Goal: Transaction & Acquisition: Purchase product/service

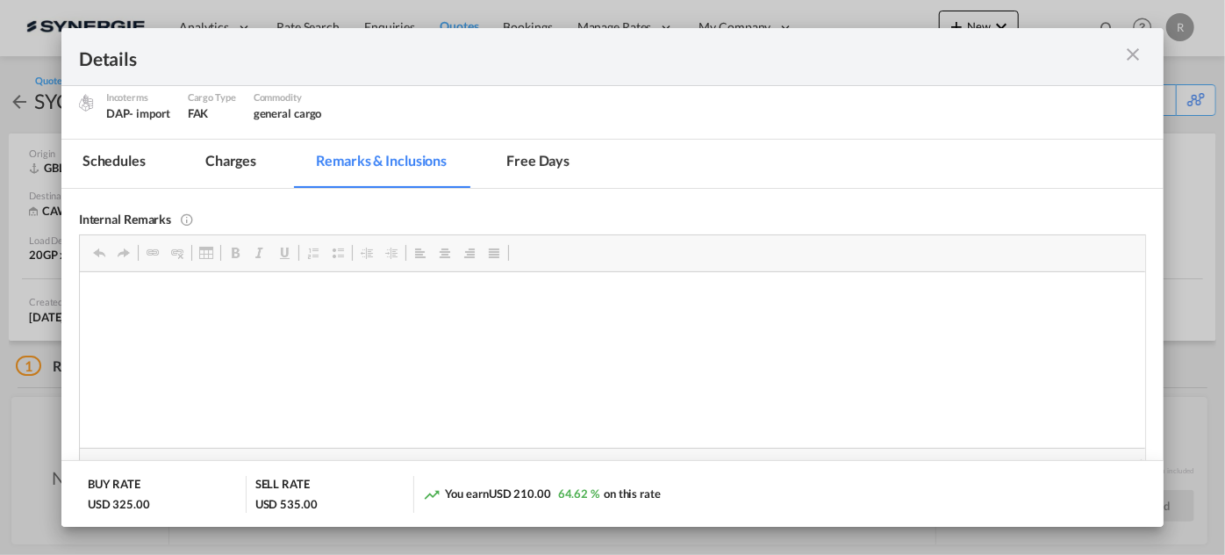
scroll to position [104, 0]
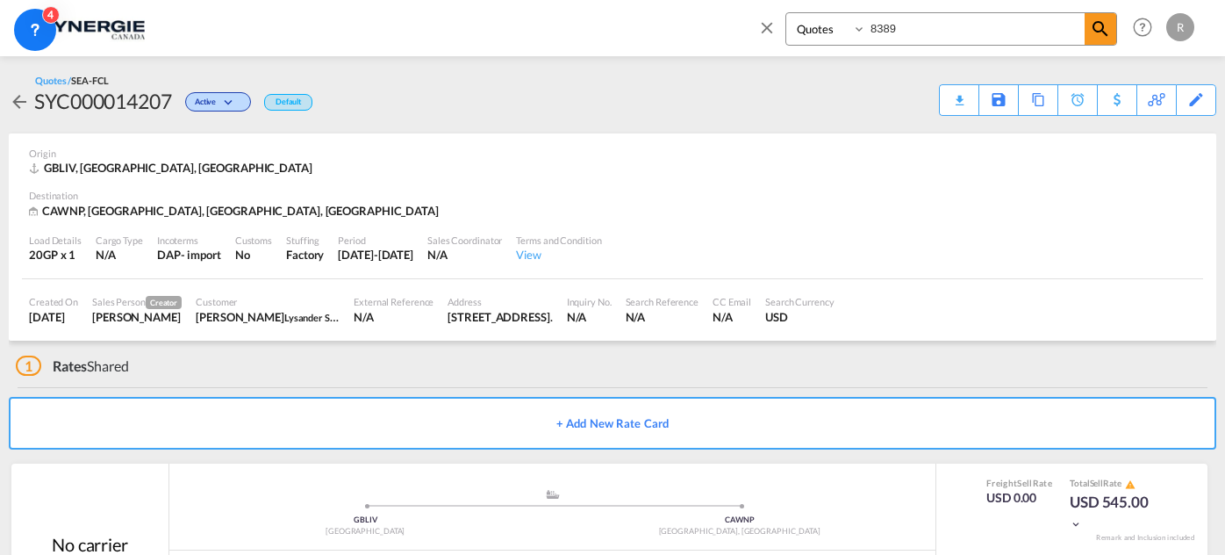
select select "Quotes"
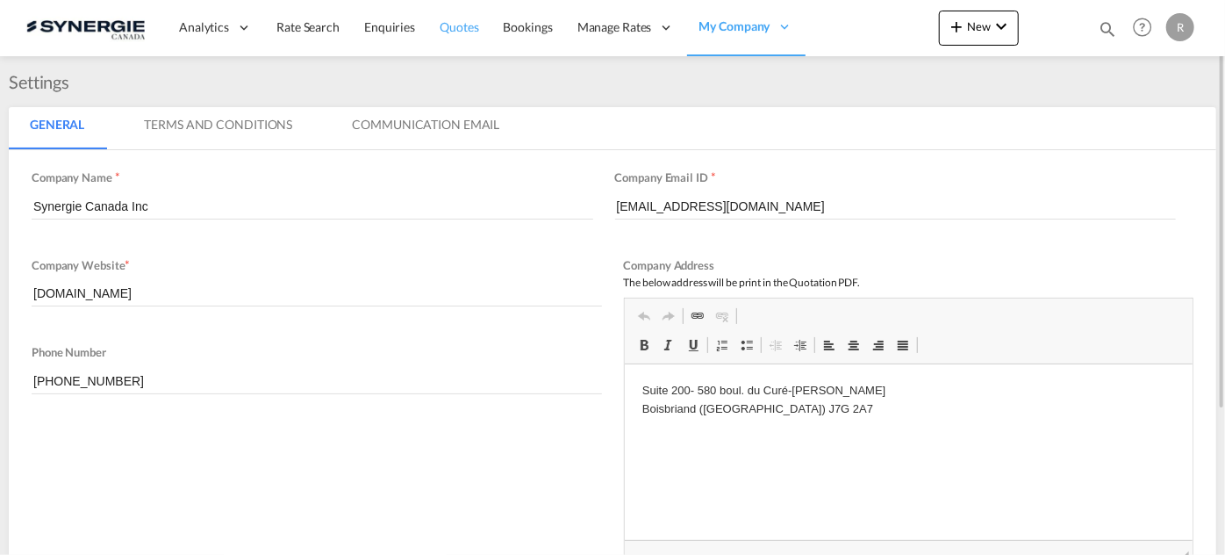
click at [470, 29] on span "Quotes" at bounding box center [459, 26] width 39 height 15
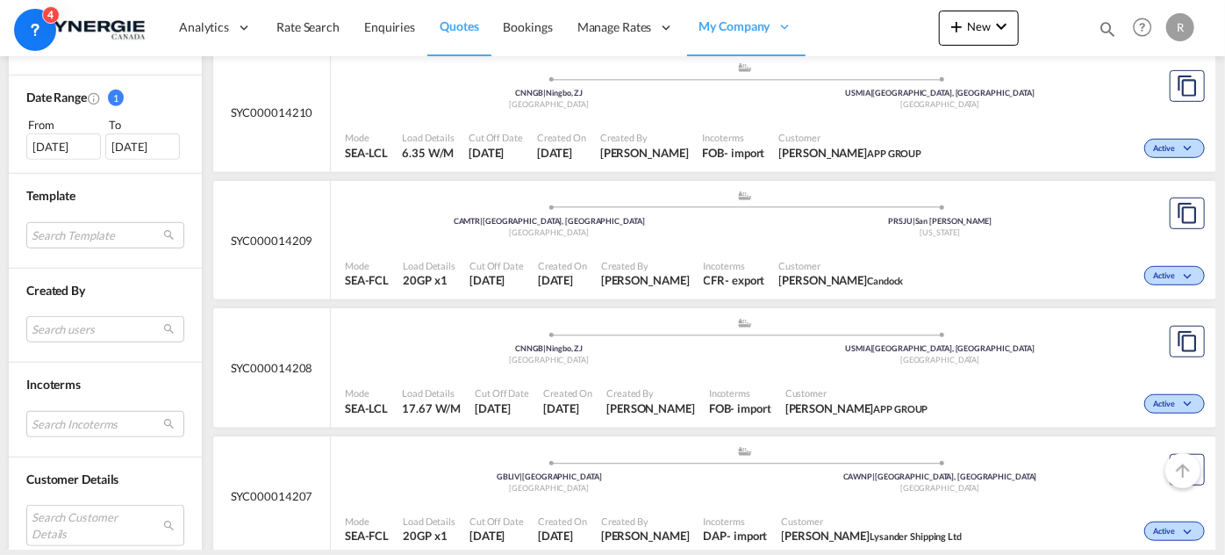
scroll to position [399, 0]
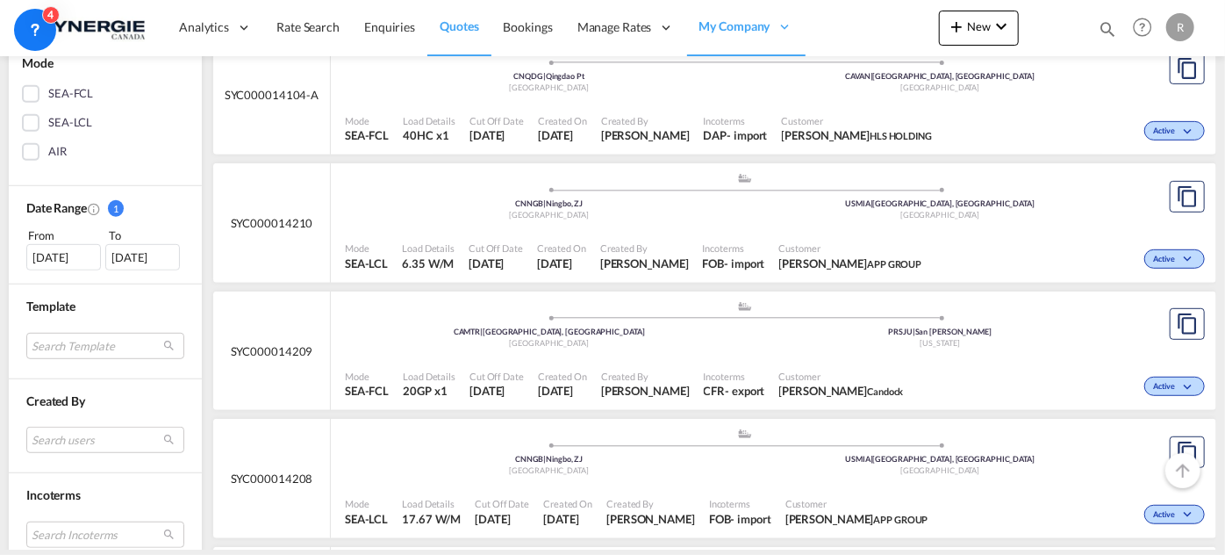
click at [56, 258] on div "21 Jul 2025" at bounding box center [63, 257] width 75 height 26
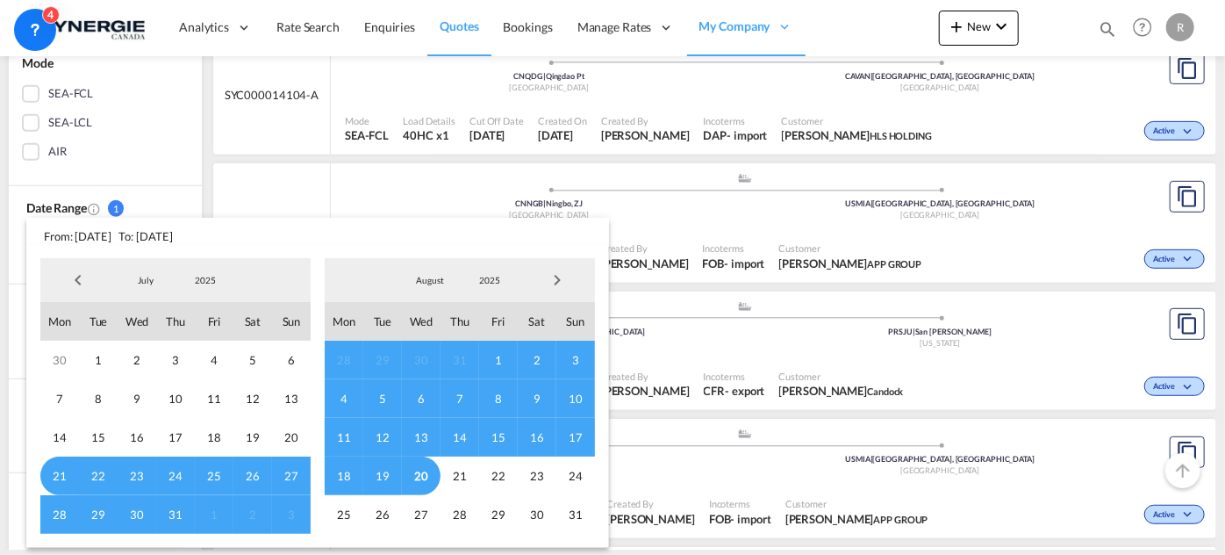
click at [75, 278] on span "Previous Month" at bounding box center [78, 279] width 35 height 35
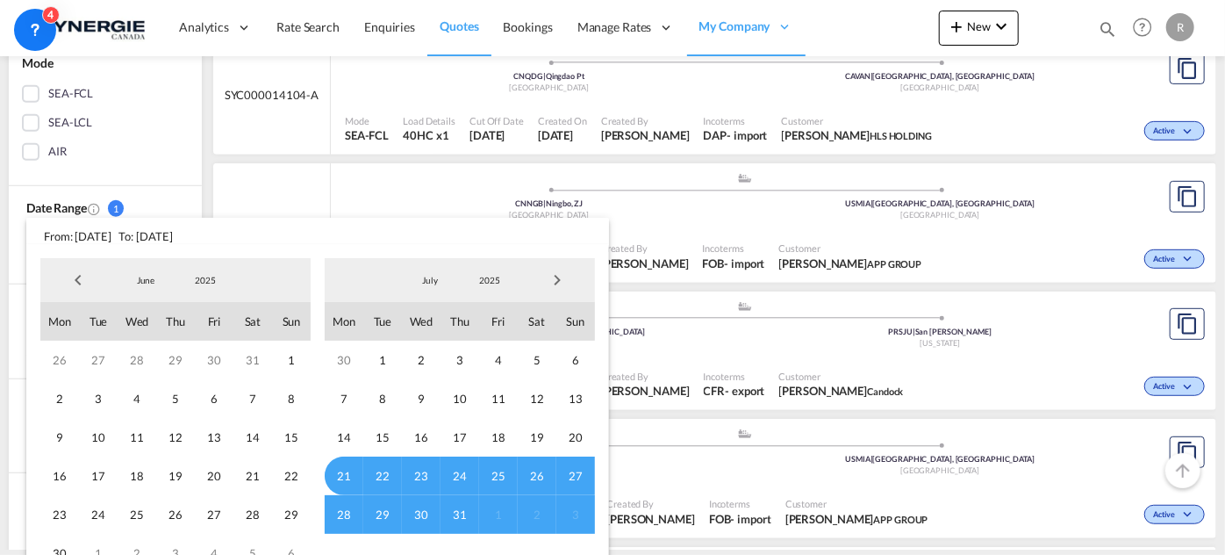
click at [75, 278] on span "Previous Month" at bounding box center [78, 279] width 35 height 35
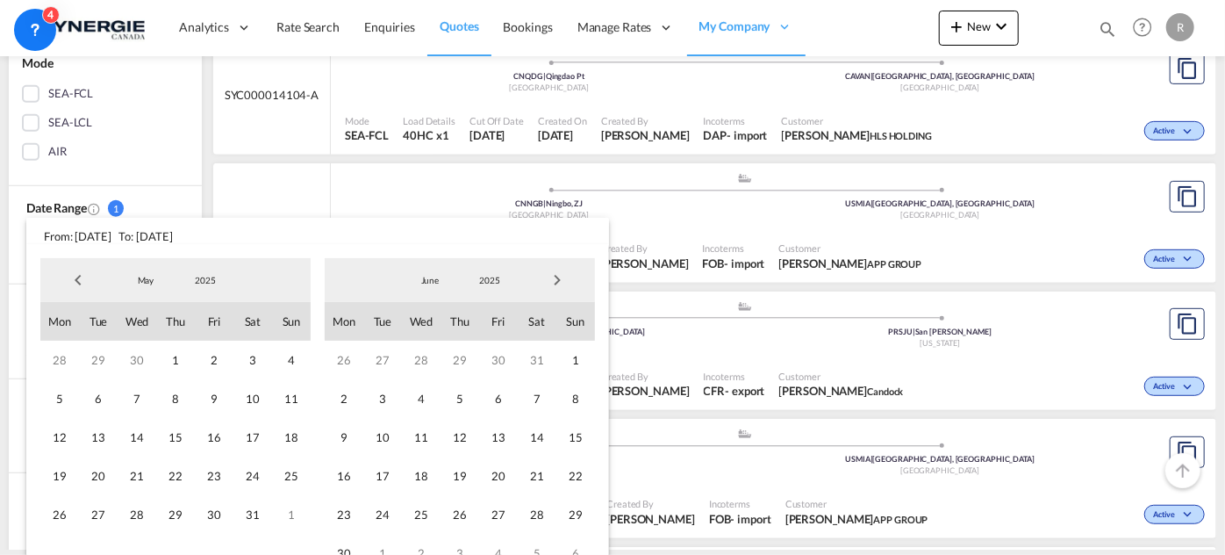
click at [75, 278] on span "Previous Month" at bounding box center [78, 279] width 35 height 35
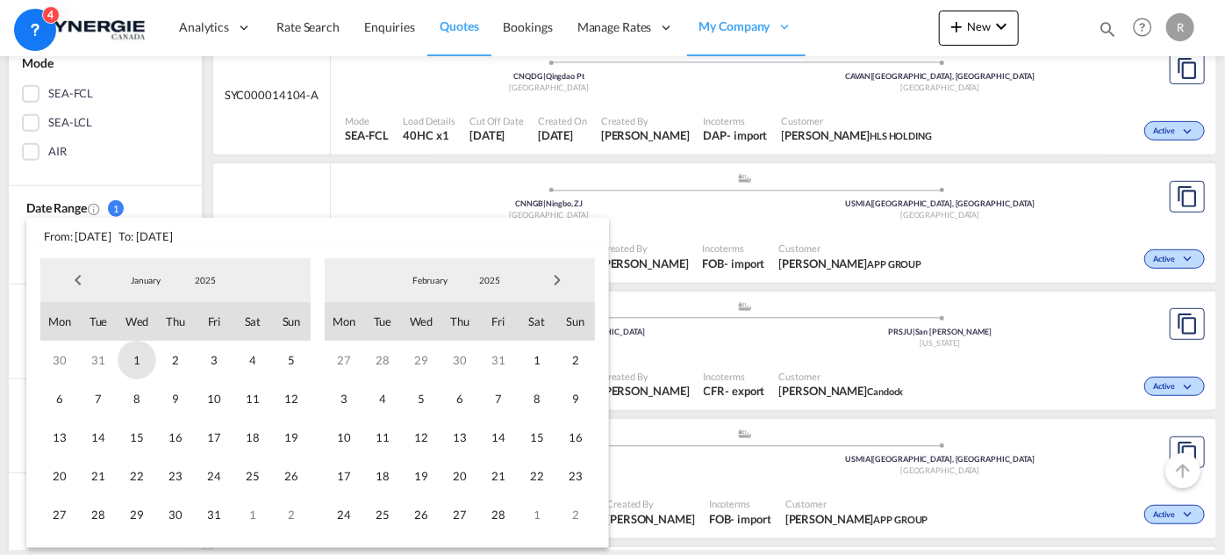
click at [142, 361] on span "1" at bounding box center [137, 360] width 39 height 39
click at [554, 283] on span "Next Month" at bounding box center [557, 279] width 35 height 35
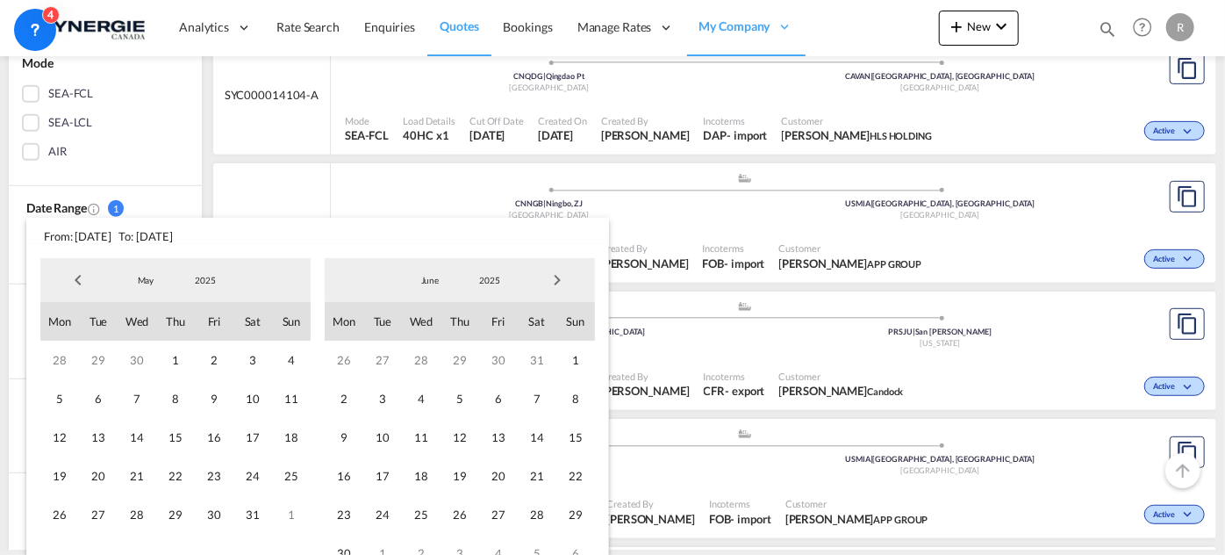
click at [554, 283] on span "Next Month" at bounding box center [557, 279] width 35 height 35
click at [459, 519] on span "31" at bounding box center [460, 514] width 39 height 39
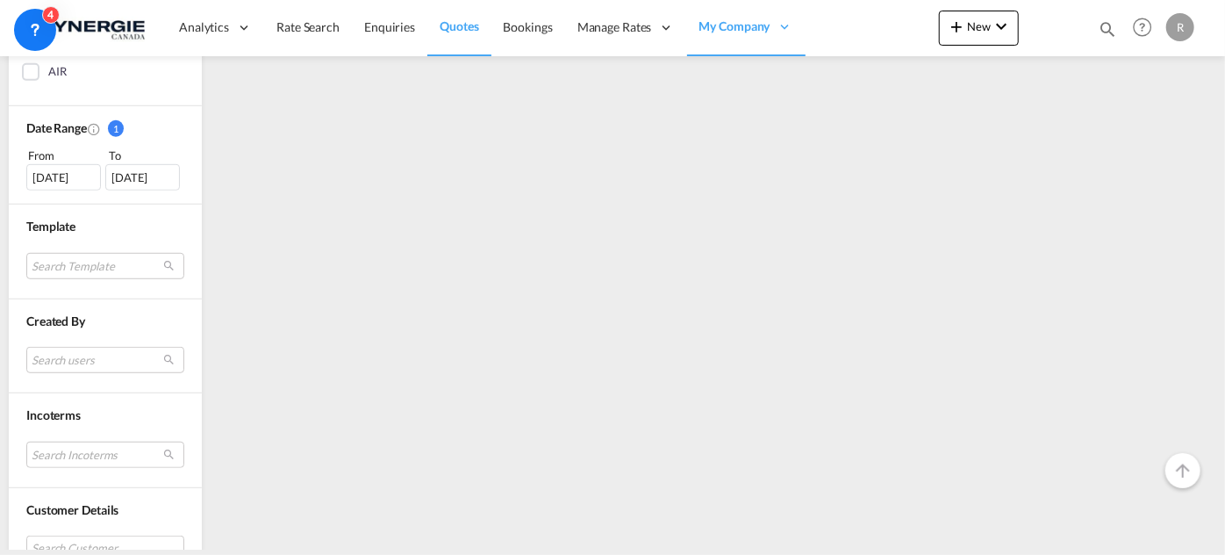
scroll to position [718, 0]
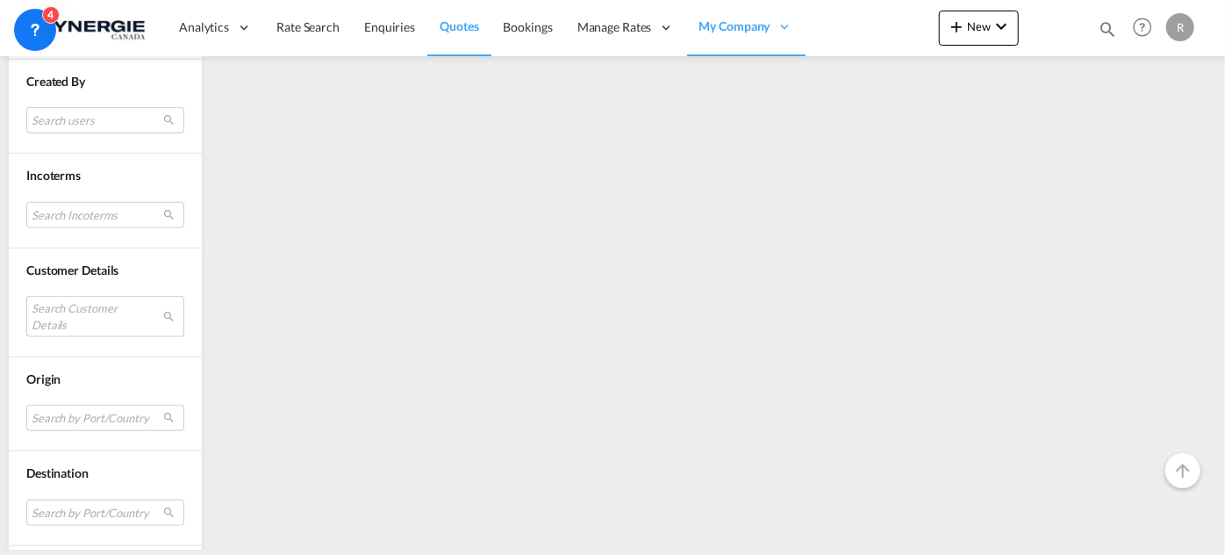
click at [103, 316] on md-select "Search Customer Details user name user kevilly CAVALCANTE kevilly.cavalcante@ag…" at bounding box center [105, 316] width 158 height 40
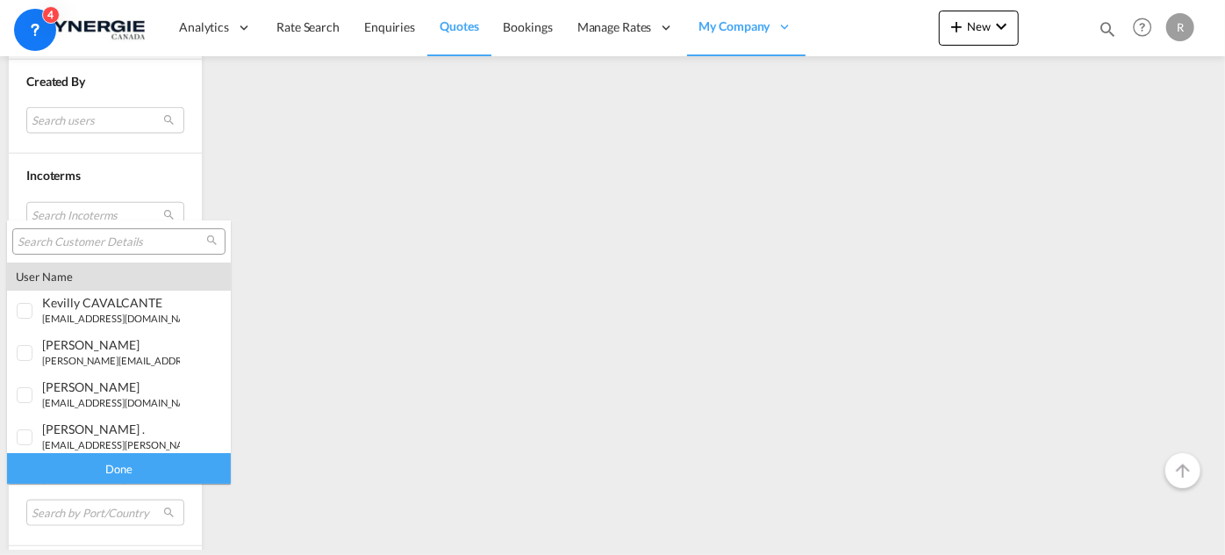
click at [151, 244] on input "search" at bounding box center [112, 242] width 189 height 16
paste input "etremblay@aefglobal.com"
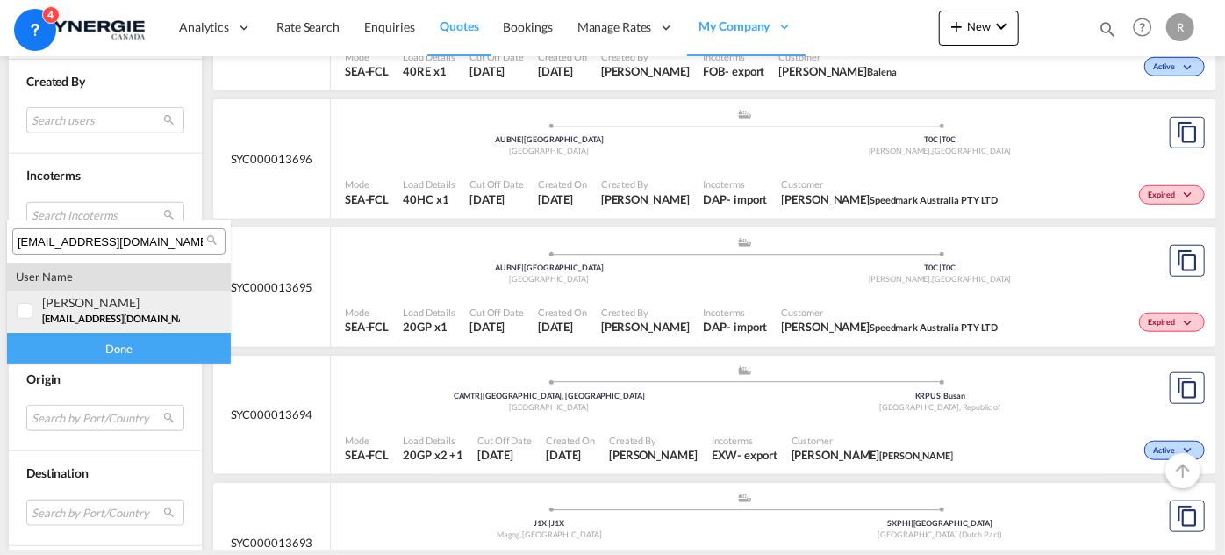
type input "etremblay@aefglobal.com"
click at [24, 308] on div at bounding box center [26, 312] width 18 height 18
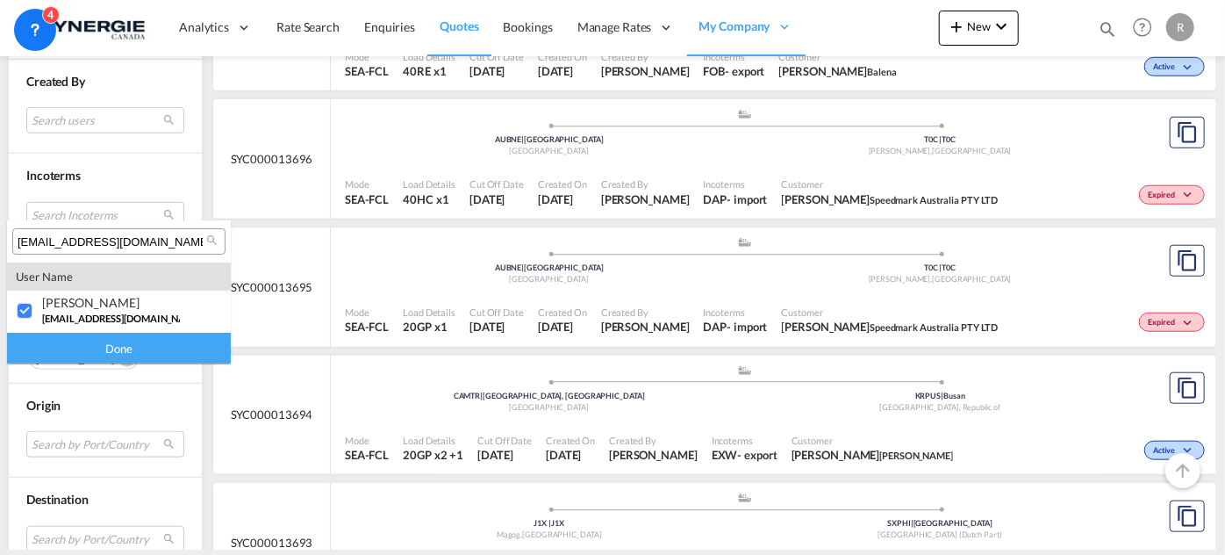
click at [81, 357] on div "Done" at bounding box center [119, 348] width 224 height 31
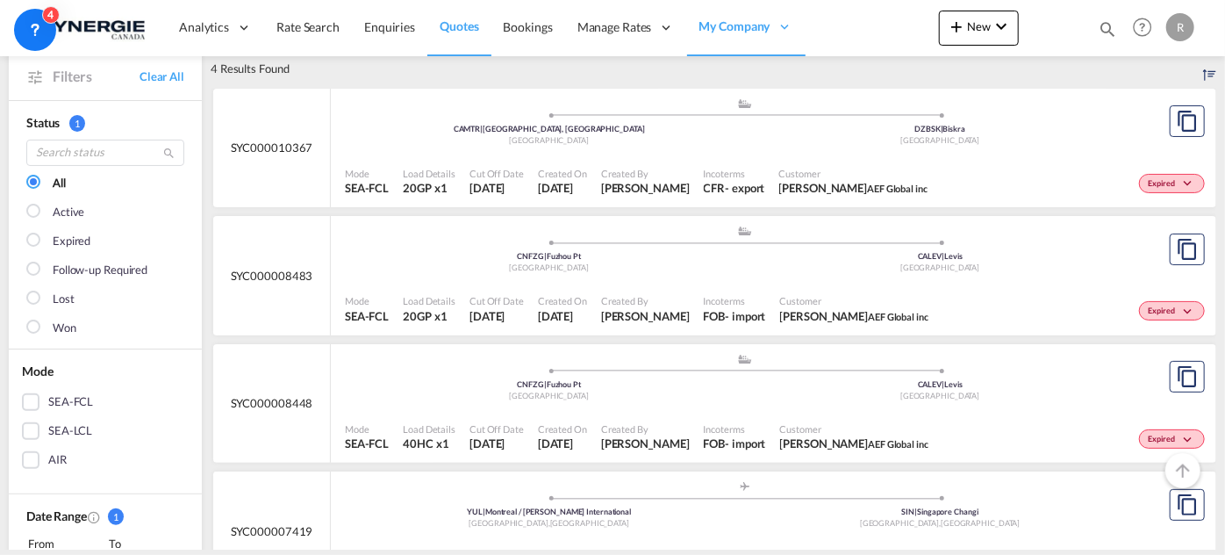
scroll to position [0, 0]
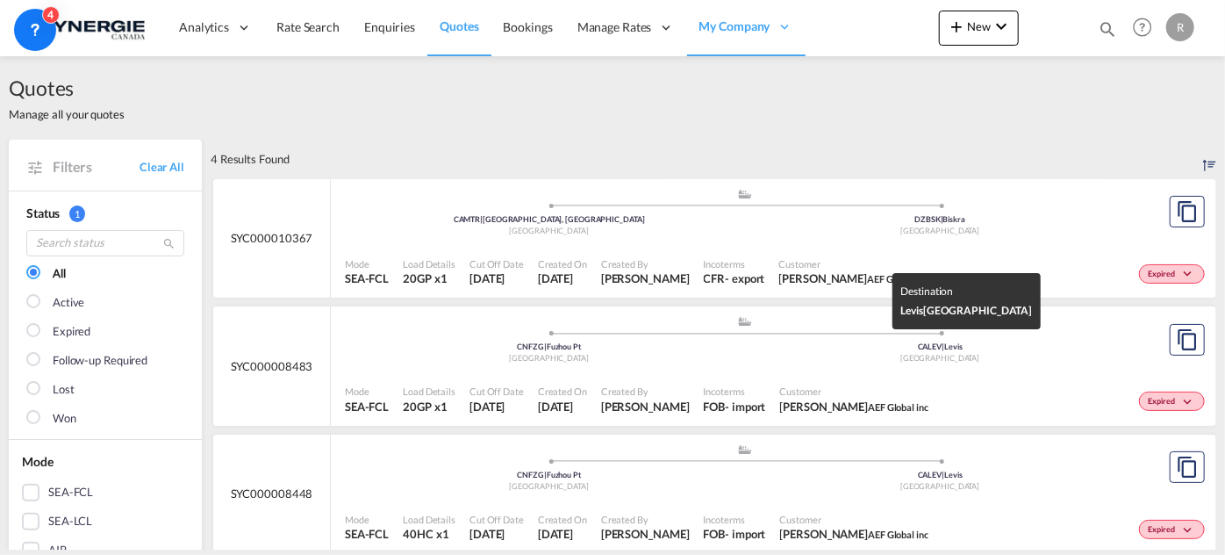
click at [830, 355] on div "[GEOGRAPHIC_DATA]" at bounding box center [940, 358] width 391 height 11
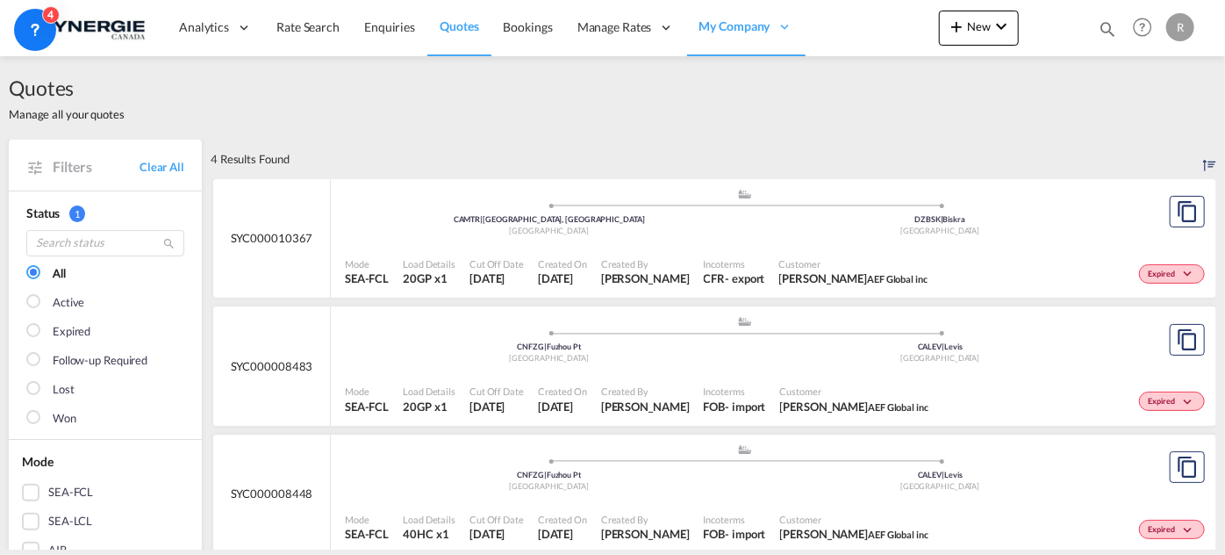
click at [720, 252] on div "Incoterms CFR - export" at bounding box center [734, 272] width 75 height 44
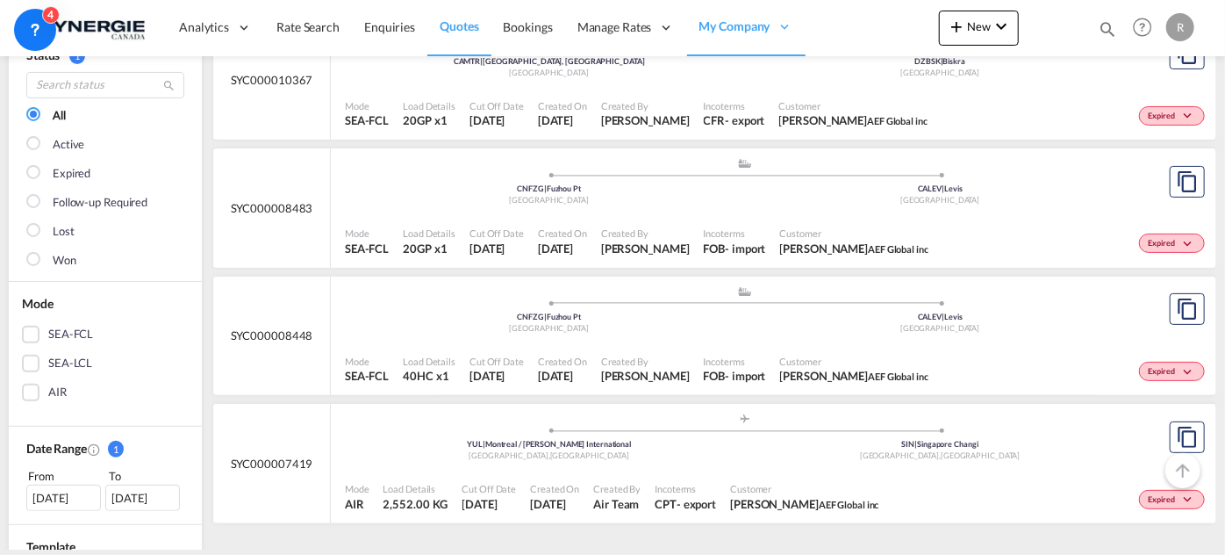
scroll to position [79, 0]
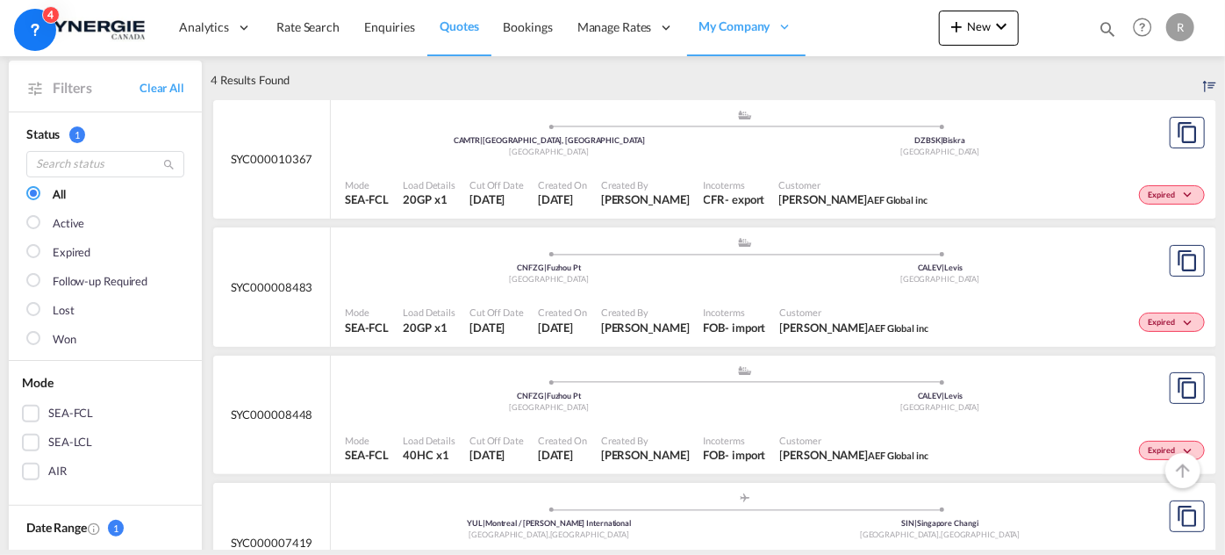
click at [587, 191] on span "11 Apr 2025" at bounding box center [562, 199] width 49 height 16
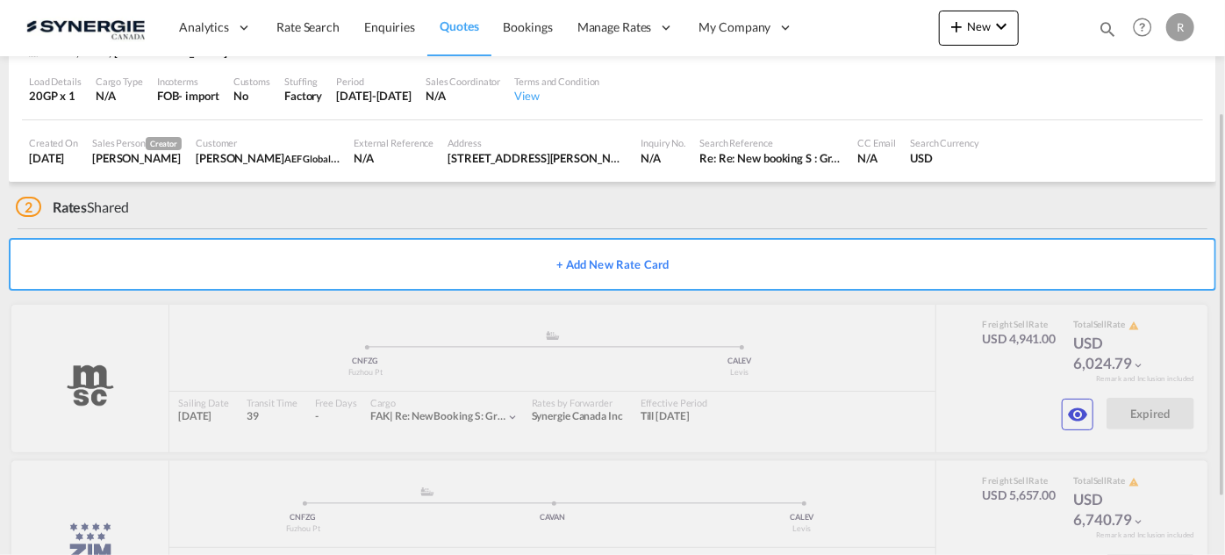
scroll to position [239, 0]
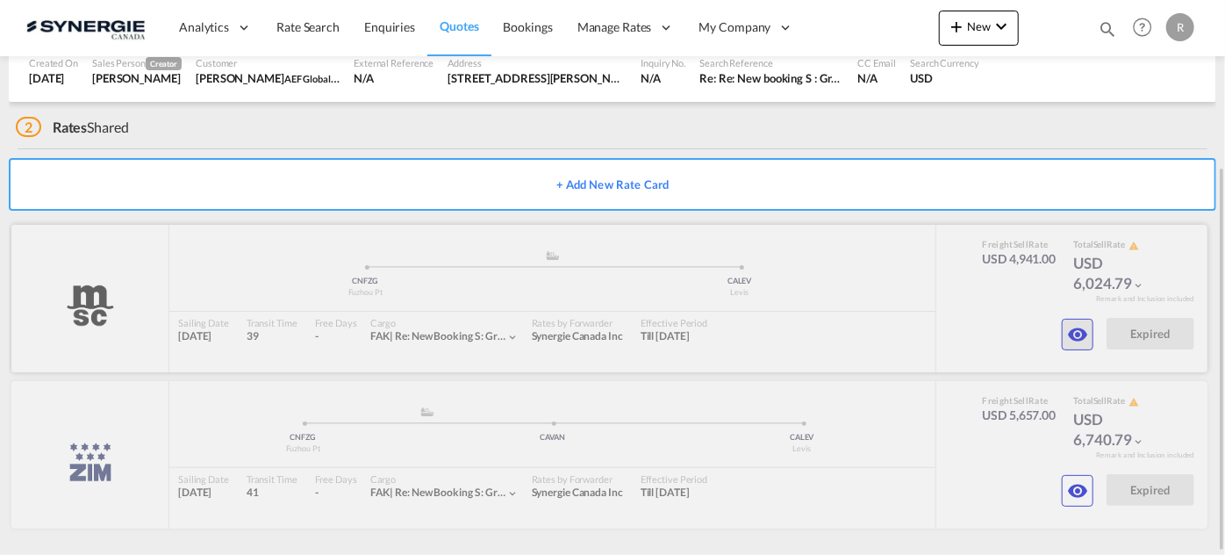
click at [1069, 336] on md-icon "icon-eye" at bounding box center [1077, 334] width 21 height 21
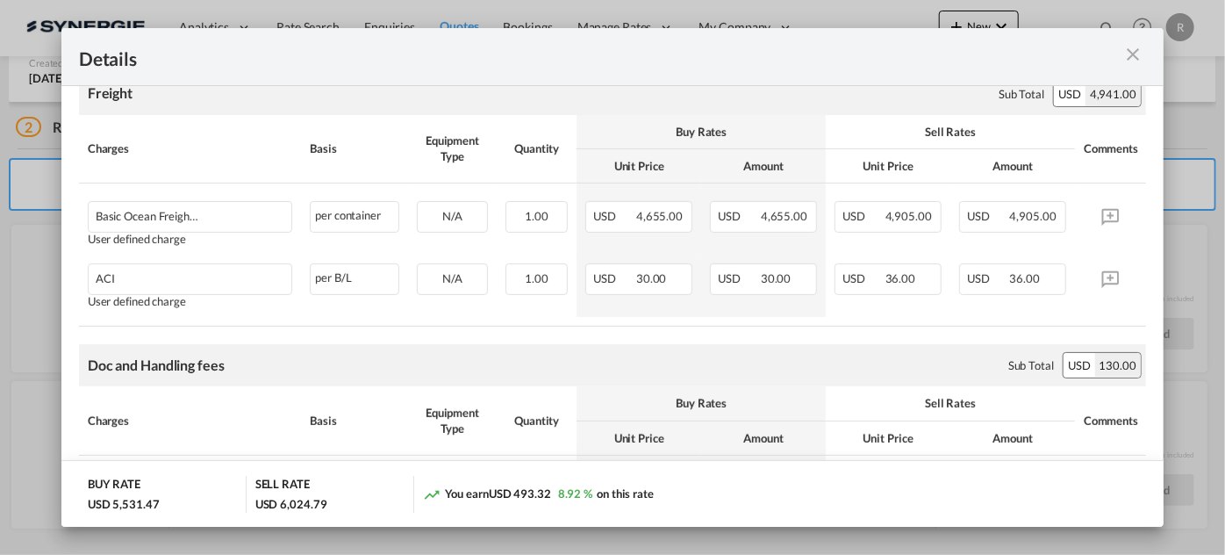
scroll to position [79, 0]
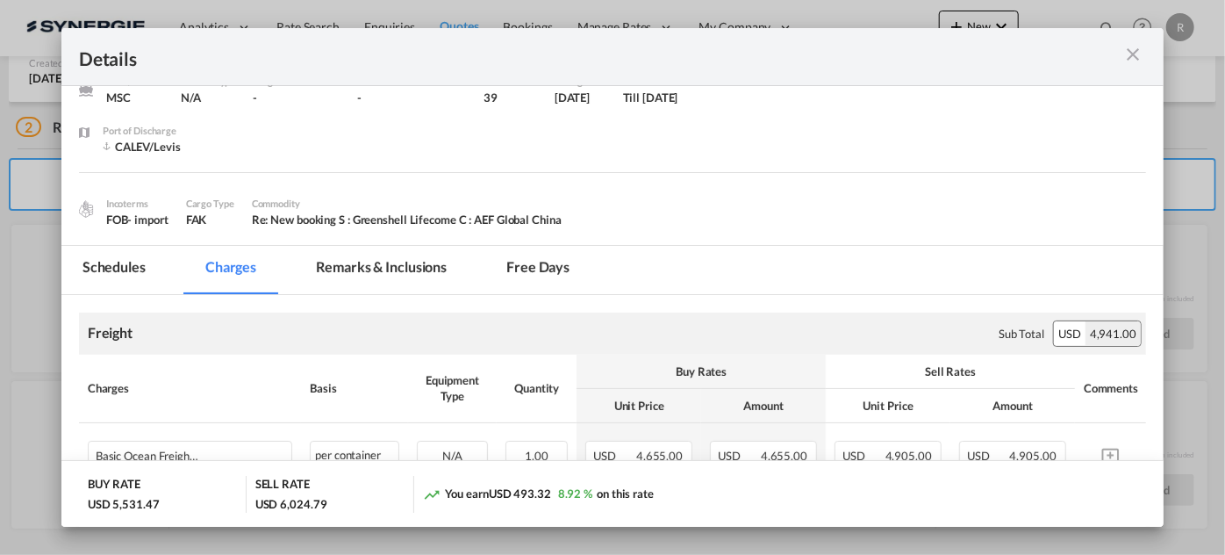
click at [391, 266] on md-tab-item "Remarks & Inclusions" at bounding box center [381, 270] width 173 height 48
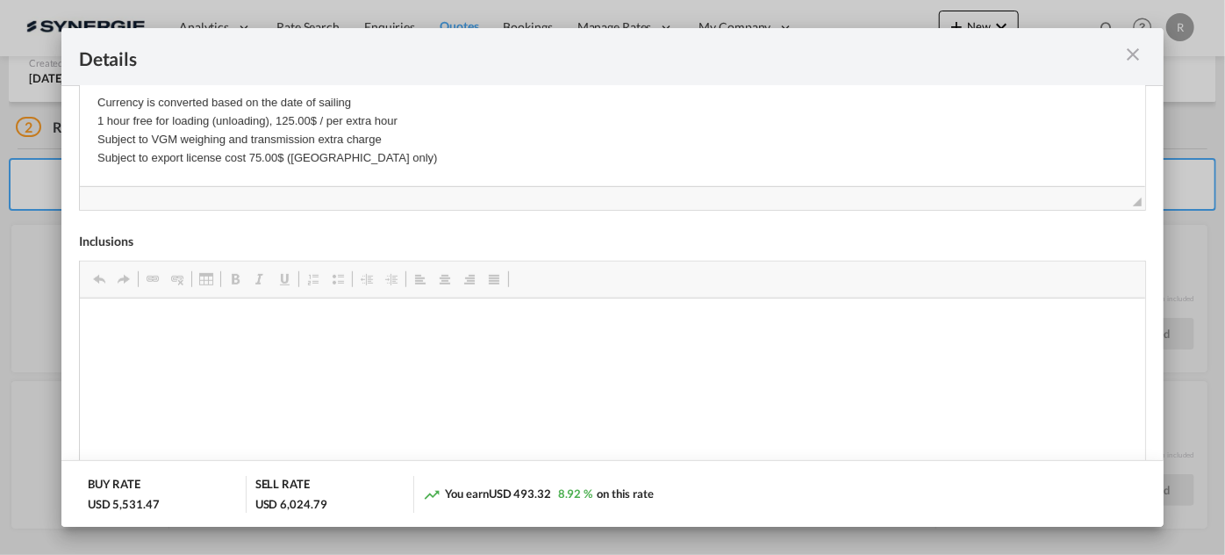
scroll to position [597, 0]
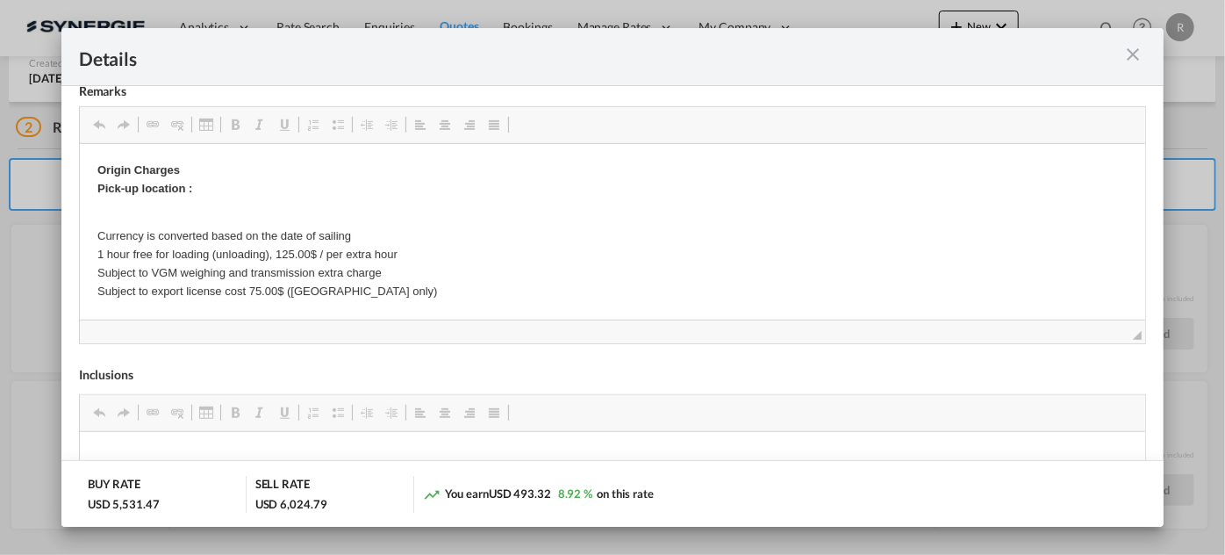
click at [1131, 53] on md-icon "icon-close m-3 fg-AAA8AD cursor" at bounding box center [1133, 54] width 21 height 21
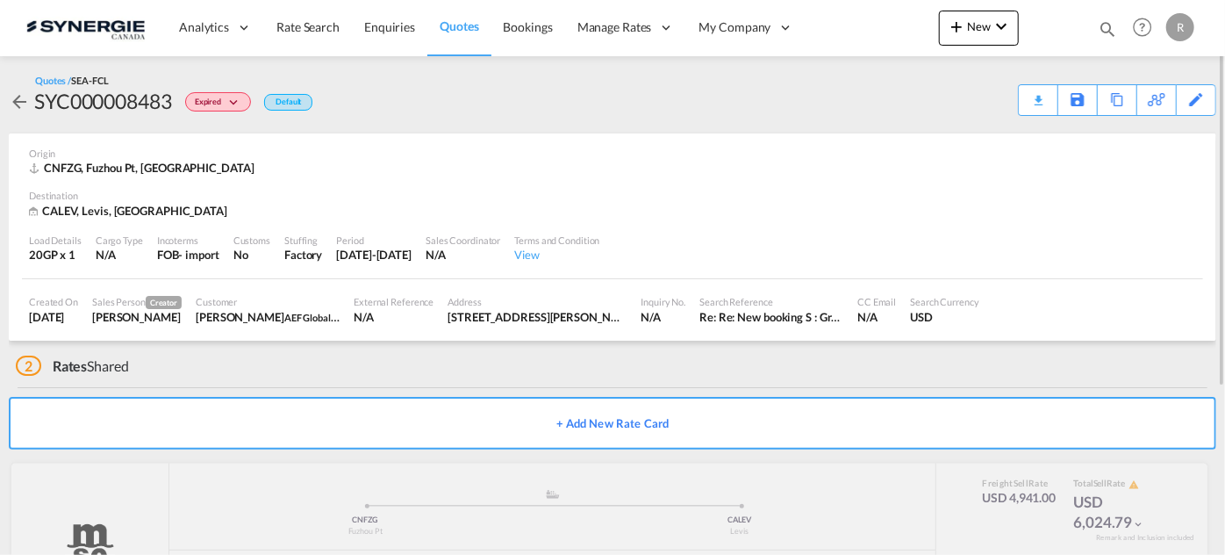
scroll to position [159, 0]
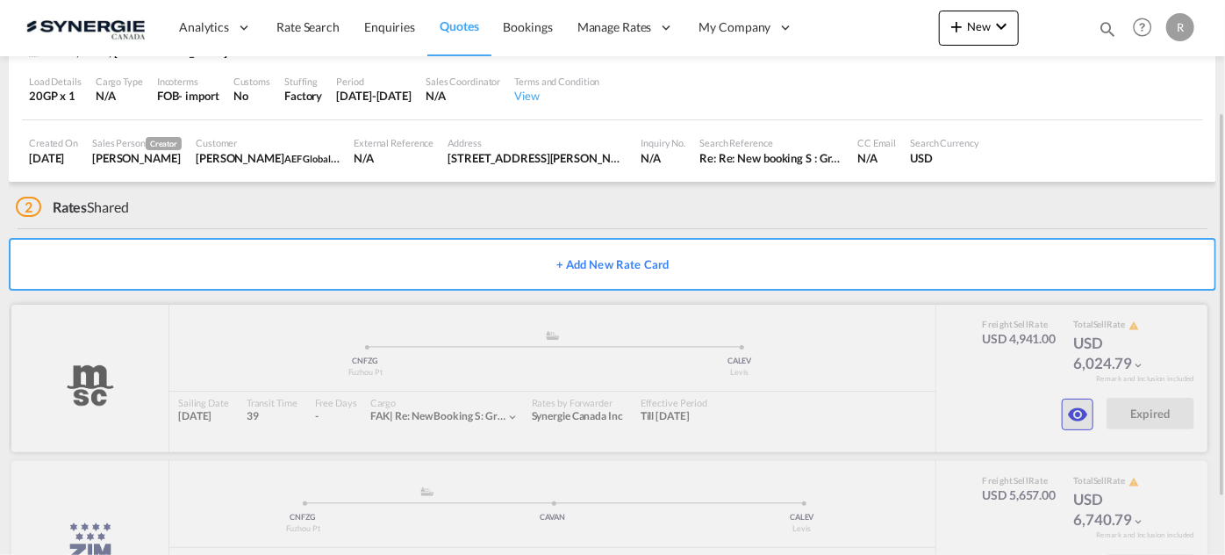
click at [1082, 420] on md-icon "icon-eye" at bounding box center [1077, 414] width 21 height 21
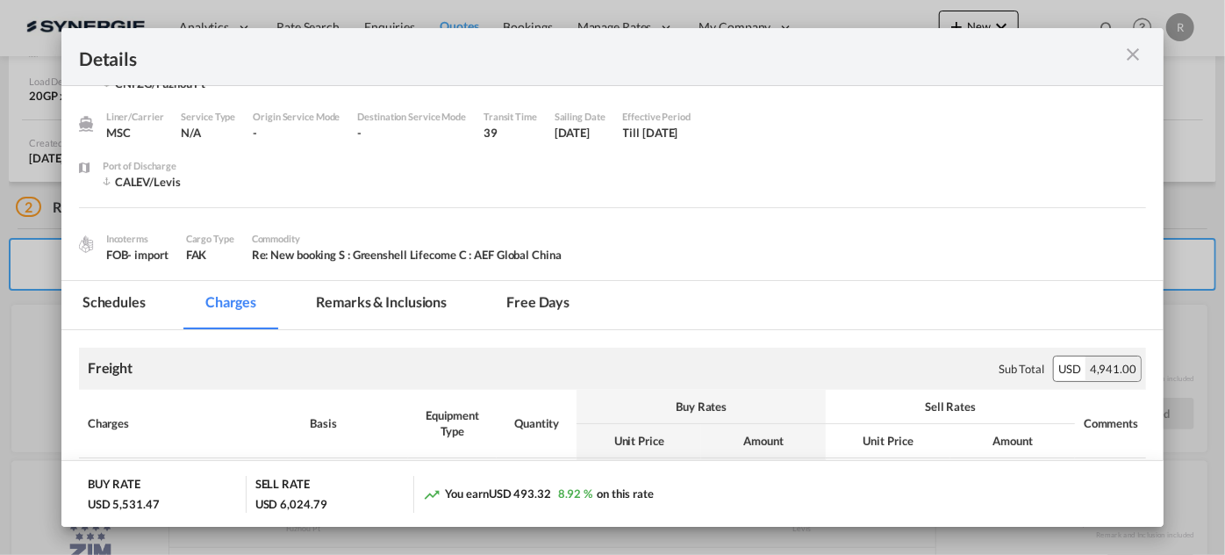
scroll to position [0, 0]
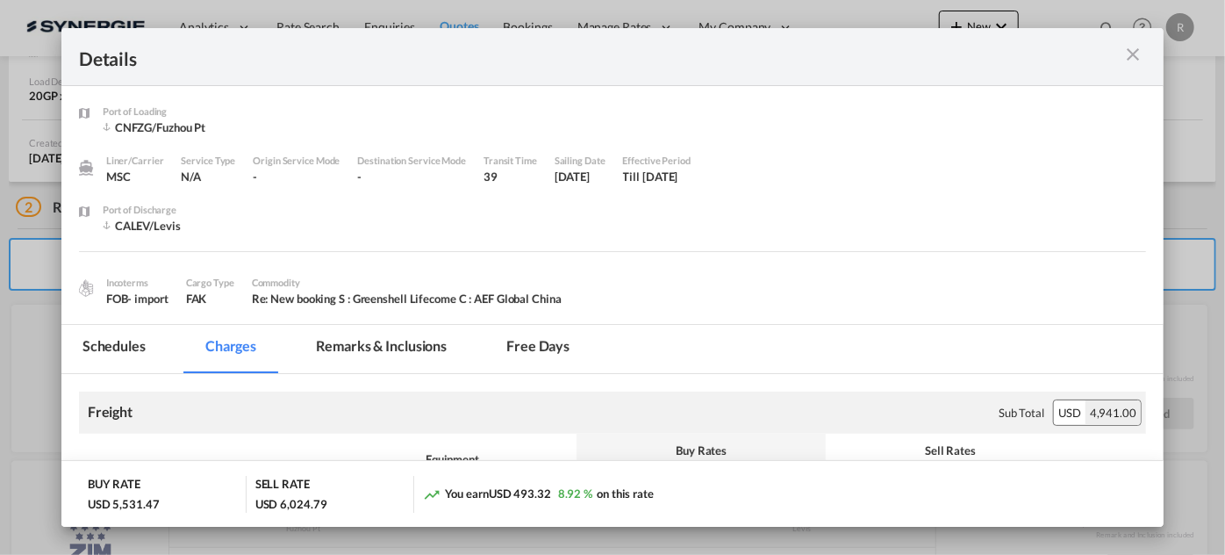
click at [377, 348] on md-tab-item "Remarks & Inclusions" at bounding box center [381, 349] width 173 height 48
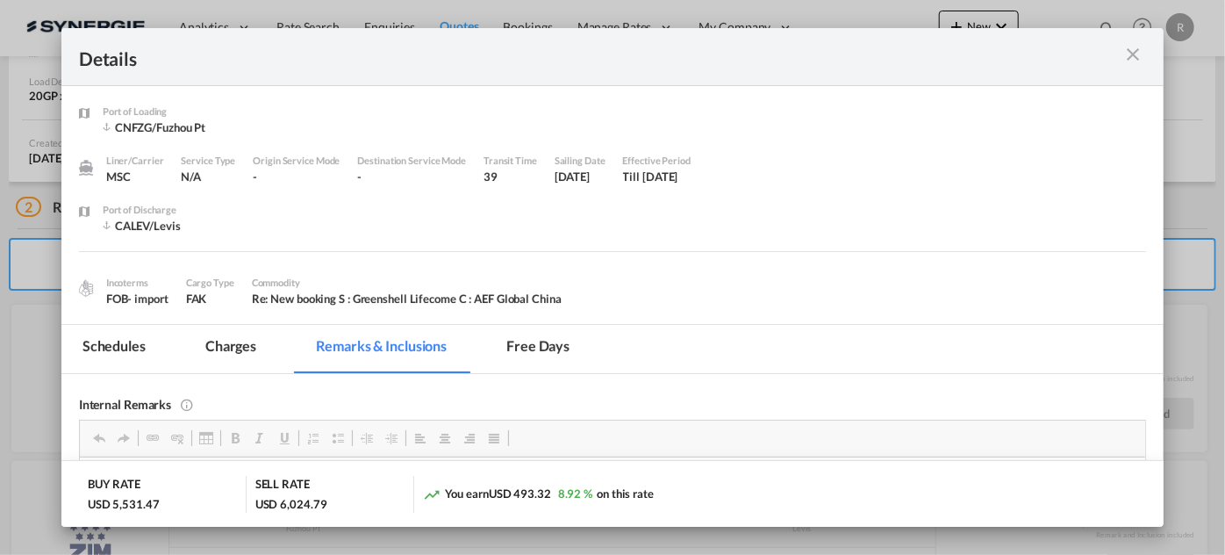
click at [1138, 62] on md-icon "icon-close m-3 fg-AAA8AD cursor" at bounding box center [1133, 54] width 21 height 21
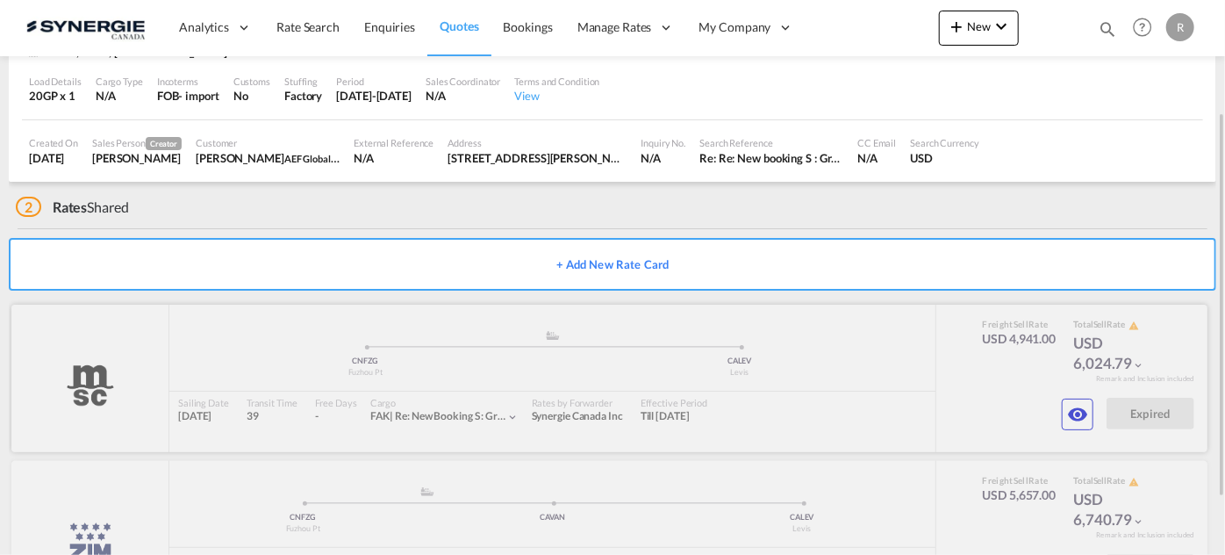
scroll to position [242, 0]
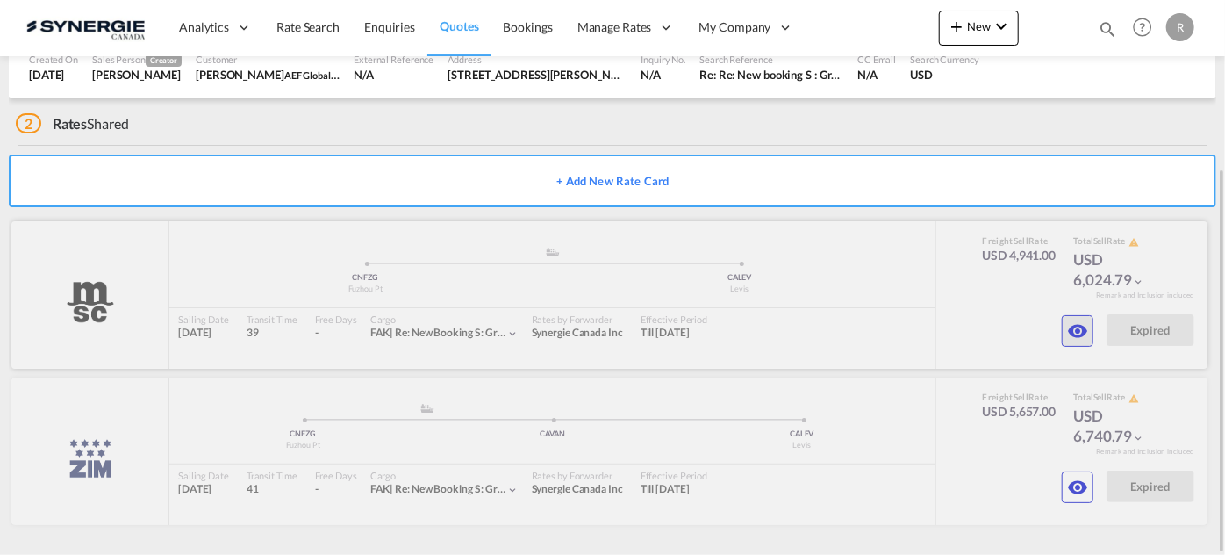
click at [1083, 338] on md-icon "icon-eye" at bounding box center [1077, 330] width 21 height 21
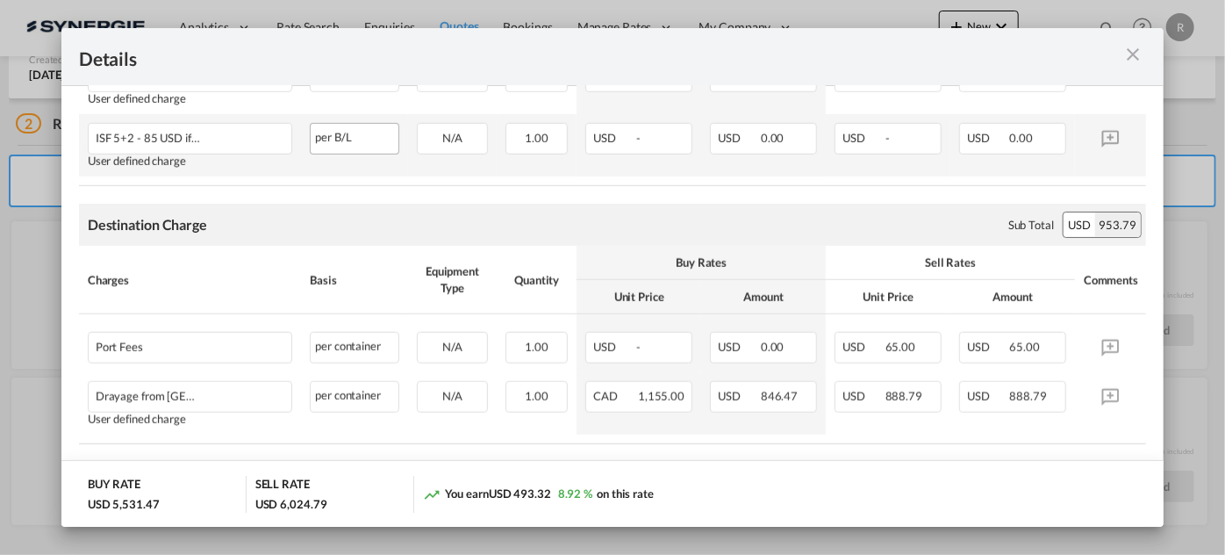
scroll to position [798, 0]
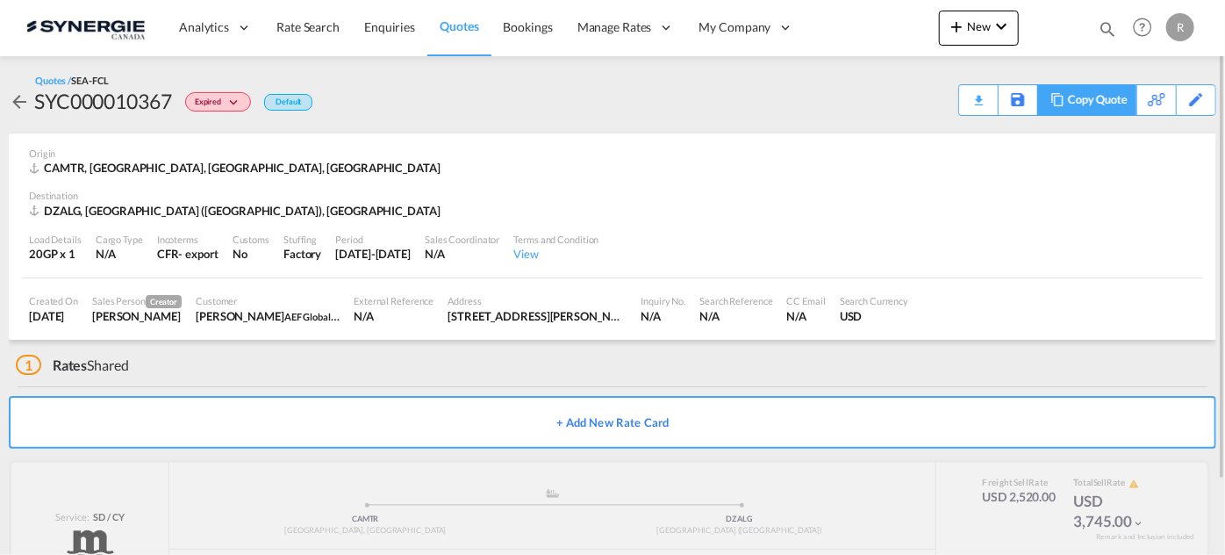
click at [1073, 102] on div "Copy Quote" at bounding box center [1098, 100] width 60 height 30
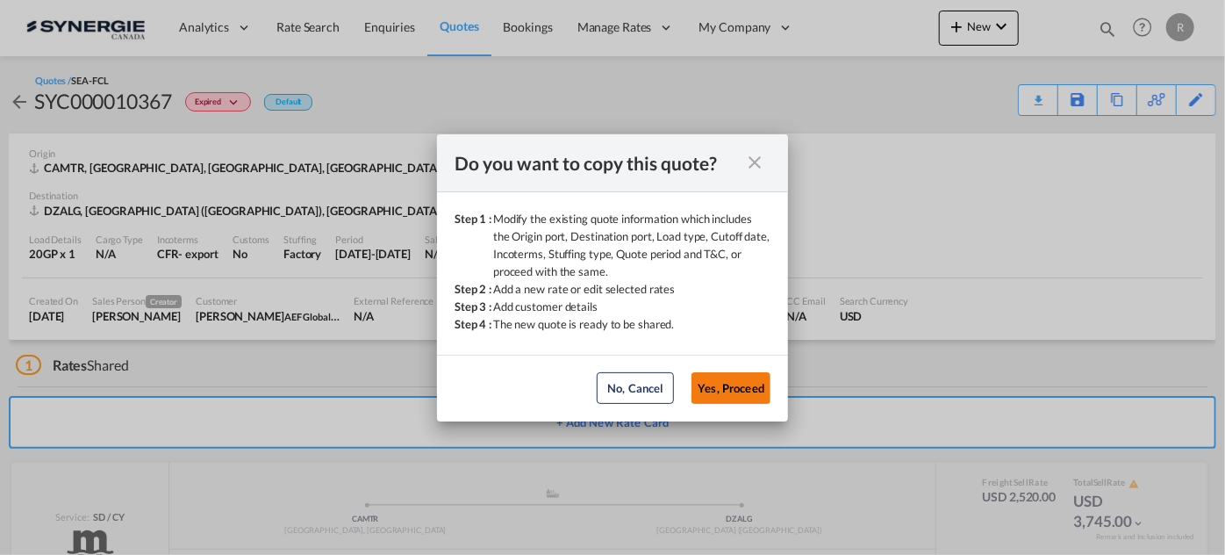
click at [731, 390] on button "Yes, Proceed" at bounding box center [731, 388] width 79 height 32
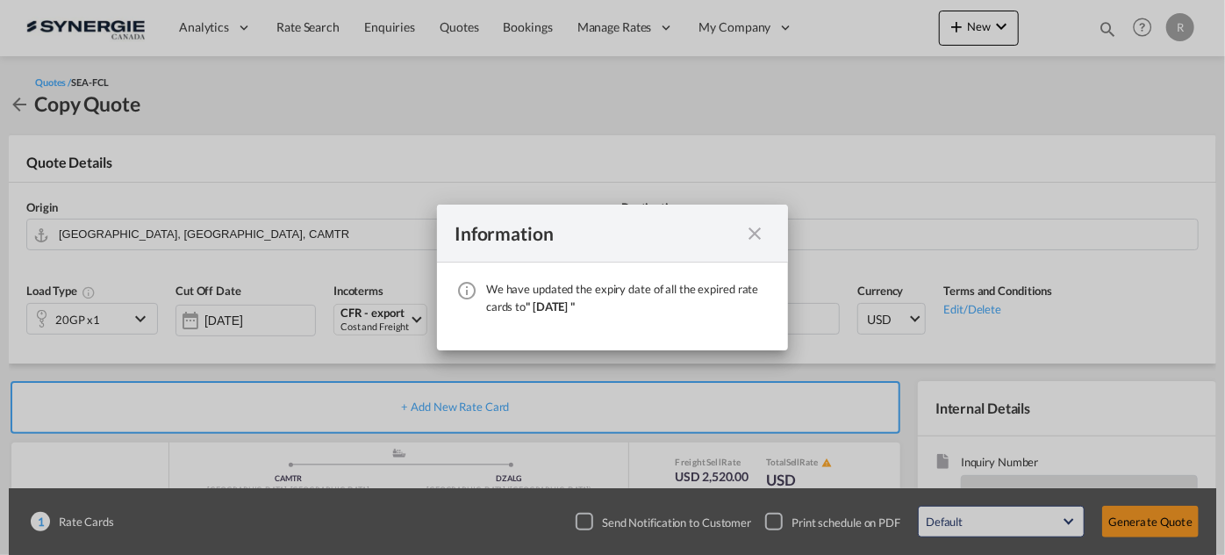
click at [755, 234] on md-icon "icon-close fg-AAA8AD cursor" at bounding box center [754, 233] width 21 height 21
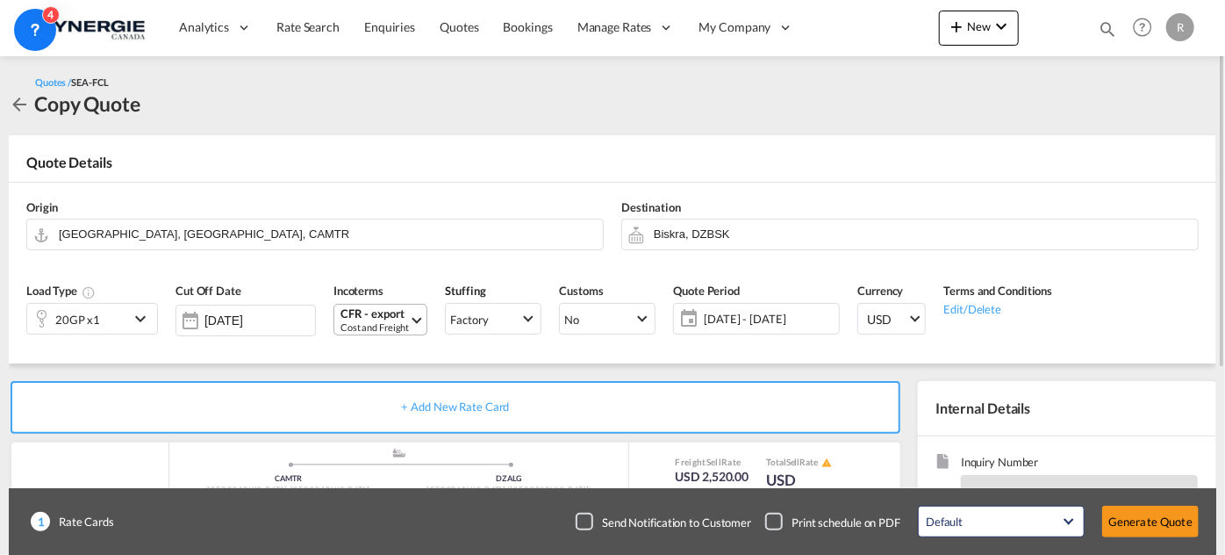
click at [390, 325] on div "Cost and Freight" at bounding box center [375, 326] width 68 height 13
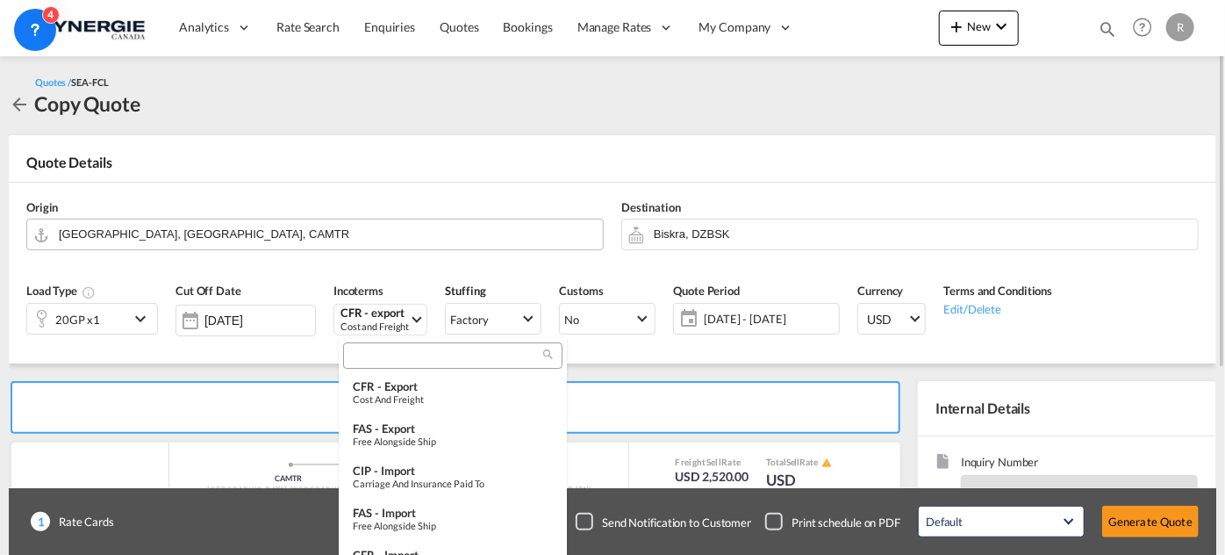
drag, startPoint x: 786, startPoint y: 233, endPoint x: 524, endPoint y: 233, distance: 261.6
click at [524, 233] on md-backdrop at bounding box center [612, 277] width 1225 height 555
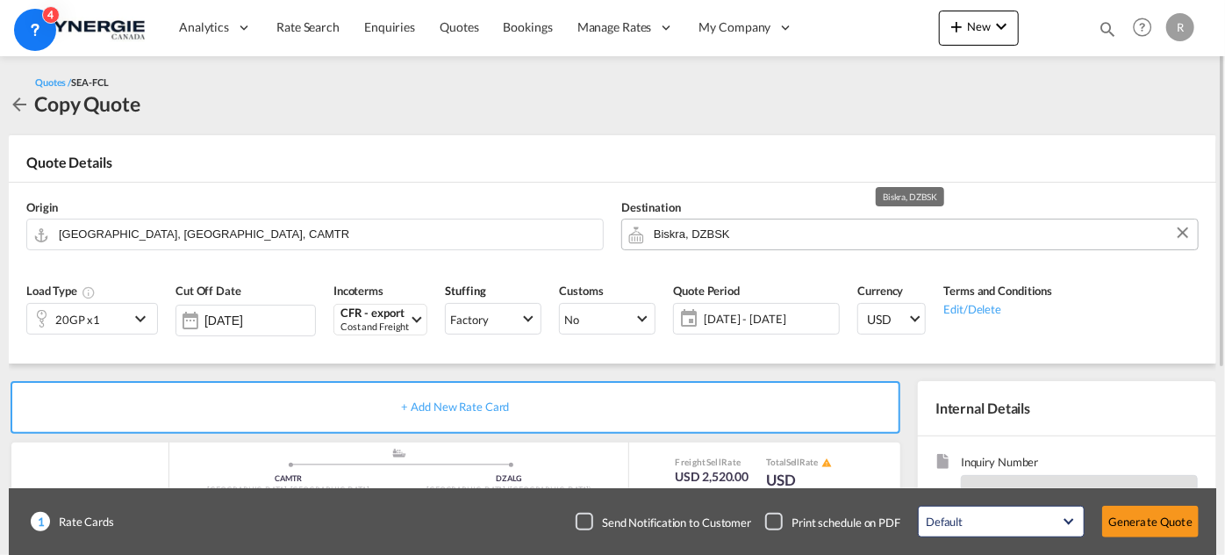
click at [753, 237] on input "Biskra, DZBSK" at bounding box center [921, 234] width 535 height 31
click at [388, 327] on div "Cost and Freight" at bounding box center [375, 326] width 68 height 13
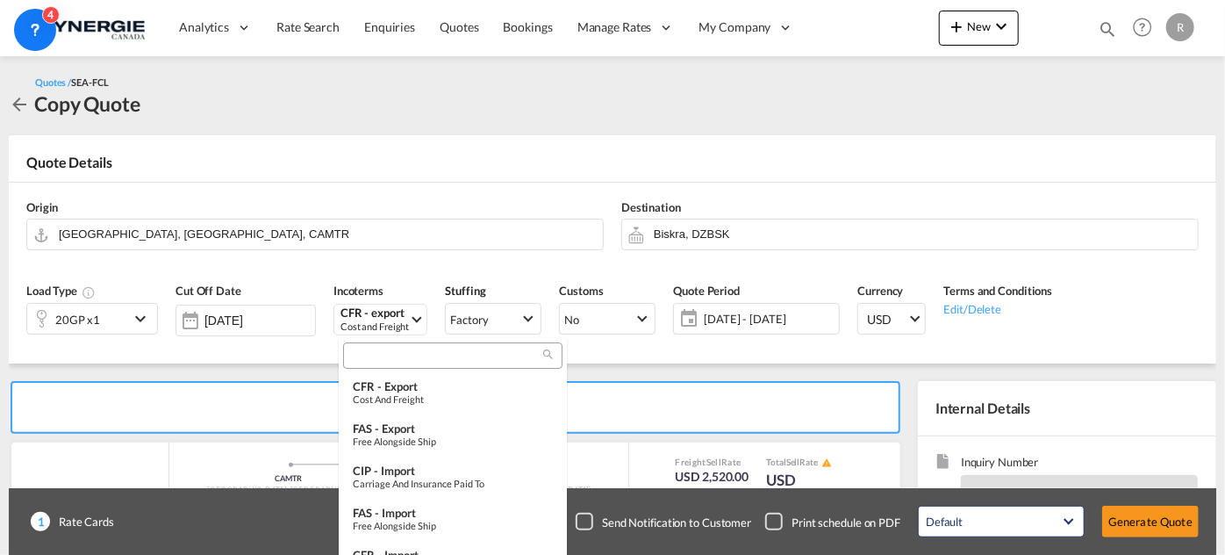
click at [770, 236] on md-backdrop at bounding box center [612, 277] width 1225 height 555
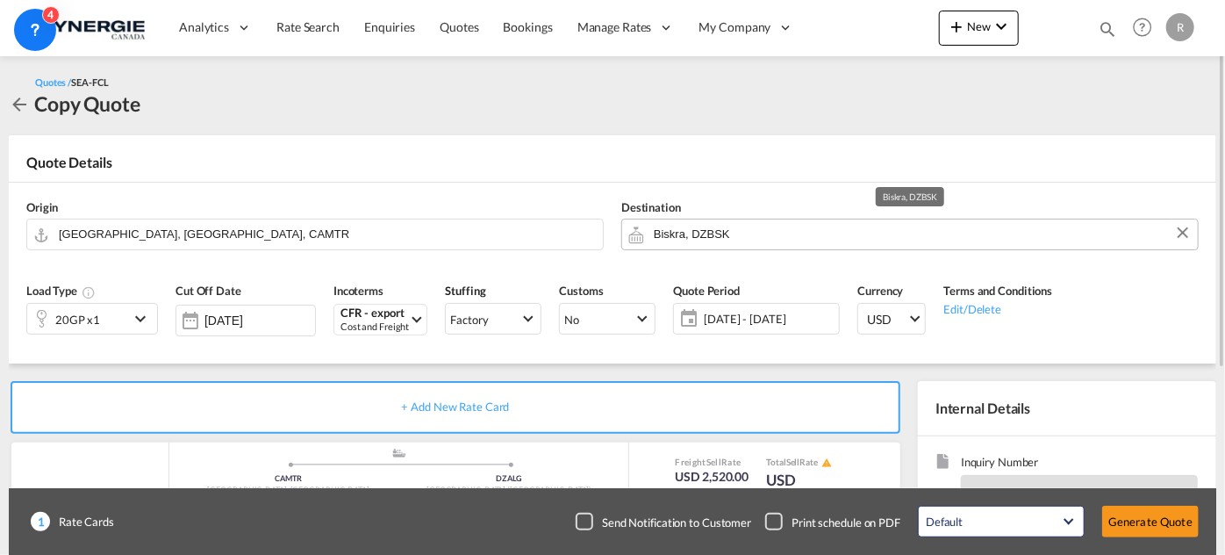
click at [763, 240] on input "Biskra, DZBSK" at bounding box center [921, 234] width 535 height 31
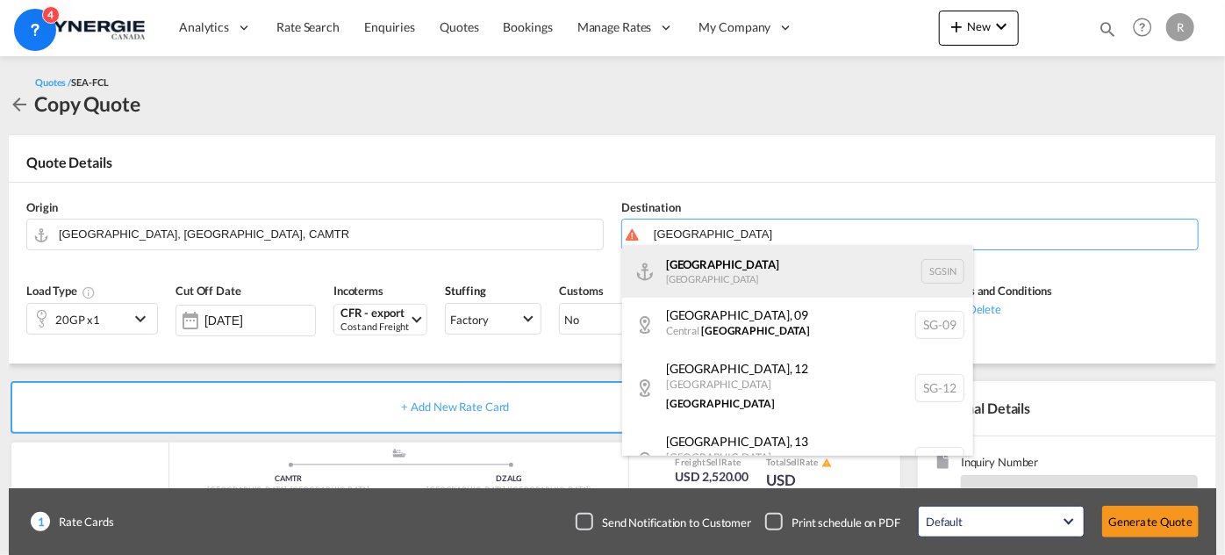
click at [729, 269] on div "Singapore Singapore SGSIN" at bounding box center [797, 271] width 351 height 53
type input "Singapore, SGSIN"
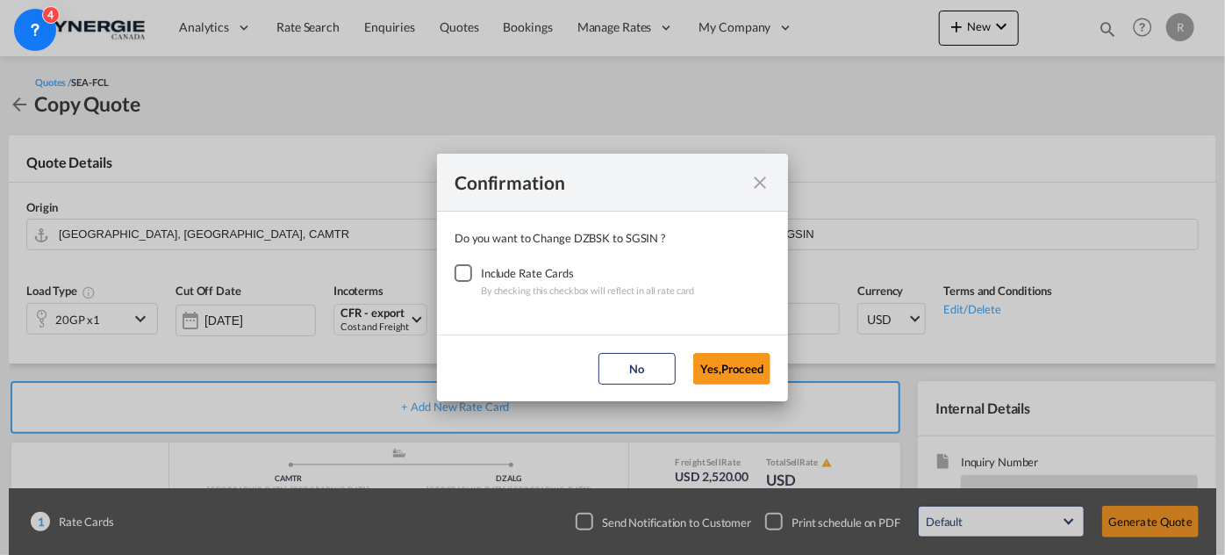
click at [463, 276] on div "Checkbox No Ink" at bounding box center [464, 273] width 18 height 18
click at [757, 372] on button "Yes,Proceed" at bounding box center [731, 369] width 77 height 32
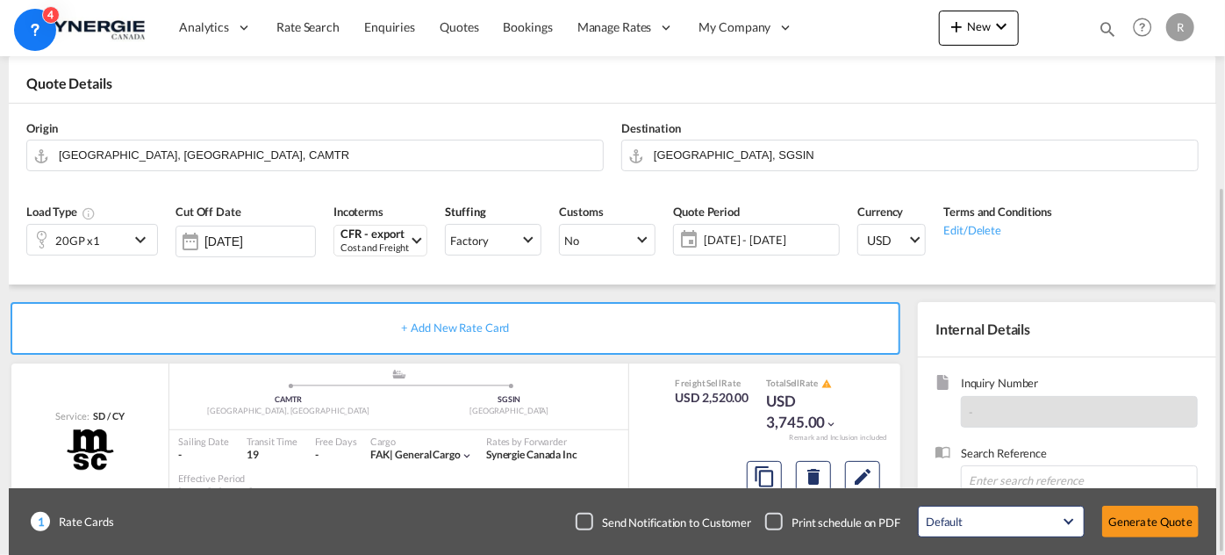
scroll to position [159, 0]
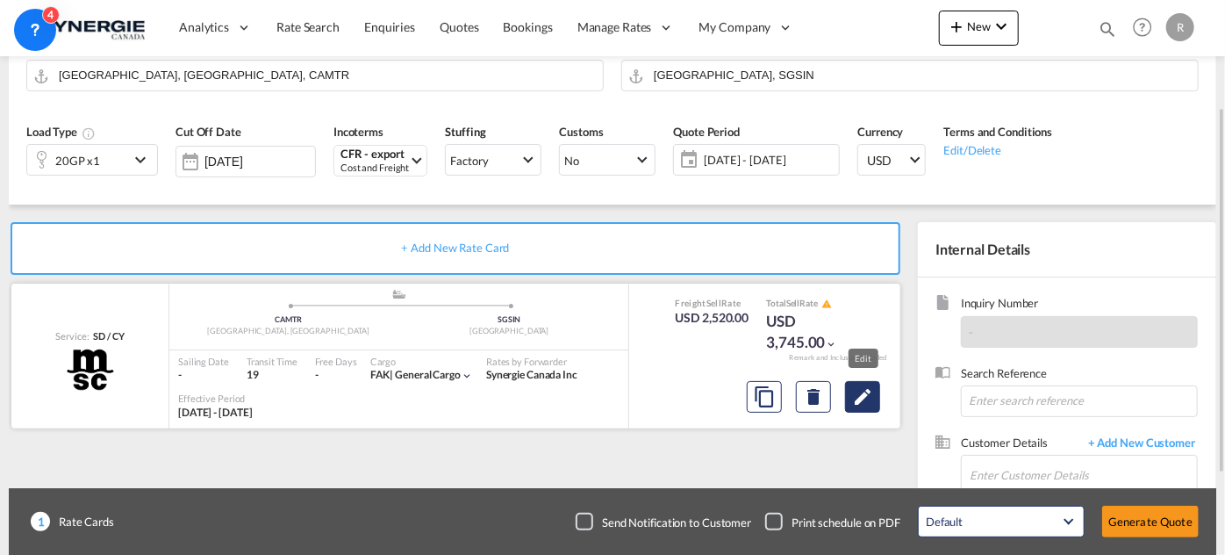
click at [861, 399] on md-icon "Edit" at bounding box center [862, 396] width 21 height 21
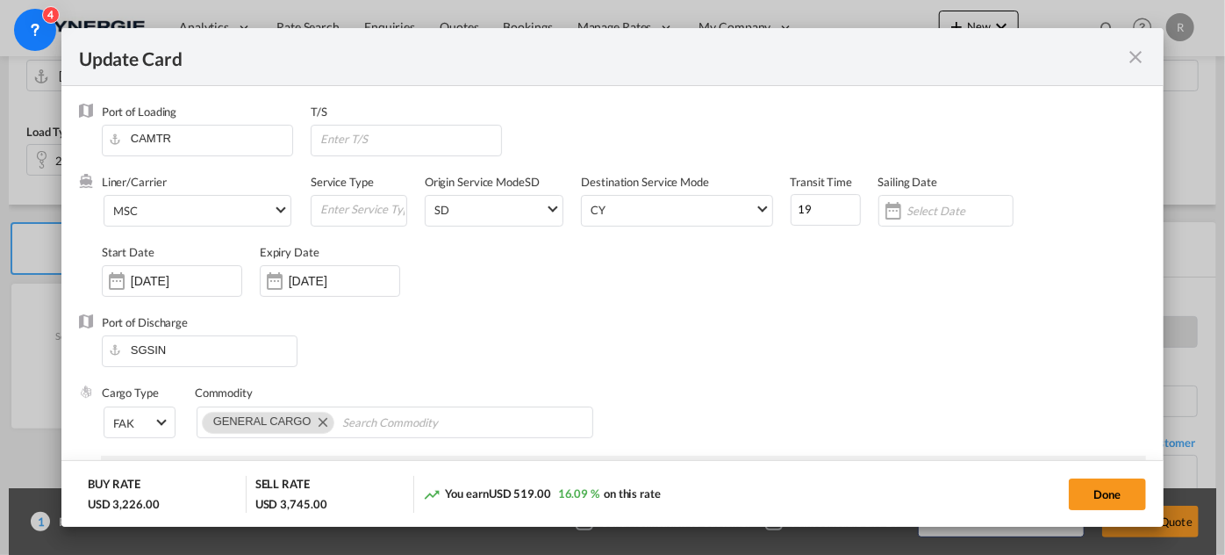
select select "per container"
select select "per B/L"
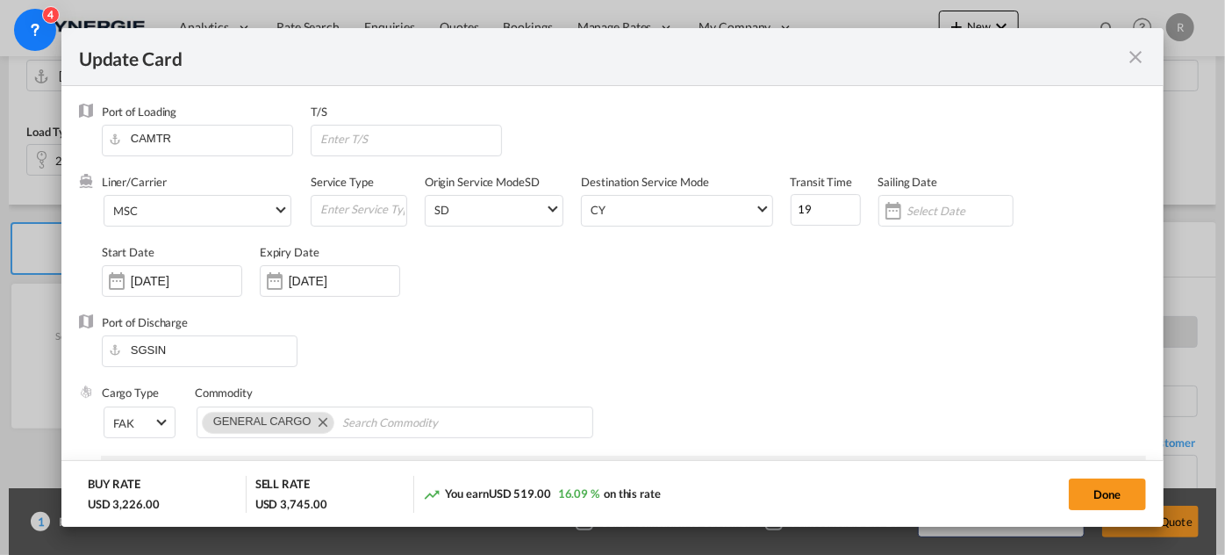
select select "per B/L"
select select "per shipment"
click at [169, 213] on span "MSC" at bounding box center [193, 212] width 160 height 16
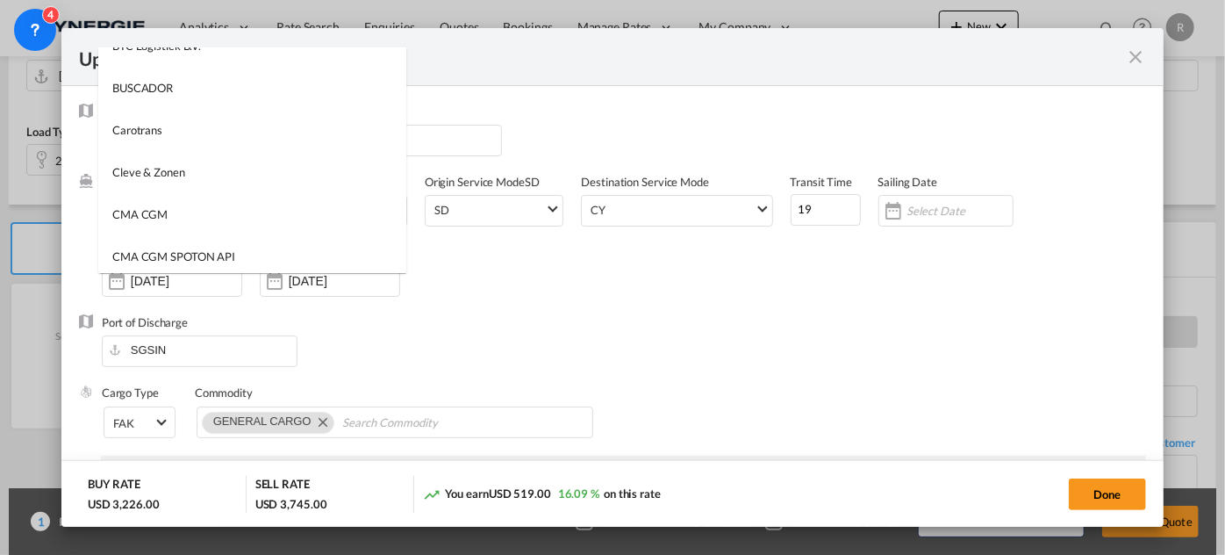
scroll to position [0, 0]
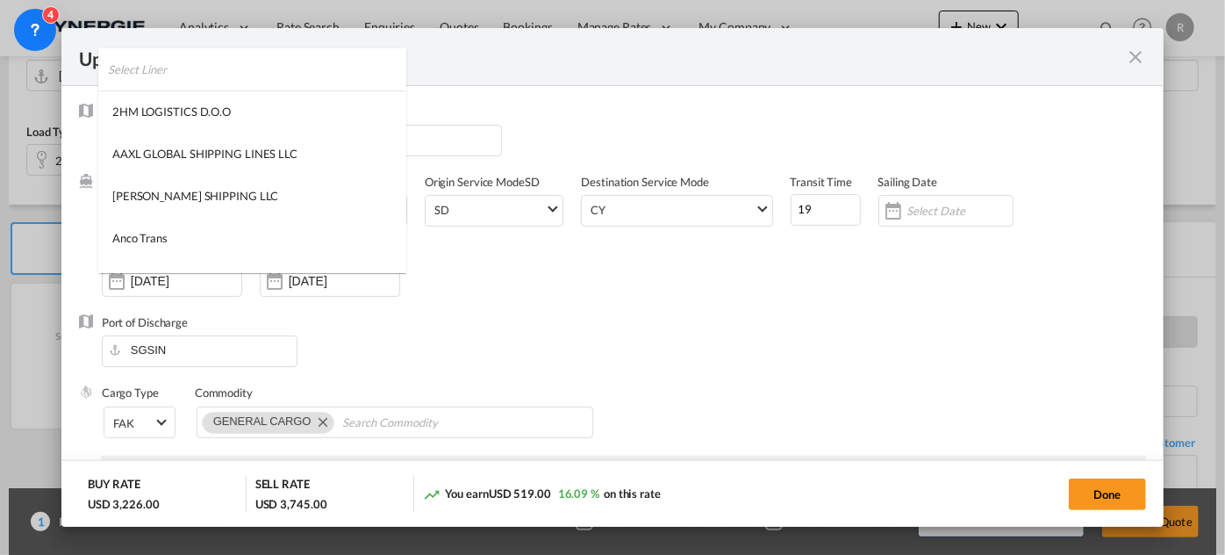
click at [290, 68] on input "search" at bounding box center [257, 69] width 298 height 42
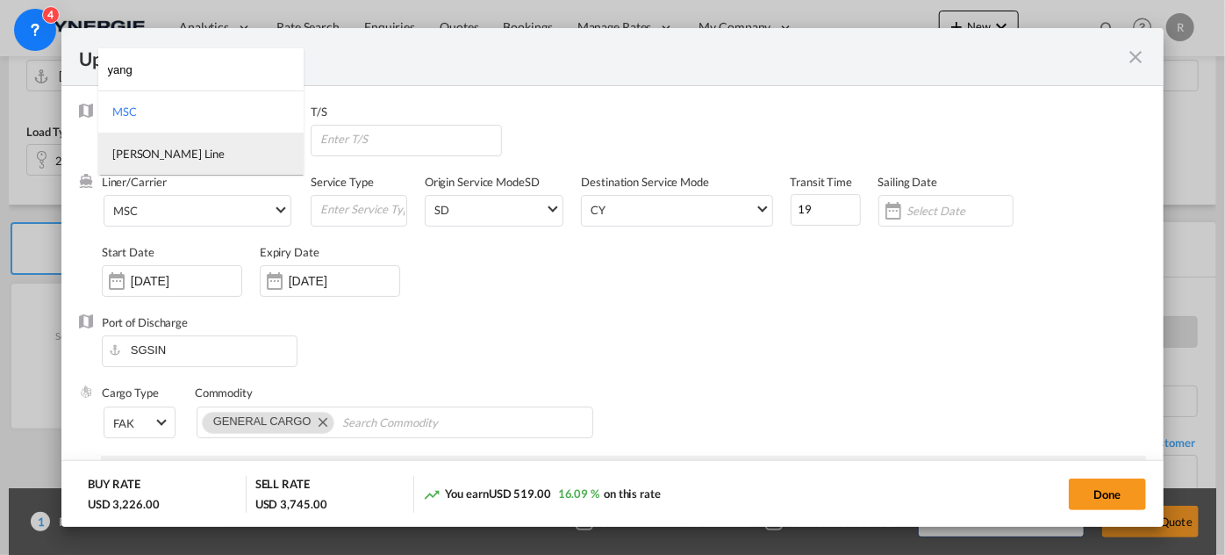
type input "yang"
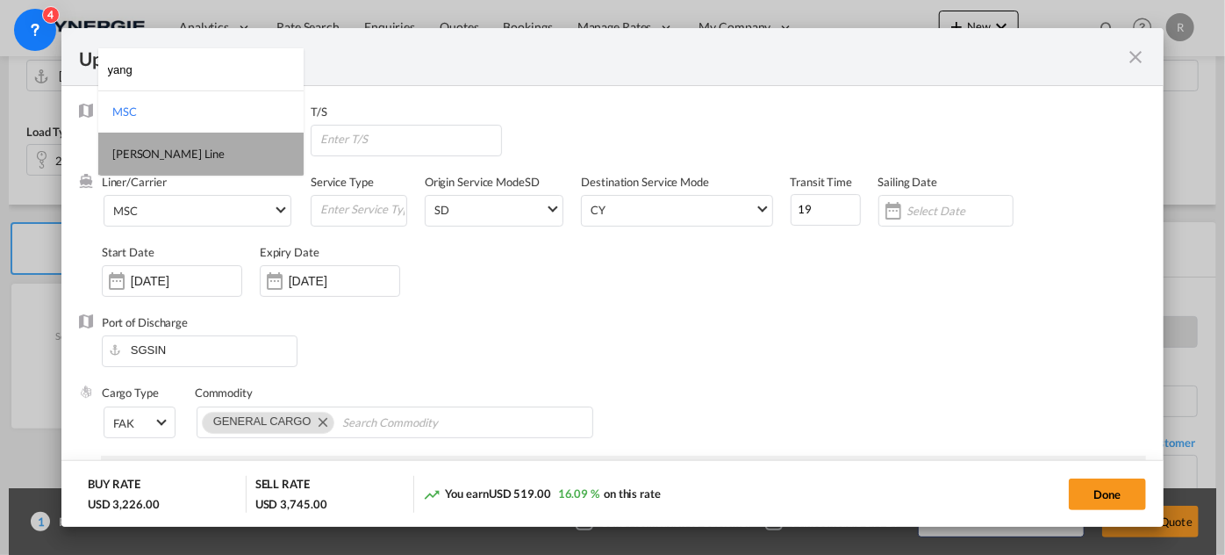
click at [161, 154] on div "Yang Ming Line" at bounding box center [168, 154] width 112 height 16
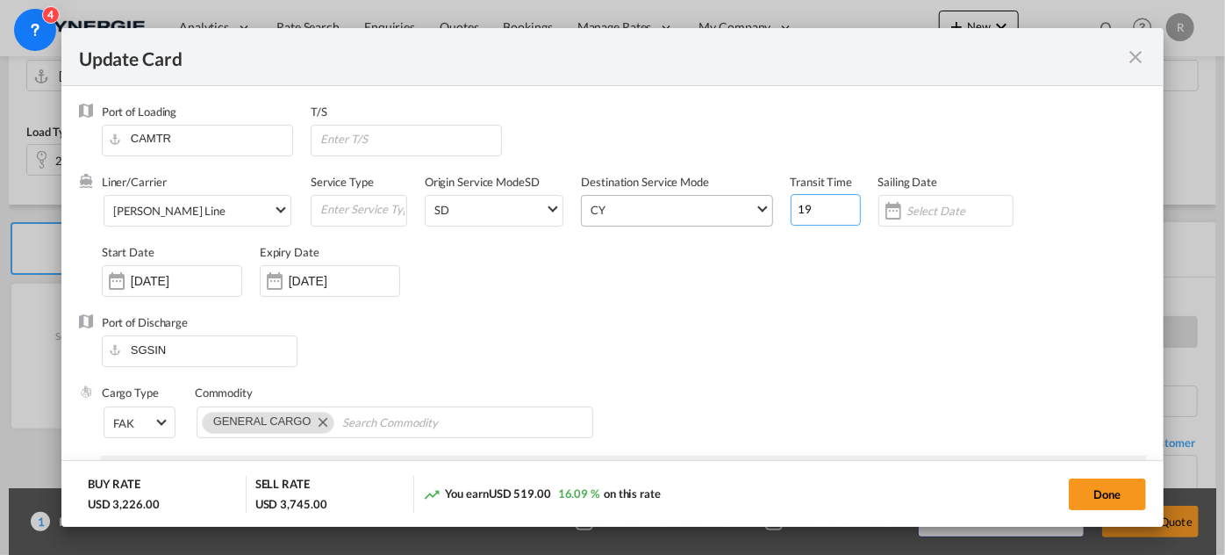
drag, startPoint x: 822, startPoint y: 211, endPoint x: 758, endPoint y: 202, distance: 64.7
click at [758, 202] on div "Liner/Carrier Yang Ming Line Service Type Origin Service Mode SD SD SD CY Desti…" at bounding box center [624, 244] width 1045 height 140
type input "38"
click at [458, 140] on input "Update CardPort of ..." at bounding box center [410, 139] width 183 height 26
type input "Halifax"
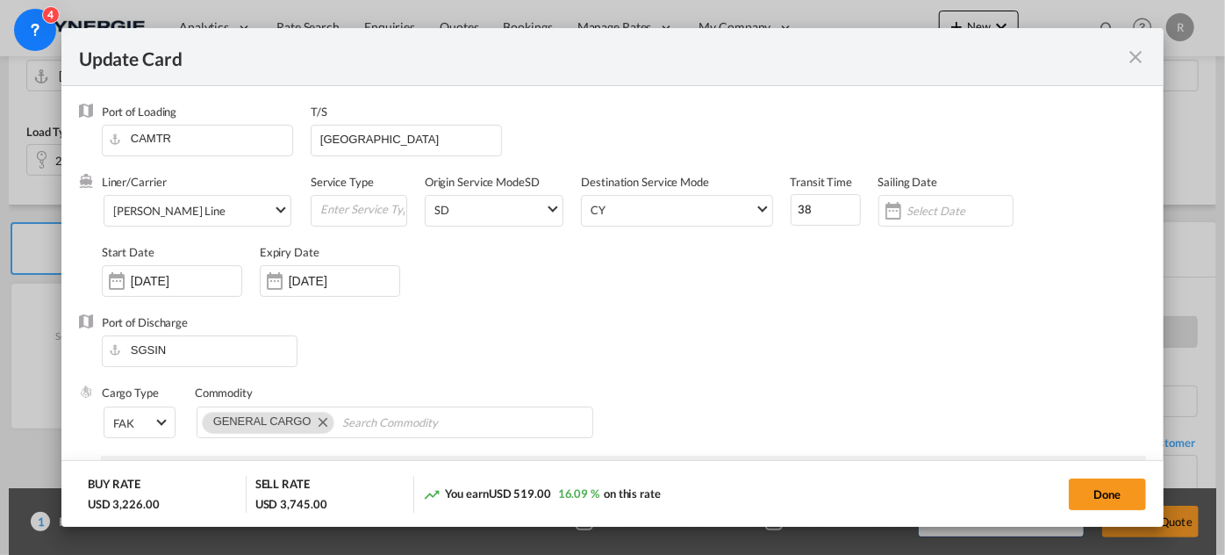
drag, startPoint x: 220, startPoint y: 270, endPoint x: 84, endPoint y: 261, distance: 136.4
click at [84, 261] on div "Liner/Carrier Yang Ming Line Service Type Origin Service Mode SD SD SD CY Desti…" at bounding box center [612, 244] width 1067 height 140
click at [215, 276] on input "11 Apr 2025" at bounding box center [186, 281] width 111 height 14
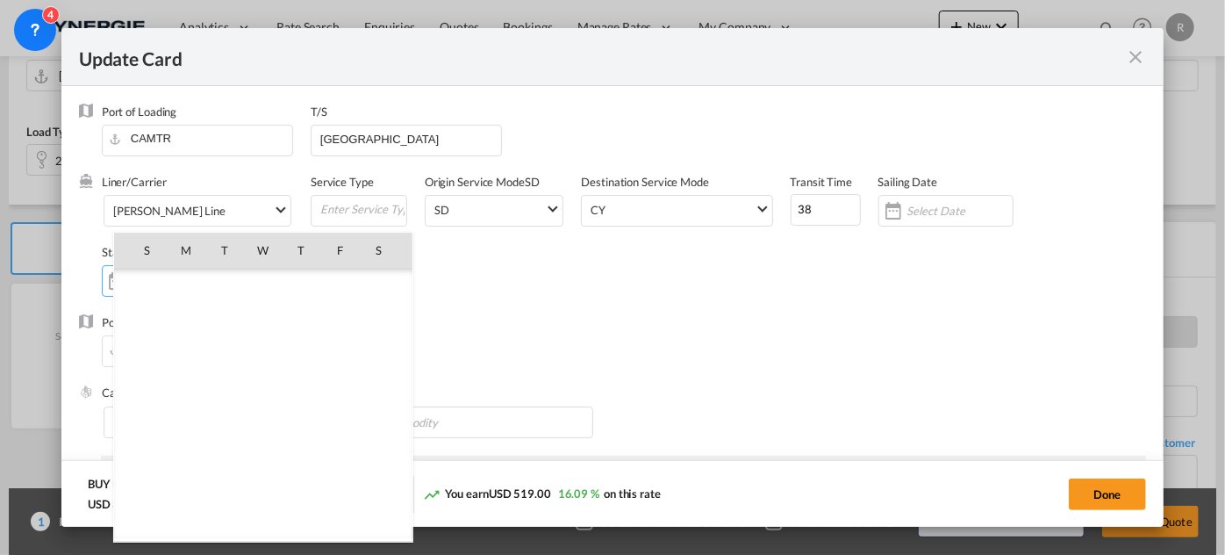
scroll to position [405444, 0]
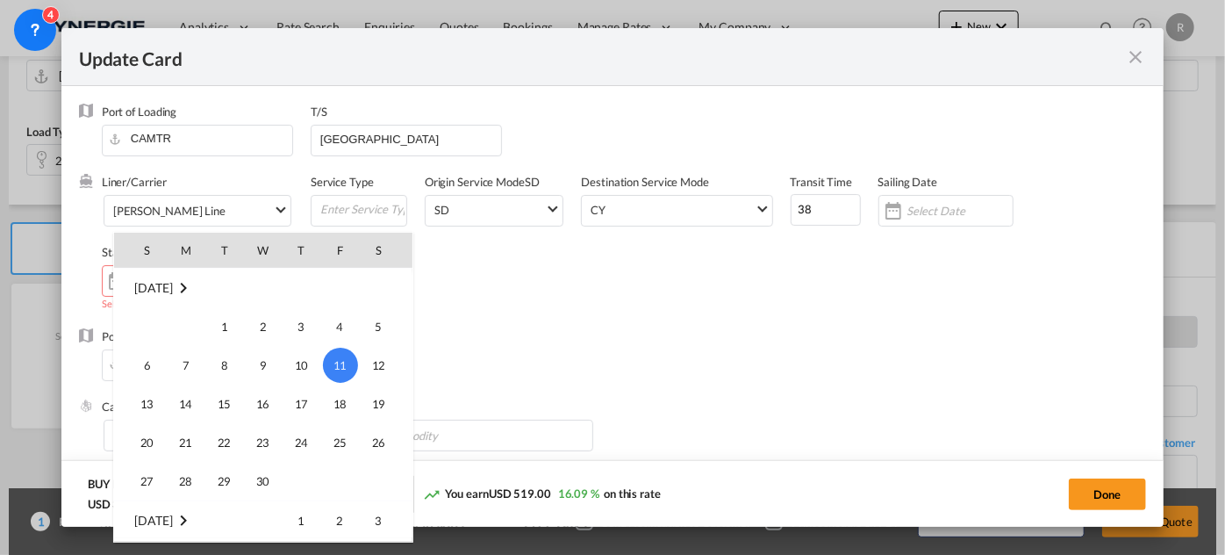
click at [565, 314] on div at bounding box center [612, 277] width 1225 height 555
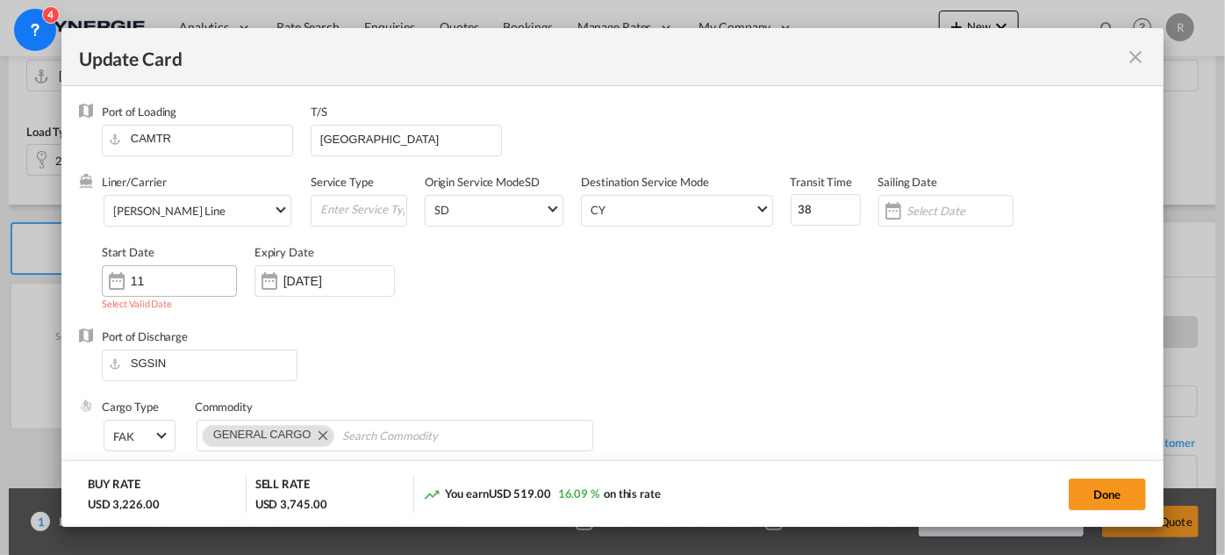
type input "1"
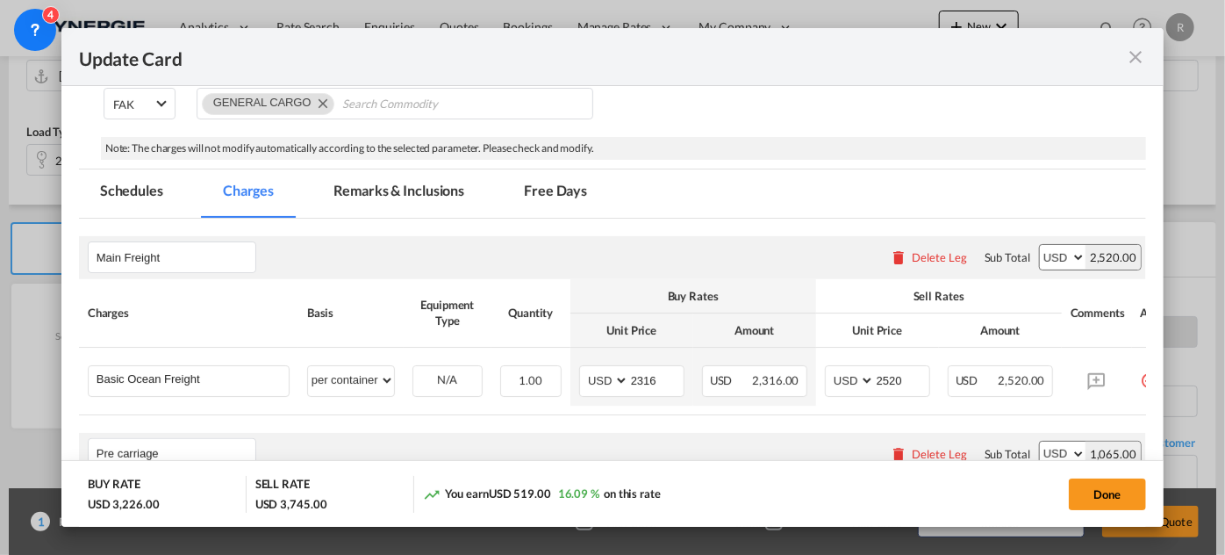
scroll to position [399, 0]
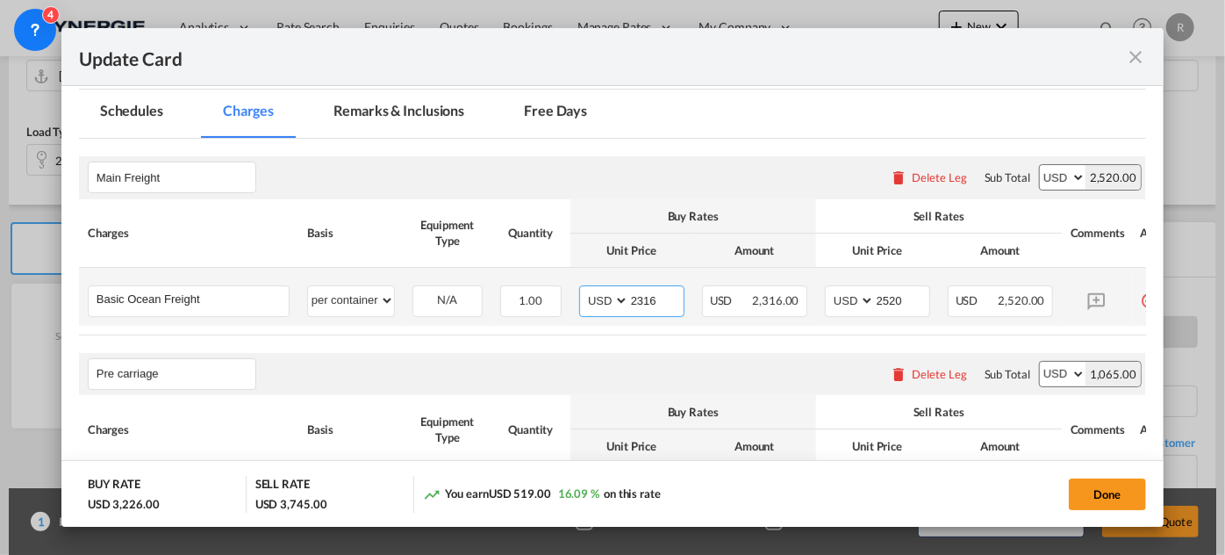
drag, startPoint x: 621, startPoint y: 288, endPoint x: 573, endPoint y: 284, distance: 47.6
click at [573, 284] on td "AED AFN ALL AMD ANG AOA ARS AUD AWG AZN BAM BBD BDT BGN BHD BIF BMD BND BOB BRL…" at bounding box center [632, 297] width 123 height 58
type input "1220"
drag, startPoint x: 908, startPoint y: 294, endPoint x: 852, endPoint y: 288, distance: 55.6
click at [852, 288] on md-input-container "AED AFN ALL AMD ANG AOA ARS AUD AWG AZN BAM BBD BDT BGN BHD BIF BMD BND BOB BRL…" at bounding box center [877, 301] width 105 height 32
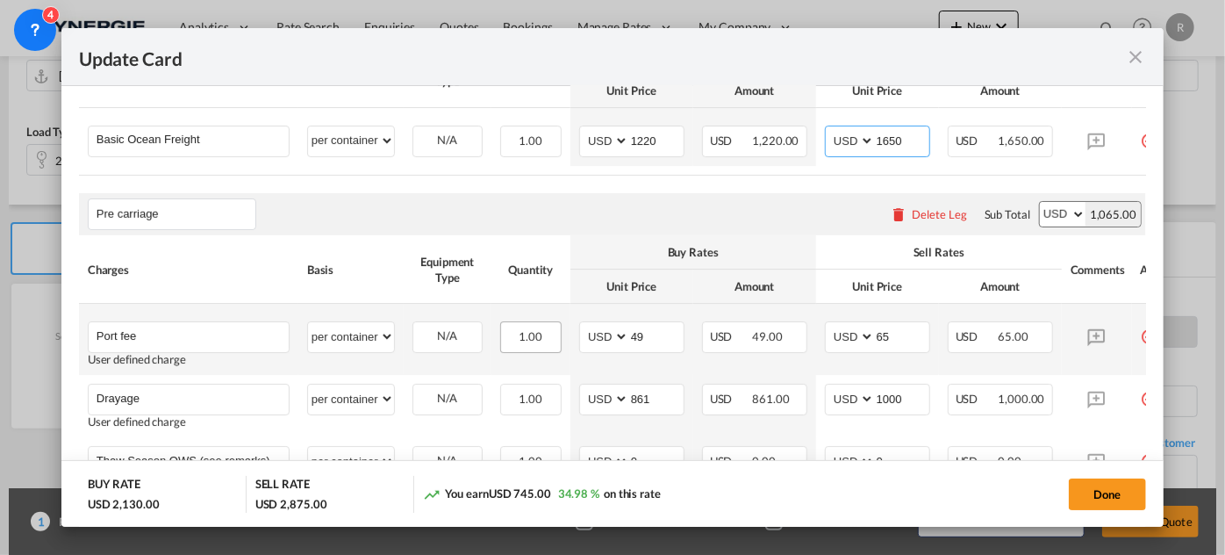
scroll to position [638, 0]
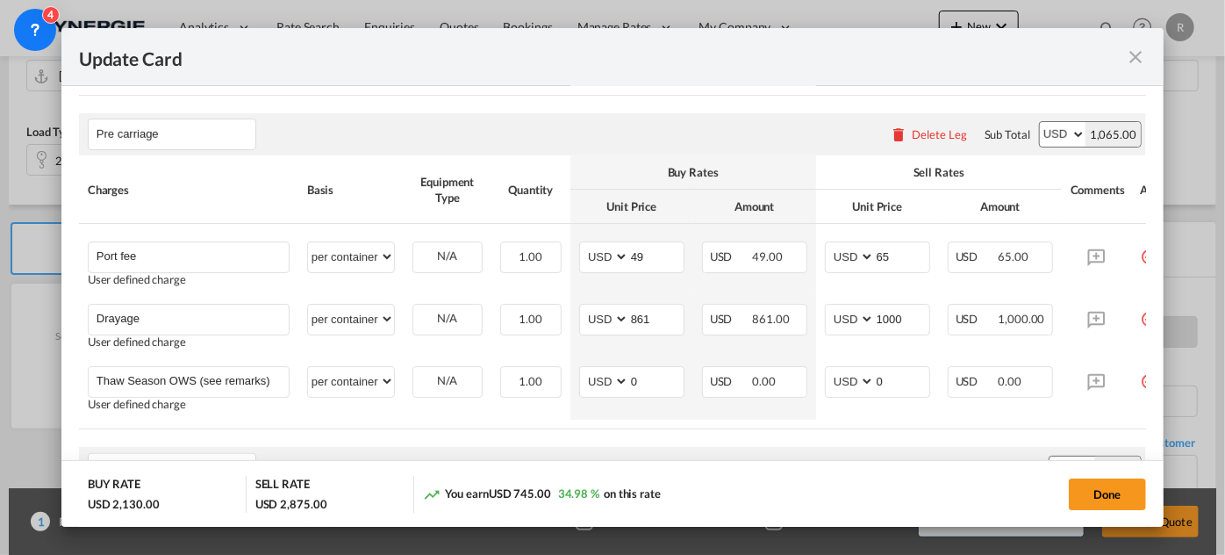
type input "1650"
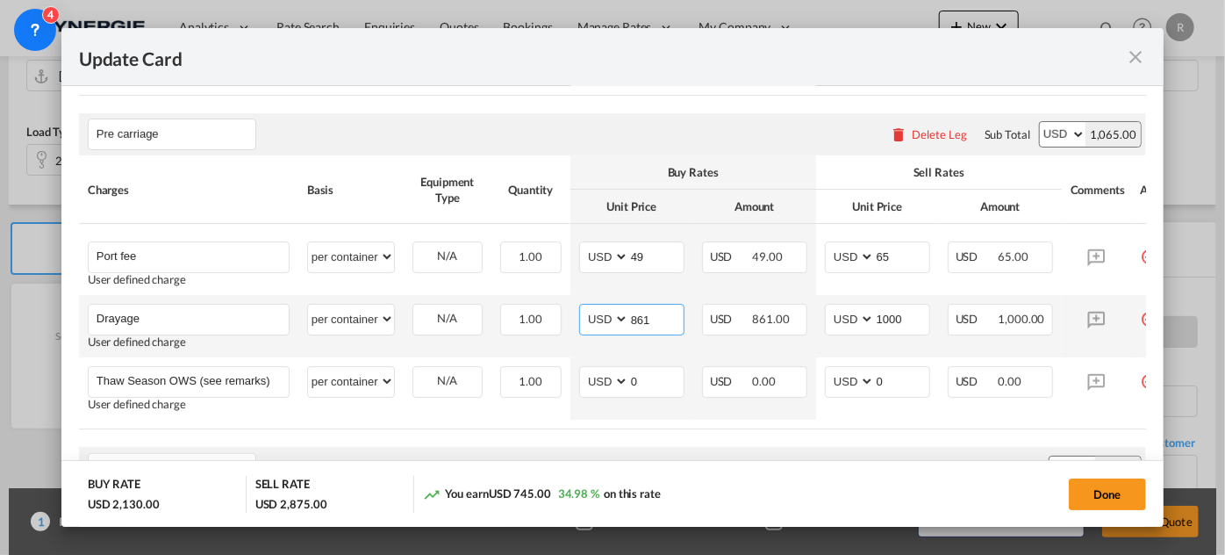
drag, startPoint x: 653, startPoint y: 321, endPoint x: 531, endPoint y: 298, distance: 124.3
click at [557, 311] on tr "Drayage Please Enter User Defined Charges Cannot Be Published User defined char…" at bounding box center [635, 326] width 1112 height 62
type input "830"
drag, startPoint x: 917, startPoint y: 320, endPoint x: 822, endPoint y: 304, distance: 97.0
click at [839, 320] on md-input-container "AED AFN ALL AMD ANG AOA ARS AUD AWG AZN BAM BBD BDT BGN BHD BIF BMD BND BOB BRL…" at bounding box center [877, 320] width 105 height 32
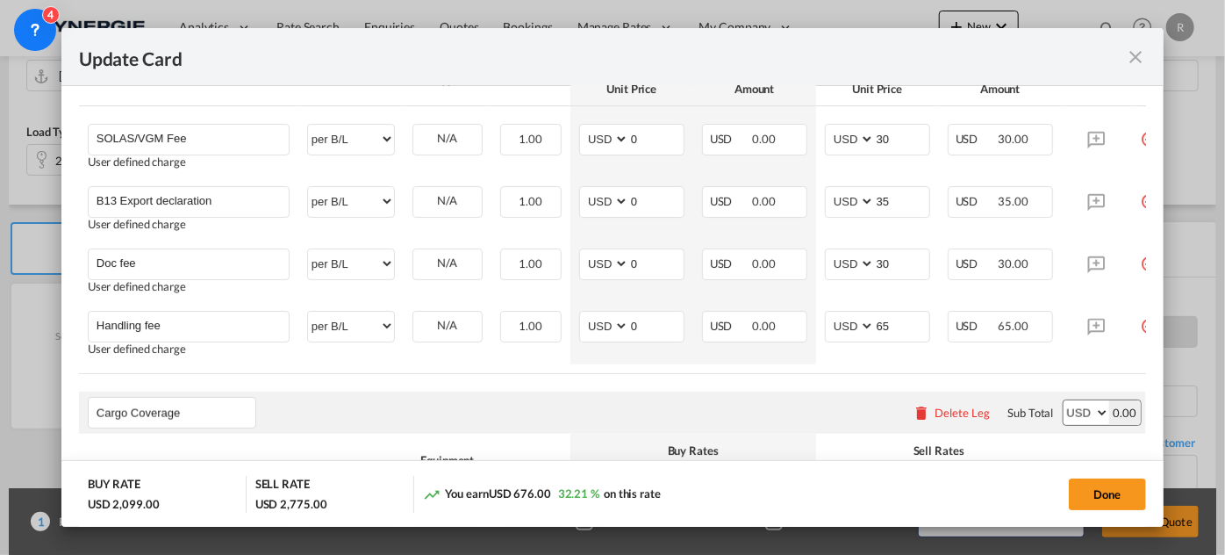
scroll to position [1117, 0]
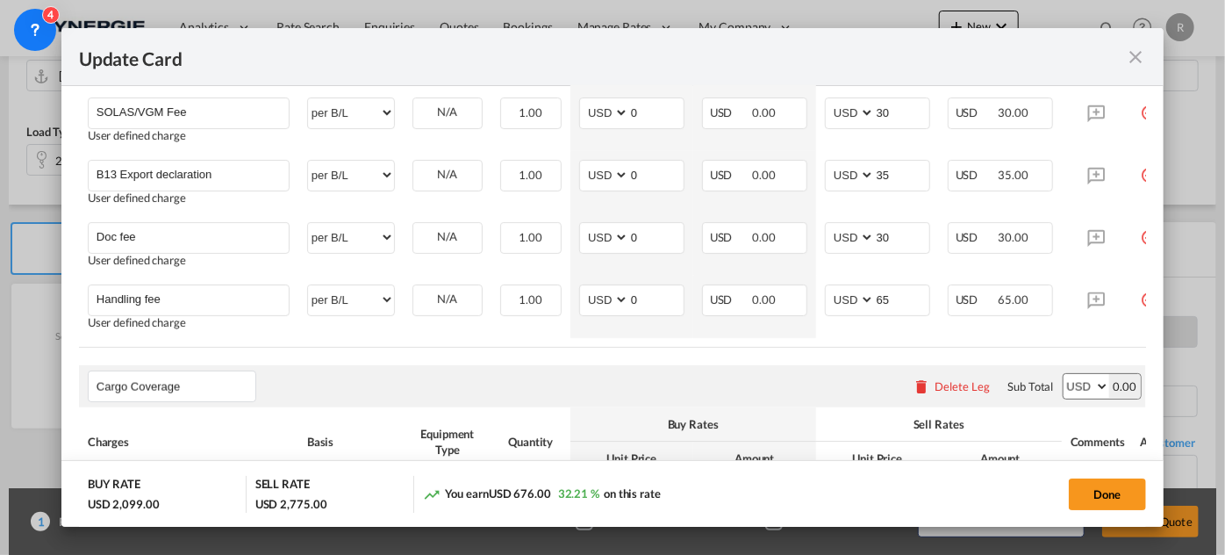
type input "900"
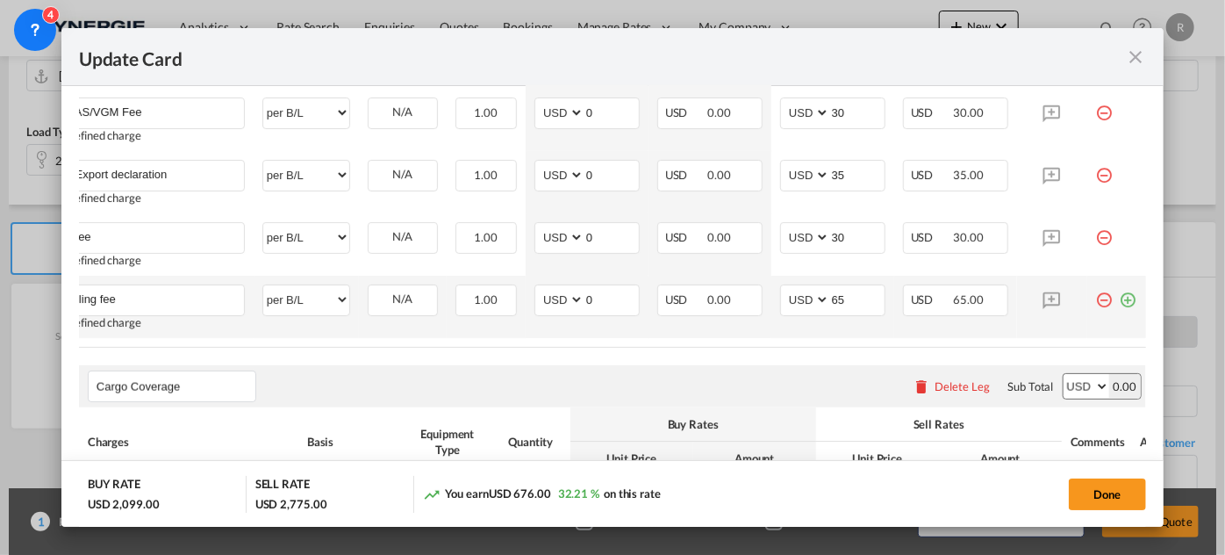
click at [1120, 302] on md-icon "icon-plus-circle-outline green-400-fg" at bounding box center [1129, 293] width 18 height 18
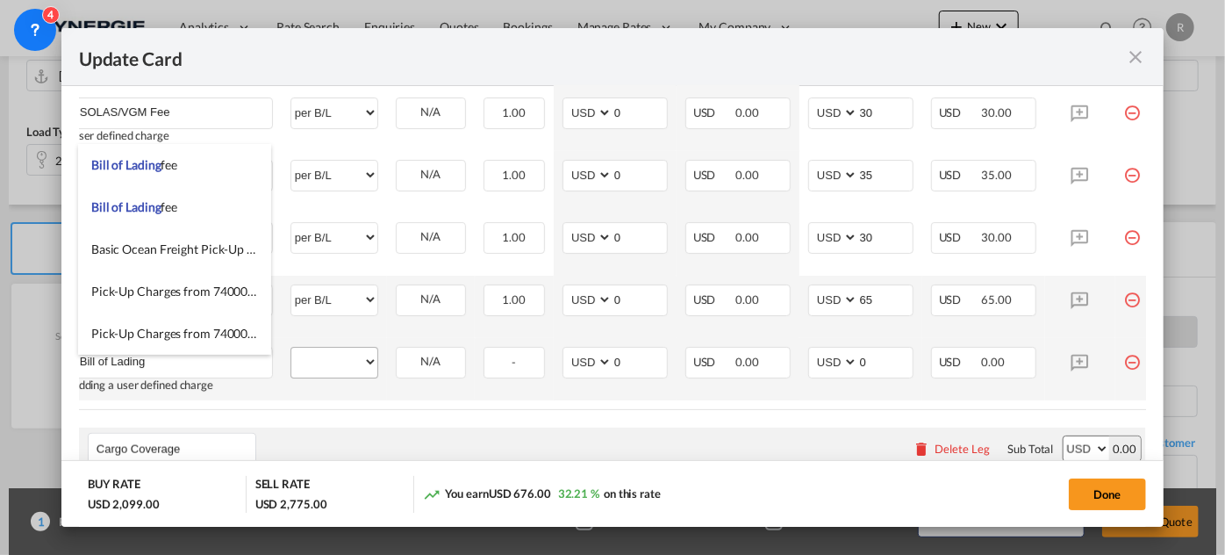
type input "Bill of Lading"
drag, startPoint x: 311, startPoint y: 367, endPoint x: 318, endPoint y: 356, distance: 12.7
click at [311, 367] on select "per equipment per container per B/L per shipping bill per shipment per pallet p…" at bounding box center [334, 362] width 86 height 28
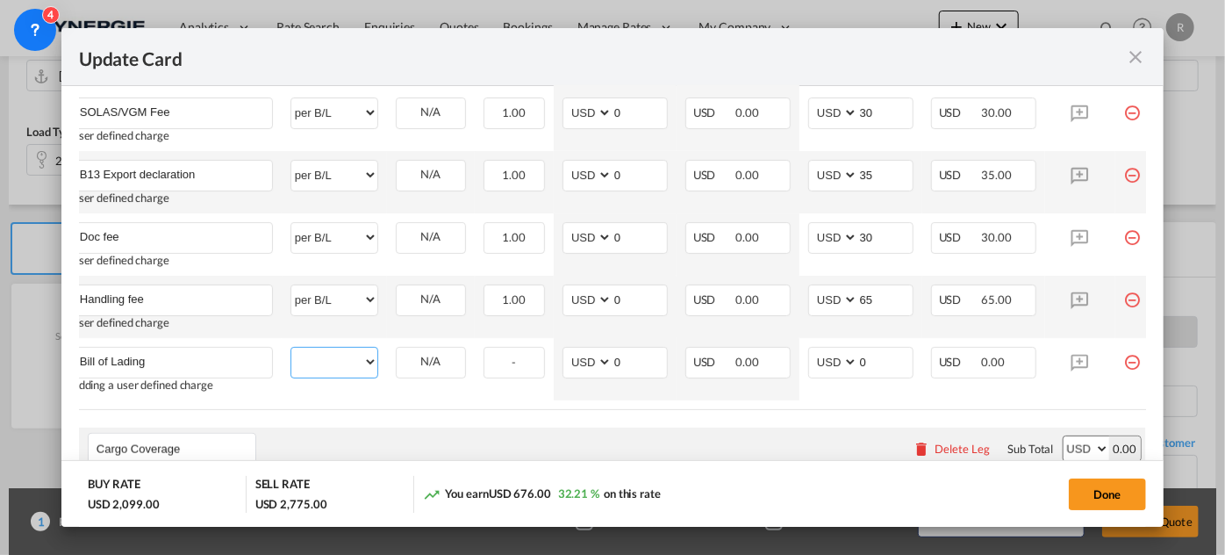
select select "per B/L"
click at [291, 355] on select "per equipment per container per B/L per shipping bill per shipment per pallet p…" at bounding box center [334, 362] width 86 height 28
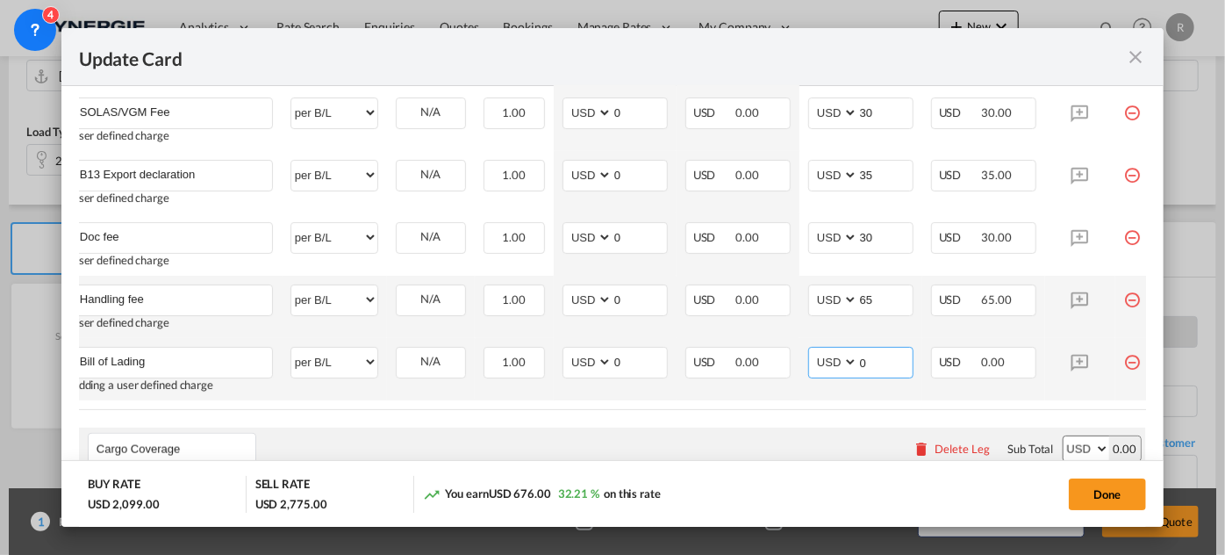
drag, startPoint x: 875, startPoint y: 362, endPoint x: 822, endPoint y: 362, distance: 53.5
click at [822, 362] on md-input-container "AED AFN ALL AMD ANG AOA ARS AUD AWG AZN BAM BBD BDT BGN BHD BIF BMD BND [PERSON…" at bounding box center [860, 363] width 105 height 32
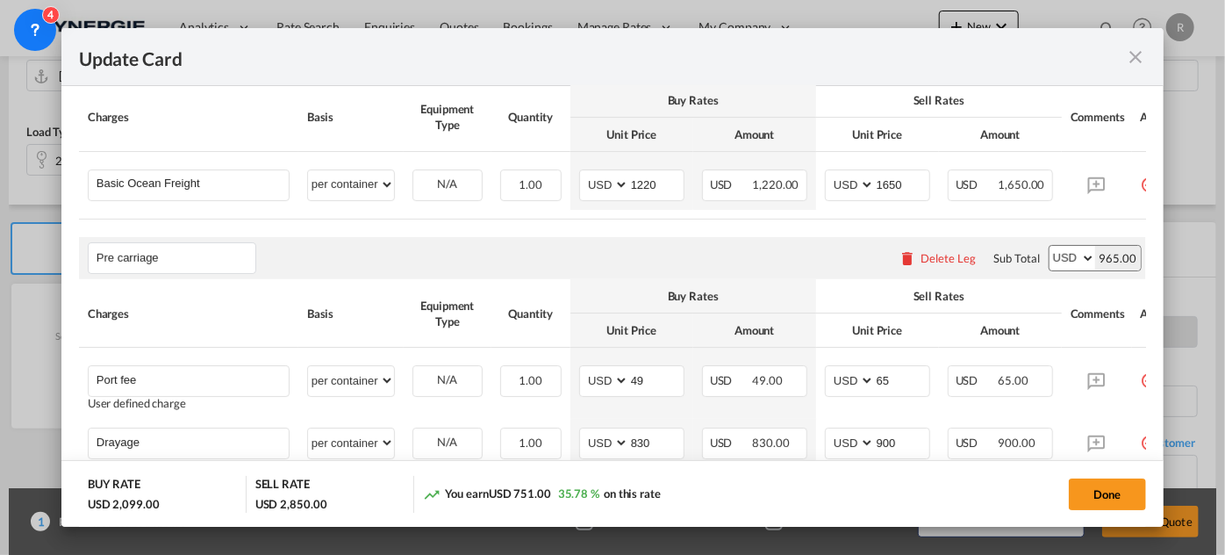
scroll to position [276, 0]
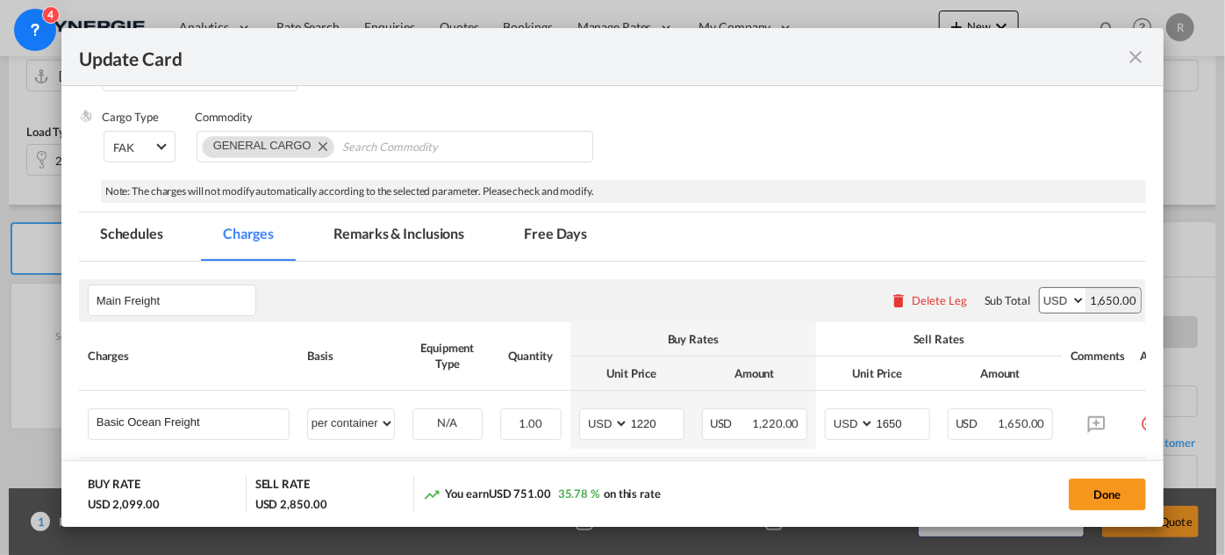
type input "75"
click at [427, 229] on md-tab-item "Remarks & Inclusions" at bounding box center [398, 236] width 173 height 48
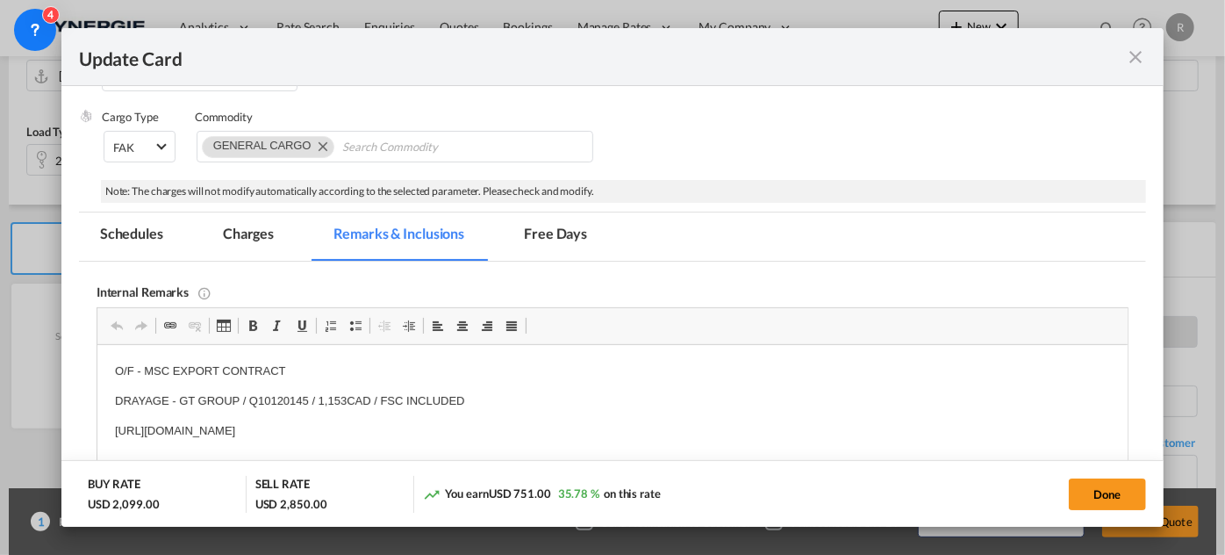
scroll to position [0, 0]
drag, startPoint x: 107, startPoint y: 367, endPoint x: 648, endPoint y: 423, distance: 543.6
click at [653, 442] on html "O/F - MSC EXPORT CONTRACT DRAYAGE - GT GROUP / Q10120145 / 1,153CAD / FSC INCLU…" at bounding box center [612, 401] width 1031 height 112
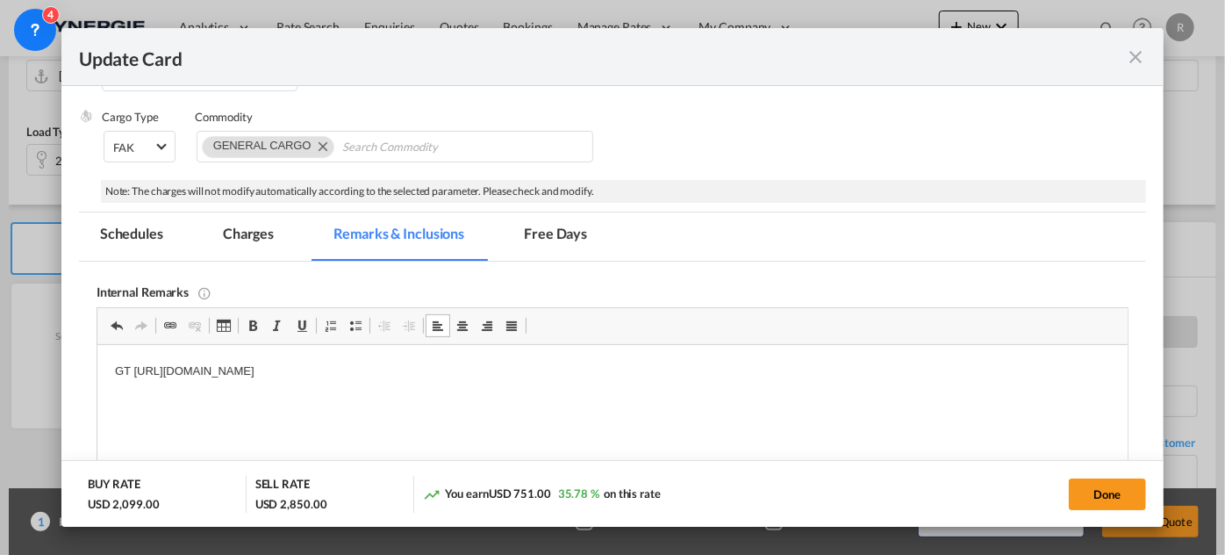
click at [263, 370] on p "GT https://app.frontapp.com/open/msg_1f8b61fz?key=Snu2JFXpZ_nfWQfpXE3D-1KLNvjtP…" at bounding box center [611, 372] width 995 height 18
click at [649, 365] on p "GT https://app.frontapp.com/o pen/msg_1f8b61fz?key=Snu2JFXpZ_nfWQfpXE3D-1KLNvjt…" at bounding box center [611, 372] width 995 height 18
click at [274, 407] on p "YML contract" at bounding box center [611, 401] width 995 height 18
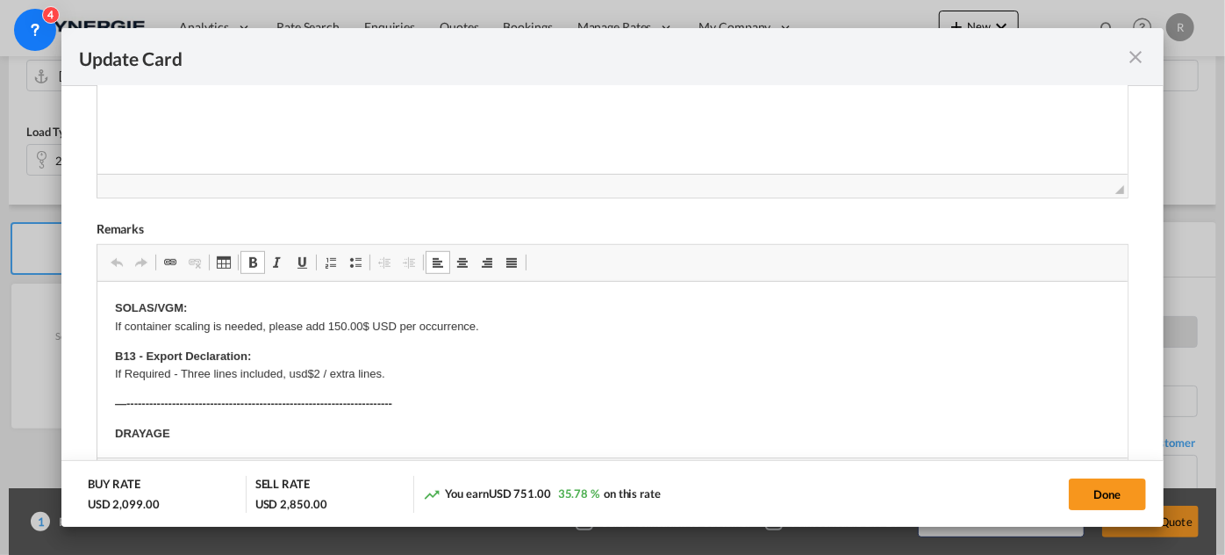
drag, startPoint x: 112, startPoint y: 415, endPoint x: 190, endPoint y: 133, distance: 292.4
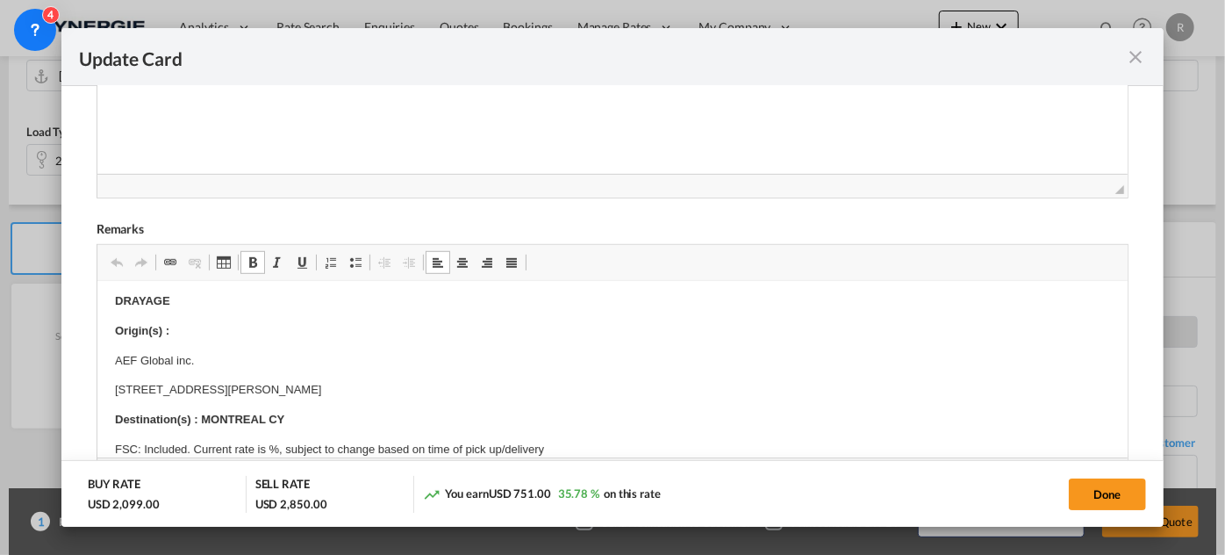
scroll to position [159, 0]
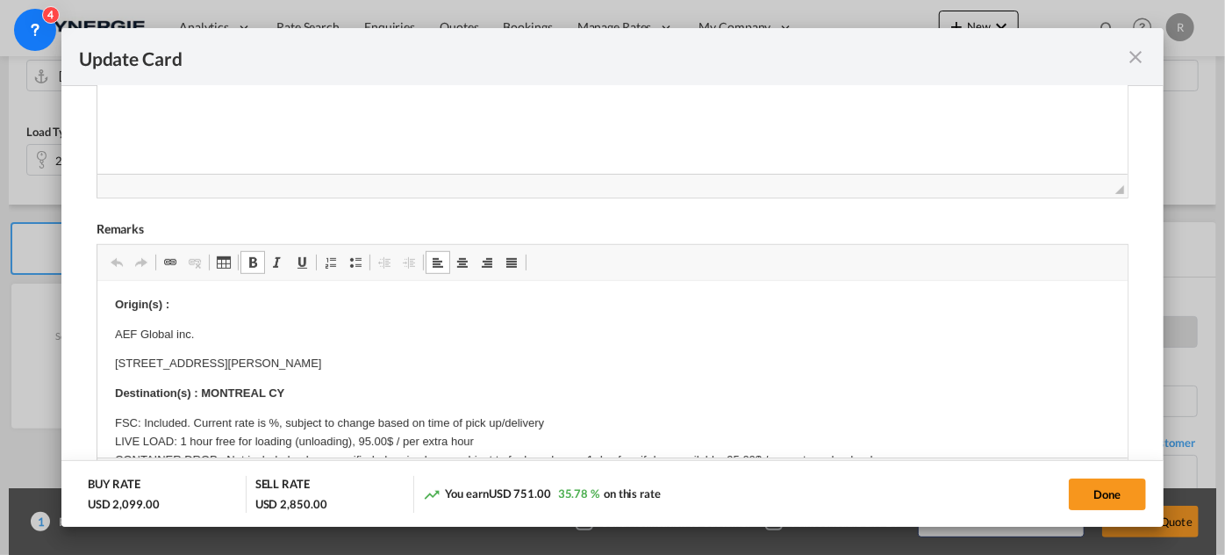
drag, startPoint x: 113, startPoint y: 334, endPoint x: 464, endPoint y: 353, distance: 351.6
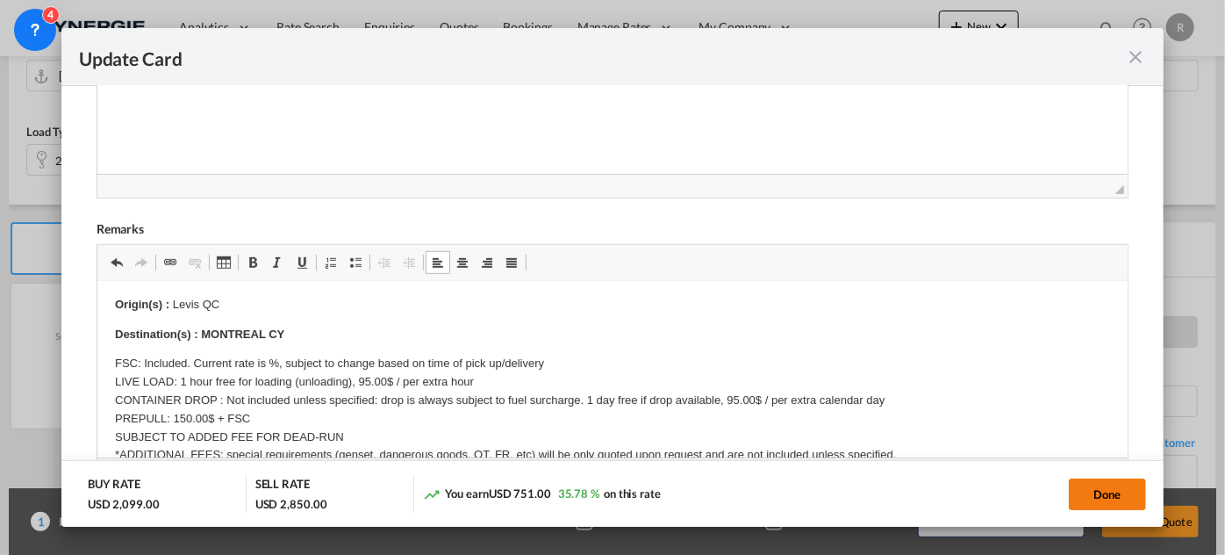
click at [1111, 498] on button "Done" at bounding box center [1107, 494] width 77 height 32
type input "18 Sep 2025"
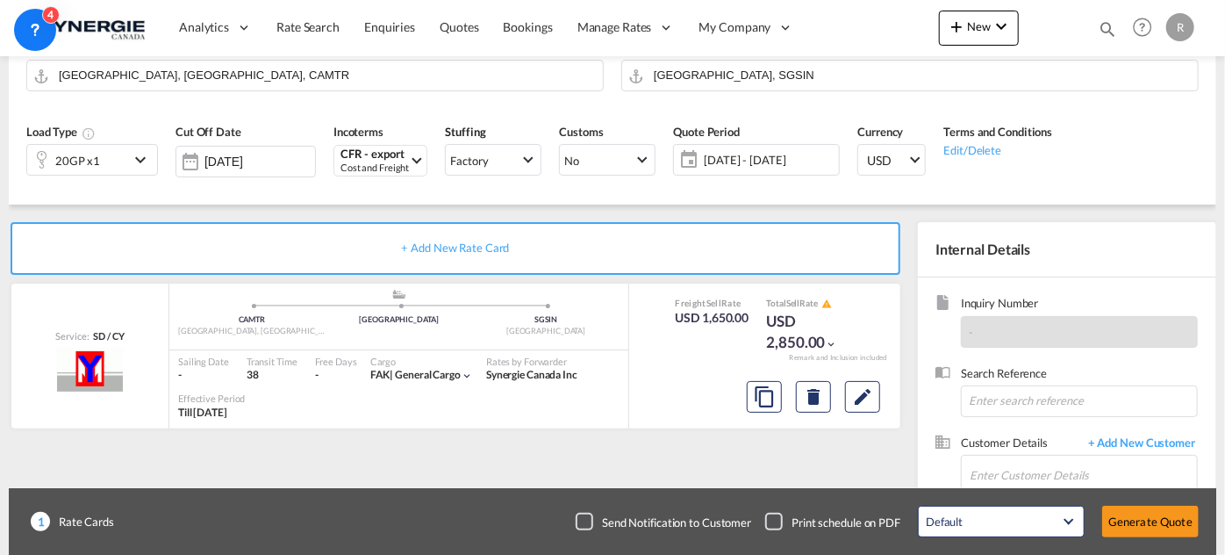
scroll to position [419, 0]
click at [997, 466] on input "Enter Customer Details" at bounding box center [1083, 476] width 227 height 40
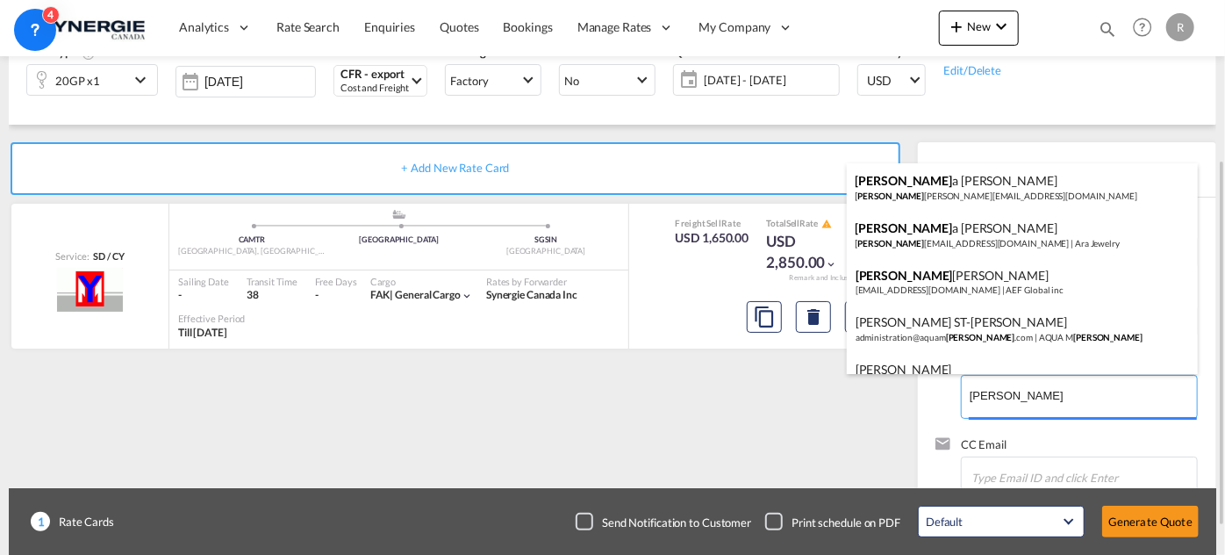
click at [1013, 396] on body "Analytics Reports Dashboard Rate Search Enquiries Quotes Bookings" at bounding box center [612, 277] width 1225 height 555
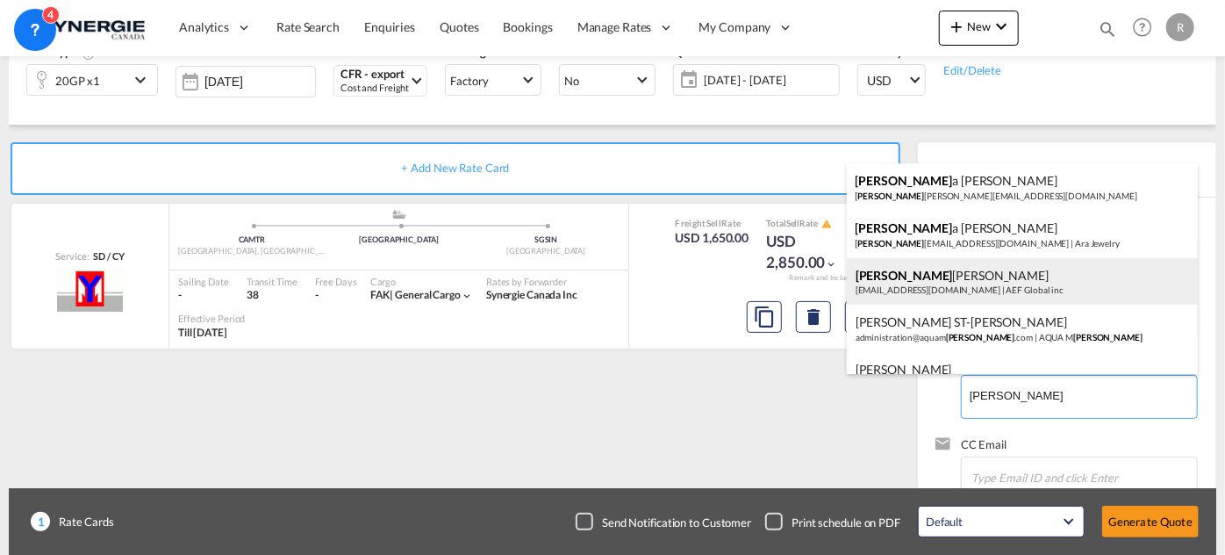
click at [926, 273] on div "Erik Tremblay etremblay@aefglobal.com | AEF Global inc" at bounding box center [1022, 281] width 351 height 47
type input "AEF Global inc, Erik Tremblay, etremblay@aefglobal.com"
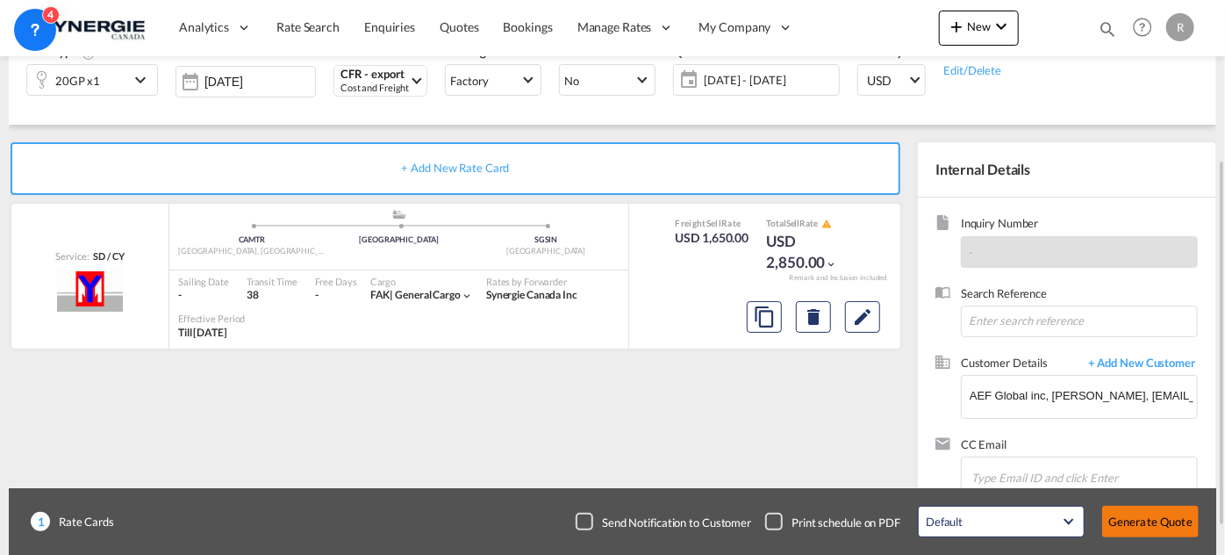
click at [1163, 522] on button "Generate Quote" at bounding box center [1150, 522] width 97 height 32
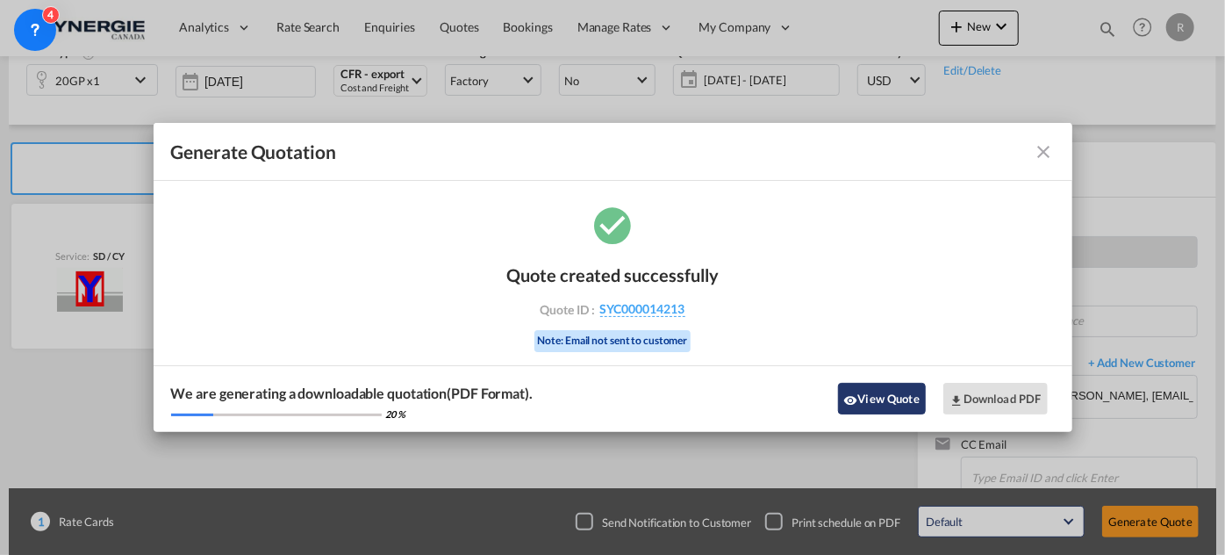
click at [878, 400] on button "View Quote" at bounding box center [882, 399] width 88 height 32
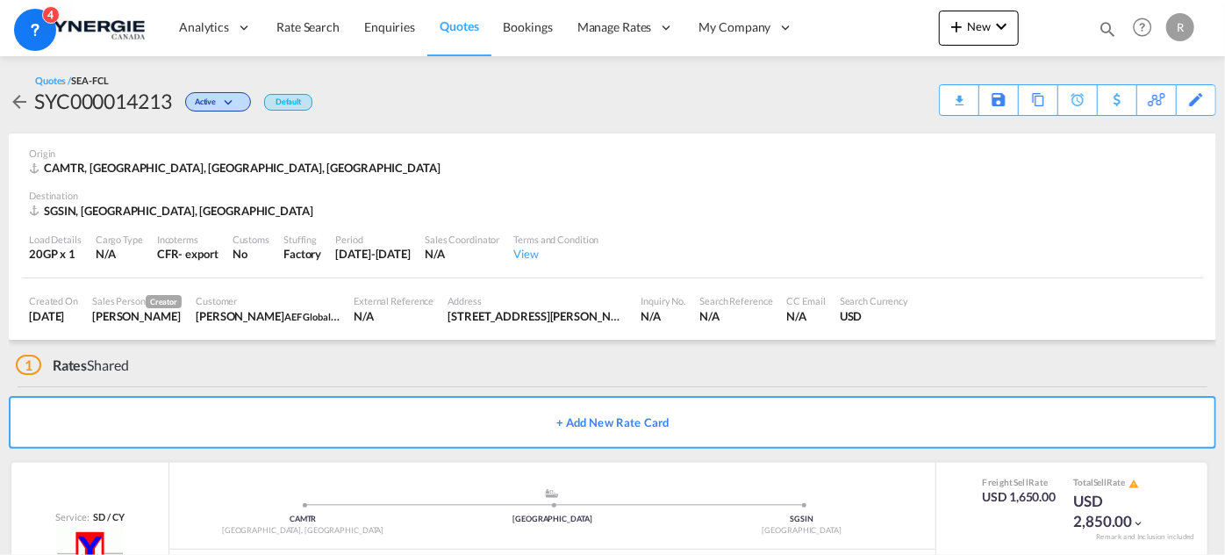
click at [0, 0] on div "Download Quote" at bounding box center [0, 0] width 0 height 0
click at [521, 27] on span "Bookings" at bounding box center [528, 26] width 49 height 15
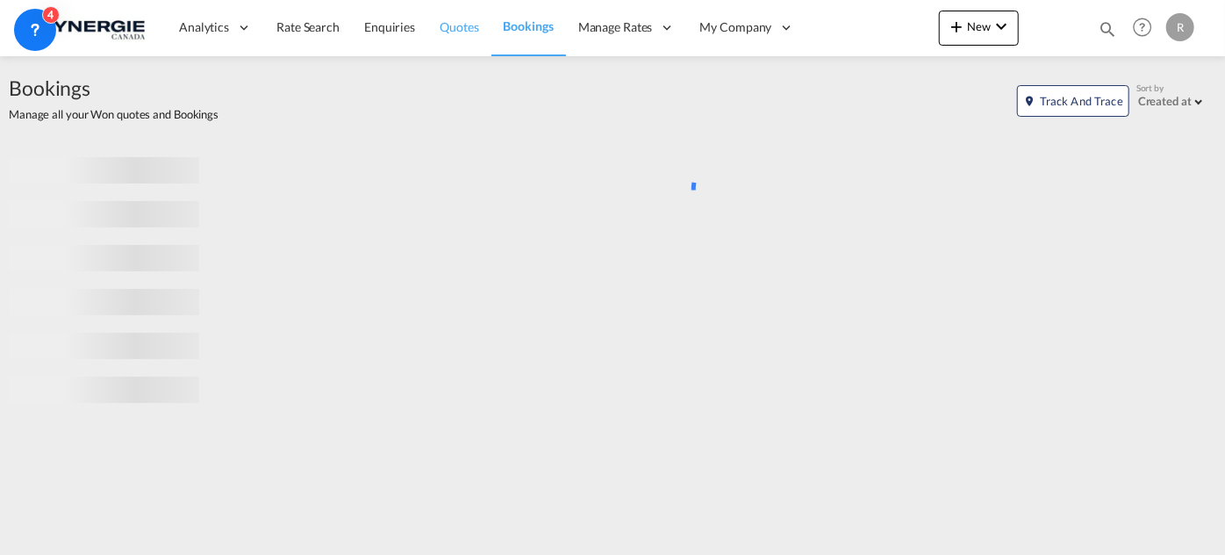
click at [472, 32] on span "Quotes" at bounding box center [459, 26] width 39 height 15
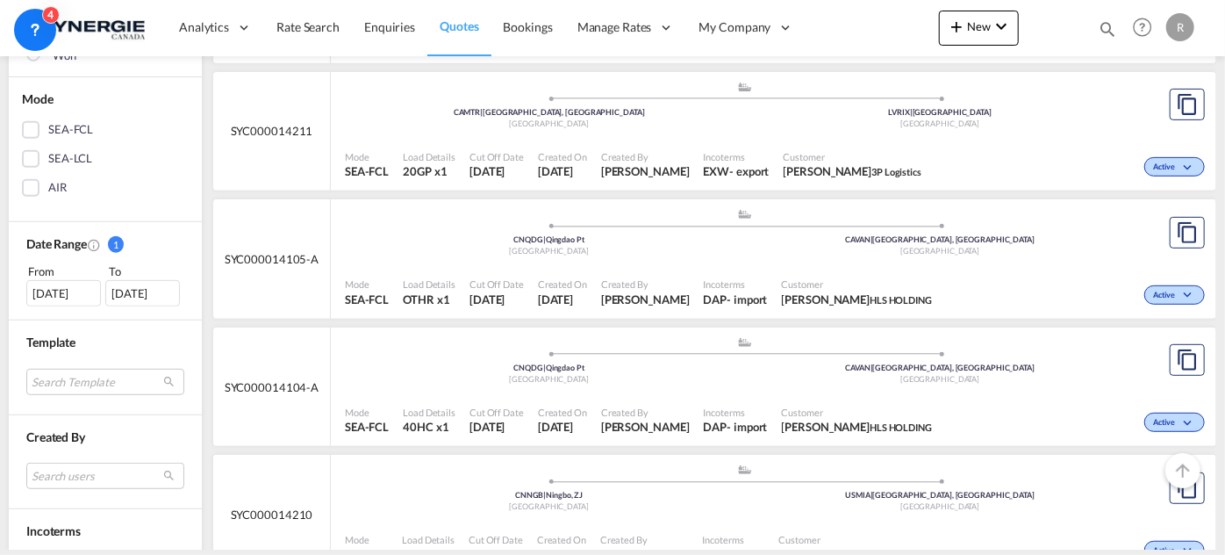
scroll to position [399, 0]
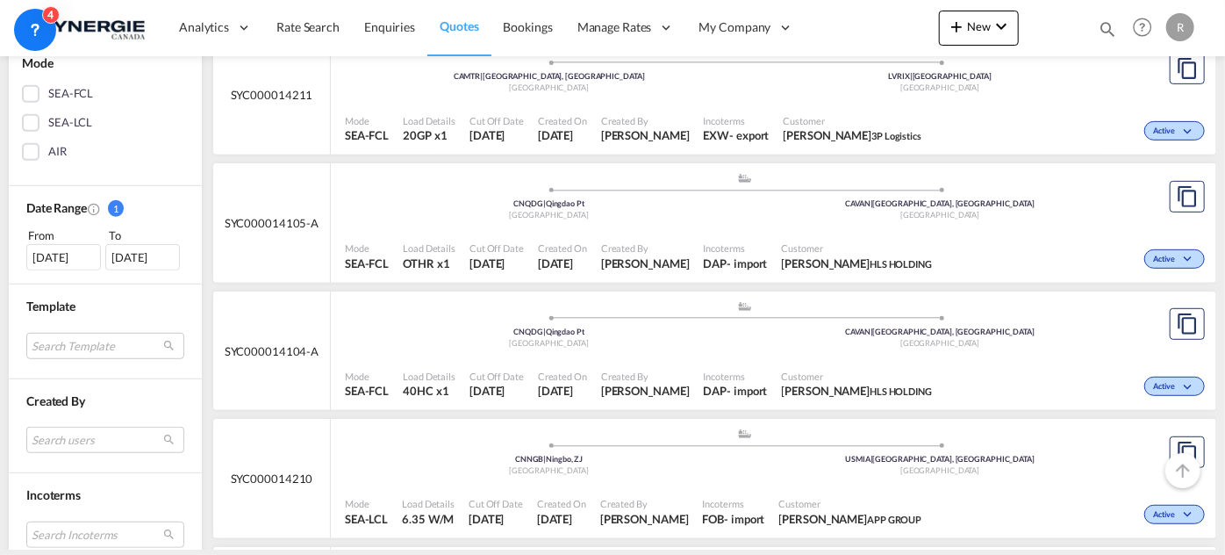
click at [63, 261] on div "21 Jul 2025" at bounding box center [63, 257] width 75 height 26
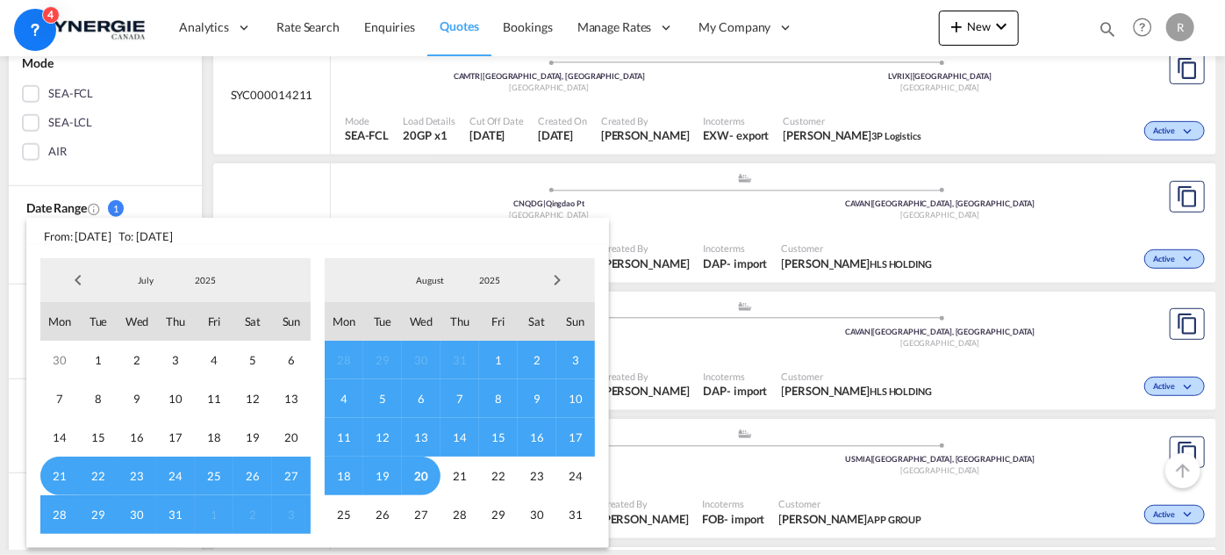
click at [82, 281] on span "Previous Month" at bounding box center [78, 279] width 35 height 35
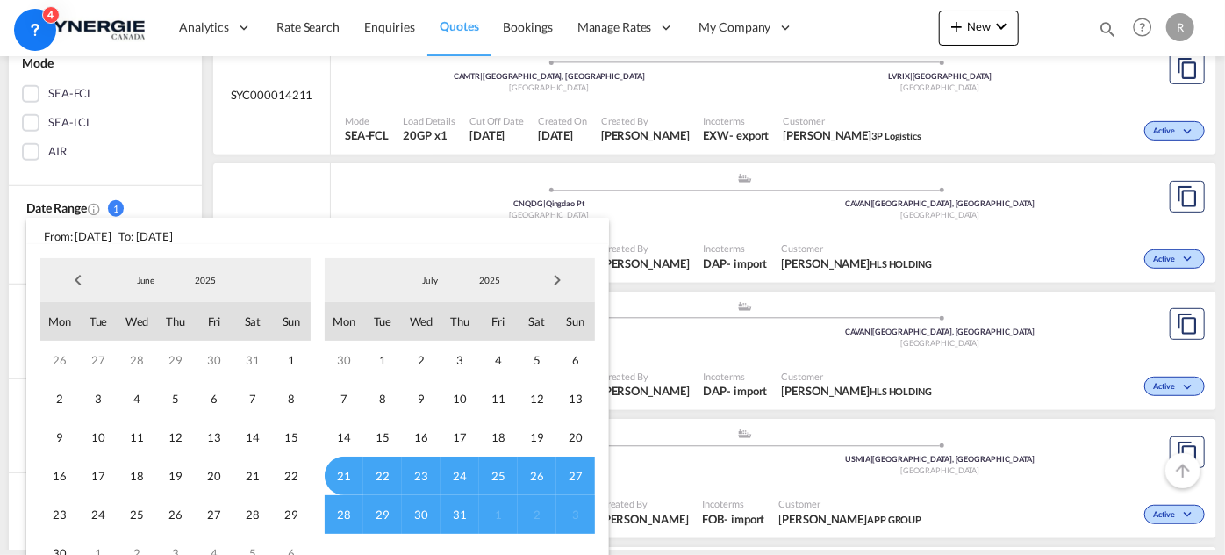
click at [82, 281] on span "Previous Month" at bounding box center [78, 279] width 35 height 35
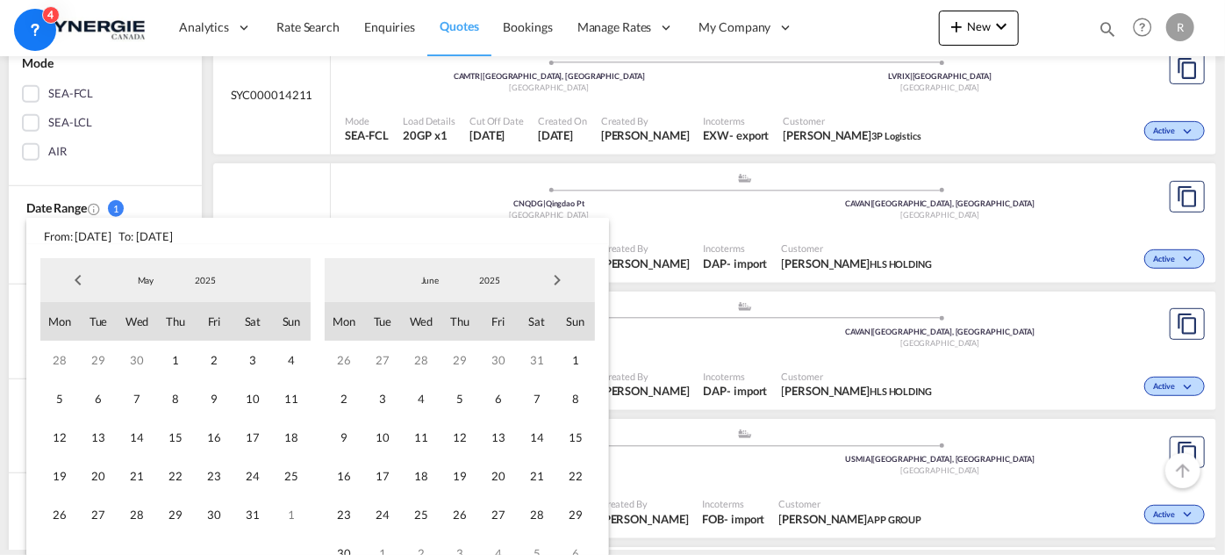
click at [82, 281] on span "Previous Month" at bounding box center [78, 279] width 35 height 35
click at [258, 360] on span "1" at bounding box center [252, 360] width 39 height 39
click at [547, 281] on span "Next Month" at bounding box center [557, 279] width 35 height 35
click at [552, 281] on span "Next Month" at bounding box center [557, 279] width 35 height 35
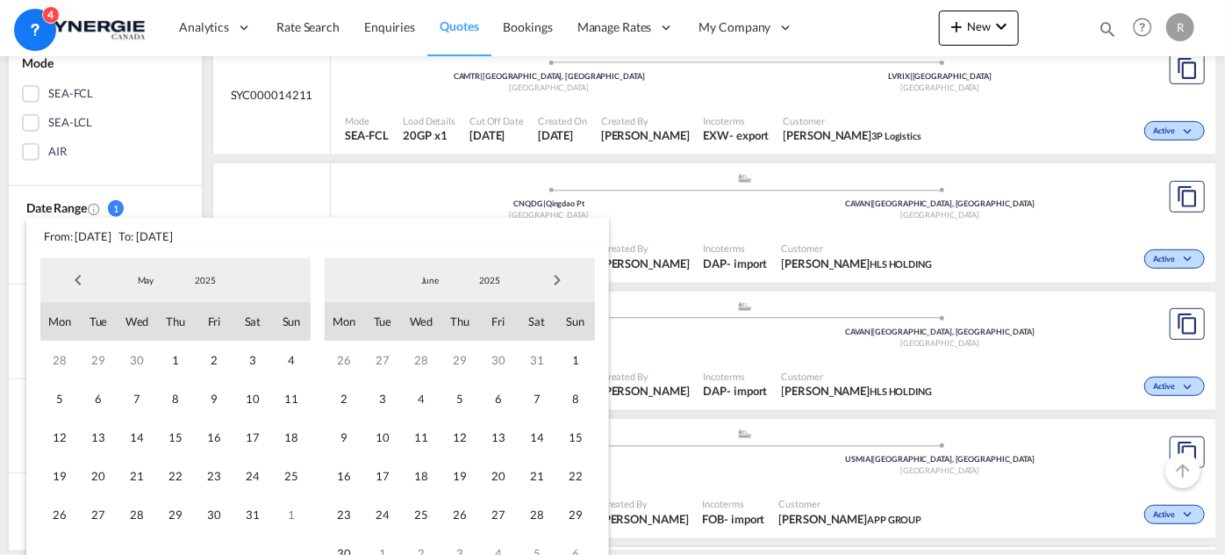
click at [552, 281] on span "Next Month" at bounding box center [557, 279] width 35 height 35
drag, startPoint x: 414, startPoint y: 472, endPoint x: 274, endPoint y: 444, distance: 143.2
click at [414, 471] on span "20" at bounding box center [421, 475] width 39 height 39
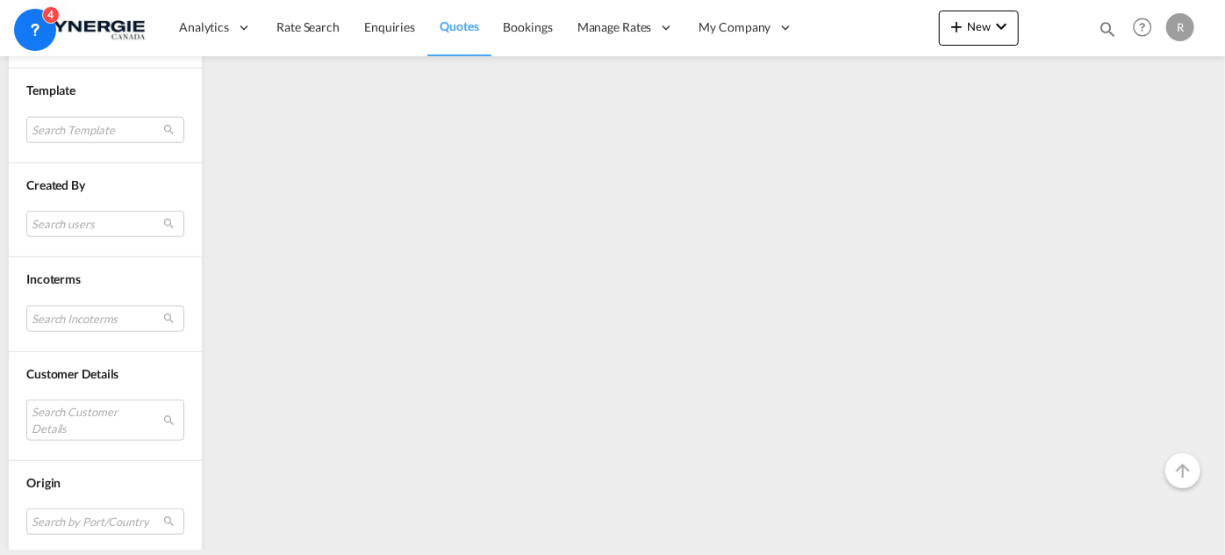
scroll to position [638, 0]
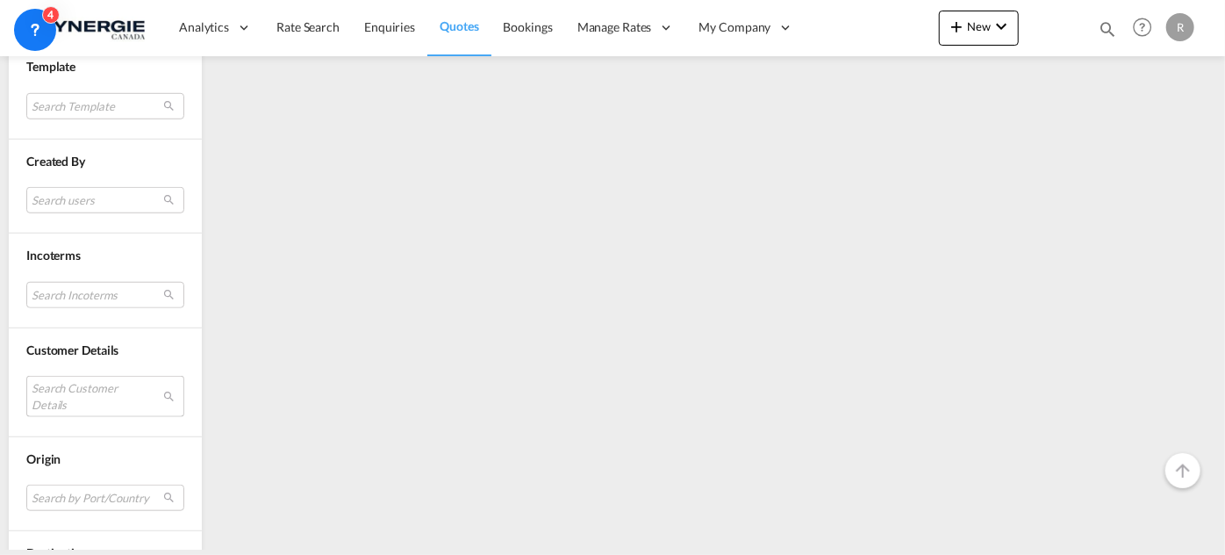
click at [98, 389] on md-select "Search Customer Details user name user kevilly CAVALCANTE kevilly.cavalcante@ag…" at bounding box center [105, 396] width 158 height 40
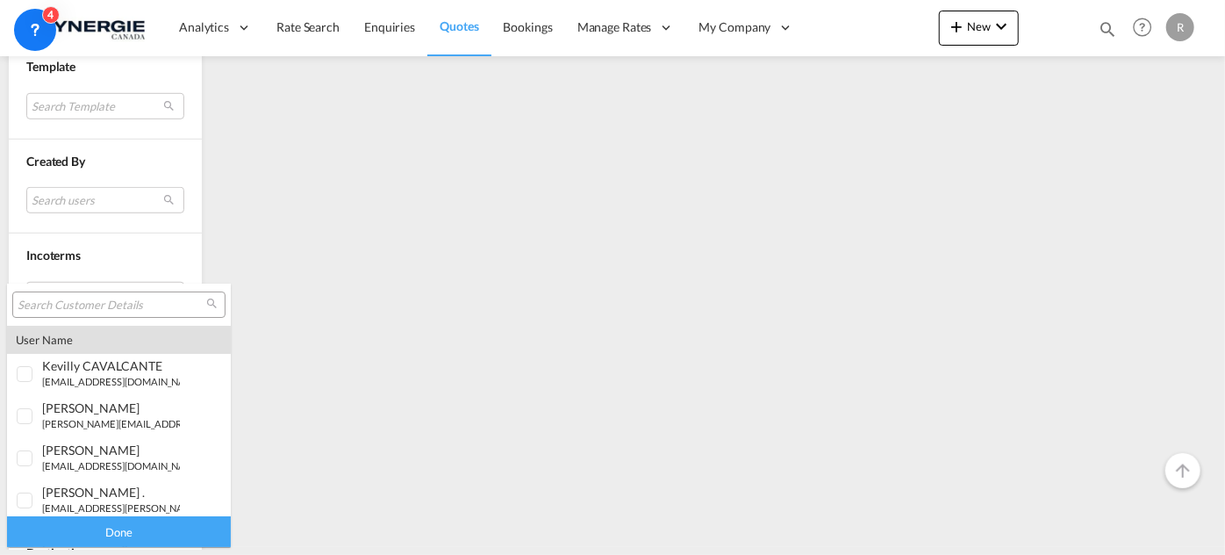
click at [140, 301] on input "search" at bounding box center [112, 306] width 189 height 16
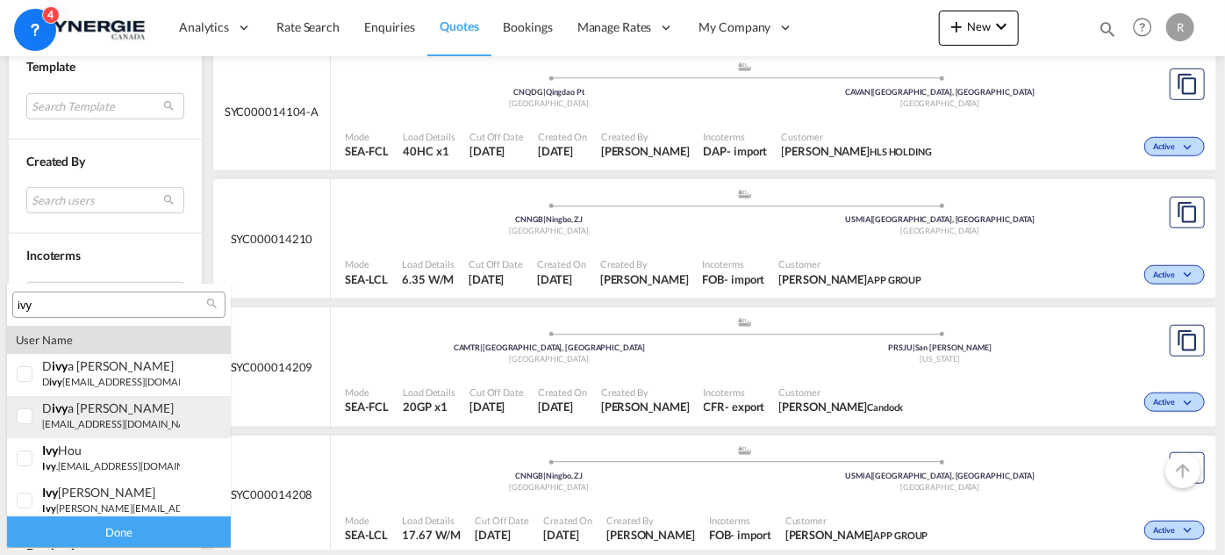
scroll to position [47, 0]
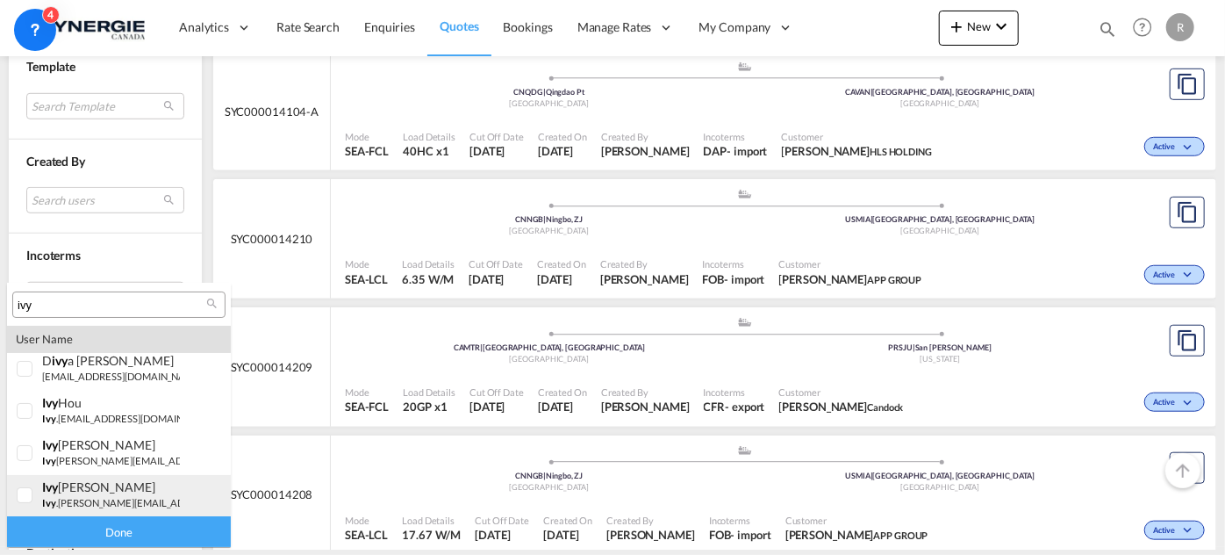
type input "ivy"
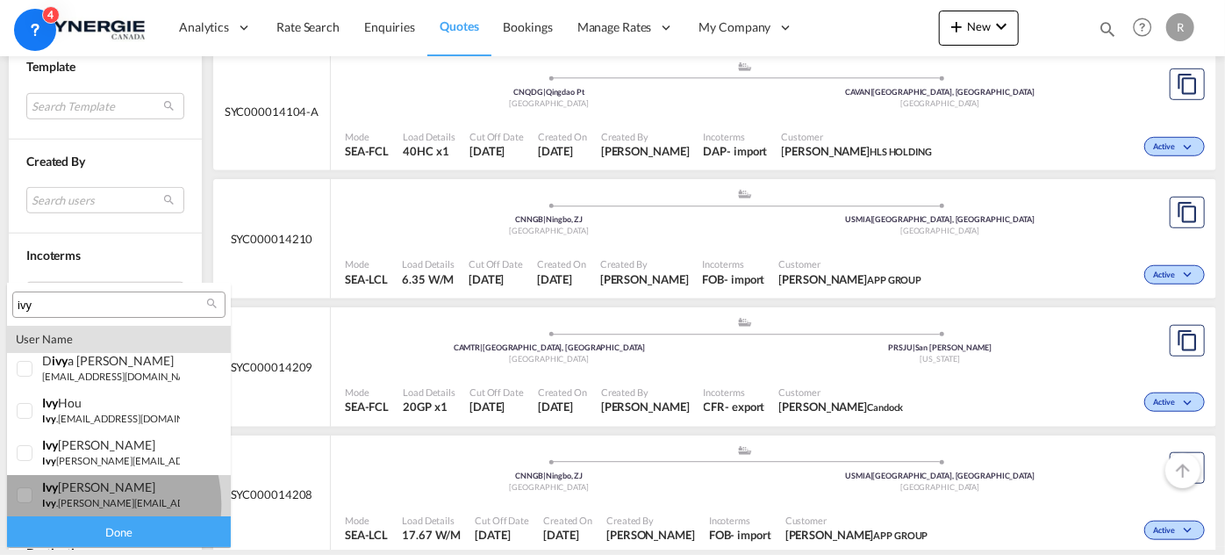
click at [91, 503] on small "ivy .jiang@appgroup.ca" at bounding box center [168, 502] width 253 height 11
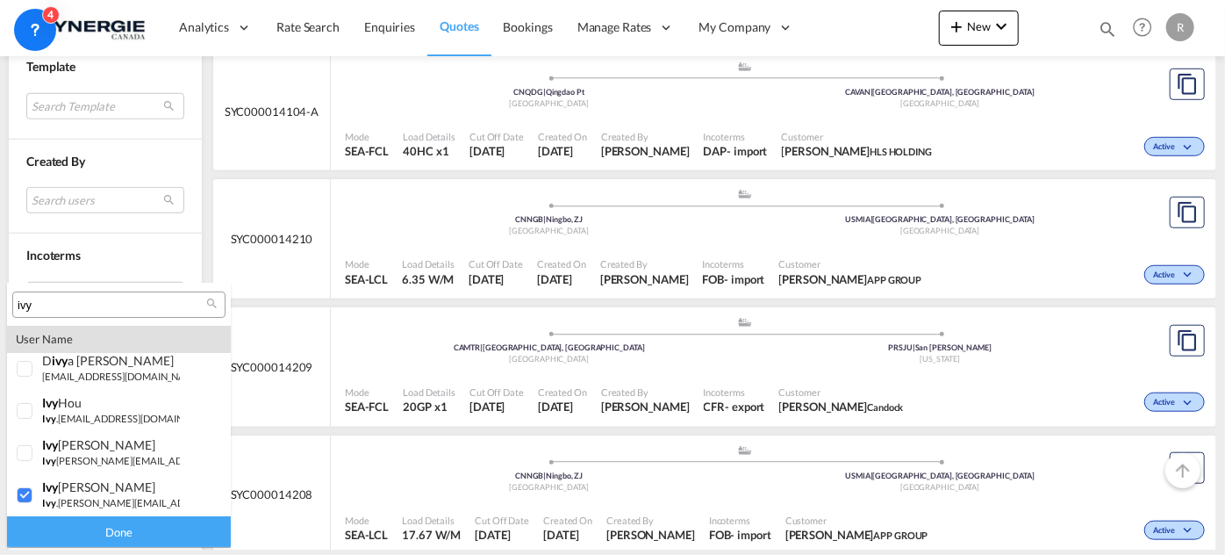
click at [115, 528] on div "Done" at bounding box center [119, 531] width 224 height 31
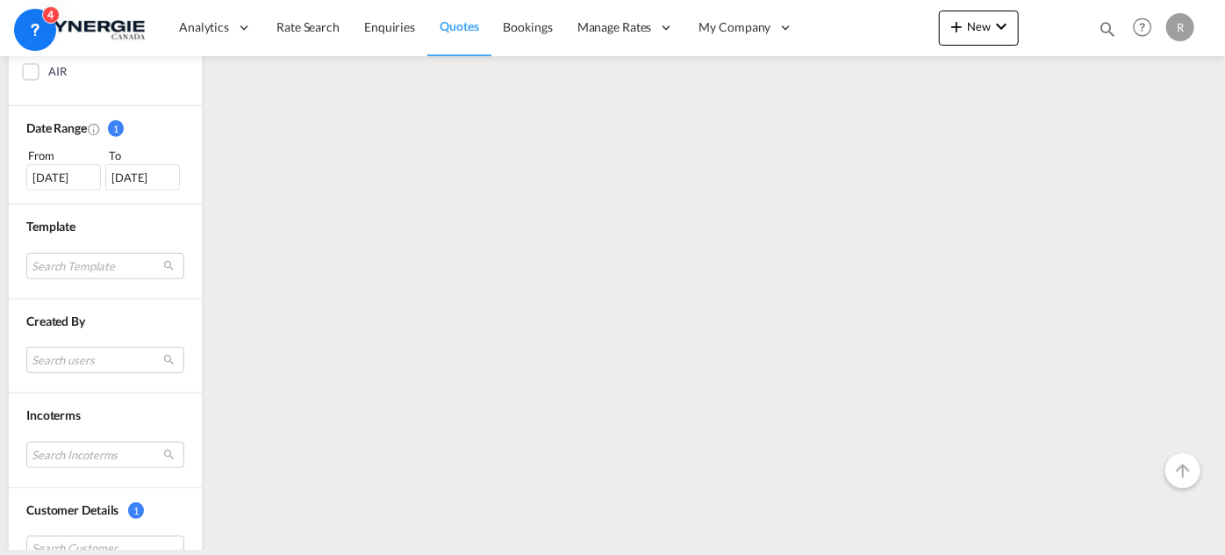
scroll to position [718, 0]
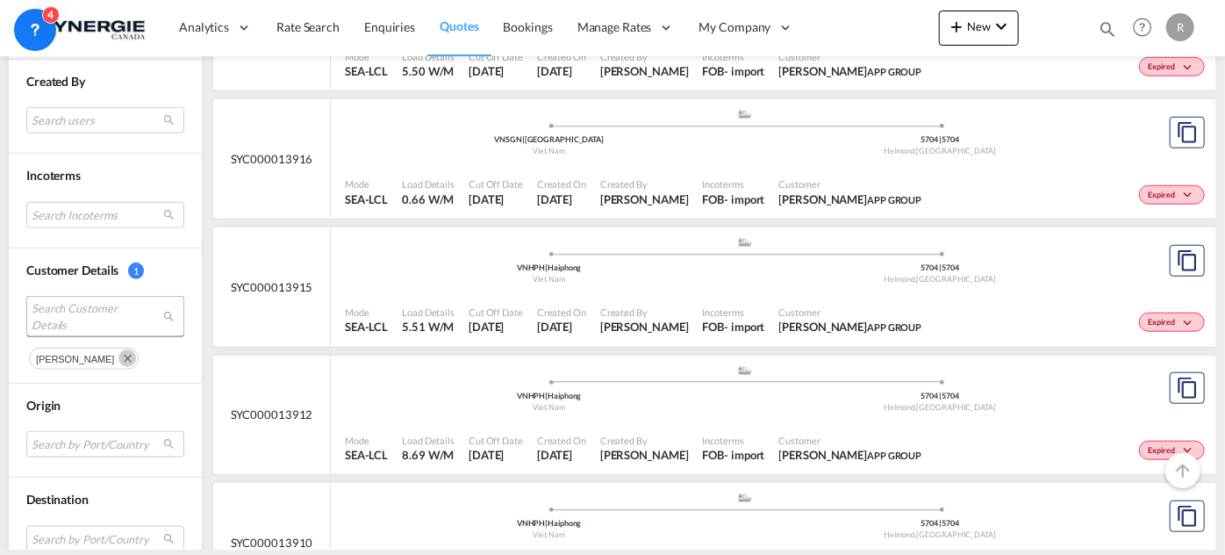
click at [127, 314] on span "Search Customer Details" at bounding box center [92, 316] width 120 height 32
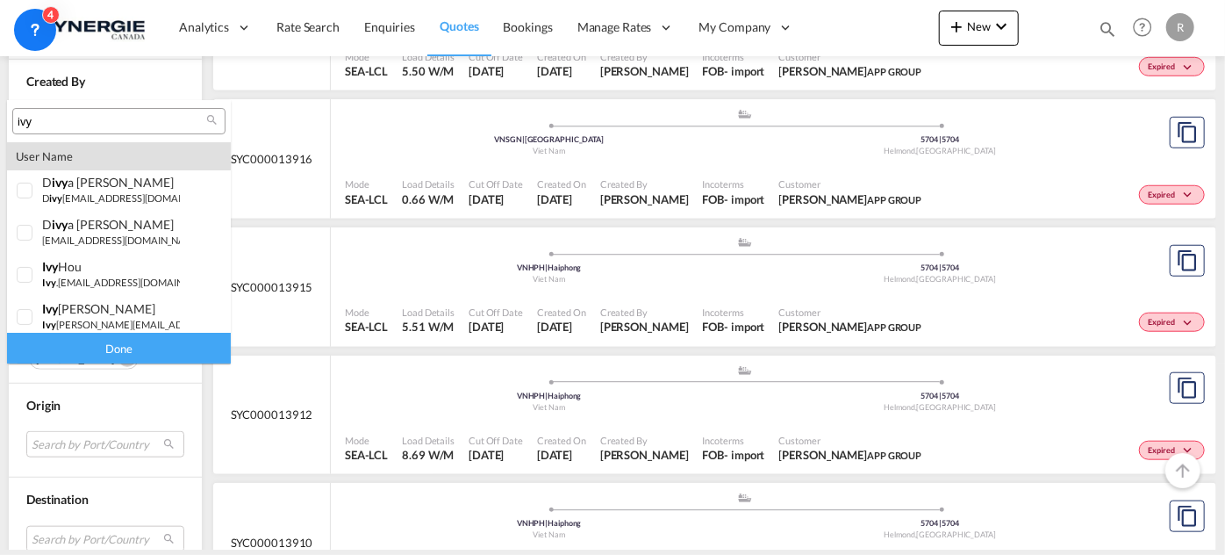
scroll to position [47, 0]
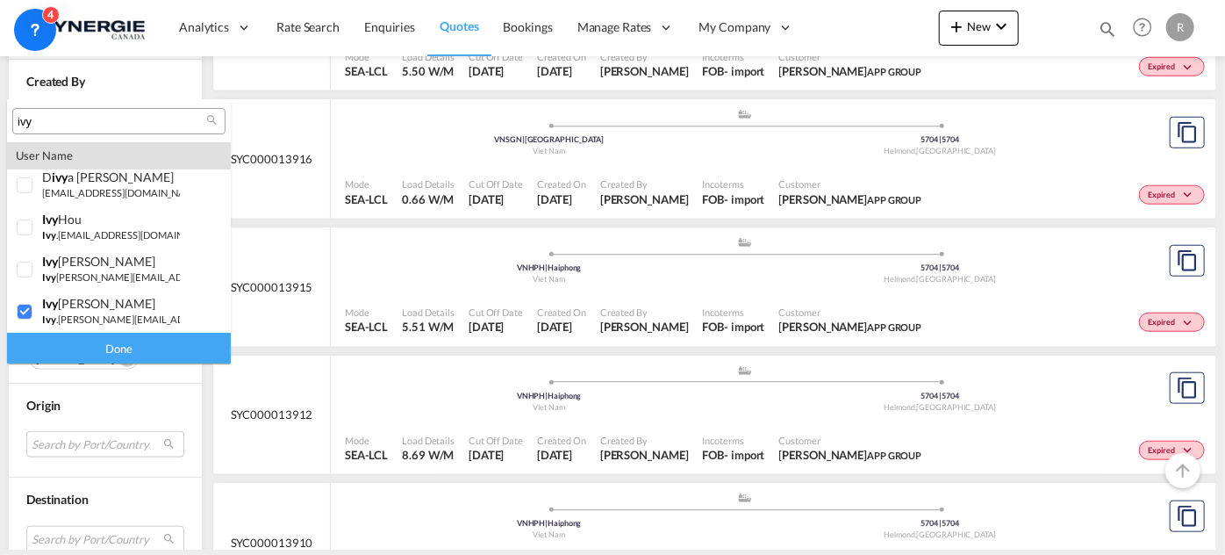
click at [356, 380] on md-backdrop at bounding box center [612, 277] width 1225 height 555
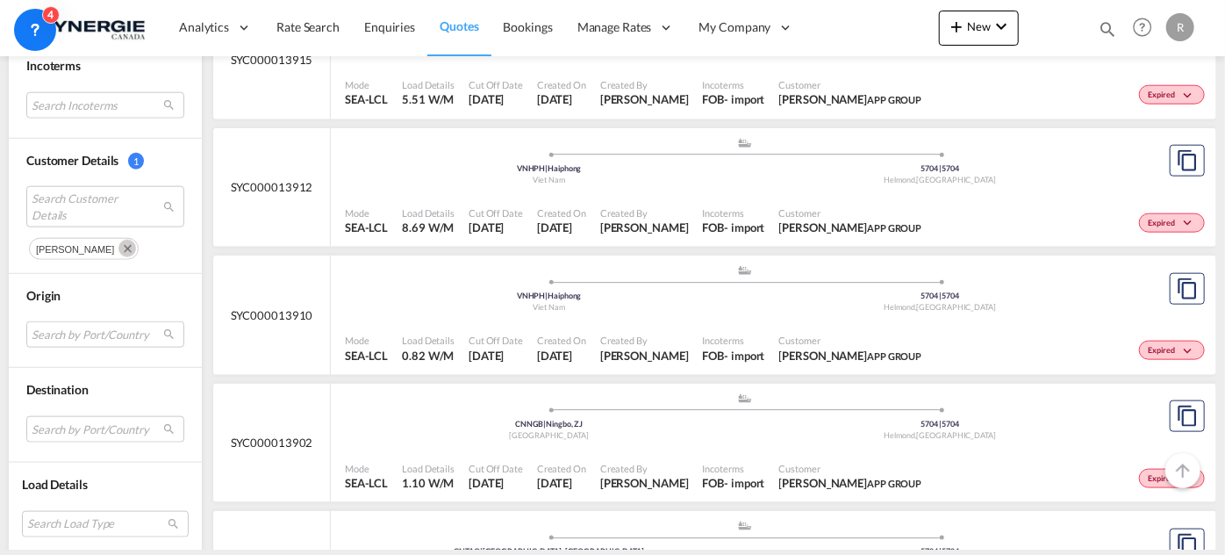
scroll to position [957, 0]
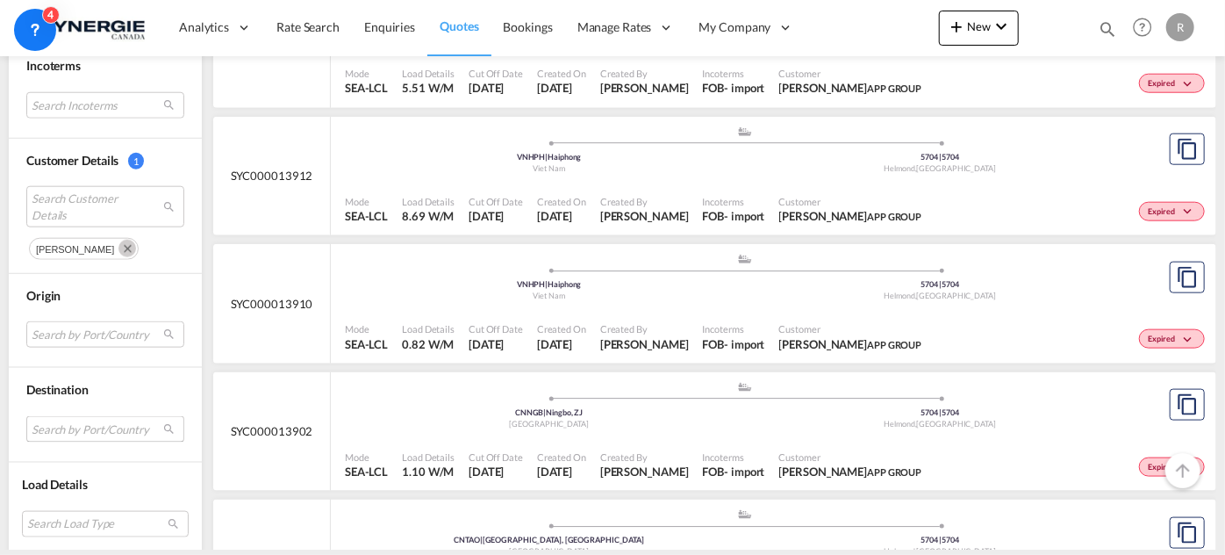
click at [103, 427] on md-select "Search by Port/Country JPNIC nichinan japan AEAMF mussafah united arab emirates…" at bounding box center [105, 429] width 158 height 26
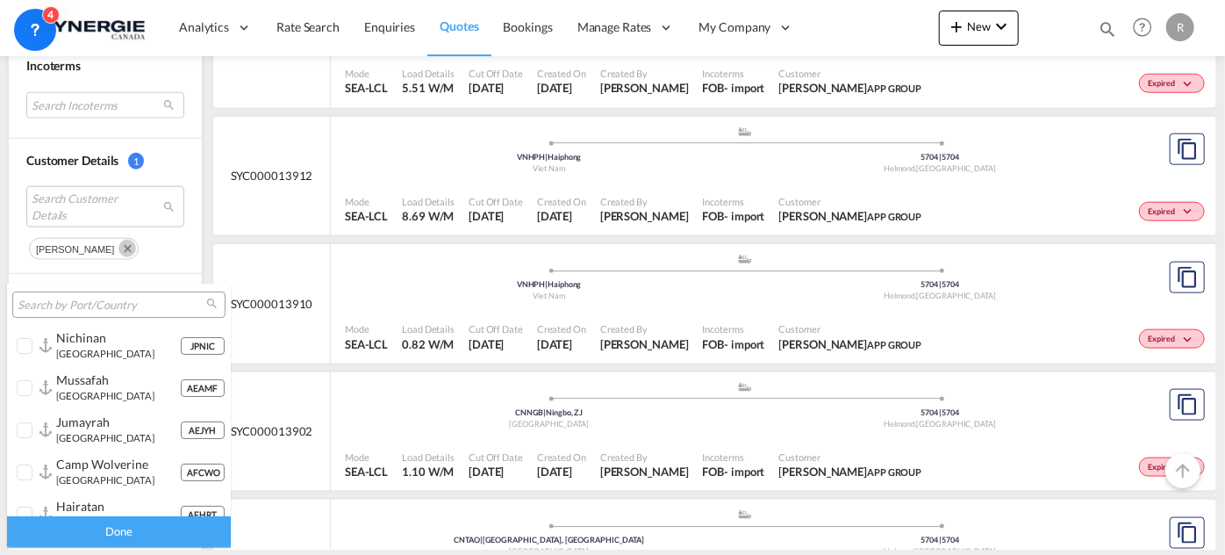
type md-option "[object Object]"
click at [104, 308] on input "search" at bounding box center [112, 306] width 189 height 16
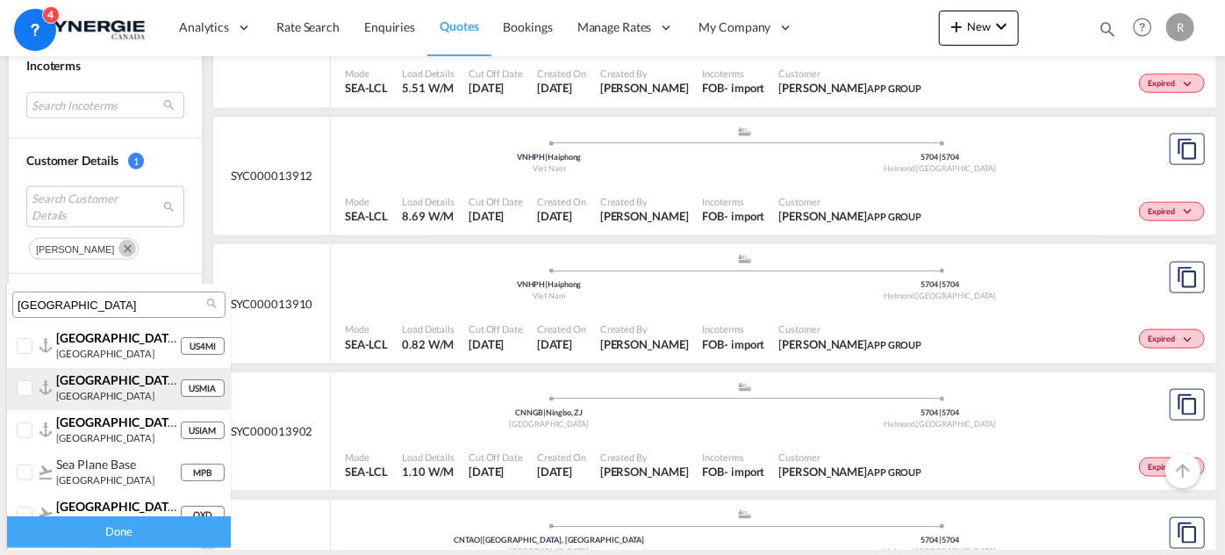
type input "miami"
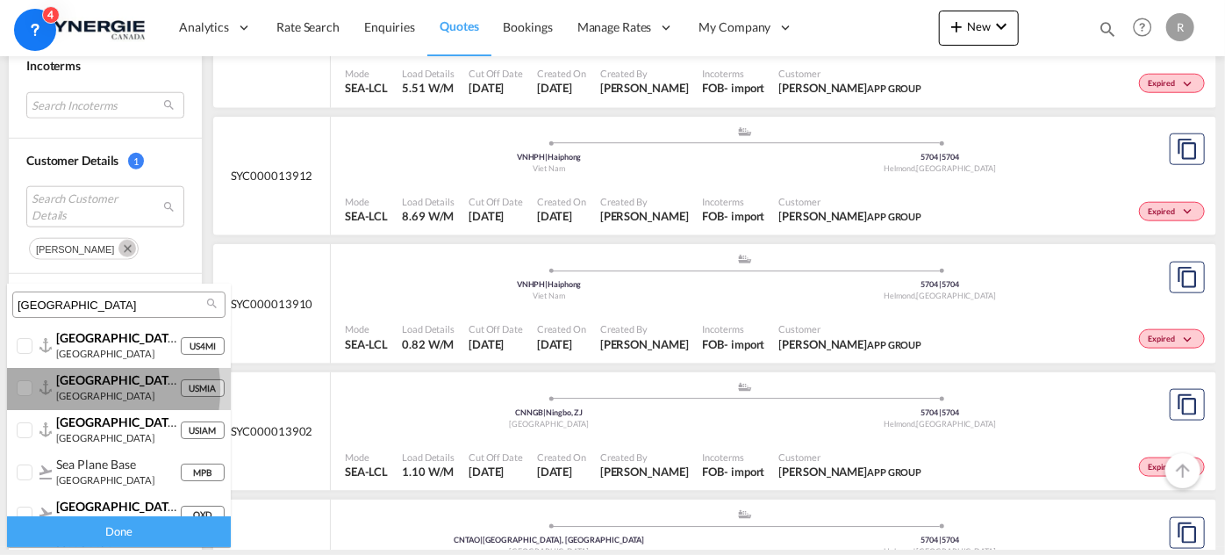
click at [77, 390] on small "united states" at bounding box center [105, 395] width 98 height 11
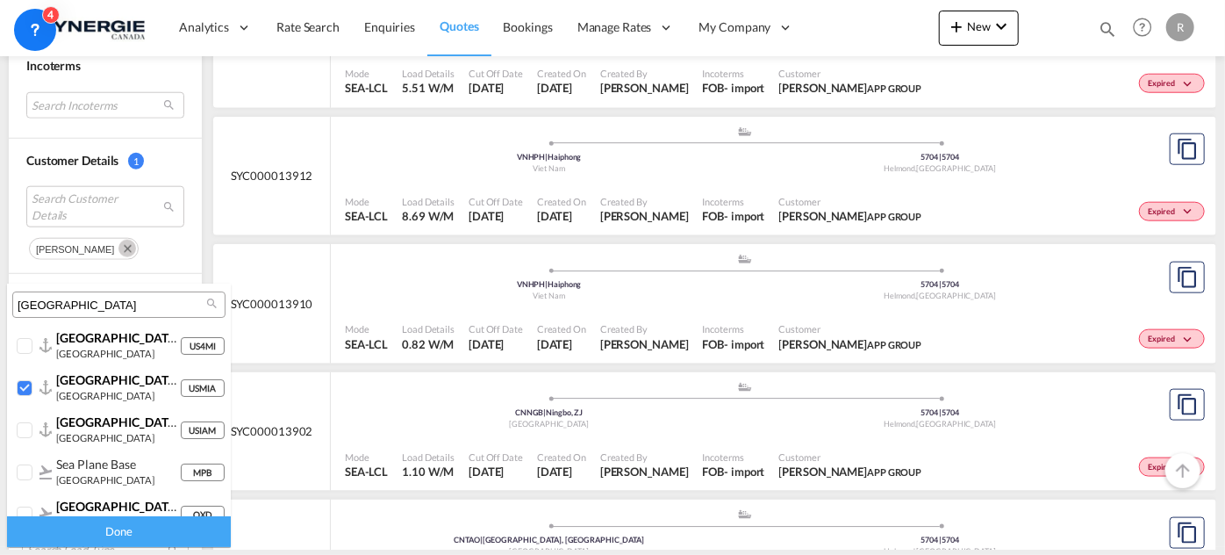
click at [173, 533] on div "Done" at bounding box center [119, 531] width 224 height 31
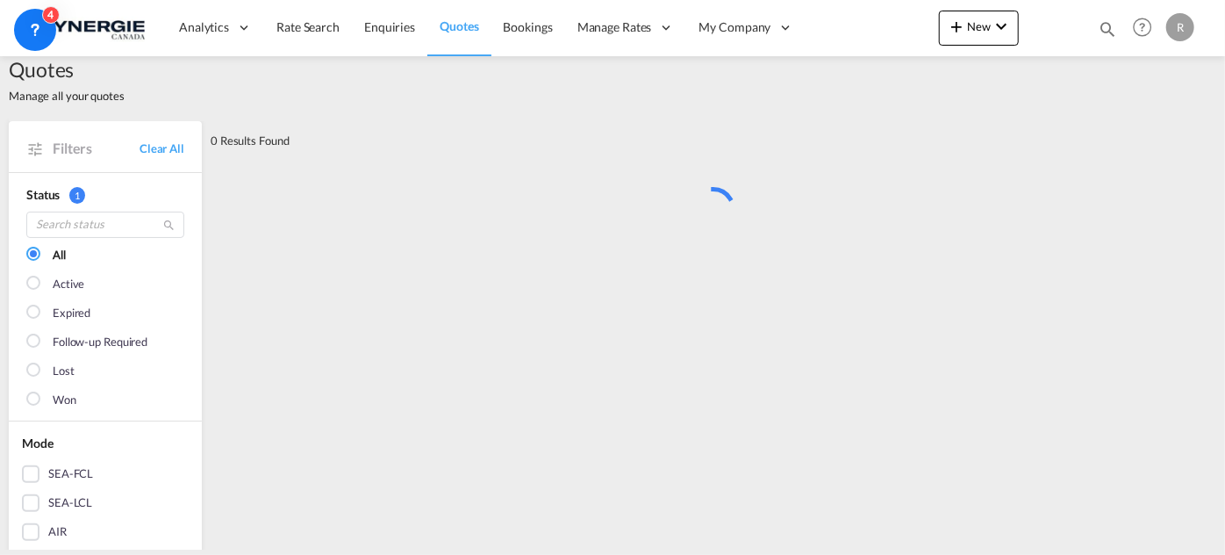
scroll to position [0, 0]
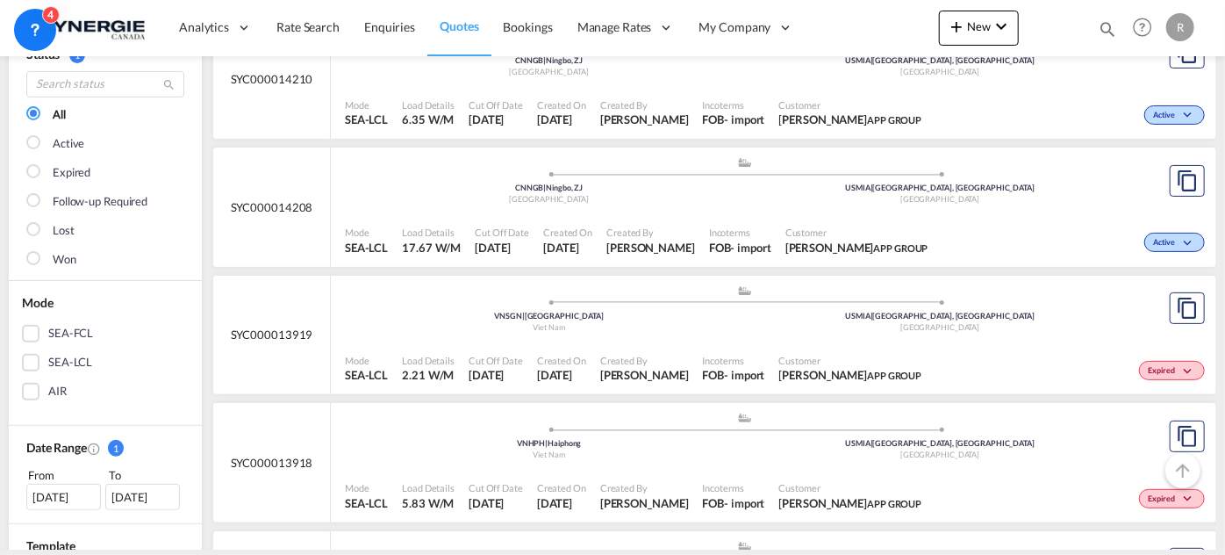
click at [57, 326] on div "SEA-FCL" at bounding box center [70, 334] width 45 height 18
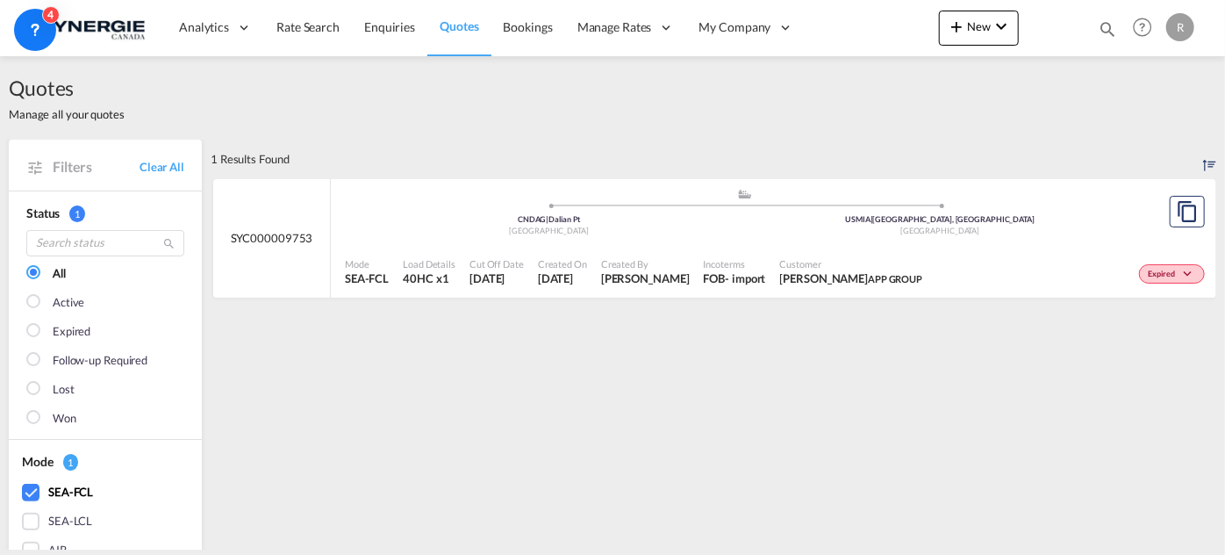
click at [766, 267] on span "Incoterms" at bounding box center [735, 263] width 62 height 13
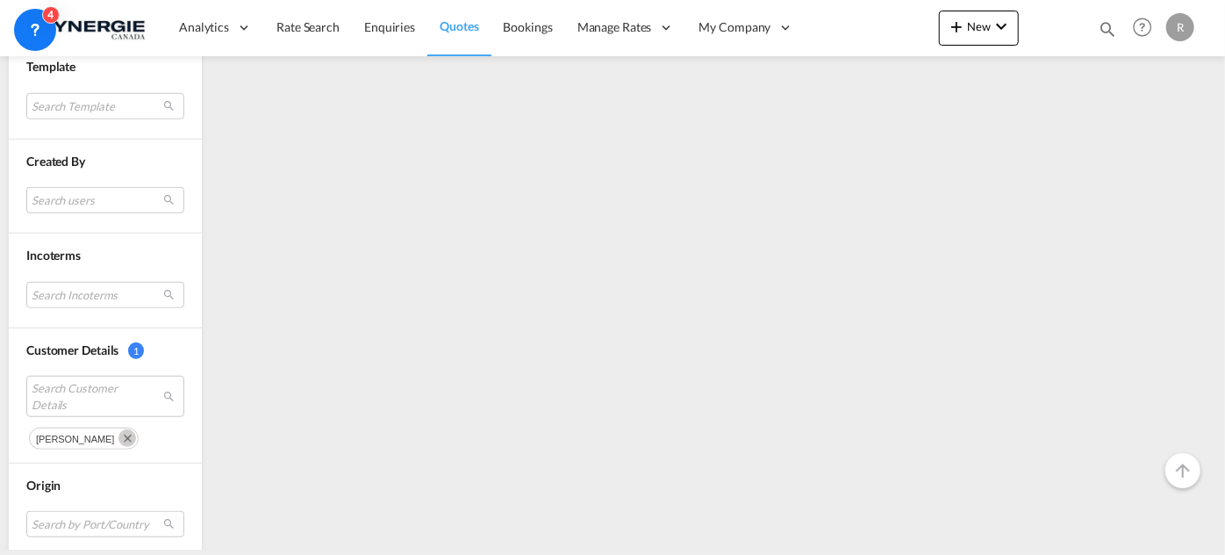
scroll to position [798, 0]
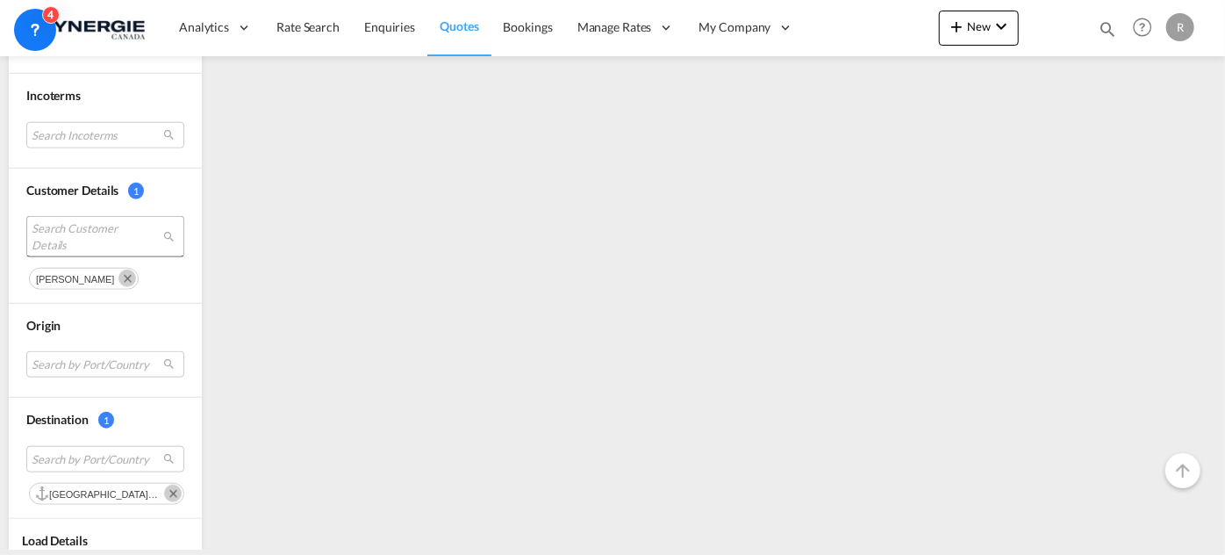
click at [63, 232] on span "Search Customer Details" at bounding box center [92, 236] width 120 height 32
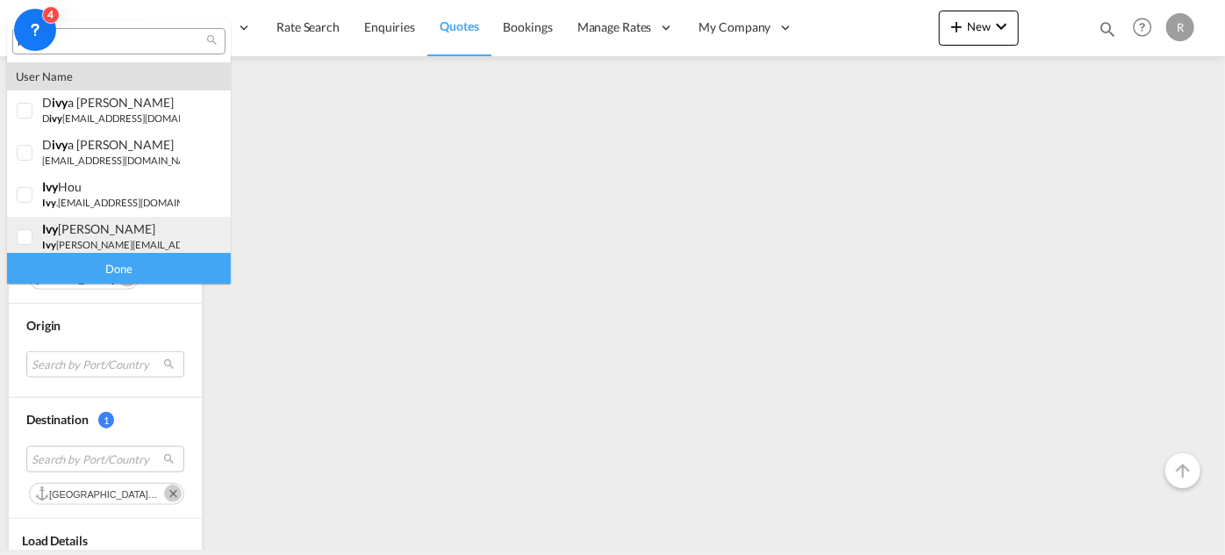
scroll to position [47, 0]
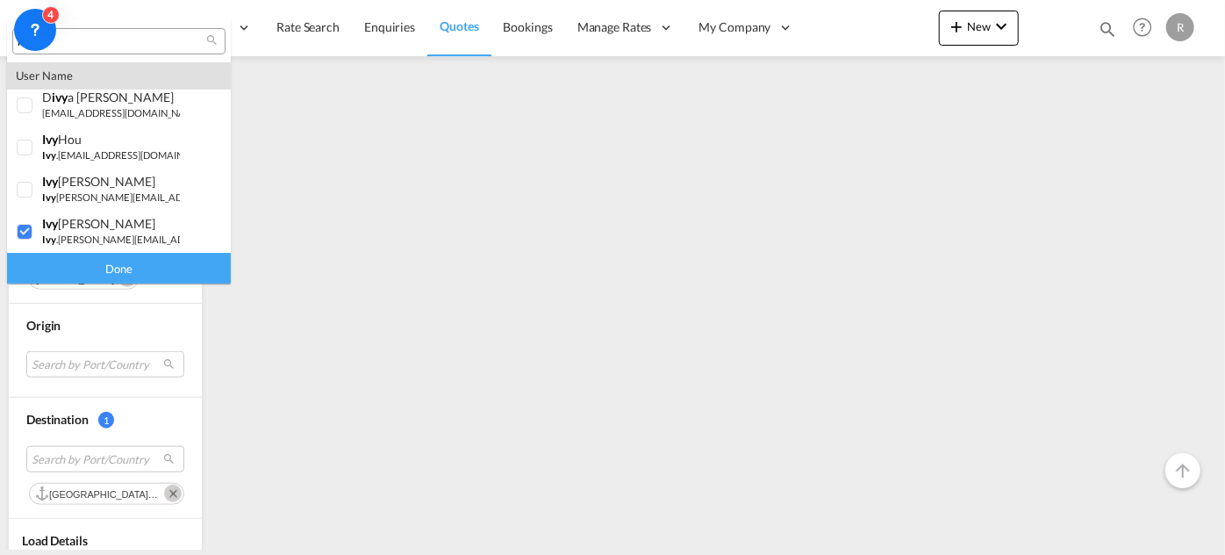
click at [131, 36] on input "ivy" at bounding box center [112, 42] width 189 height 16
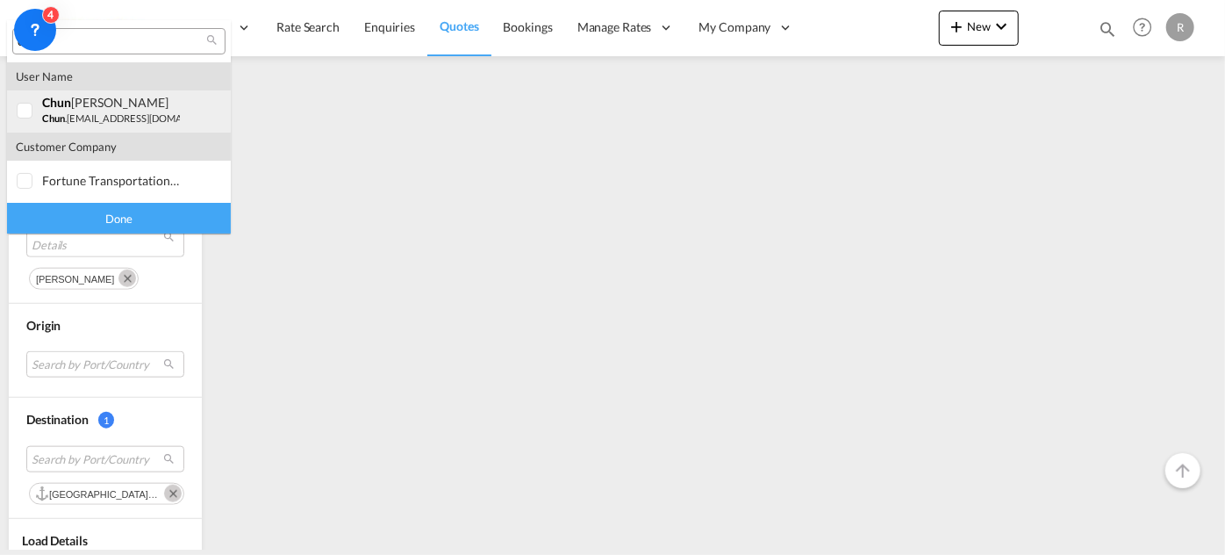
type input "chun"
click at [27, 119] on div at bounding box center [26, 112] width 18 height 18
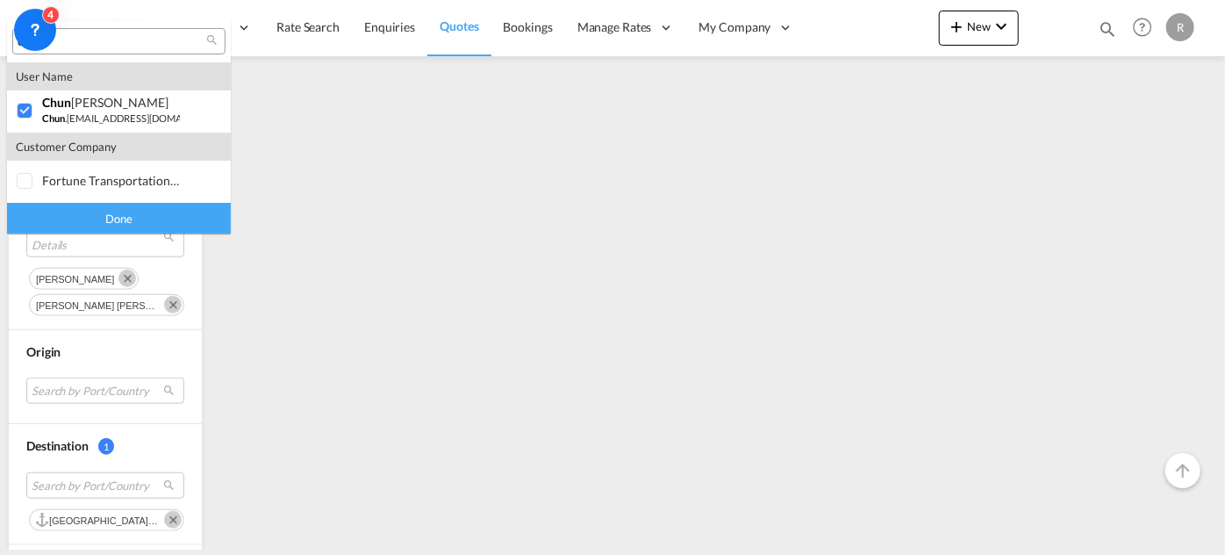
click at [135, 220] on div "Done" at bounding box center [119, 218] width 224 height 31
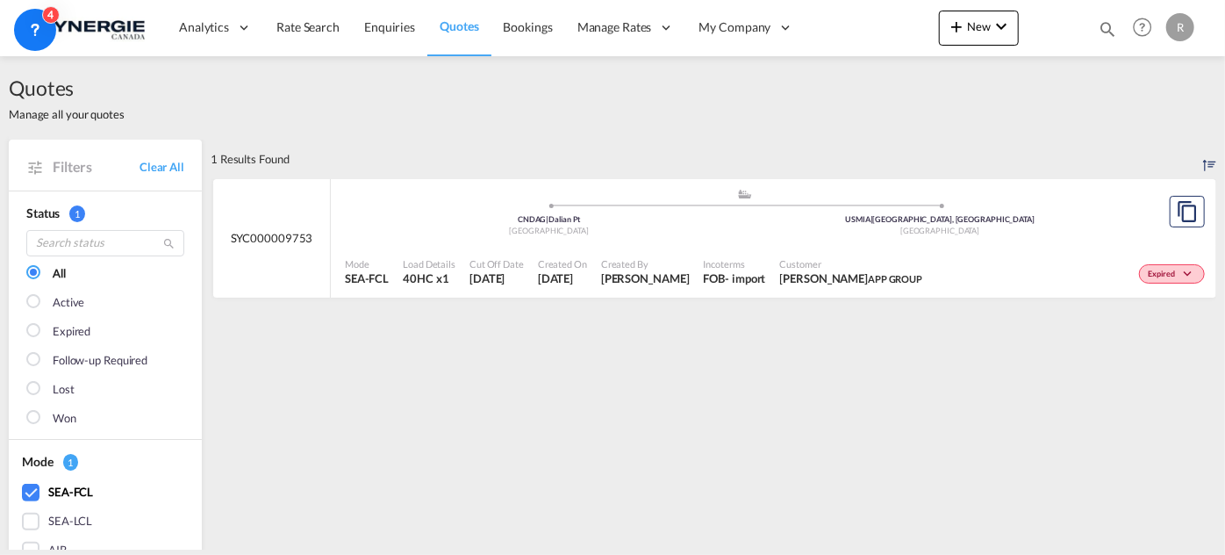
click at [697, 251] on div "Created By Adriana Groposila" at bounding box center [645, 272] width 103 height 44
click at [821, 248] on div "Mode SEA-FCL Load Details 40HC x1 Cut Off Date 21 Mar 2025 Created On 21 Mar 20…" at bounding box center [774, 272] width 886 height 53
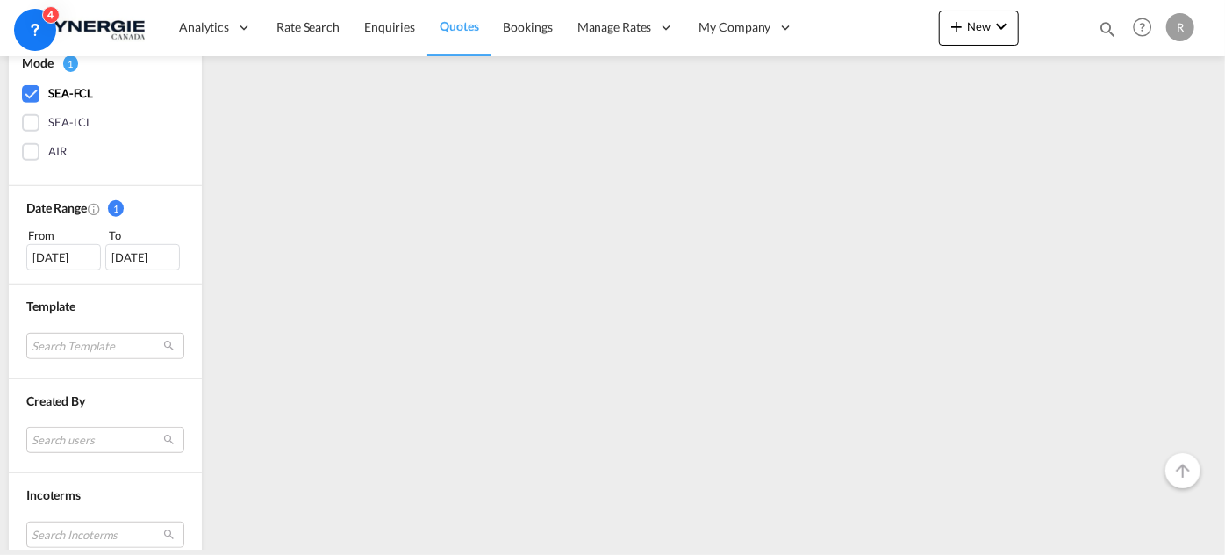
scroll to position [159, 0]
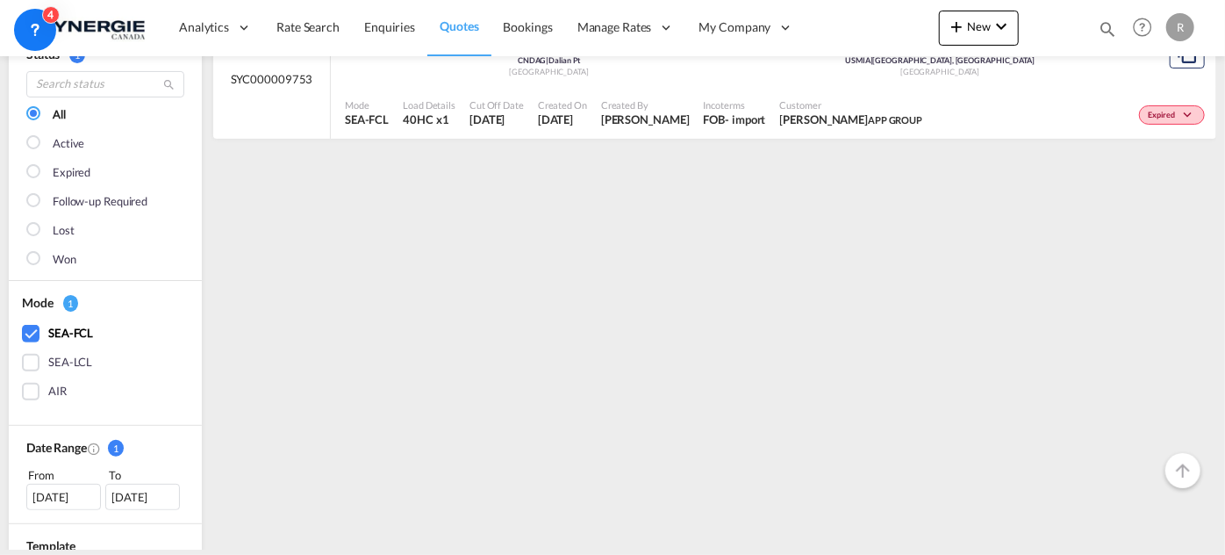
click at [37, 329] on div "SEA-FCL" at bounding box center [31, 334] width 18 height 18
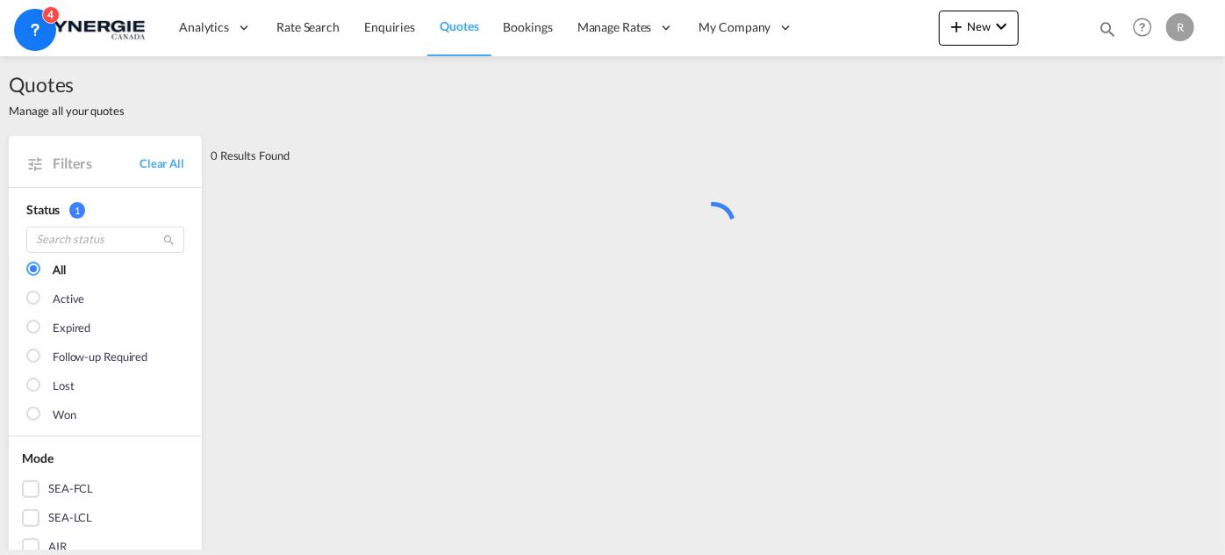
scroll to position [0, 0]
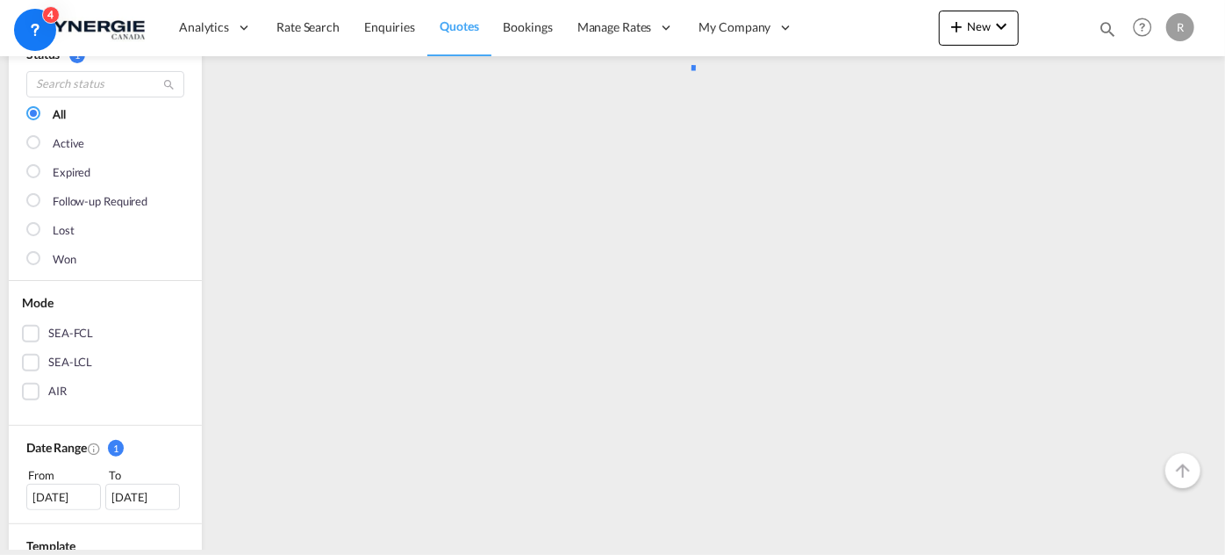
click at [56, 363] on div "SEA-LCL" at bounding box center [70, 363] width 44 height 18
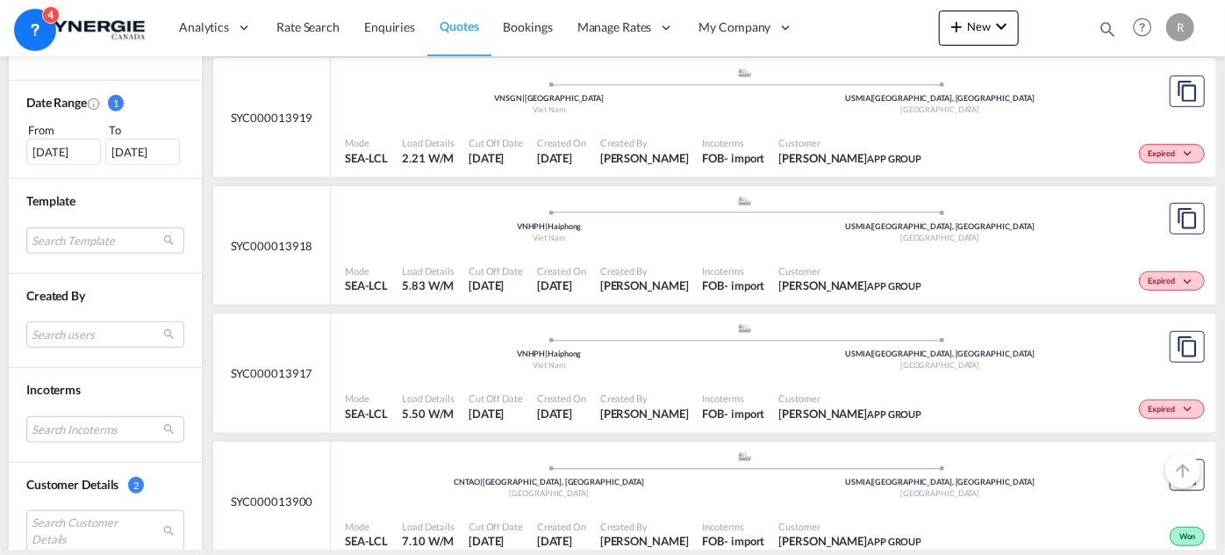
scroll to position [478, 0]
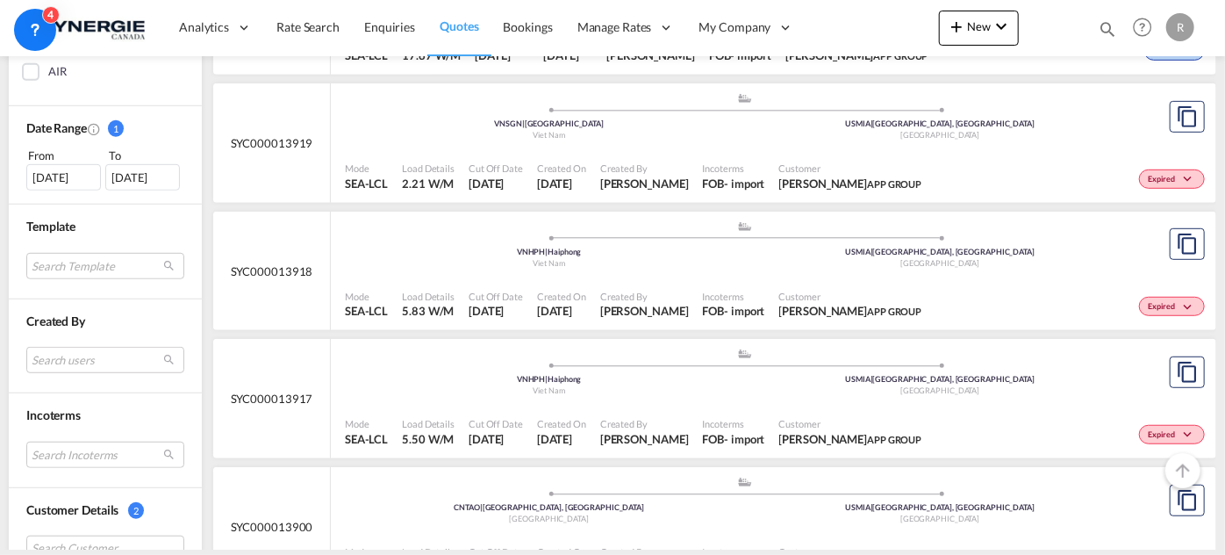
click at [794, 176] on span "Ivy Jiang APP GROUP" at bounding box center [850, 184] width 143 height 16
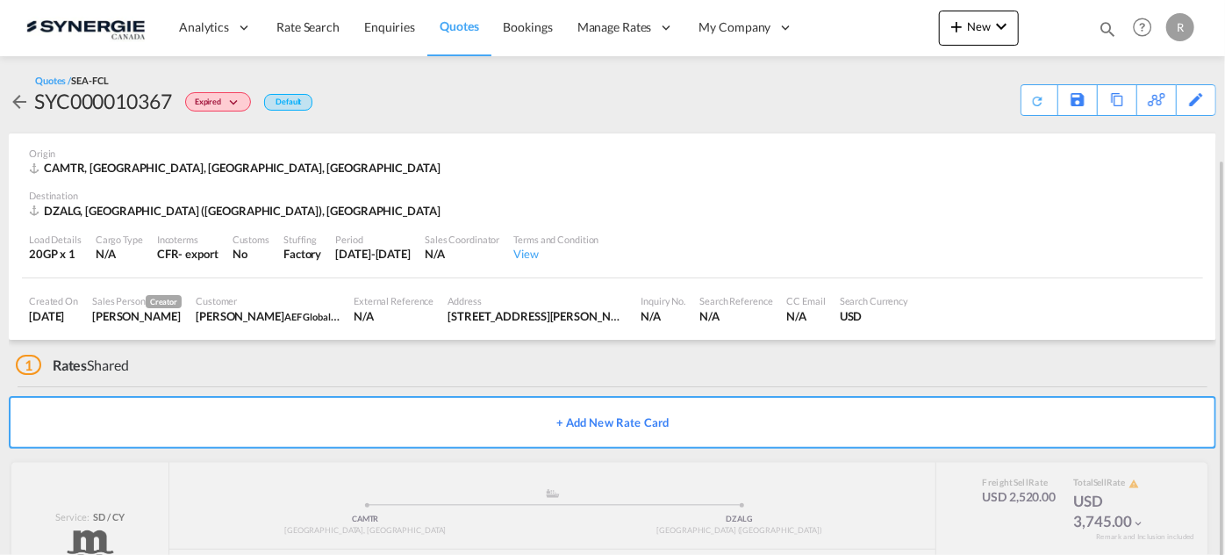
scroll to position [85, 0]
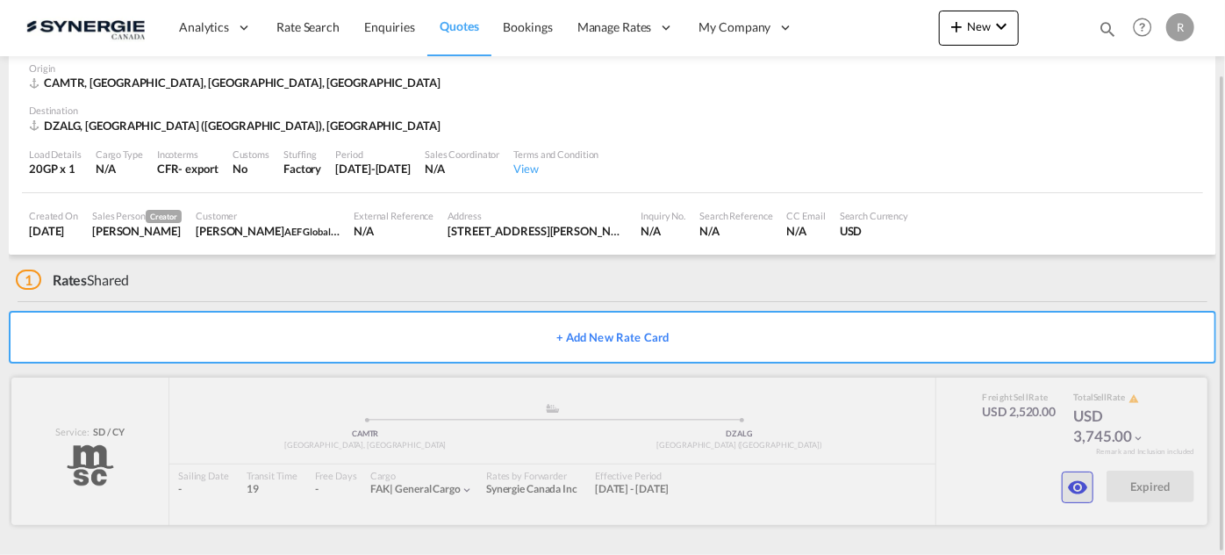
click at [1081, 493] on md-icon "icon-eye" at bounding box center [1077, 487] width 21 height 21
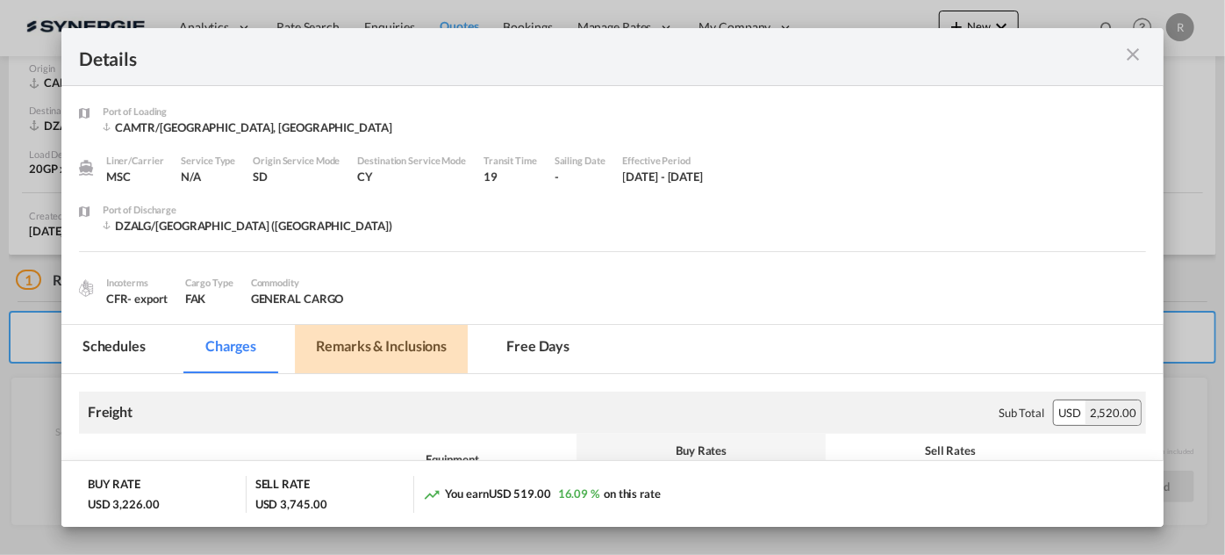
click at [369, 340] on md-tab-item "Remarks & Inclusions" at bounding box center [381, 349] width 173 height 48
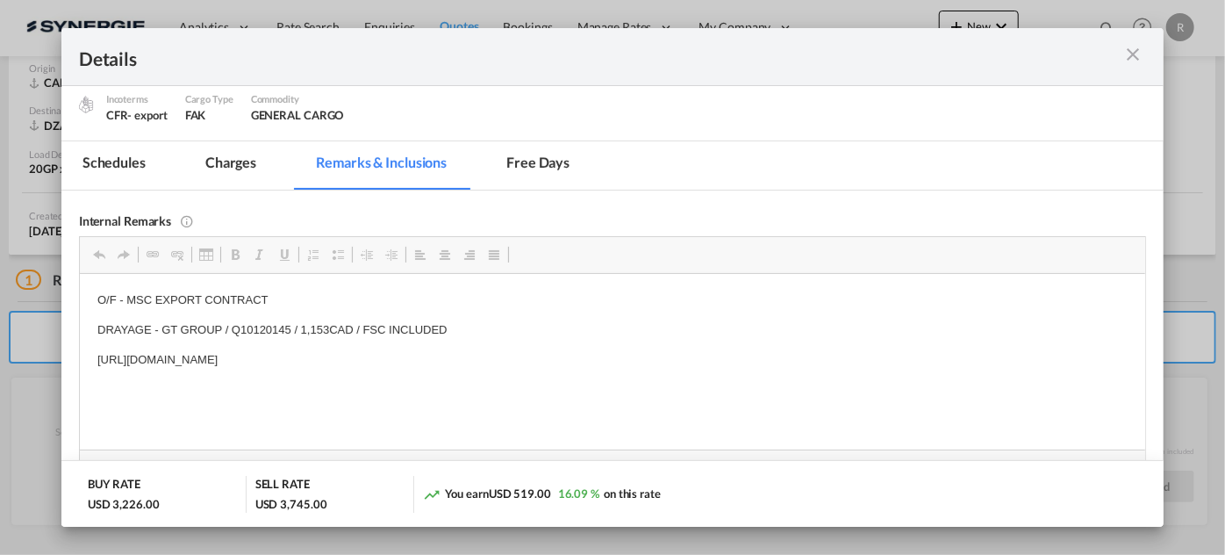
scroll to position [263, 0]
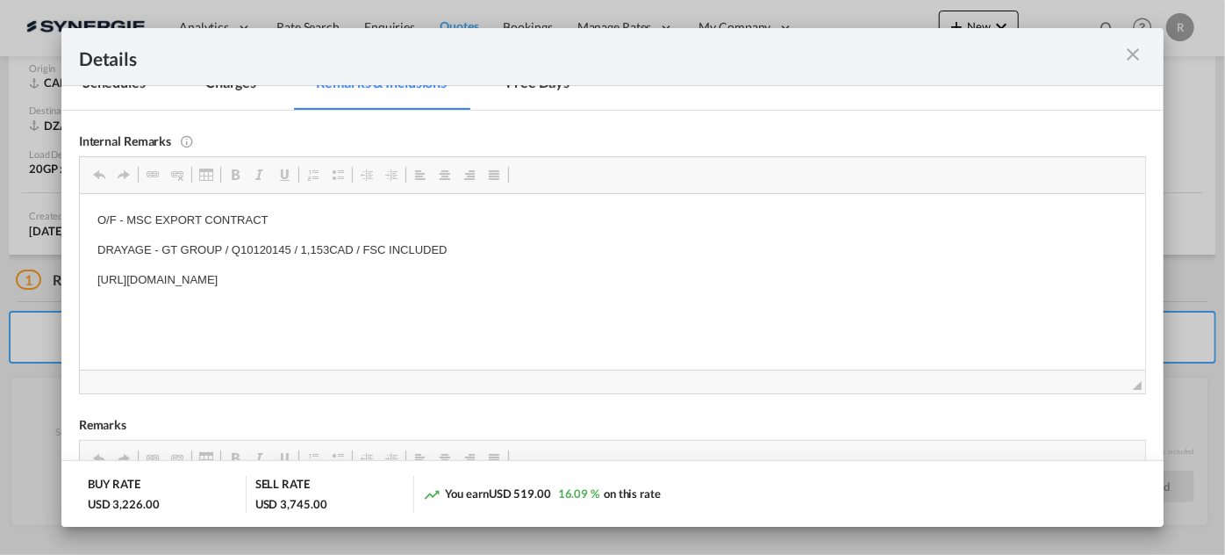
click at [23, 330] on div "Details Port of Loading CAMTR/Montreal, QC Liner/Carrier MSC Service Type N/A O…" at bounding box center [612, 277] width 1225 height 555
drag, startPoint x: 97, startPoint y: 277, endPoint x: 580, endPoint y: 271, distance: 483.7
click at [580, 271] on p "https://app.frontapp.com/open/msg_1e24jy33?key=eXN_DzH1hHDXaI-Ol2AIyFYZJxl5230q" at bounding box center [612, 279] width 1031 height 18
click at [475, 289] on span "Copy" at bounding box center [484, 282] width 54 height 25
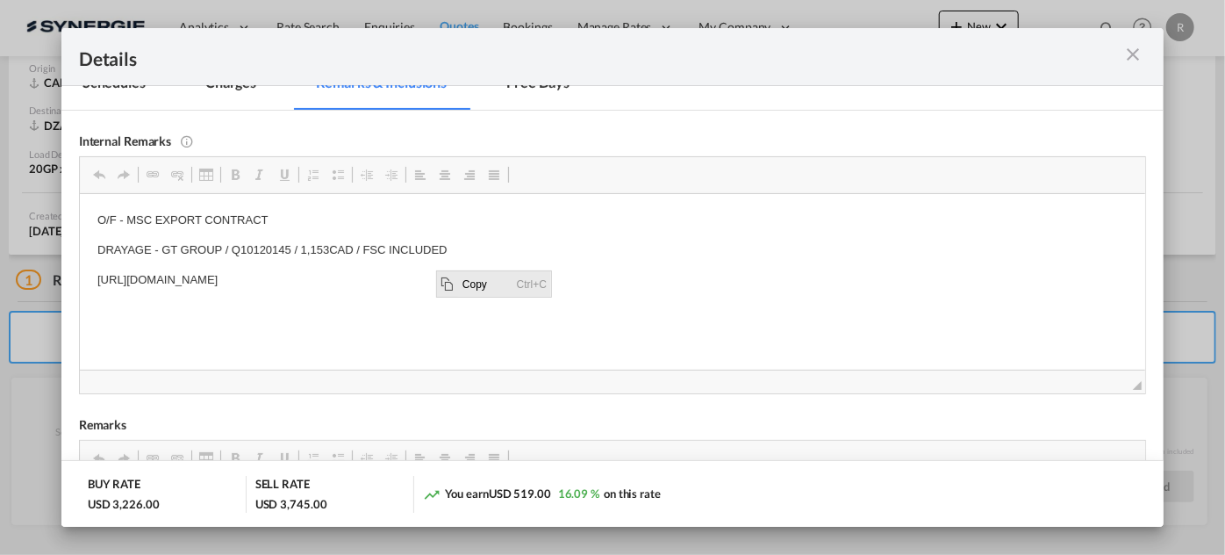
copy p "https://app.frontapp.com/open/msg_1e24jy33?key=eXN_DzH1hHDXaI-Ol2AIyFYZJxl5230q"
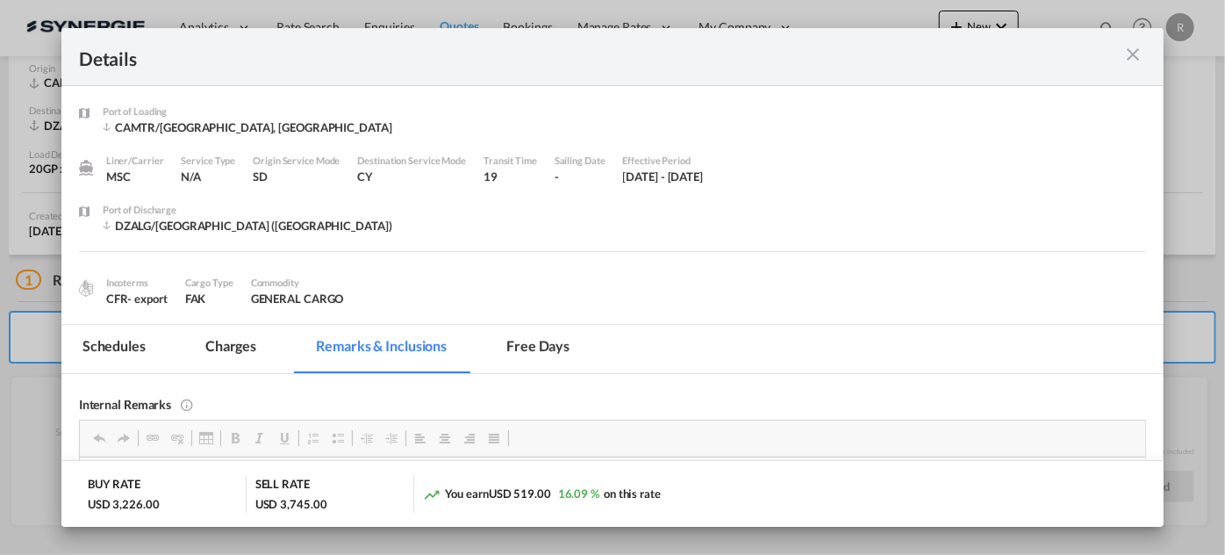
click at [1130, 62] on md-icon "icon-close m-3 fg-AAA8AD cursor" at bounding box center [1133, 54] width 21 height 21
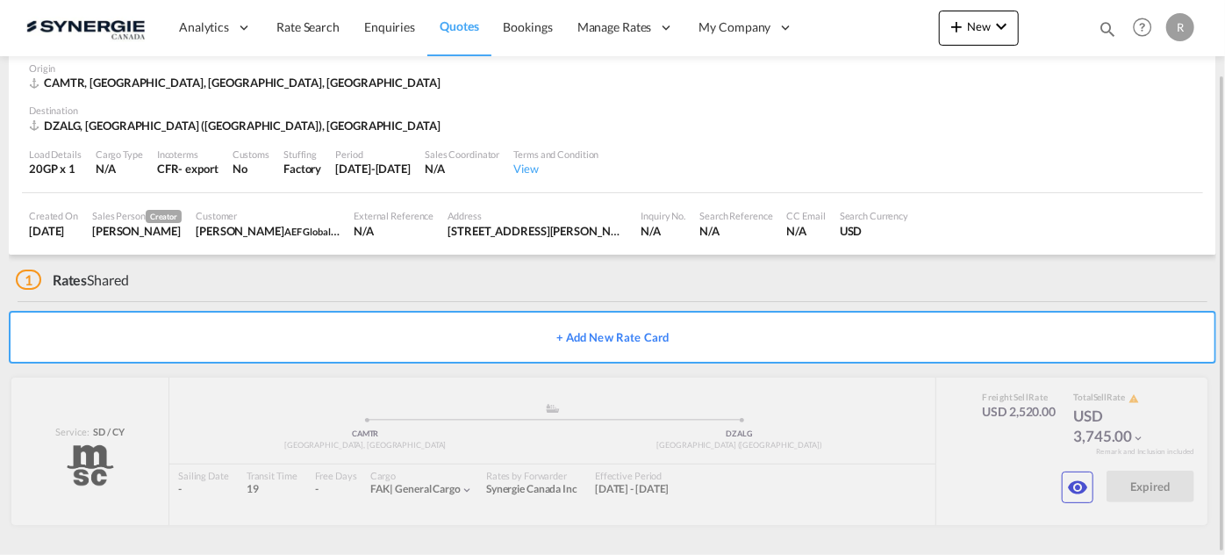
click at [1107, 30] on md-icon "icon-magnify" at bounding box center [1107, 28] width 19 height 19
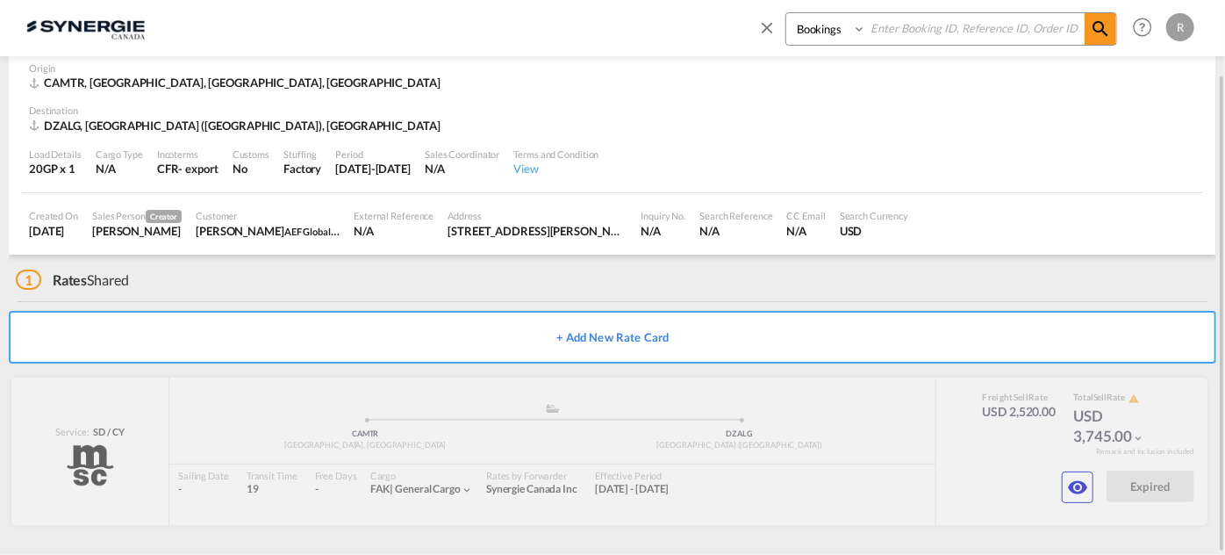
click at [847, 37] on select "Bookings Quotes Enquiries" at bounding box center [827, 29] width 83 height 32
select select "Quotes"
click at [786, 13] on select "Bookings Quotes Enquiries" at bounding box center [827, 29] width 83 height 32
click at [915, 33] on input at bounding box center [975, 28] width 219 height 31
type input "14006"
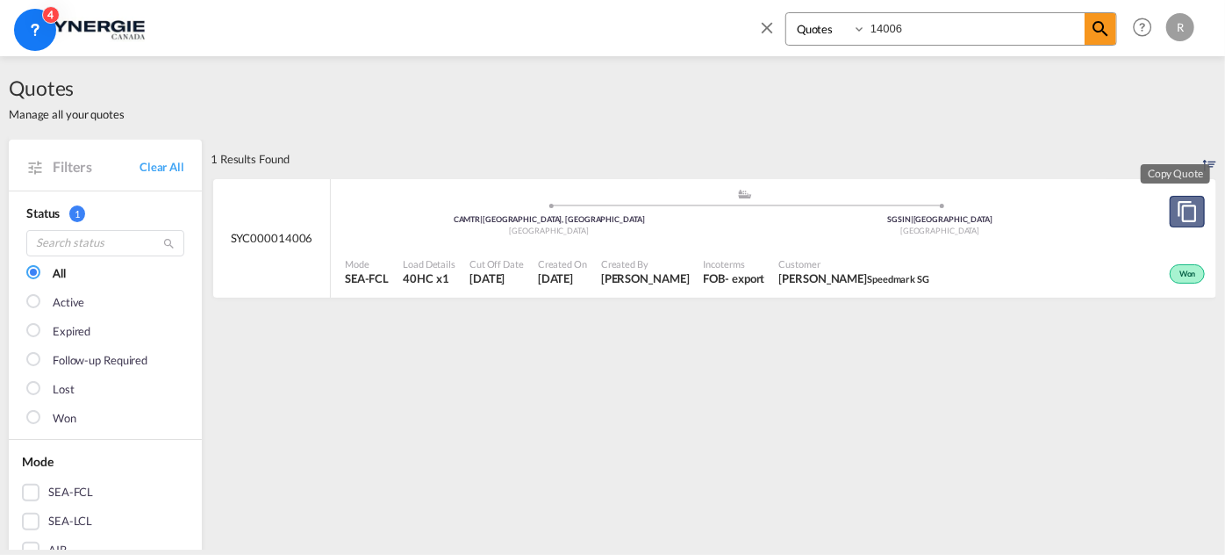
click at [1177, 216] on md-icon "assets/icons/custom/copyQuote.svg" at bounding box center [1187, 211] width 21 height 21
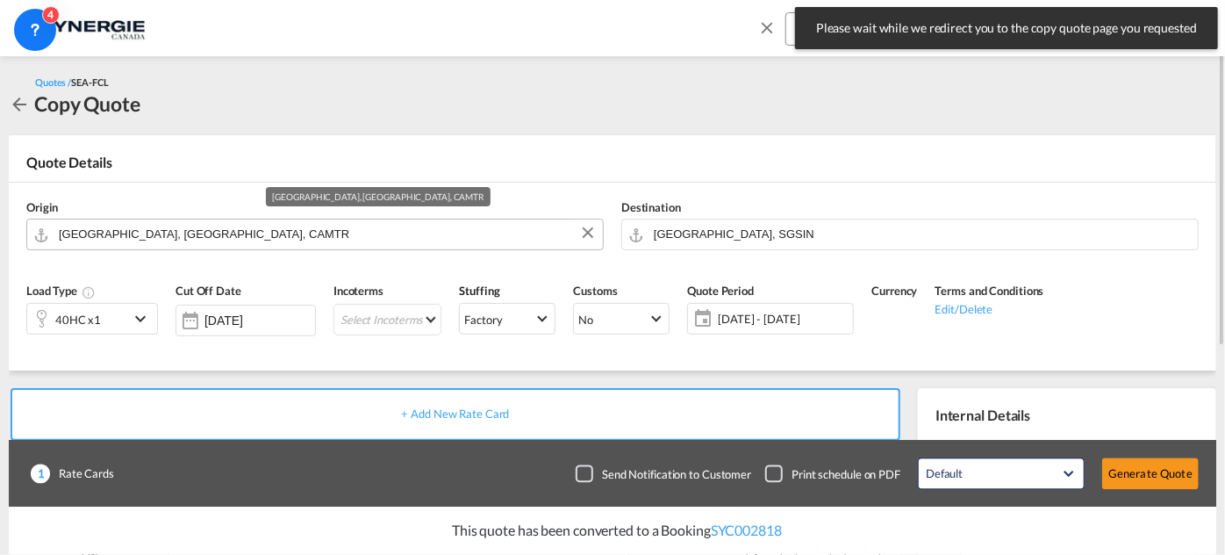
click at [253, 233] on input "Montreal, QC, CAMTR" at bounding box center [326, 234] width 535 height 31
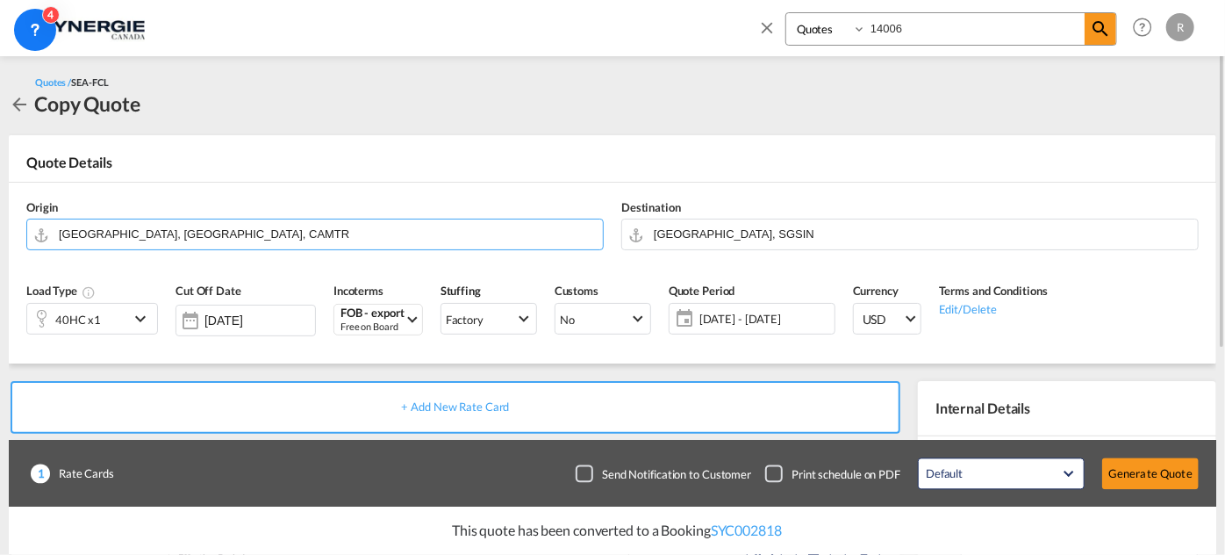
click at [142, 325] on md-icon "icon-chevron-down" at bounding box center [143, 318] width 26 height 21
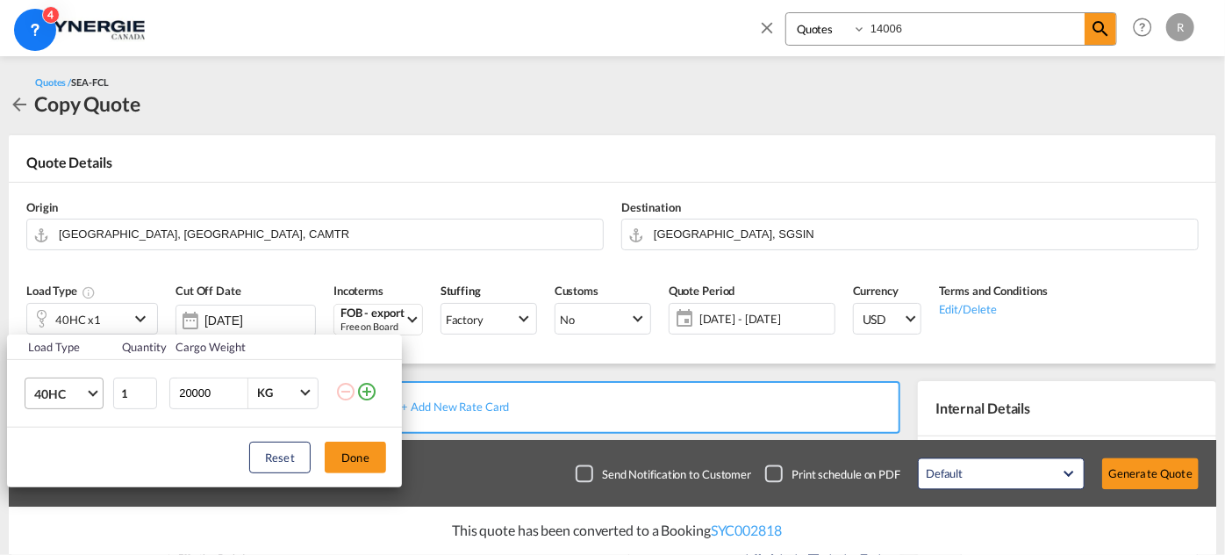
click at [58, 392] on span "40HC" at bounding box center [59, 394] width 51 height 18
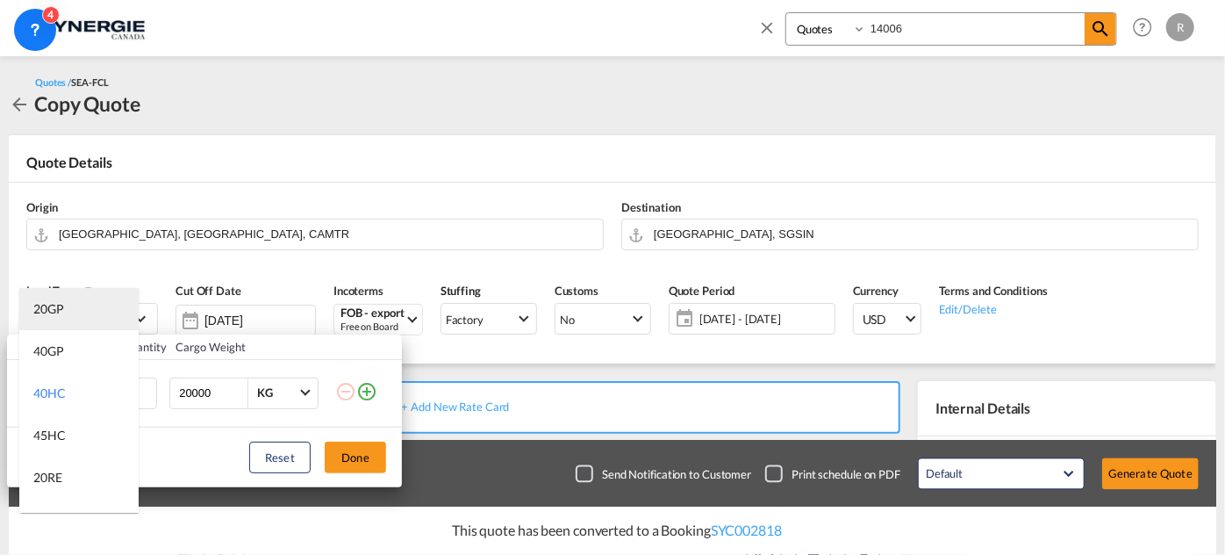
click at [53, 313] on div "20GP" at bounding box center [48, 309] width 31 height 18
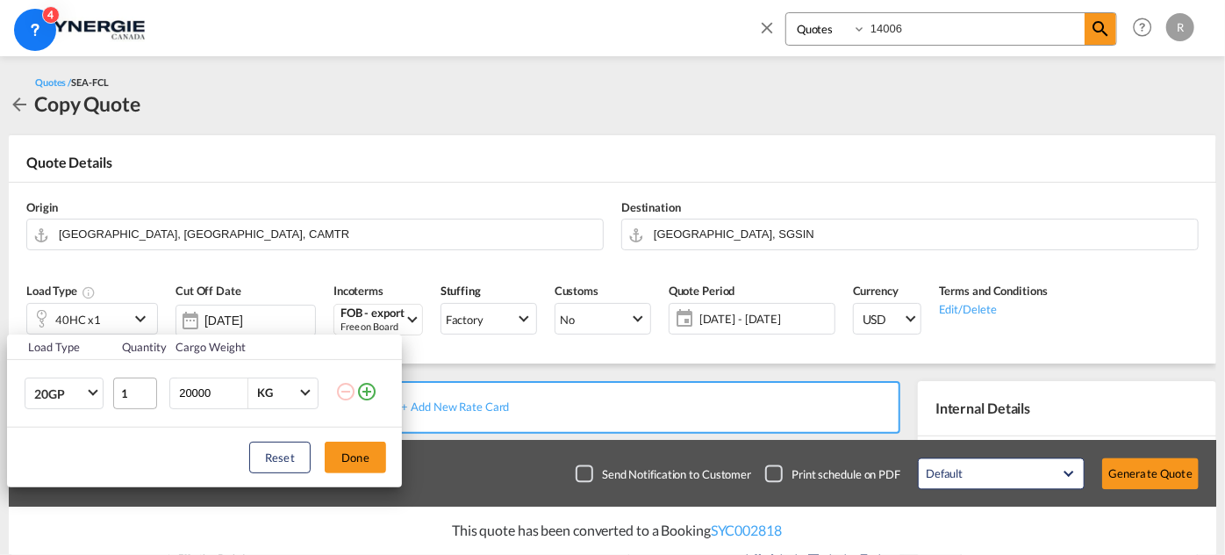
drag, startPoint x: 214, startPoint y: 392, endPoint x: 130, endPoint y: 382, distance: 84.9
click at [130, 382] on tr "20GP 1 20000 KG KG" at bounding box center [204, 393] width 395 height 68
type input "15000"
click at [374, 458] on button "Done" at bounding box center [355, 458] width 61 height 32
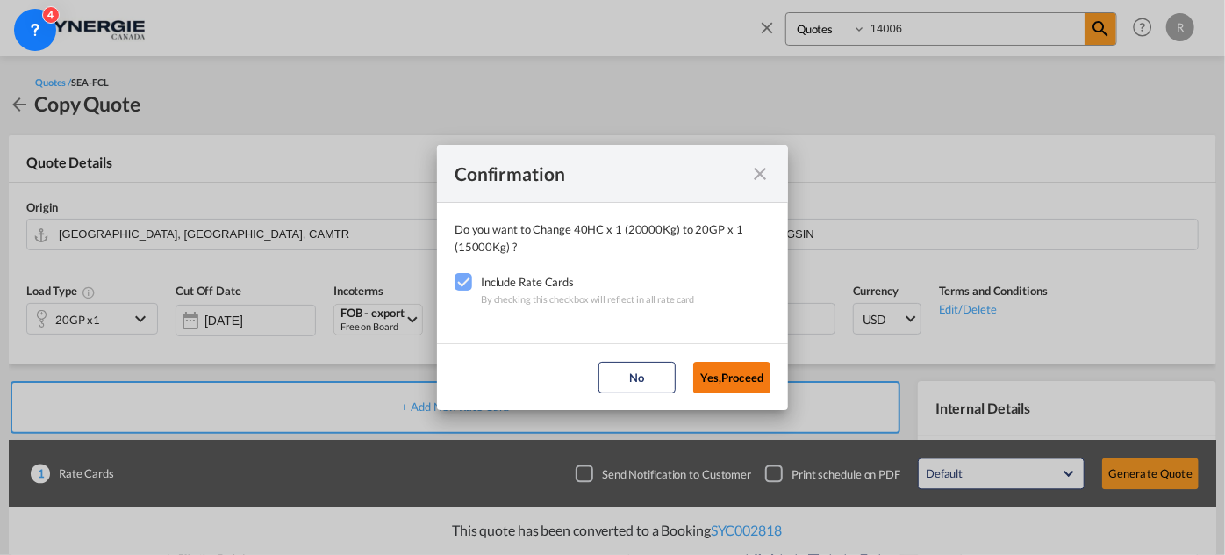
click at [759, 383] on button "Yes,Proceed" at bounding box center [731, 378] width 77 height 32
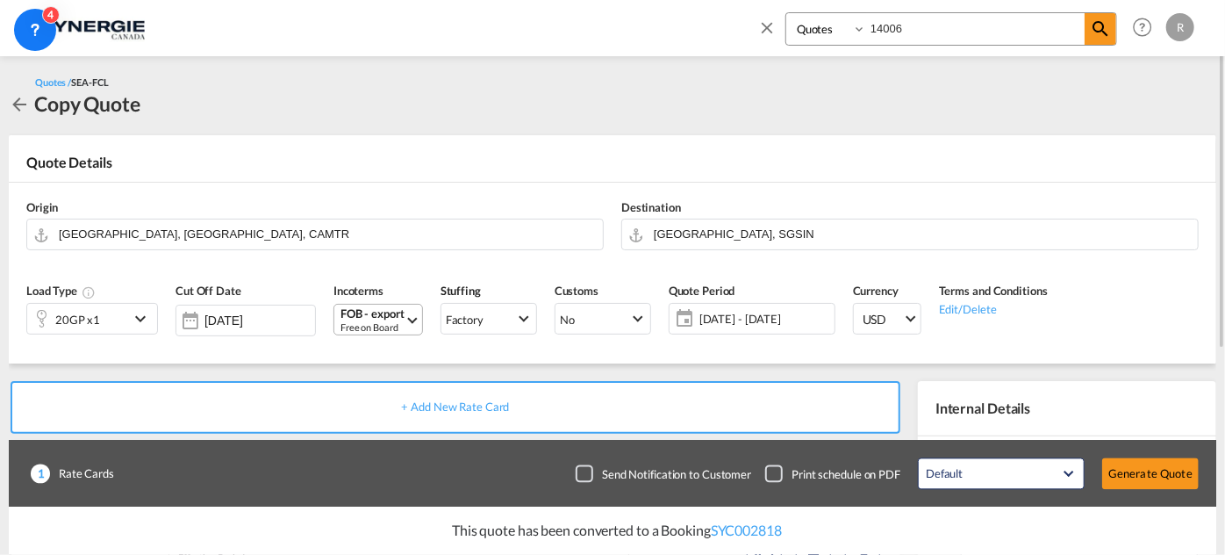
click at [409, 316] on md-select-value "FOB - export Free on Board" at bounding box center [380, 320] width 83 height 30
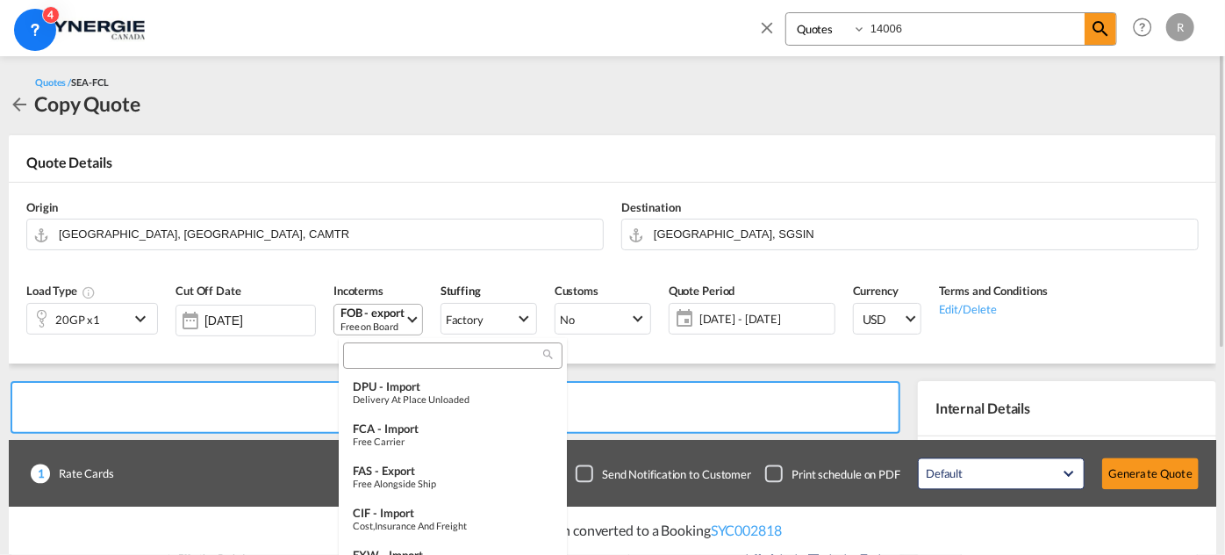
scroll to position [262, 0]
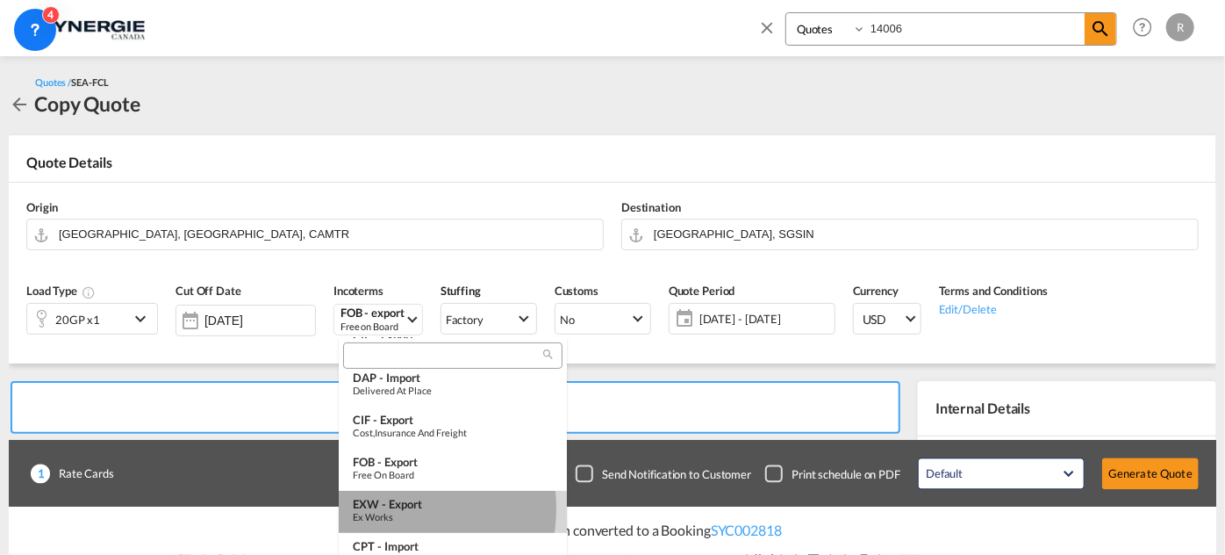
click at [389, 508] on div "EXW - export" at bounding box center [453, 504] width 200 height 14
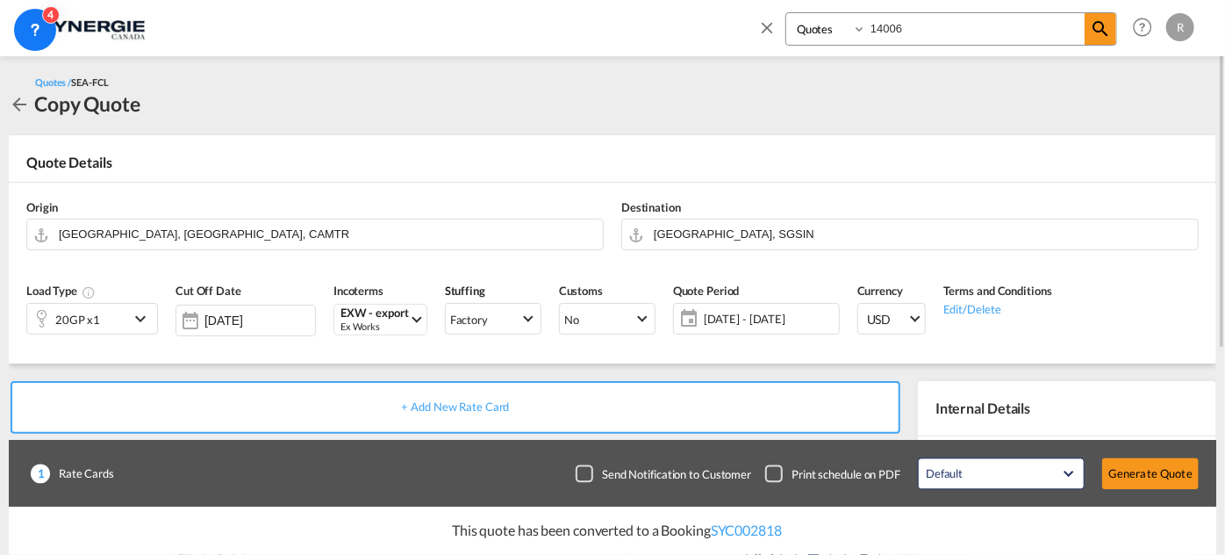
click at [744, 319] on span "12 Aug - 30 Sep 2025" at bounding box center [769, 319] width 131 height 16
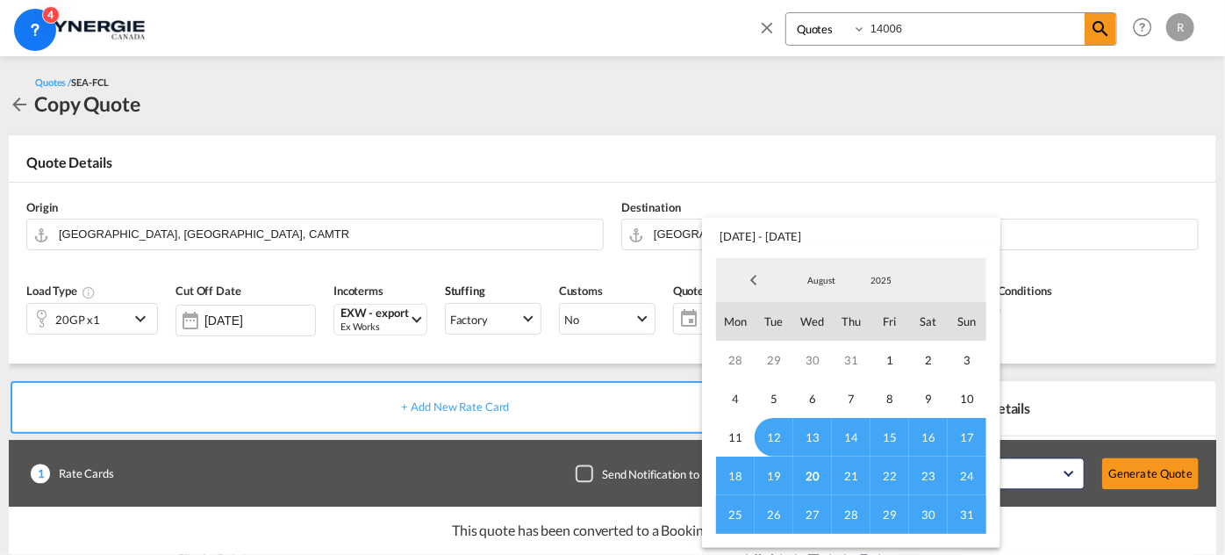
click at [966, 516] on span "31" at bounding box center [967, 514] width 39 height 39
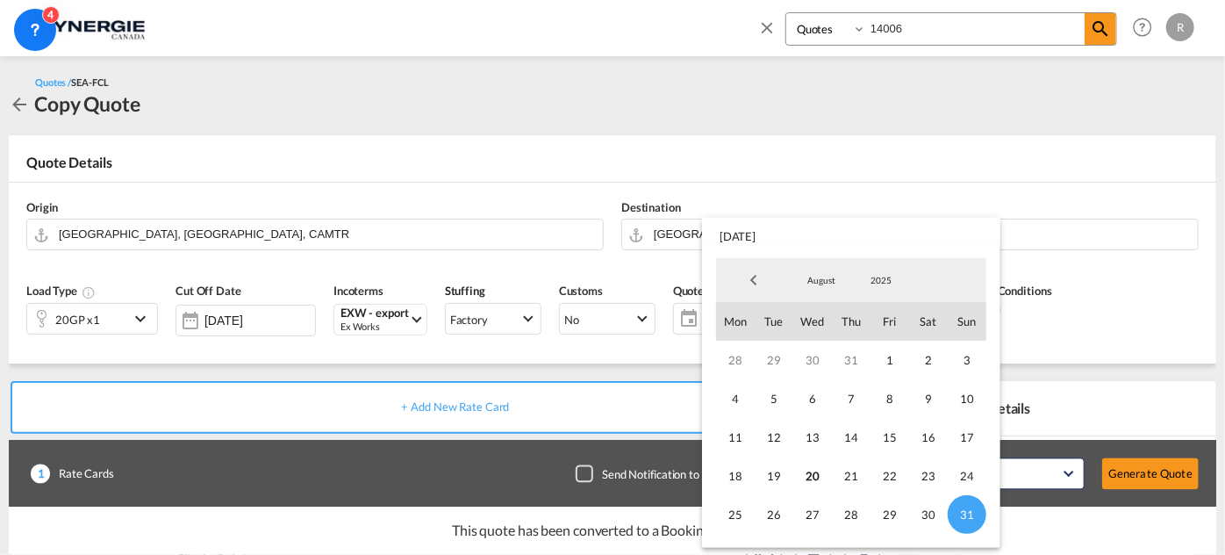
click at [1159, 262] on md-backdrop at bounding box center [612, 277] width 1225 height 555
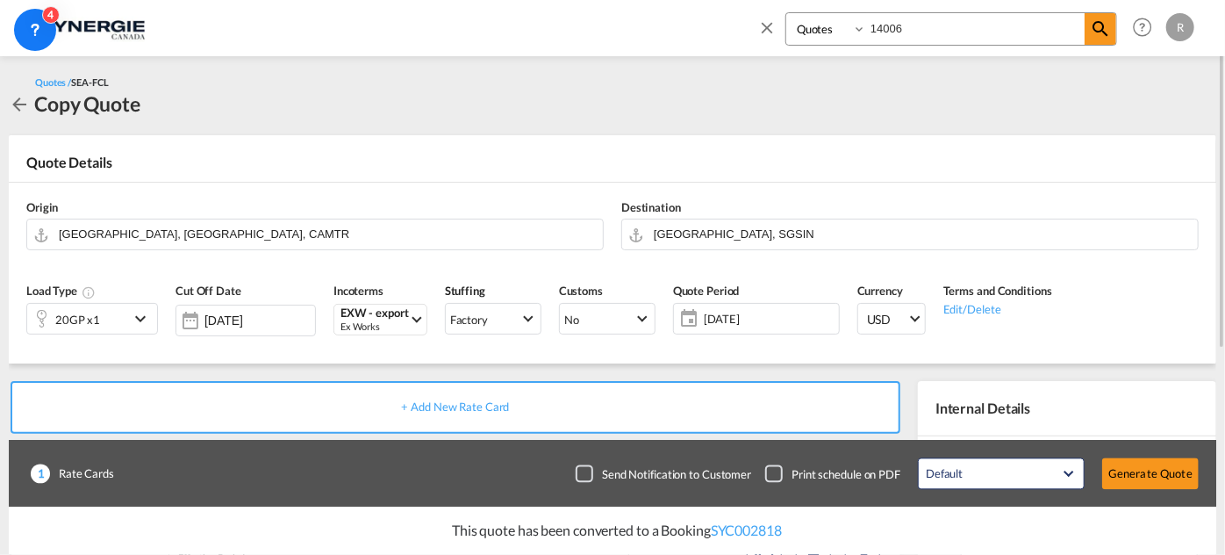
click at [743, 312] on span "[DATE]" at bounding box center [769, 319] width 131 height 16
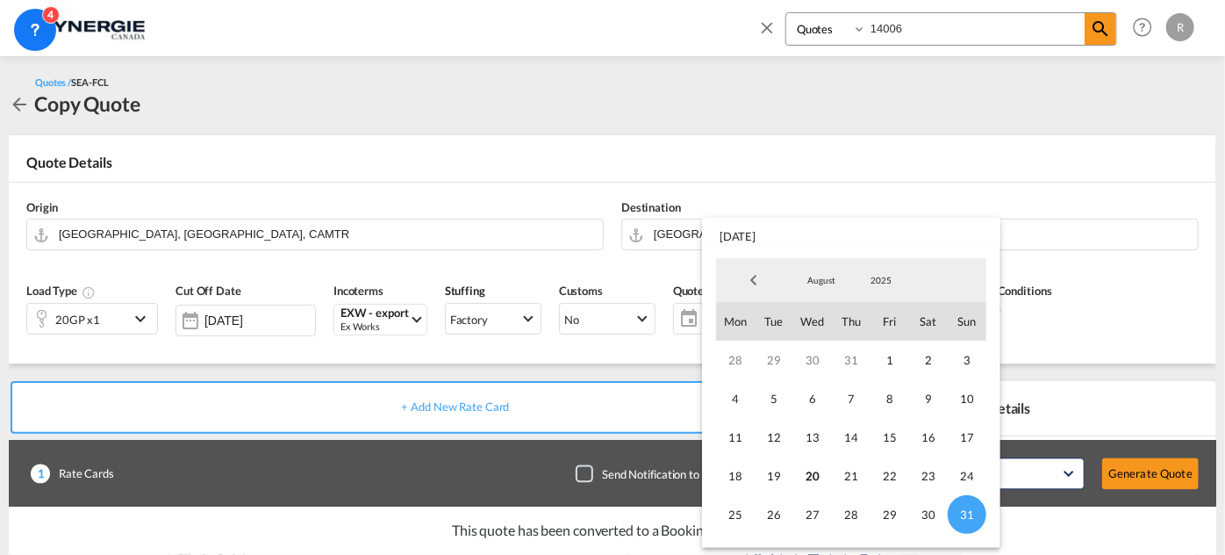
click at [1207, 235] on md-backdrop at bounding box center [612, 277] width 1225 height 555
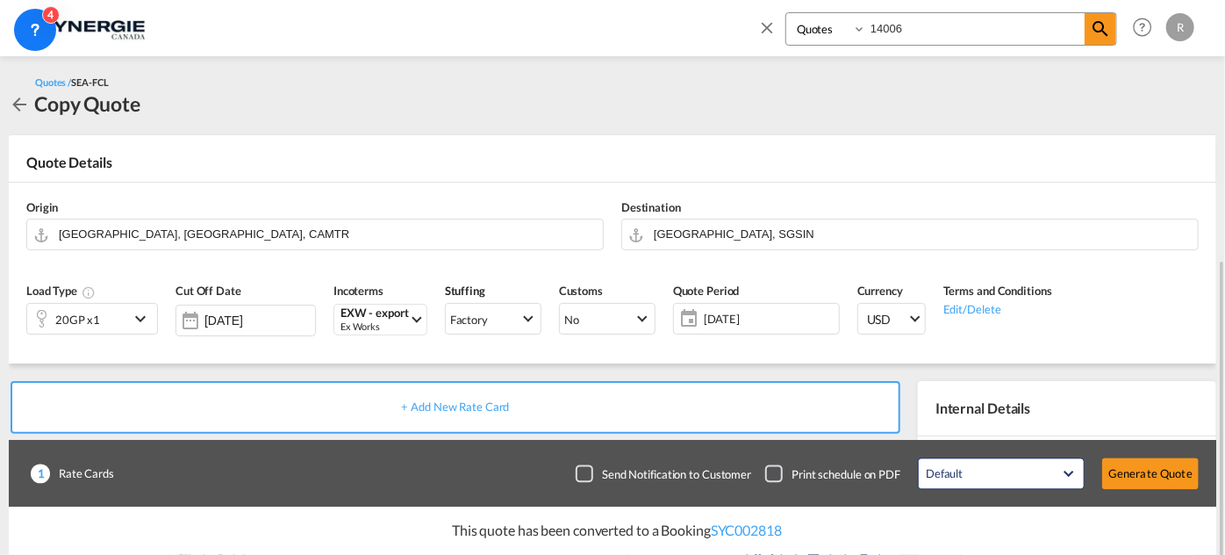
scroll to position [159, 0]
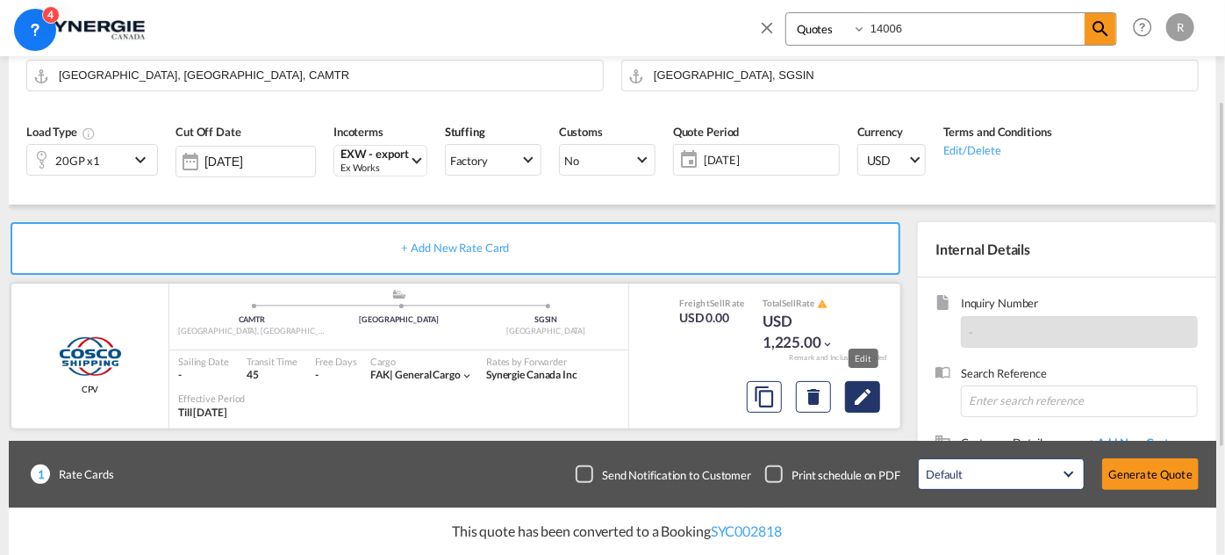
click at [857, 388] on md-icon "Edit" at bounding box center [862, 396] width 21 height 21
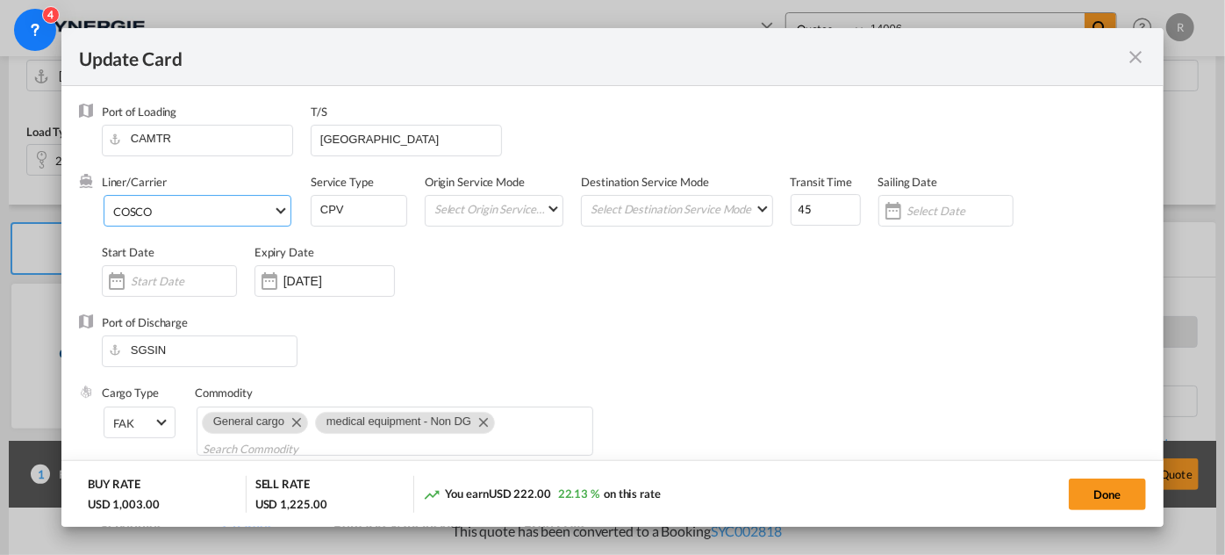
click at [218, 219] on span "COSCO" at bounding box center [193, 212] width 160 height 16
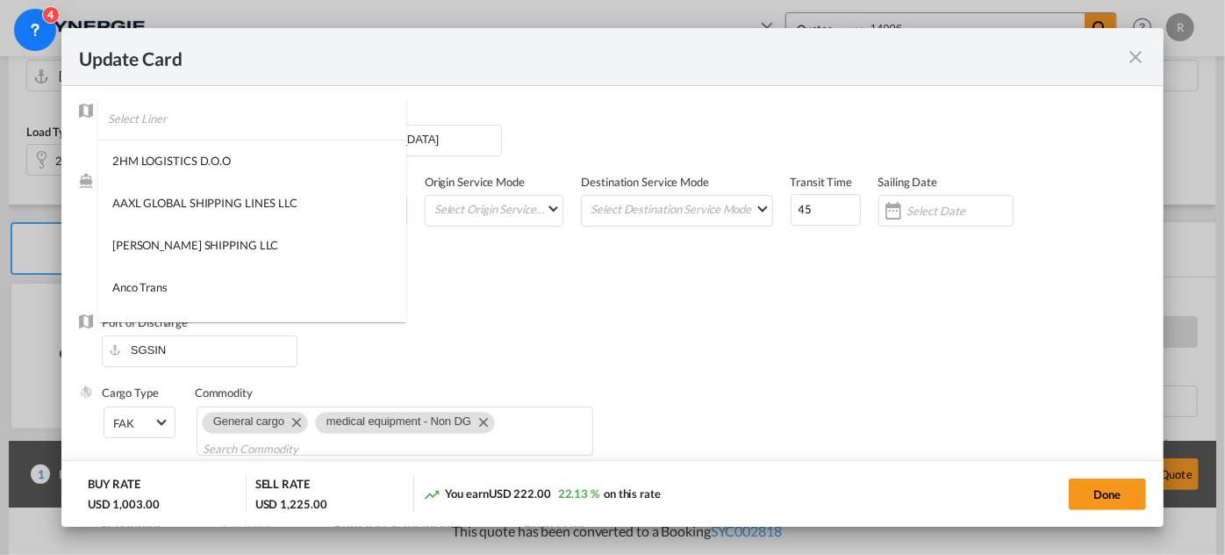
scroll to position [836, 0]
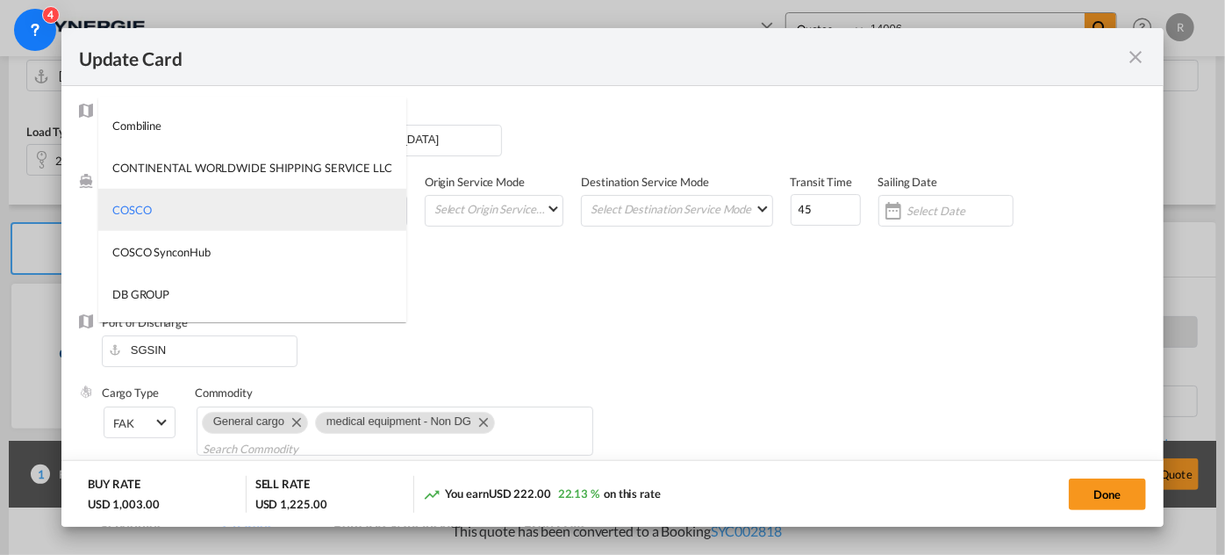
type md-option "55"
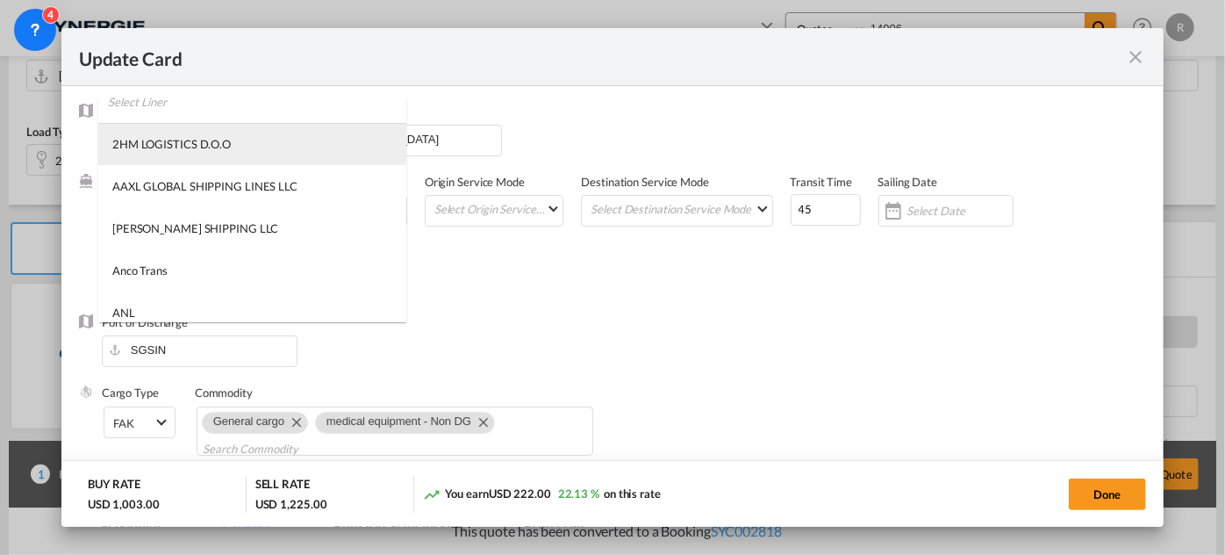
scroll to position [0, 0]
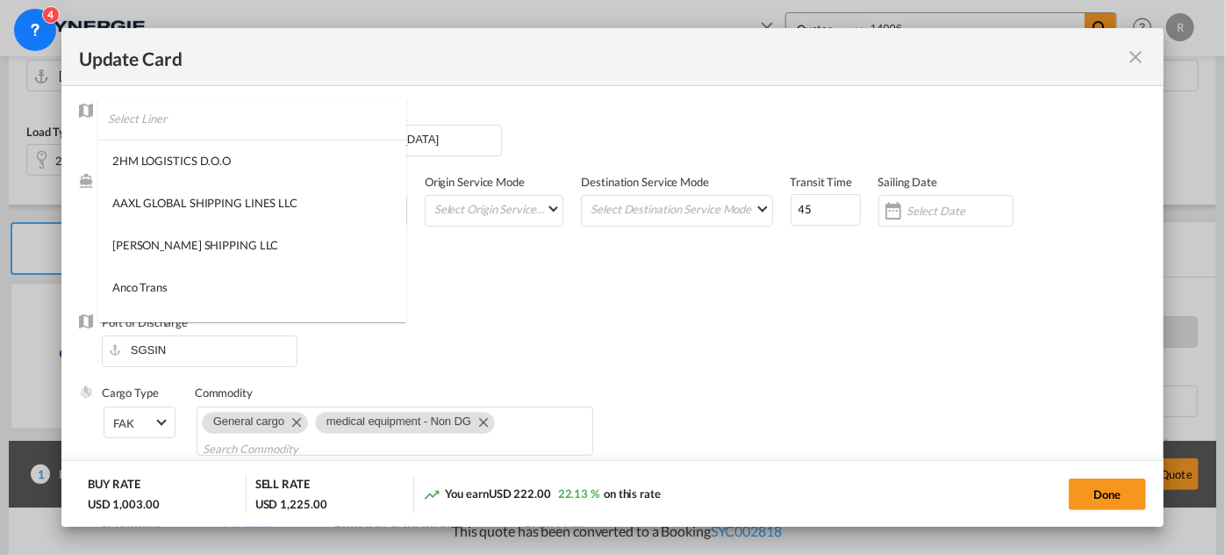
click at [233, 116] on input "search" at bounding box center [257, 118] width 298 height 42
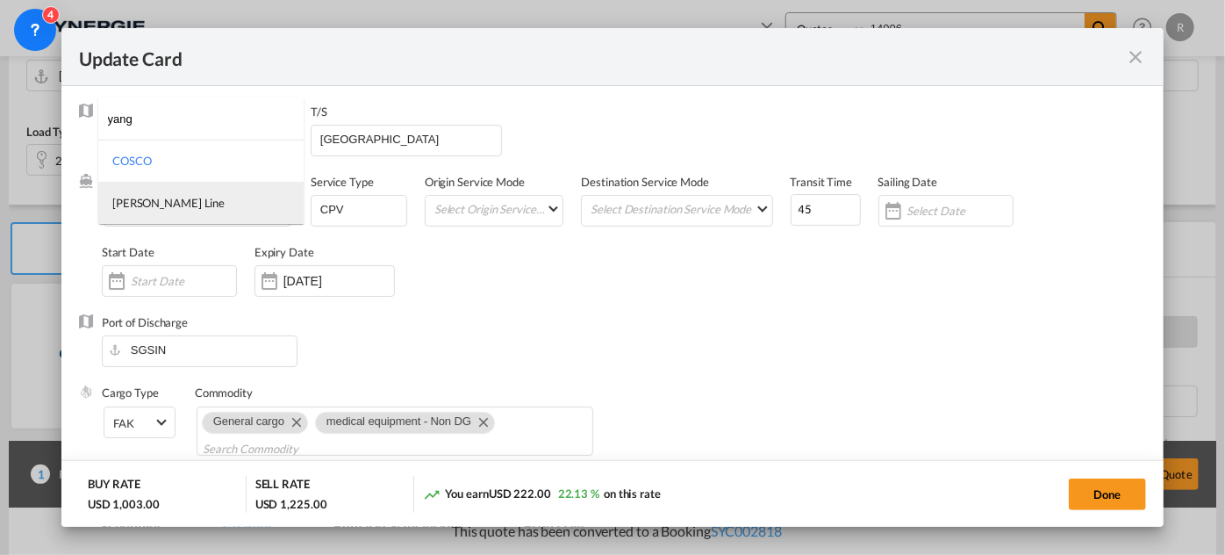
type input "yang"
click at [170, 200] on div "Yang Ming Line" at bounding box center [168, 203] width 112 height 16
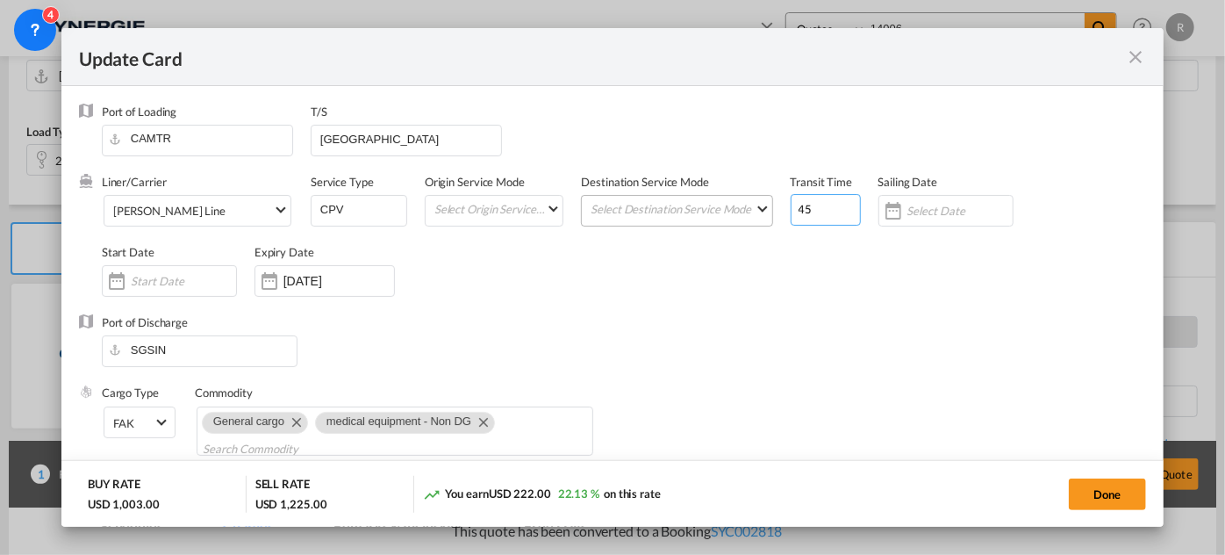
drag, startPoint x: 812, startPoint y: 206, endPoint x: 742, endPoint y: 206, distance: 70.2
click at [742, 206] on div "Liner/Carrier Yang Ming Line Service Type CPV Origin Service Mode Select Origin…" at bounding box center [624, 244] width 1045 height 140
type input "38"
drag, startPoint x: 414, startPoint y: 140, endPoint x: 255, endPoint y: 135, distance: 158.9
click at [255, 135] on div "Port of Loading CAMTR T/S Vancouver" at bounding box center [624, 139] width 1045 height 70
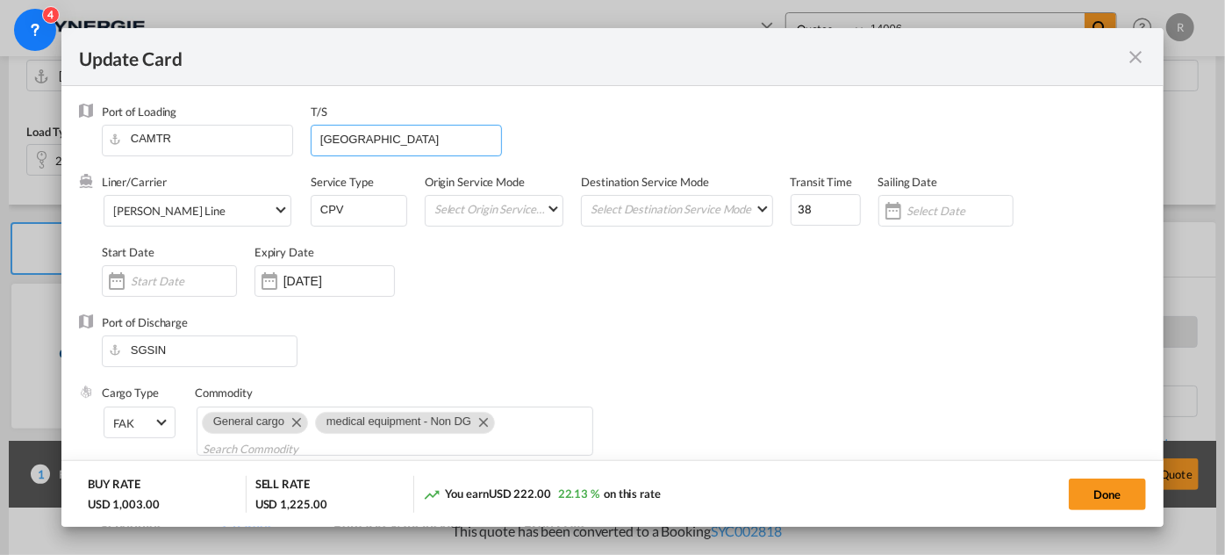
type input "halifax"
click at [496, 281] on div "Liner/Carrier Yang Ming Line Service Type CPV Origin Service Mode Select Origin…" at bounding box center [624, 244] width 1045 height 140
drag, startPoint x: 366, startPoint y: 211, endPoint x: 290, endPoint y: 205, distance: 76.6
click at [290, 205] on div "Liner/Carrier Yang Ming Line Service Type CPV Origin Service Mode Select Origin…" at bounding box center [624, 244] width 1045 height 140
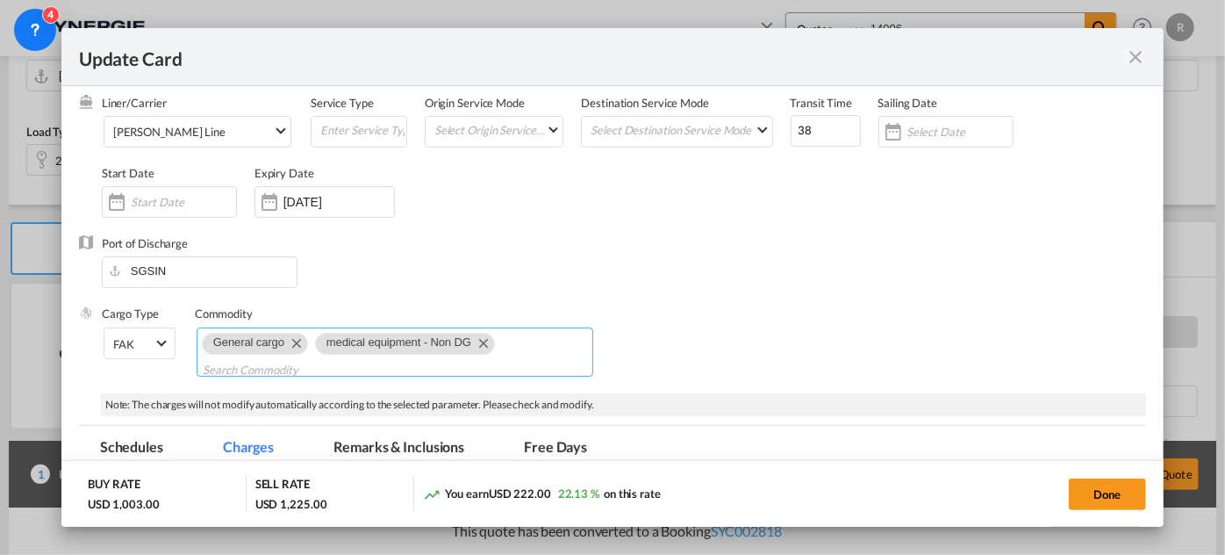
click at [483, 342] on md-icon "Remove medical equipment - Non DG" at bounding box center [482, 342] width 21 height 21
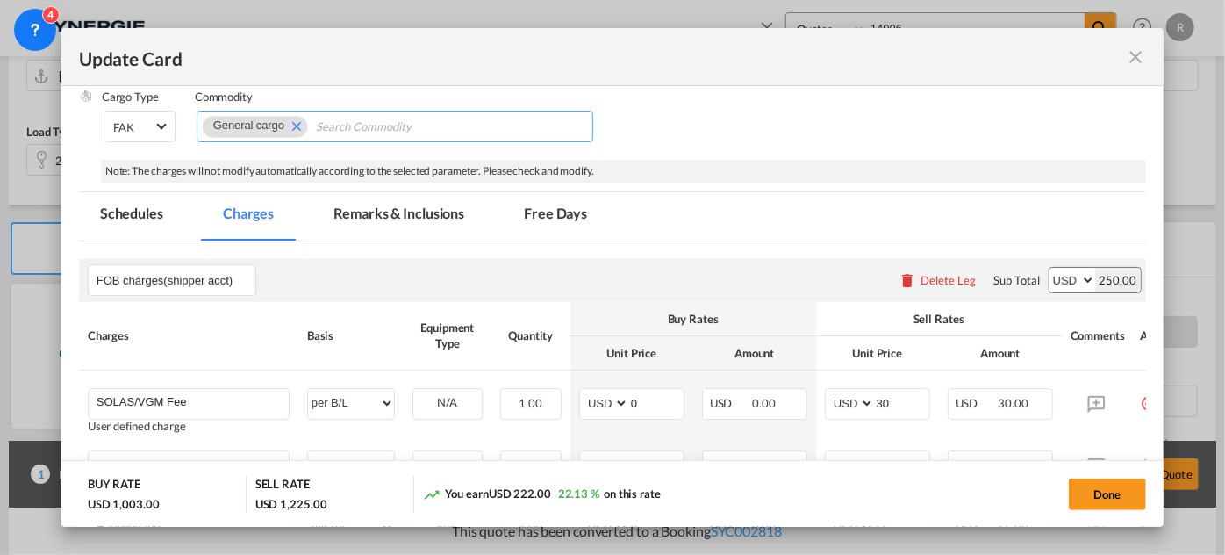
scroll to position [319, 0]
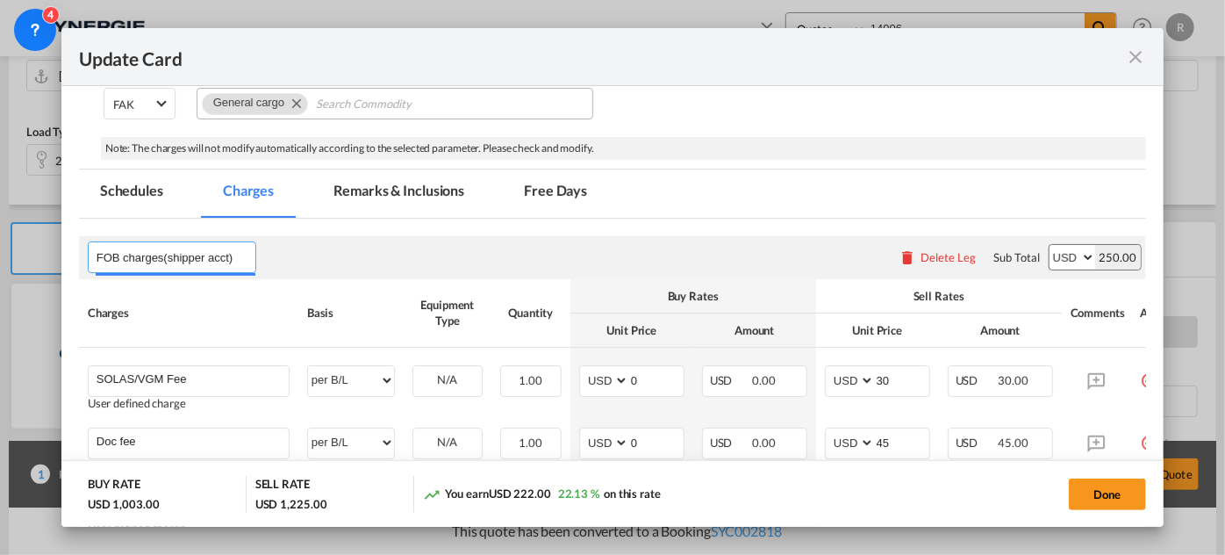
drag, startPoint x: 247, startPoint y: 250, endPoint x: 0, endPoint y: 223, distance: 248.2
click at [0, 223] on div "Update Card Port of Loading CAMTR T/S halifax Liner/Carrier Yang Ming Line Serv…" at bounding box center [612, 277] width 1225 height 555
type input "e"
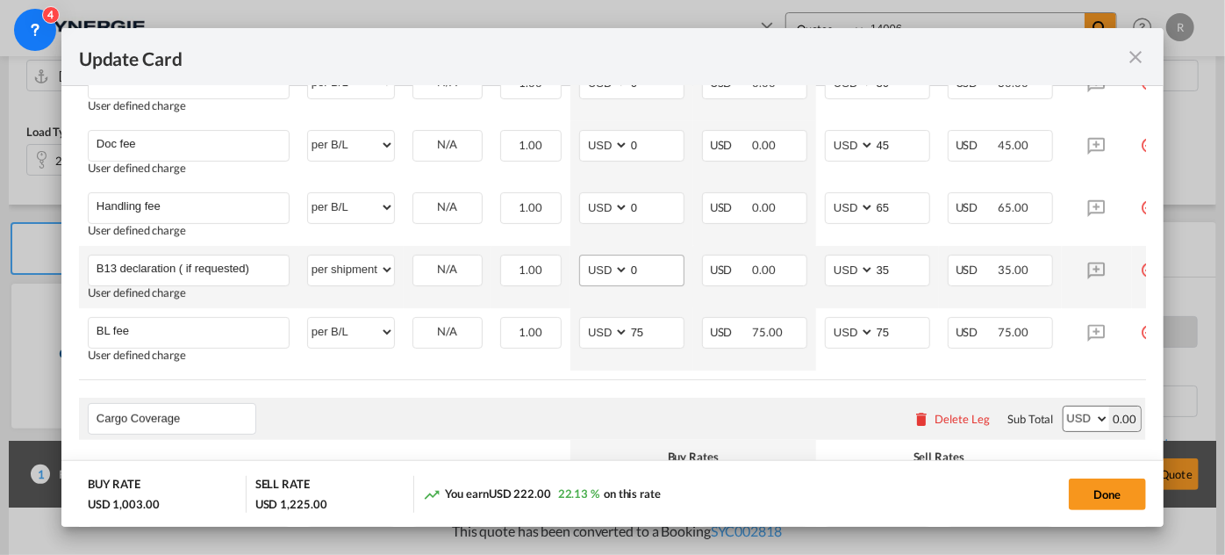
scroll to position [638, 0]
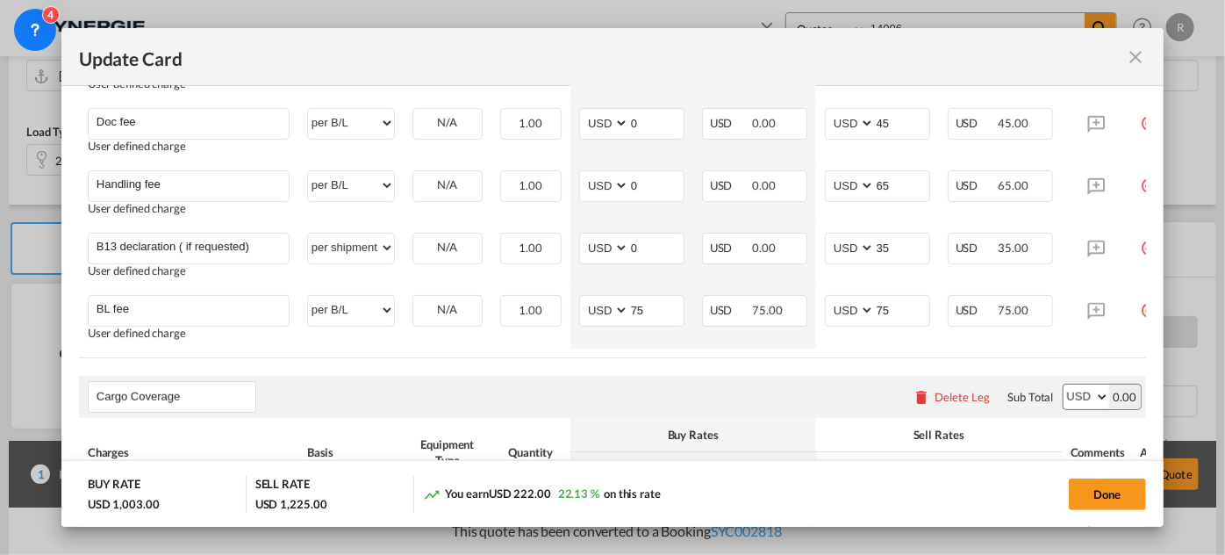
type input "Document and handling"
drag, startPoint x: 1075, startPoint y: 362, endPoint x: 1137, endPoint y: 357, distance: 61.6
click at [1137, 357] on md-dialog-content "Port of Loading CAMTR T/S halifax Liner/Carrier Yang Ming Line Service Type Ori…" at bounding box center [612, 307] width 1102 height 442
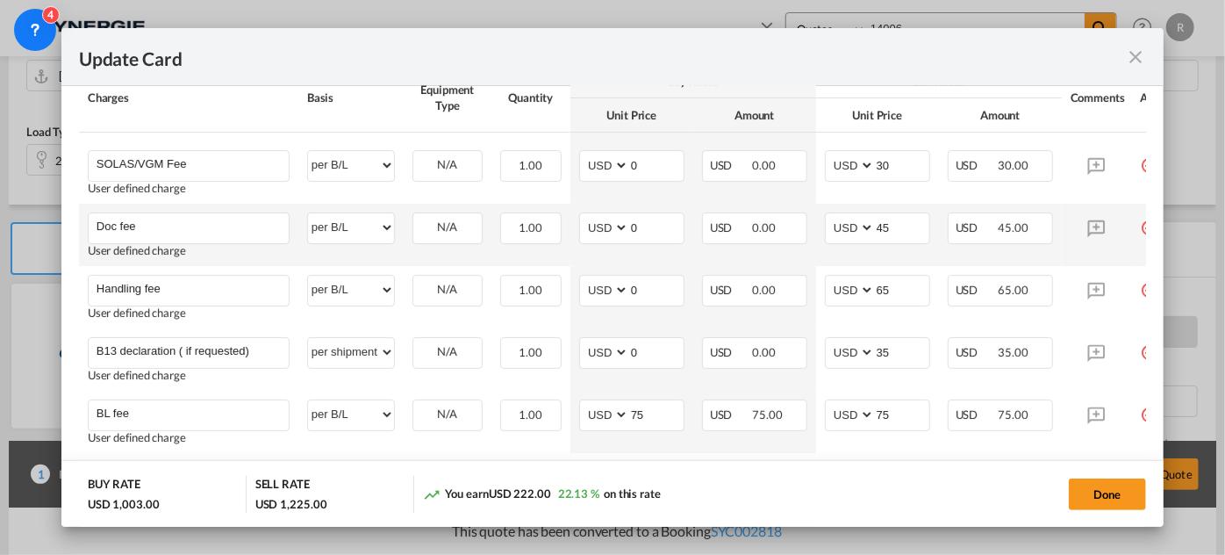
scroll to position [558, 0]
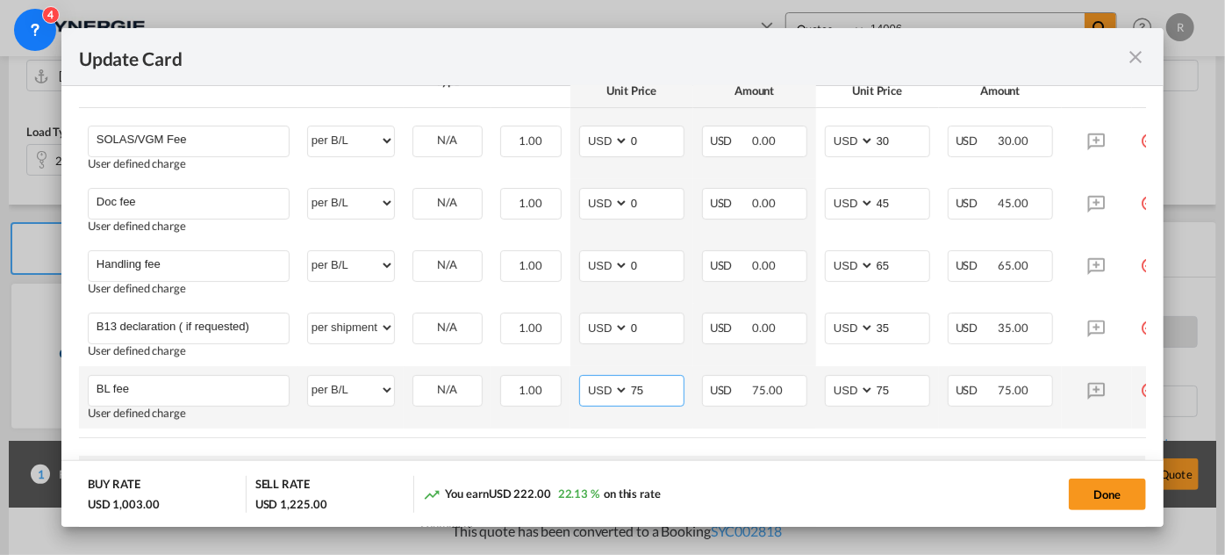
drag, startPoint x: 664, startPoint y: 386, endPoint x: 586, endPoint y: 377, distance: 78.7
click at [586, 377] on md-input-container "AED AFN ALL AMD ANG AOA ARS AUD AWG AZN BAM BBD BDT BGN BHD BIF BMD BND BOB BRL…" at bounding box center [631, 391] width 105 height 32
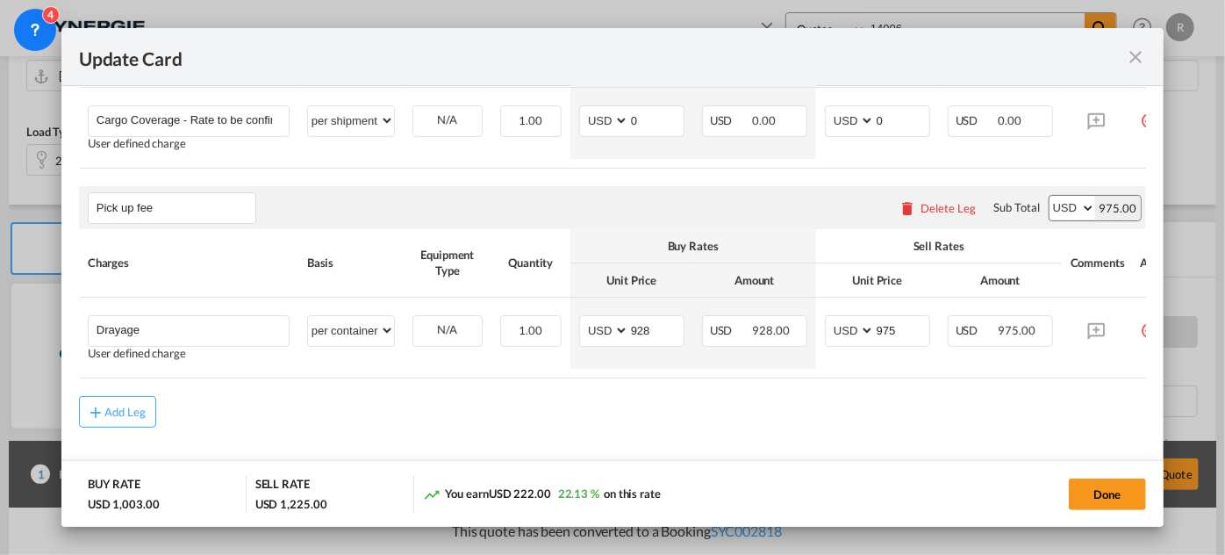
scroll to position [0, 56]
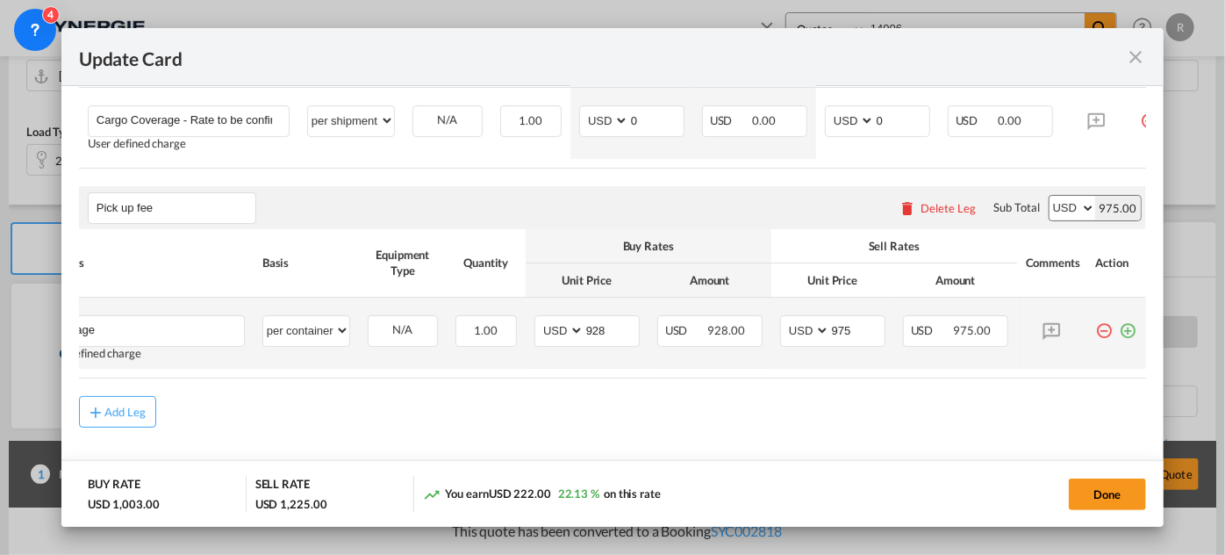
click at [1124, 333] on md-icon "icon-plus-circle-outline green-400-fg" at bounding box center [1129, 324] width 18 height 18
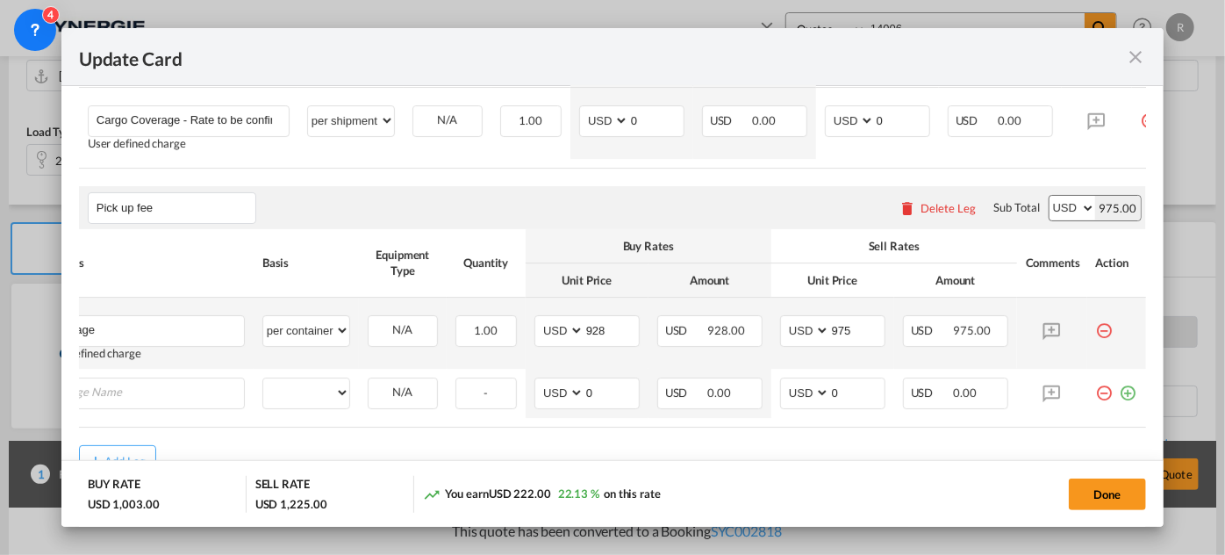
scroll to position [0, 17]
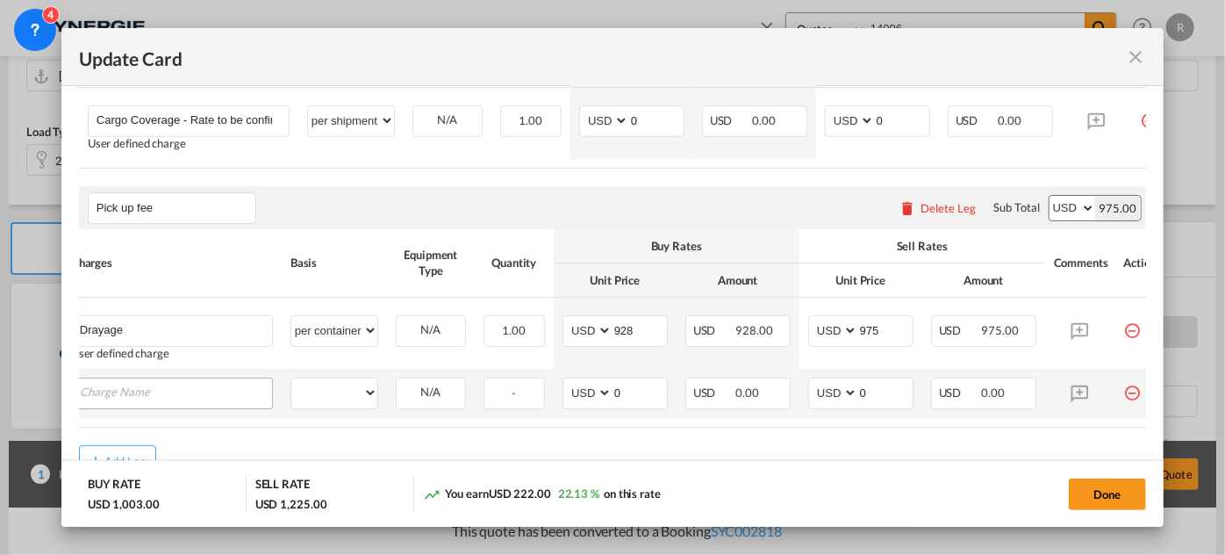
click at [218, 402] on input "Charge Name" at bounding box center [176, 391] width 192 height 26
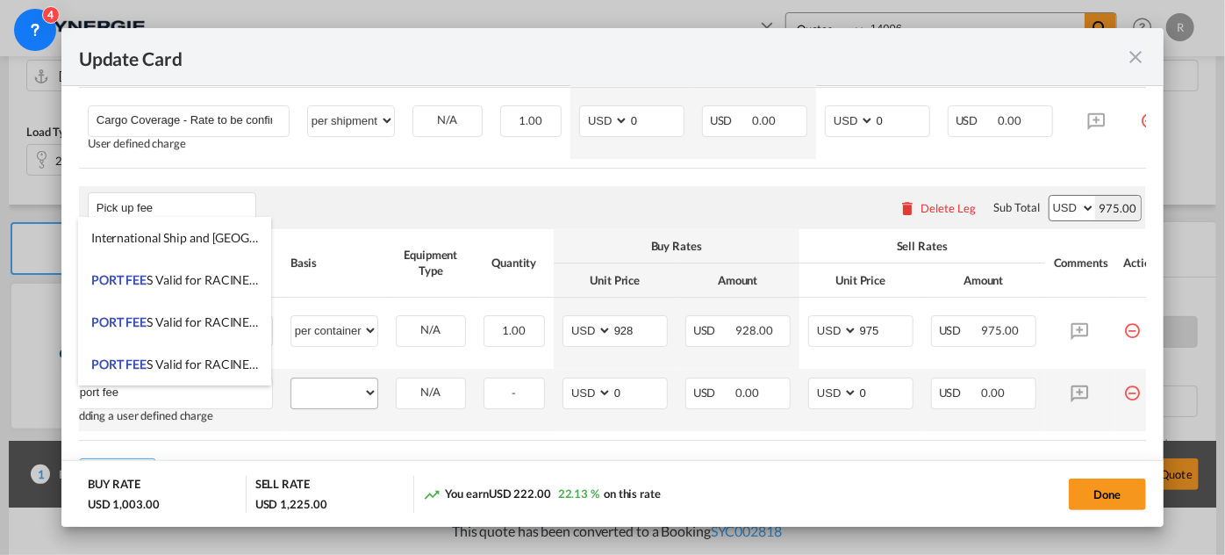
type input "port fee"
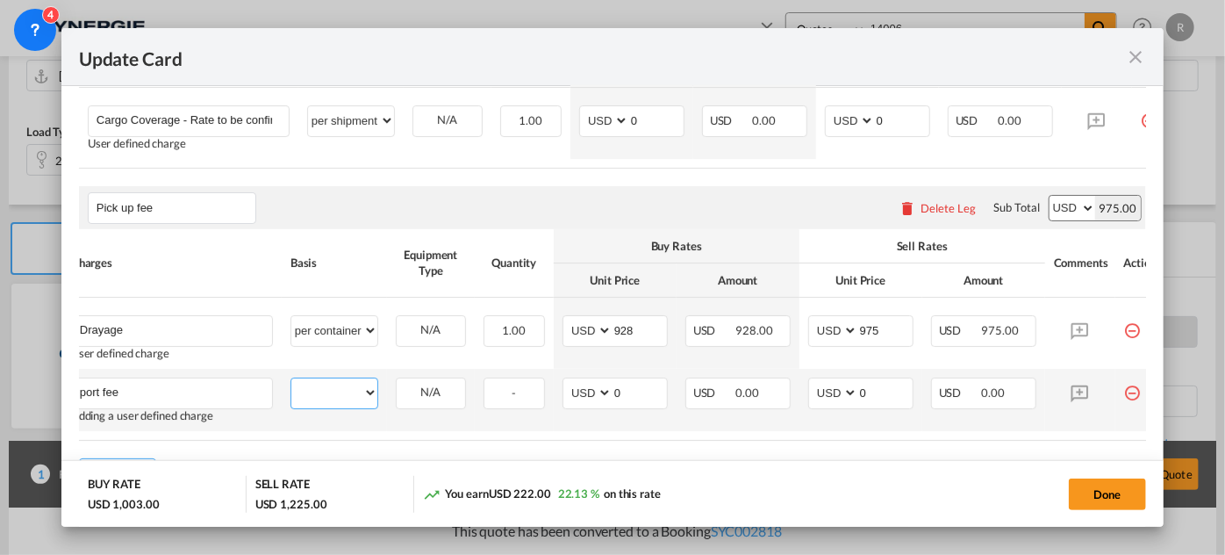
click at [308, 397] on select "per equipment per container per B/L per shipping bill per shipment per pallet p…" at bounding box center [334, 392] width 86 height 28
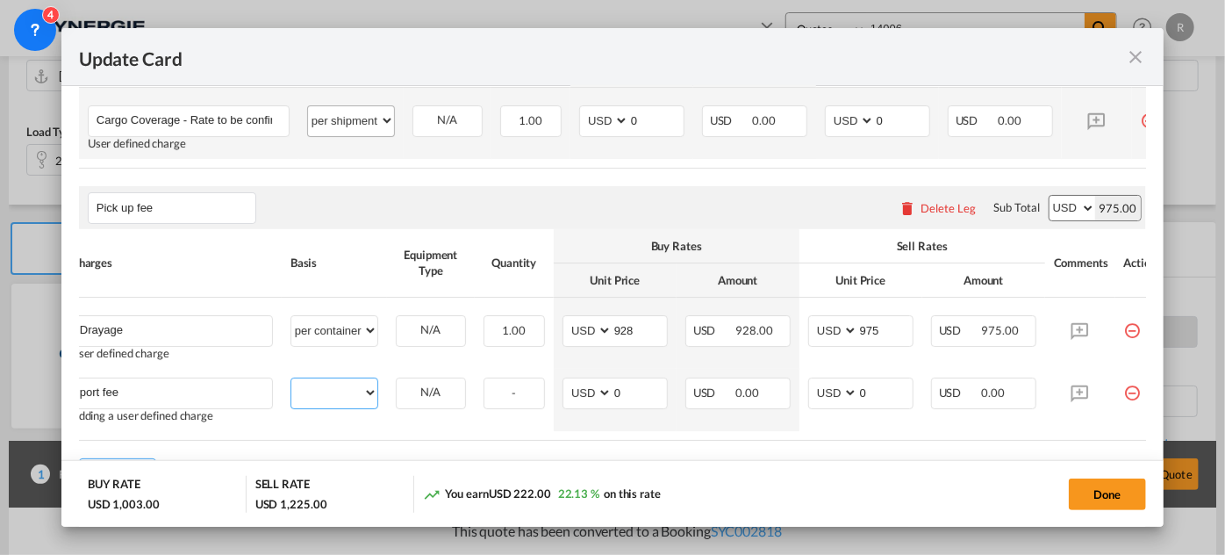
select select "per container"
click at [291, 384] on select "per equipment per container per B/L per shipping bill per shipment per pallet p…" at bounding box center [334, 392] width 86 height 28
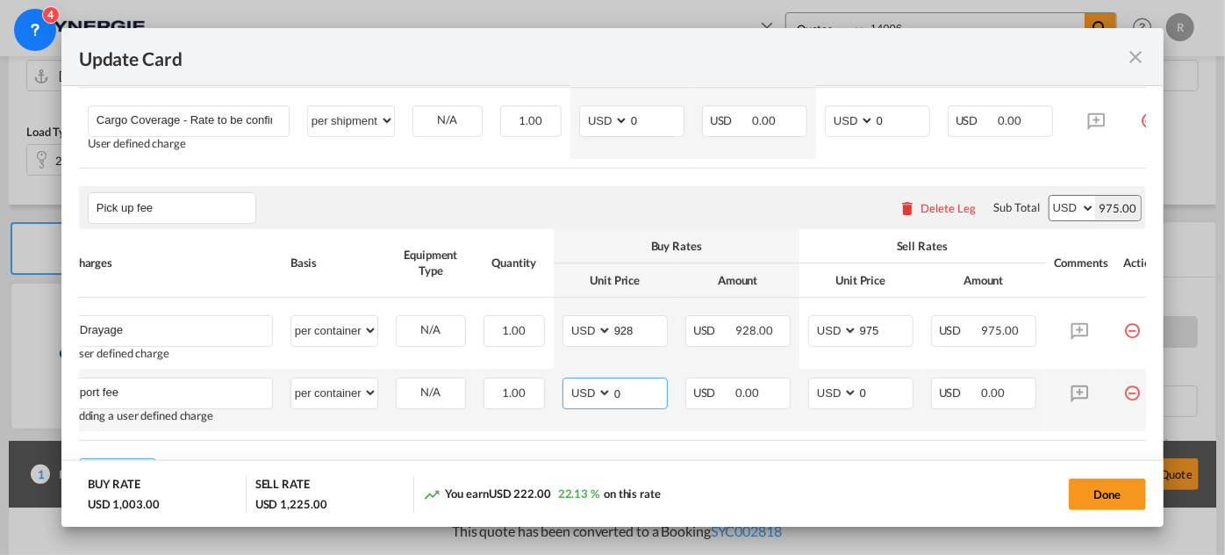
click at [594, 390] on md-input-container "AED AFN ALL AMD ANG AOA ARS AUD AWG AZN BAM BBD BDT BGN BHD BIF BMD BND BOB BRL…" at bounding box center [615, 393] width 105 height 32
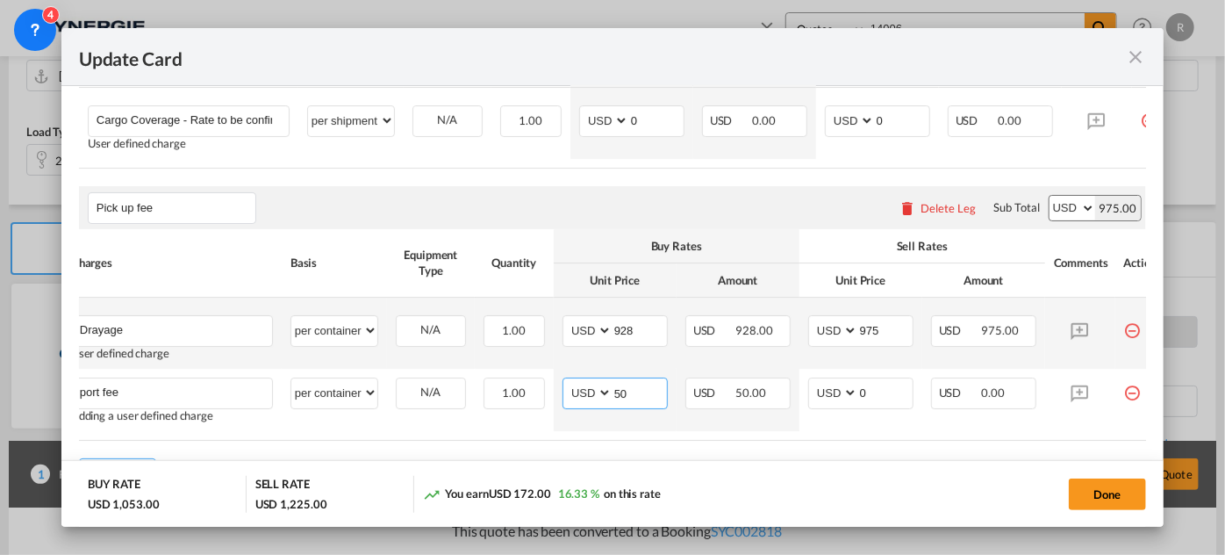
type input "50"
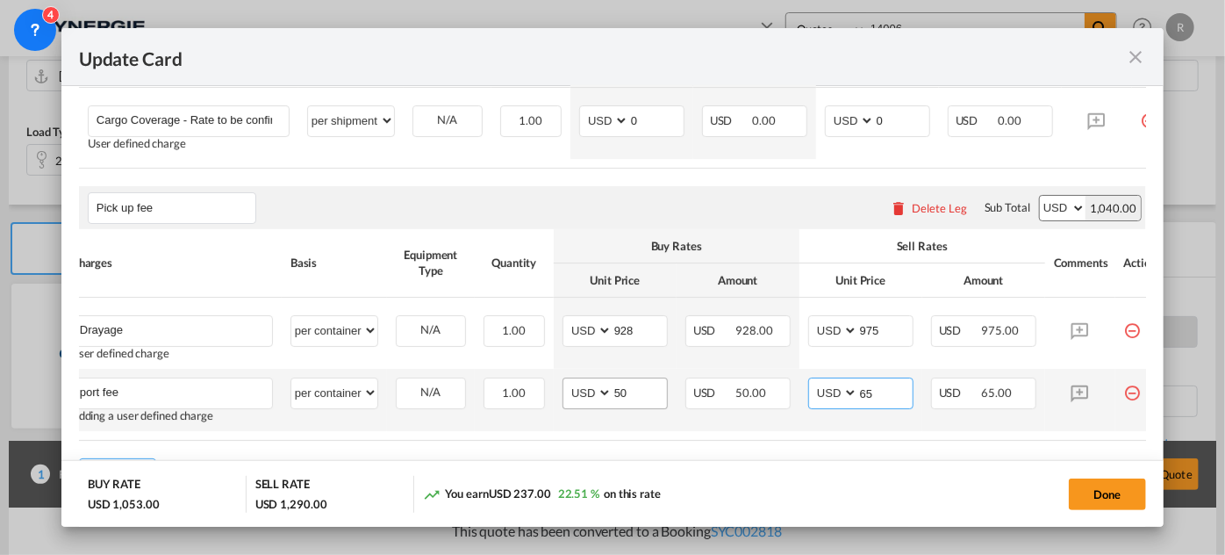
type input "65"
drag, startPoint x: 634, startPoint y: 402, endPoint x: 596, endPoint y: 397, distance: 38.1
click at [597, 397] on md-input-container "AED AFN ALL AMD ANG AOA ARS AUD AWG AZN BAM BBD BDT BGN BHD BIF BMD BND BOB BRL…" at bounding box center [615, 393] width 105 height 32
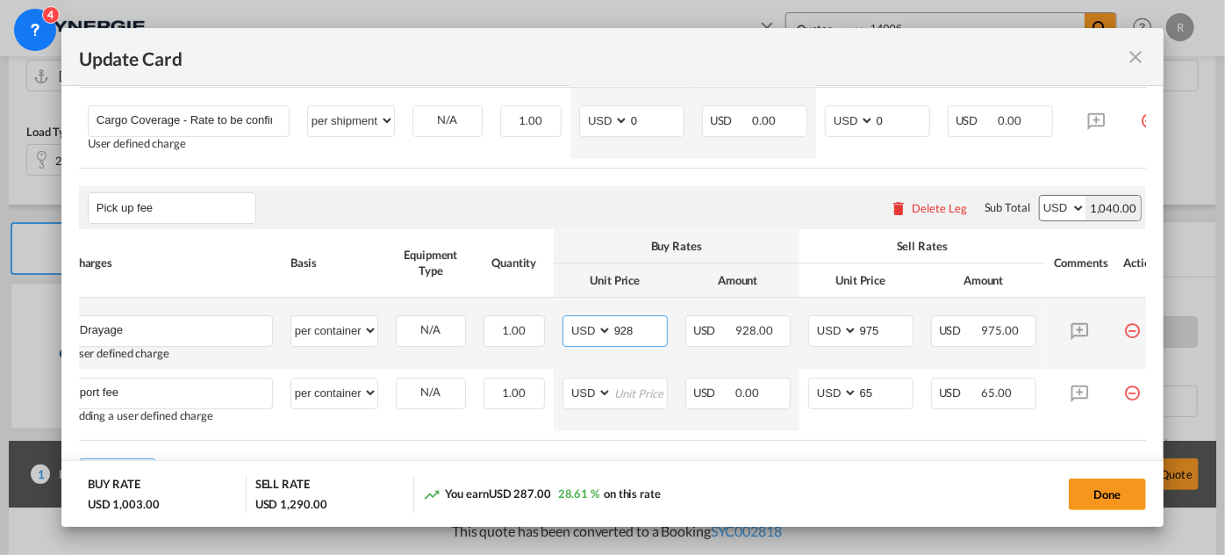
drag, startPoint x: 638, startPoint y: 338, endPoint x: 548, endPoint y: 333, distance: 90.6
click at [548, 333] on tr "Drayage Please Enter User Defined Charges Cannot Be Published User defined char…" at bounding box center [618, 333] width 1112 height 71
type input "830"
drag, startPoint x: 873, startPoint y: 334, endPoint x: 822, endPoint y: 332, distance: 51.0
click at [822, 332] on md-input-container "AED AFN ALL AMD ANG AOA ARS AUD AWG AZN BAM BBD BDT BGN BHD BIF BMD BND BOB BRL…" at bounding box center [860, 331] width 105 height 32
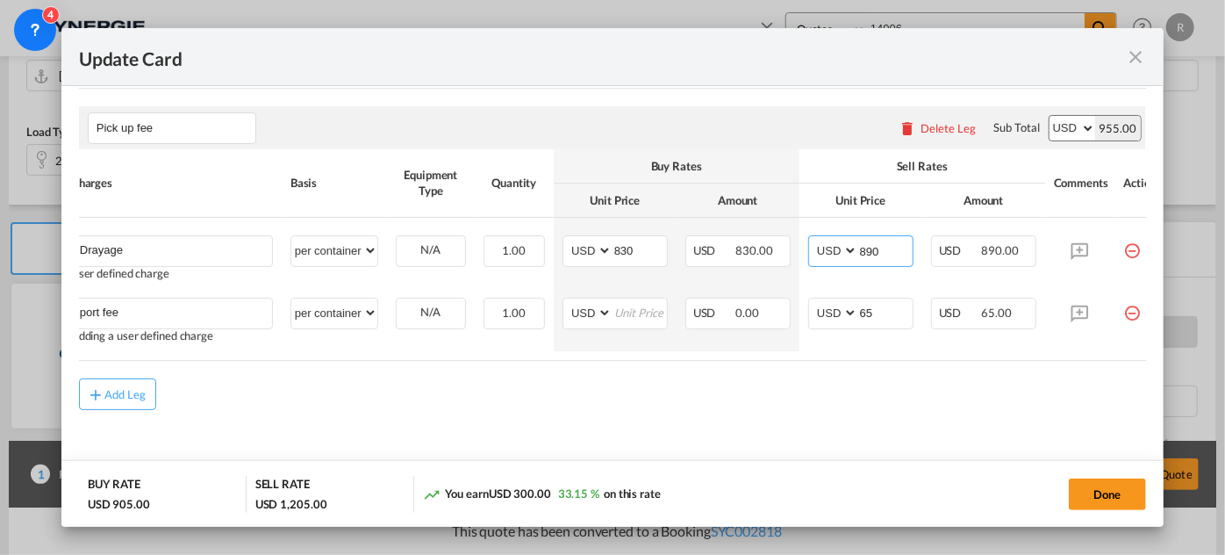
scroll to position [1130, 0]
type input "890"
click at [130, 388] on div "Add Leg" at bounding box center [125, 392] width 42 height 11
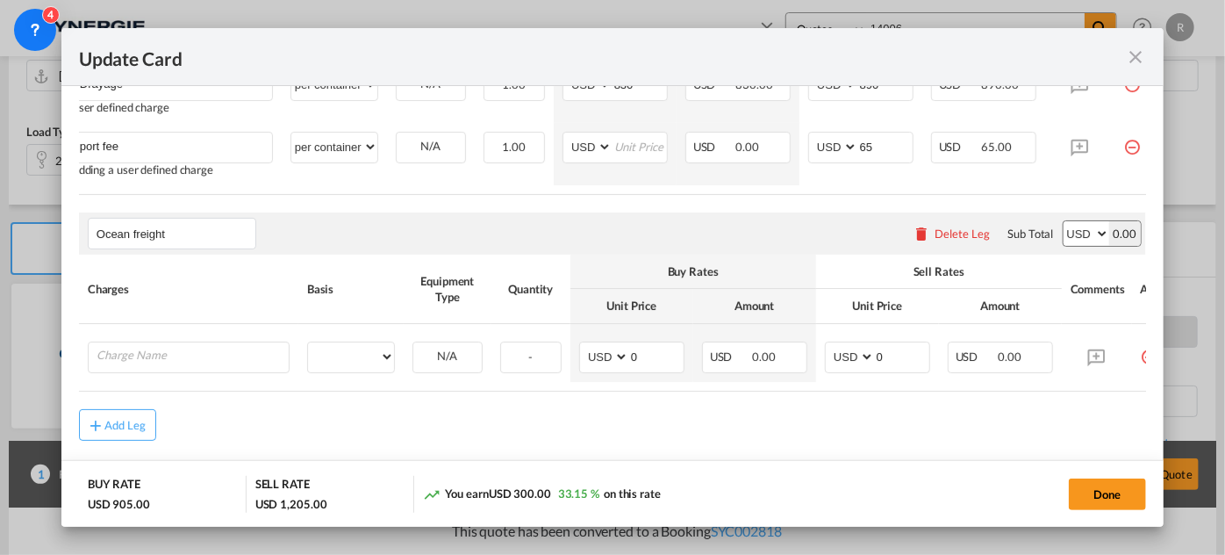
scroll to position [1289, 0]
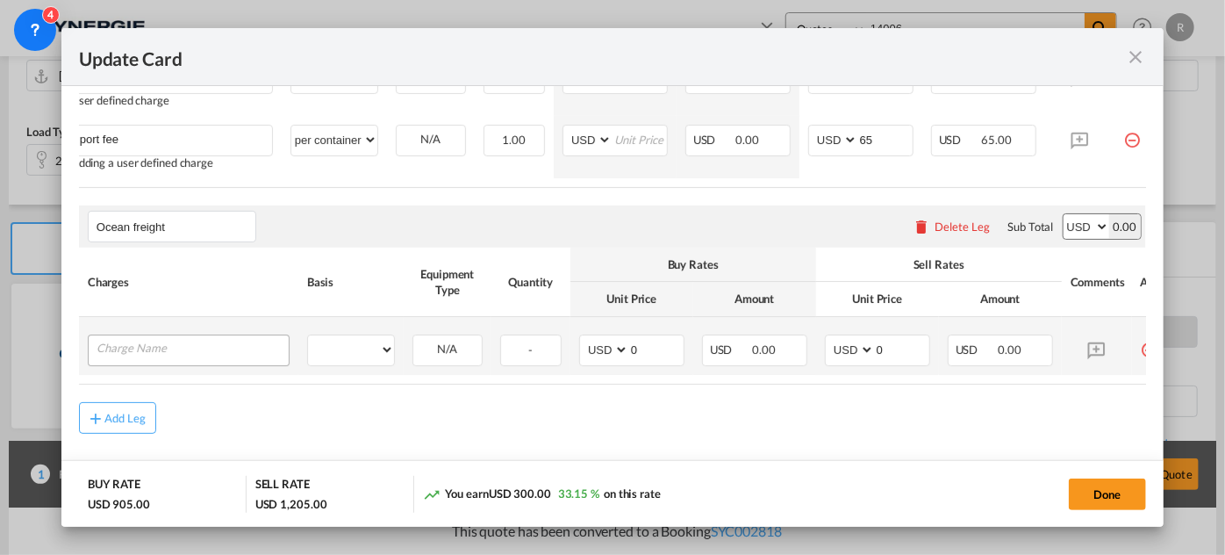
type input "Ocean freight"
click at [169, 352] on input "Charge Name" at bounding box center [193, 348] width 192 height 26
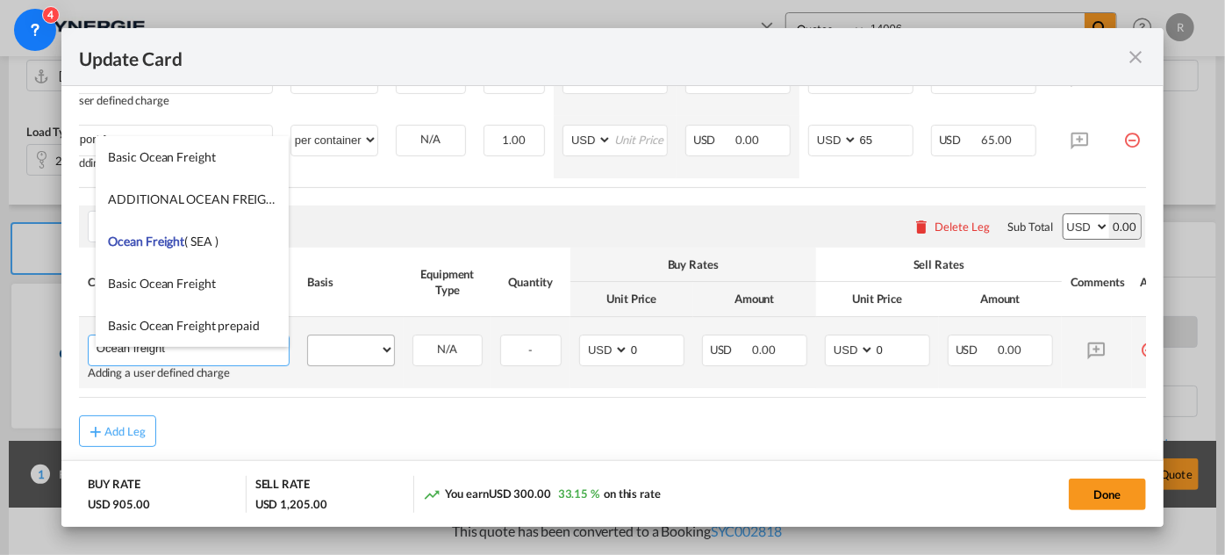
type input "Ocean freight"
click at [334, 363] on select "per equipment per container per B/L per shipping bill per shipment per pallet p…" at bounding box center [351, 349] width 86 height 28
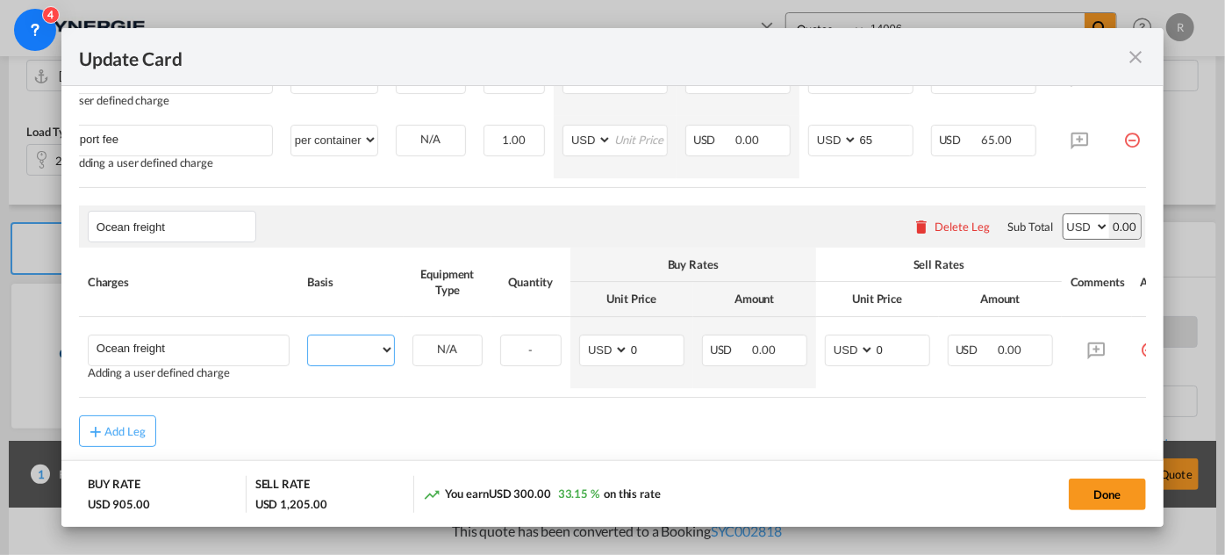
select select "per container"
click at [308, 347] on select "per equipment per container per B/L per shipping bill per shipment per pallet p…" at bounding box center [351, 349] width 86 height 28
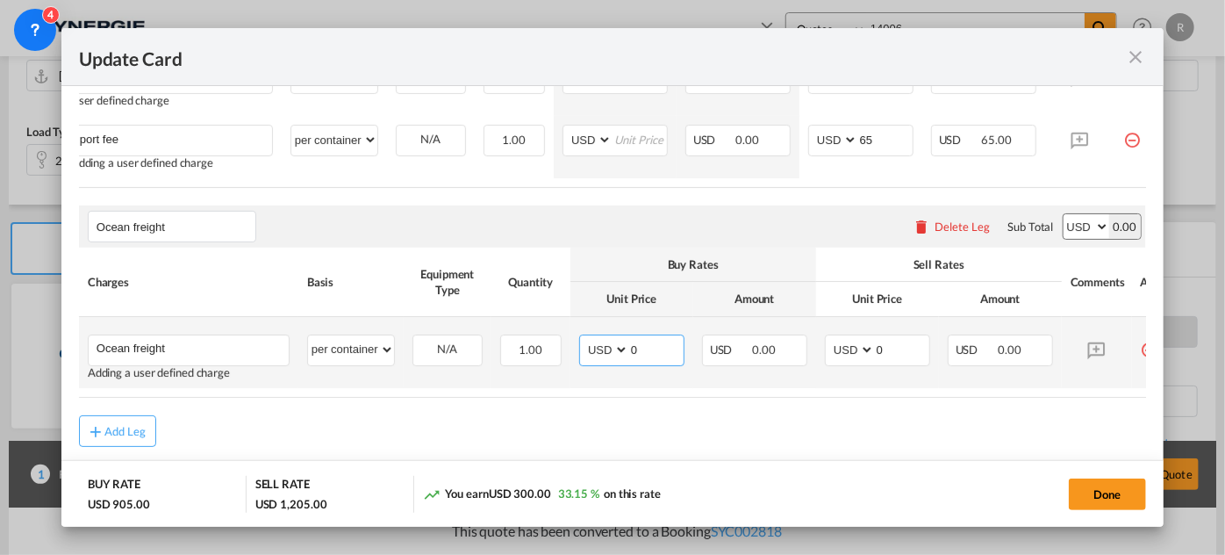
drag, startPoint x: 643, startPoint y: 361, endPoint x: 577, endPoint y: 361, distance: 66.7
click at [577, 361] on td "AED AFN ALL AMD ANG AOA ARS AUD AWG AZN BAM BBD BDT BGN BHD BIF BMD BND BOB BRL…" at bounding box center [632, 352] width 123 height 71
type input "1300"
drag, startPoint x: 895, startPoint y: 369, endPoint x: 841, endPoint y: 364, distance: 54.6
click at [841, 364] on md-input-container "AED AFN ALL AMD ANG AOA ARS AUD AWG AZN BAM BBD BDT BGN BHD BIF BMD BND [PERSON…" at bounding box center [877, 350] width 105 height 32
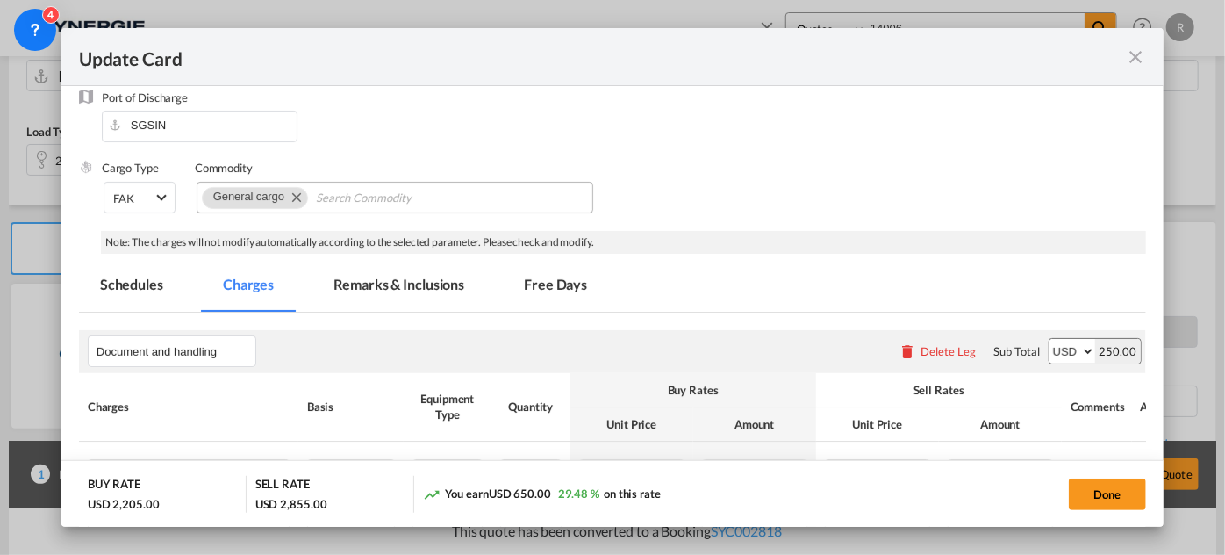
scroll to position [319, 0]
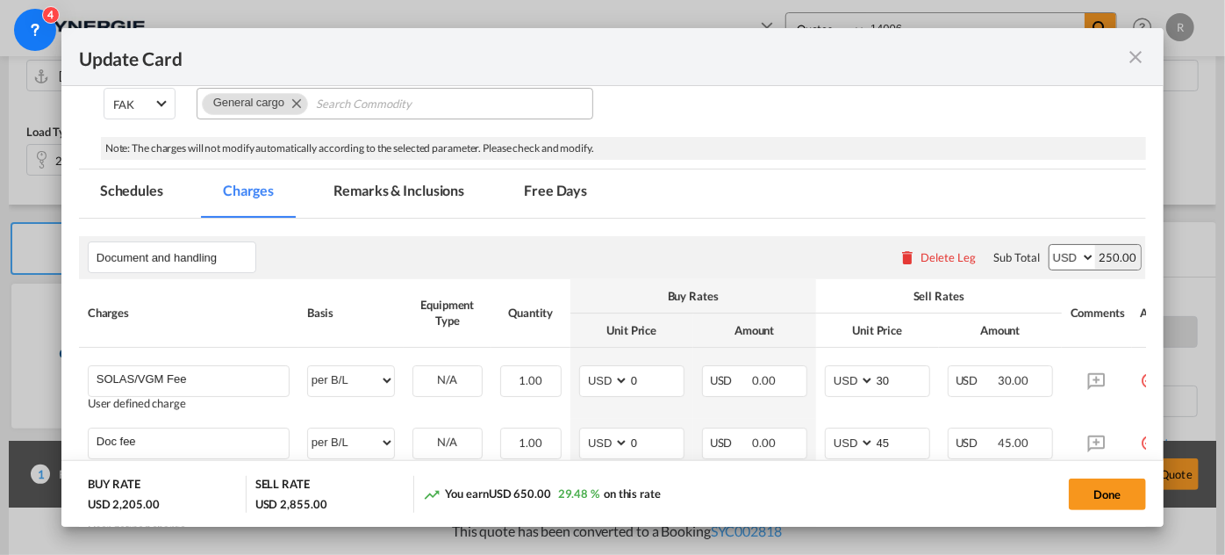
type input "1650"
click at [398, 192] on md-tab-item "Remarks & Inclusions" at bounding box center [398, 193] width 173 height 48
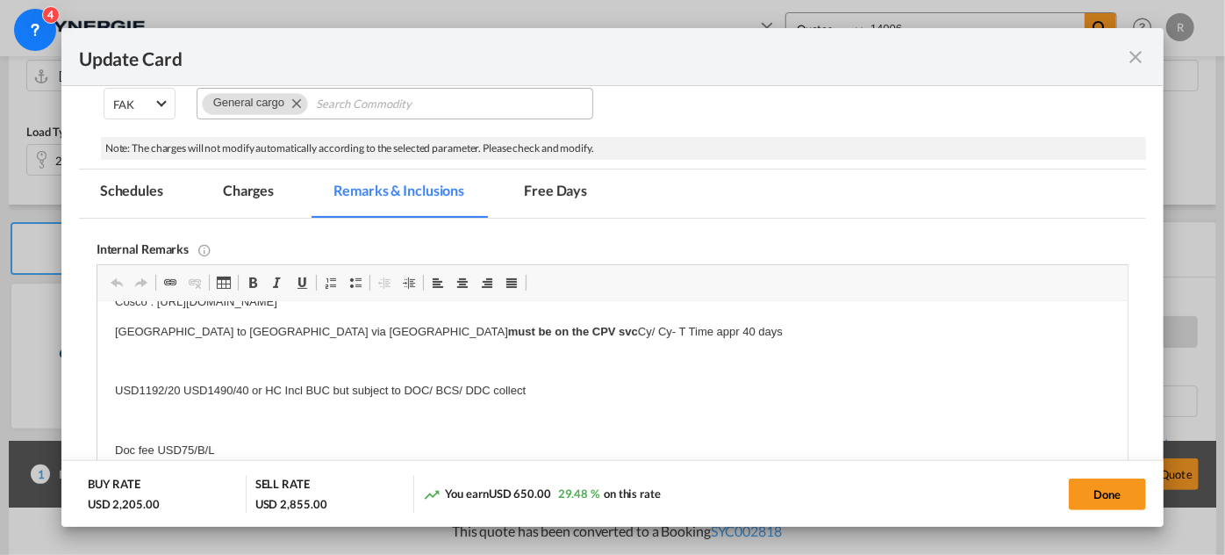
scroll to position [0, 0]
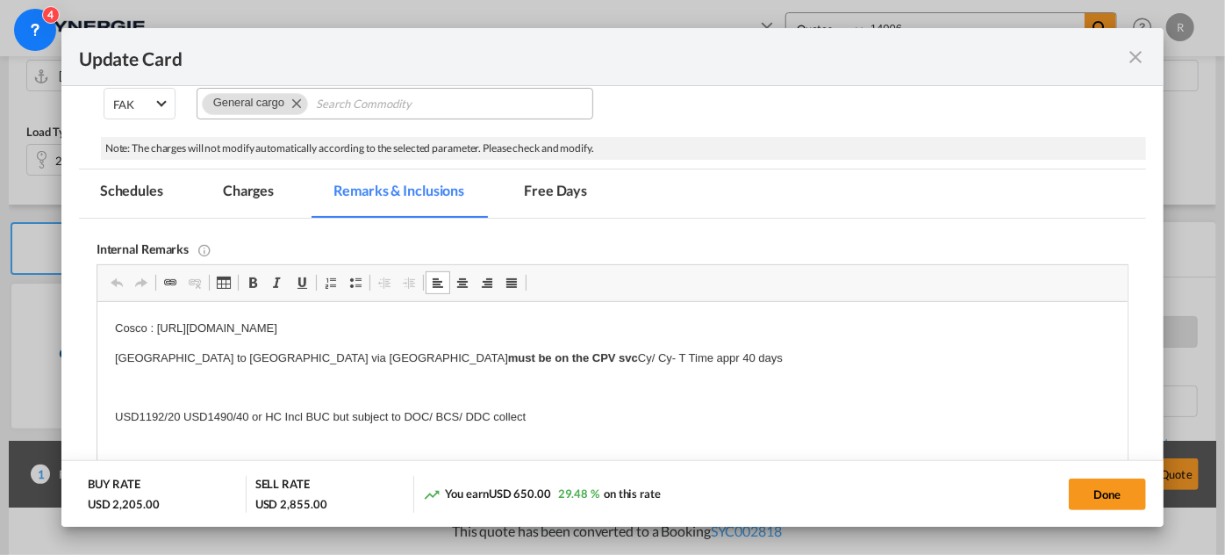
drag, startPoint x: 118, startPoint y: 325, endPoint x: 352, endPoint y: 393, distance: 244.2
click at [320, 372] on body "Cosco : https://app.frontapp.com/open/msg_1g8e7ifj?key=uOgnBac_DaHCI1q4I0FiR80U…" at bounding box center [611, 507] width 995 height 374
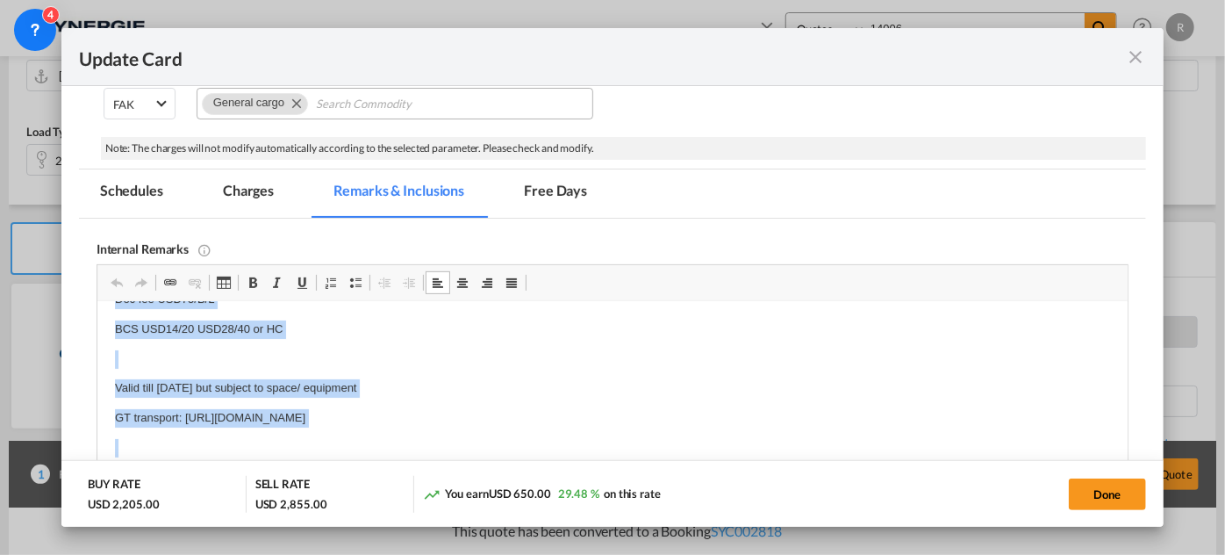
scroll to position [233, 0]
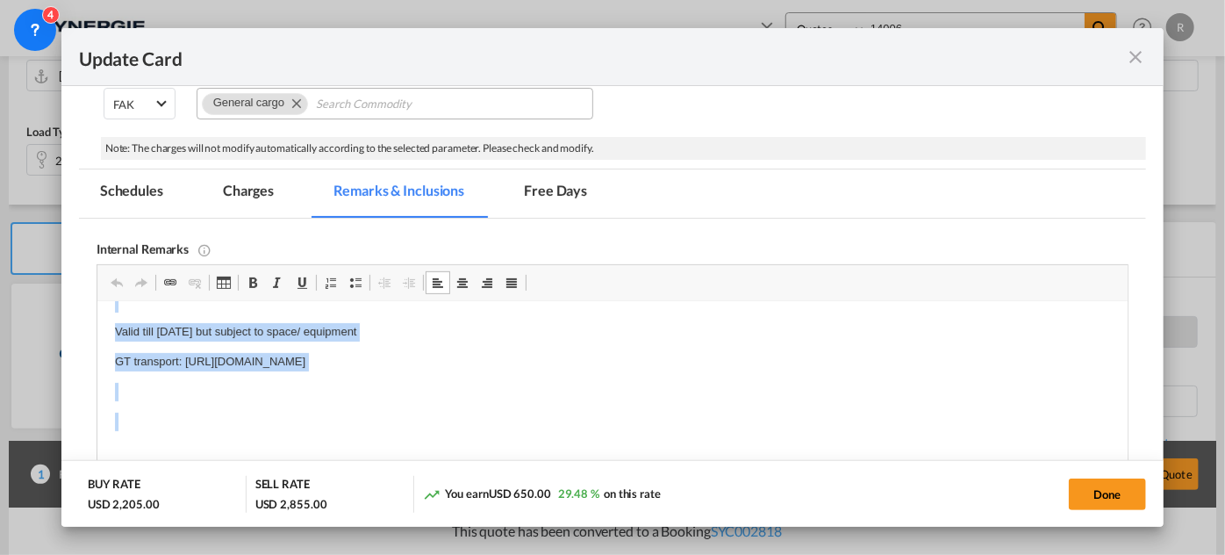
drag, startPoint x: 112, startPoint y: 327, endPoint x: 708, endPoint y: 422, distance: 603.6
click at [708, 422] on html "Cosco : https://app.frontapp.com/open/msg_1g8e7ifj?key=uOgnBac_DaHCI1q4I0FiR80U…" at bounding box center [612, 272] width 1031 height 409
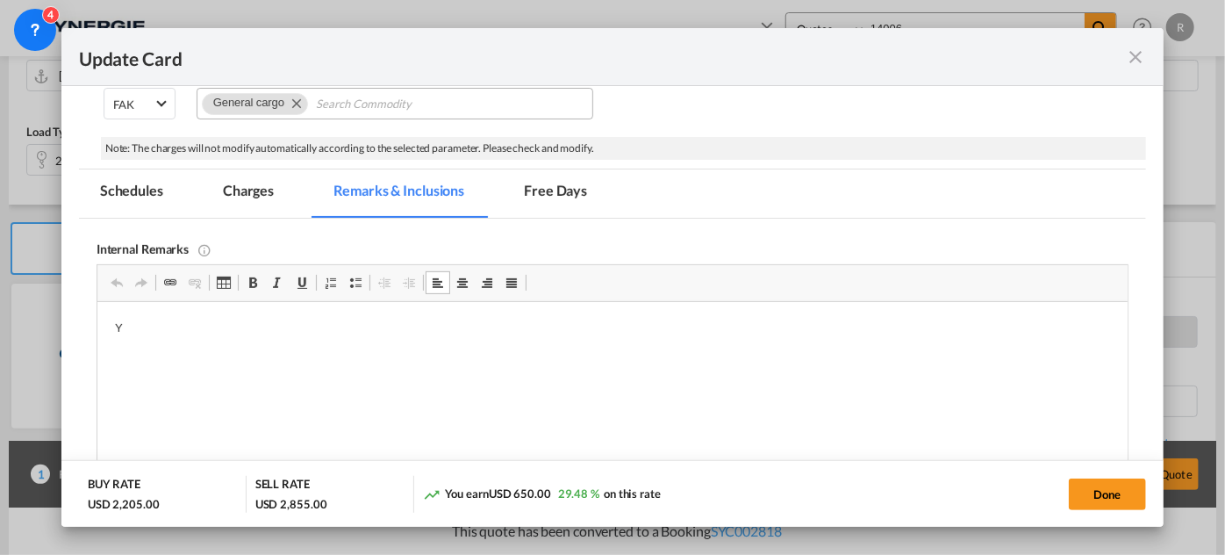
scroll to position [0, 0]
click at [272, 361] on p "GT Transport :" at bounding box center [611, 358] width 995 height 18
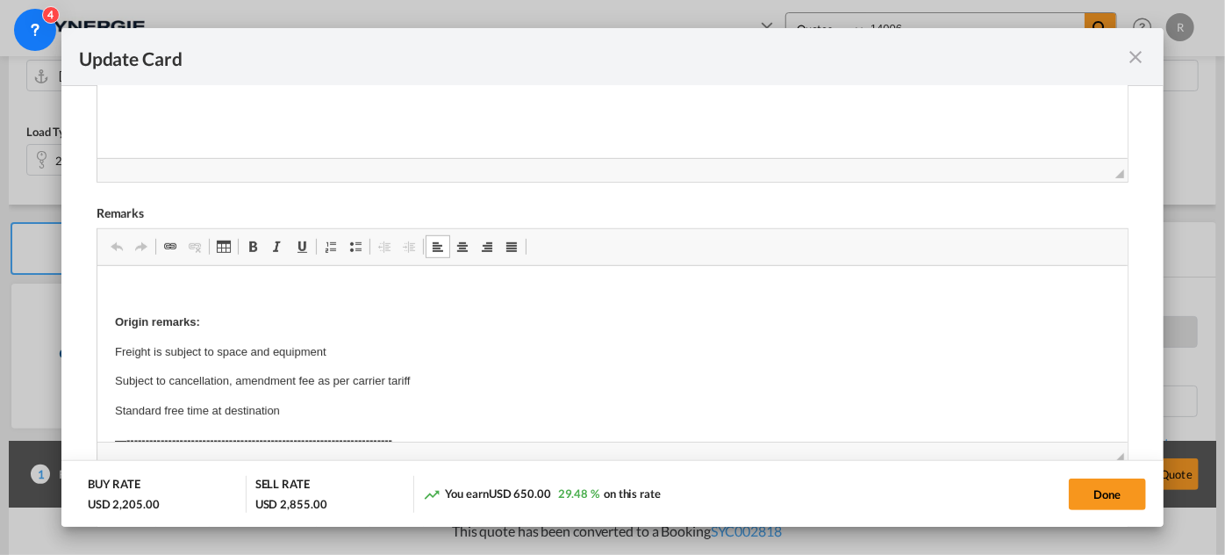
drag, startPoint x: 173, startPoint y: 339, endPoint x: 199, endPoint y: 340, distance: 26.3
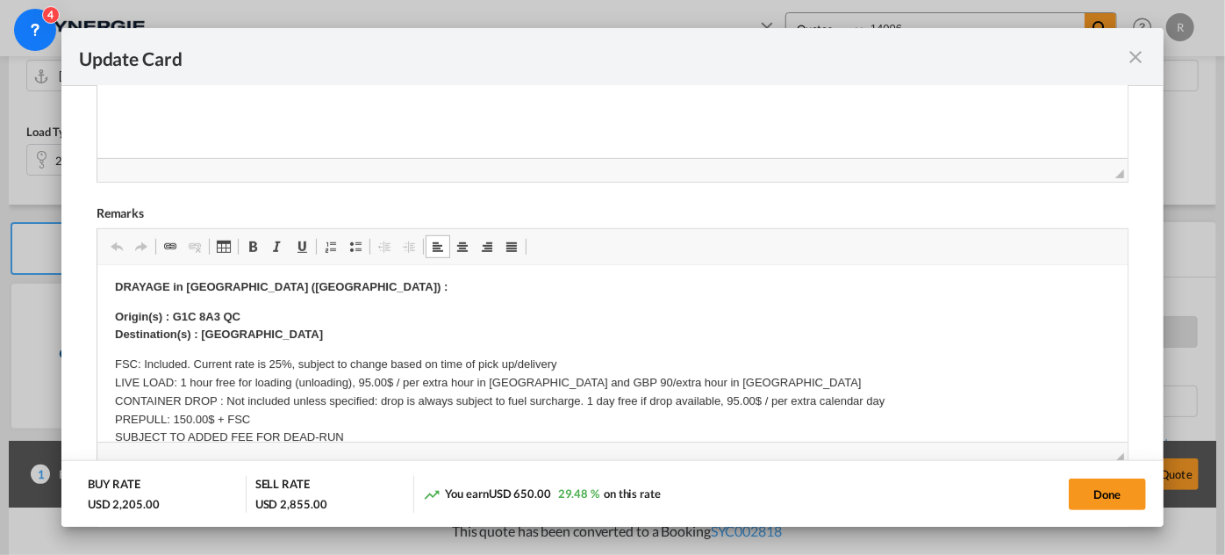
scroll to position [159, 0]
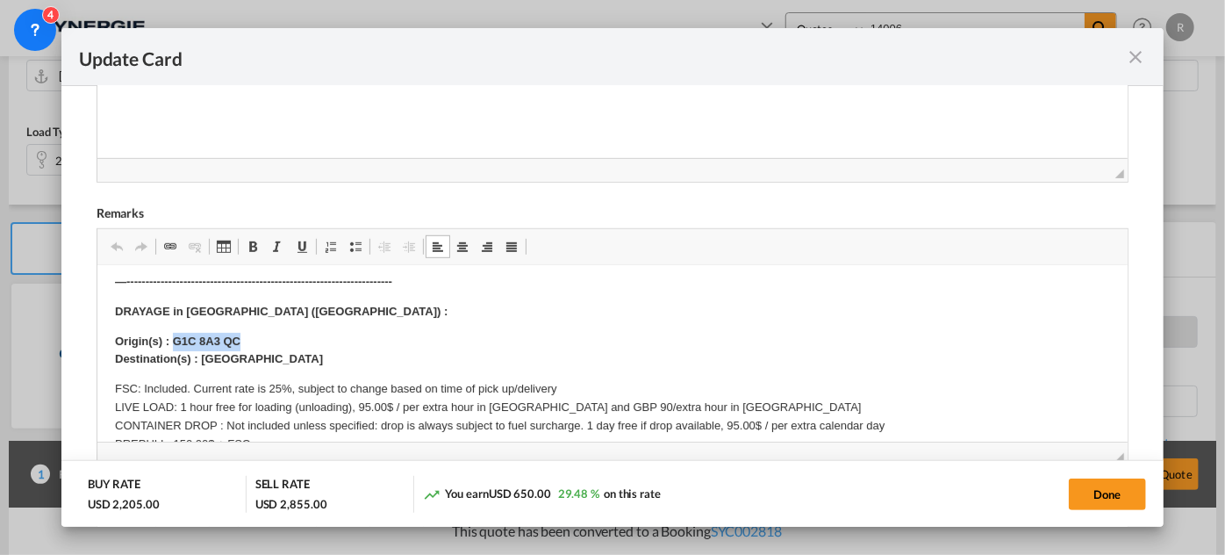
drag, startPoint x: 174, startPoint y: 336, endPoint x: 262, endPoint y: 338, distance: 88.7
click at [262, 338] on p "Origin(s) : G1C 8A3 QC Destination(s) : Montreal" at bounding box center [611, 351] width 995 height 37
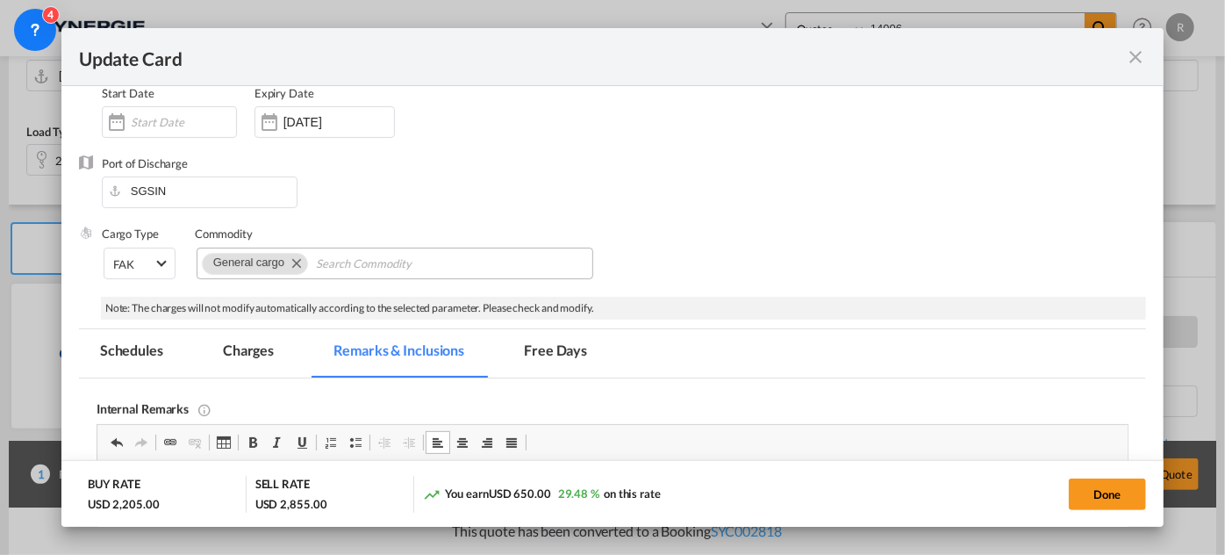
click at [257, 348] on md-tab-item "Charges" at bounding box center [248, 353] width 93 height 48
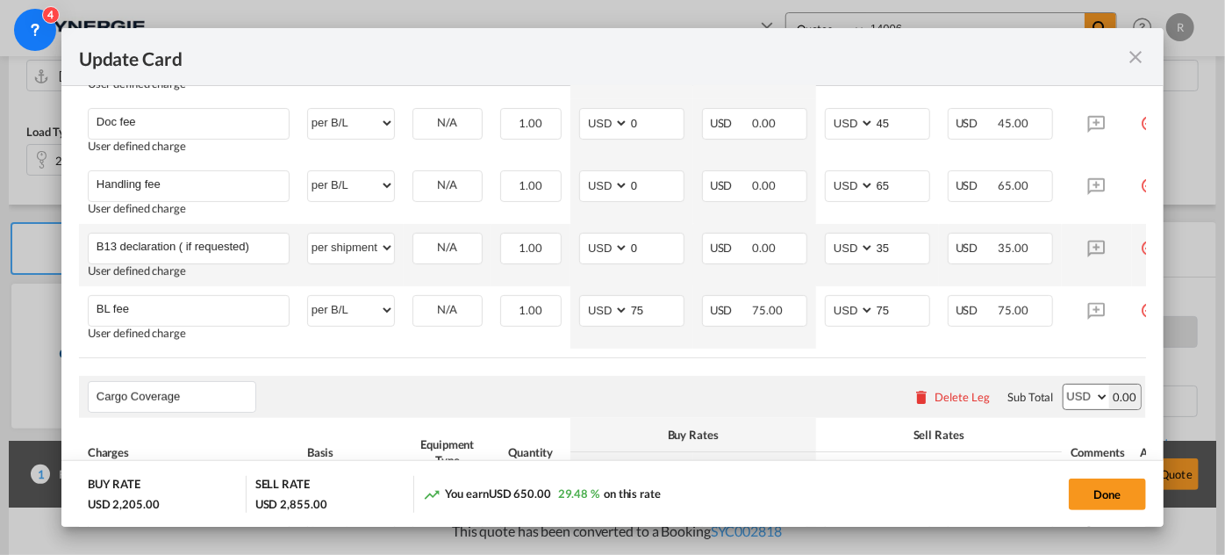
scroll to position [478, 0]
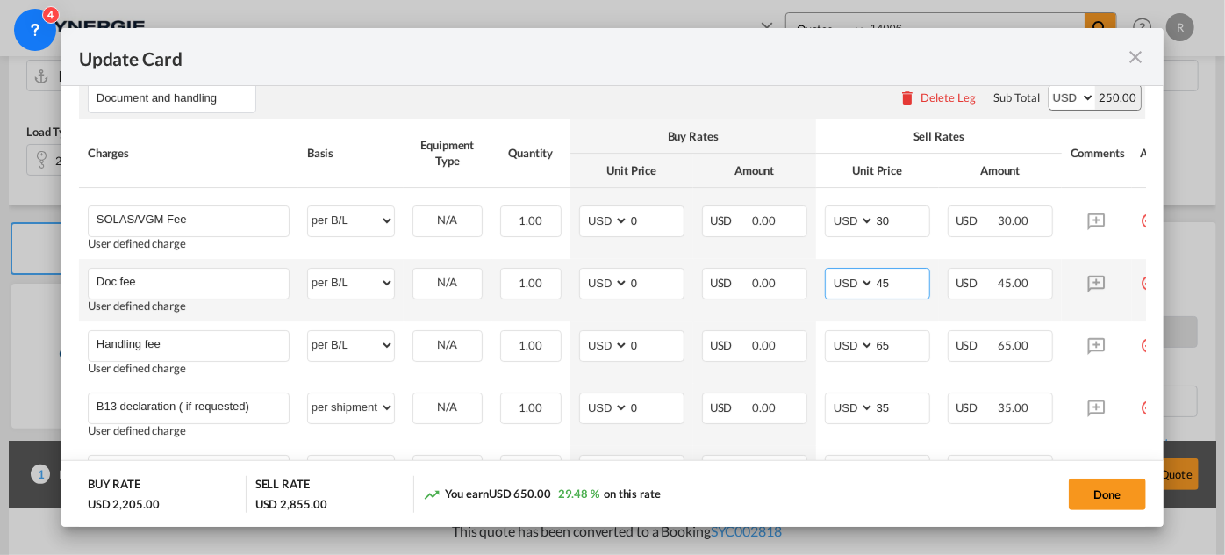
drag, startPoint x: 896, startPoint y: 283, endPoint x: 823, endPoint y: 277, distance: 73.0
click at [823, 277] on td "AED AFN ALL AMD ANG AOA ARS AUD AWG AZN BAM BBD BDT BGN BHD BIF BMD BND BOB BRL…" at bounding box center [877, 290] width 123 height 62
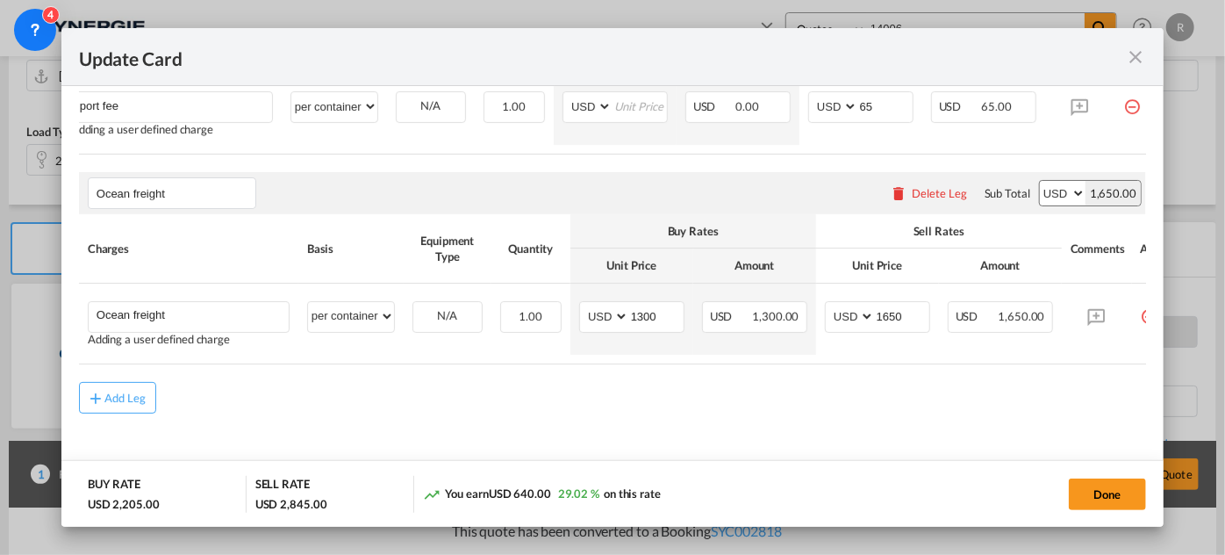
scroll to position [1343, 0]
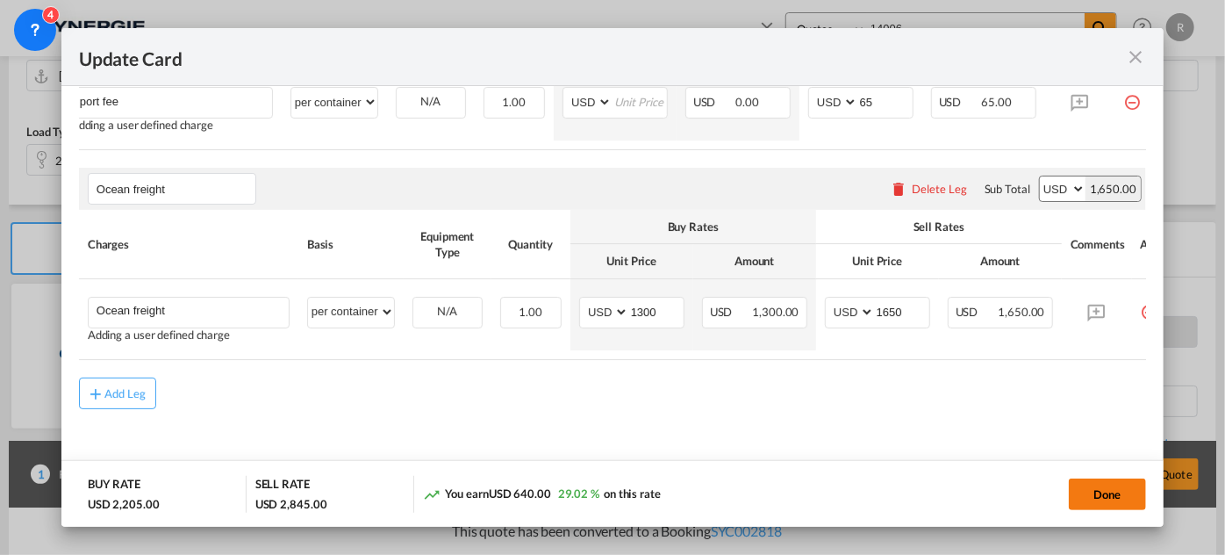
type input "35"
click at [1115, 495] on button "Done" at bounding box center [1107, 494] width 77 height 32
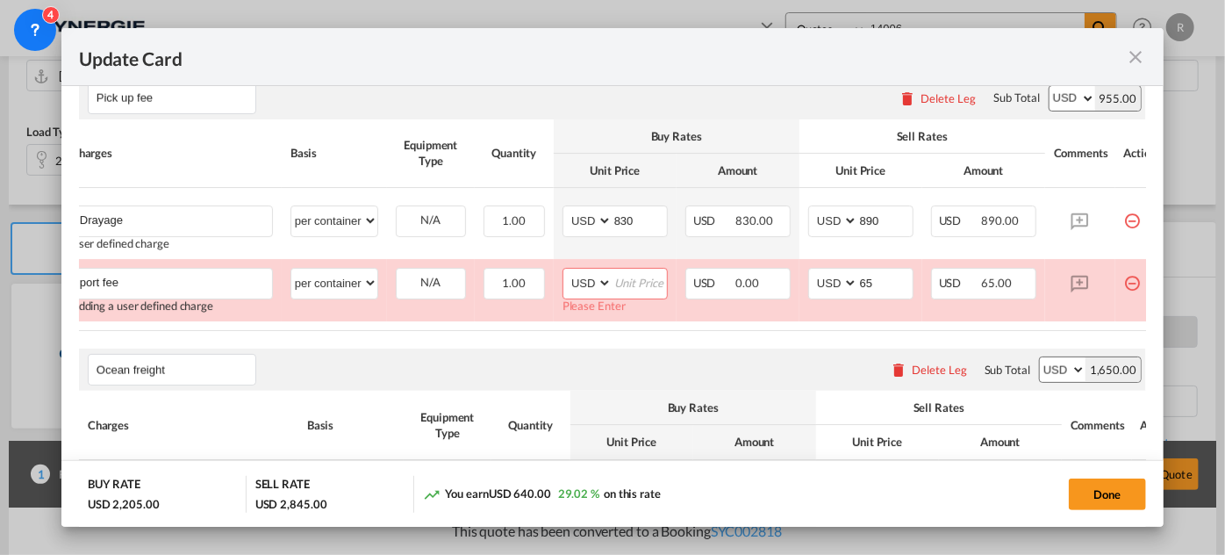
scroll to position [1131, 0]
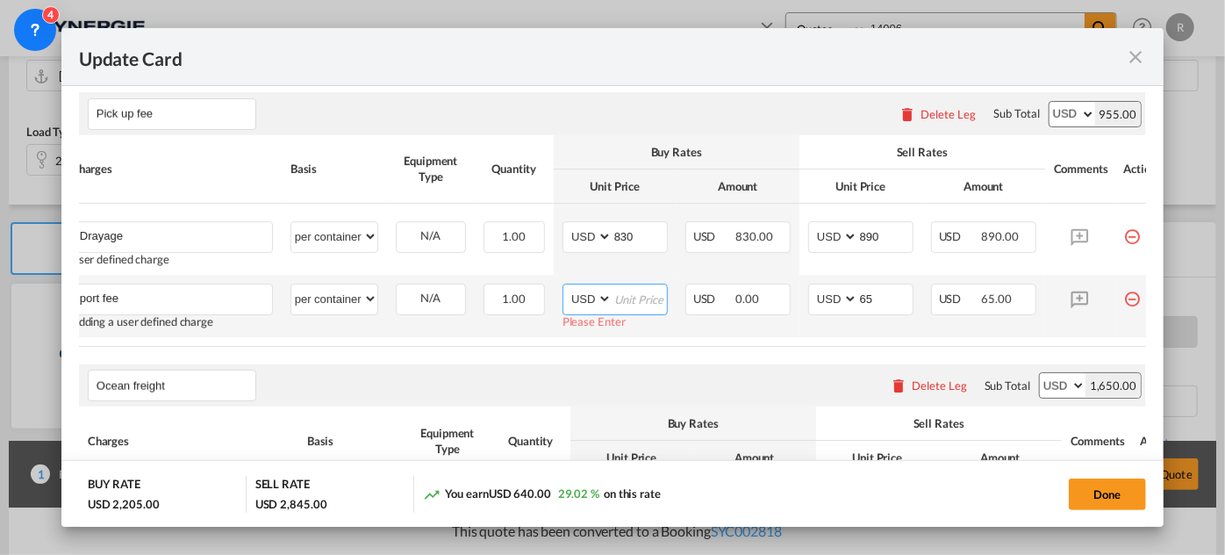
click at [622, 306] on input "Update Card Port ..." at bounding box center [640, 297] width 54 height 26
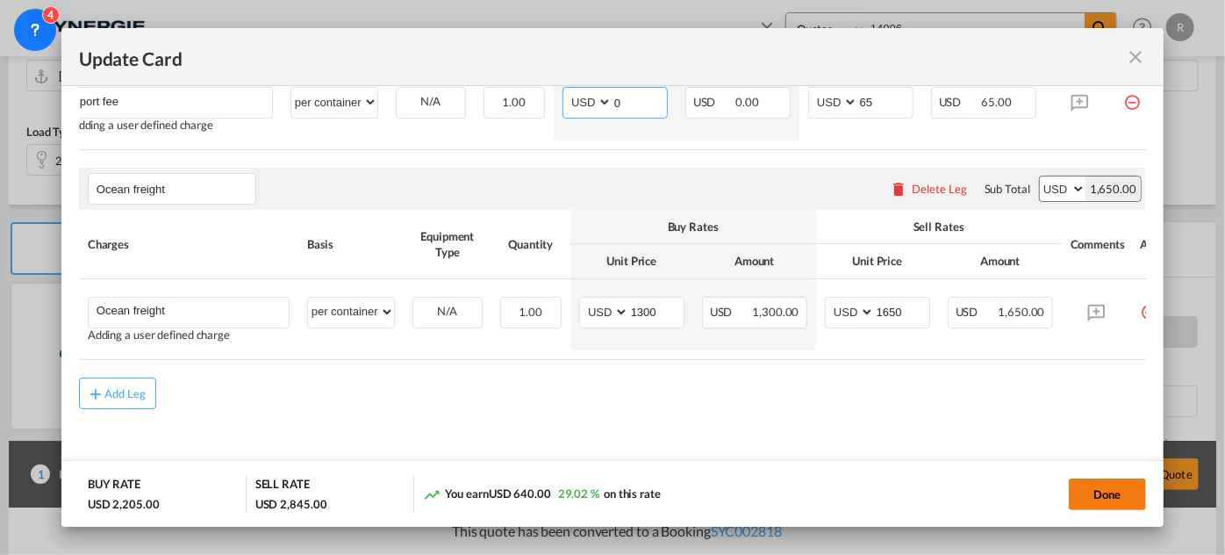
type input "0"
click at [1112, 497] on button "Done" at bounding box center [1107, 494] width 77 height 32
type input "29 Sep 2025"
type input "Ocean freight"
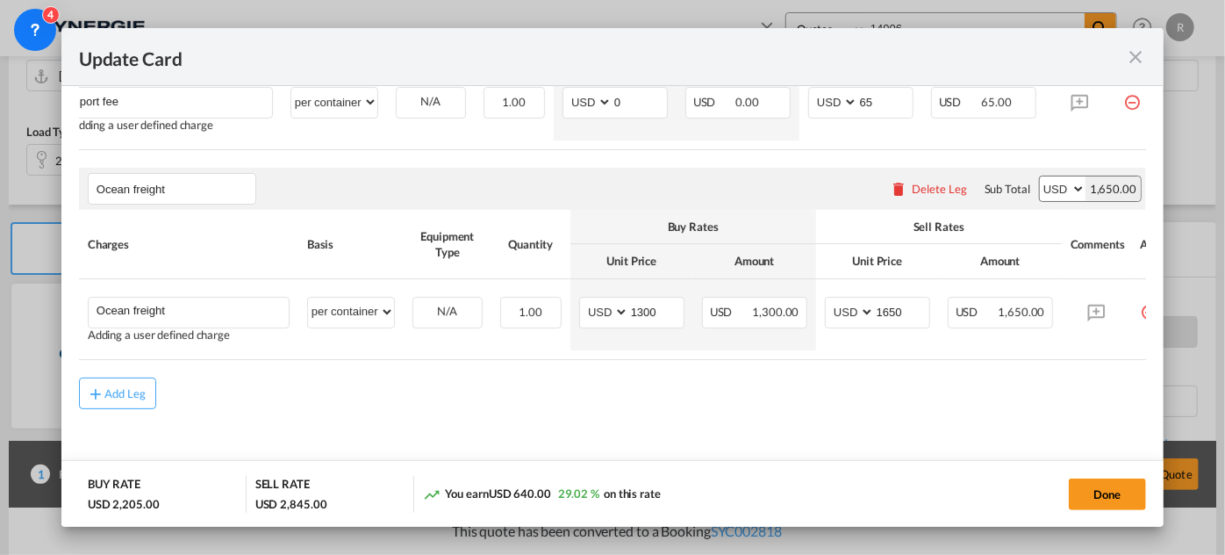
select select "per container"
type input "1300"
type input "1650"
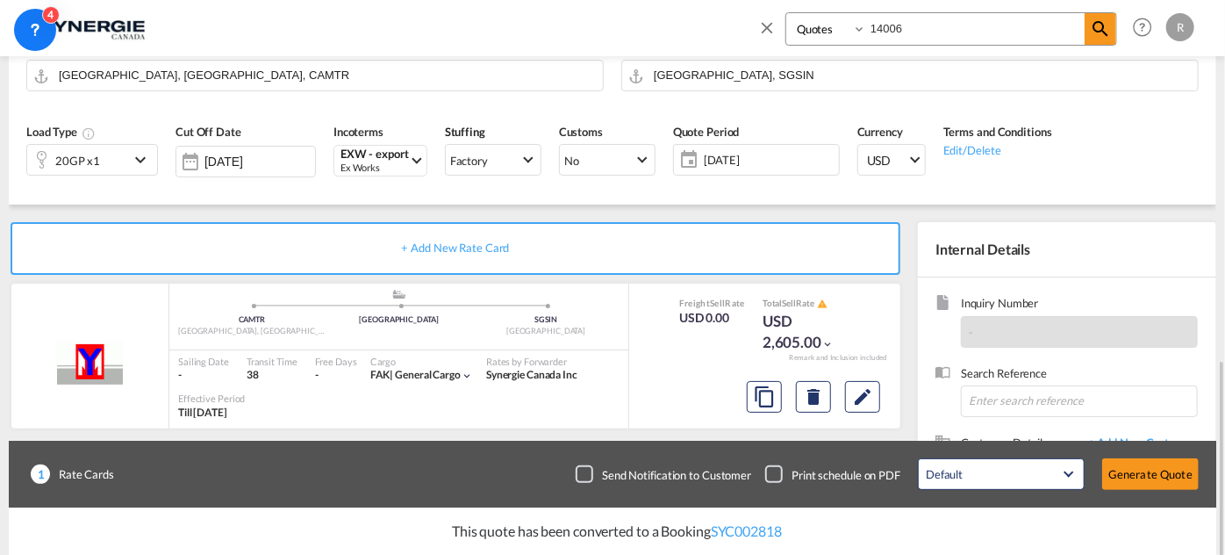
scroll to position [319, 0]
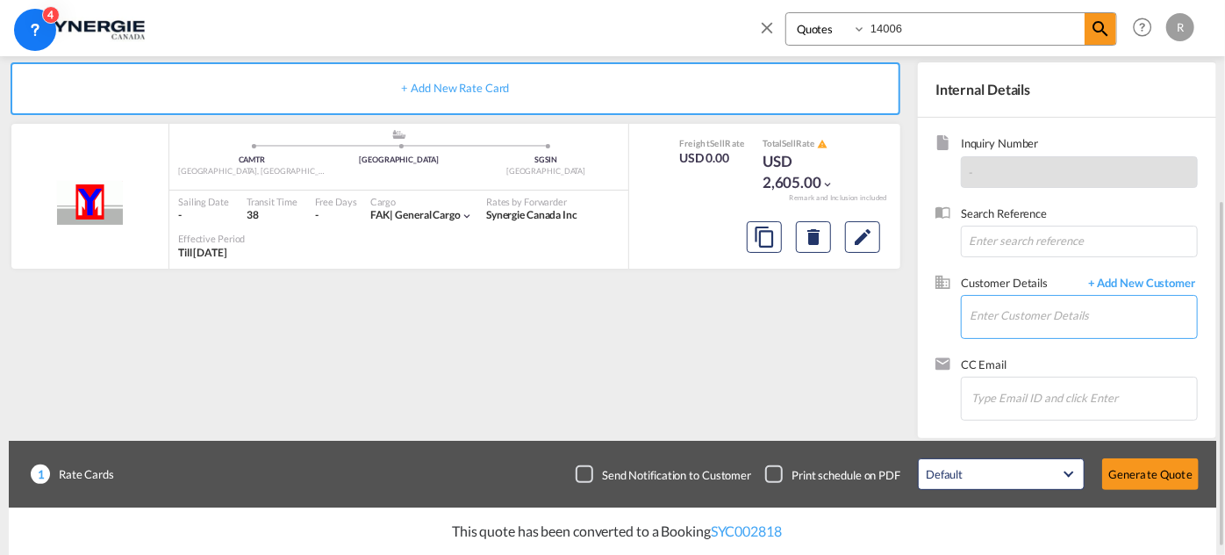
click at [1016, 304] on input "Enter Customer Details" at bounding box center [1083, 316] width 227 height 40
paste input "etremblay@aefglobal.com"
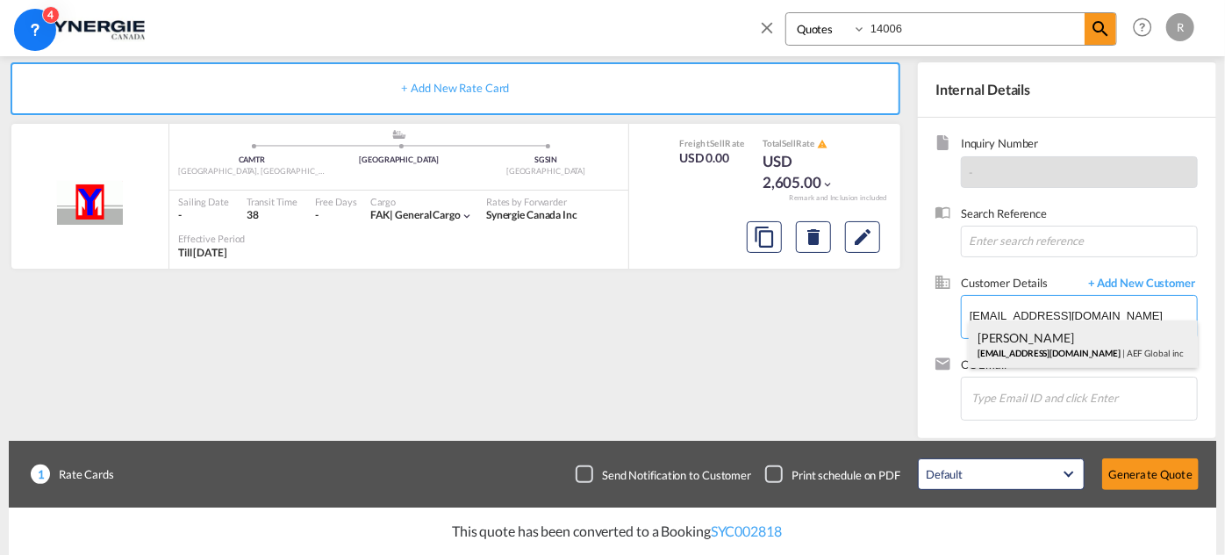
click at [1058, 348] on div "Erik Tremblay etremblay@aefglobal.com | AEF Global inc" at bounding box center [1083, 343] width 229 height 47
type input "AEF Global inc, Erik Tremblay, etremblay@aefglobal.com"
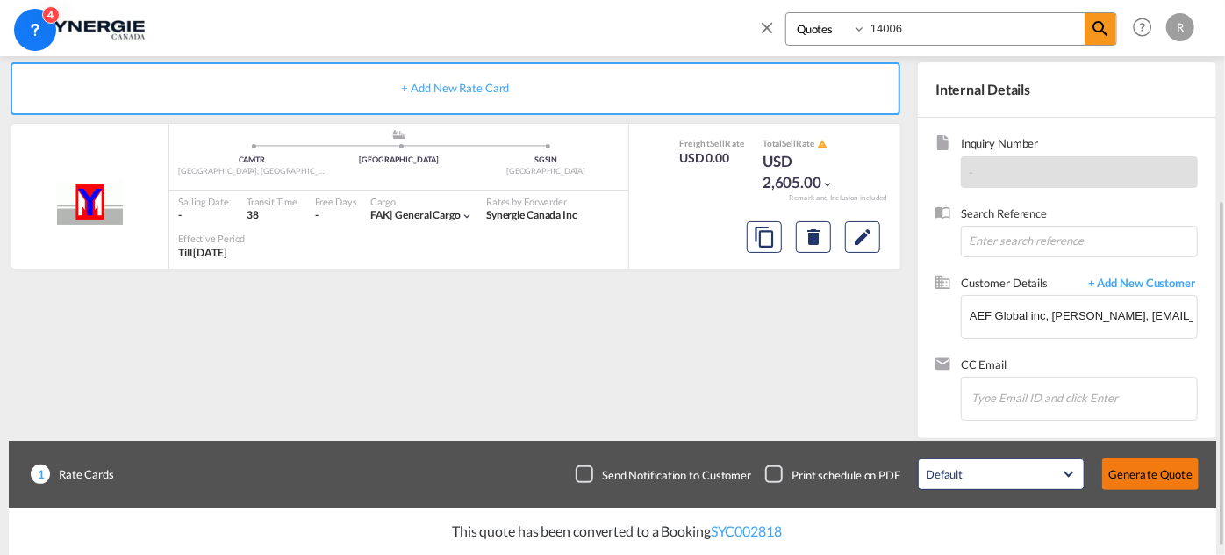
click at [1166, 469] on button "Generate Quote" at bounding box center [1150, 474] width 97 height 32
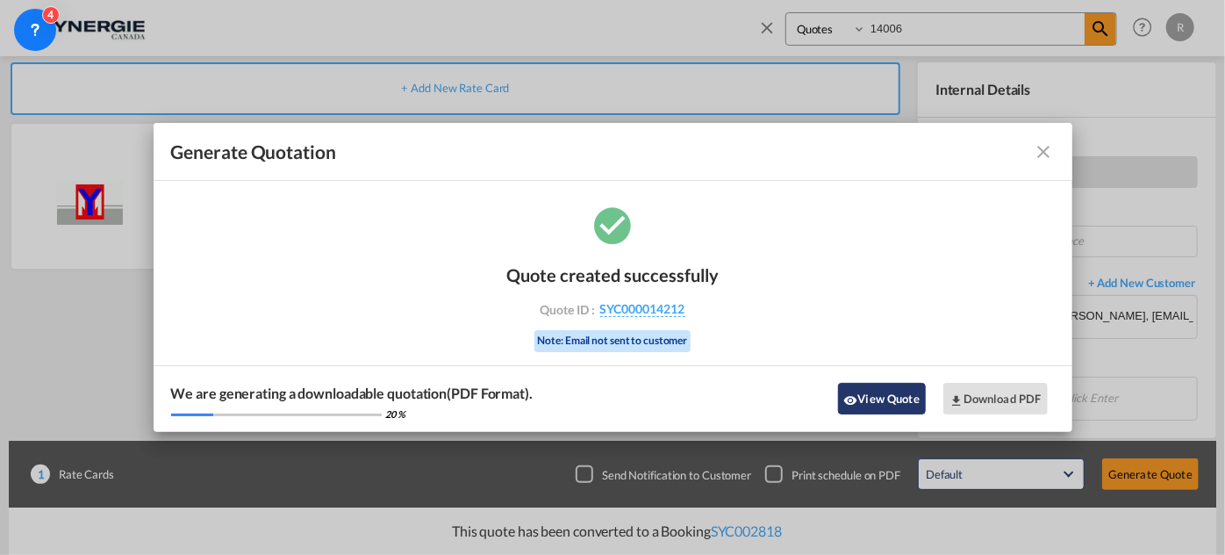
click at [880, 402] on button "View Quote" at bounding box center [882, 399] width 88 height 32
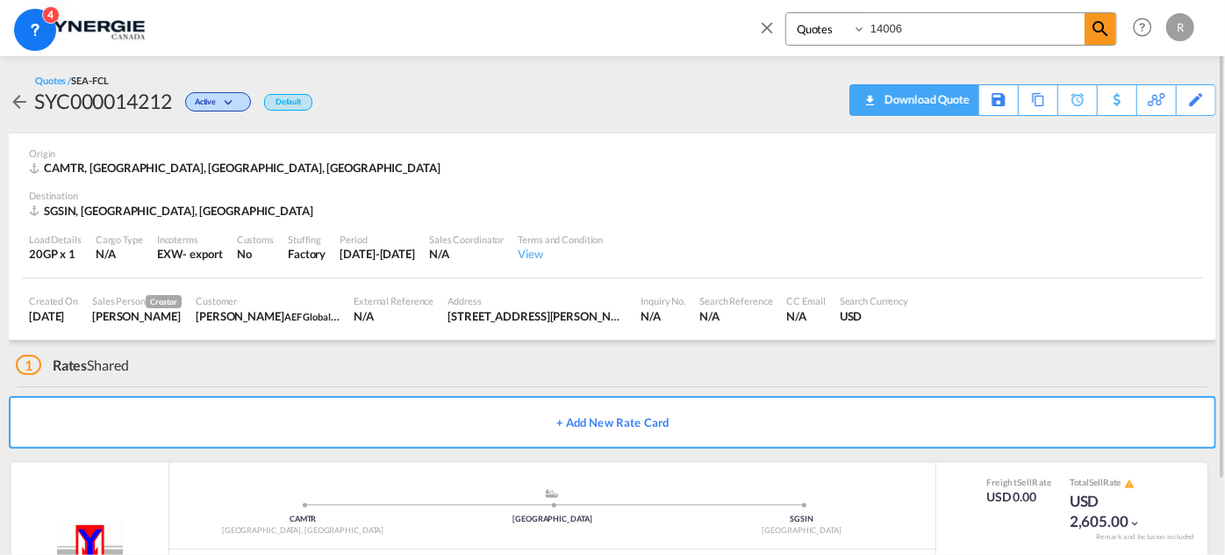
click at [953, 94] on div "Download Quote" at bounding box center [925, 99] width 90 height 28
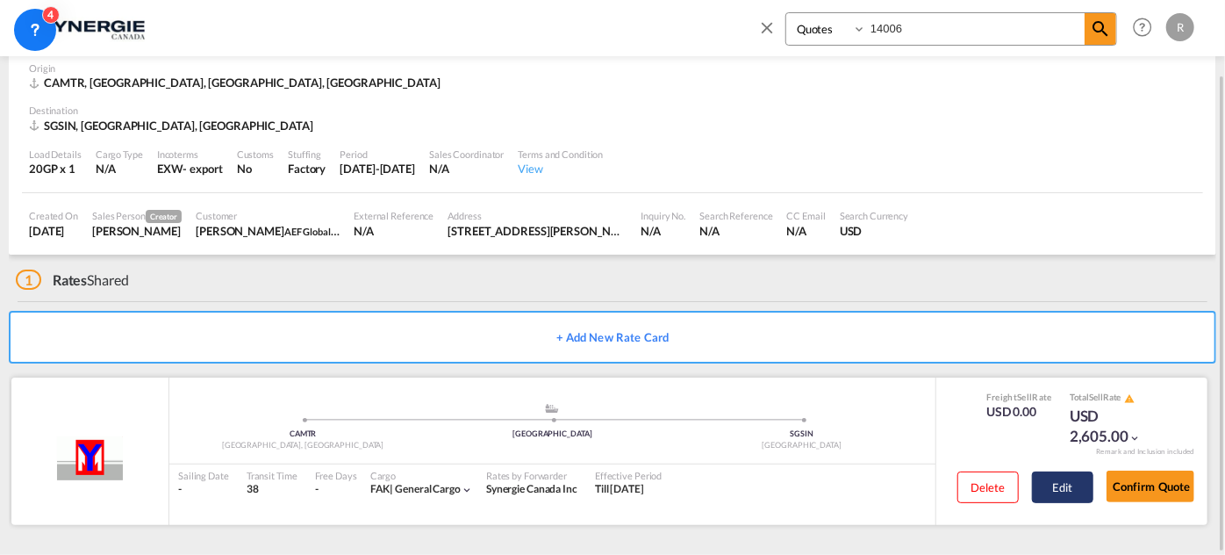
click at [1056, 488] on button "Edit" at bounding box center [1062, 487] width 61 height 32
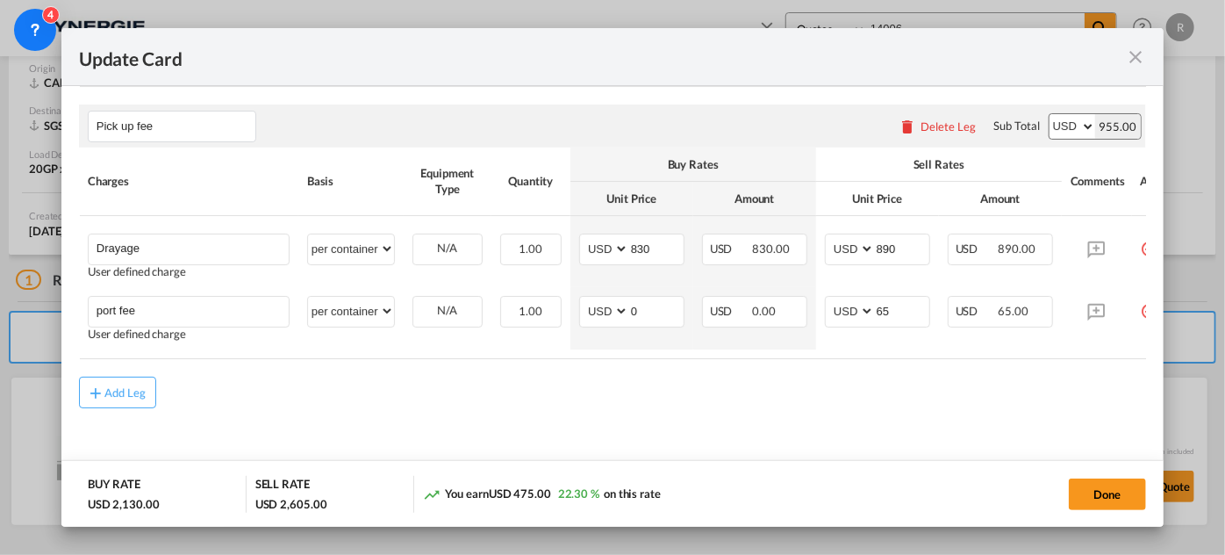
scroll to position [880, 0]
click at [119, 388] on div "Add Leg" at bounding box center [125, 392] width 42 height 11
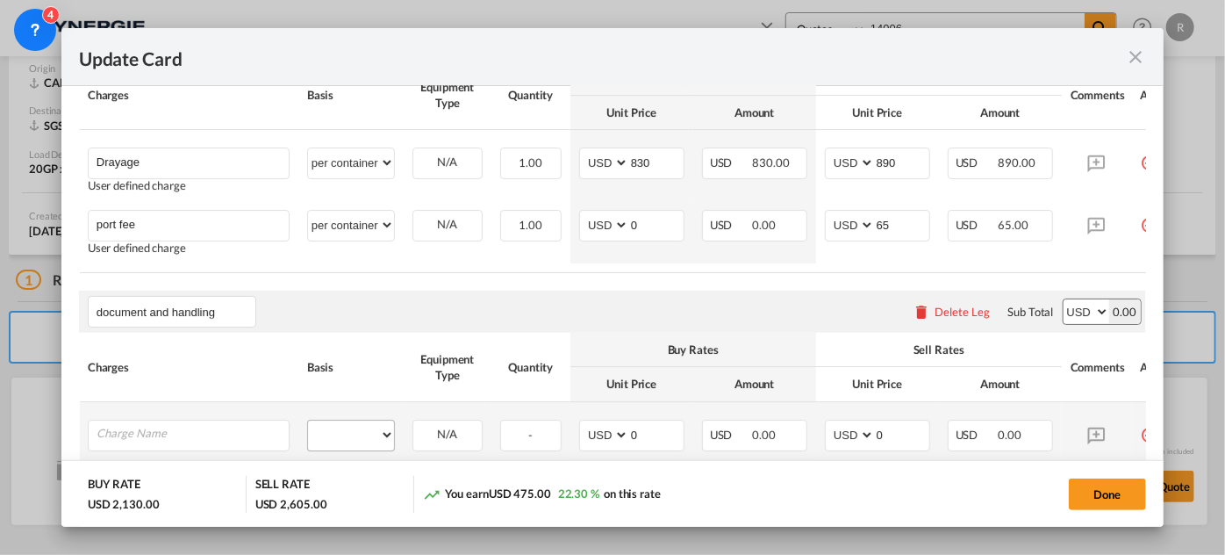
scroll to position [1039, 0]
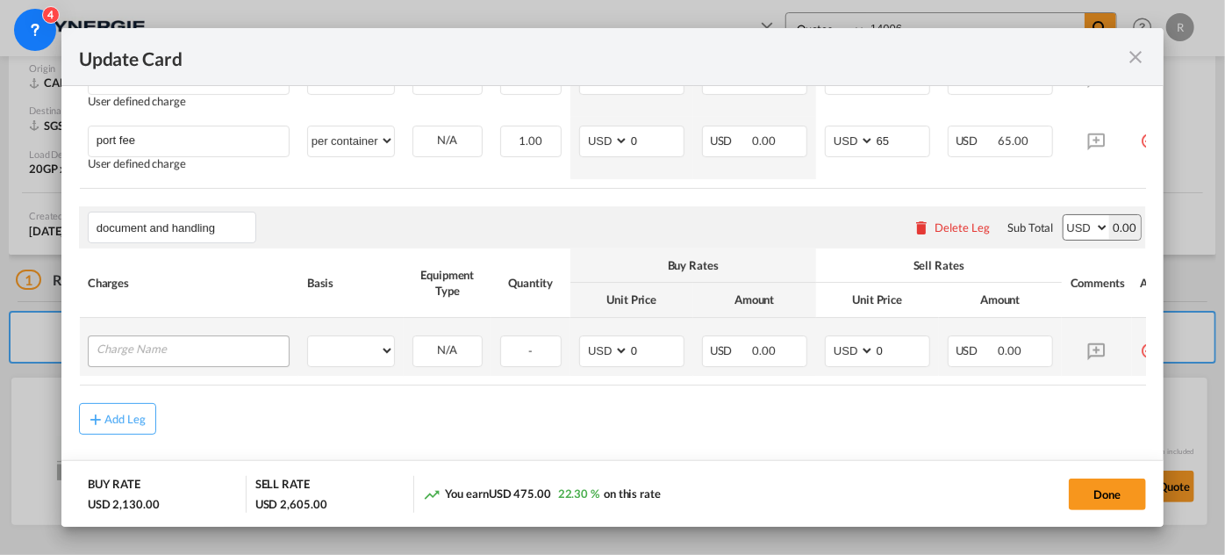
type input "document and handling"
click at [214, 362] on input "Charge Name" at bounding box center [193, 349] width 192 height 26
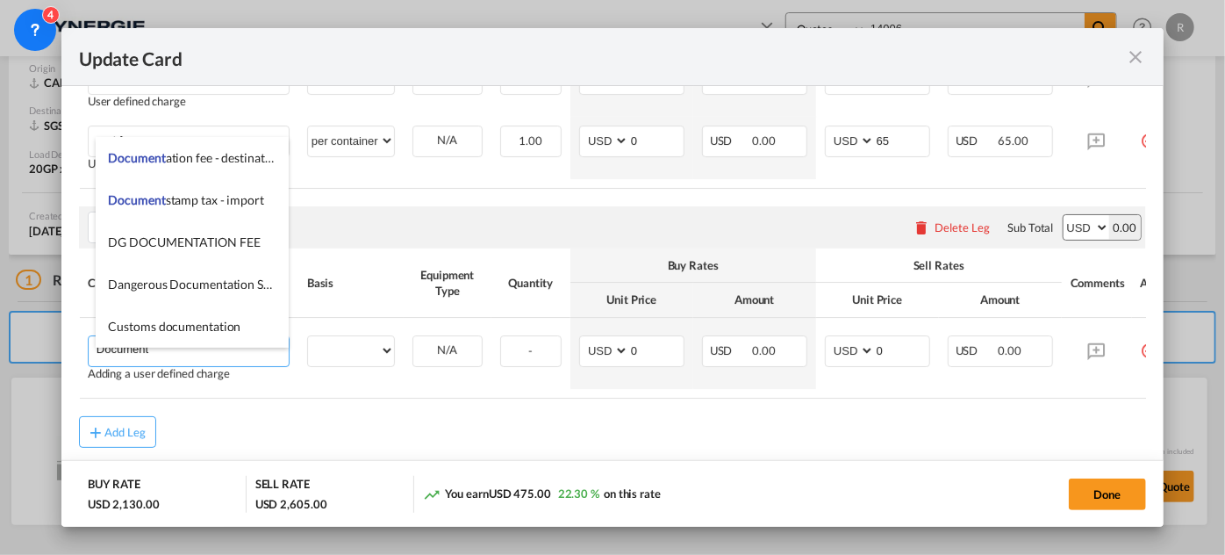
type input "Document"
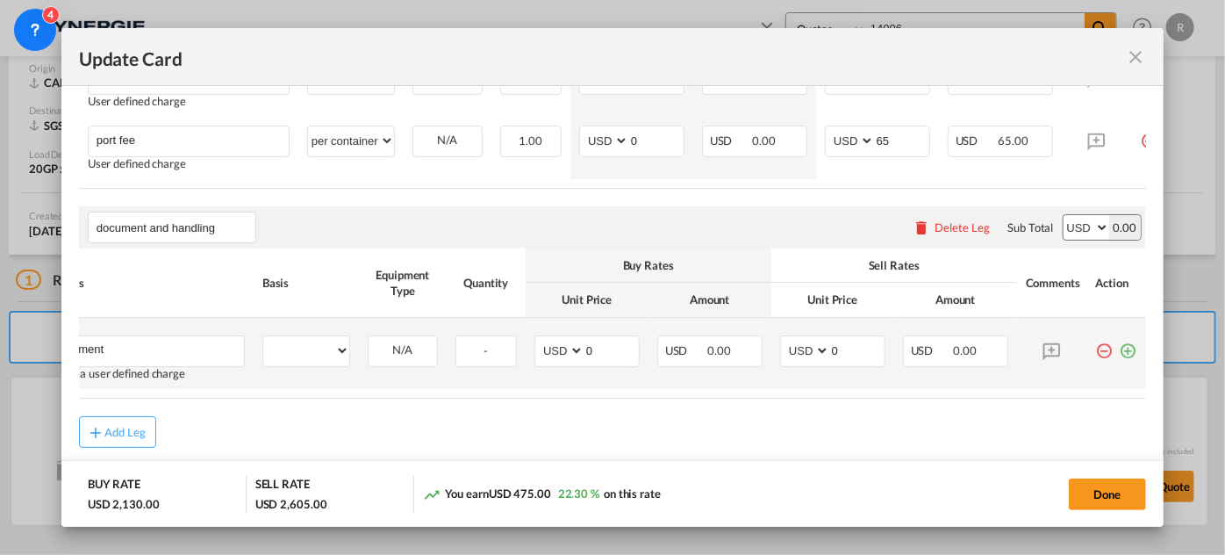
click at [1121, 353] on md-icon "icon-plus-circle-outline green-400-fg" at bounding box center [1129, 344] width 18 height 18
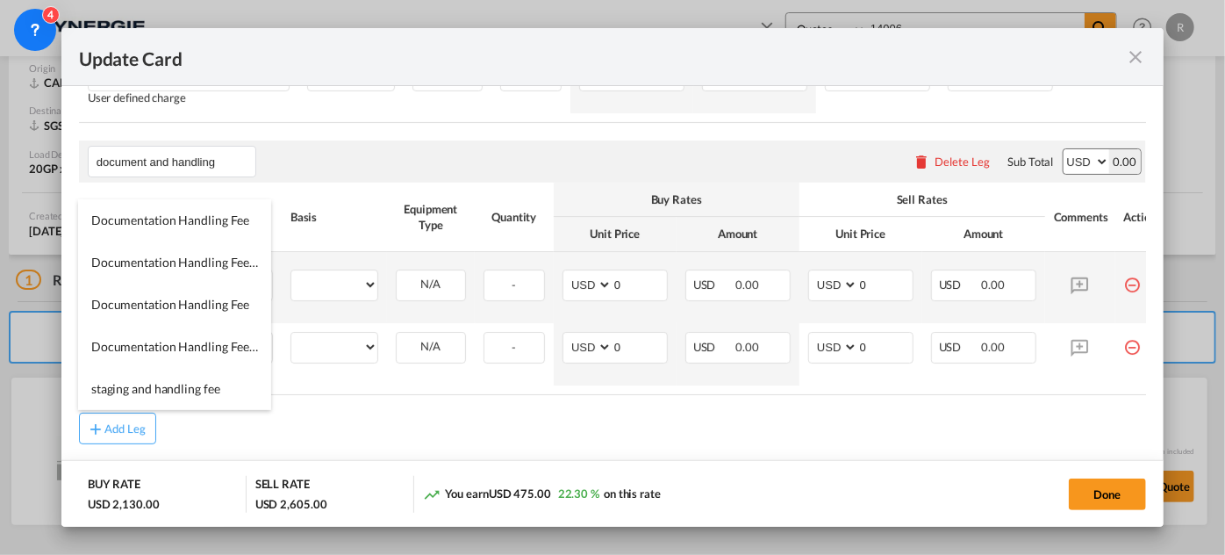
scroll to position [1156, 0]
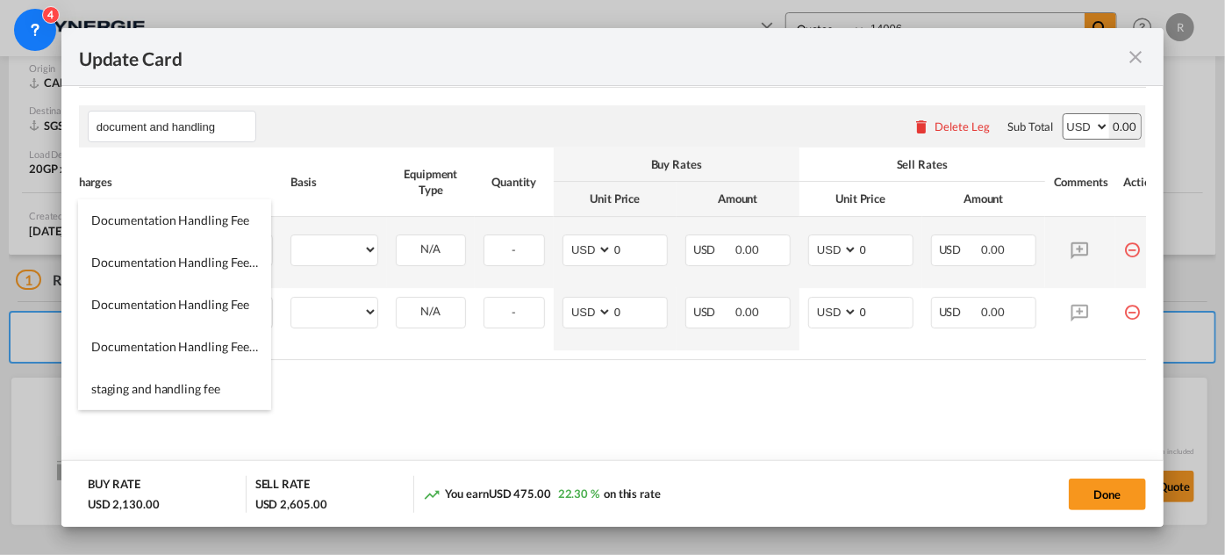
type input "handling fee"
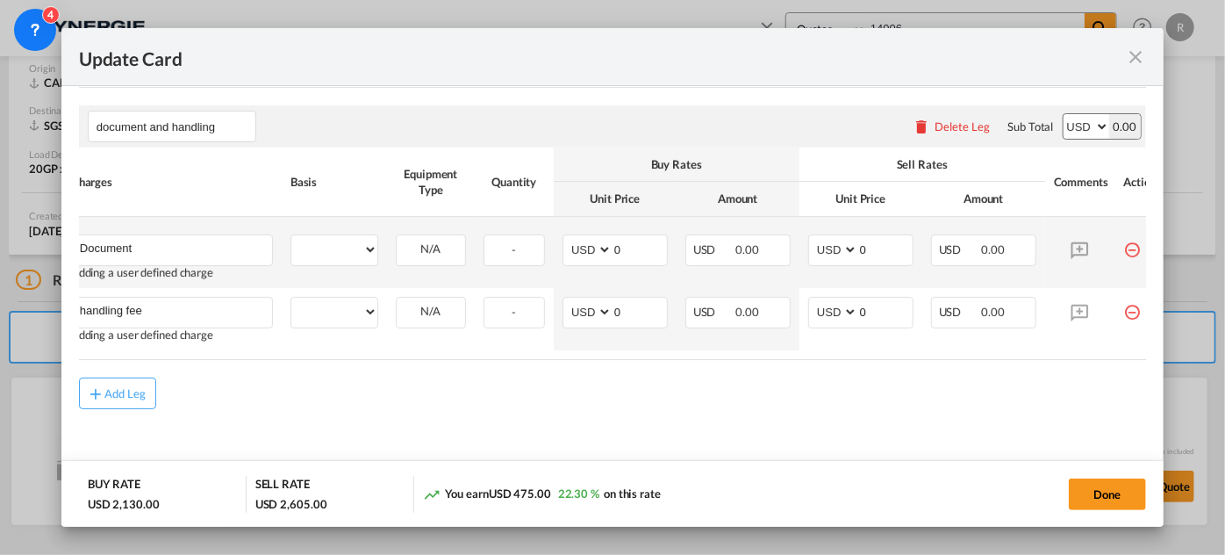
scroll to position [0, 56]
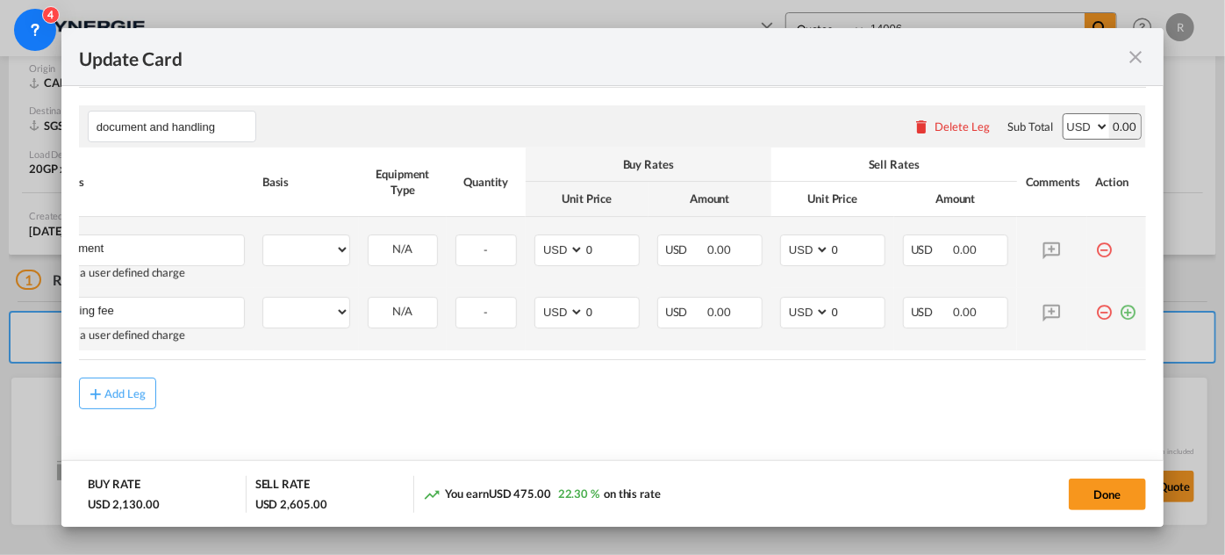
click at [1120, 305] on md-icon "icon-plus-circle-outline green-400-fg" at bounding box center [1129, 306] width 18 height 18
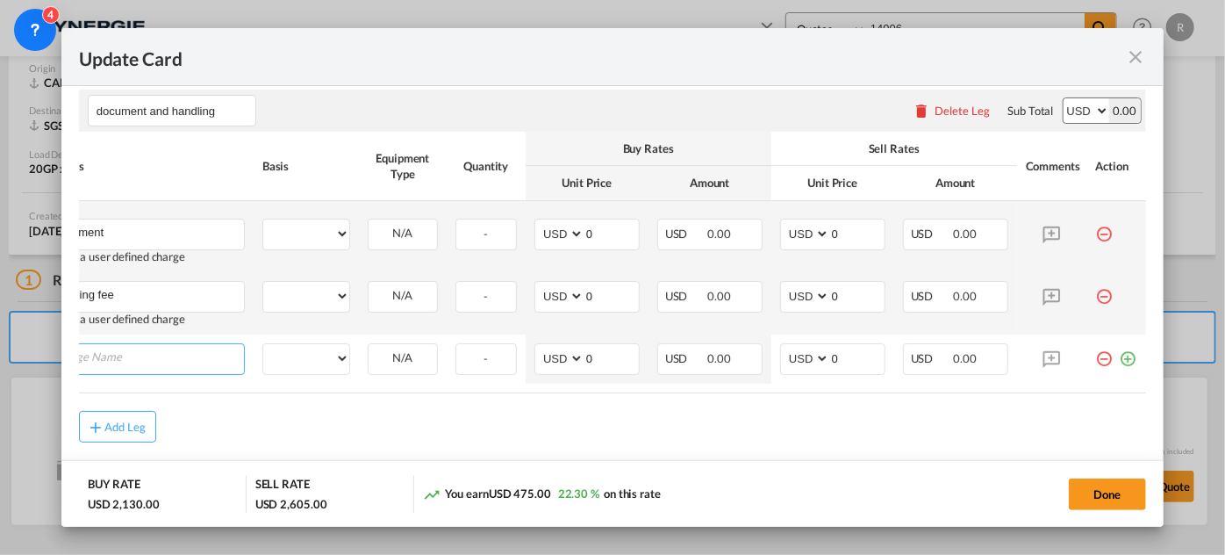
scroll to position [0, 17]
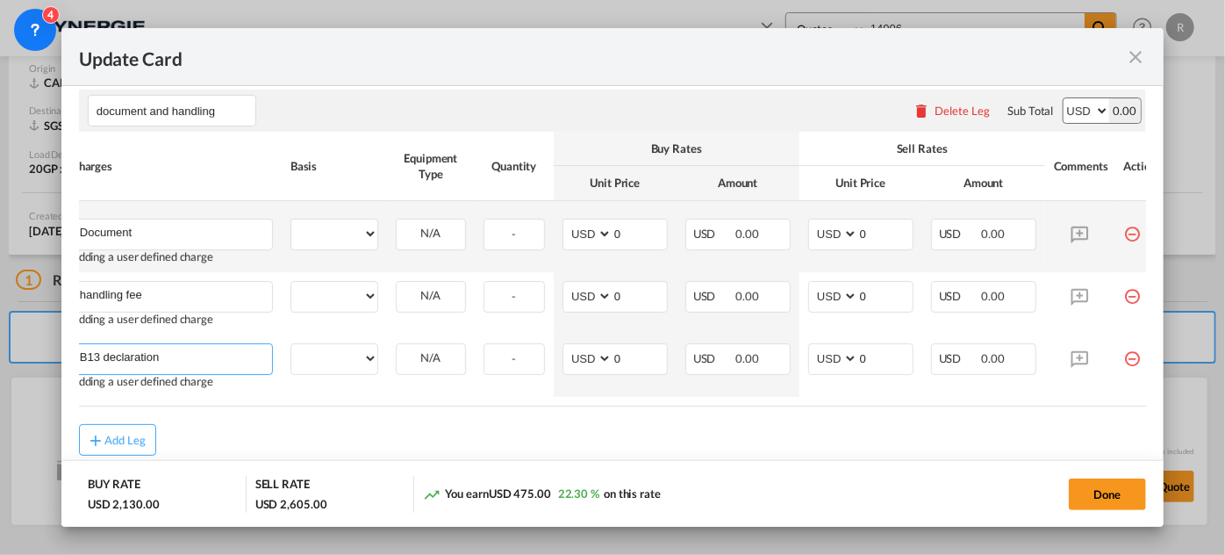
type input "B13 declaration"
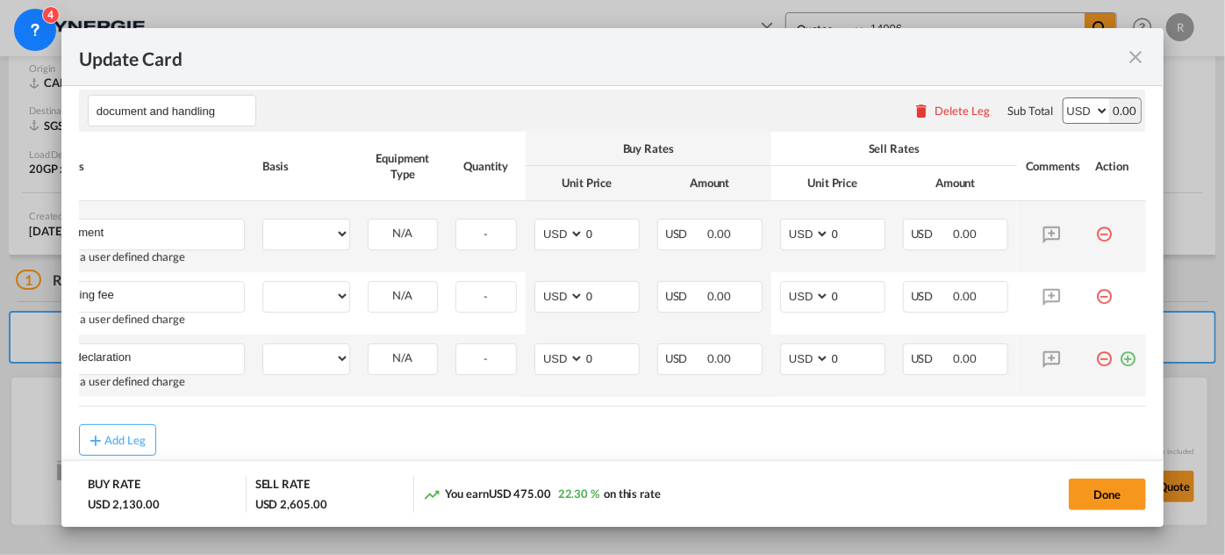
click at [1120, 361] on md-icon "icon-plus-circle-outline green-400-fg" at bounding box center [1129, 352] width 18 height 18
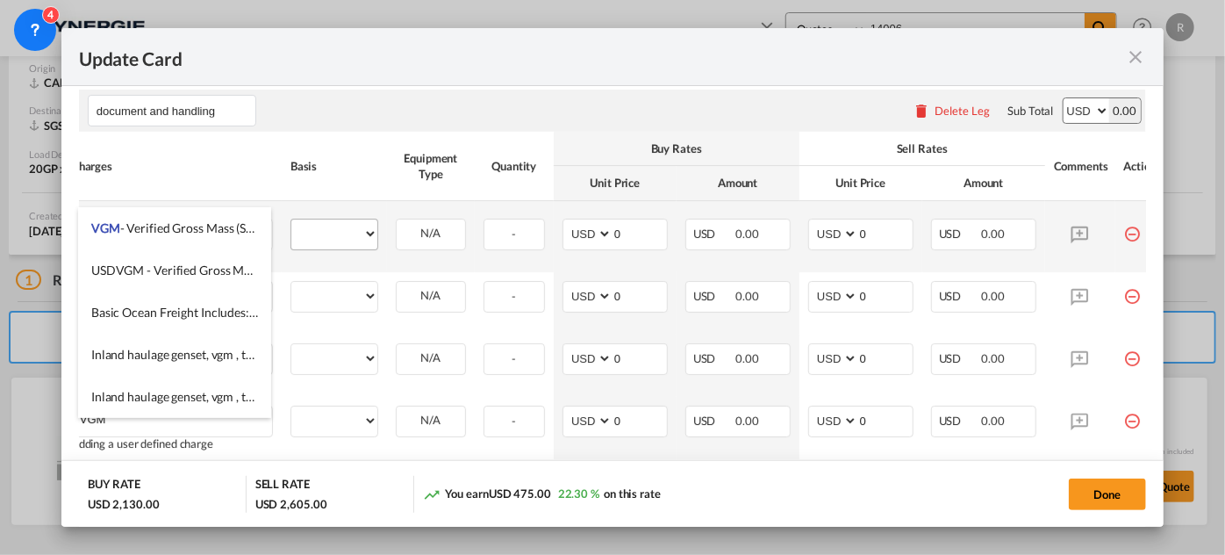
type input "VGM"
click at [339, 241] on select "per equipment per container per B/L per shipping bill per shipment per pallet p…" at bounding box center [334, 233] width 86 height 28
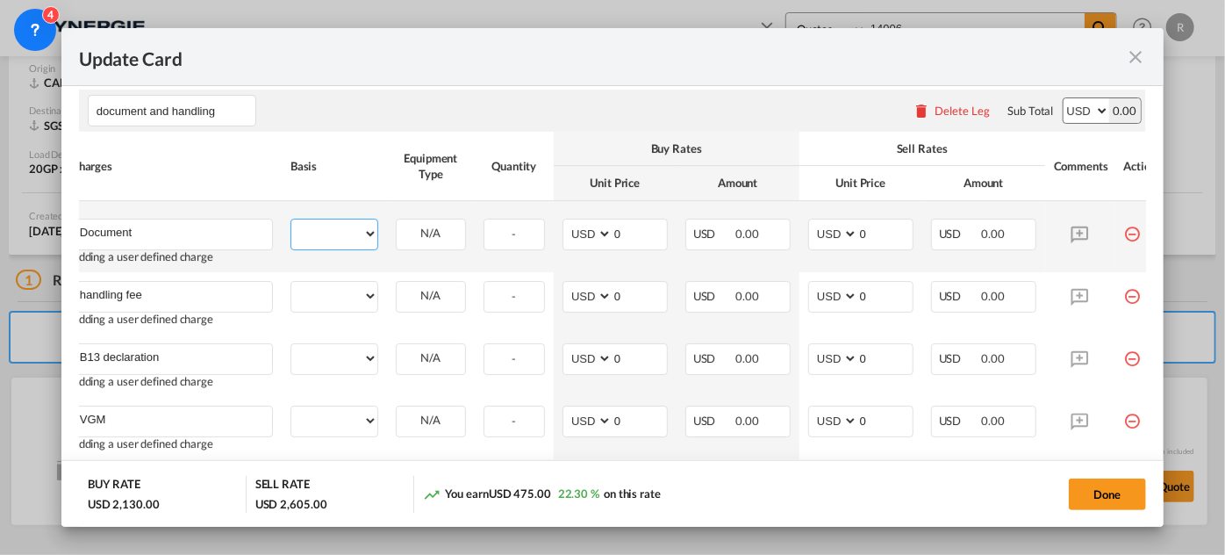
select select "per shipment"
click at [291, 230] on select "per equipment per container per B/L per shipping bill per shipment per pallet p…" at bounding box center [334, 233] width 86 height 28
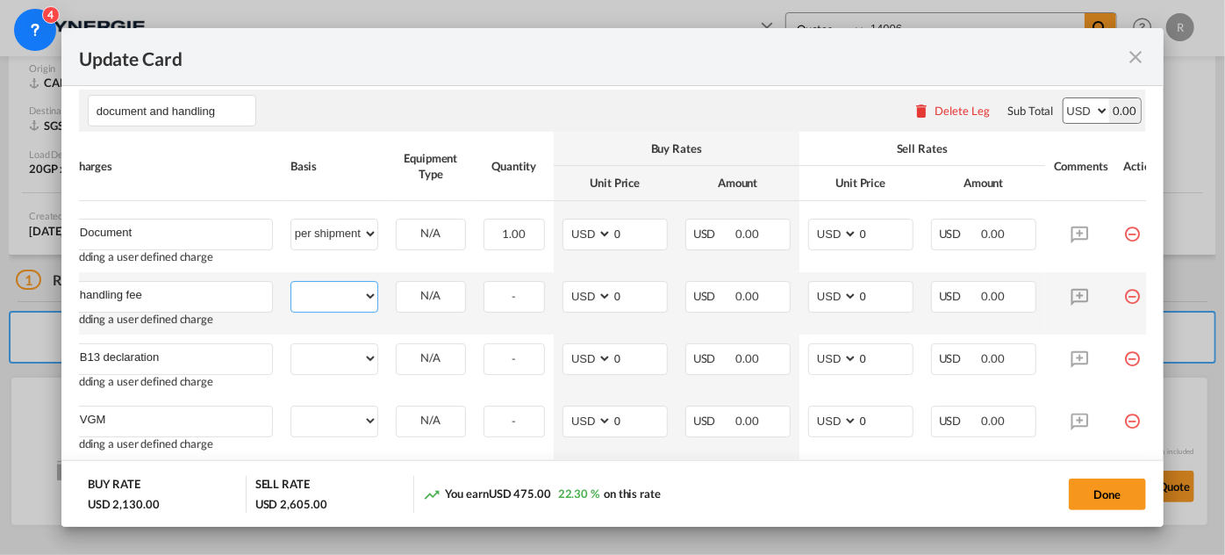
click at [314, 310] on select "per equipment per container per B/L per shipping bill per shipment per pallet p…" at bounding box center [334, 296] width 86 height 28
select select "per shipment"
click at [291, 292] on select "per equipment per container per B/L per shipping bill per shipment per pallet p…" at bounding box center [334, 296] width 86 height 28
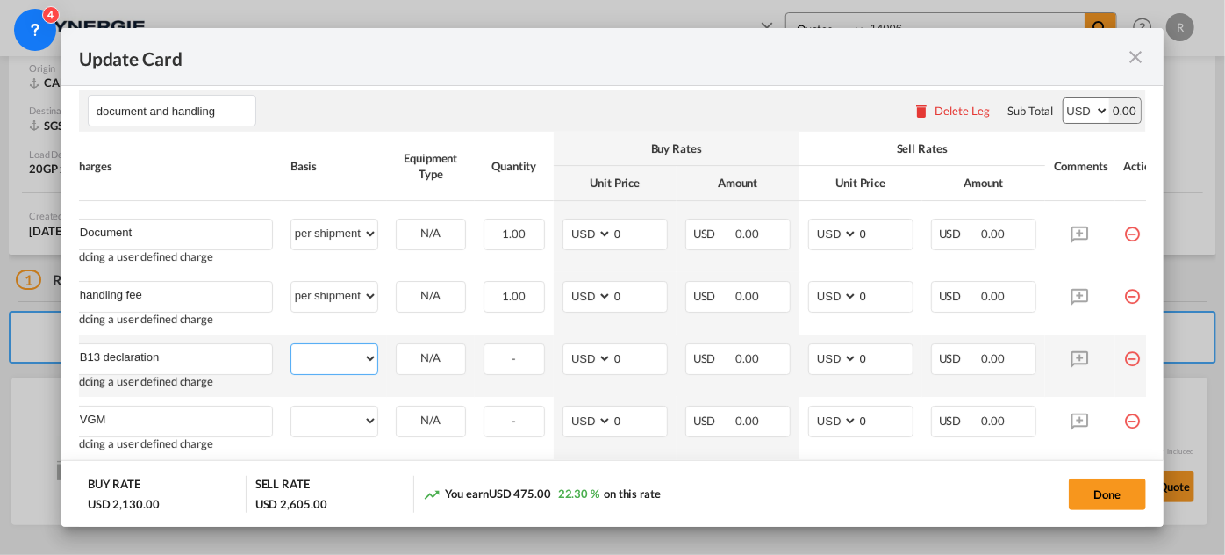
drag, startPoint x: 330, startPoint y: 372, endPoint x: 329, endPoint y: 359, distance: 13.2
click at [330, 372] on select "per equipment per container per B/L per shipping bill per shipment per pallet p…" at bounding box center [334, 358] width 86 height 28
select select "per shipment"
click at [291, 355] on select "per equipment per container per B/L per shipping bill per shipment per pallet p…" at bounding box center [334, 358] width 86 height 28
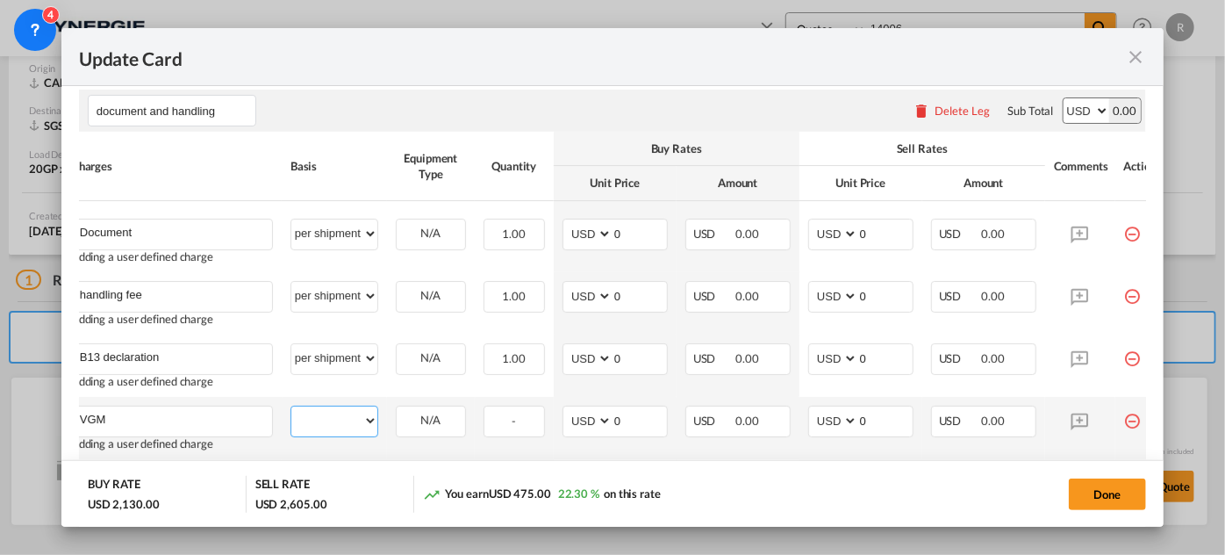
click at [313, 425] on select "per equipment per container per B/L per shipping bill per shipment per pallet p…" at bounding box center [334, 420] width 86 height 28
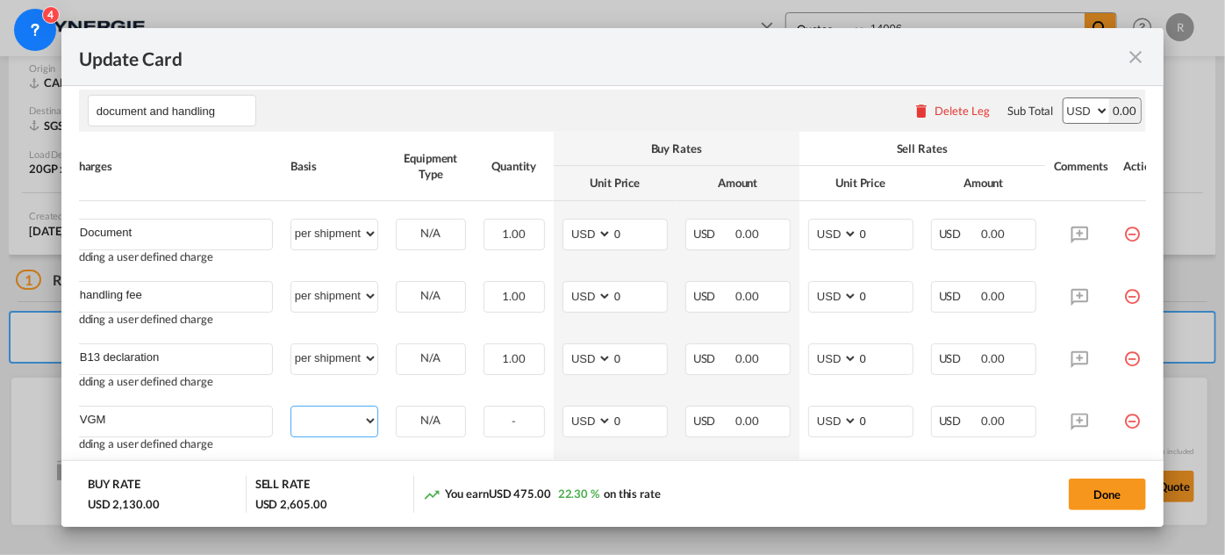
select select "per B/L"
click at [291, 417] on select "per equipment per container per B/L per shipping bill per shipment per pallet p…" at bounding box center [334, 420] width 86 height 28
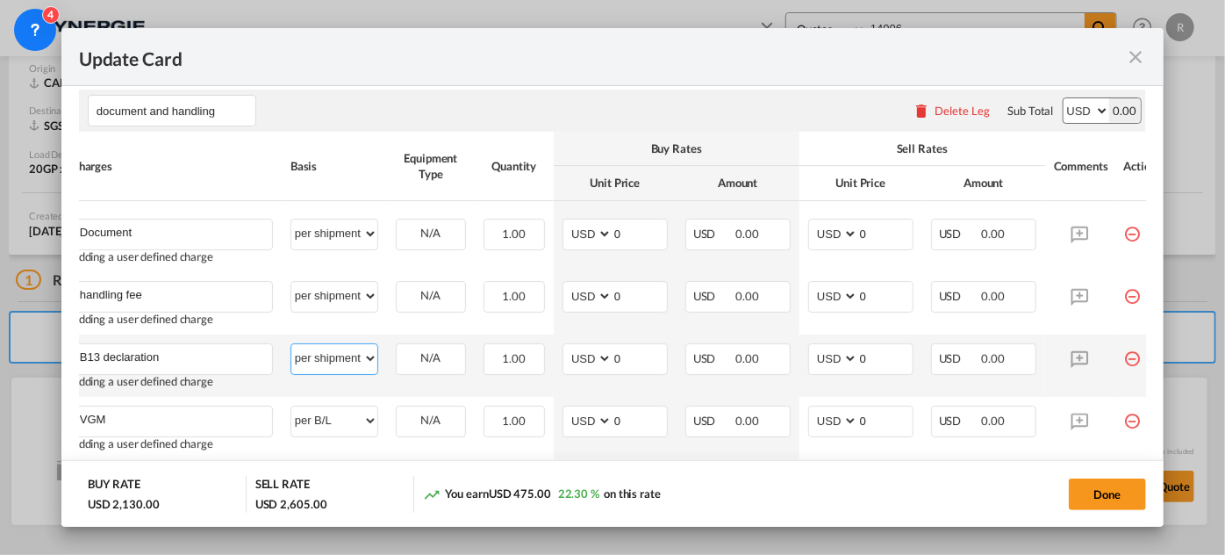
click at [338, 372] on select "per equipment per container per B/L per shipping bill per shipment per pallet p…" at bounding box center [334, 358] width 86 height 28
select select "per_declaration"
click at [291, 355] on select "per equipment per container per B/L per shipping bill per shipment per pallet p…" at bounding box center [334, 358] width 86 height 28
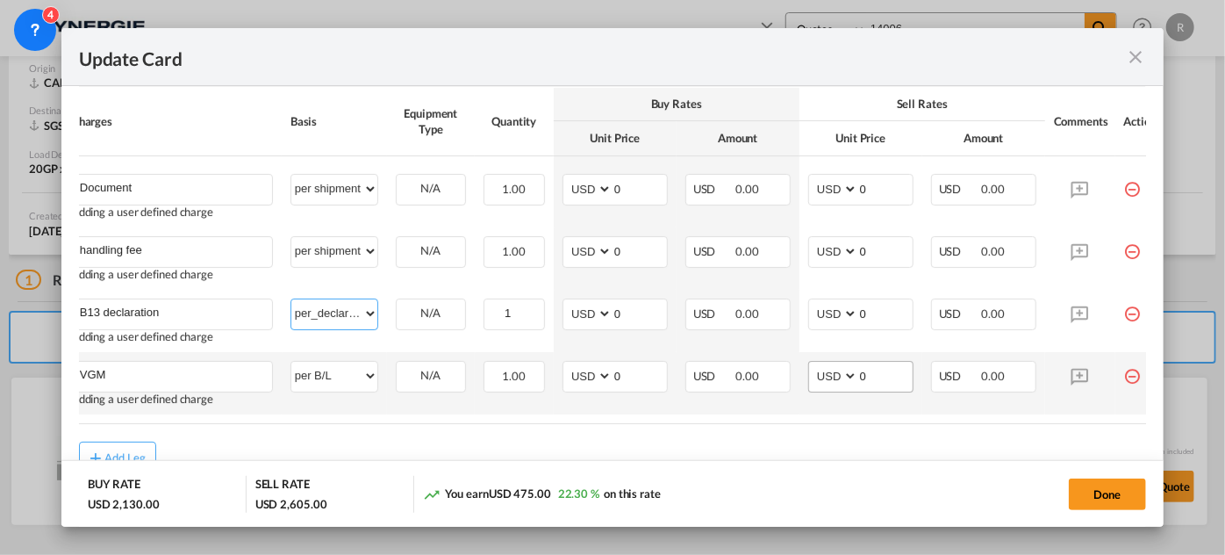
scroll to position [1236, 0]
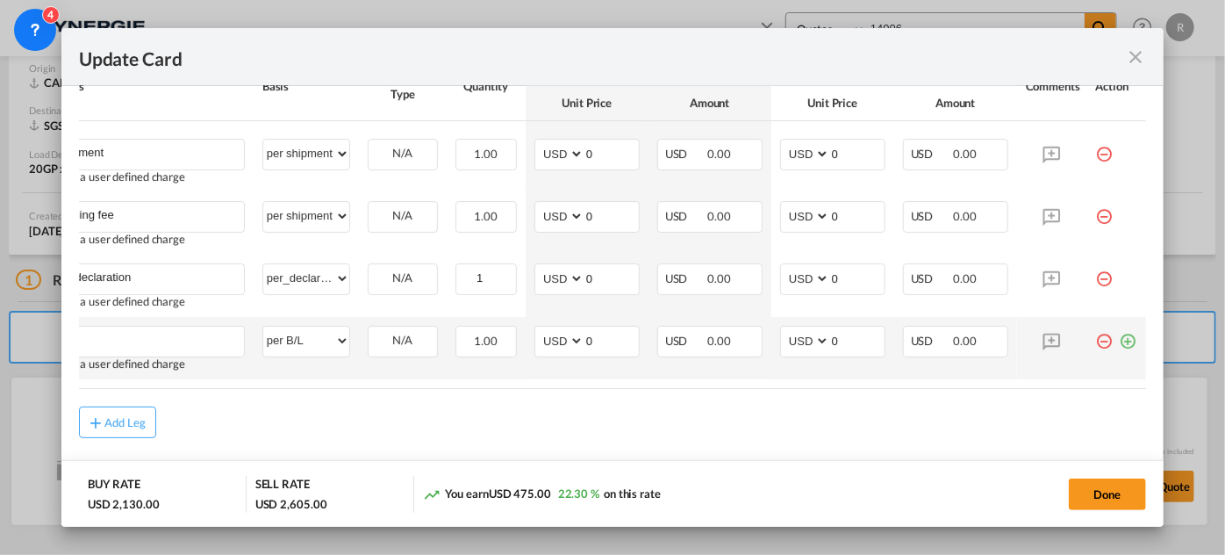
click at [1123, 343] on md-icon "icon-plus-circle-outline green-400-fg" at bounding box center [1129, 335] width 18 height 18
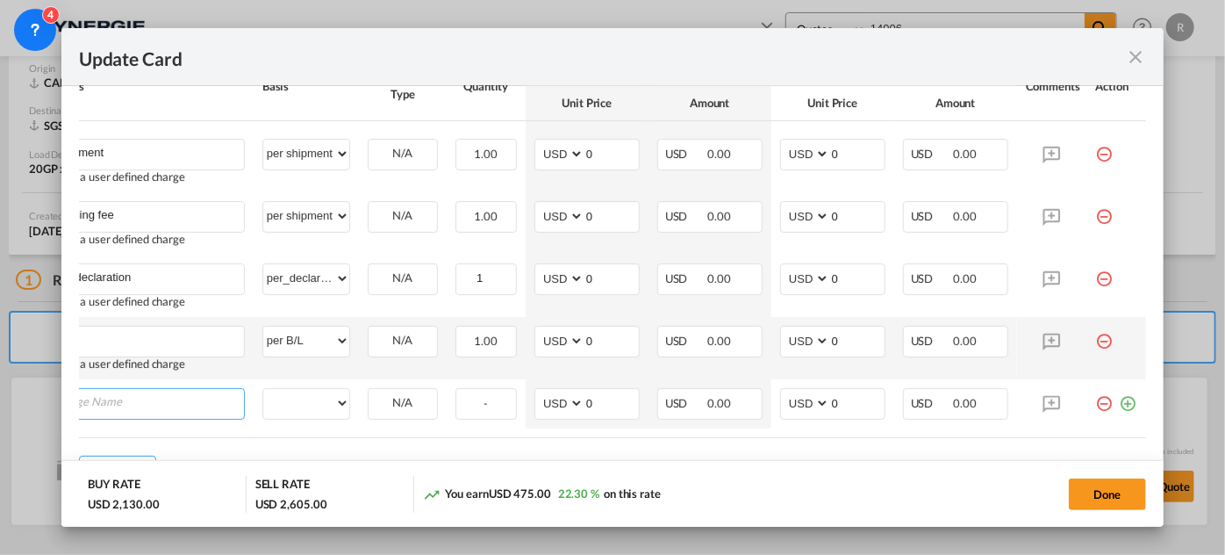
scroll to position [0, 17]
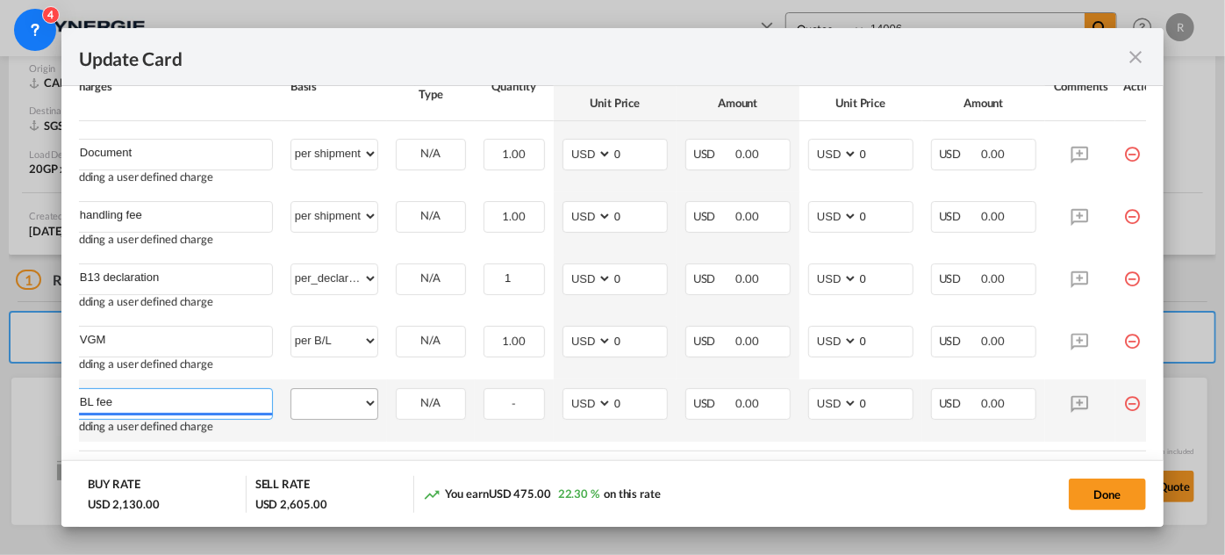
type input "BL fee"
click at [358, 416] on select "per equipment per container per B/L per shipping bill per shipment per pallet p…" at bounding box center [334, 403] width 86 height 28
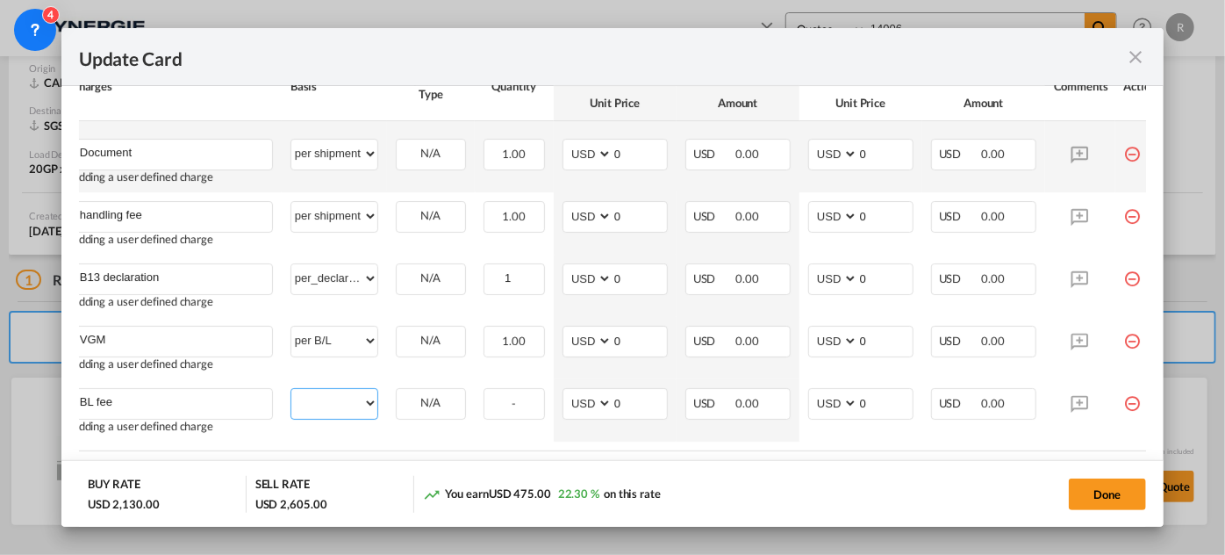
select select "per B/L"
click at [291, 399] on select "per equipment per container per B/L per shipping bill per shipment per pallet p…" at bounding box center [334, 403] width 86 height 28
drag, startPoint x: 879, startPoint y: 156, endPoint x: 801, endPoint y: 155, distance: 78.1
click at [801, 155] on td "AED AFN ALL AMD ANG AOA ARS AUD AWG AZN BAM BBD BDT BGN BHD BIF BMD BND BOB BRL…" at bounding box center [861, 156] width 123 height 71
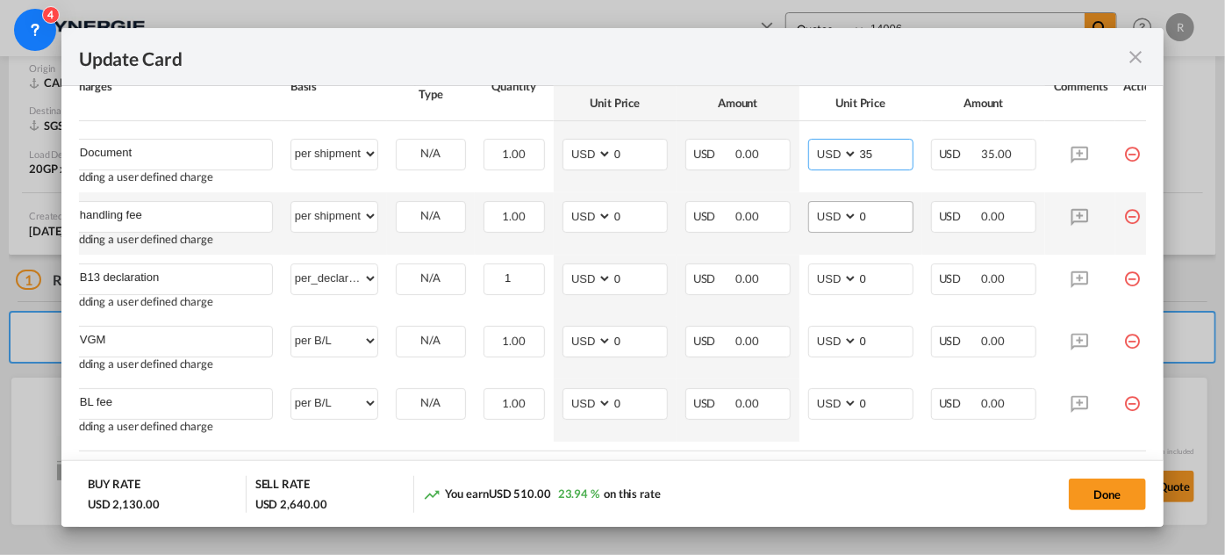
type input "35"
drag, startPoint x: 848, startPoint y: 225, endPoint x: 830, endPoint y: 221, distance: 17.9
click at [830, 223] on md-input-container "AED AFN ALL AMD ANG AOA ARS AUD AWG AZN BAM BBD BDT BGN BHD BIF BMD BND BOB BRL…" at bounding box center [860, 217] width 105 height 32
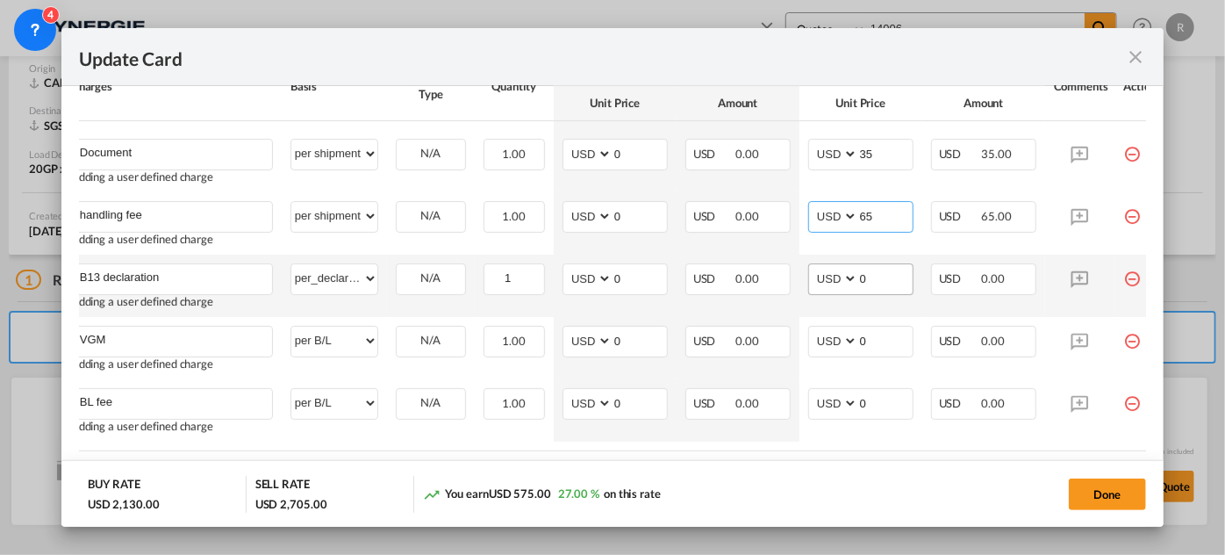
type input "65"
drag, startPoint x: 878, startPoint y: 286, endPoint x: 822, endPoint y: 275, distance: 57.3
click at [822, 276] on md-input-container "AED AFN ALL AMD ANG AOA ARS AUD AWG AZN BAM BBD BDT BGN BHD BIF BMD BND BOB BRL…" at bounding box center [860, 279] width 105 height 32
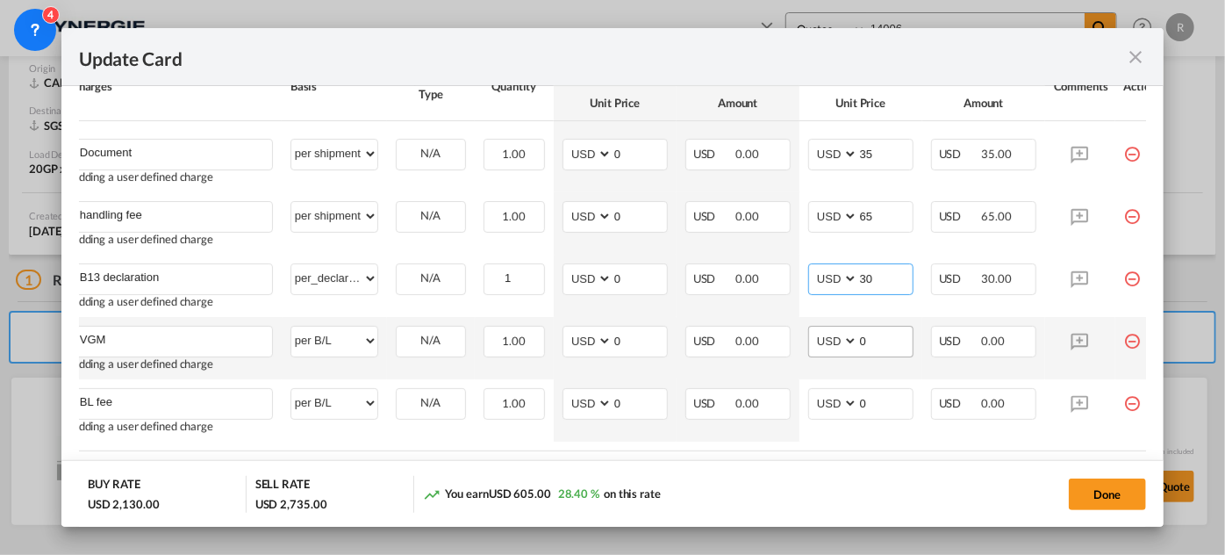
type input "30"
drag, startPoint x: 873, startPoint y: 346, endPoint x: 830, endPoint y: 339, distance: 44.4
click at [830, 339] on md-input-container "AED AFN ALL AMD ANG AOA ARS AUD AWG AZN BAM BBD BDT BGN BHD BIF BMD BND BOB BRL…" at bounding box center [860, 342] width 105 height 32
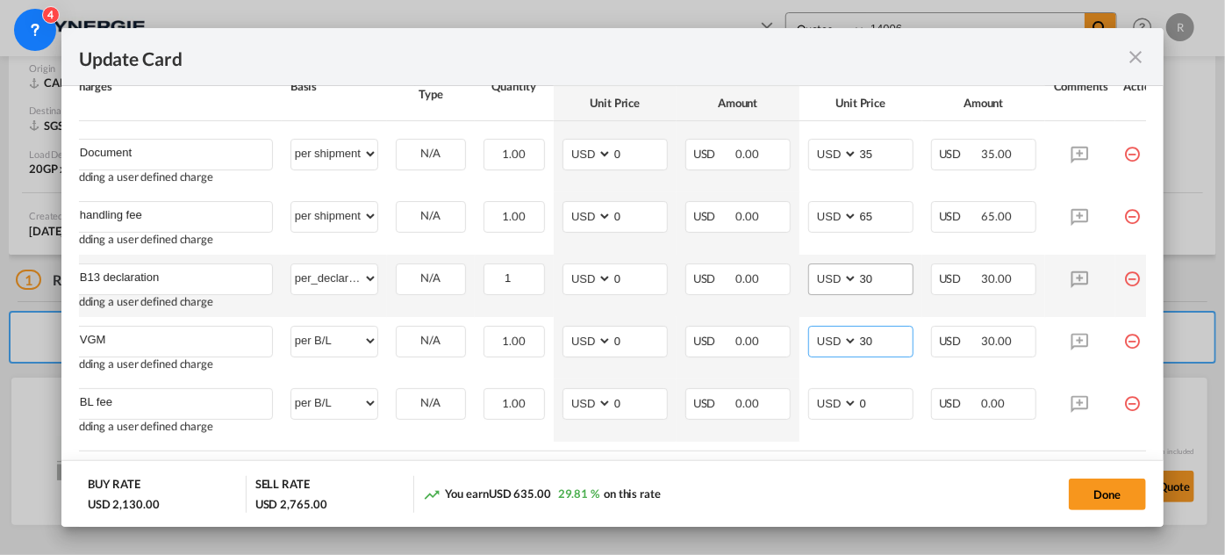
type input "30"
click at [881, 291] on input "30" at bounding box center [885, 277] width 54 height 26
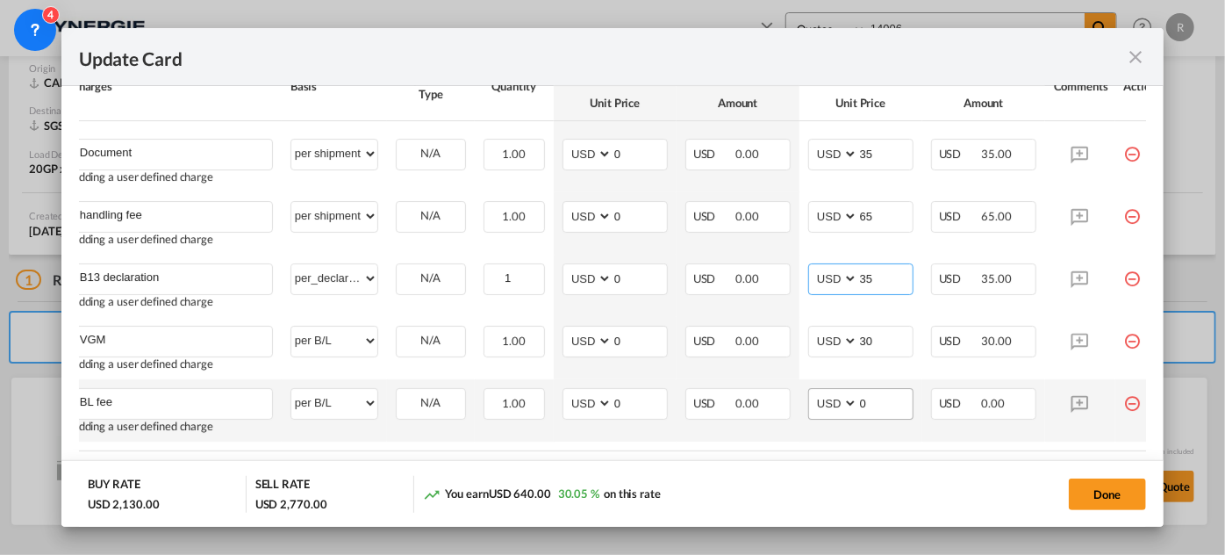
type input "35"
drag, startPoint x: 851, startPoint y: 416, endPoint x: 840, endPoint y: 416, distance: 11.4
click at [840, 416] on md-input-container "AED AFN ALL AMD ANG AOA ARS AUD AWG AZN BAM BBD BDT BGN BHD BIF BMD BND BOB BRL…" at bounding box center [860, 404] width 105 height 32
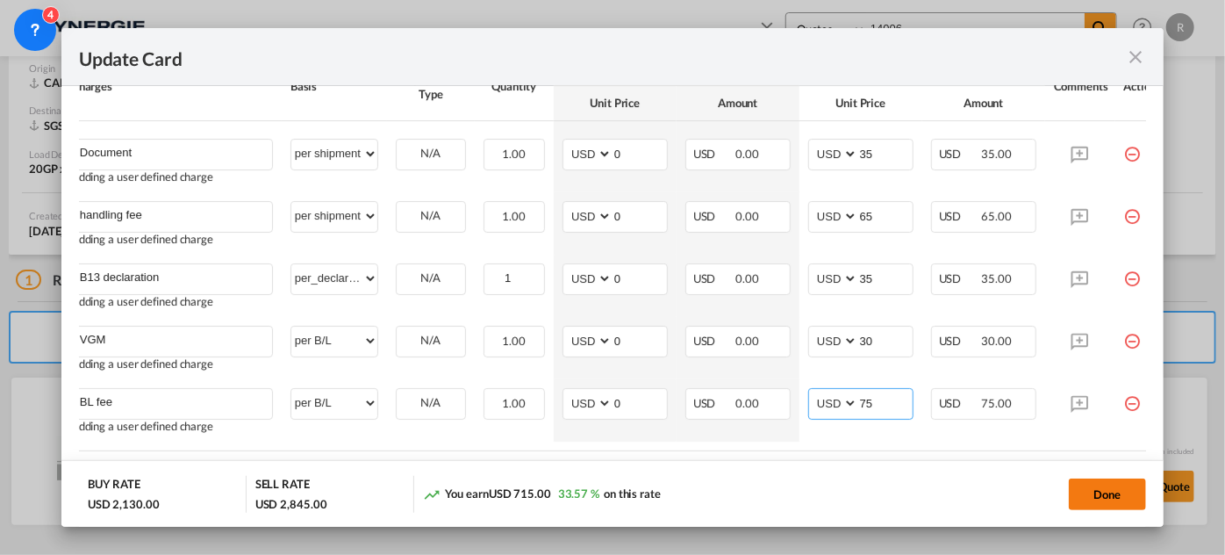
type input "75"
click at [1093, 494] on button "Done" at bounding box center [1107, 494] width 77 height 32
type input "29 Sep 2025"
type input "document and handling"
type input "Document"
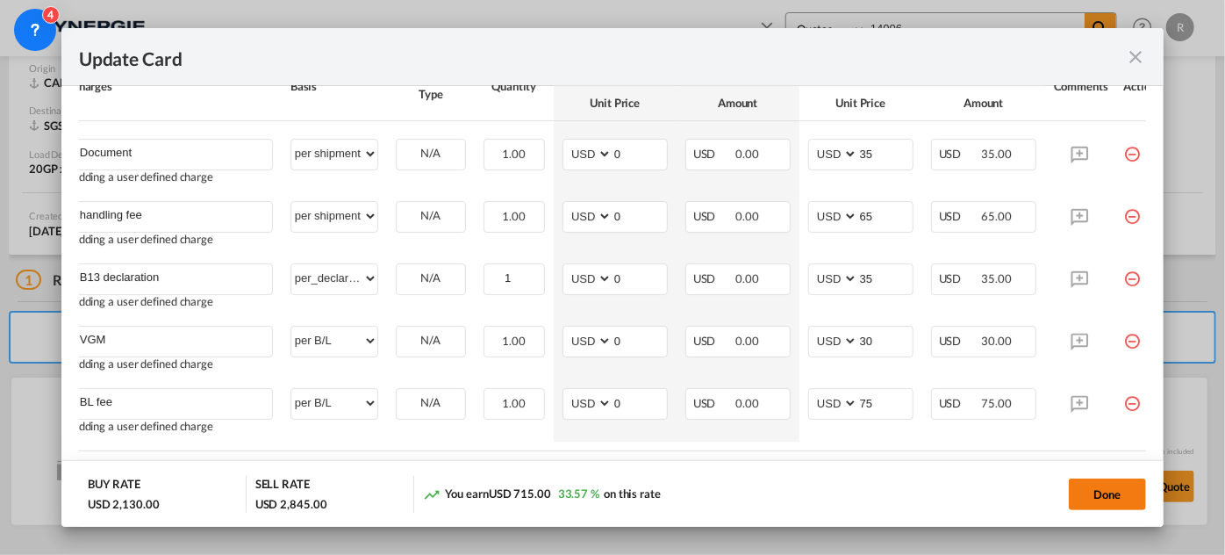
select select "per shipment"
type input "0"
type input "35"
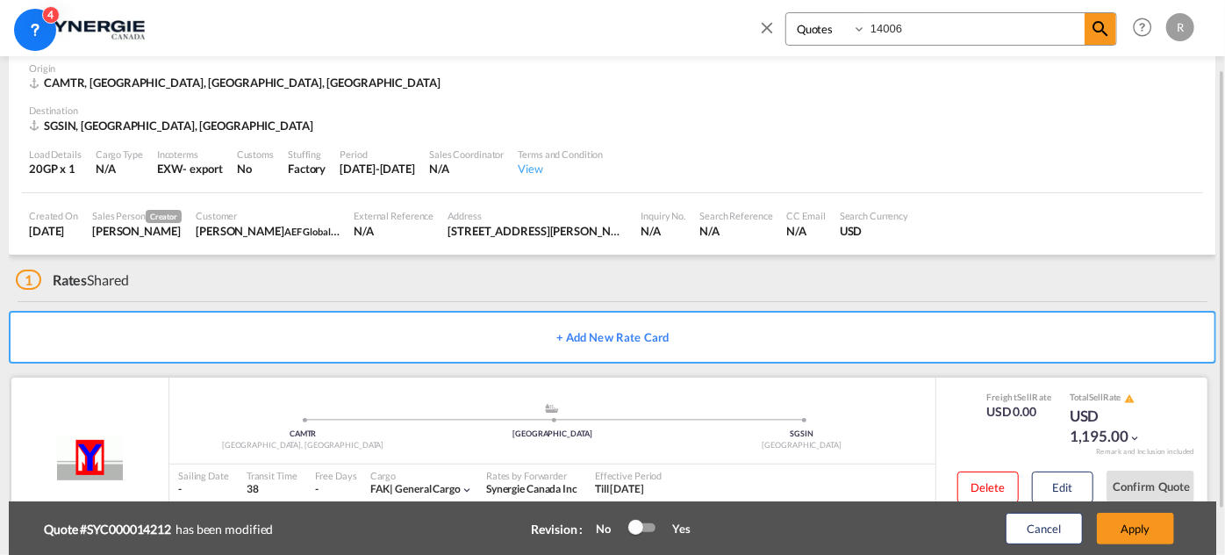
scroll to position [140, 0]
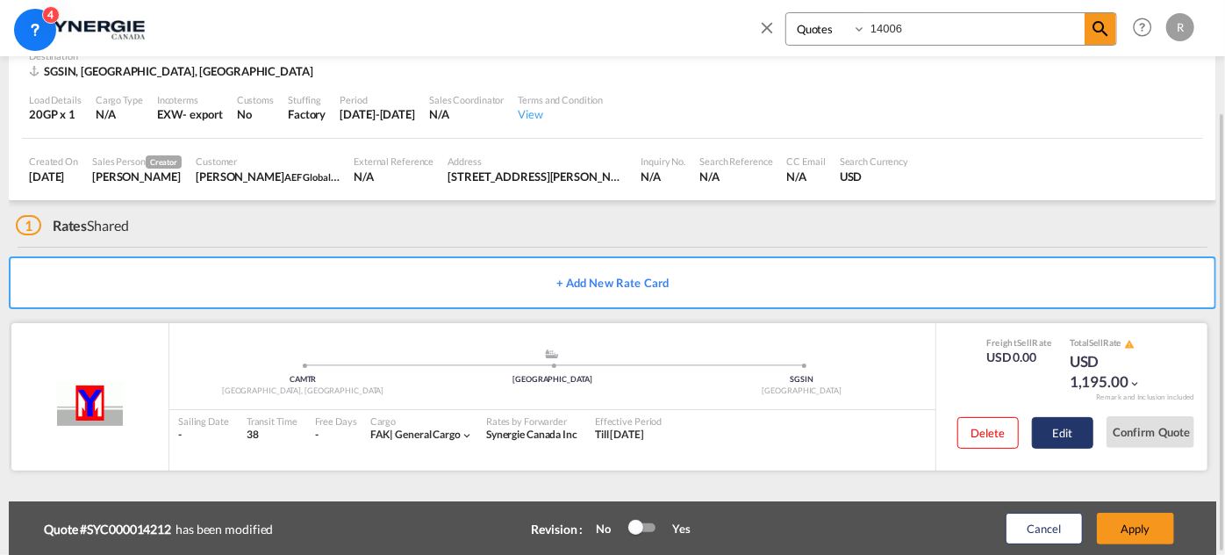
click at [1051, 438] on button "Edit" at bounding box center [1062, 433] width 61 height 32
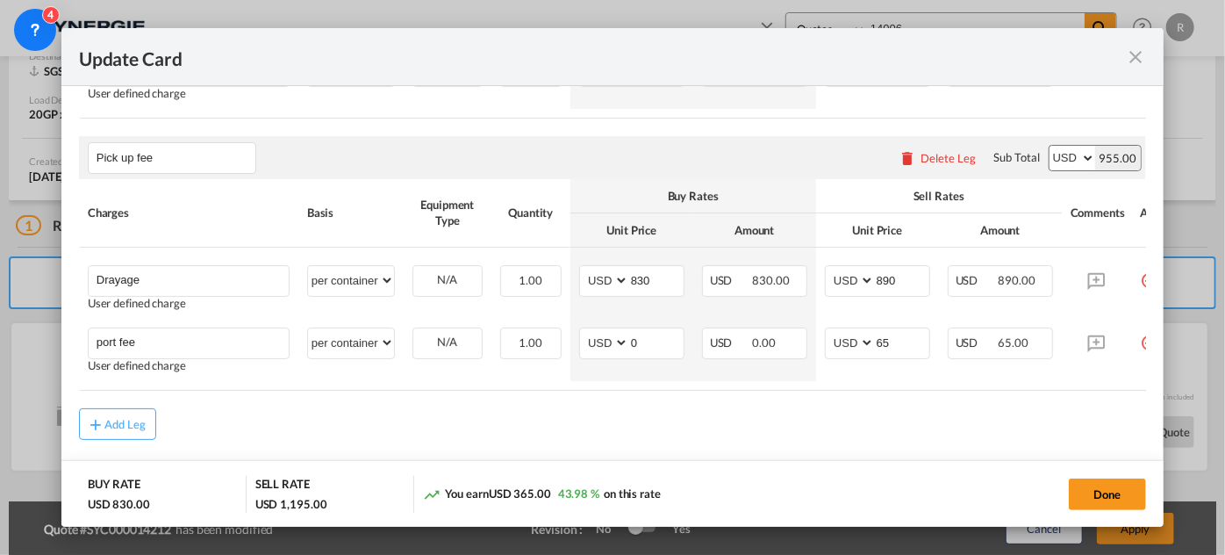
scroll to position [1130, 0]
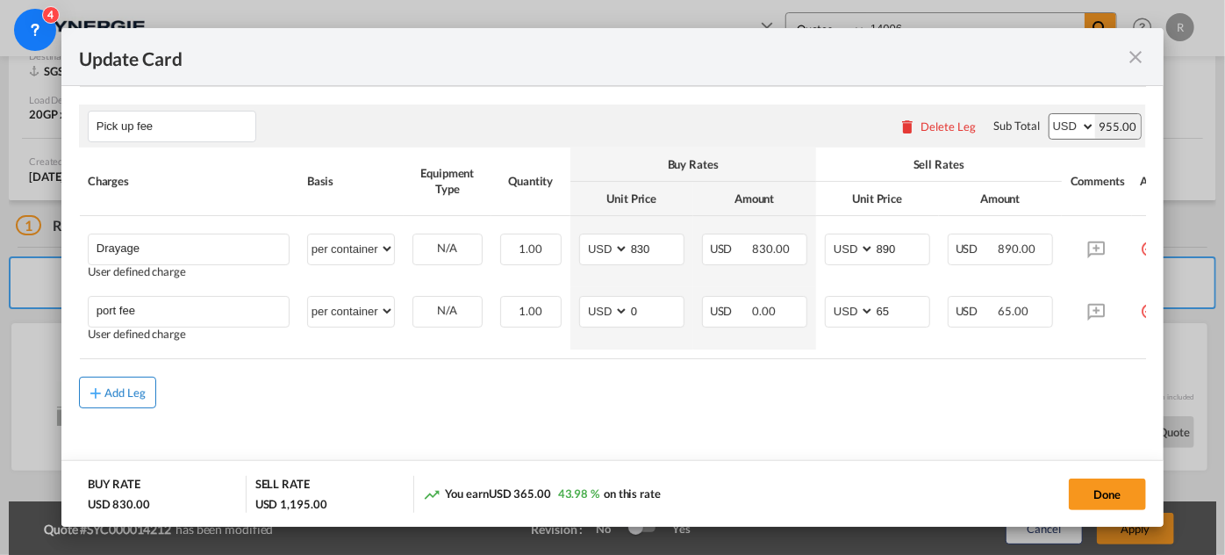
click at [135, 398] on div "Add Leg" at bounding box center [125, 392] width 42 height 11
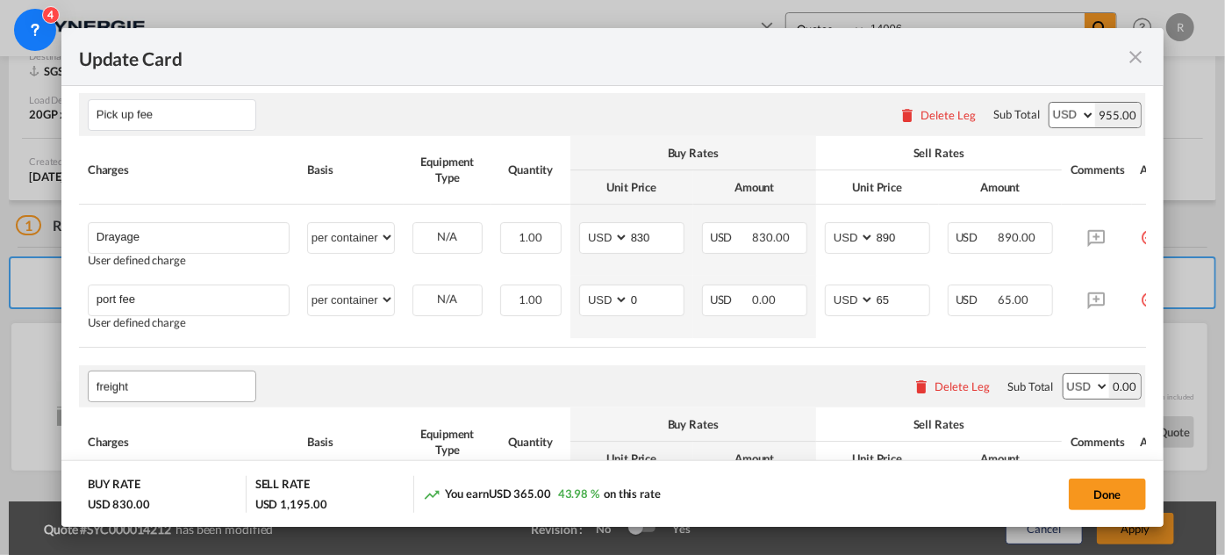
type input "freight"
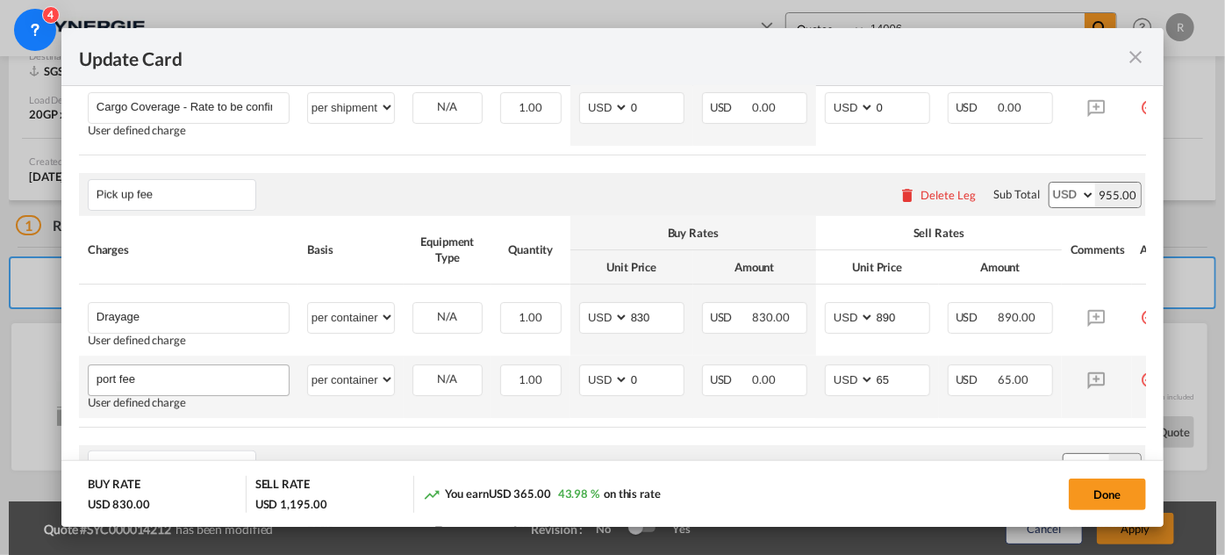
scroll to position [1210, 0]
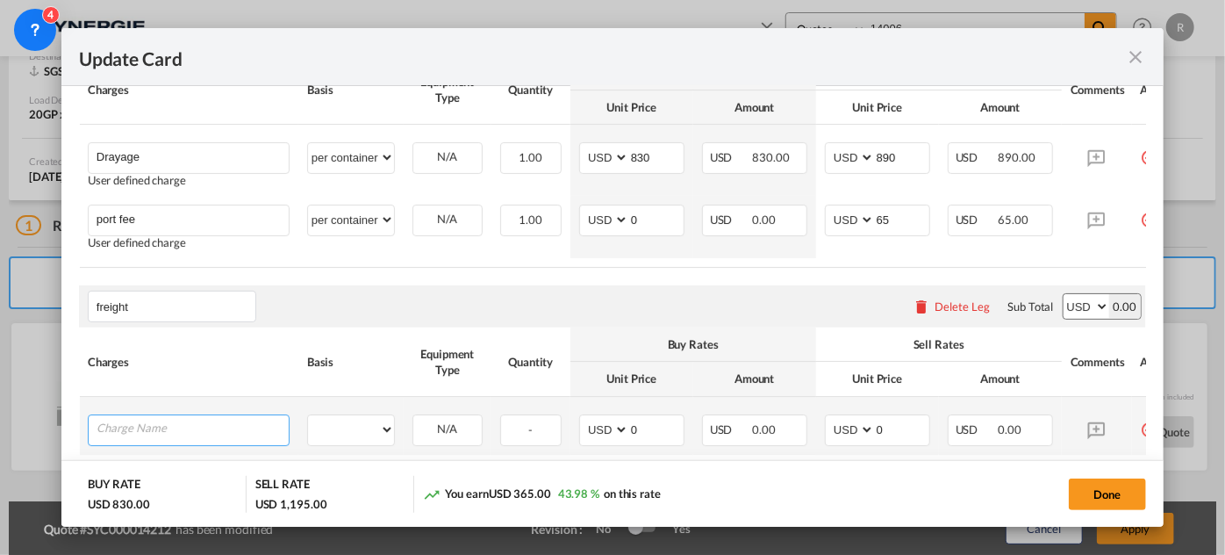
click at [187, 440] on input "Charge Name" at bounding box center [193, 428] width 192 height 26
type input "Freight"
click at [351, 443] on select "per equipment per container per B/L per shipping bill per shipment per pallet p…" at bounding box center [351, 429] width 86 height 28
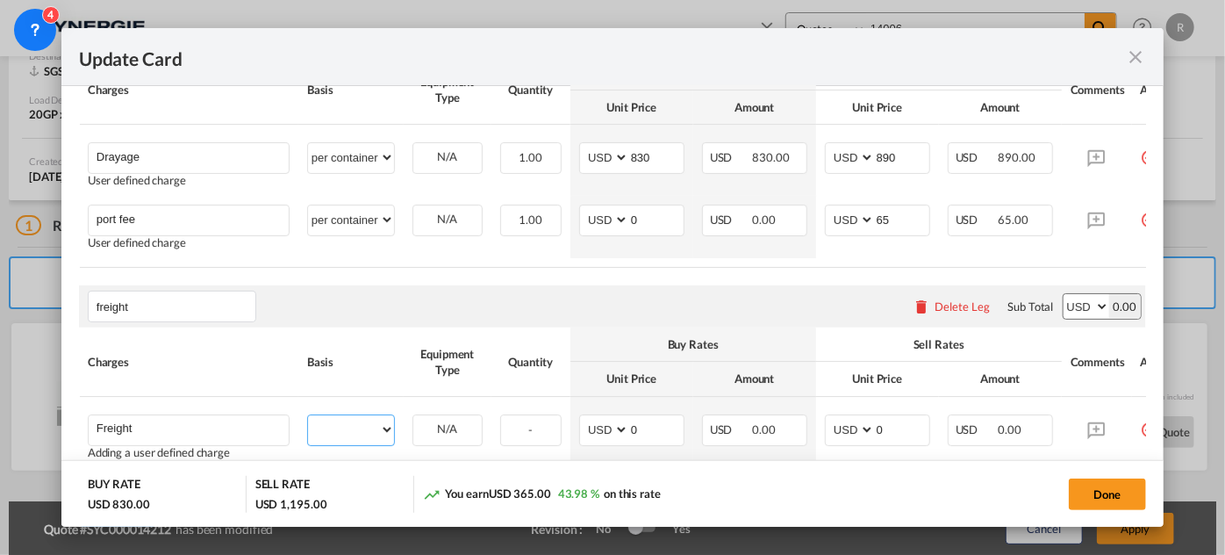
select select "per equipment"
click at [308, 427] on select "per equipment per container per B/L per shipping bill per shipment per pallet p…" at bounding box center [351, 429] width 86 height 28
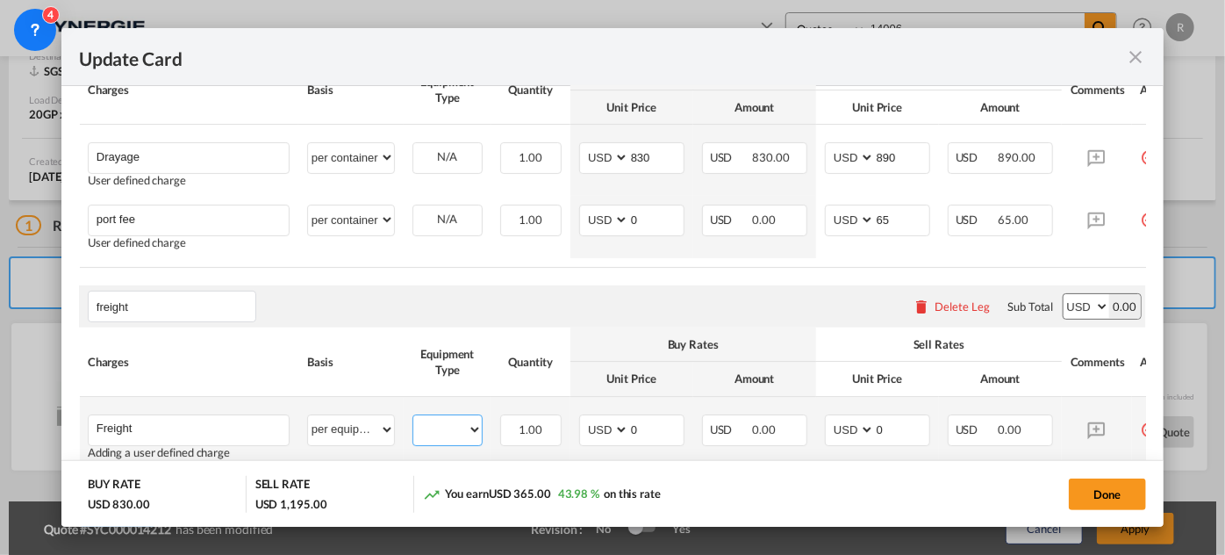
click at [456, 442] on select "20GP" at bounding box center [447, 430] width 68 height 24
select select "20GP"
click at [413, 429] on select "20GP" at bounding box center [447, 430] width 68 height 24
click at [595, 437] on md-input-container "AED AFN ALL AMD ANG AOA ARS AUD AWG AZN BAM BBD BDT BGN BHD BIF BMD BND BOB BRL…" at bounding box center [631, 430] width 105 height 32
type input "1220"
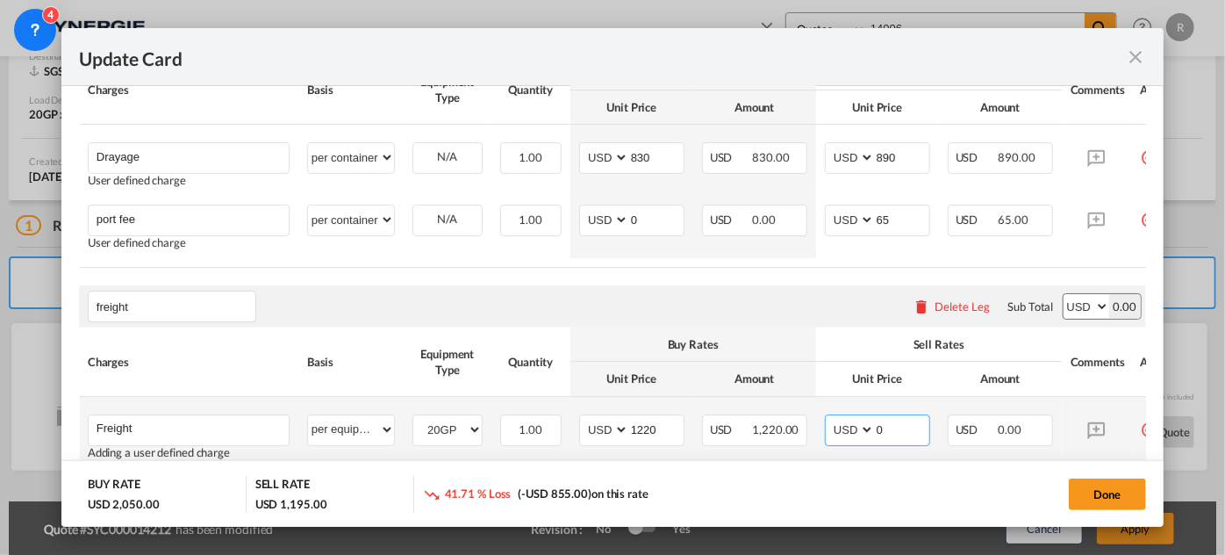
drag, startPoint x: 887, startPoint y: 441, endPoint x: 848, endPoint y: 439, distance: 38.7
click at [848, 439] on md-input-container "AED AFN ALL AMD ANG AOA ARS AUD AWG AZN BAM BBD BDT BGN BHD BIF BMD BND BOB BRL…" at bounding box center [877, 430] width 105 height 32
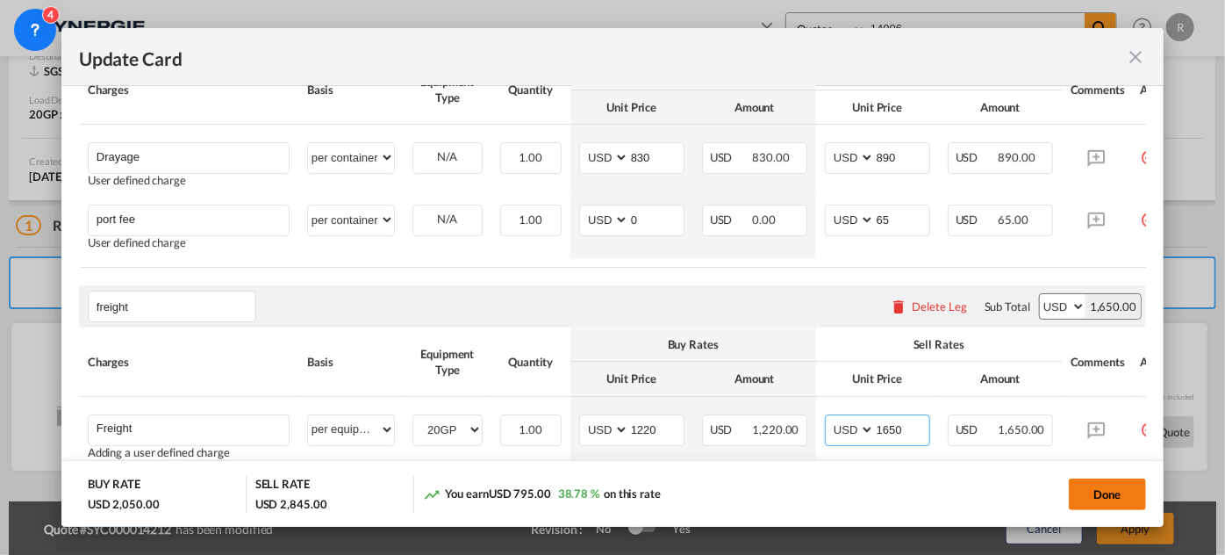
type input "1650"
click at [1090, 501] on button "Done" at bounding box center [1107, 494] width 77 height 32
type input "29 Sep 2025"
type input "freight"
type input "Freight"
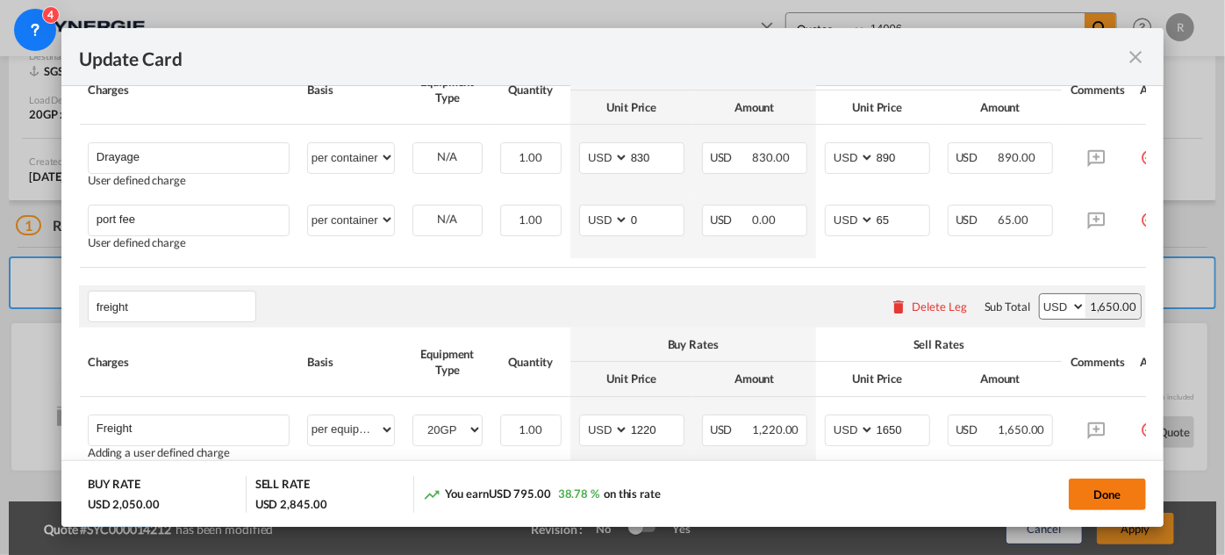
select select "per equipment"
type input "1220"
type input "1650"
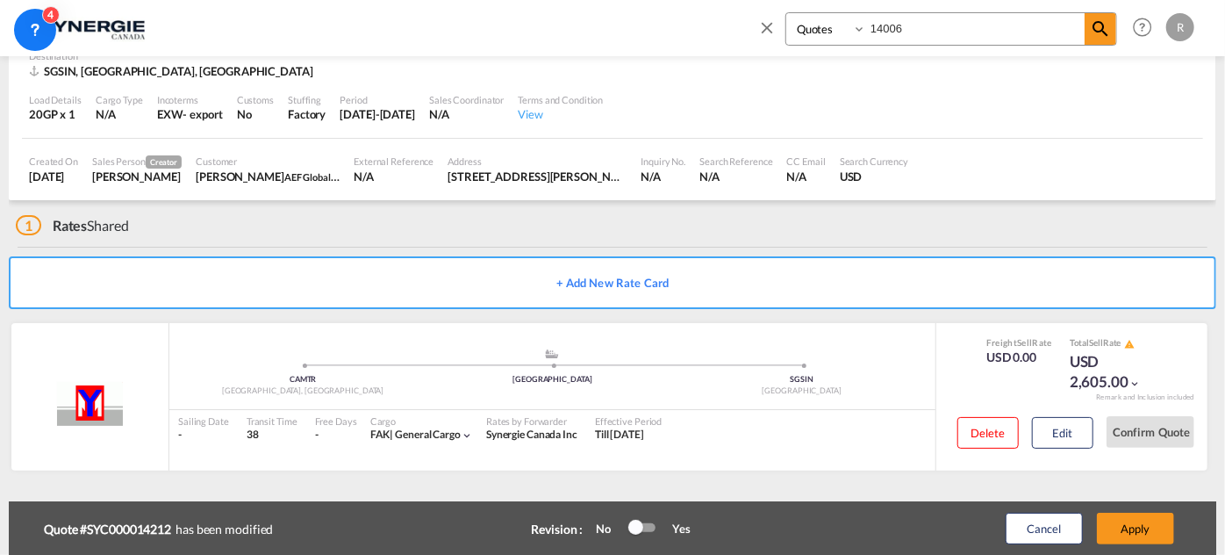
scroll to position [880, 0]
click at [1121, 530] on button "Apply" at bounding box center [1135, 529] width 77 height 32
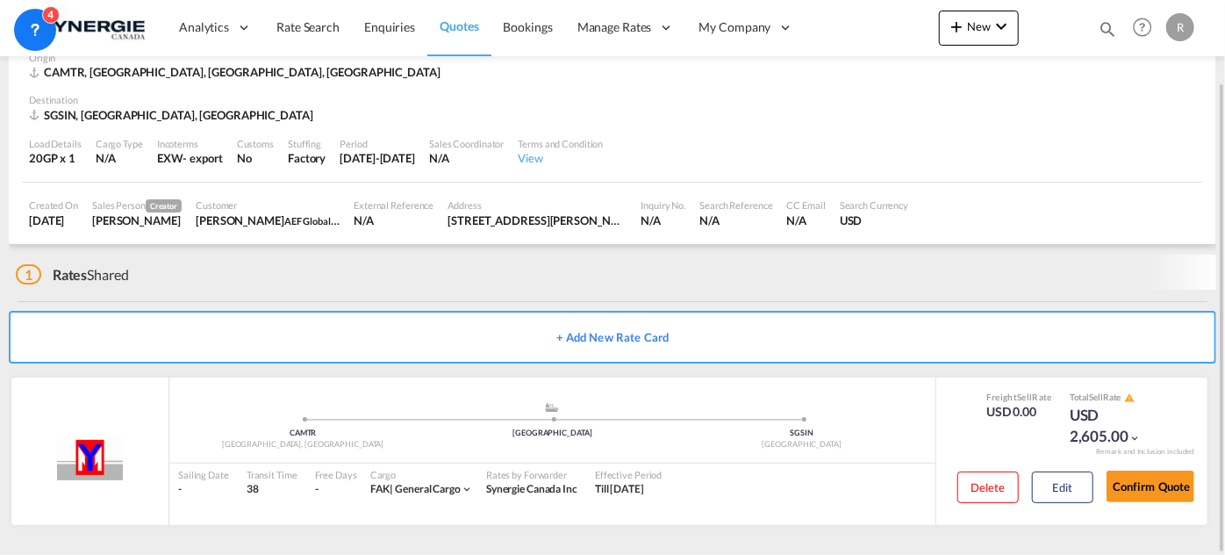
scroll to position [85, 0]
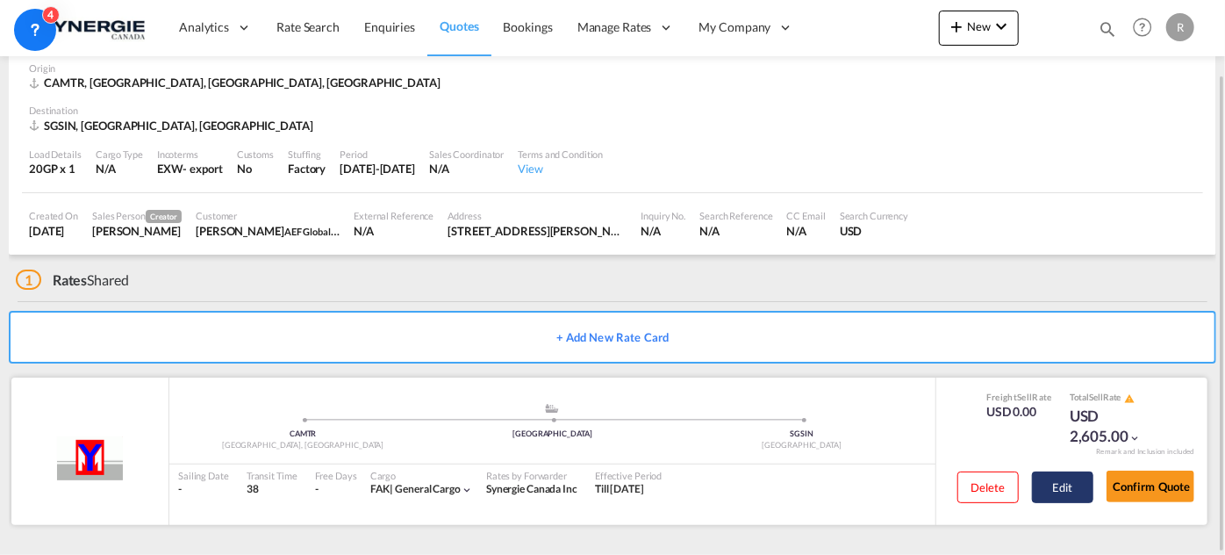
click at [1063, 492] on button "Edit" at bounding box center [1062, 487] width 61 height 32
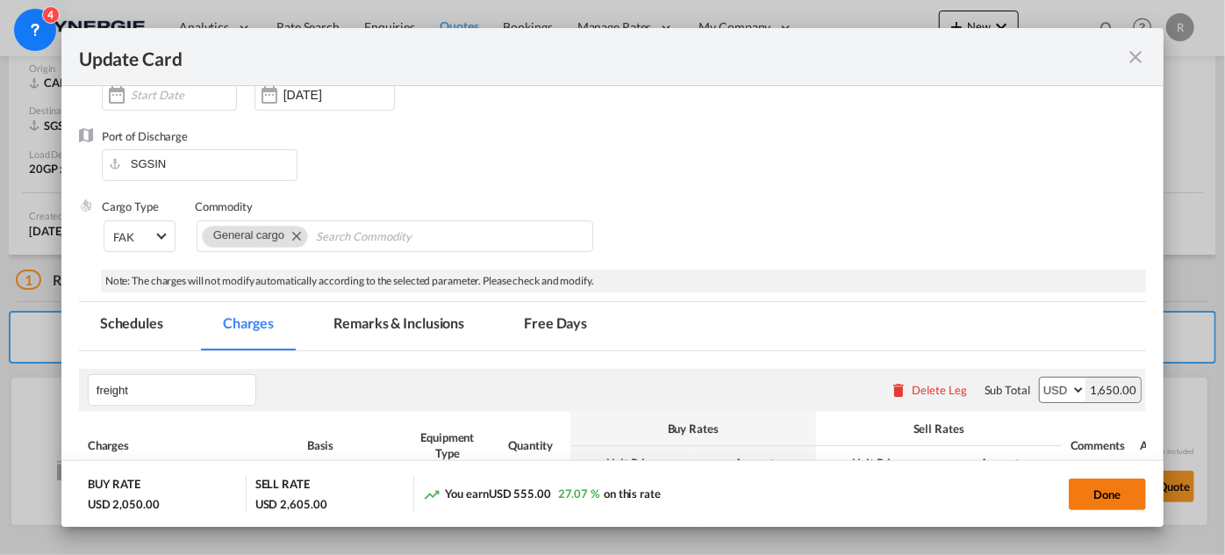
scroll to position [239, 0]
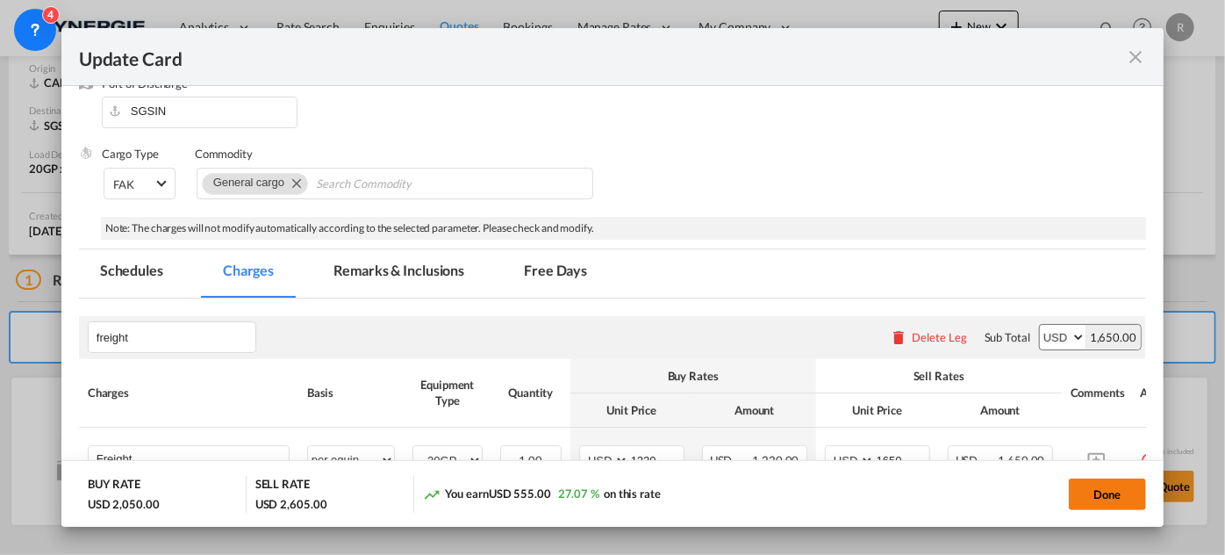
click at [1114, 491] on button "Done" at bounding box center [1107, 494] width 77 height 32
type input "29 Sep 2025"
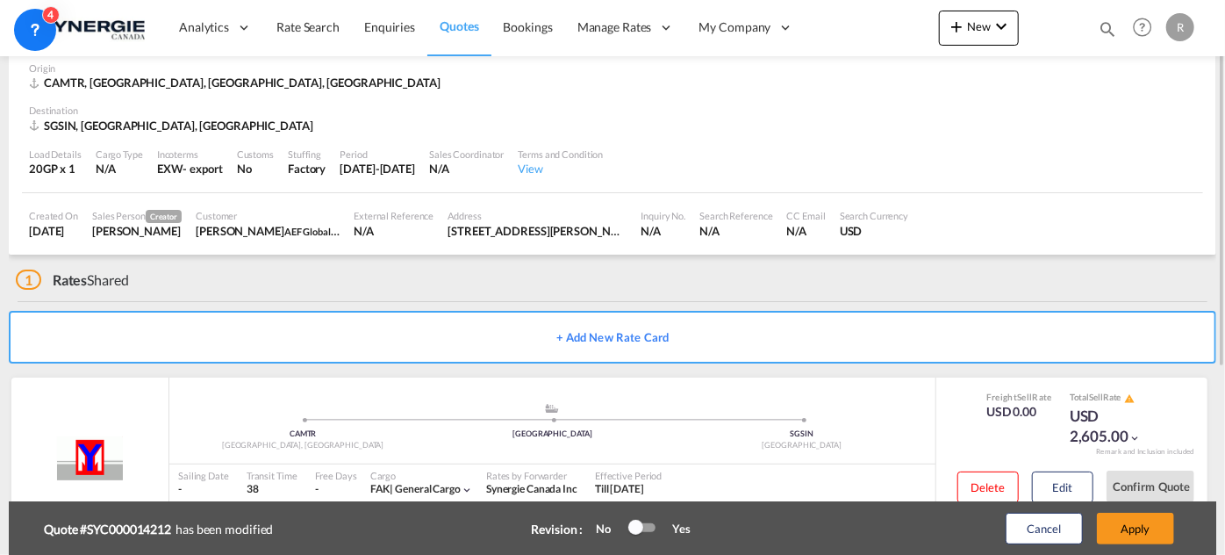
scroll to position [5, 0]
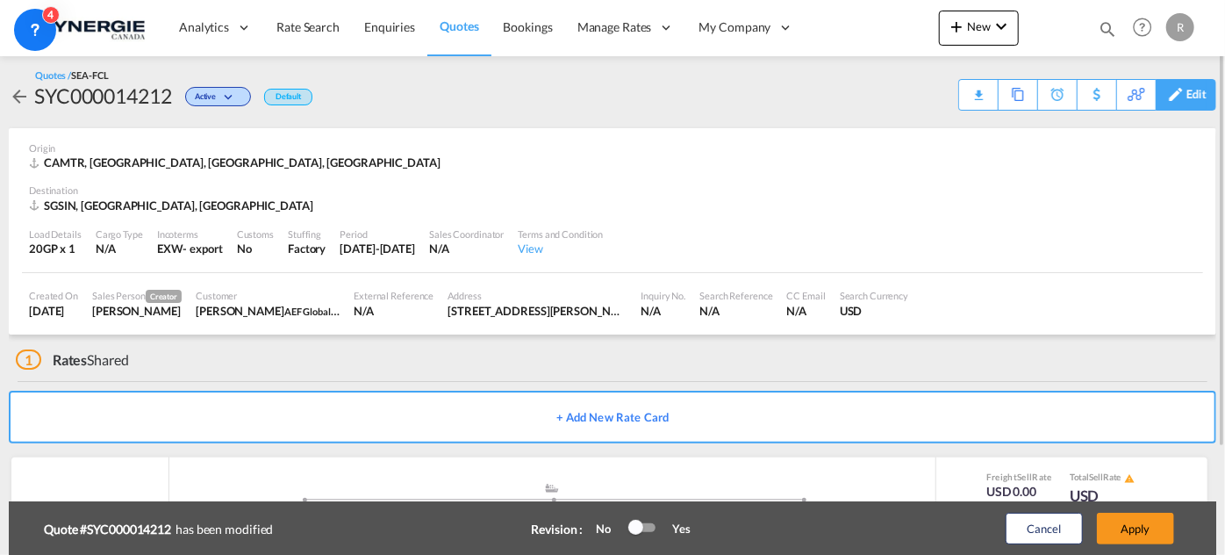
click at [1186, 100] on div "Edit" at bounding box center [1186, 95] width 61 height 32
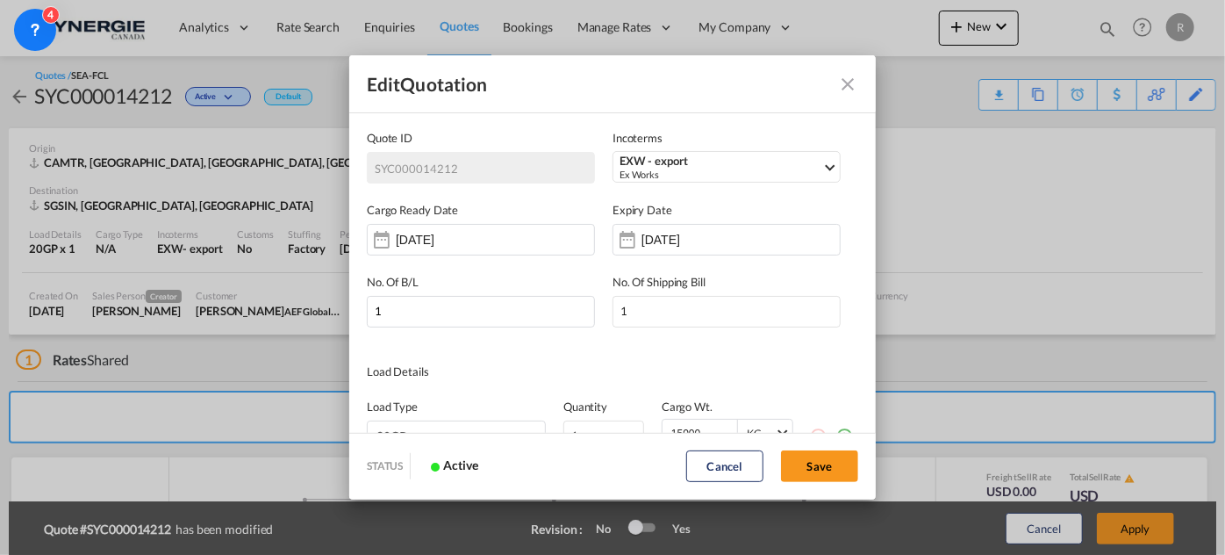
scroll to position [0, 0]
click at [679, 172] on div "Ex Works" at bounding box center [721, 174] width 203 height 13
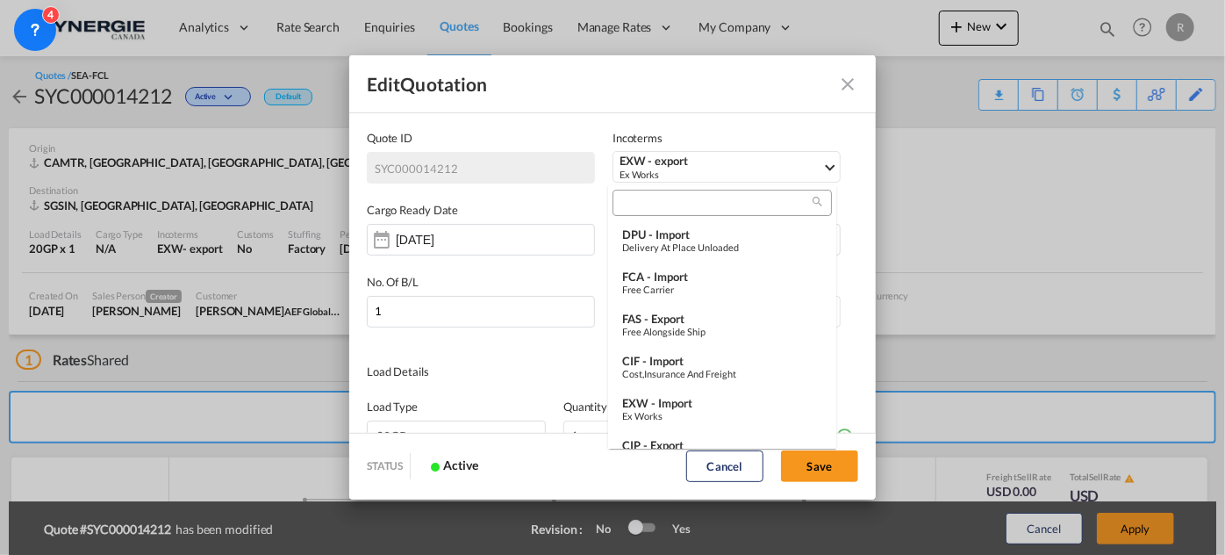
scroll to position [304, 0]
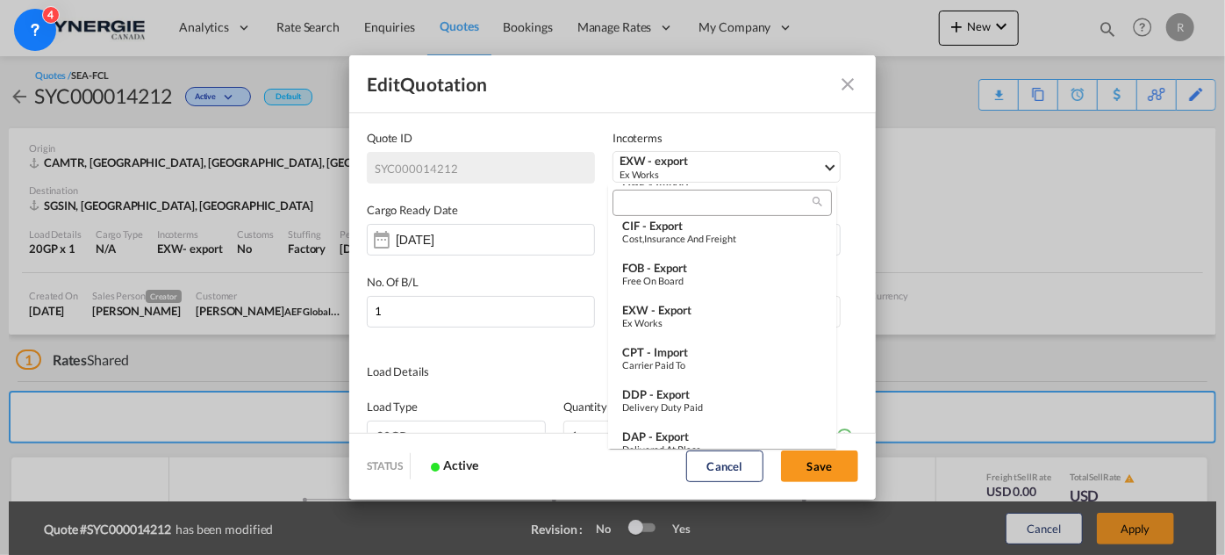
type md-option "[object Object]"
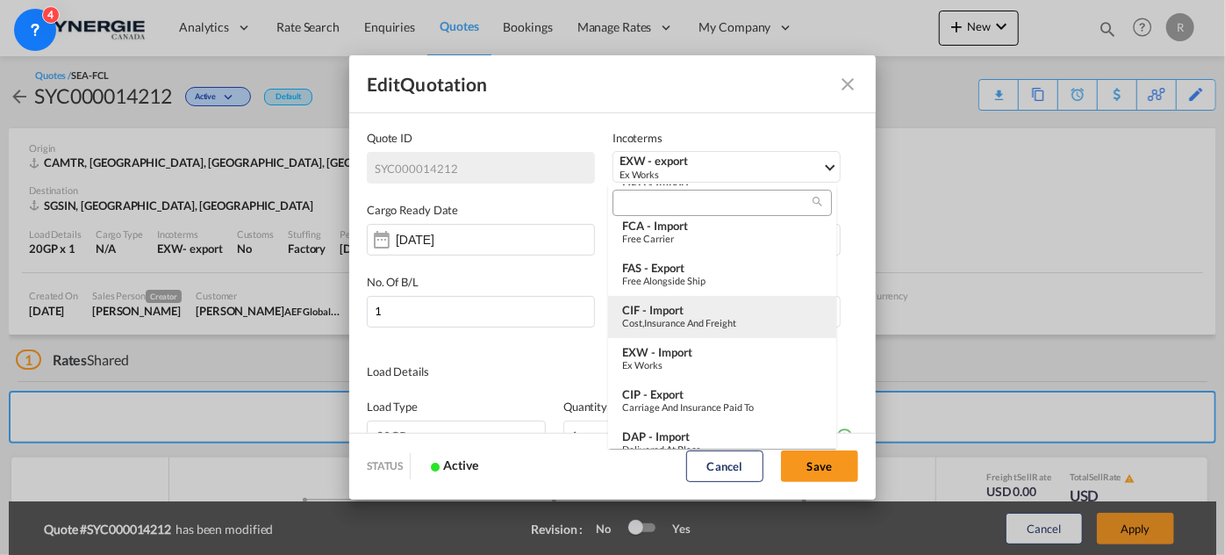
type md-option "[object Object]"
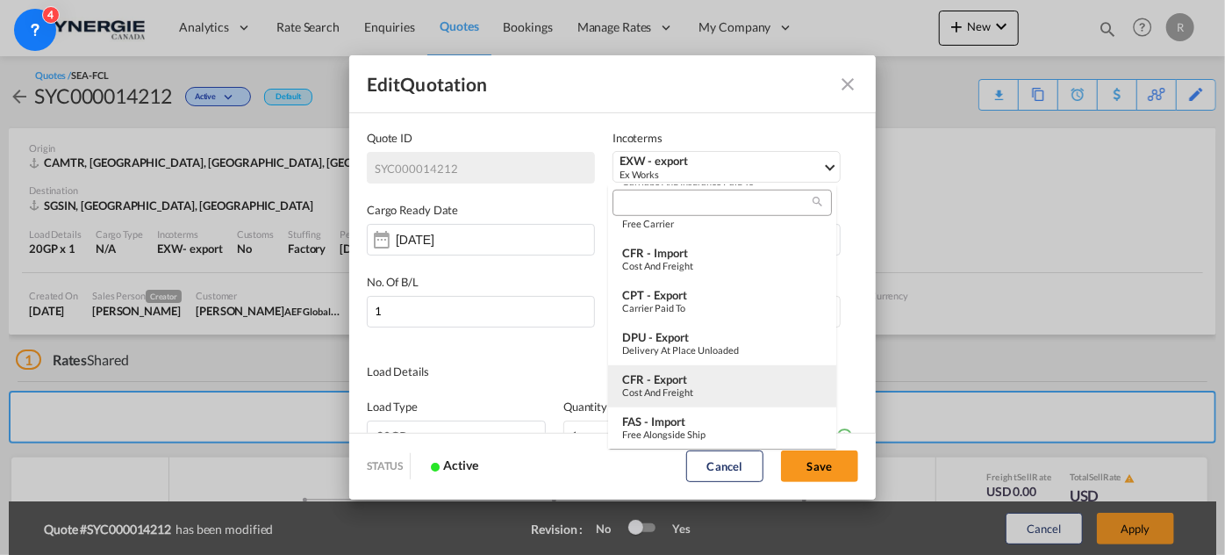
click at [661, 377] on div "CFR - export" at bounding box center [722, 379] width 200 height 14
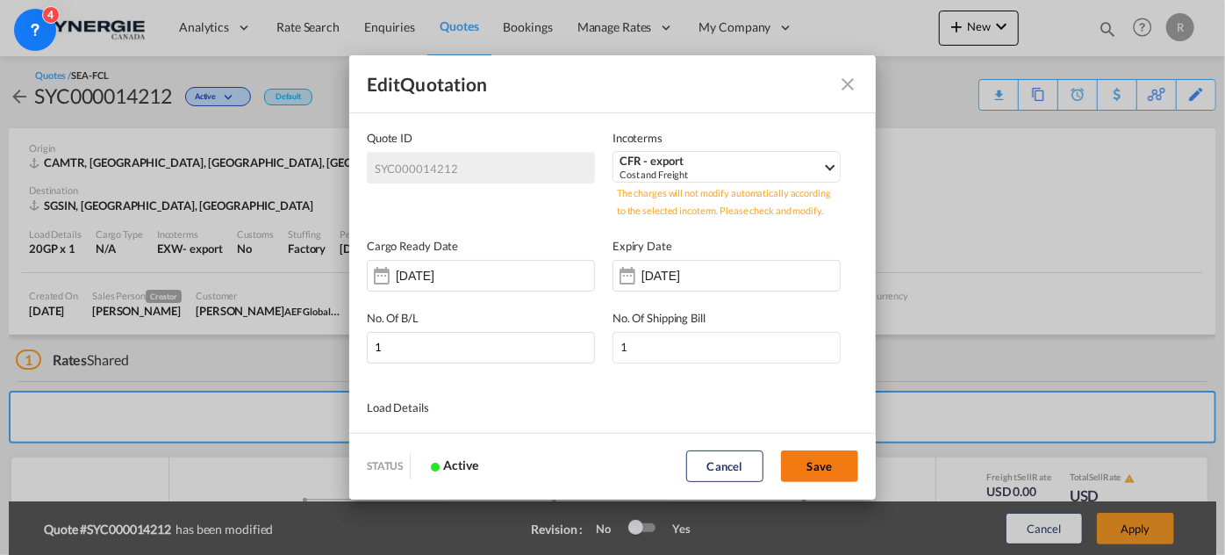
click at [819, 465] on button "Save" at bounding box center [819, 466] width 77 height 32
type input "[DATE]"
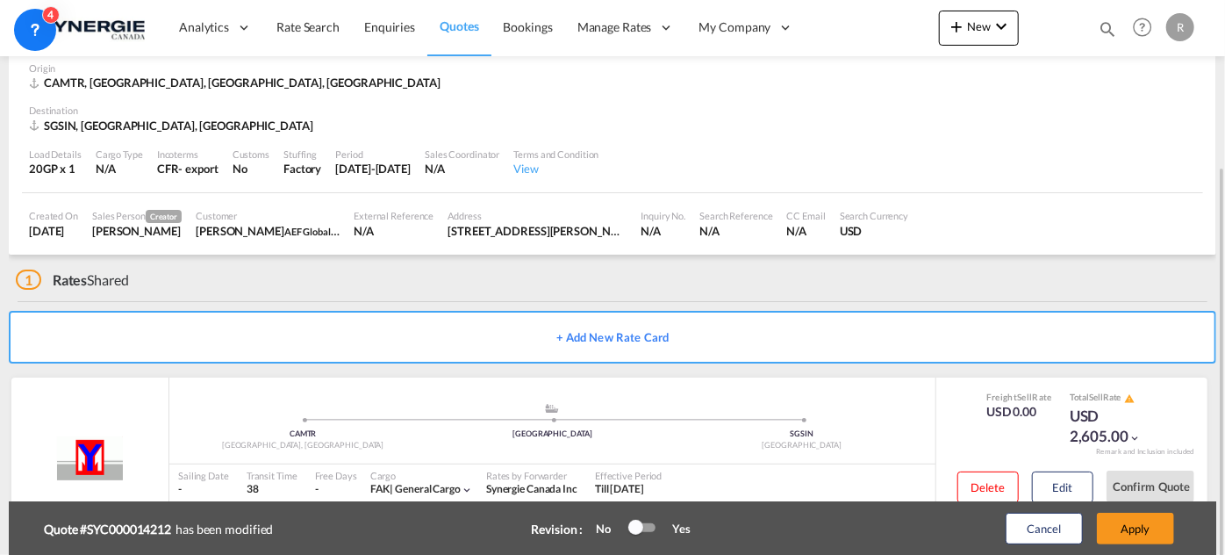
scroll to position [140, 0]
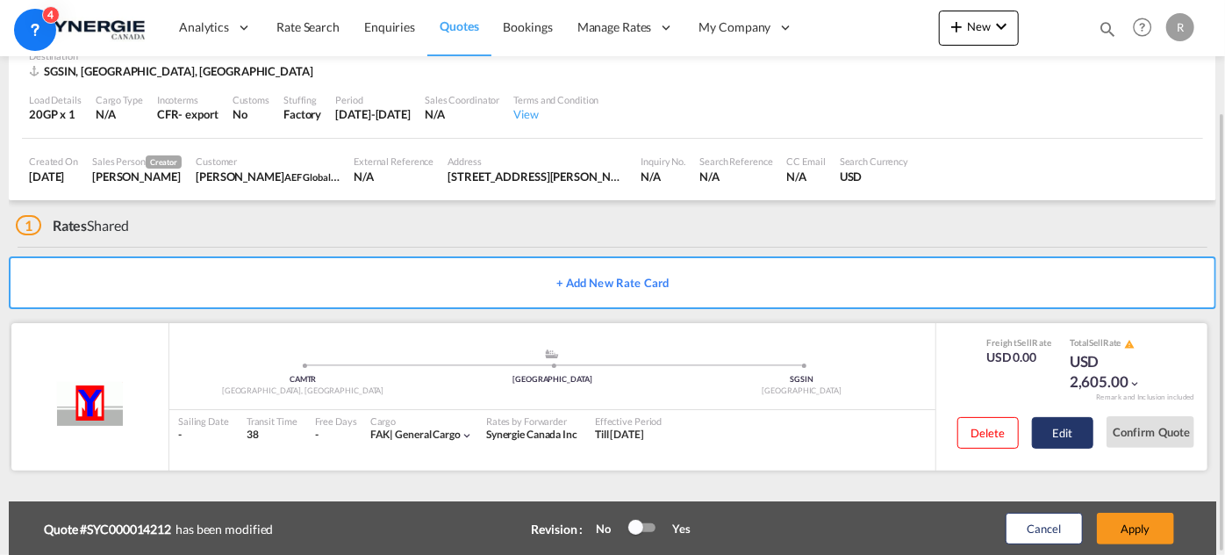
click at [1071, 442] on button "Edit" at bounding box center [1062, 433] width 61 height 32
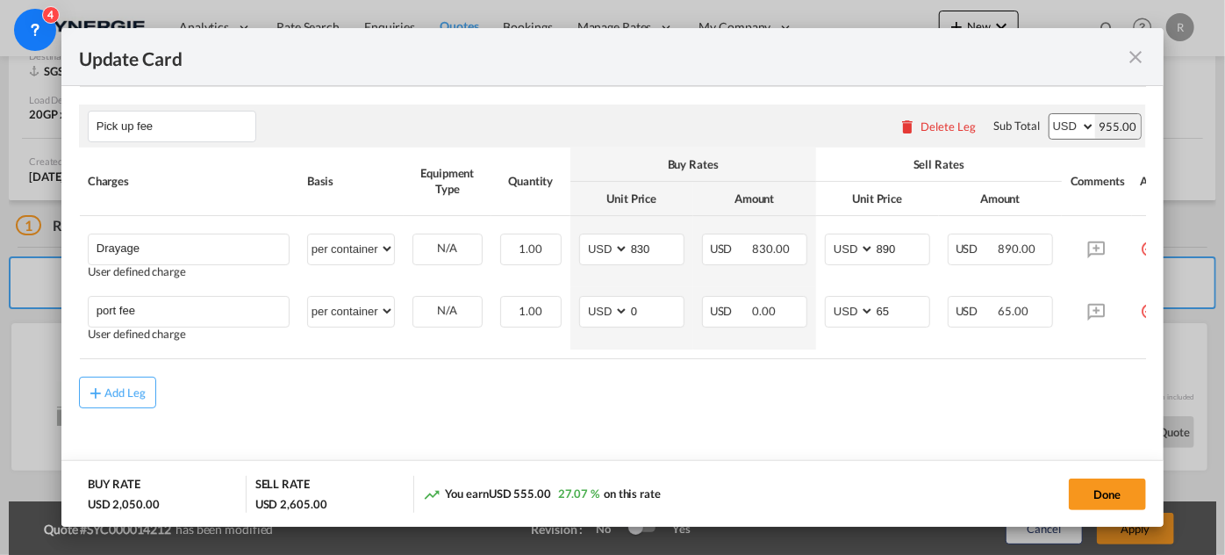
scroll to position [880, 0]
click at [126, 398] on div "Add Leg" at bounding box center [125, 392] width 42 height 11
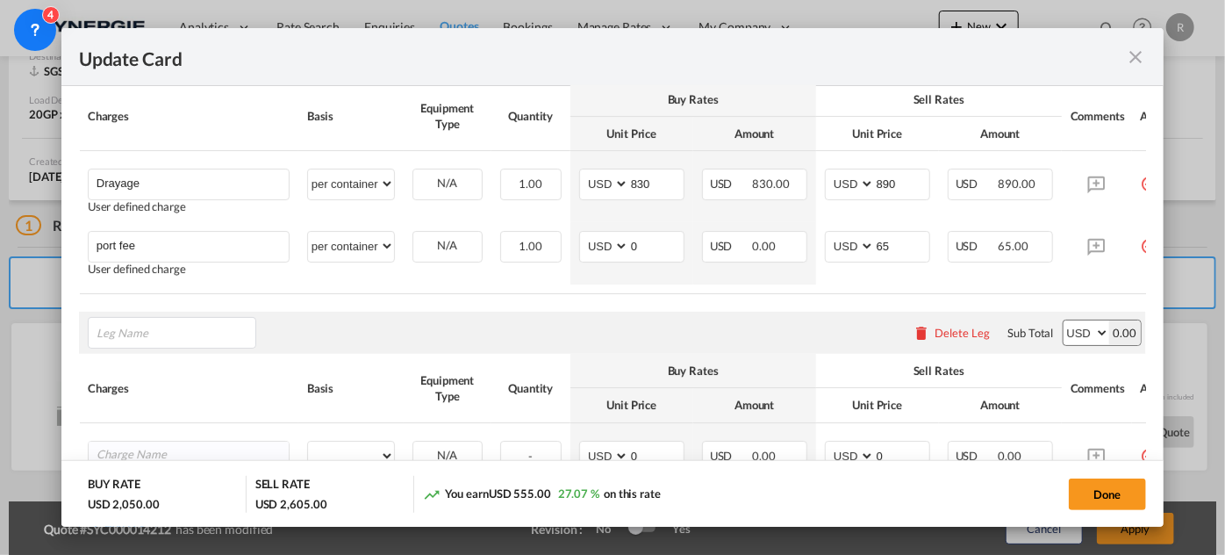
scroll to position [959, 0]
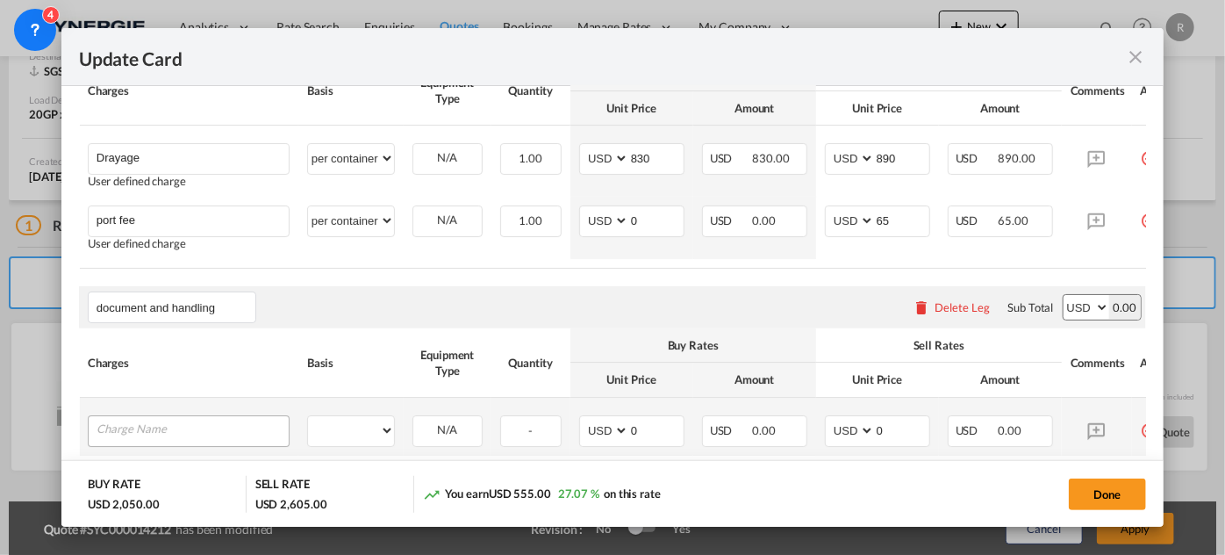
type input "document and handling"
click at [160, 435] on input "Charge Name" at bounding box center [193, 429] width 192 height 26
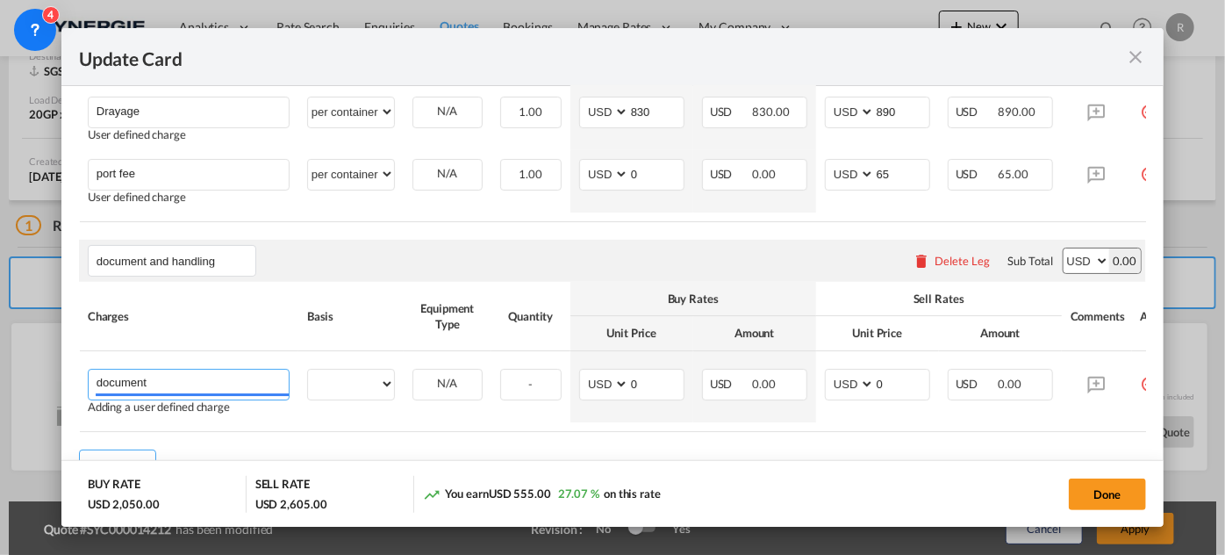
scroll to position [1094, 0]
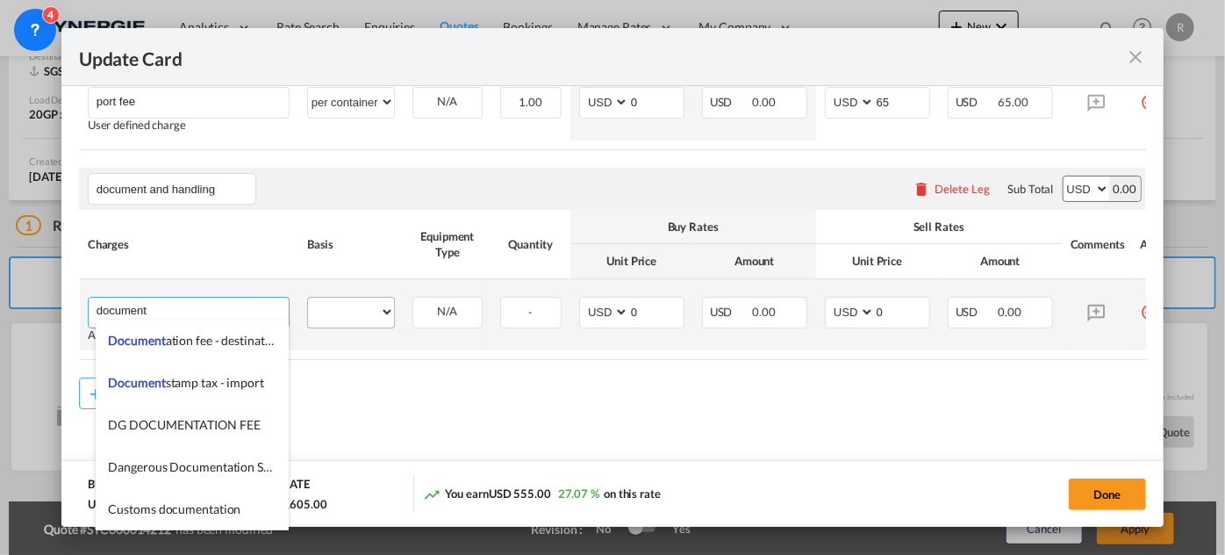
type input "document"
click at [380, 312] on select "per equipment per container per B/L per shipping bill per shipment per pallet p…" at bounding box center [351, 312] width 86 height 28
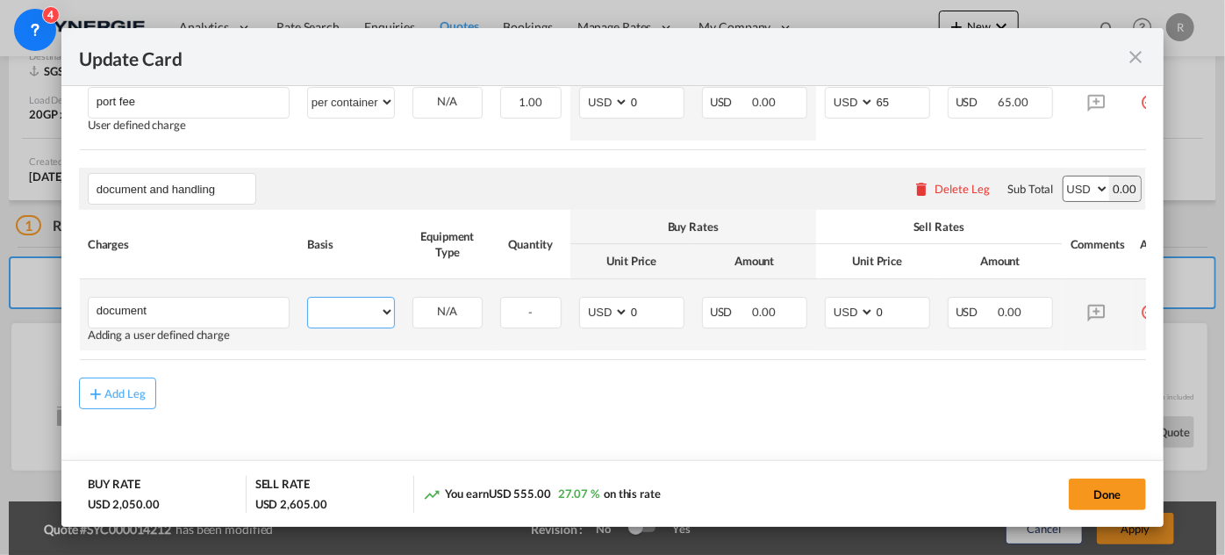
select select "per B/L"
click at [308, 298] on select "per equipment per container per B/L per shipping bill per shipment per pallet p…" at bounding box center [351, 312] width 86 height 28
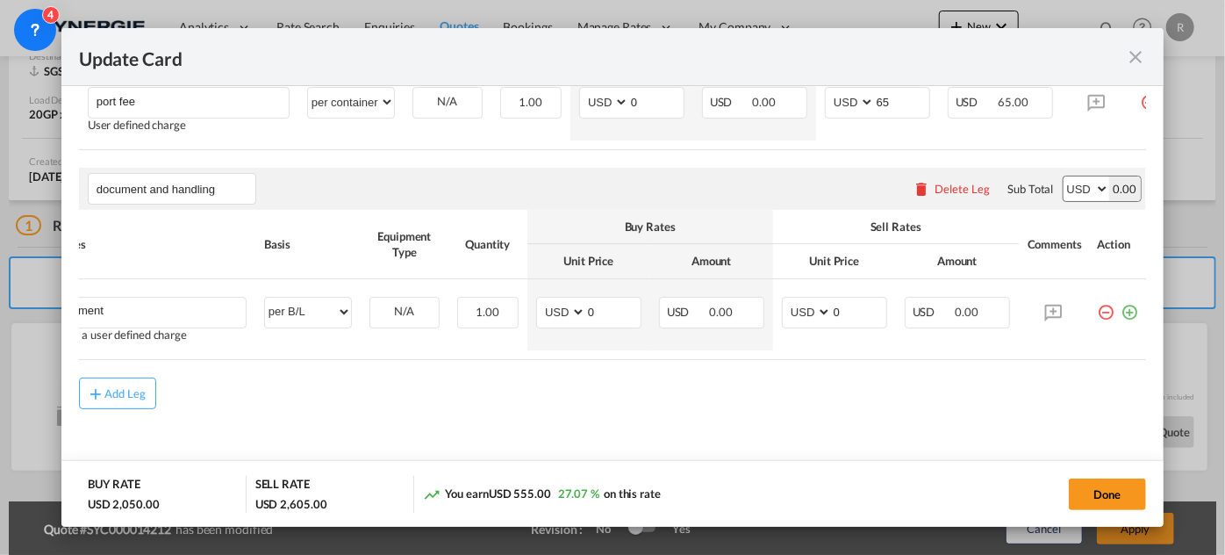
scroll to position [0, 56]
click at [1118, 505] on button "Done" at bounding box center [1107, 494] width 77 height 32
type input "29 Sep 2025"
type input "document and handling"
type input "document"
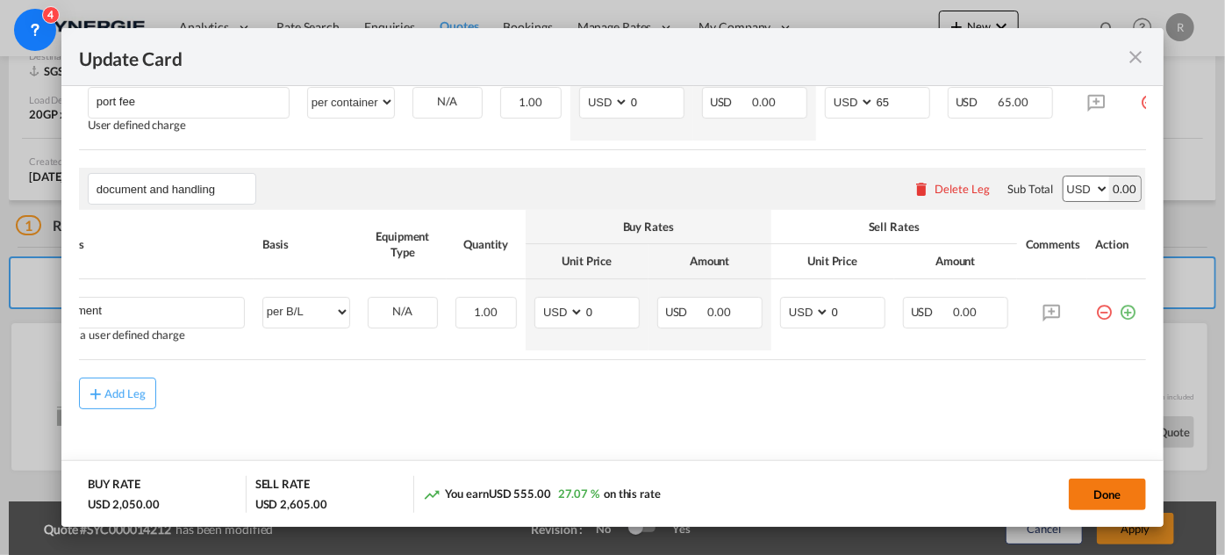
select select "per B/L"
type input "0"
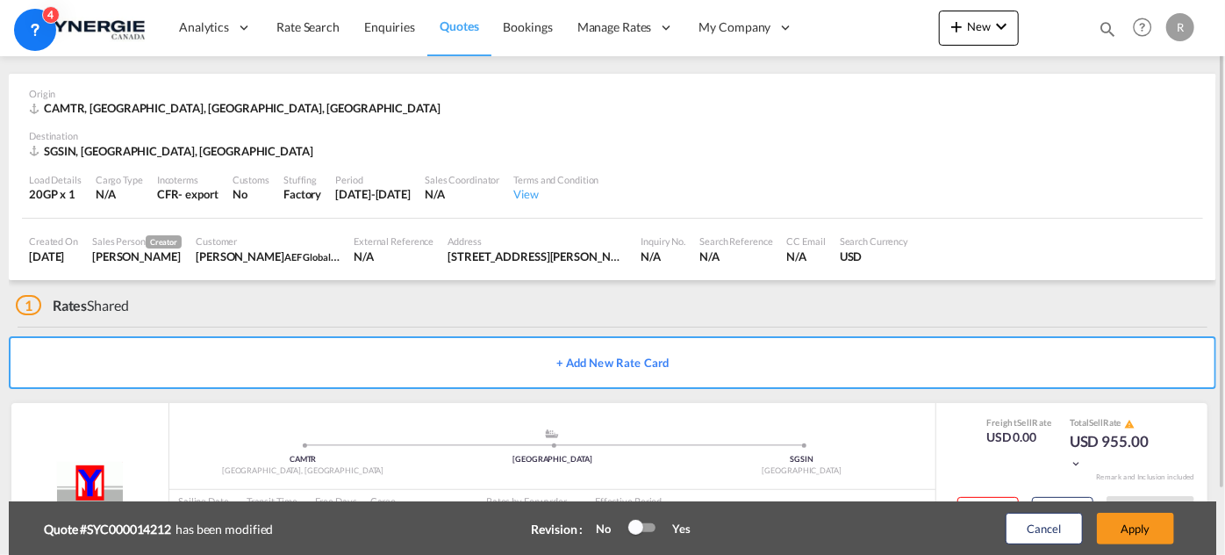
scroll to position [140, 0]
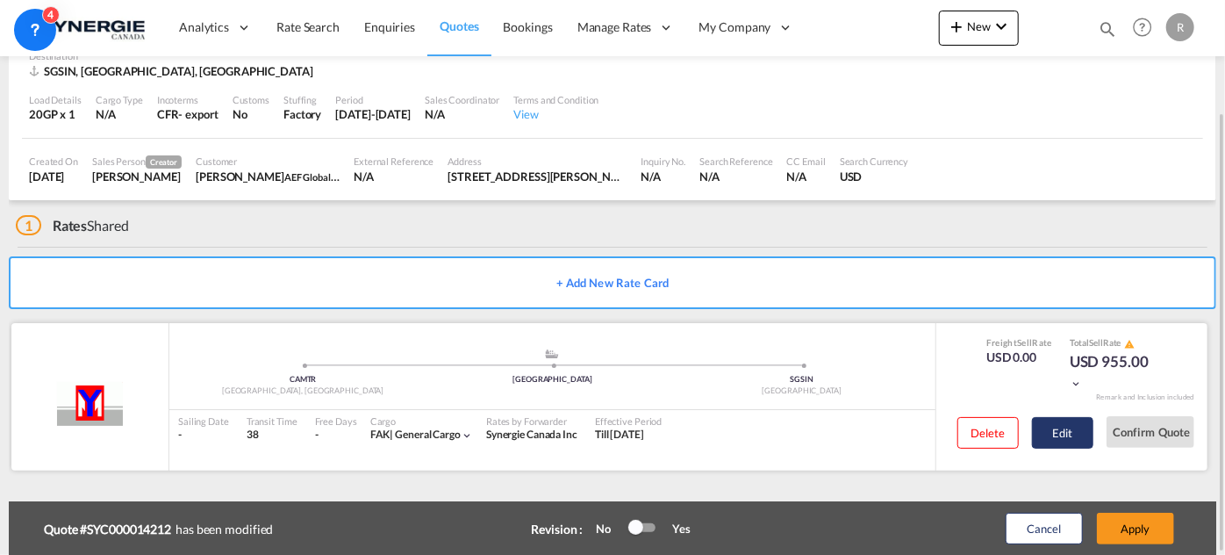
click at [1083, 426] on button "Edit" at bounding box center [1062, 433] width 61 height 32
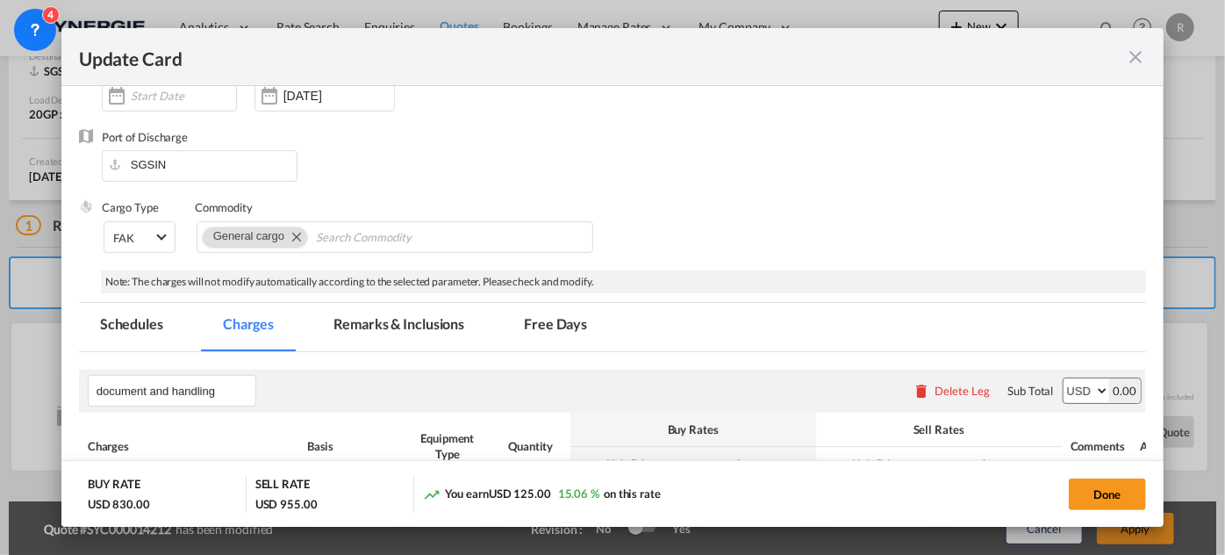
scroll to position [239, 0]
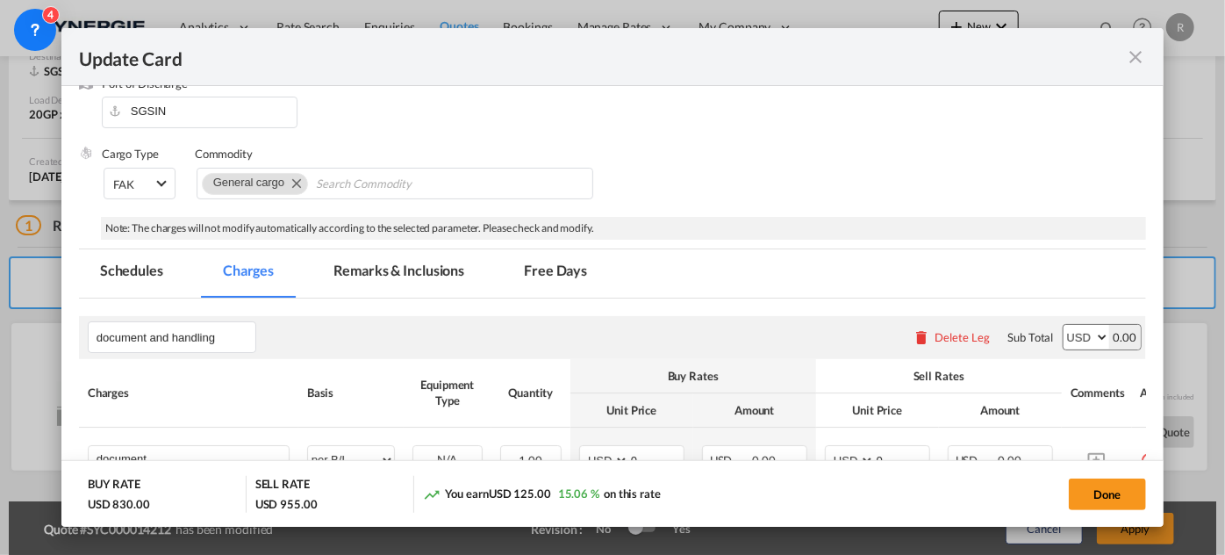
click at [407, 269] on md-tab-item "Remarks & Inclusions" at bounding box center [398, 273] width 173 height 48
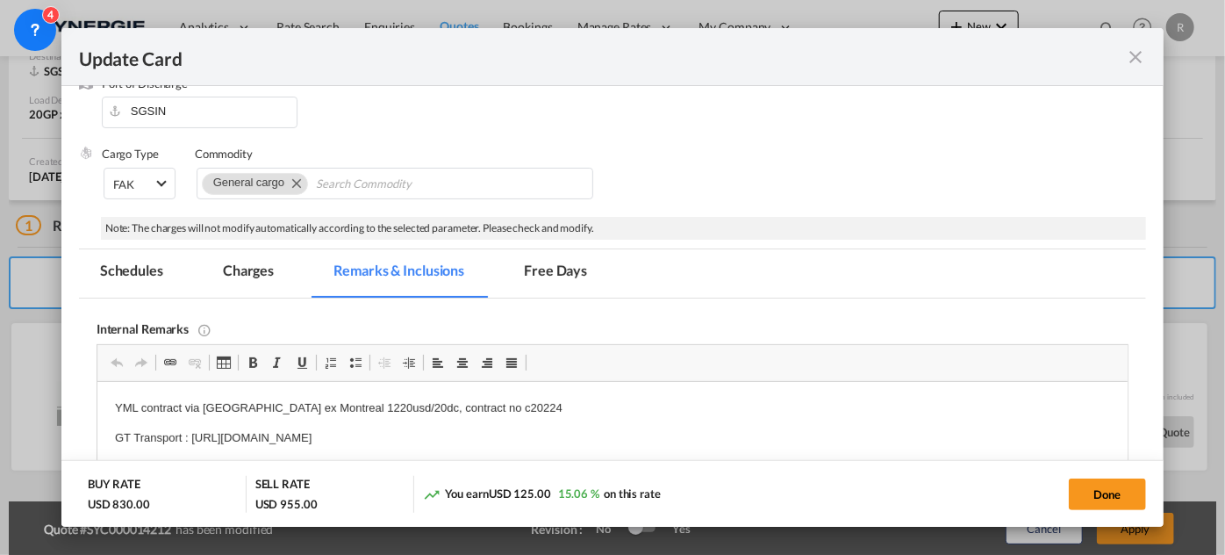
scroll to position [399, 0]
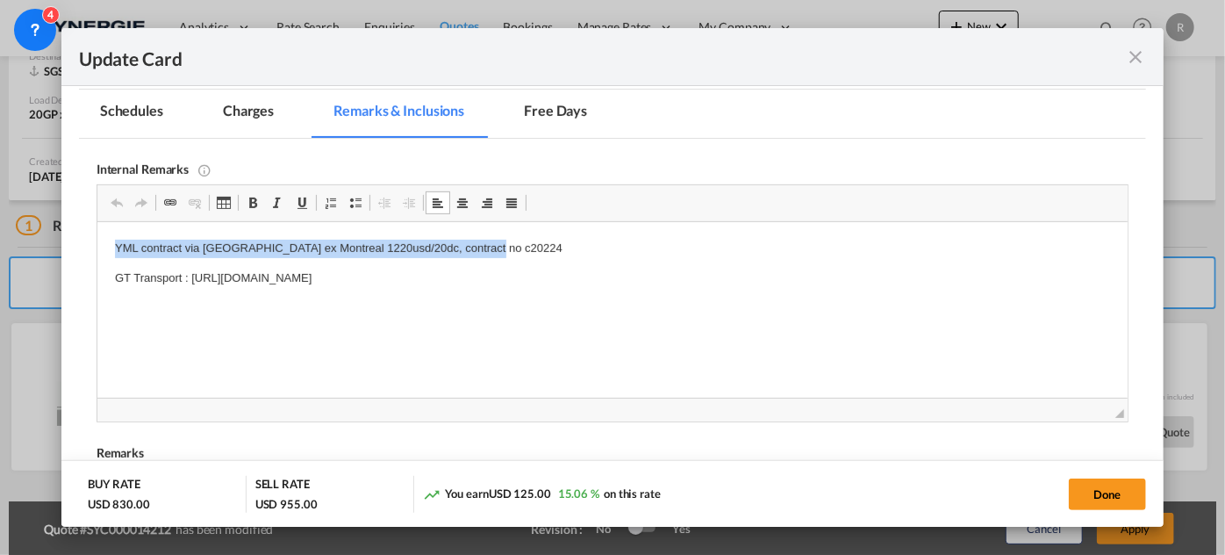
drag, startPoint x: 108, startPoint y: 247, endPoint x: 534, endPoint y: 256, distance: 425.8
copy p "YML contract via Halifax ex Montreal 1220usd/20dc, contract no c20224"
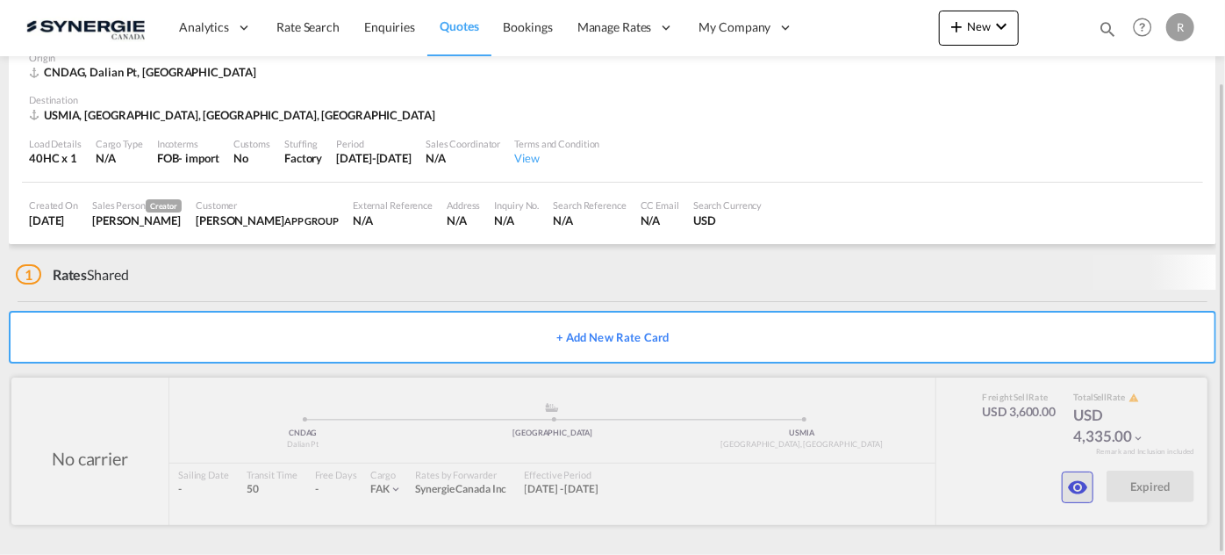
scroll to position [85, 0]
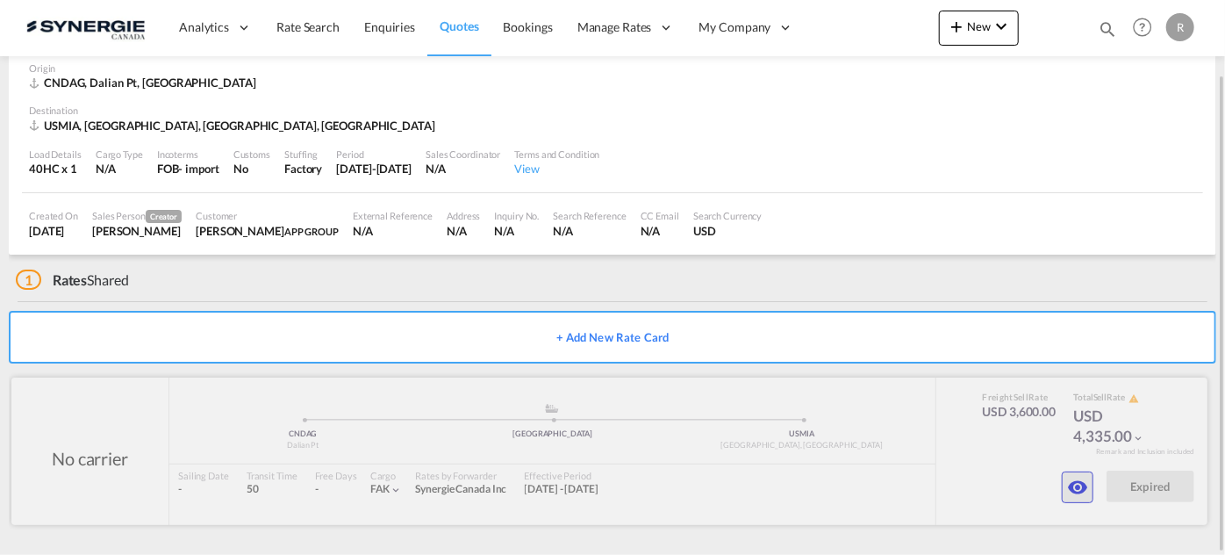
click at [1074, 491] on md-icon "icon-eye" at bounding box center [1077, 487] width 21 height 21
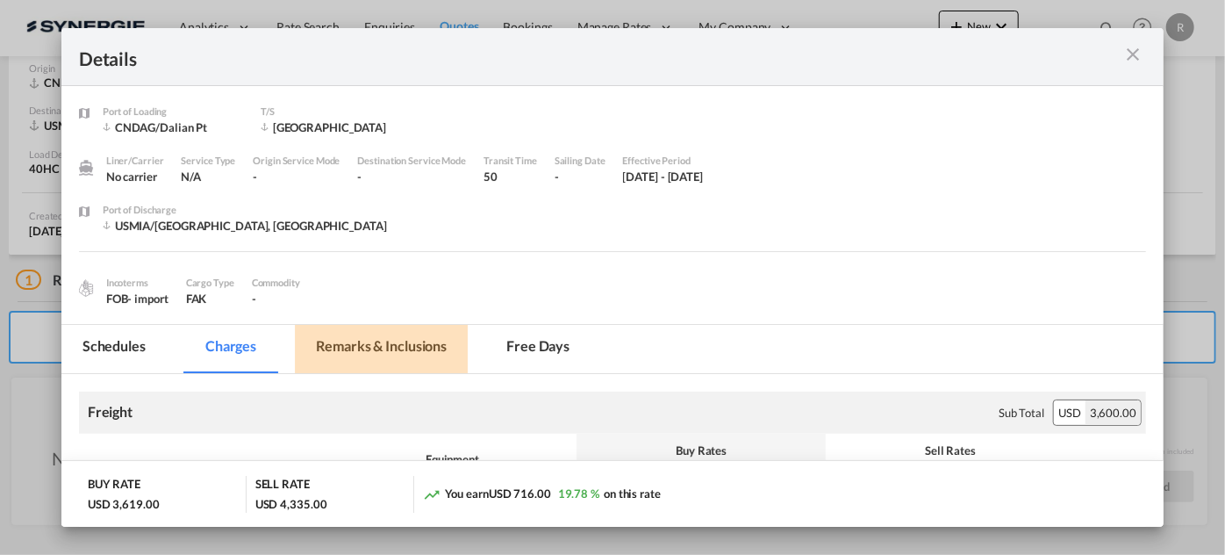
click at [393, 339] on md-tab-item "Remarks & Inclusions" at bounding box center [381, 349] width 173 height 48
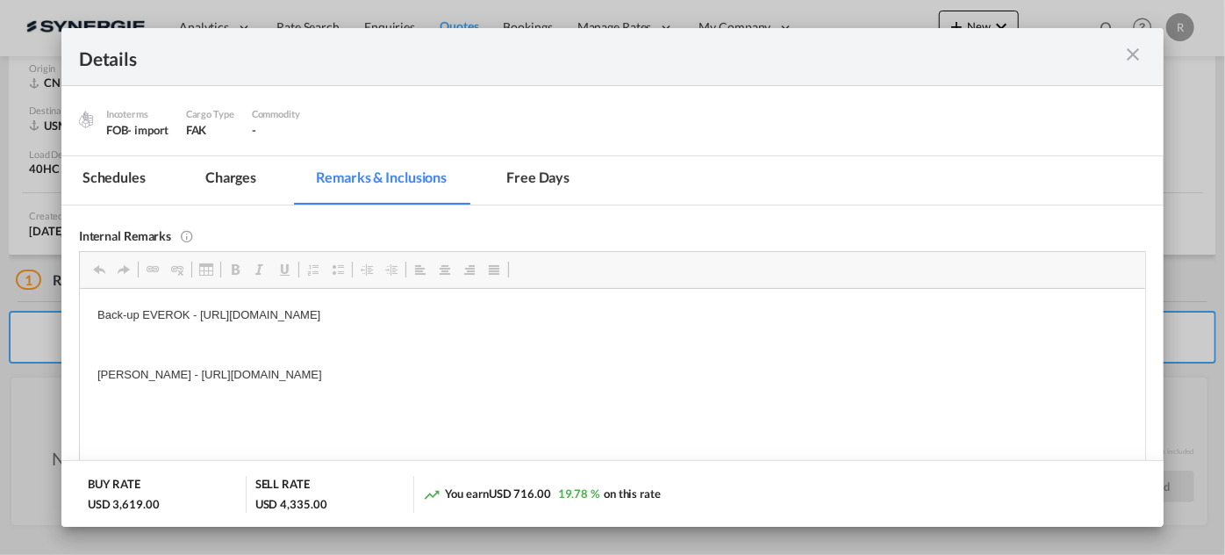
scroll to position [263, 0]
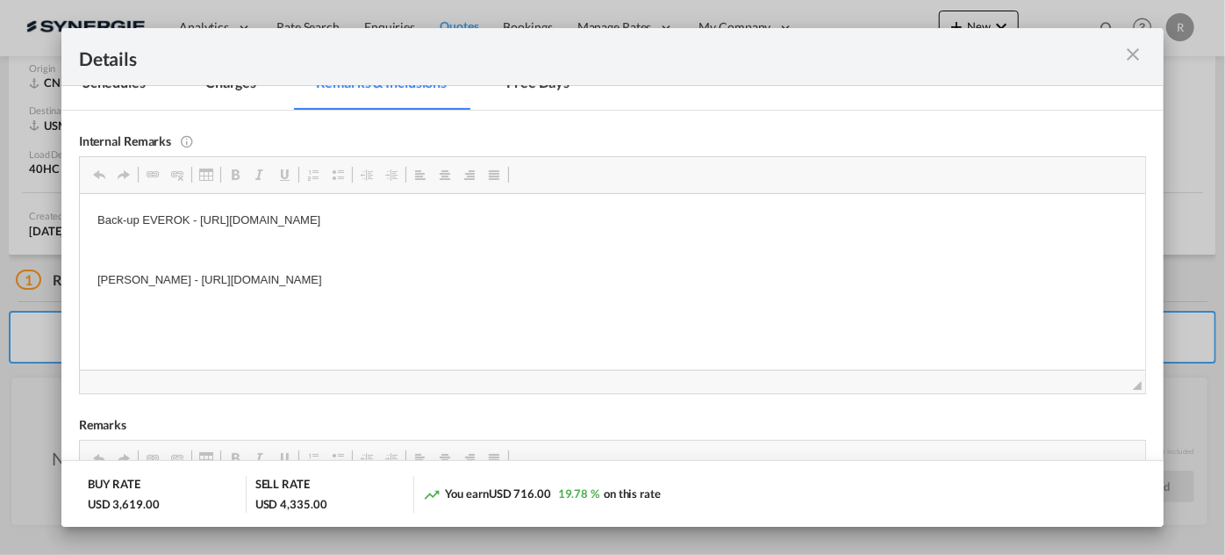
drag, startPoint x: 141, startPoint y: 277, endPoint x: 348, endPoint y: 279, distance: 207.2
click at [320, 280] on p "[PERSON_NAME] - [URL][DOMAIN_NAME]" at bounding box center [612, 279] width 1031 height 18
click at [186, 277] on p "[PERSON_NAME] - [URL][DOMAIN_NAME]" at bounding box center [612, 279] width 1031 height 18
drag, startPoint x: 189, startPoint y: 277, endPoint x: 243, endPoint y: 277, distance: 54.4
click at [239, 277] on p "[PERSON_NAME] - [URL][DOMAIN_NAME]" at bounding box center [612, 279] width 1031 height 18
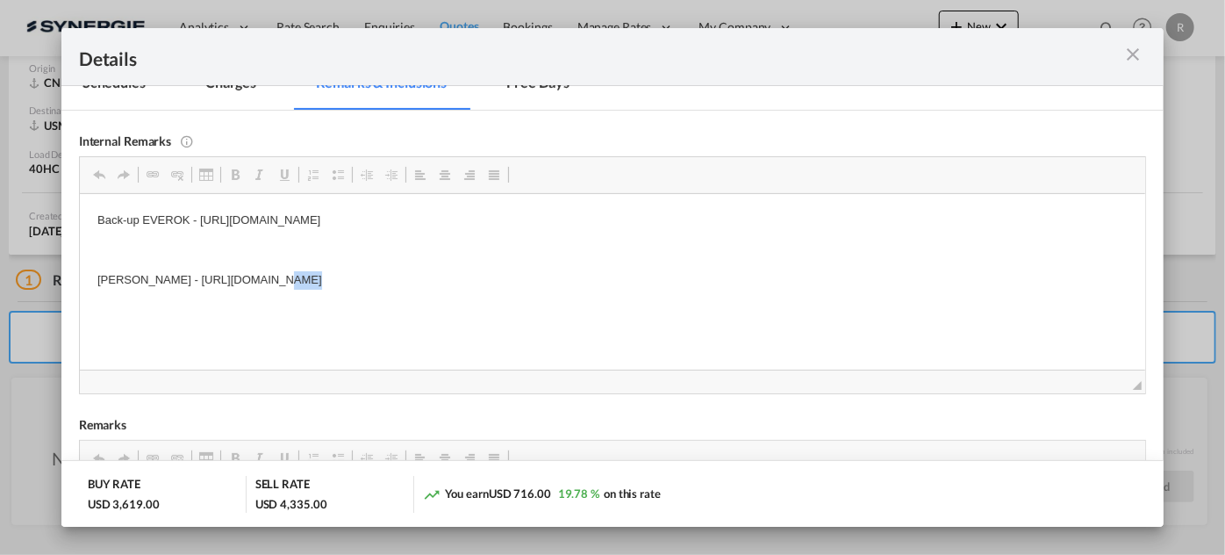
drag, startPoint x: 262, startPoint y: 277, endPoint x: 277, endPoint y: 277, distance: 14.1
click at [277, 277] on p "[PERSON_NAME] - [URL][DOMAIN_NAME]" at bounding box center [612, 279] width 1031 height 18
click at [298, 270] on p "[PERSON_NAME] - [URL][DOMAIN_NAME]" at bounding box center [612, 279] width 1031 height 18
drag, startPoint x: 192, startPoint y: 279, endPoint x: 691, endPoint y: 281, distance: 498.6
click at [691, 281] on p "[PERSON_NAME] - [URL][DOMAIN_NAME]" at bounding box center [612, 279] width 1031 height 18
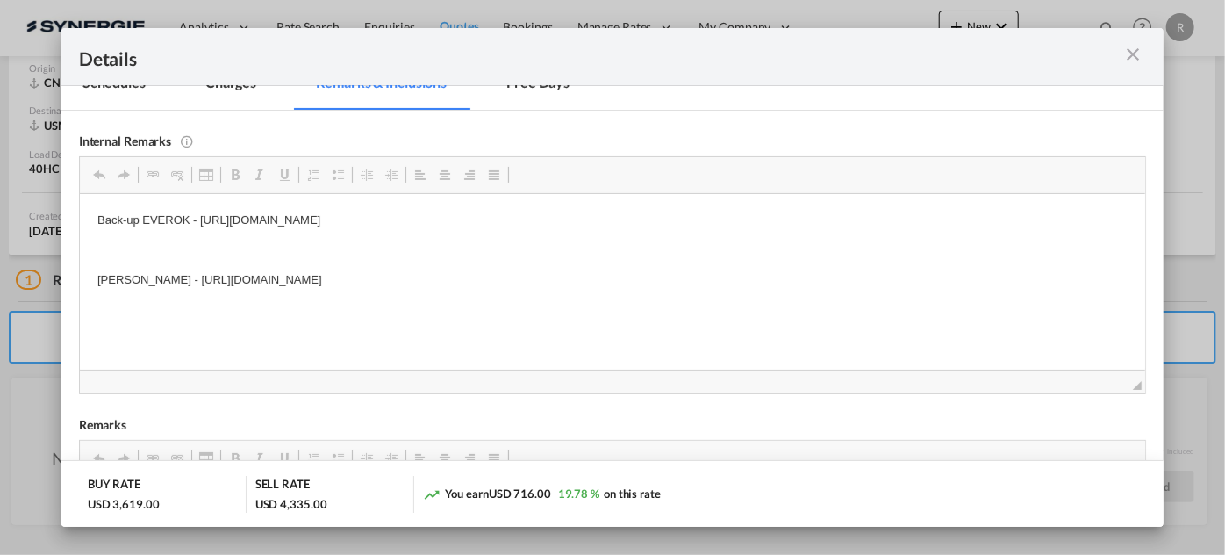
copy p "[URL][DOMAIN_NAME]"
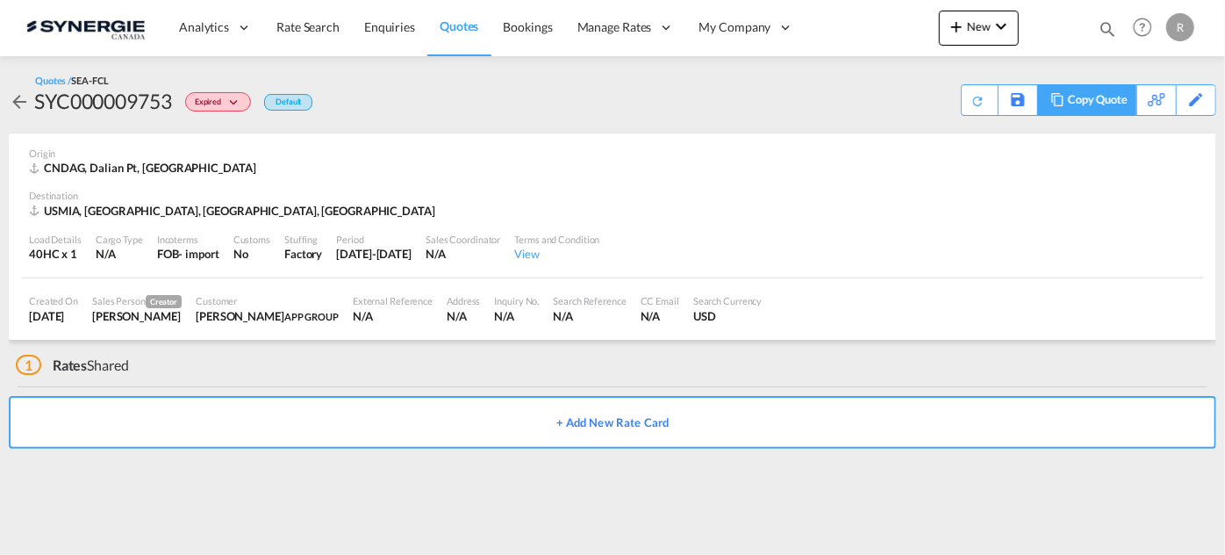
click at [1117, 109] on div "Copy Quote" at bounding box center [1098, 100] width 60 height 30
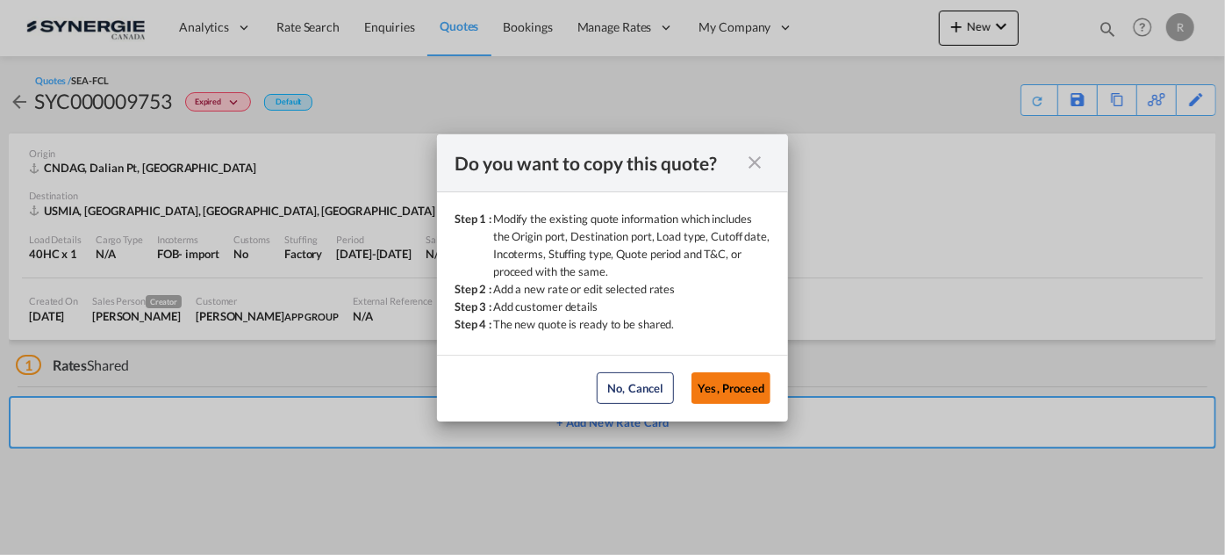
click at [733, 388] on button "Yes, Proceed" at bounding box center [731, 388] width 79 height 32
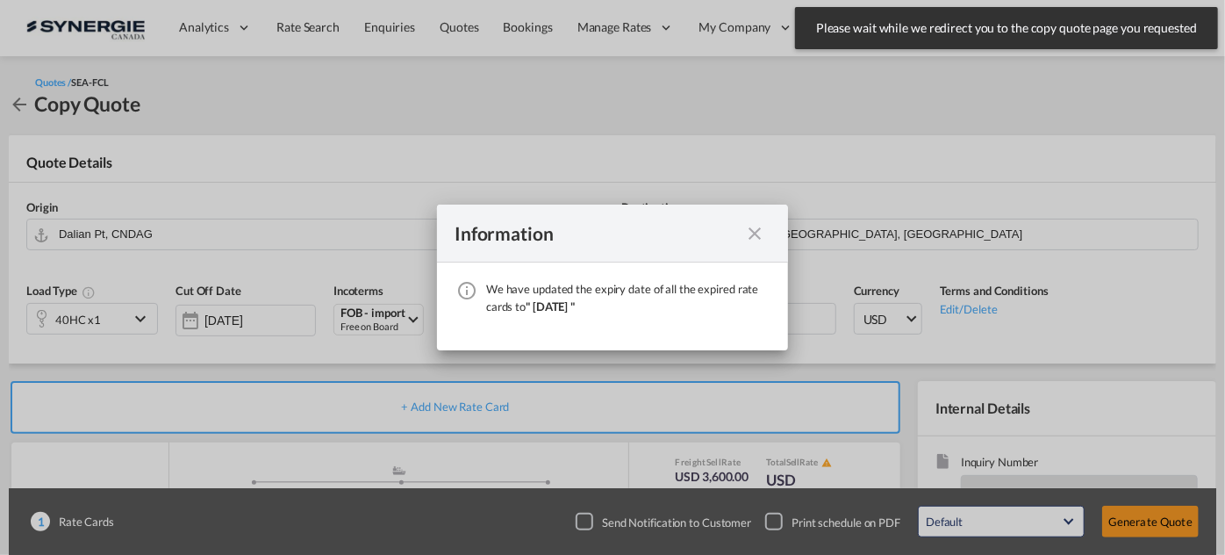
click at [755, 238] on md-icon "icon-close fg-AAA8AD cursor" at bounding box center [754, 233] width 21 height 21
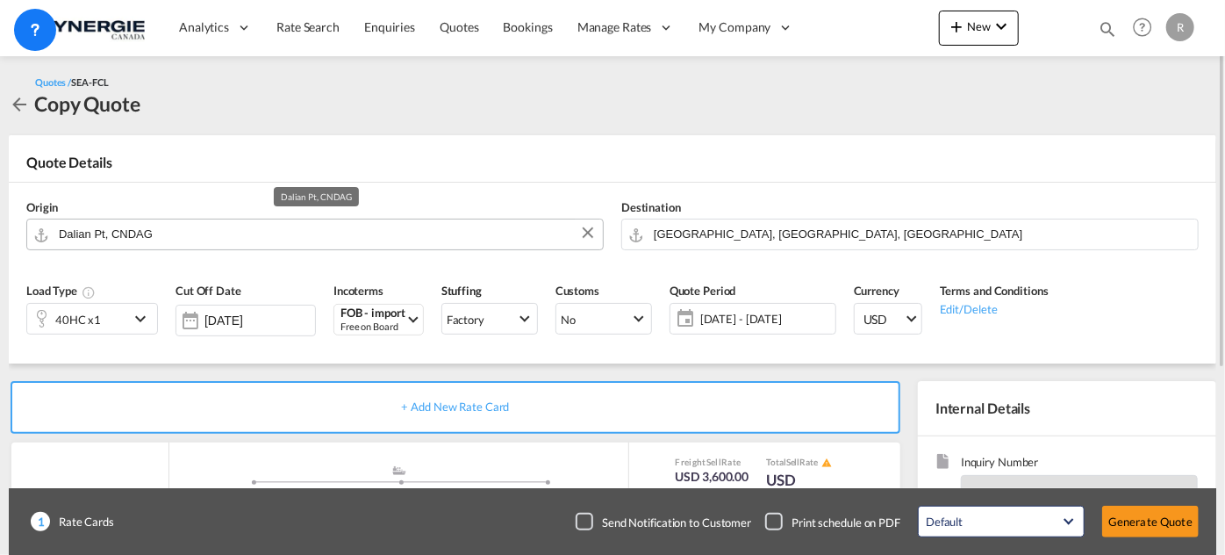
click at [267, 228] on input "Dalian Pt, CNDAG" at bounding box center [326, 234] width 535 height 31
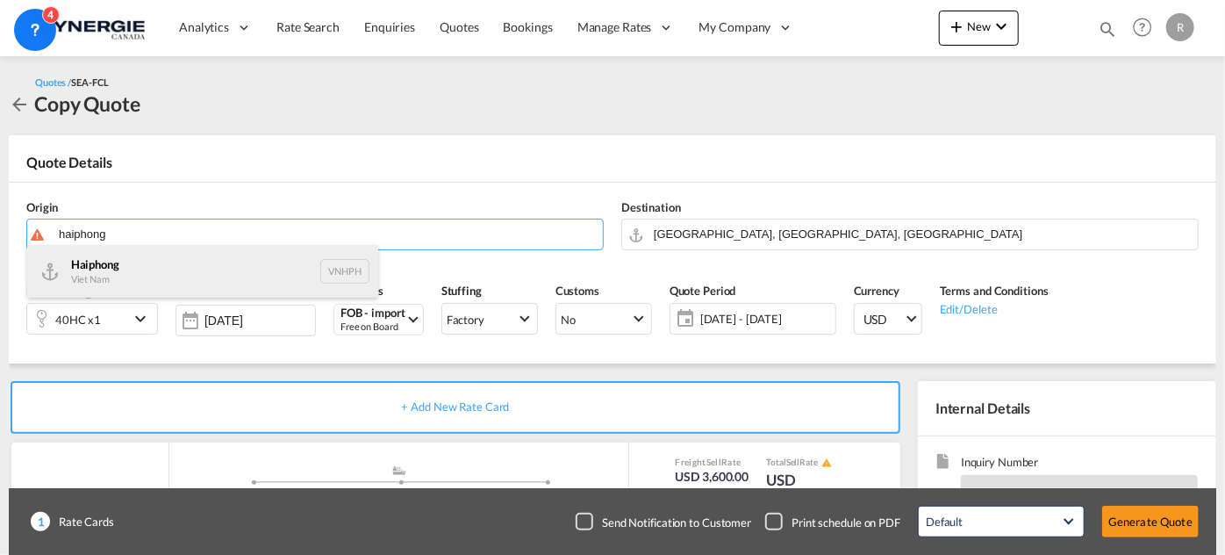
click at [140, 277] on div "Haiphong Viet Nam VNHPH" at bounding box center [202, 271] width 351 height 53
type input "Haiphong, VNHPH"
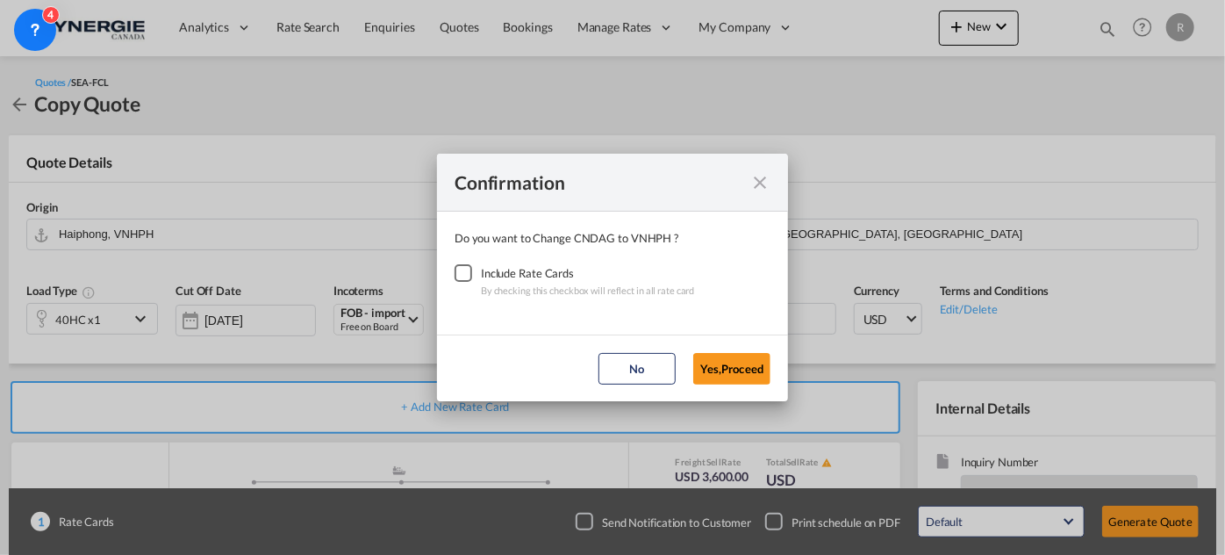
click at [461, 273] on div "Checkbox No Ink" at bounding box center [464, 273] width 18 height 18
click at [721, 370] on button "Yes,Proceed" at bounding box center [731, 369] width 77 height 32
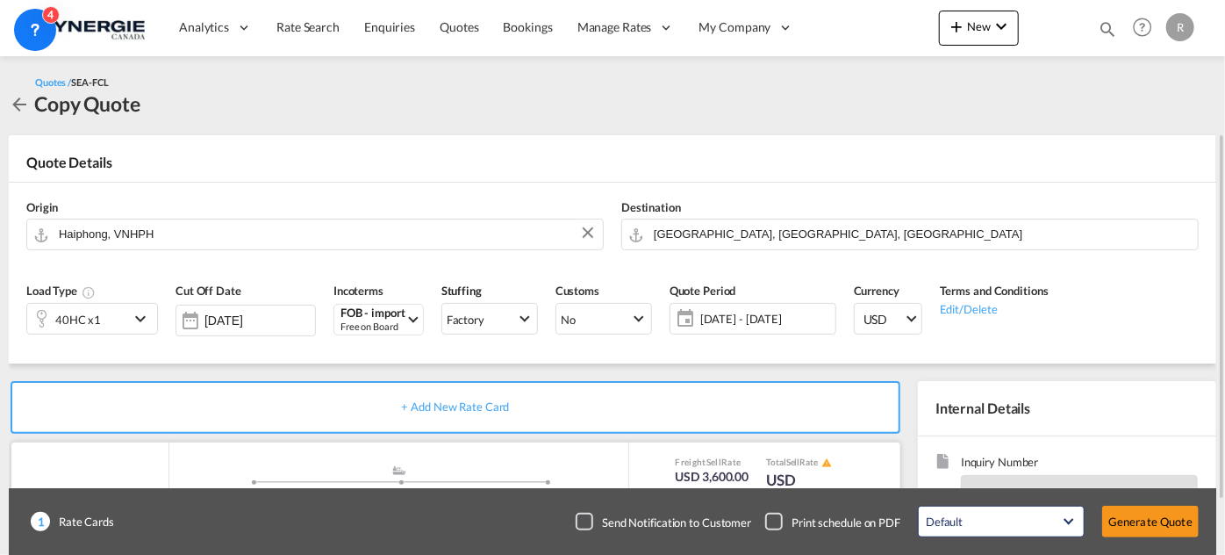
scroll to position [79, 0]
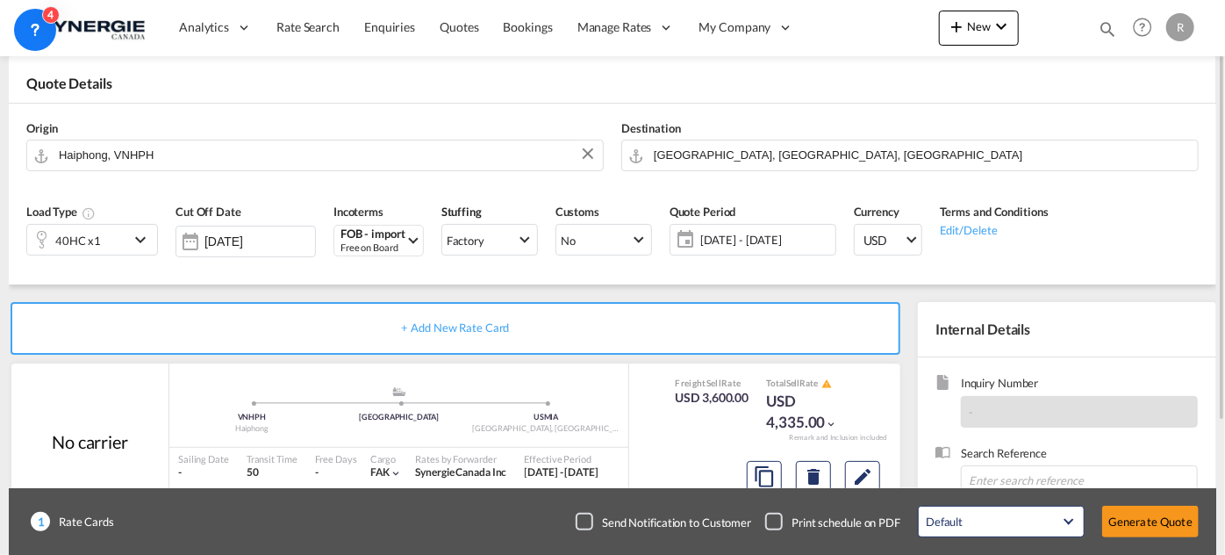
click at [104, 238] on div "40HC x1" at bounding box center [78, 240] width 102 height 30
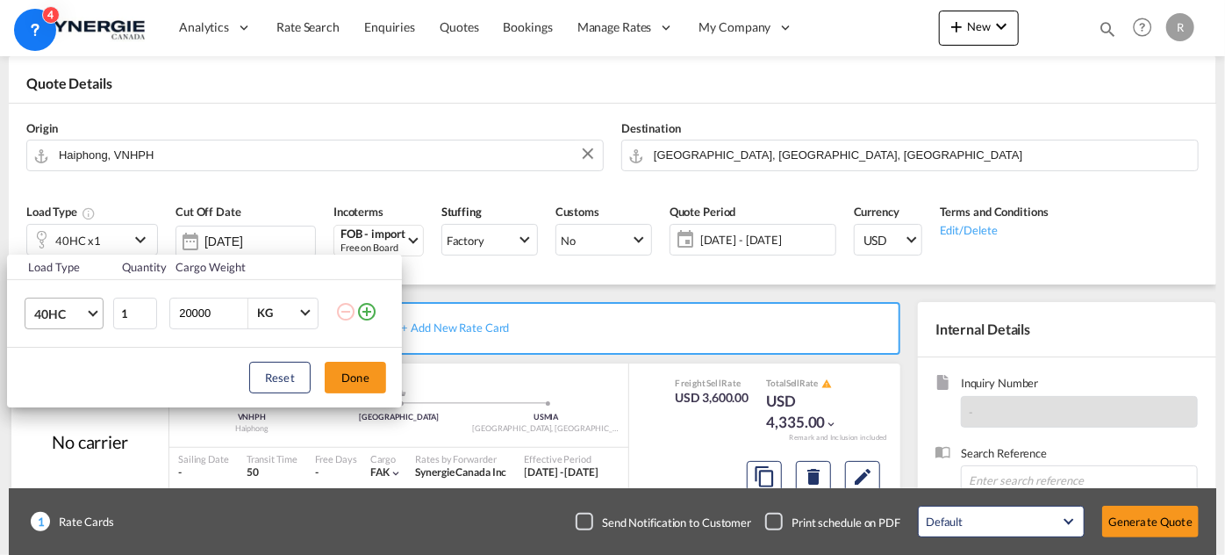
click at [49, 311] on span "40HC" at bounding box center [59, 314] width 51 height 18
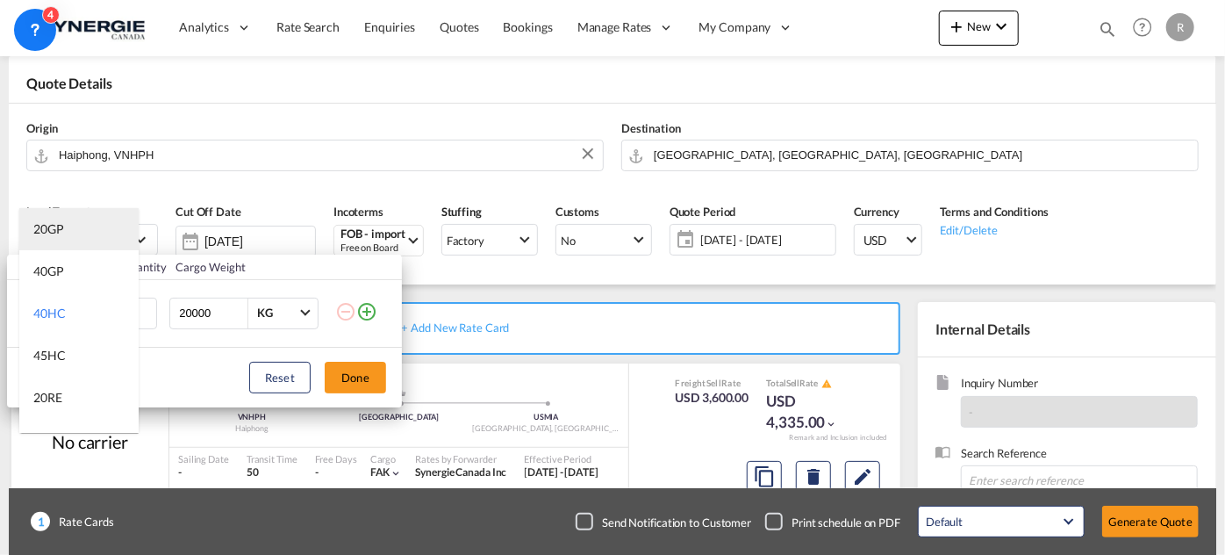
click at [79, 224] on md-option "20GP" at bounding box center [78, 229] width 119 height 42
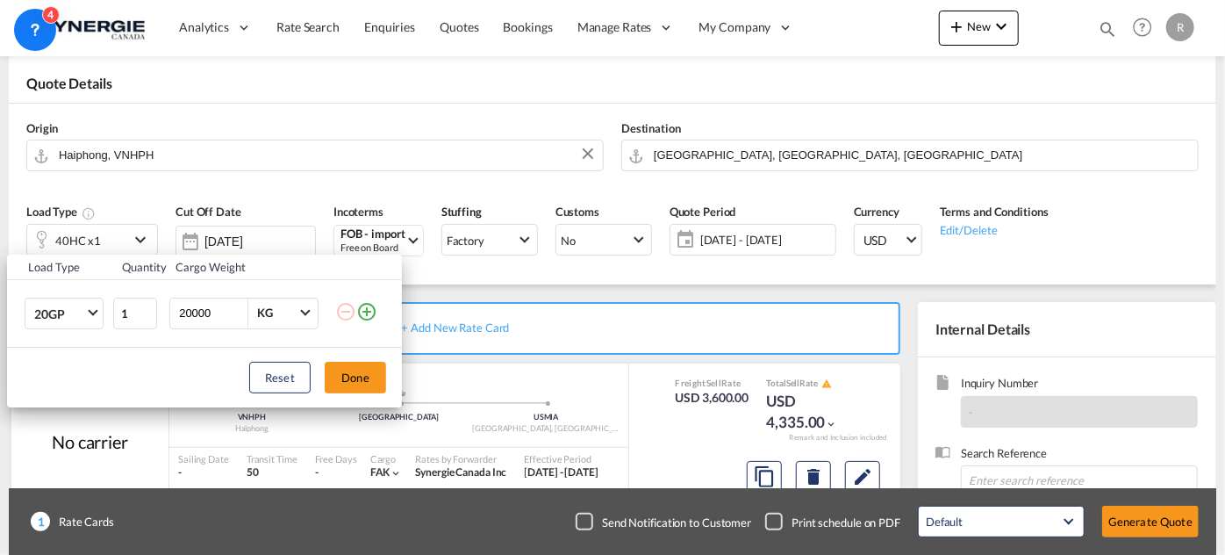
drag, startPoint x: 212, startPoint y: 311, endPoint x: 124, endPoint y: 292, distance: 90.6
click at [124, 292] on tr "20GP 1 20000 KG KG" at bounding box center [204, 313] width 395 height 68
type input "6000"
click at [372, 379] on button "Done" at bounding box center [355, 378] width 61 height 32
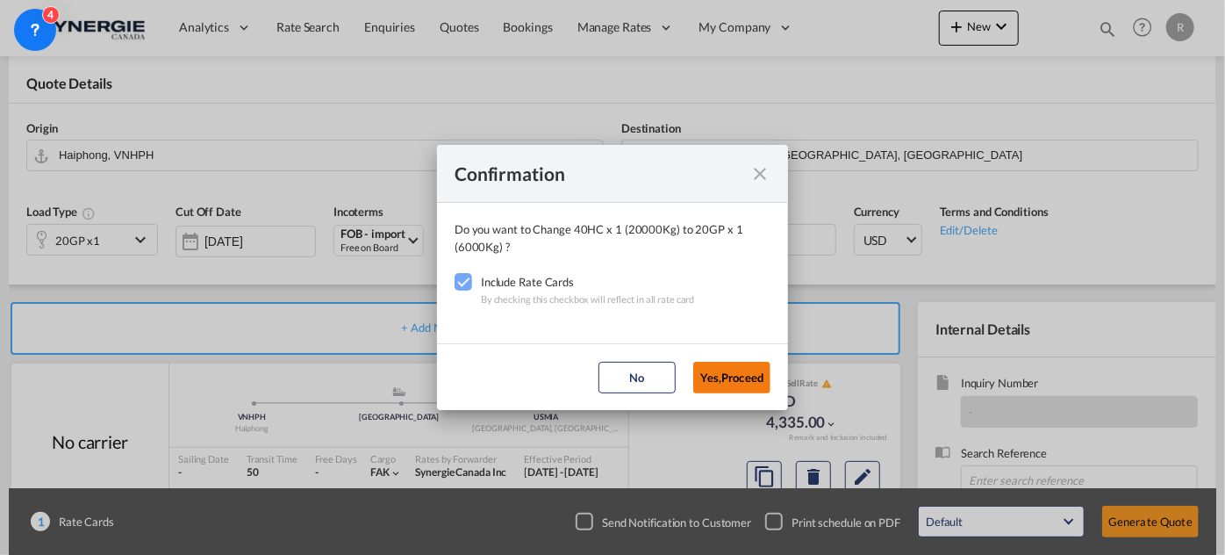
click at [742, 387] on button "Yes,Proceed" at bounding box center [731, 378] width 77 height 32
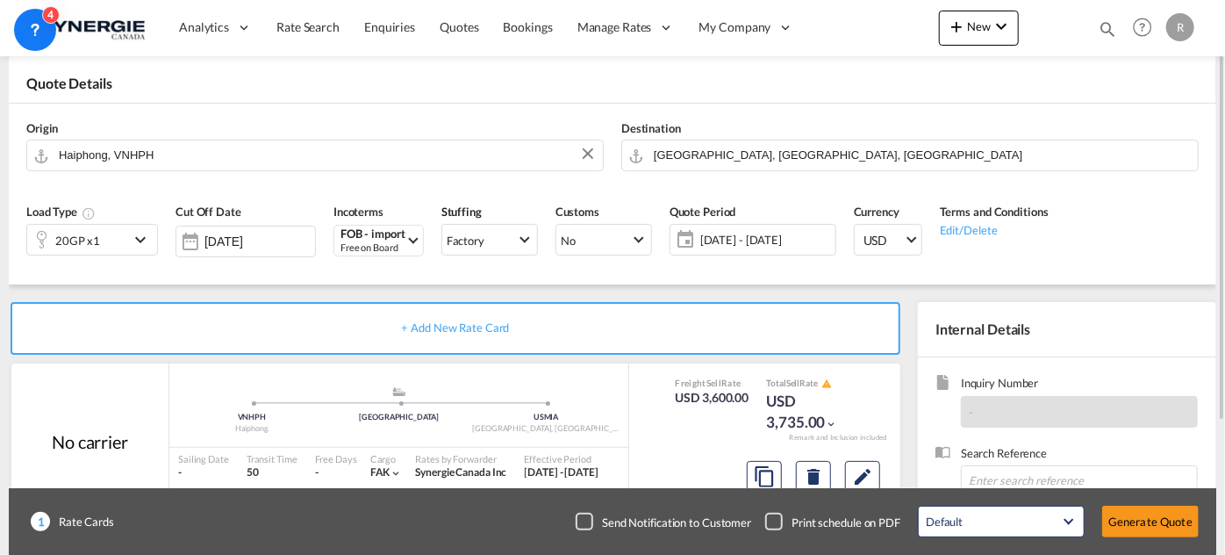
click at [772, 245] on span "[DATE] - [DATE]" at bounding box center [765, 240] width 131 height 16
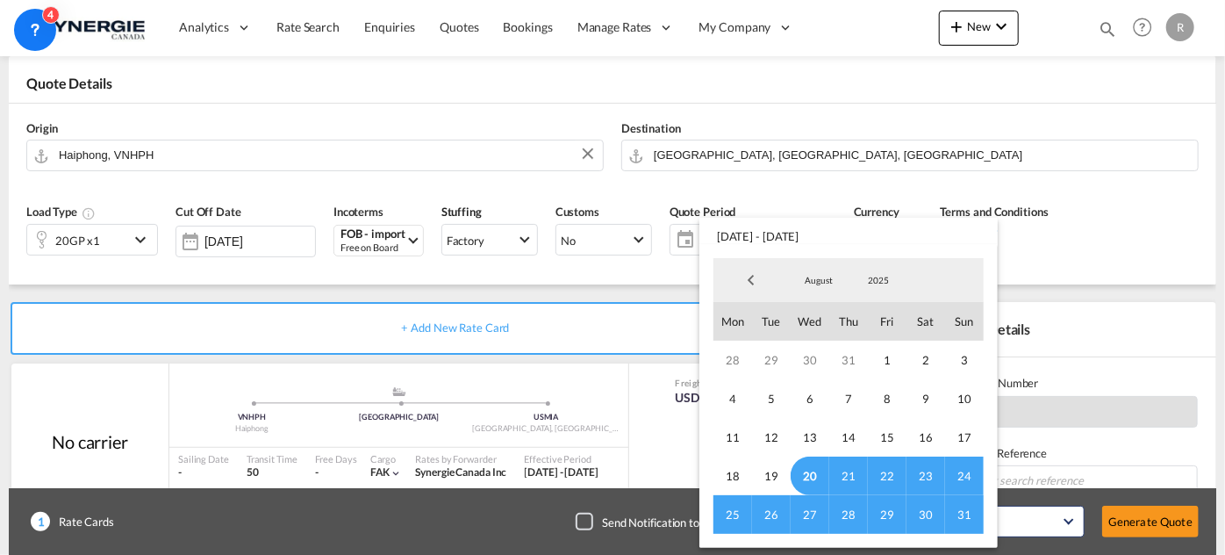
click at [966, 509] on span "31" at bounding box center [964, 514] width 39 height 39
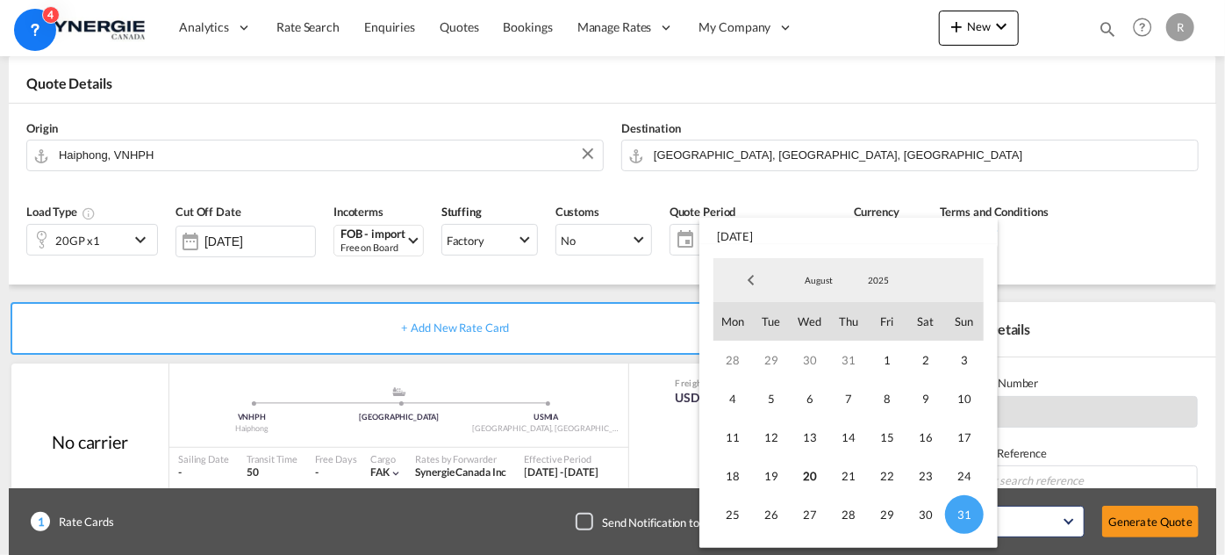
click at [569, 315] on md-backdrop at bounding box center [612, 277] width 1225 height 555
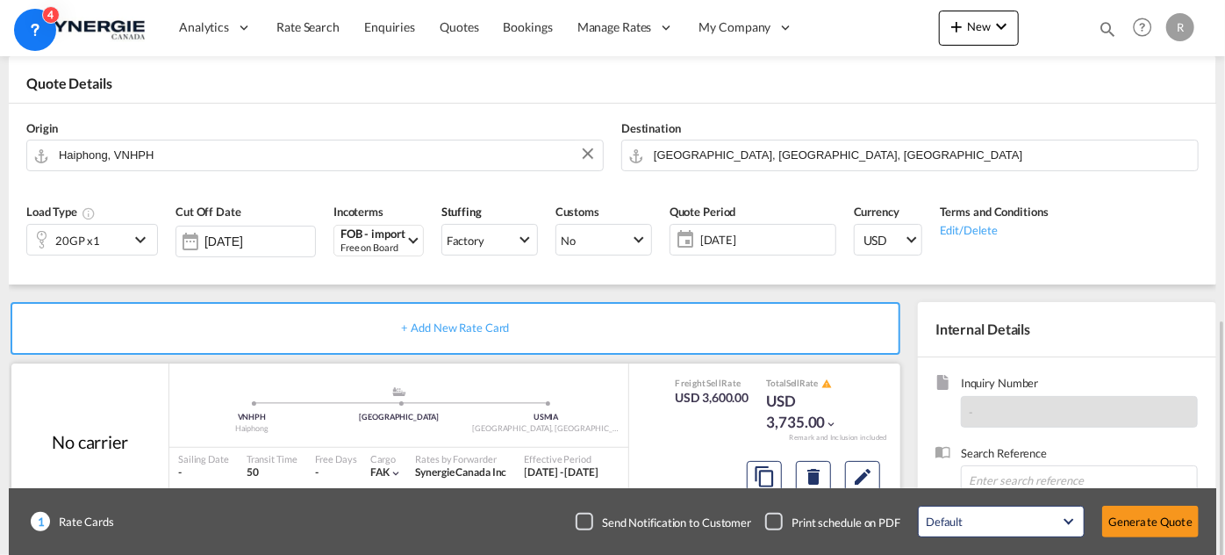
scroll to position [239, 0]
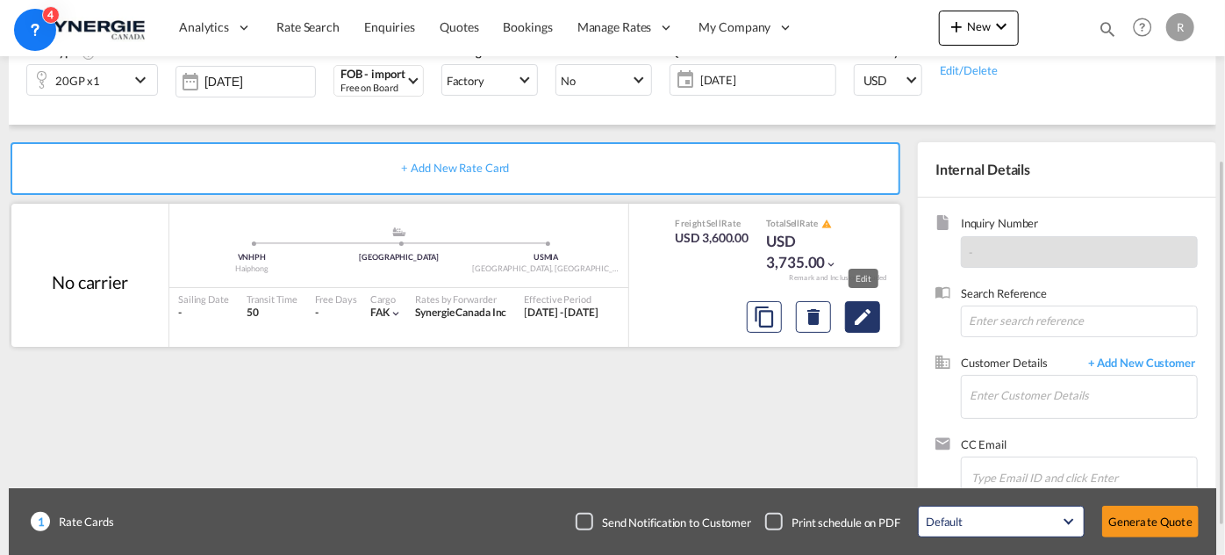
click at [858, 322] on md-icon "Edit" at bounding box center [862, 316] width 21 height 21
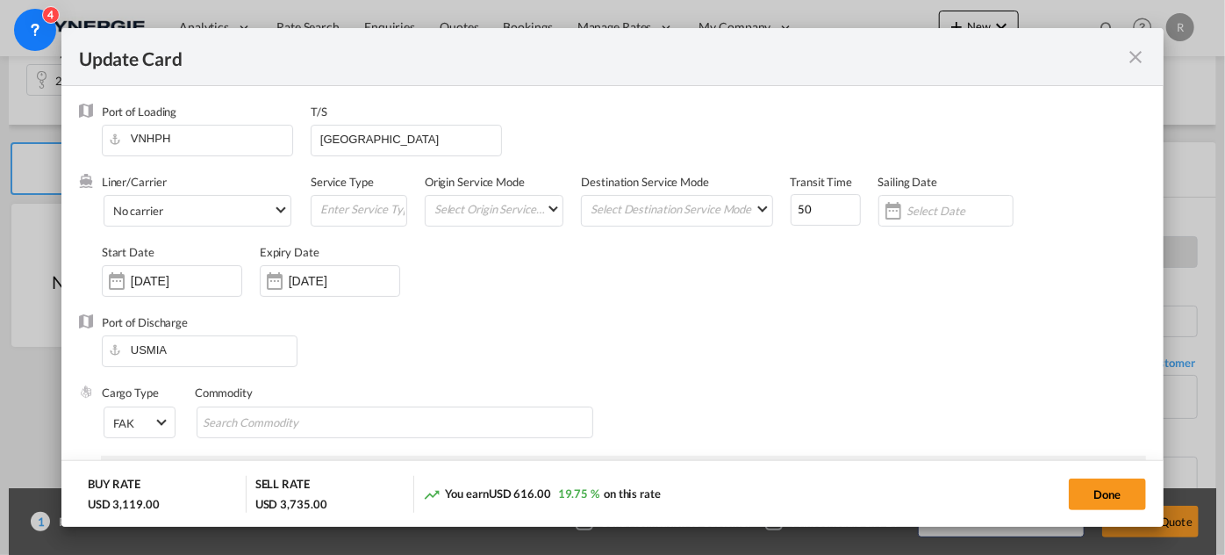
select select "per container"
select select "per B/L"
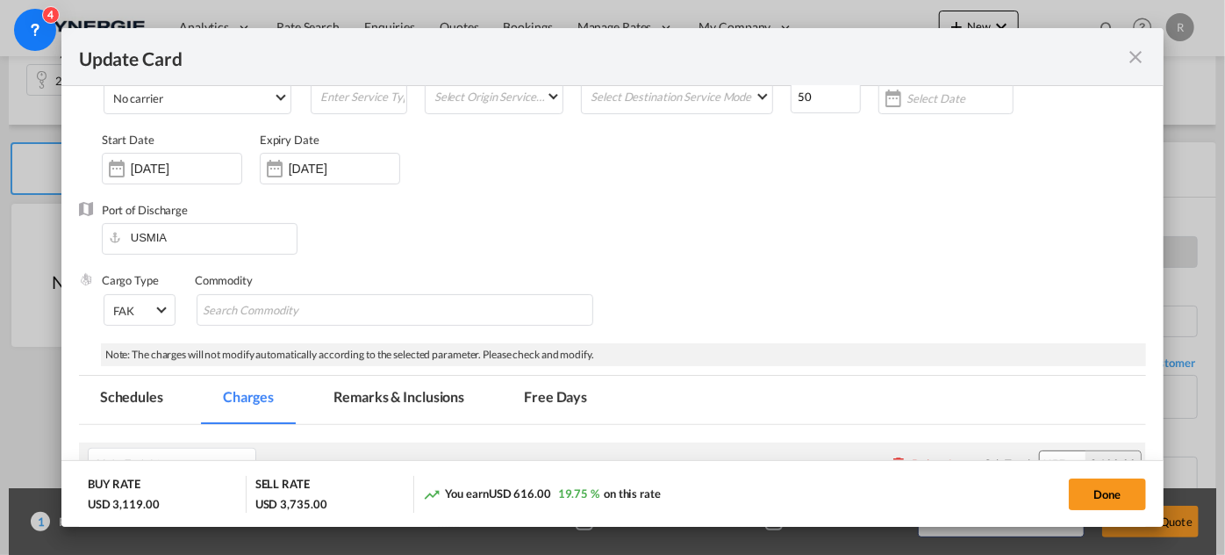
scroll to position [159, 0]
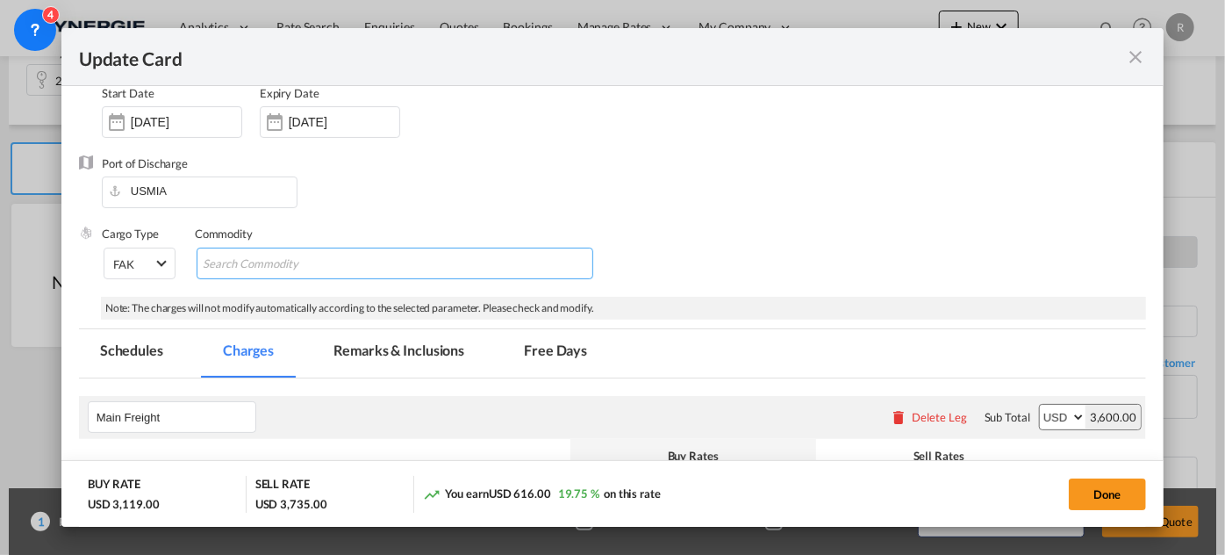
click at [312, 264] on input "Search Commodity" at bounding box center [283, 264] width 161 height 28
paste input "FOB Haiphong to Miami - FW25US-469-MK 5330007269 - EXF Sep 01 - NA1"
type input "FOB Haiphong to Miami - FW25US-469-MK 5330007269 - EXF Sep 01 - NA1"
click at [824, 233] on div "Cargo Type FAK FAK GCR GDSM General Cargo Hazardous Cargo Ambient Foodstuff Chi…" at bounding box center [624, 261] width 1045 height 70
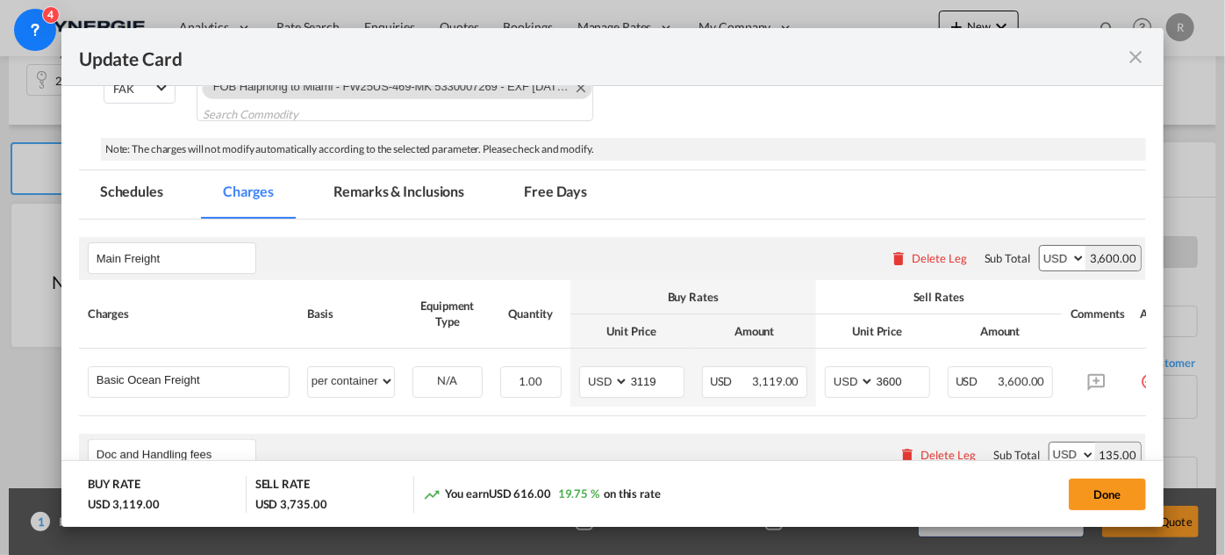
scroll to position [319, 0]
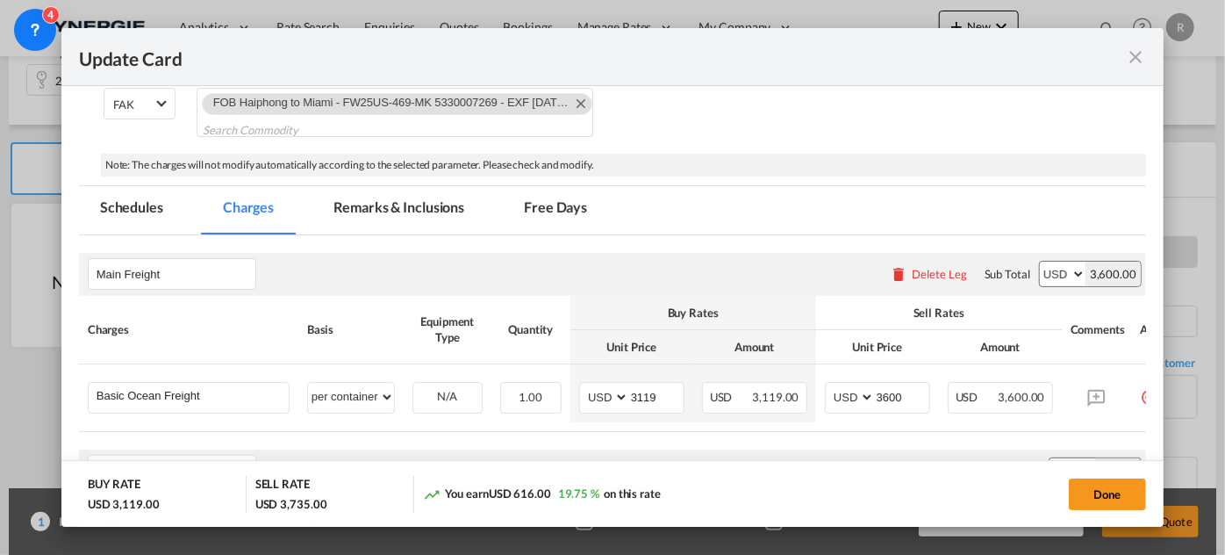
click at [414, 211] on md-tab-item "Remarks & Inclusions" at bounding box center [398, 210] width 173 height 48
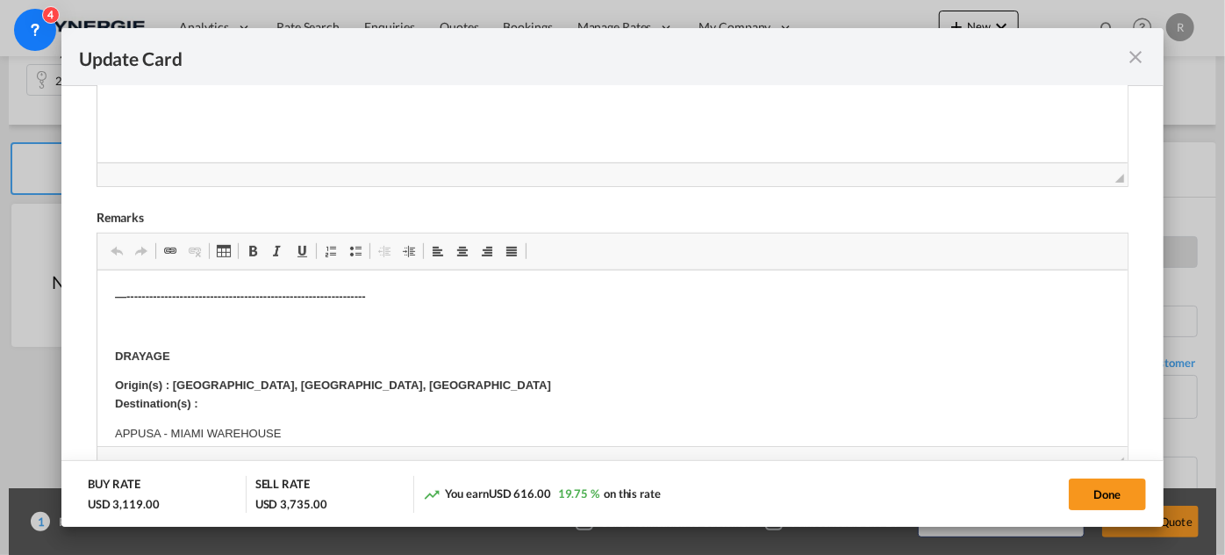
scroll to position [718, 0]
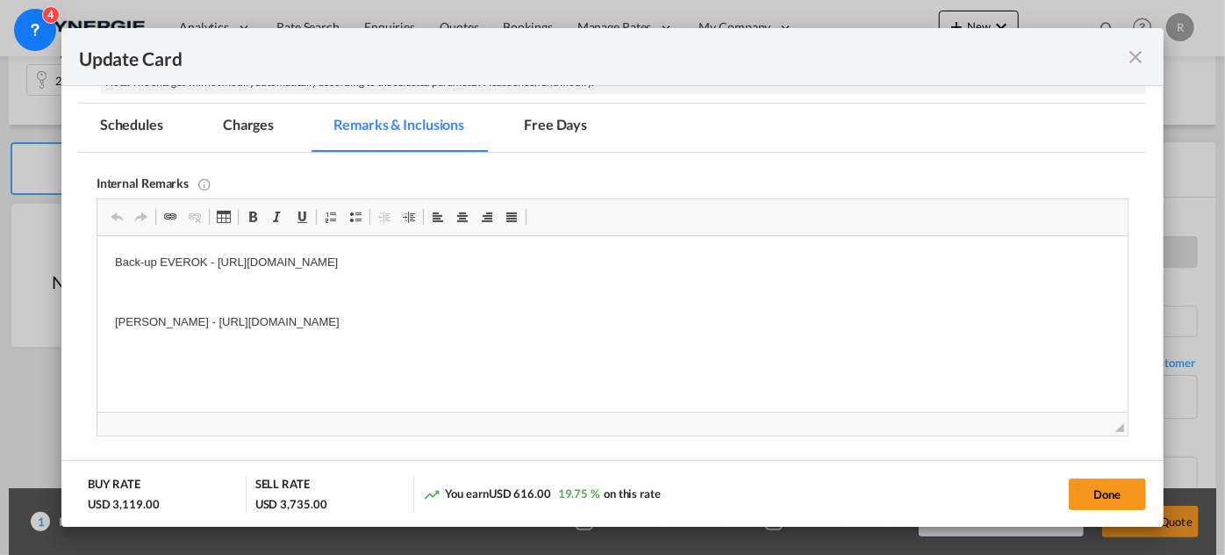
scroll to position [319, 0]
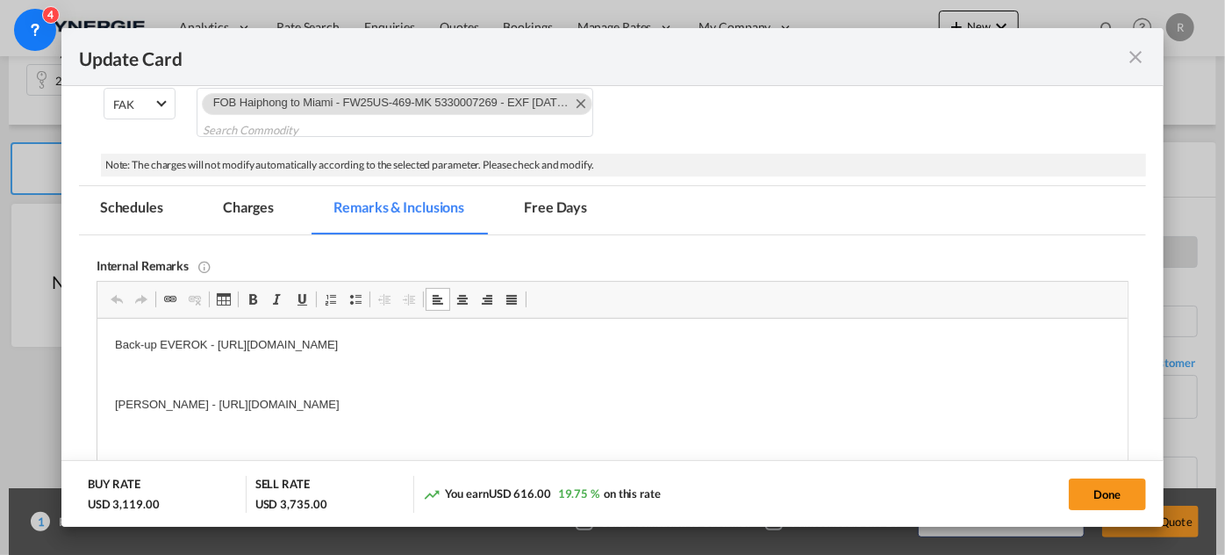
drag, startPoint x: 115, startPoint y: 352, endPoint x: 154, endPoint y: 356, distance: 39.7
drag, startPoint x: 110, startPoint y: 339, endPoint x: 770, endPoint y: 348, distance: 660.2
click at [770, 348] on html "Back-up EVEROK - https://app.frontapp.com/open/cnv_p1vozyn?key=-FTD1doX0JCJ67rT…" at bounding box center [612, 375] width 1031 height 112
click at [255, 339] on p "DB" at bounding box center [611, 345] width 995 height 18
click at [255, 197] on md-tab-item "Charges" at bounding box center [248, 210] width 93 height 48
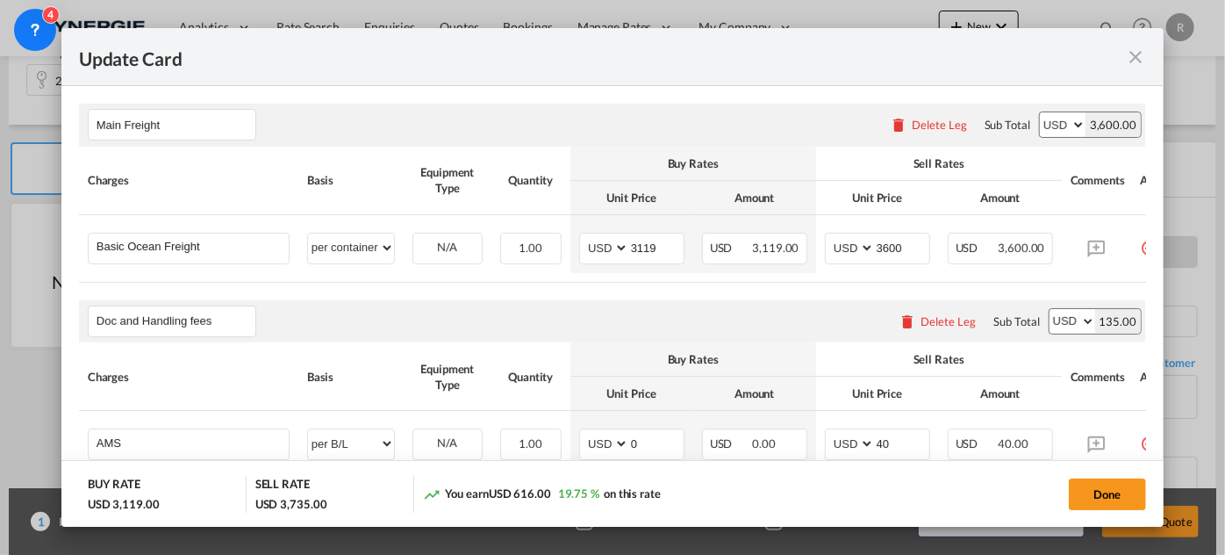
scroll to position [478, 0]
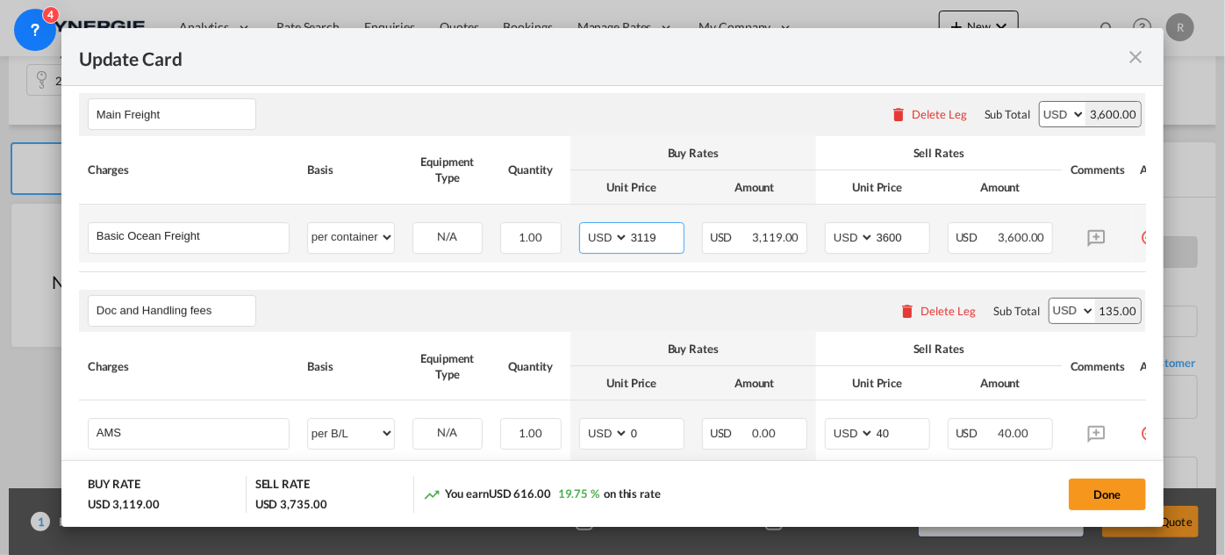
drag, startPoint x: 669, startPoint y: 233, endPoint x: 588, endPoint y: 214, distance: 82.8
click at [588, 214] on td "AED AFN ALL AMD ANG AOA ARS AUD AWG AZN BAM BBD BDT BGN BHD BIF BMD BND BOB BRL…" at bounding box center [632, 234] width 123 height 58
type input "2370"
click at [356, 241] on select "per equipment per container per B/L per shipping bill per shipment % on freight…" at bounding box center [351, 237] width 86 height 28
select select "per equipment"
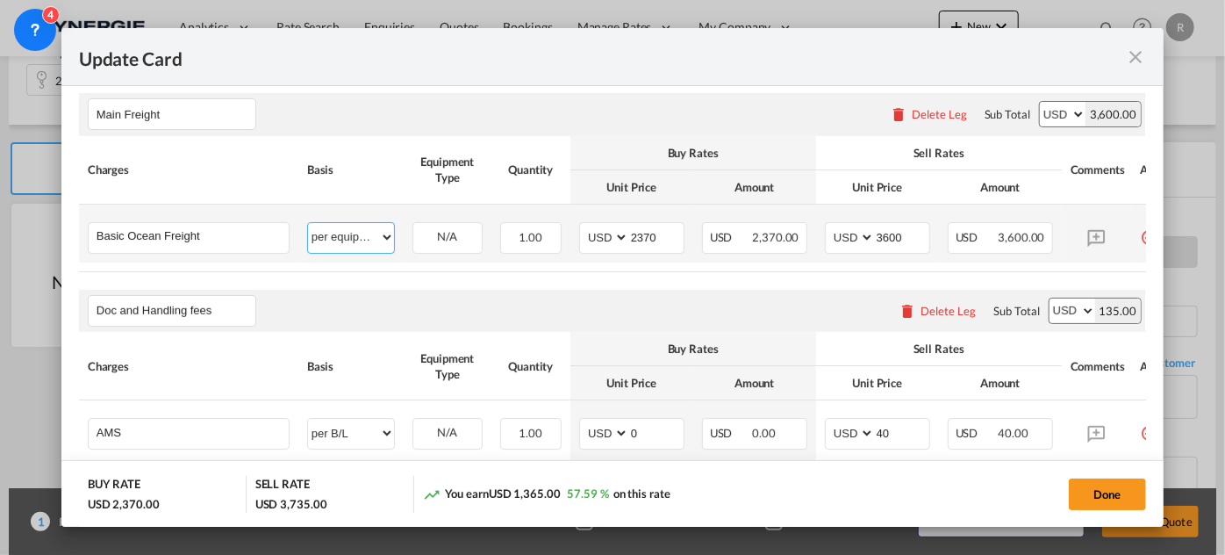
click at [308, 223] on select "per equipment per container per B/L per shipping bill per shipment % on freight…" at bounding box center [351, 237] width 86 height 28
click at [444, 233] on select "20GP" at bounding box center [447, 238] width 68 height 24
select select "20GP"
click at [413, 226] on select "20GP" at bounding box center [447, 238] width 68 height 24
drag, startPoint x: 903, startPoint y: 235, endPoint x: 817, endPoint y: 219, distance: 87.6
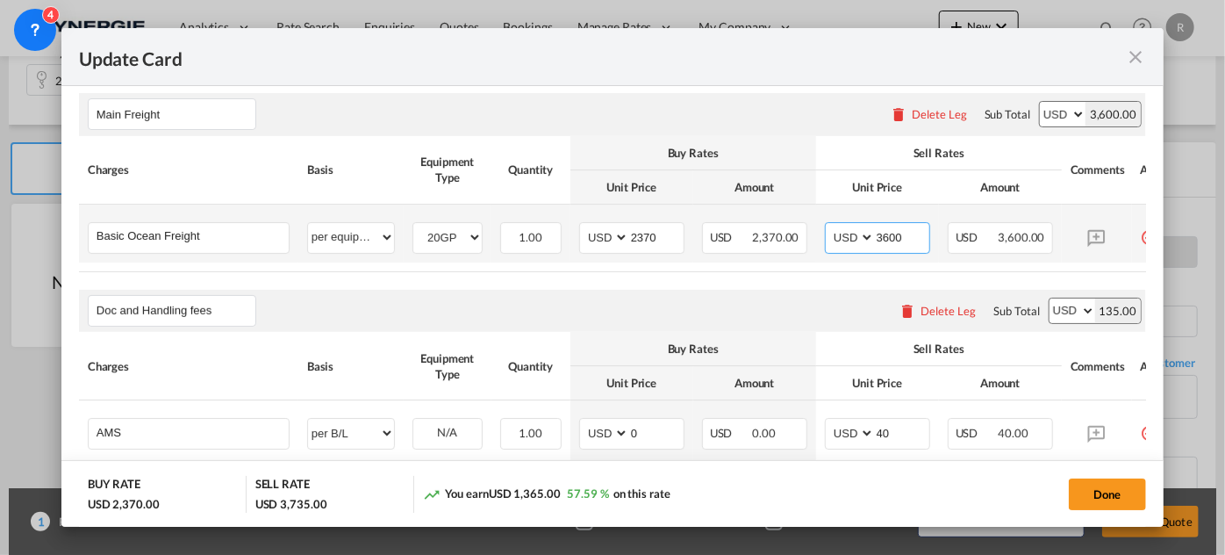
click at [817, 219] on td "AED AFN ALL AMD ANG AOA ARS AUD AWG AZN BAM BBD BDT BGN BHD BIF BMD BND BOB BRL…" at bounding box center [877, 234] width 123 height 58
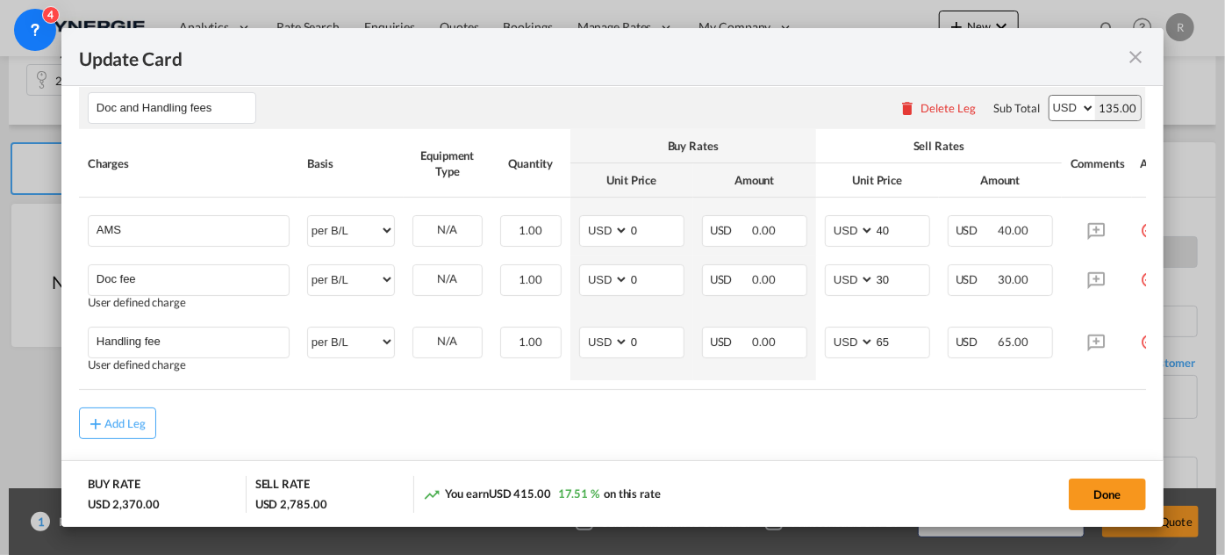
scroll to position [719, 0]
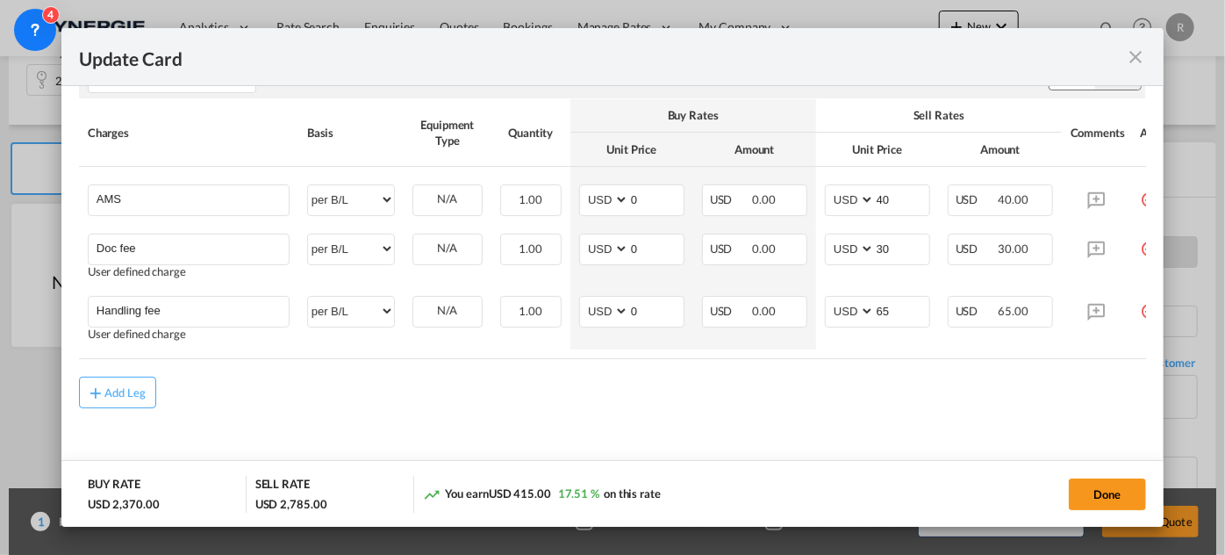
type input "2650"
click at [122, 391] on div "Add Leg" at bounding box center [125, 392] width 42 height 11
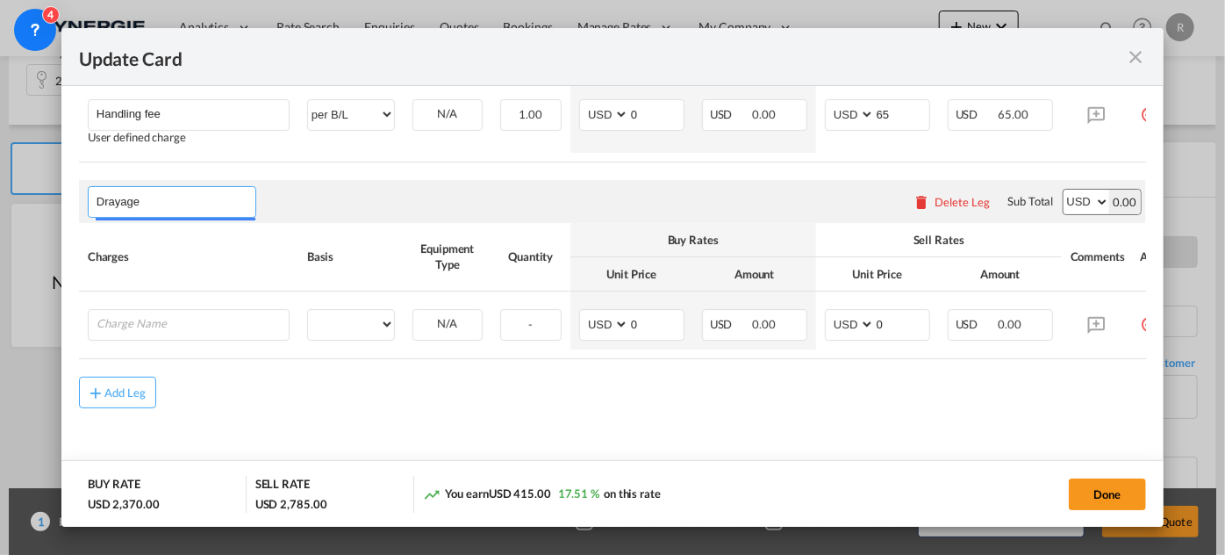
scroll to position [920, 0]
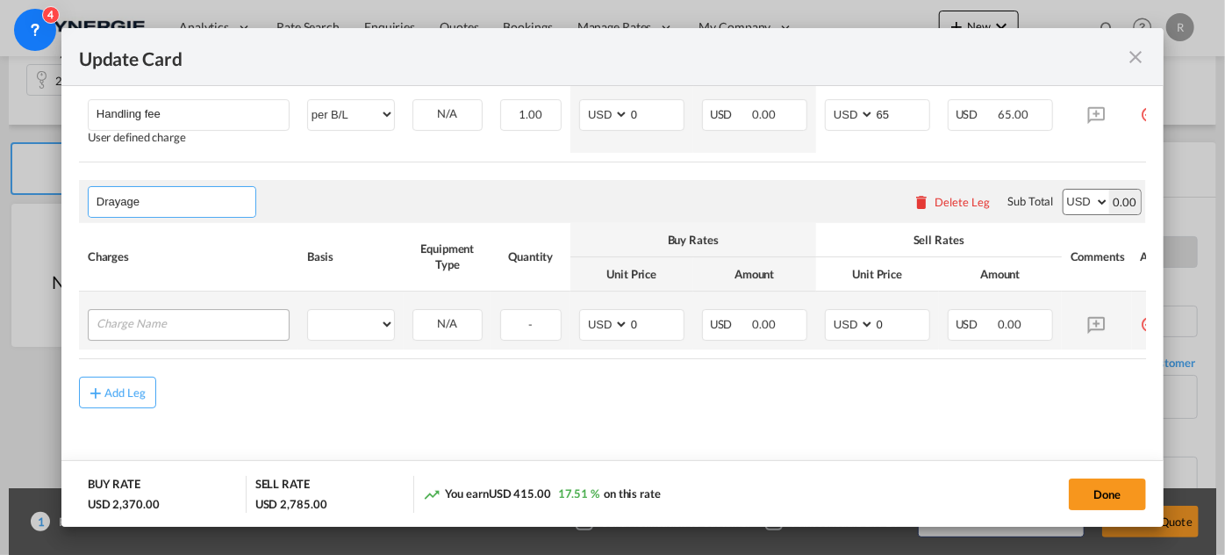
type input "Drayage"
click at [163, 325] on input "Charge Name" at bounding box center [193, 323] width 192 height 26
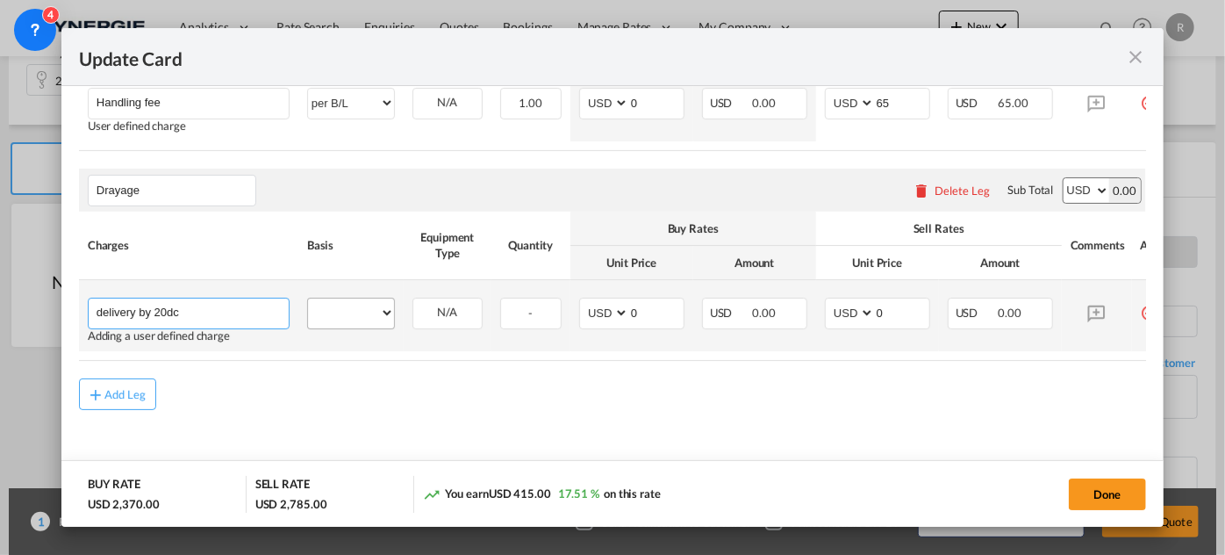
type input "delivery by 20dc"
click at [327, 322] on select "per equipment per container per B/L per shipping bill per shipment per pallet p…" at bounding box center [351, 312] width 86 height 28
select select "per container"
click at [308, 305] on select "per equipment per container per B/L per shipping bill per shipment per pallet p…" at bounding box center [351, 312] width 86 height 28
drag, startPoint x: 894, startPoint y: 322, endPoint x: 850, endPoint y: 317, distance: 45.1
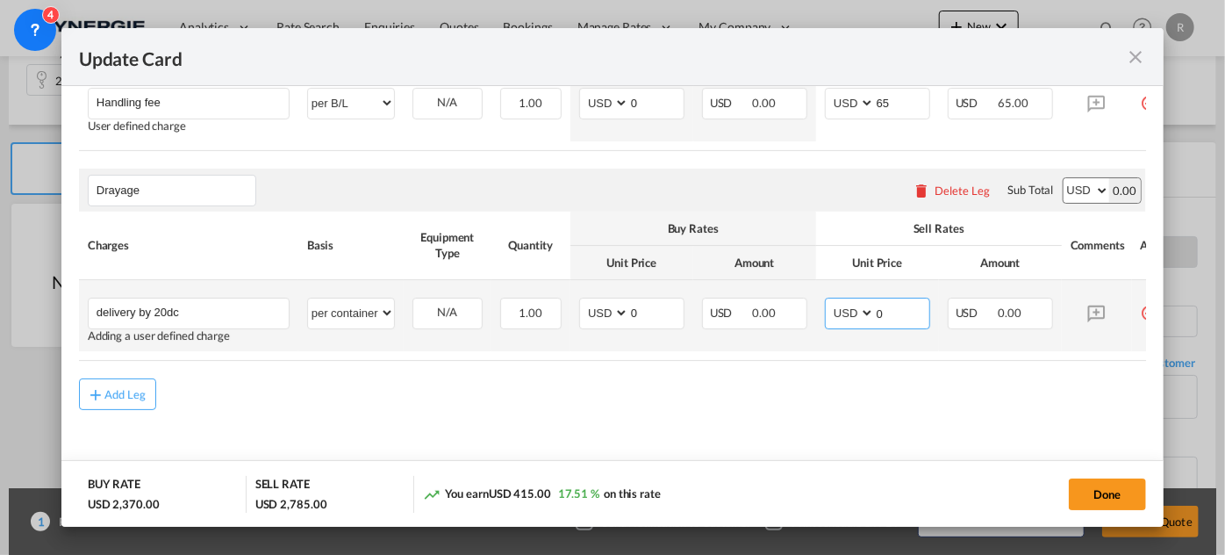
click at [850, 317] on md-input-container "AED AFN ALL AMD ANG AOA ARS AUD AWG AZN BAM BBD BDT BGN BHD BIF BMD BND [PERSON…" at bounding box center [877, 314] width 105 height 32
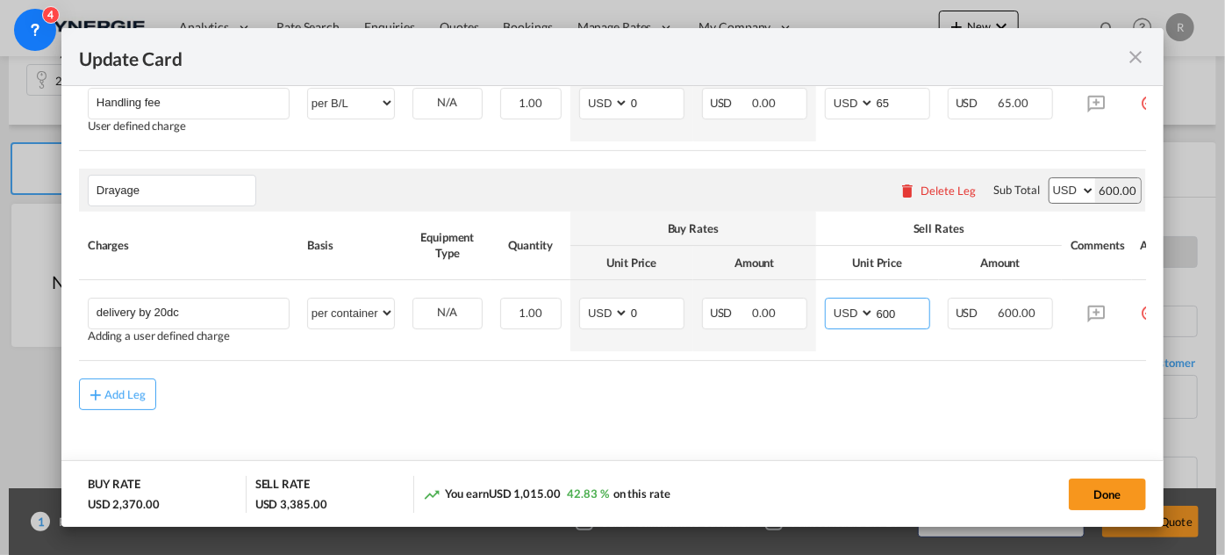
type input "600"
drag, startPoint x: 1019, startPoint y: 374, endPoint x: 1079, endPoint y: 372, distance: 59.7
click at [1079, 372] on rate-modification "Main Freight Please enter leg name Leg Name Already Exists Delete Leg Sub Total…" at bounding box center [612, 22] width 1067 height 776
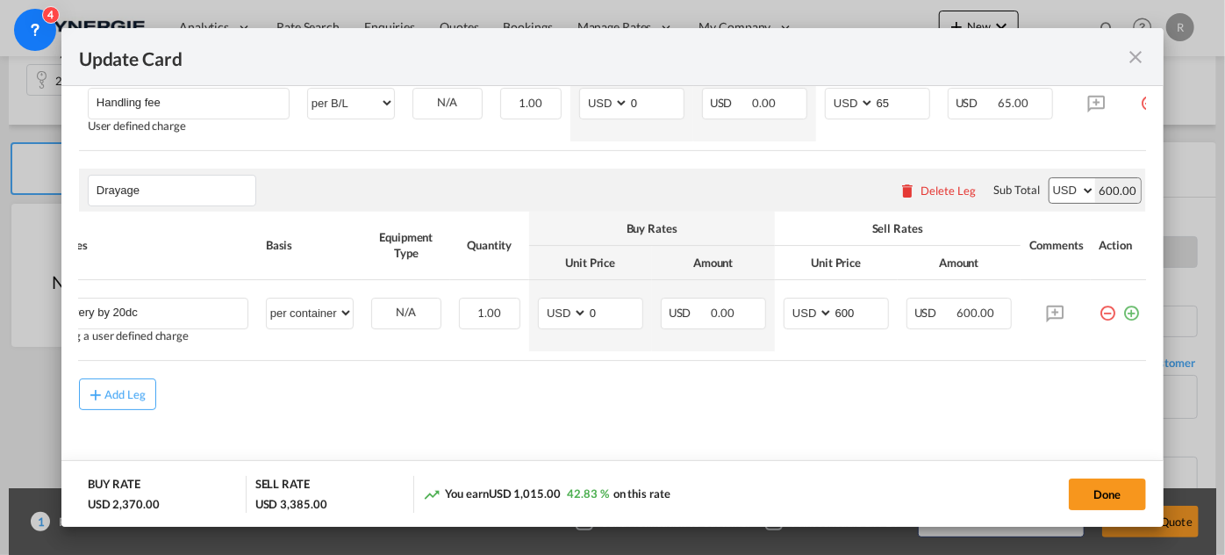
scroll to position [0, 56]
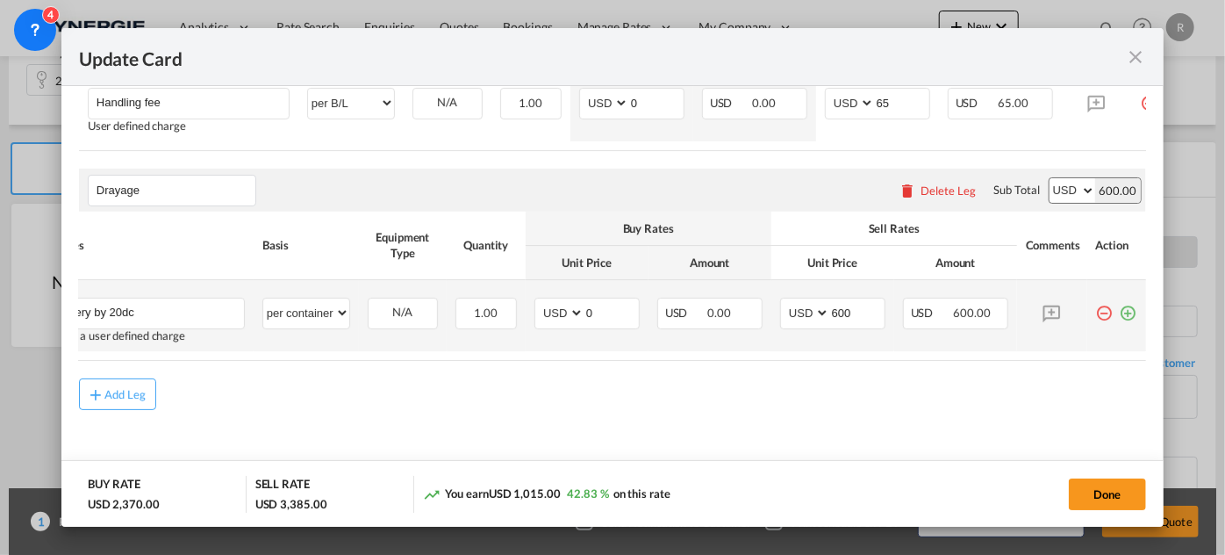
click at [1121, 315] on md-icon "icon-plus-circle-outline green-400-fg" at bounding box center [1129, 307] width 18 height 18
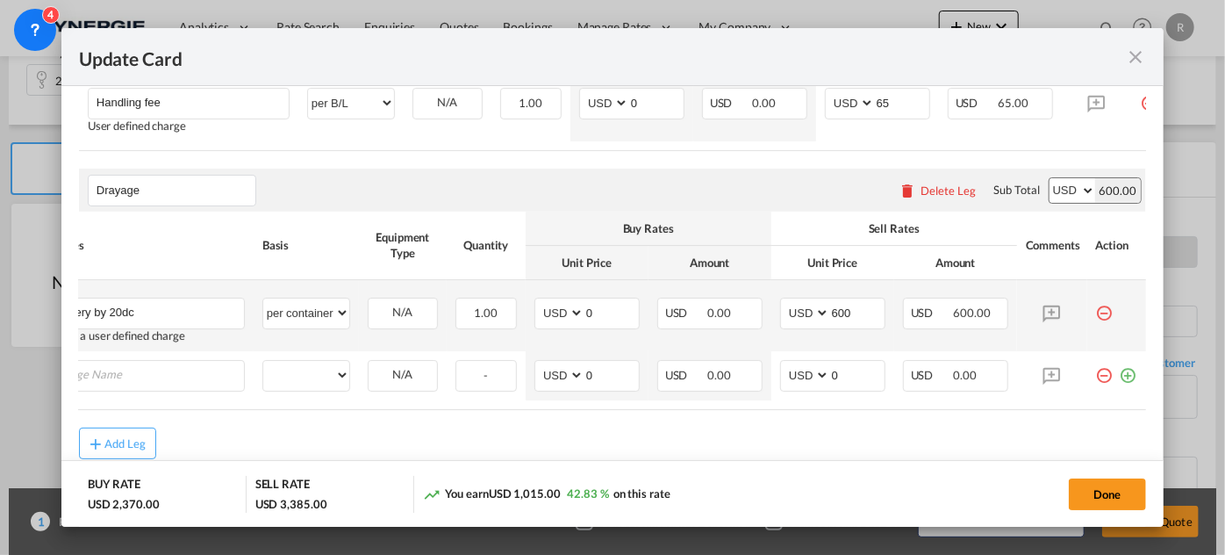
scroll to position [0, 17]
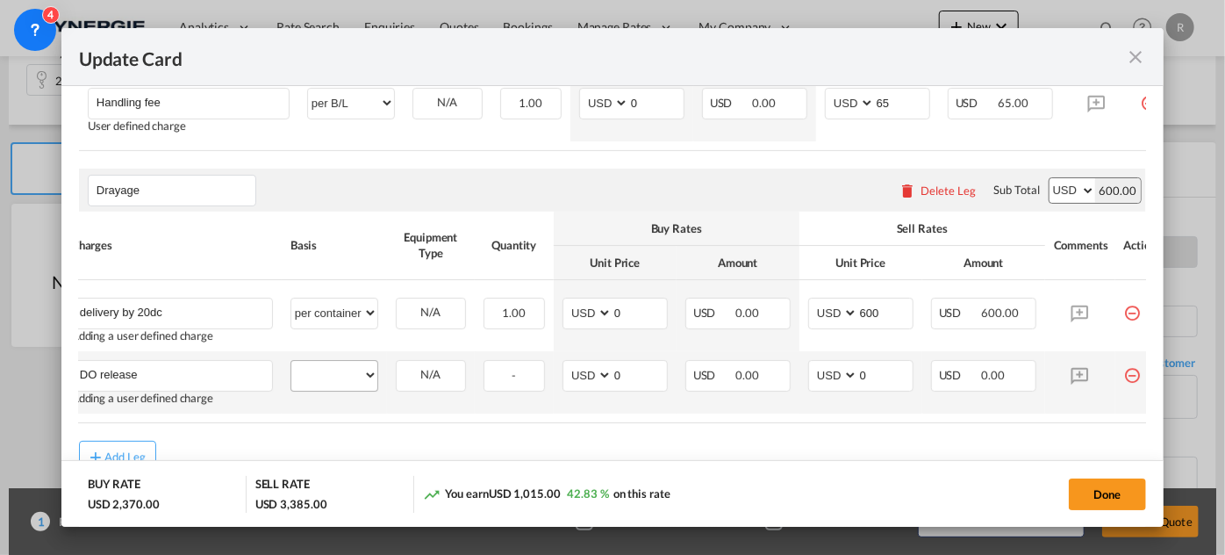
type input "DO release"
click at [320, 389] on select "per equipment per container per B/L per shipping bill per shipment per pallet p…" at bounding box center [334, 375] width 86 height 28
select select "per shipment"
click at [291, 368] on select "per equipment per container per B/L per shipping bill per shipment per pallet p…" at bounding box center [334, 375] width 86 height 28
drag, startPoint x: 880, startPoint y: 374, endPoint x: 813, endPoint y: 367, distance: 67.1
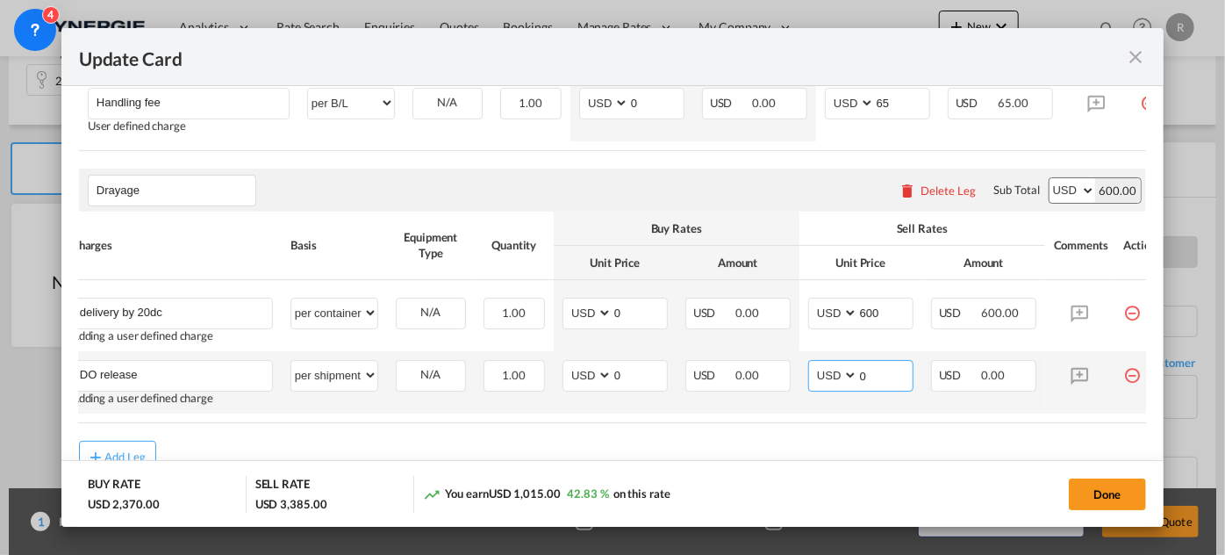
click at [813, 367] on td "AED AFN ALL AMD ANG AOA ARS AUD AWG AZN BAM BBD BDT BGN BHD BIF BMD BND BOB BRL…" at bounding box center [861, 382] width 123 height 62
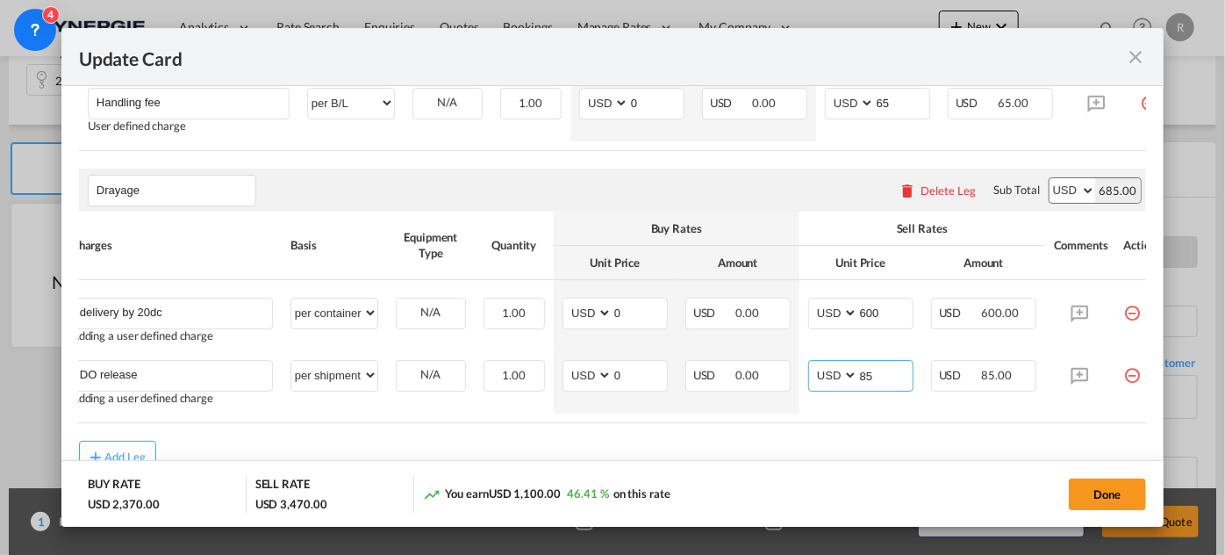
type input "85"
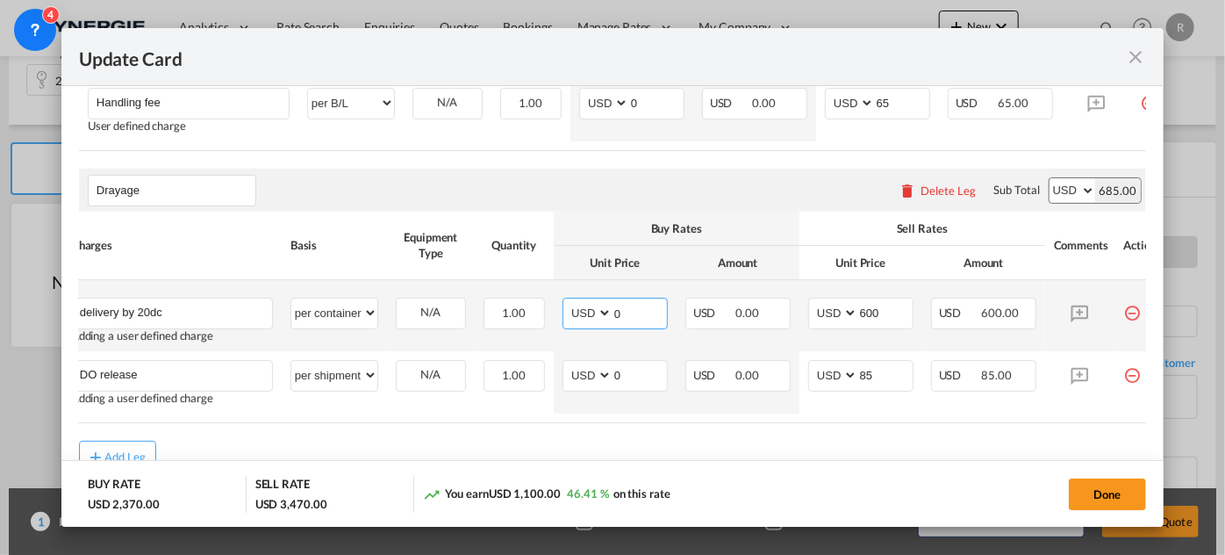
click at [590, 315] on md-input-container "AED AFN ALL AMD ANG AOA ARS AUD AWG AZN BAM BBD BDT BGN BHD BIF BMD BND [PERSON…" at bounding box center [615, 314] width 105 height 32
type input "525"
click at [889, 321] on input "600" at bounding box center [885, 311] width 54 height 26
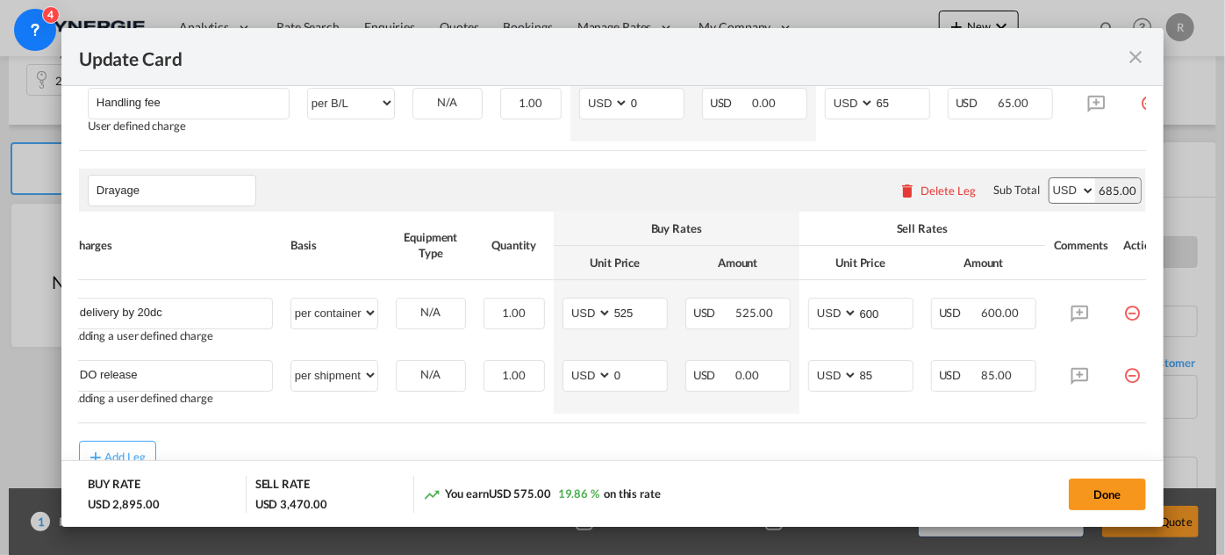
click at [820, 449] on rate-modification "Main Freight Please enter leg name Leg Name Already Exists Delete Leg Sub Total…" at bounding box center [612, 53] width 1067 height 838
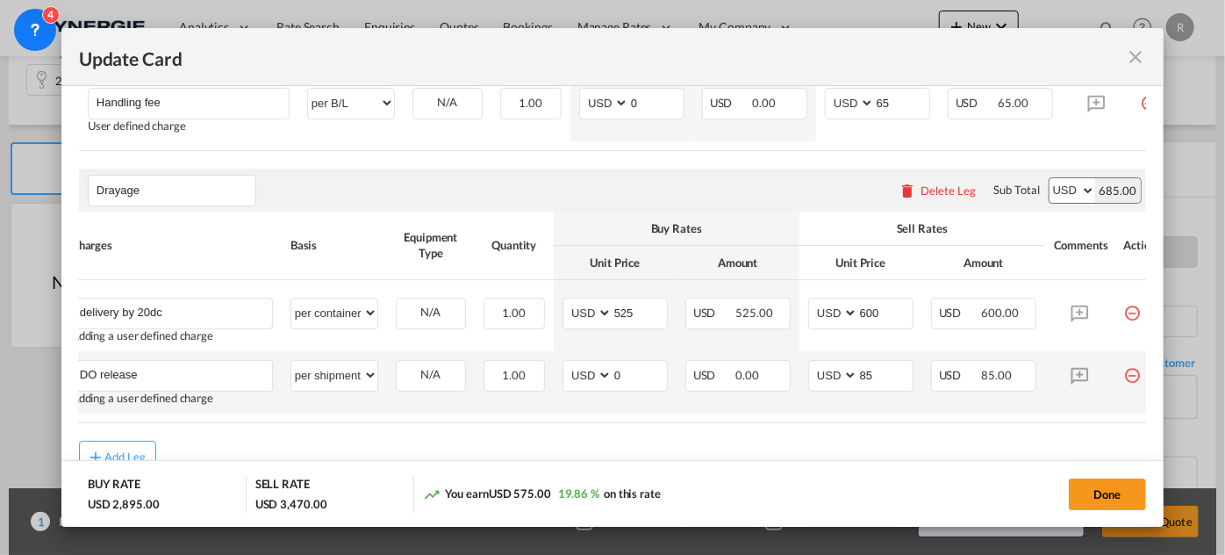
scroll to position [995, 0]
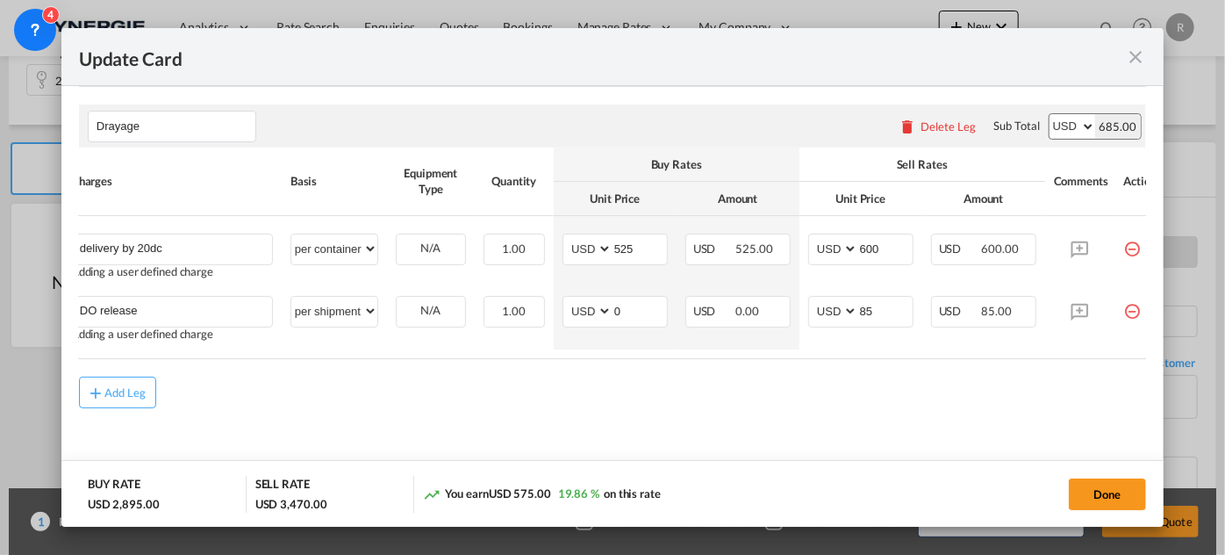
click at [1118, 494] on button "Done" at bounding box center [1107, 494] width 77 height 32
type input "20 Mar 2025"
type input "18 Sep 2025"
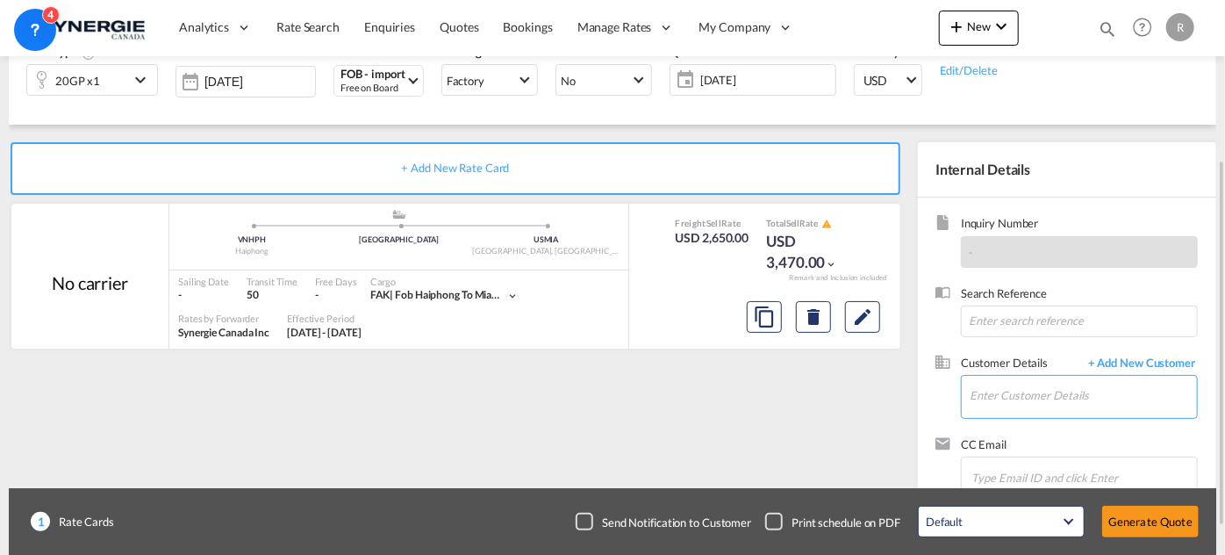
click at [1009, 398] on input "Enter Customer Details" at bounding box center [1083, 396] width 227 height 40
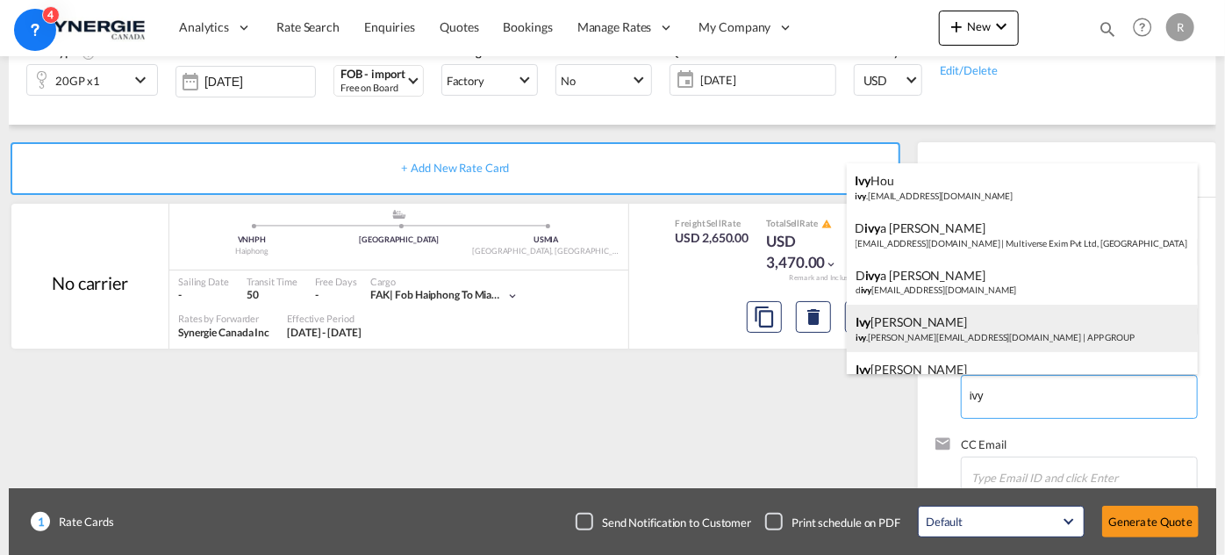
click at [945, 334] on div "Ivy Jiang ivy .jiang@appgroup.ca | APP GROUP" at bounding box center [1022, 328] width 351 height 47
type input "APP GROUP, Ivy Jiang, ivy.jiang@appgroup.ca"
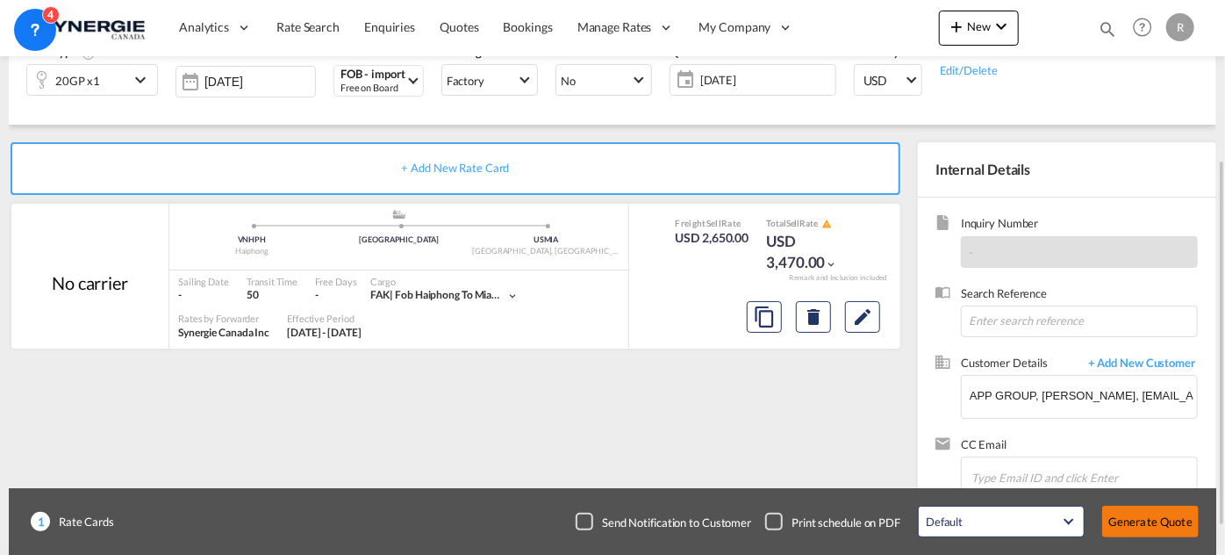
click at [1132, 526] on button "Generate Quote" at bounding box center [1150, 522] width 97 height 32
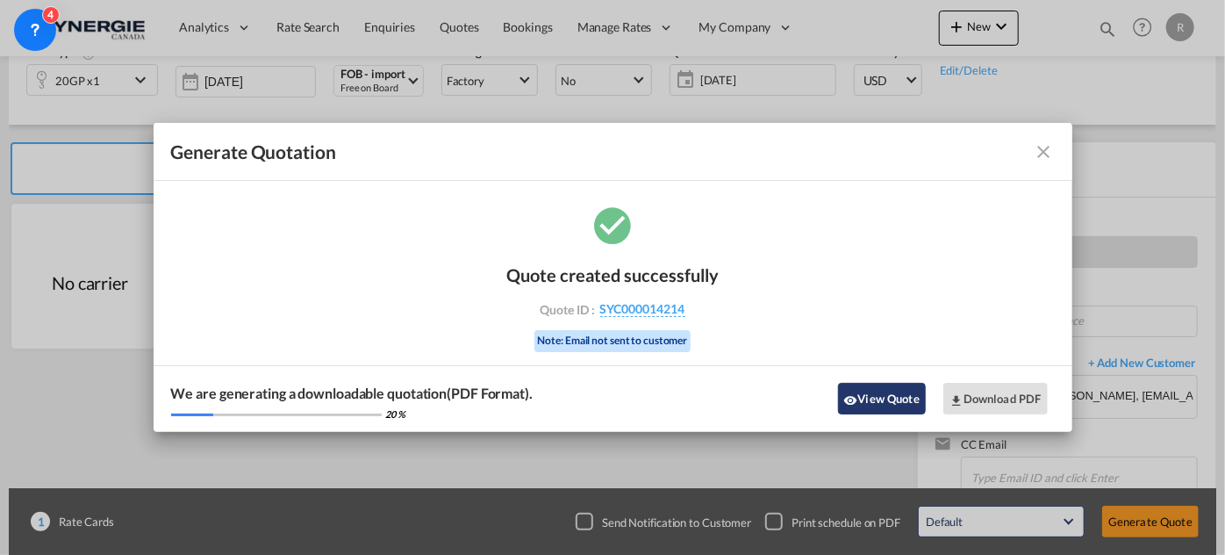
click at [895, 402] on button "View Quote" at bounding box center [882, 399] width 88 height 32
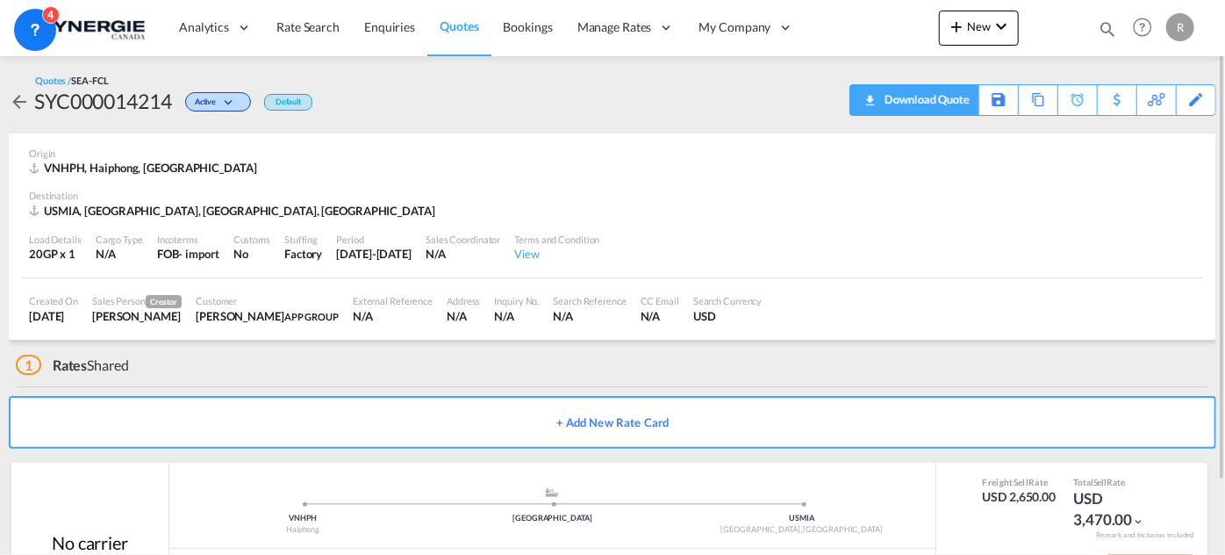
click at [941, 102] on div "Download Quote" at bounding box center [925, 99] width 90 height 28
click at [1108, 28] on md-icon "icon-magnify" at bounding box center [1107, 28] width 19 height 19
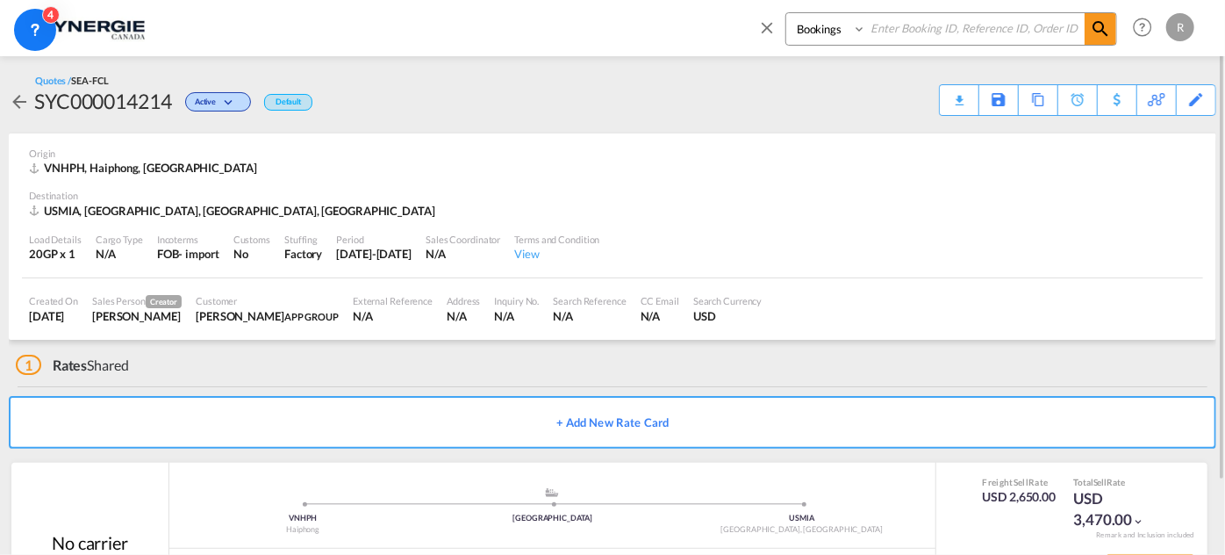
click at [830, 32] on select "Bookings Quotes Enquiries" at bounding box center [827, 29] width 83 height 32
select select "Quotes"
click at [786, 13] on select "Bookings Quotes Enquiries" at bounding box center [827, 29] width 83 height 32
click at [897, 41] on input at bounding box center [975, 28] width 219 height 31
type input "13121"
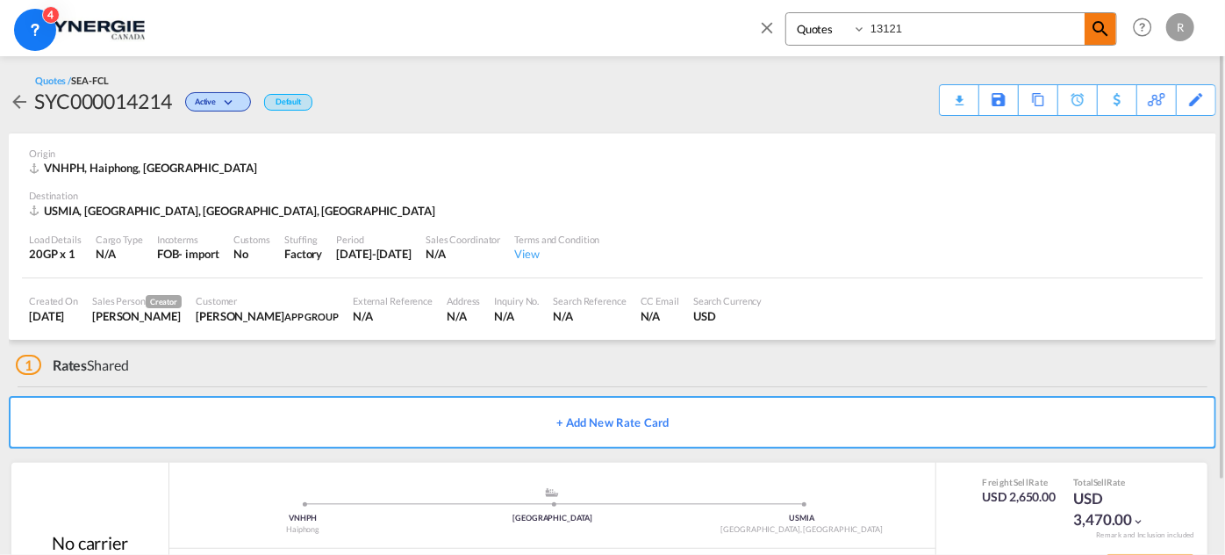
click at [1102, 27] on md-icon "icon-magnify" at bounding box center [1100, 28] width 21 height 21
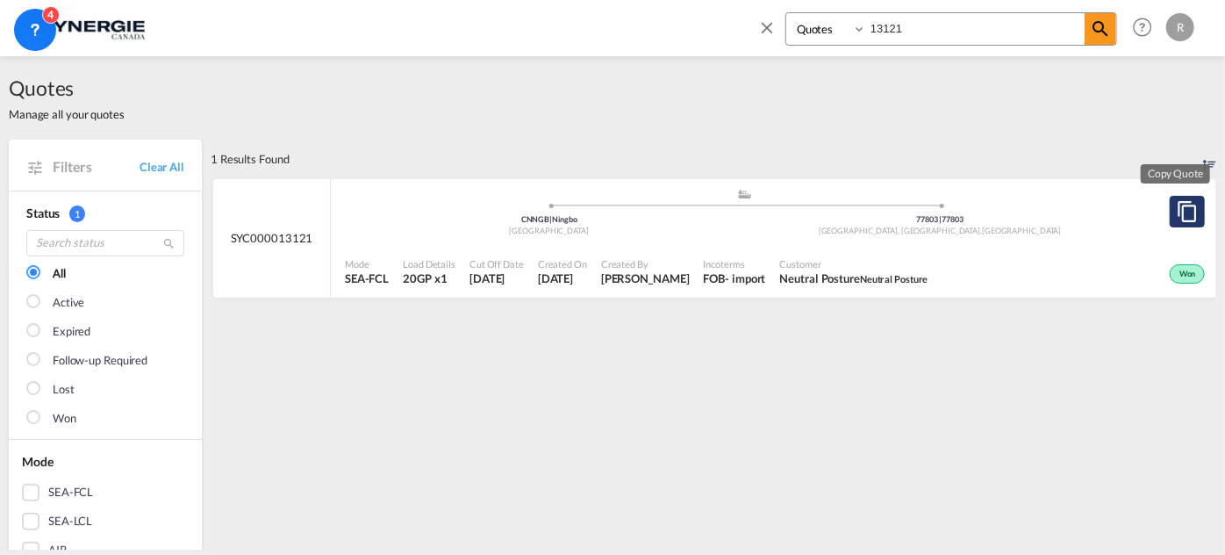
click at [1177, 216] on md-icon "assets/icons/custom/copyQuote.svg" at bounding box center [1187, 211] width 21 height 21
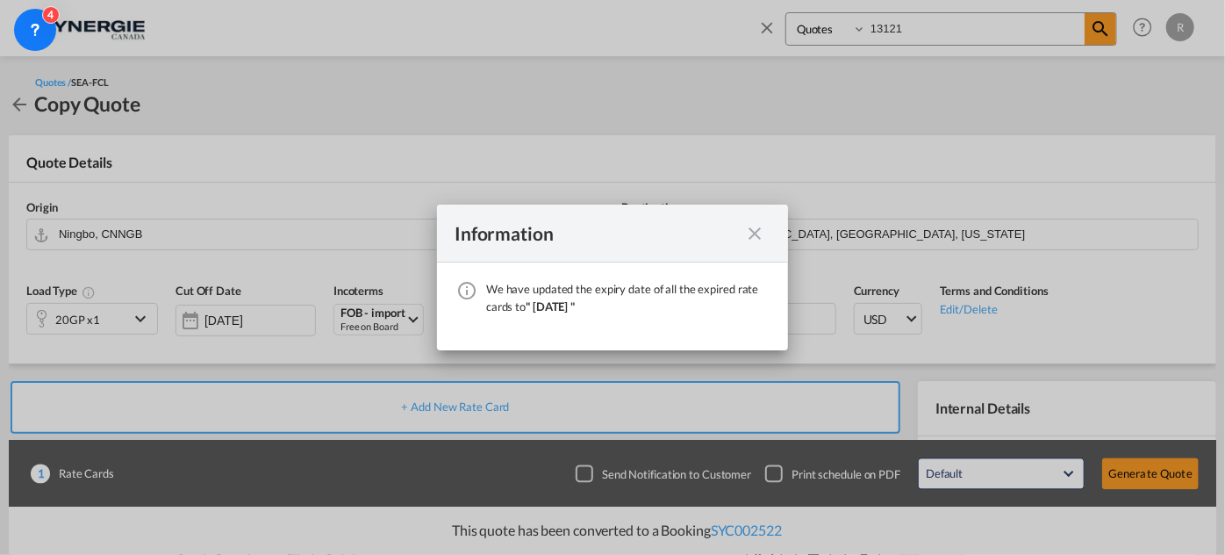
click at [757, 240] on md-icon "icon-close fg-AAA8AD cursor" at bounding box center [754, 233] width 21 height 21
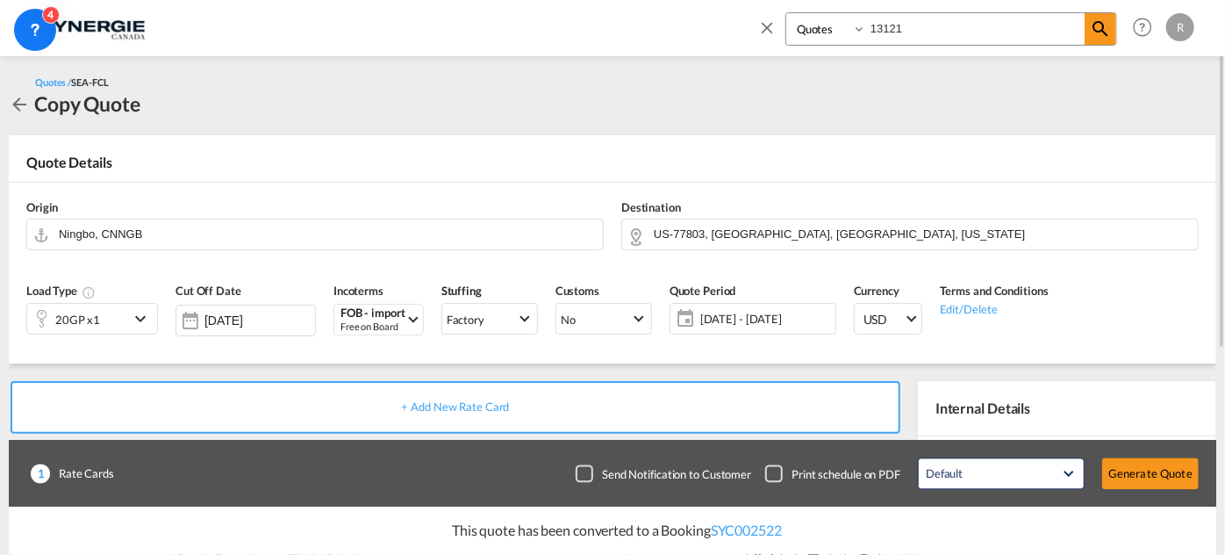
scroll to position [79, 0]
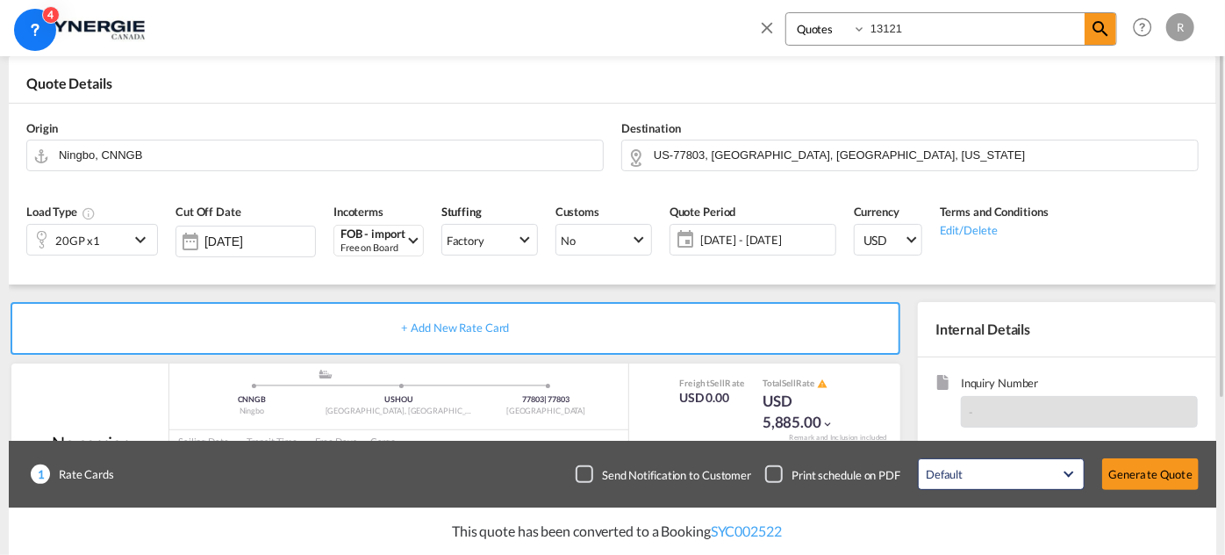
click at [749, 241] on span "20 Aug - 19 Sep 2025" at bounding box center [765, 240] width 131 height 16
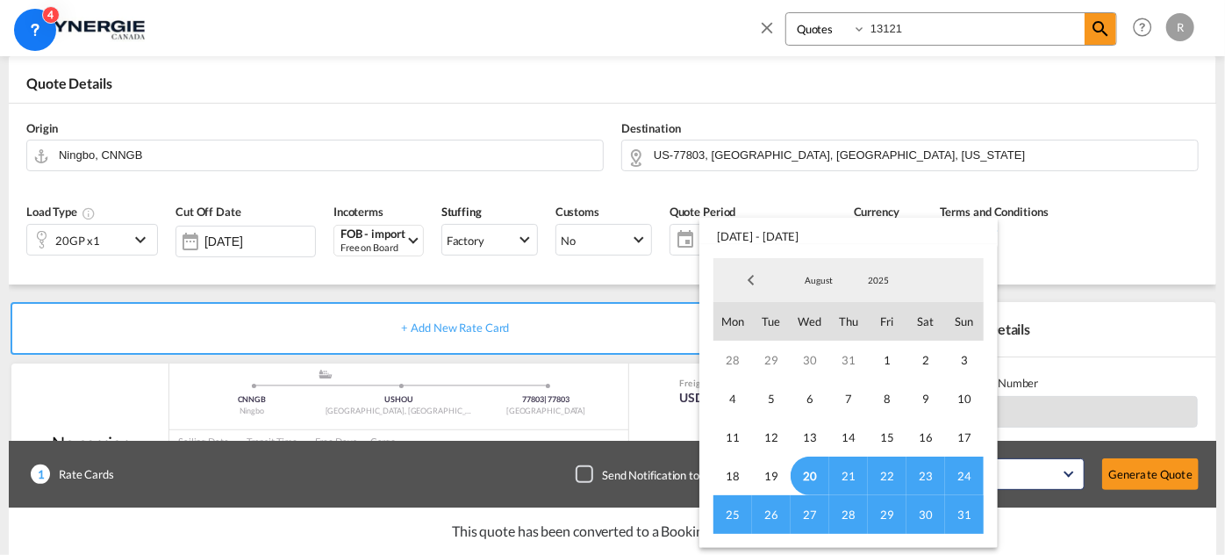
click at [960, 509] on span "31" at bounding box center [964, 514] width 39 height 39
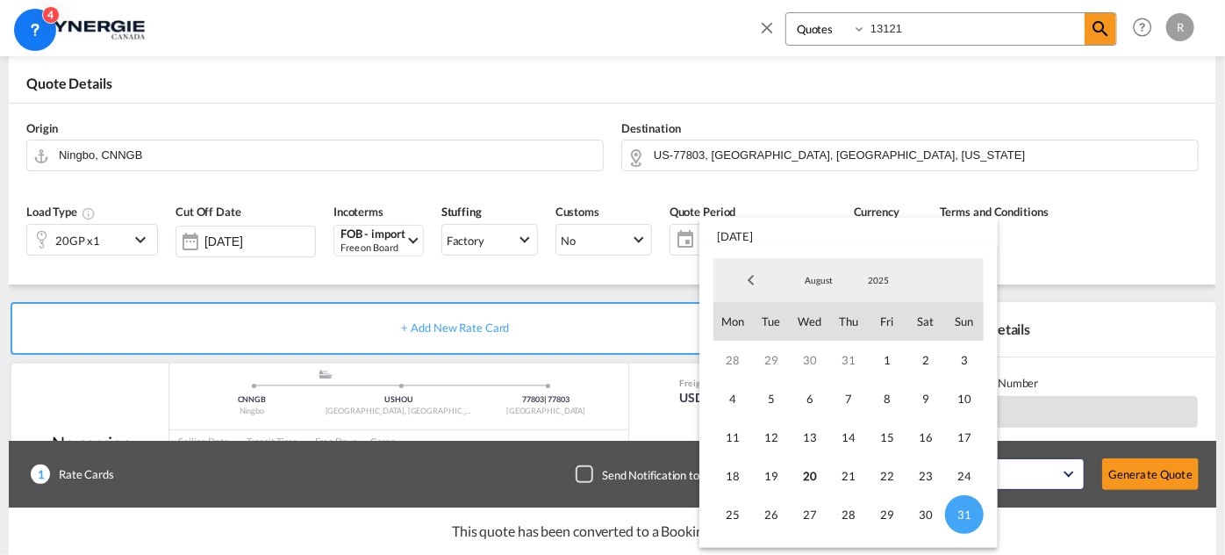
click at [1093, 275] on md-backdrop at bounding box center [612, 277] width 1225 height 555
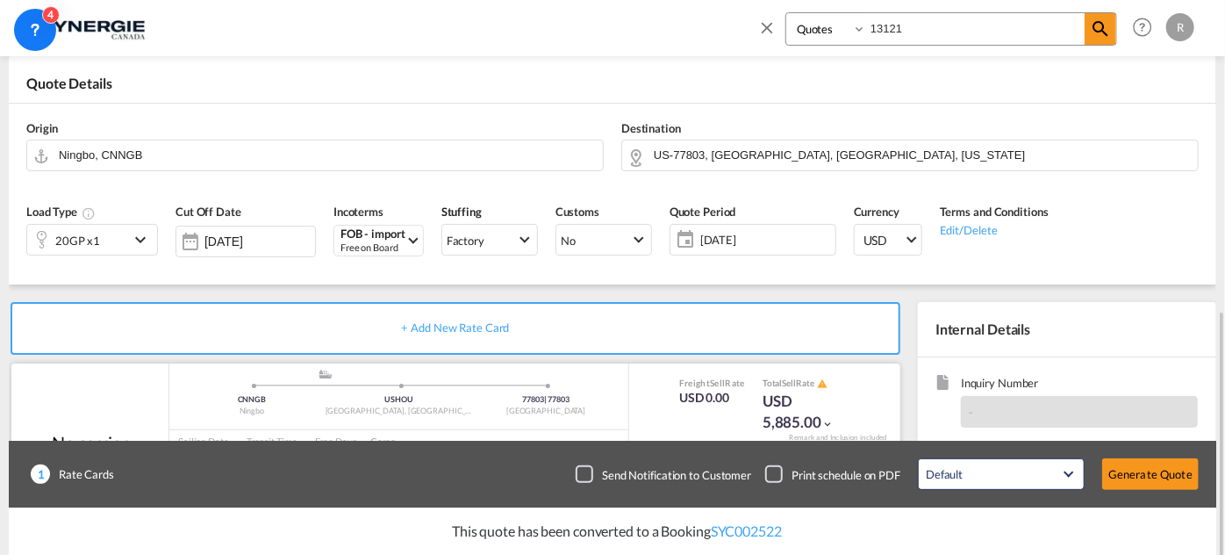
scroll to position [239, 0]
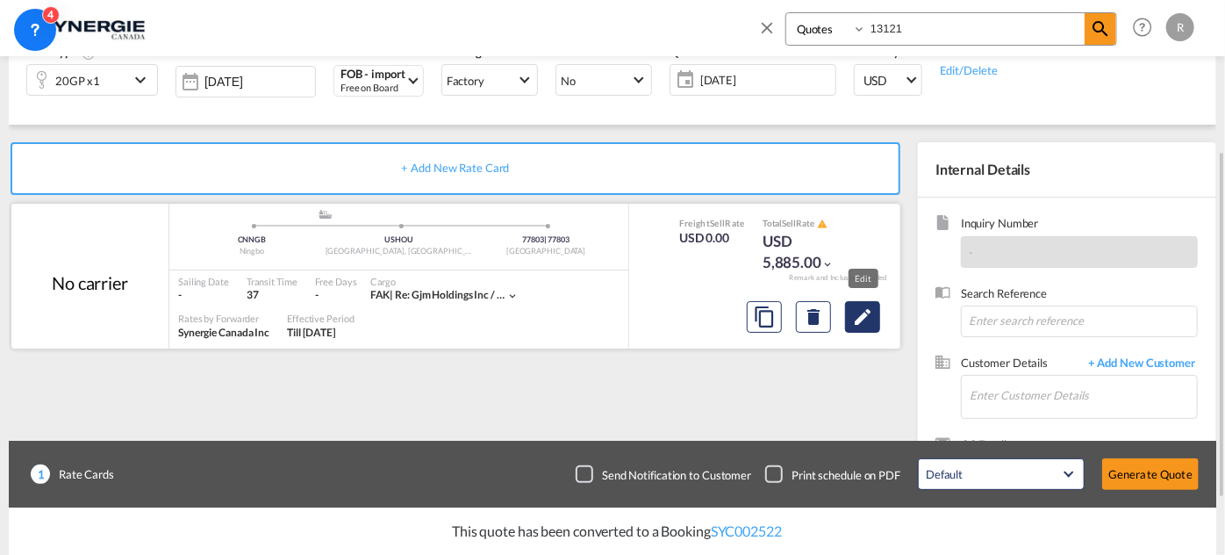
click at [867, 325] on md-icon "Edit" at bounding box center [862, 316] width 21 height 21
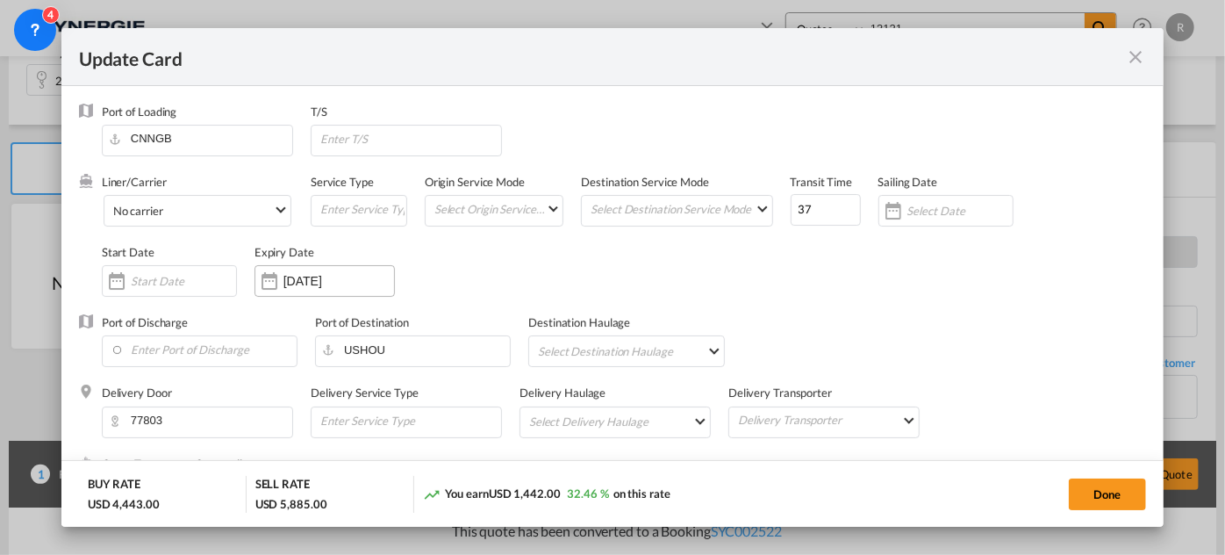
click at [306, 279] on input "19 Sep 2025" at bounding box center [339, 281] width 111 height 14
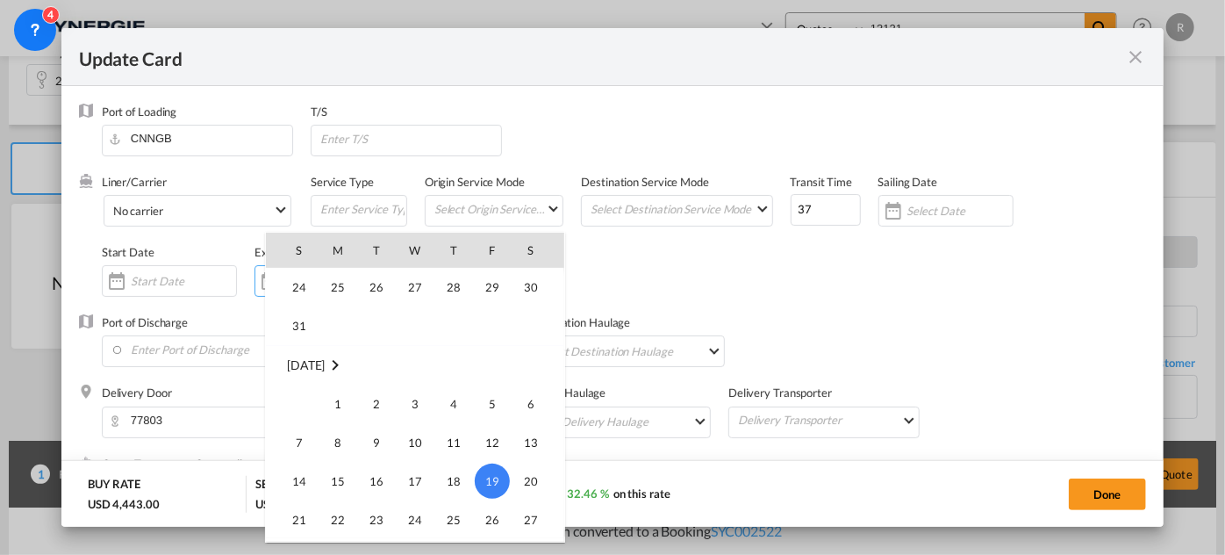
scroll to position [406527, 0]
click at [290, 325] on span "31" at bounding box center [299, 328] width 35 height 35
type input "31 Aug 2025"
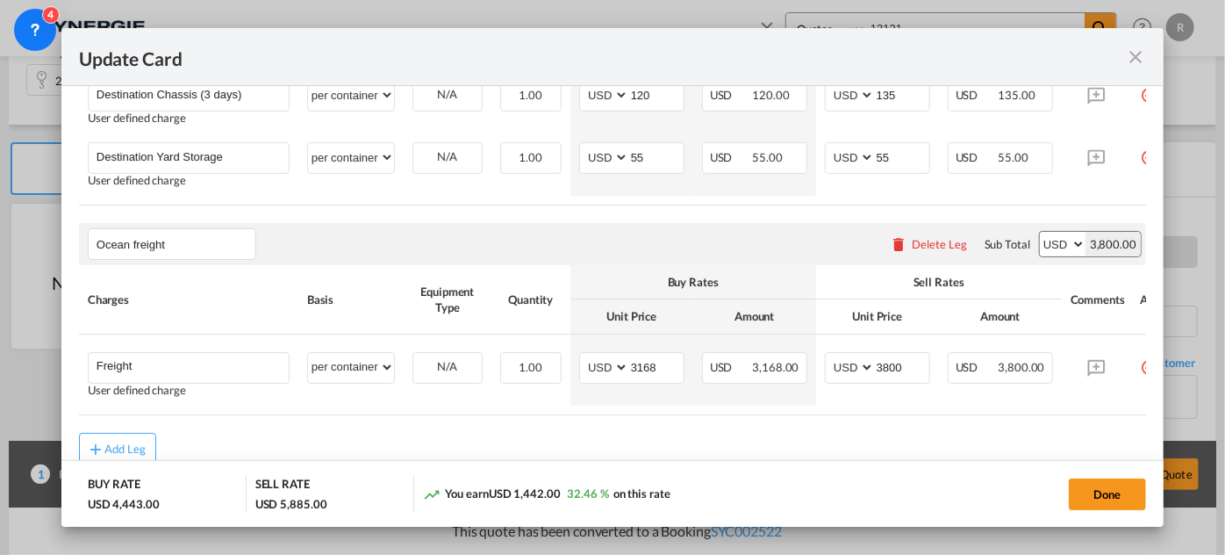
scroll to position [941, 0]
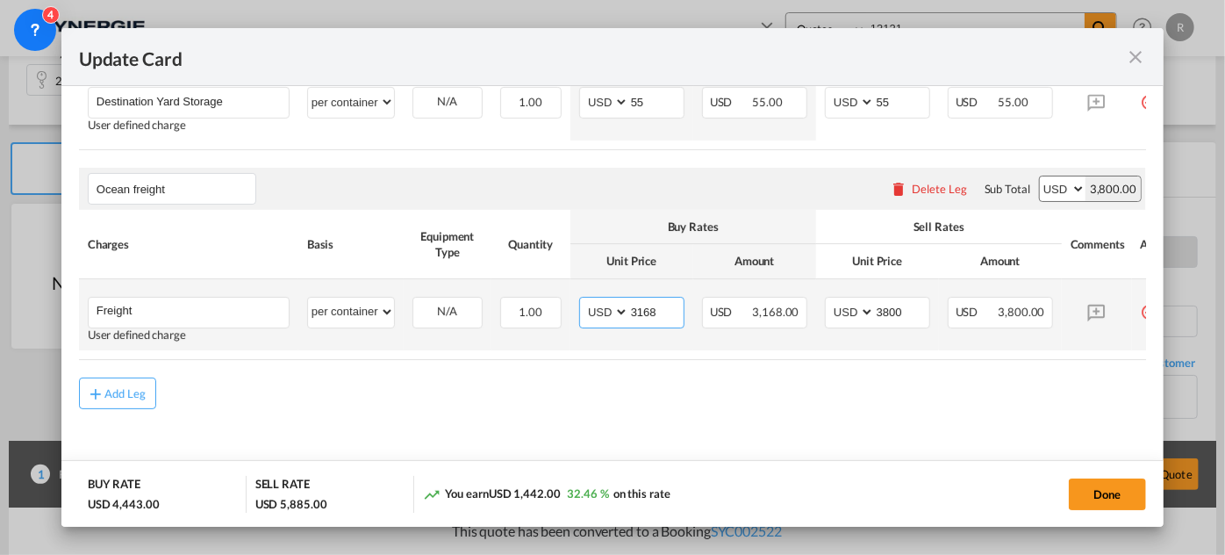
drag, startPoint x: 672, startPoint y: 307, endPoint x: 574, endPoint y: 291, distance: 99.6
click at [574, 291] on td "AED AFN ALL AMD ANG AOA ARS AUD AWG AZN BAM BBD BDT BGN BHD BIF BMD BND BOB BRL…" at bounding box center [632, 314] width 123 height 71
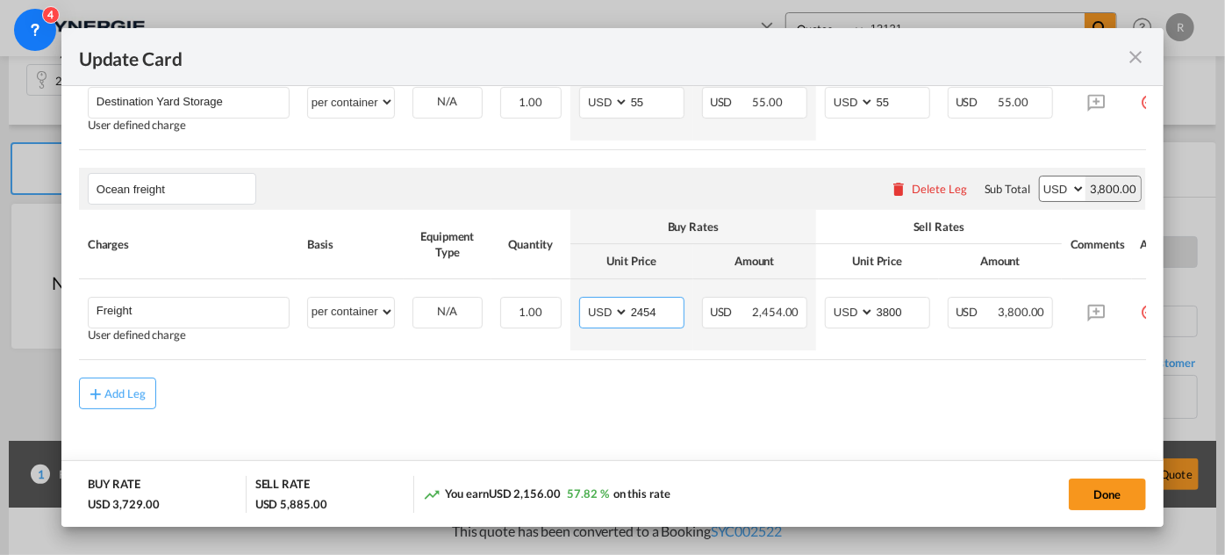
type input "2454"
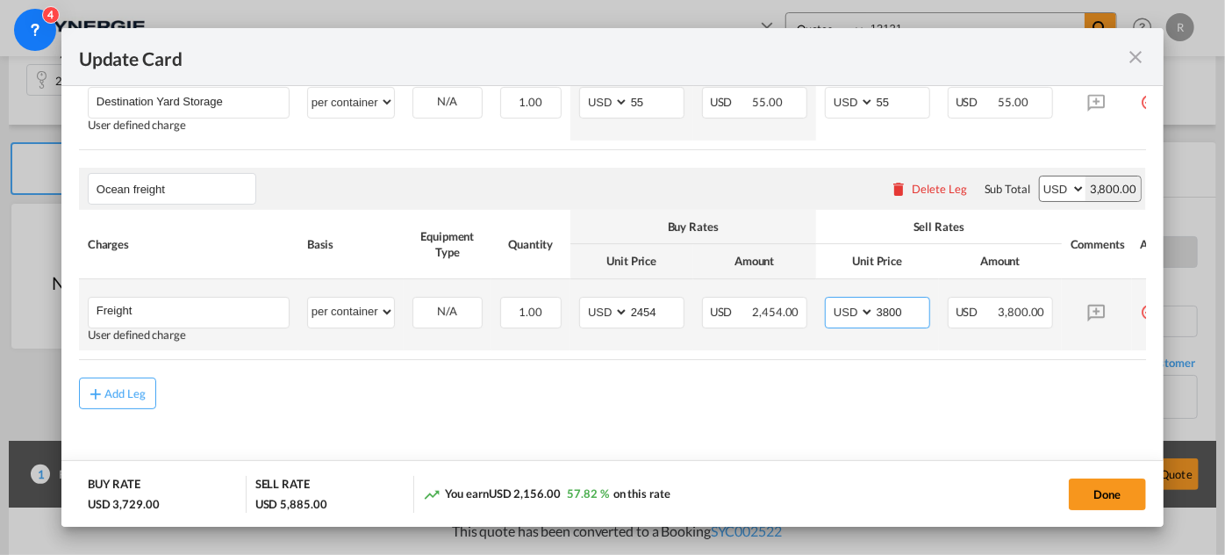
click at [887, 305] on input "3800" at bounding box center [902, 311] width 54 height 26
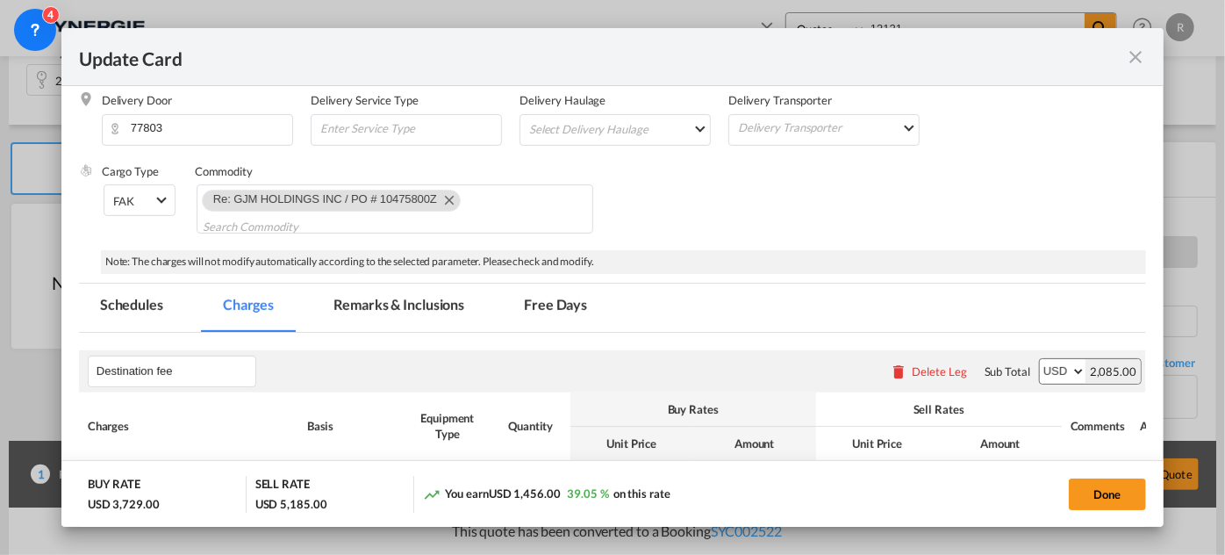
scroll to position [399, 0]
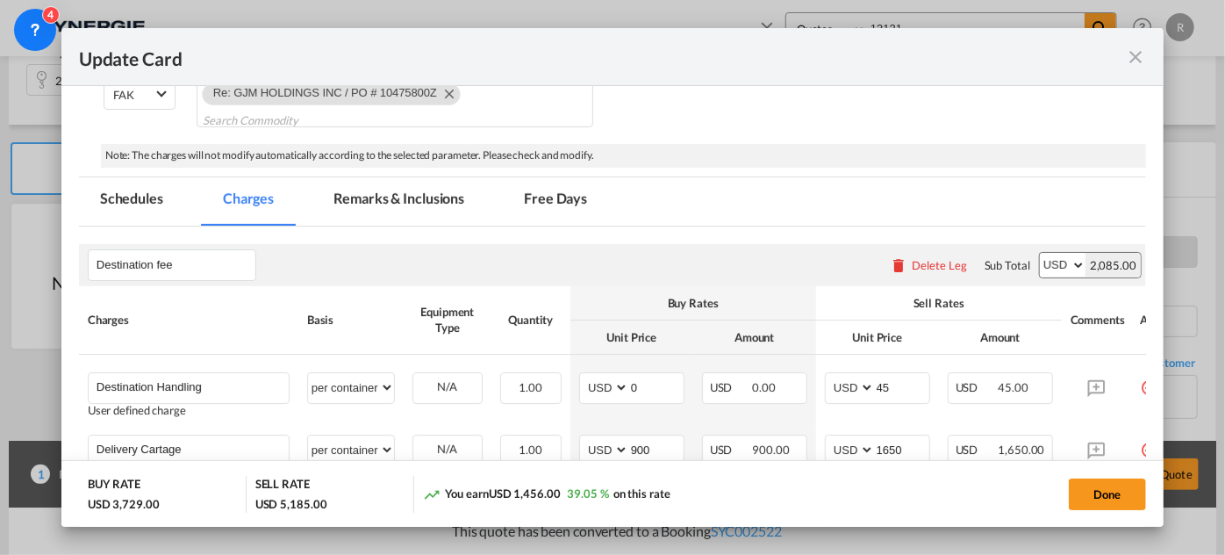
type input "3100"
click at [422, 200] on md-tab-item "Remarks & Inclusions" at bounding box center [398, 201] width 173 height 48
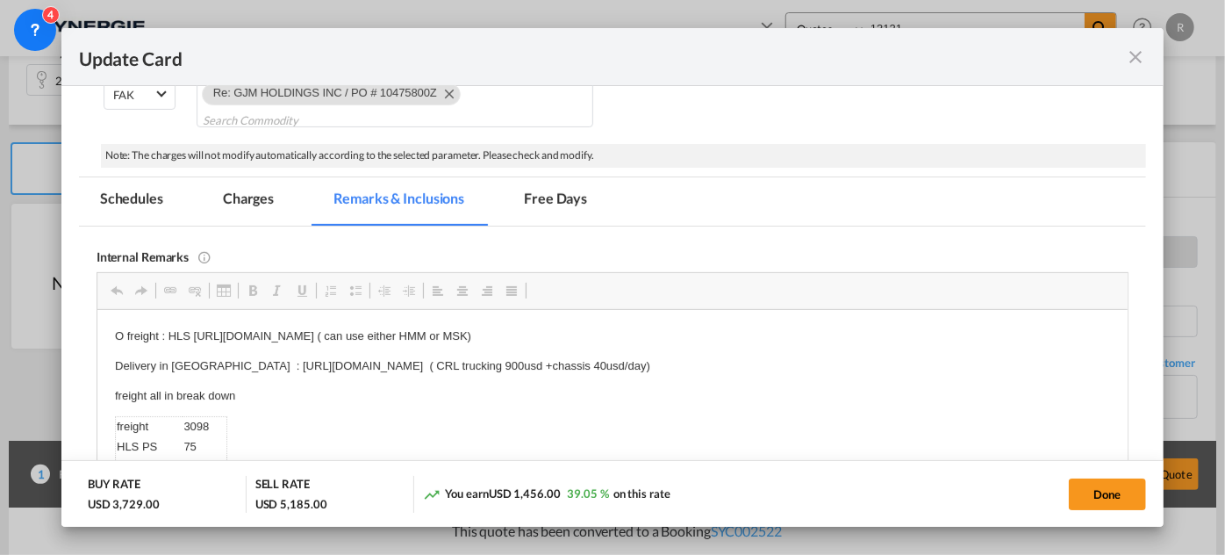
scroll to position [0, 0]
drag, startPoint x: 194, startPoint y: 333, endPoint x: 873, endPoint y: 341, distance: 679.5
click at [873, 341] on p "O freight : HLS https://app.frontapp.com/open/msg_1g8tkkwf?key=lcqxQTqJcBPpb4LH…" at bounding box center [611, 336] width 995 height 18
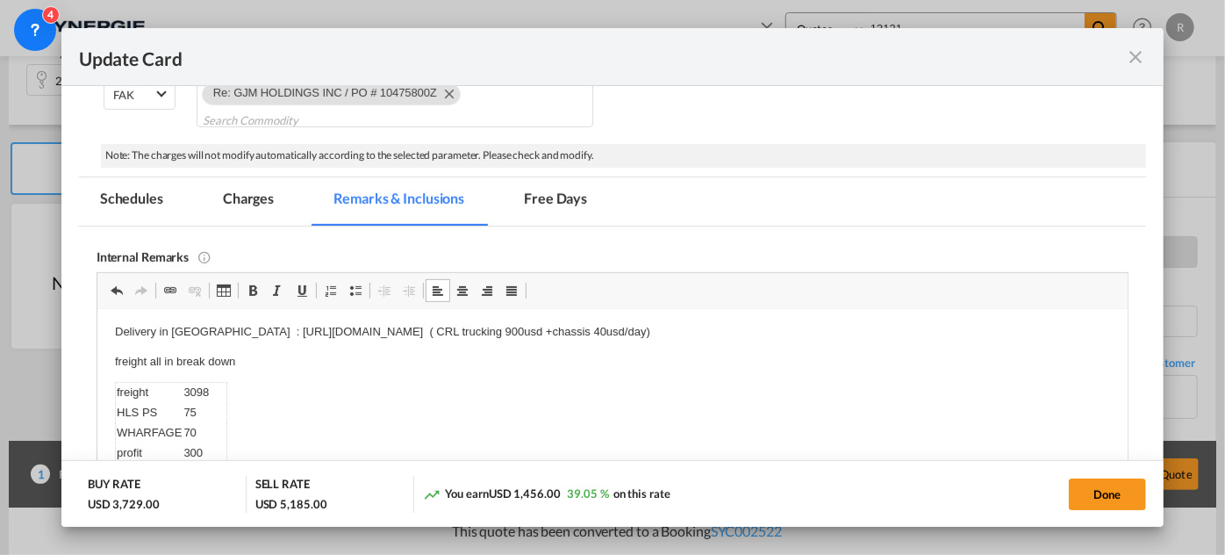
scroll to position [49, 0]
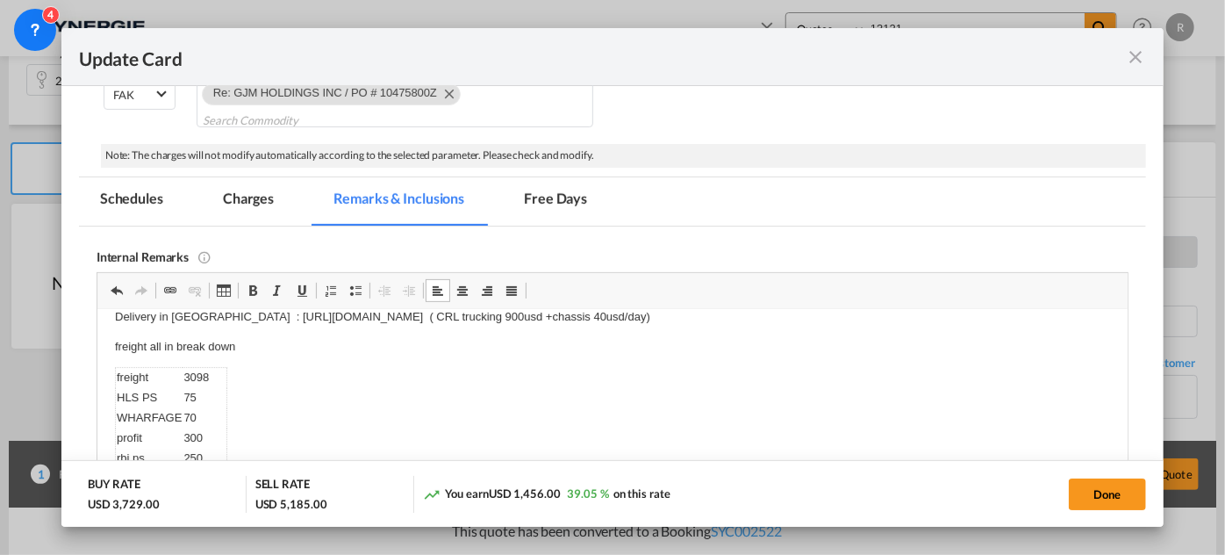
click at [190, 374] on td "3098" at bounding box center [204, 377] width 44 height 20
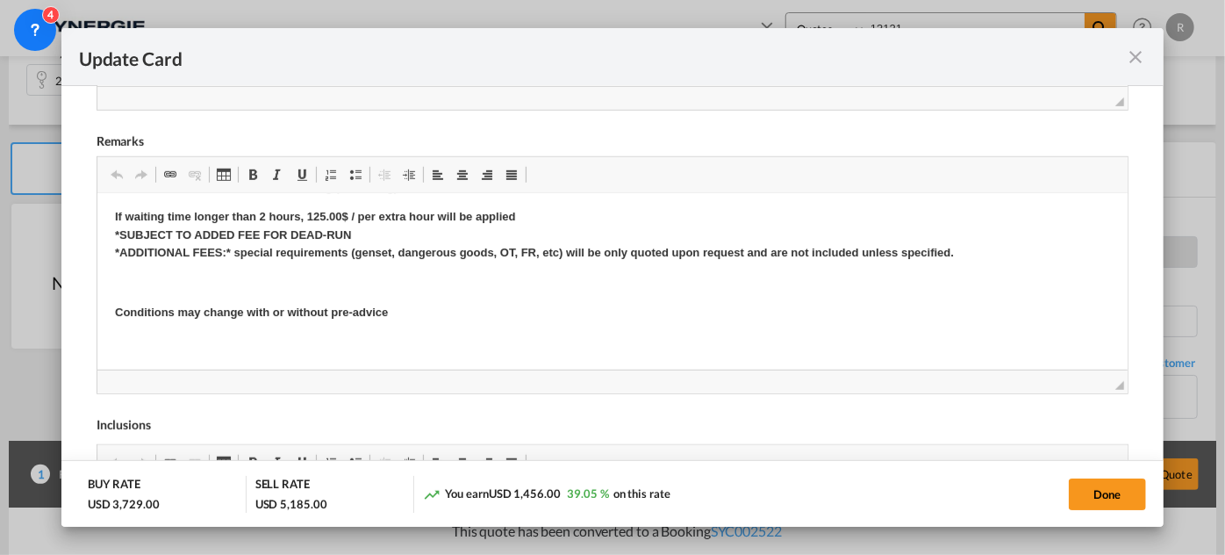
scroll to position [239, 0]
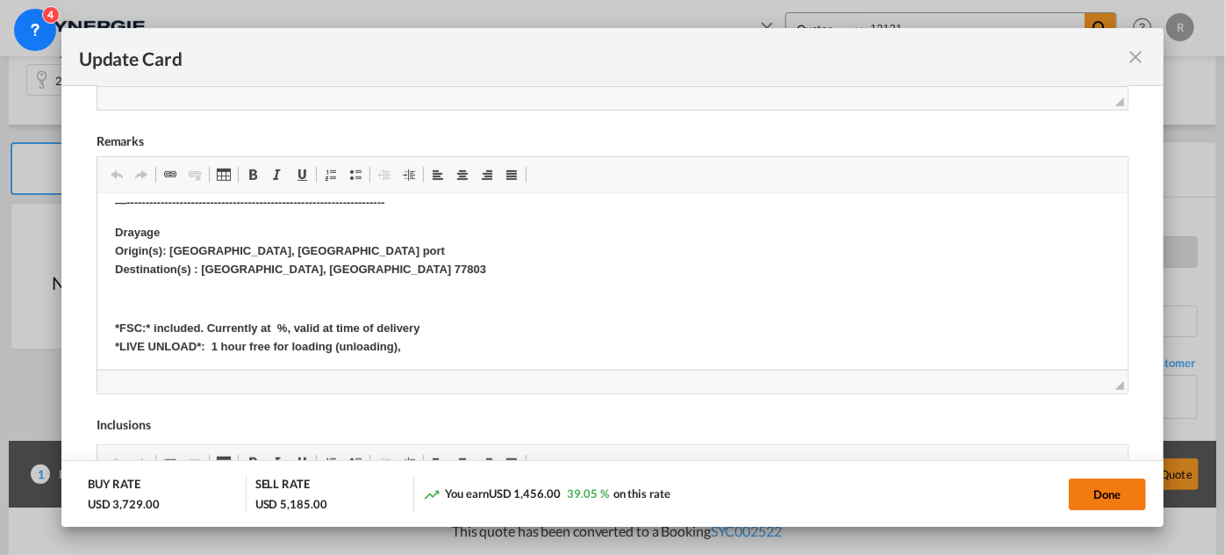
click at [1098, 494] on button "Done" at bounding box center [1107, 494] width 77 height 32
type input "[DATE]"
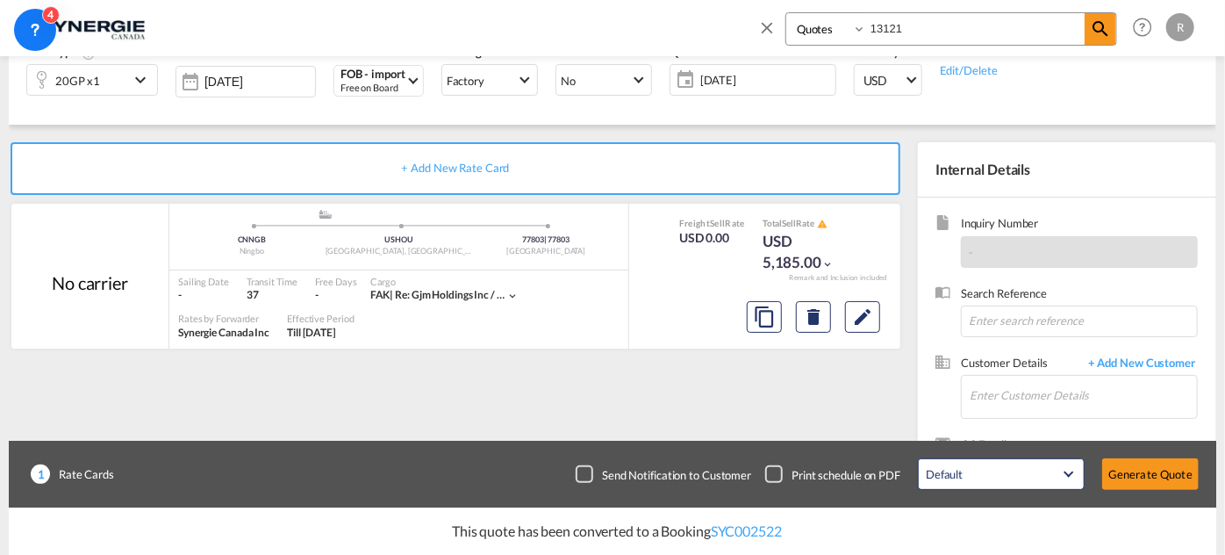
scroll to position [506, 0]
click at [1069, 399] on input "Enter Customer Details" at bounding box center [1083, 396] width 227 height 40
paste input "afoley@neutralposture.com"
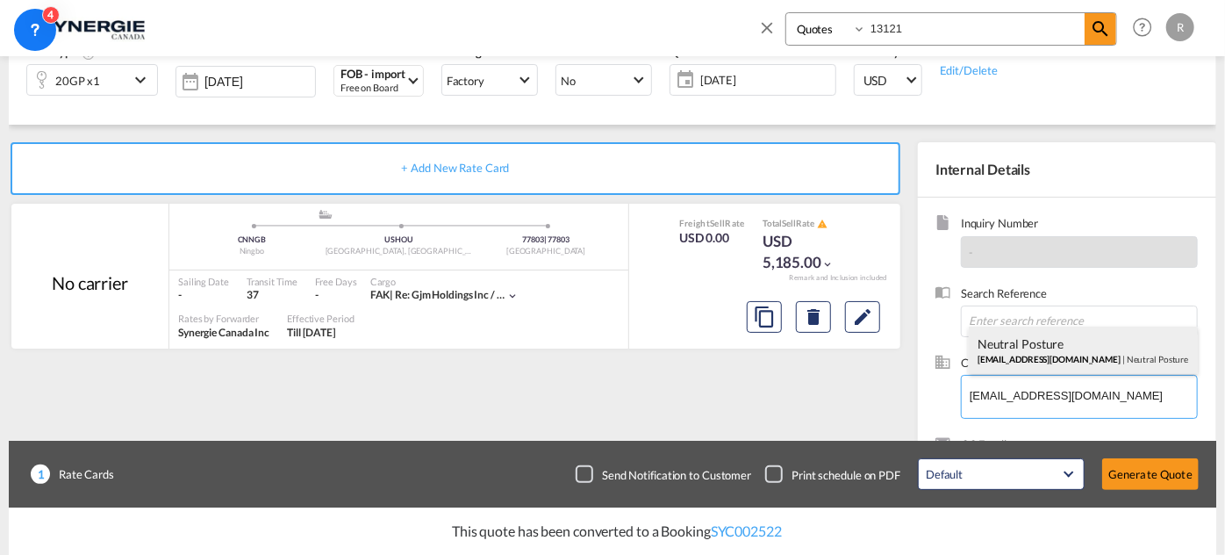
click at [1034, 350] on div "Neutral Posture afoley@neutralposture.com | Neutral Posture" at bounding box center [1083, 350] width 229 height 47
type input "Neutral Posture, Neutral Posture, afoley@neutralposture.com"
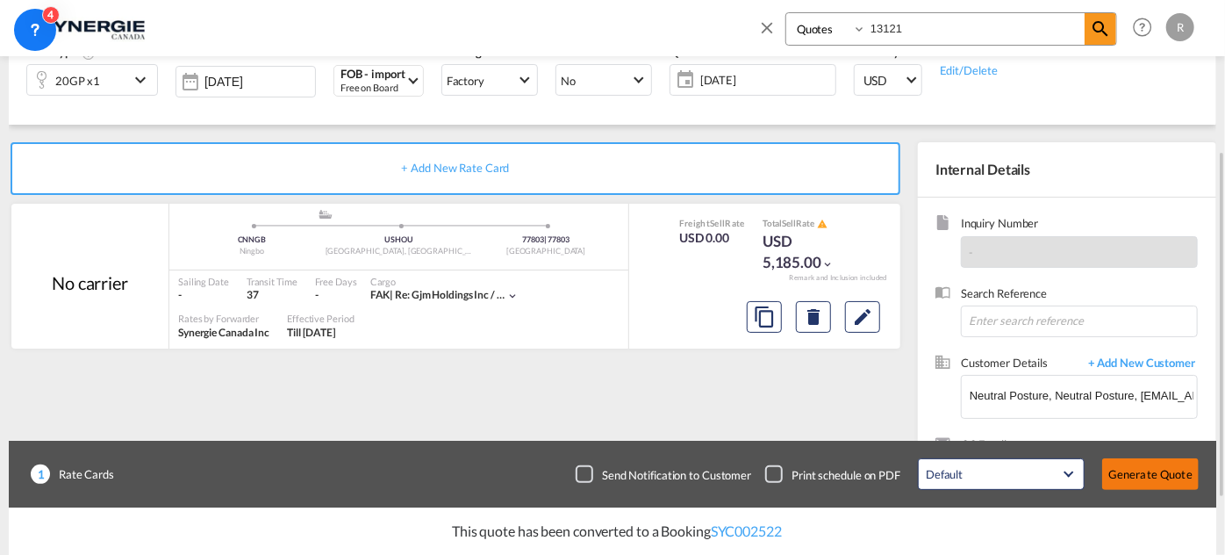
click at [1149, 471] on button "Generate Quote" at bounding box center [1150, 474] width 97 height 32
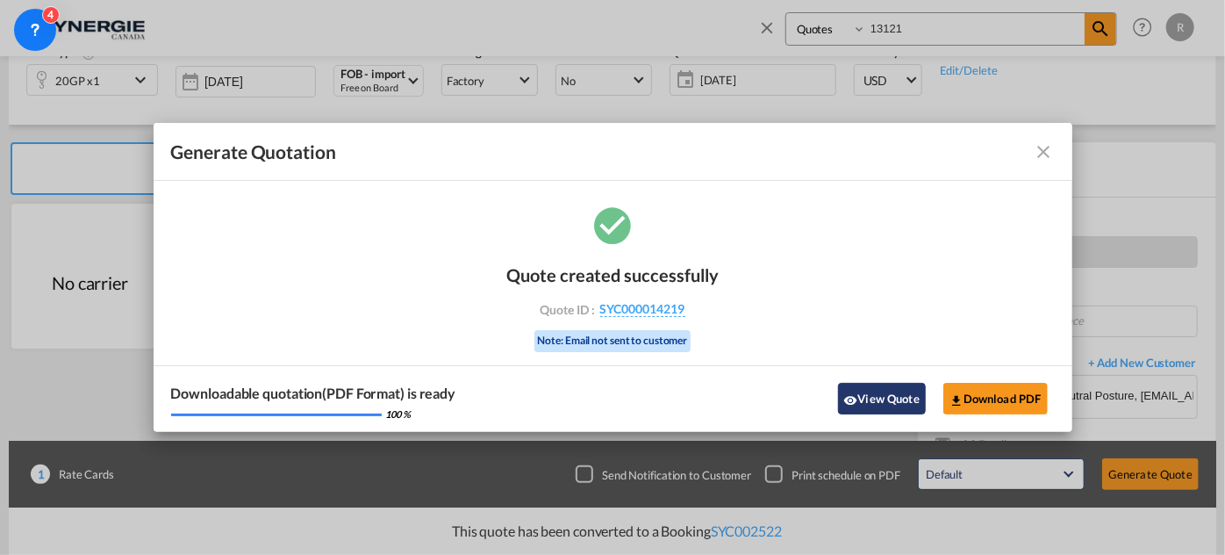
click at [871, 391] on button "View Quote" at bounding box center [882, 399] width 88 height 32
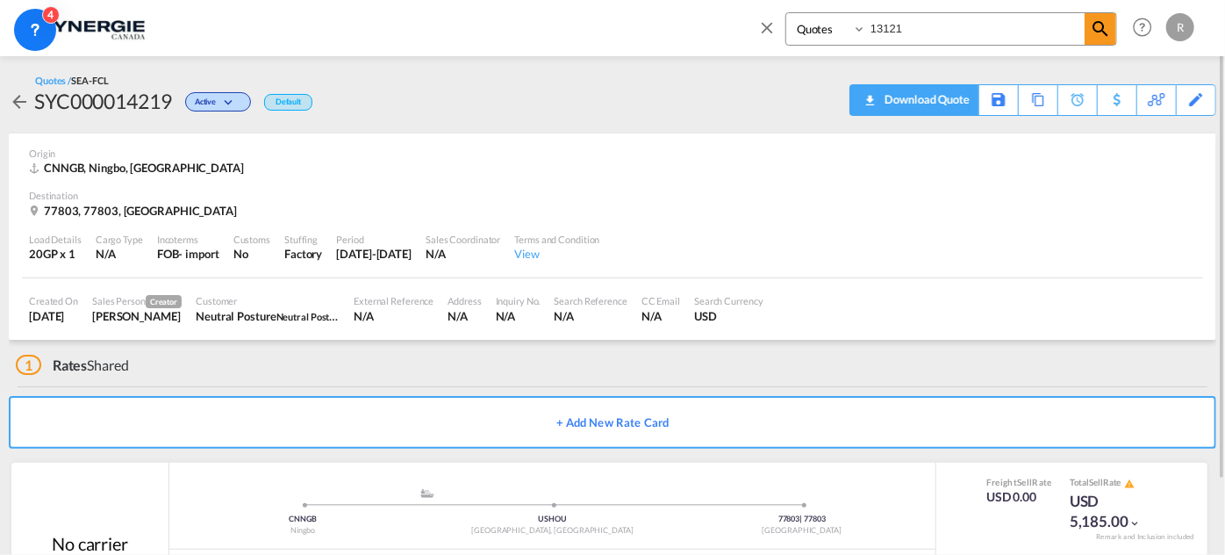
click at [955, 102] on div "Download Quote" at bounding box center [925, 99] width 90 height 28
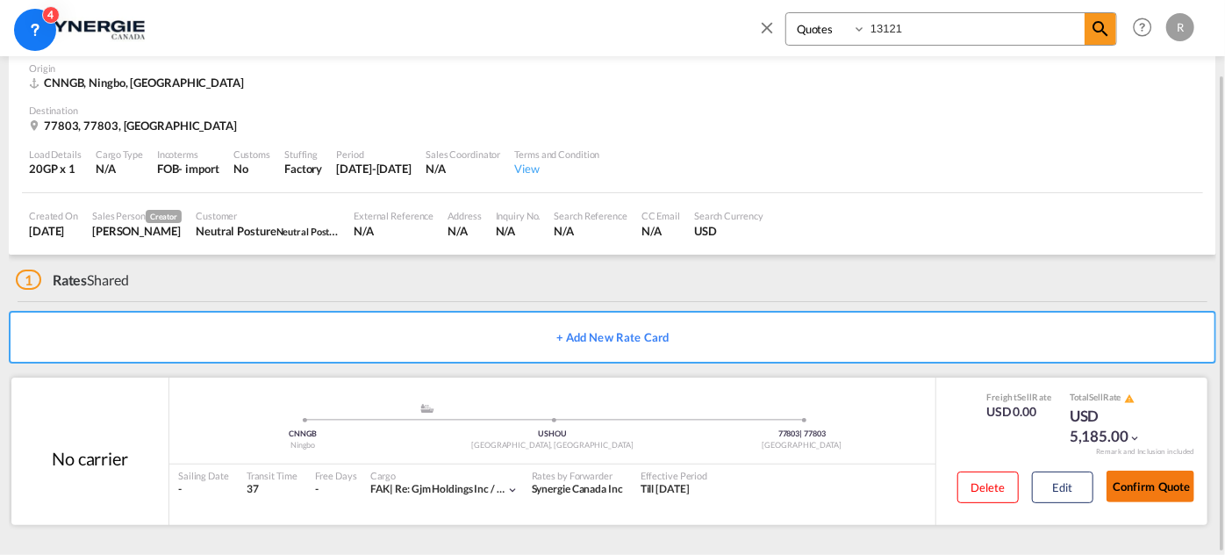
click at [1175, 487] on button "Confirm Quote" at bounding box center [1151, 486] width 88 height 32
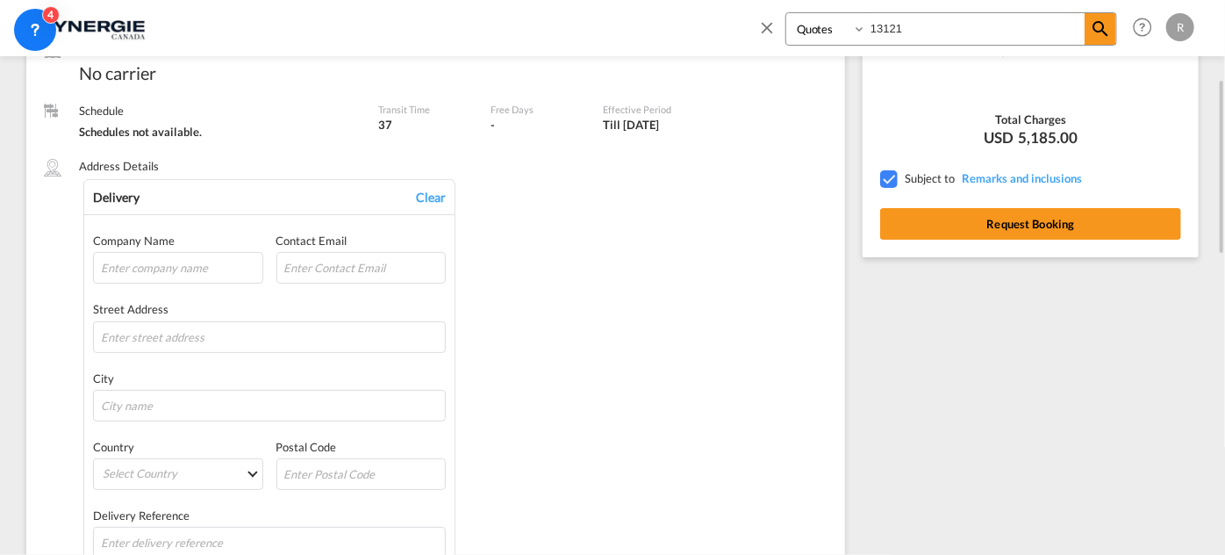
scroll to position [164, 0]
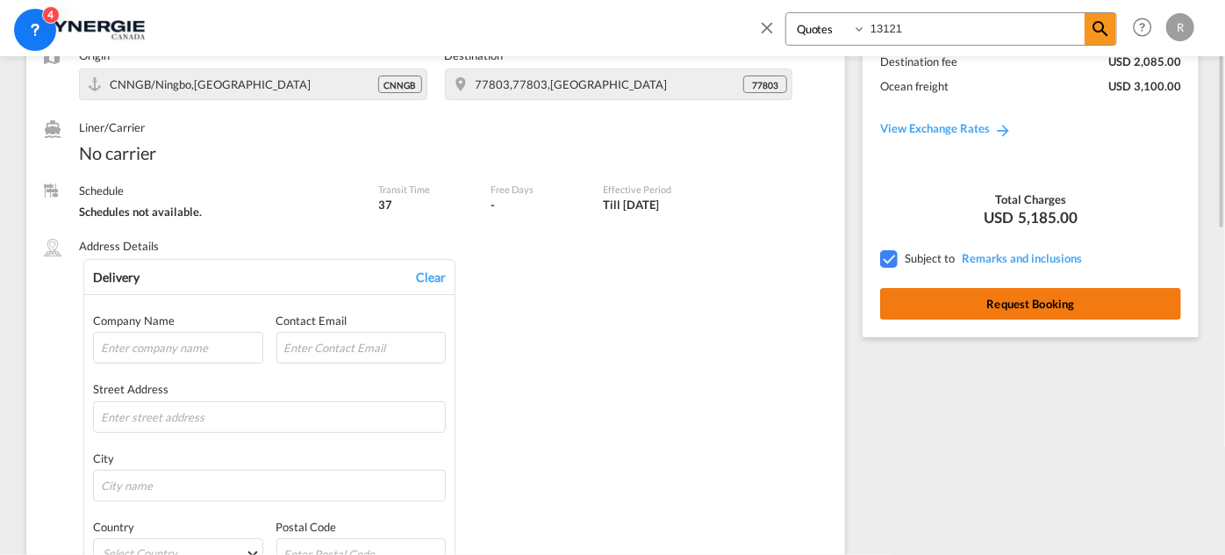
click at [1036, 299] on button "Request Booking" at bounding box center [1030, 304] width 301 height 32
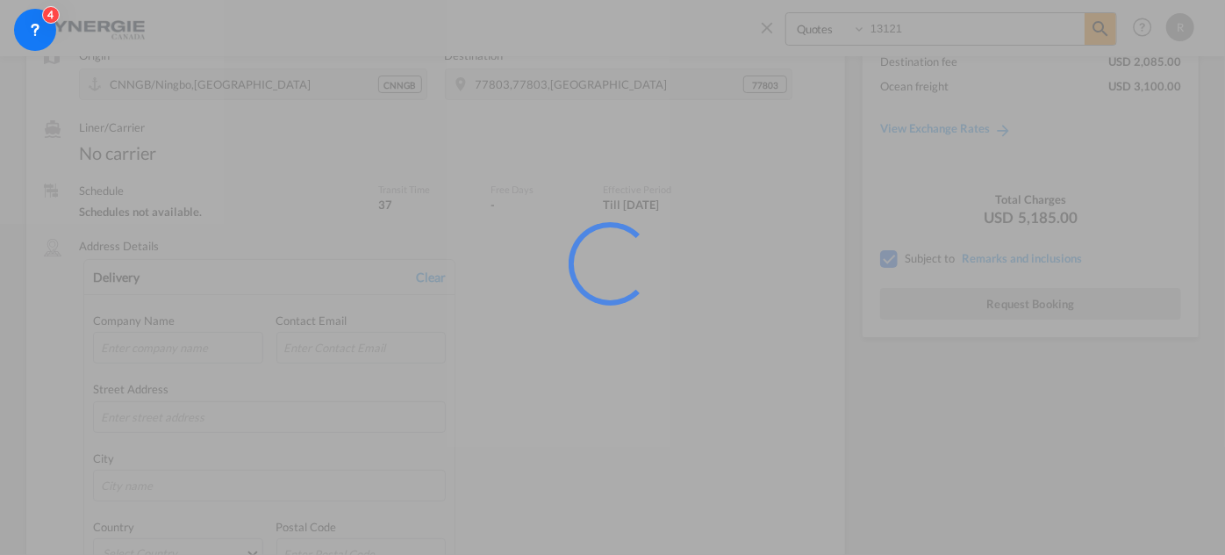
scroll to position [0, 0]
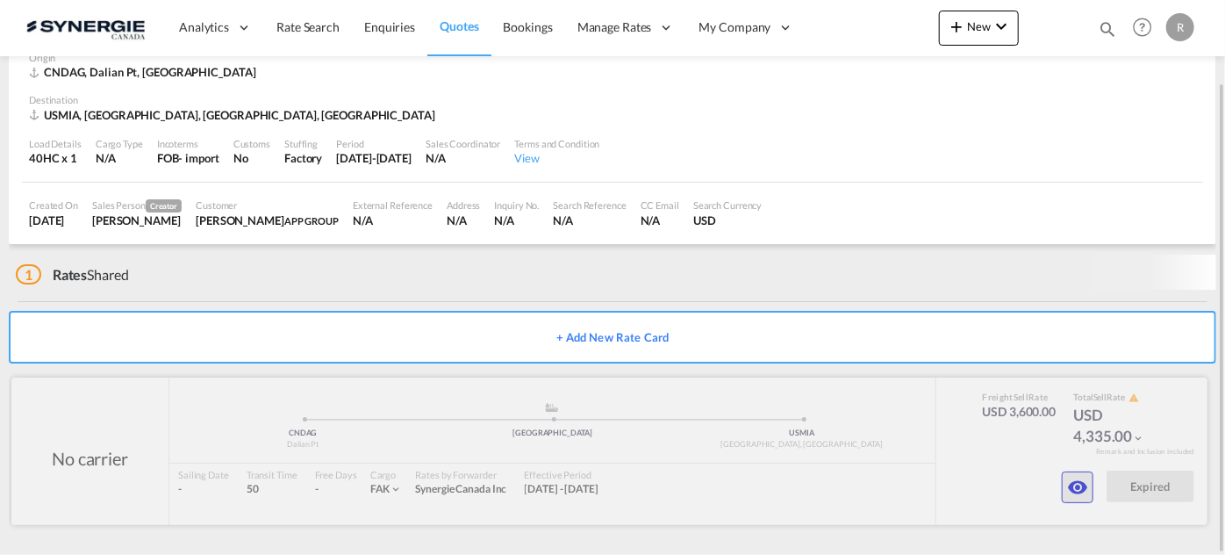
scroll to position [85, 0]
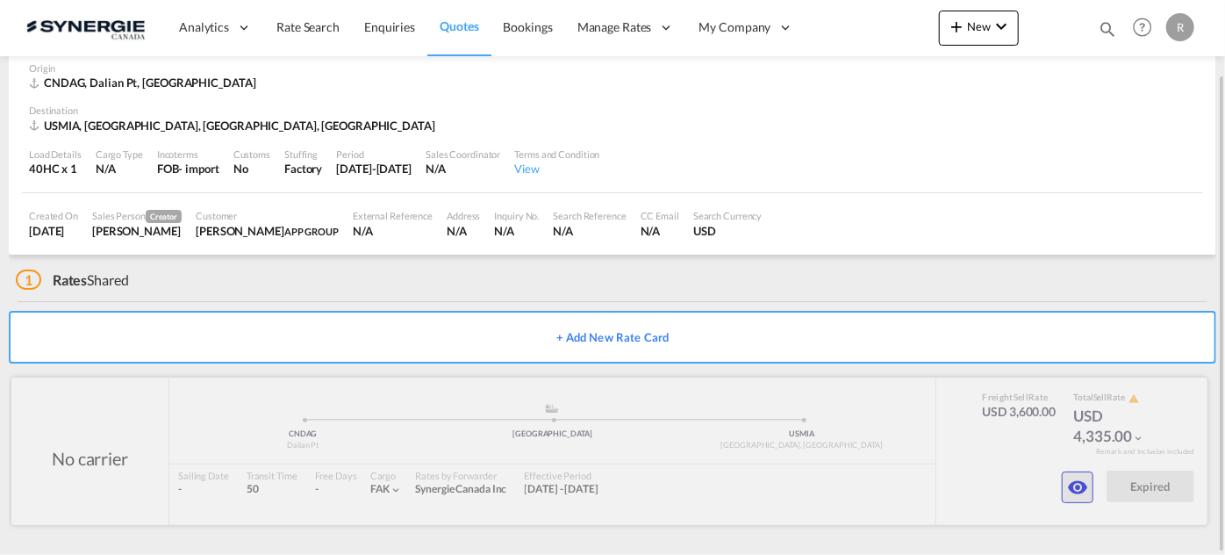
click at [1067, 479] on md-icon "icon-eye" at bounding box center [1077, 487] width 21 height 21
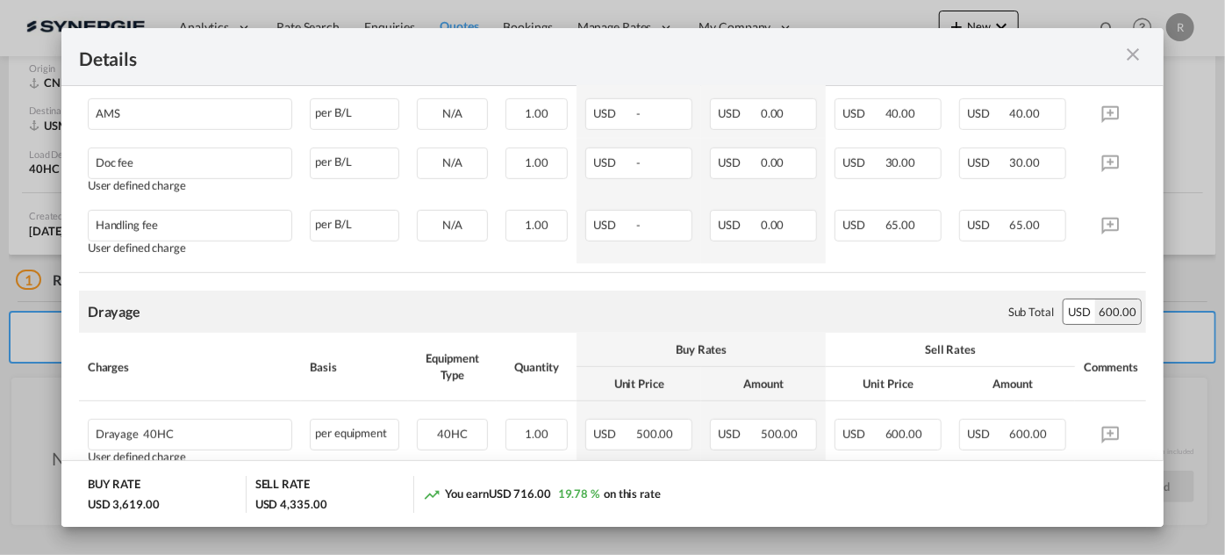
scroll to position [672, 0]
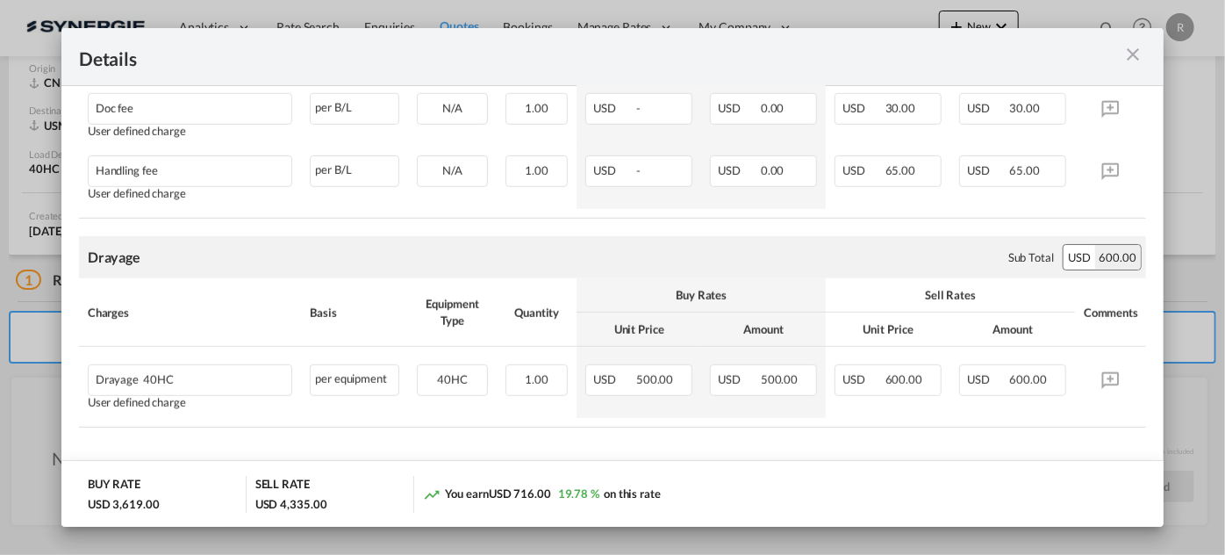
click at [1142, 55] on md-icon "icon-close m-3 fg-AAA8AD cursor" at bounding box center [1133, 54] width 21 height 21
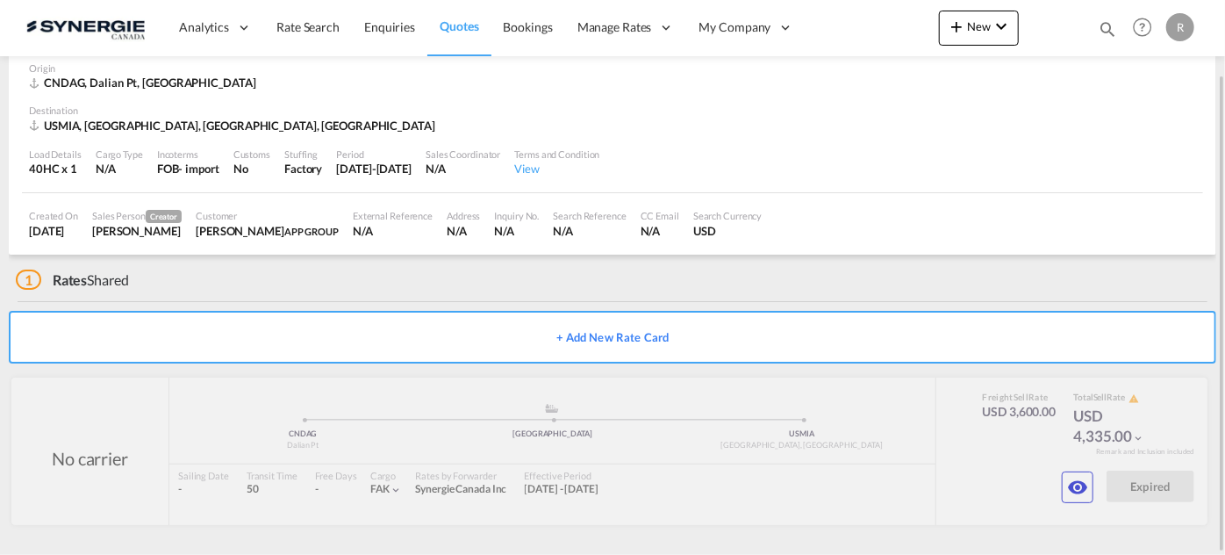
scroll to position [0, 0]
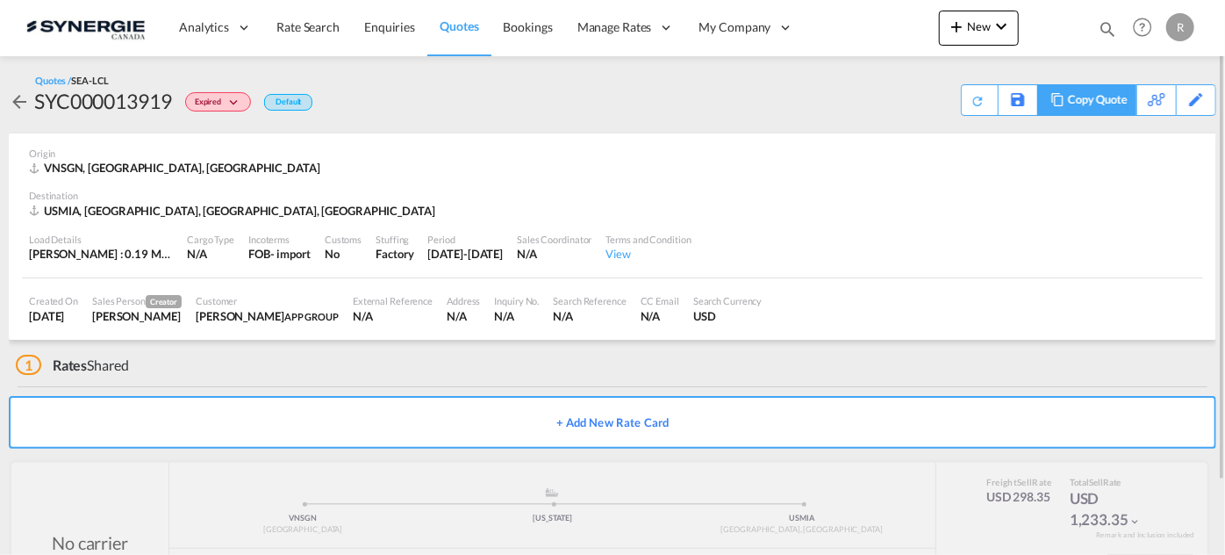
click at [1114, 104] on div "Copy Quote" at bounding box center [1098, 100] width 60 height 30
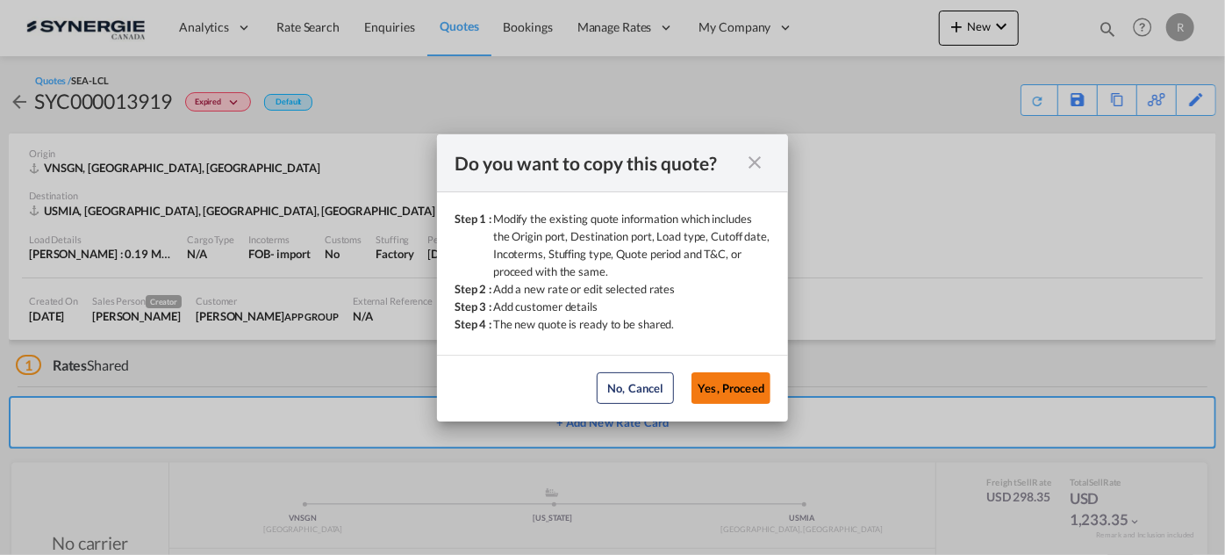
click at [752, 387] on button "Yes, Proceed" at bounding box center [731, 388] width 79 height 32
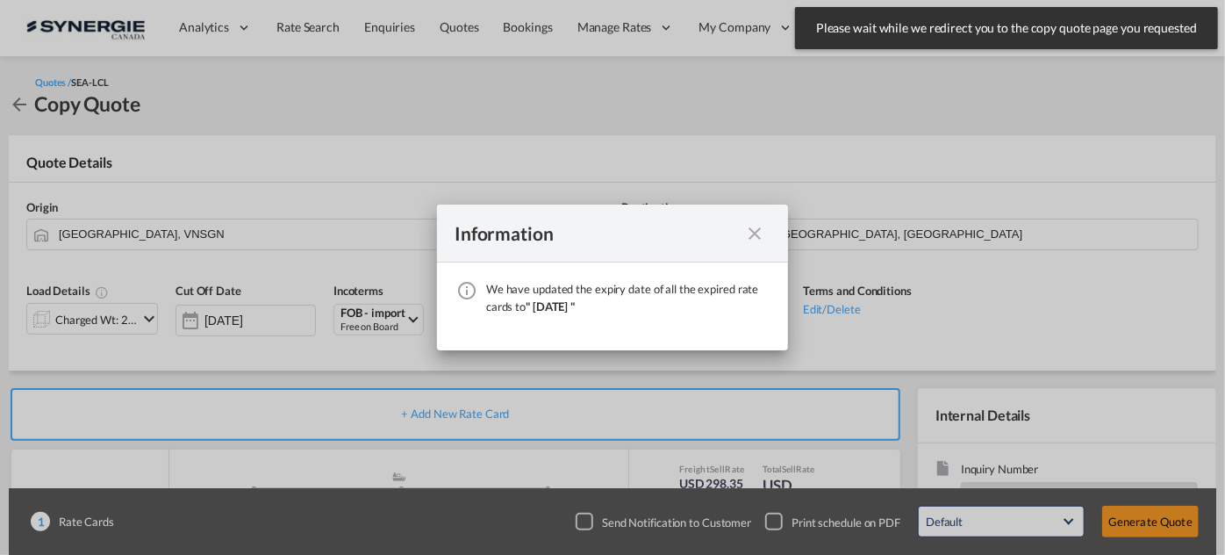
click at [765, 235] on div "We have ..." at bounding box center [755, 233] width 32 height 22
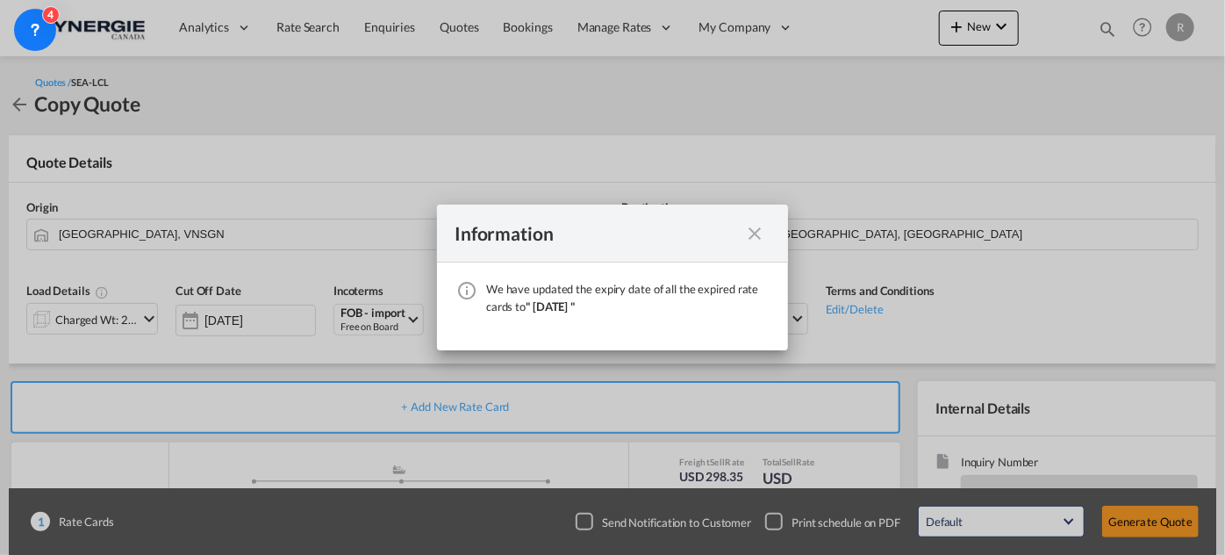
click at [756, 239] on md-icon "icon-close fg-AAA8AD cursor" at bounding box center [754, 233] width 21 height 21
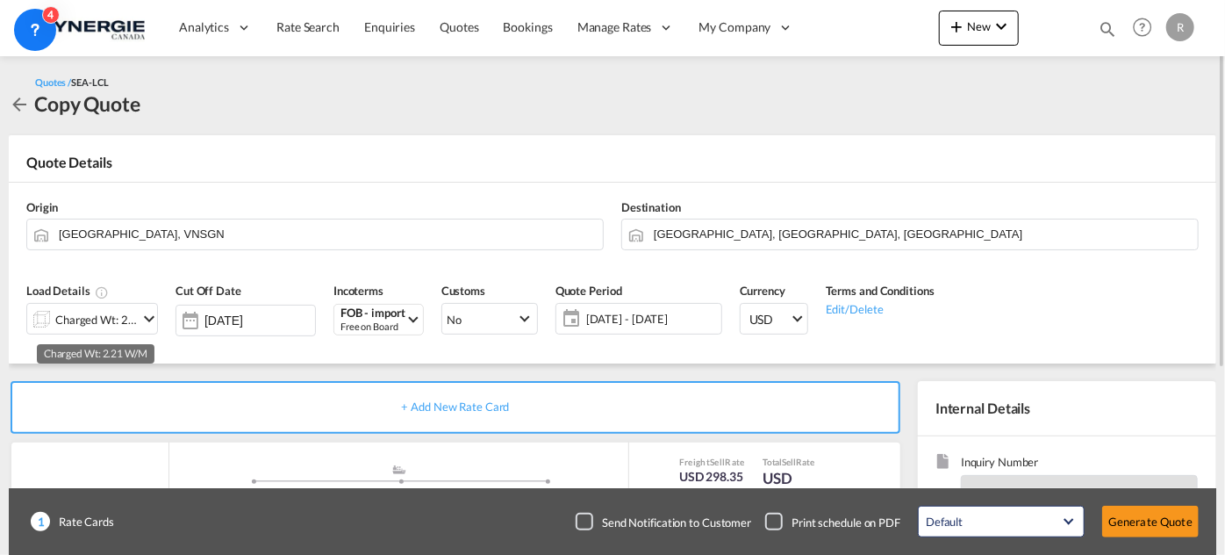
click at [105, 320] on div "Charged Wt: 2.21 W/M" at bounding box center [96, 319] width 83 height 25
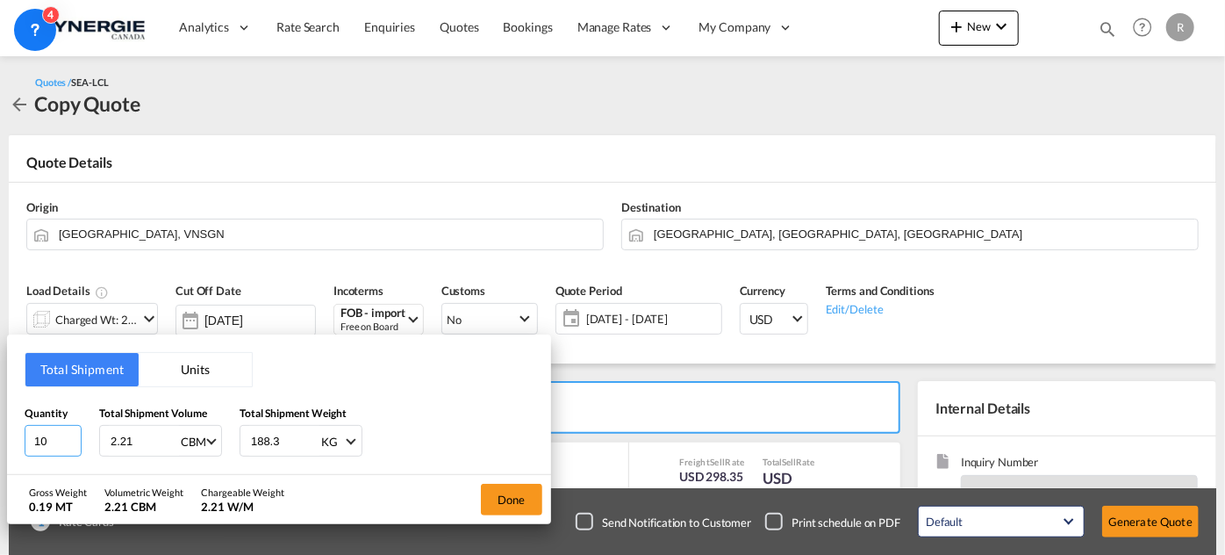
drag, startPoint x: 56, startPoint y: 438, endPoint x: 0, endPoint y: 418, distance: 59.7
click at [0, 418] on div "Total Shipment Units Quantity 10 Total Shipment Volume 2.21 CBM CBM CFT Total S…" at bounding box center [612, 277] width 1225 height 555
type input "12"
drag, startPoint x: 133, startPoint y: 442, endPoint x: 66, endPoint y: 432, distance: 68.3
click at [66, 432] on div "Quantity 12 Total Shipment Volume 2.21 CBM CBM CFT Total Shipment Weight 188.3 …" at bounding box center [279, 431] width 509 height 53
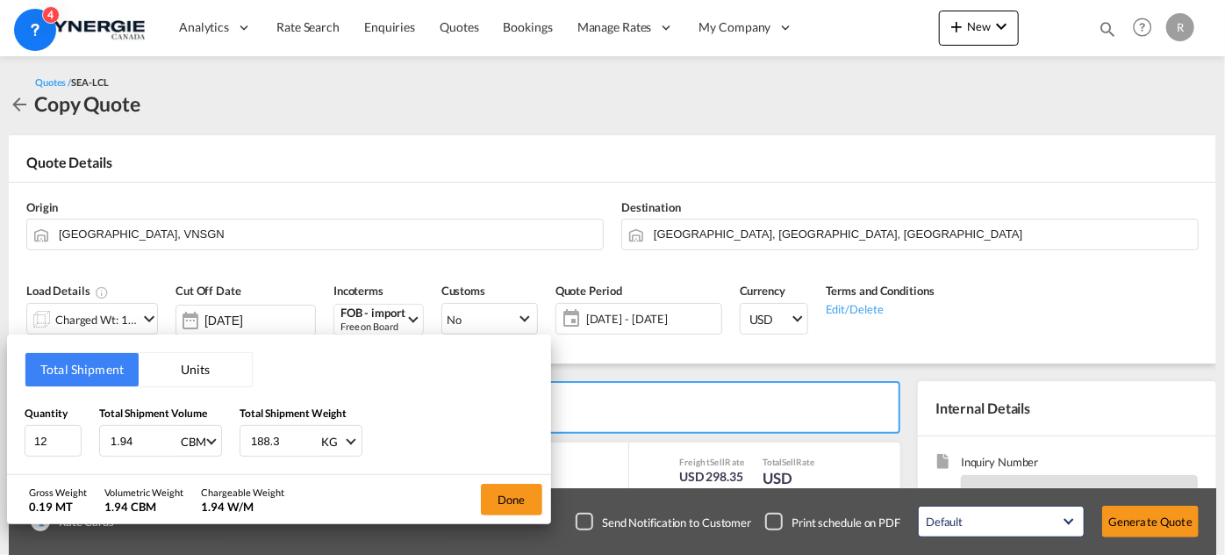
type input "1.94"
drag, startPoint x: 288, startPoint y: 439, endPoint x: 91, endPoint y: 395, distance: 201.5
click at [91, 395] on div "Total Shipment Units Quantity 12 Total Shipment Volume 1.94 CBM CBM CFT Total S…" at bounding box center [279, 404] width 544 height 140
type input "115"
click at [495, 498] on button "Done" at bounding box center [511, 500] width 61 height 32
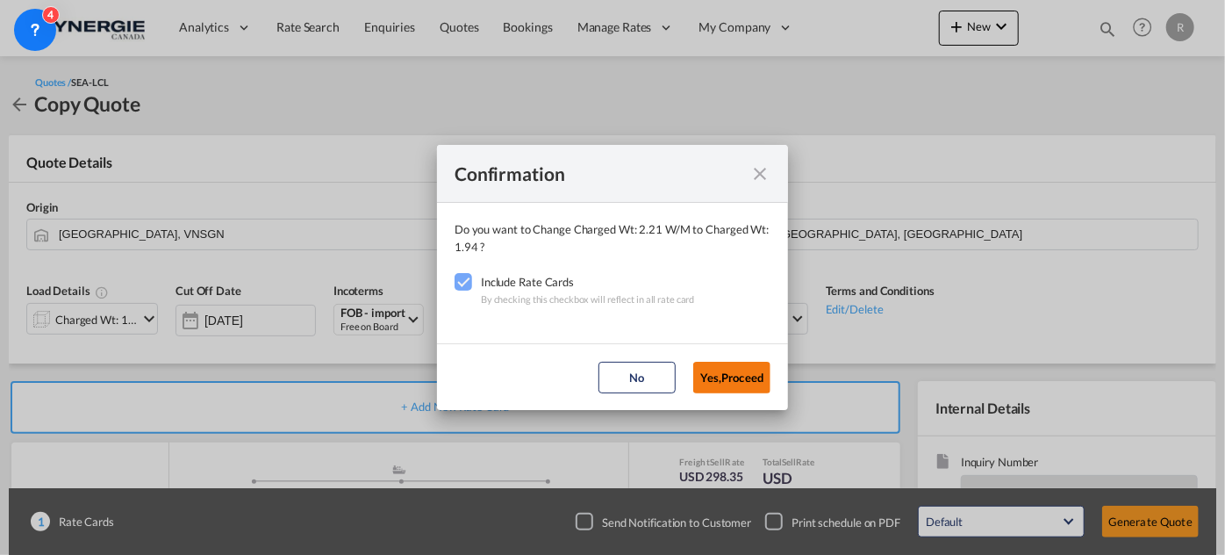
click at [761, 391] on button "Yes,Proceed" at bounding box center [731, 378] width 77 height 32
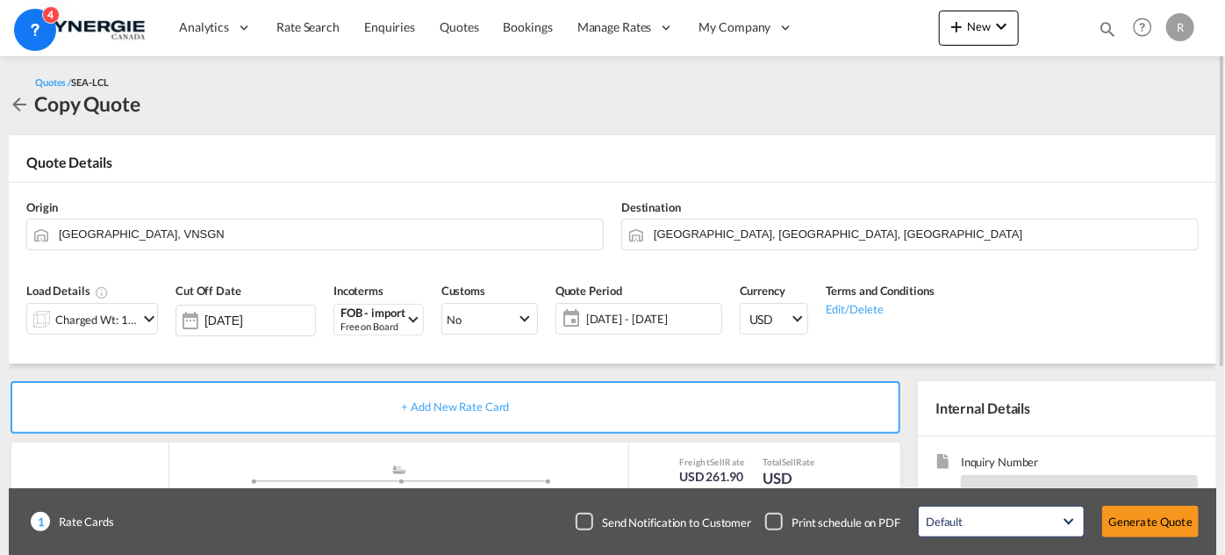
click at [646, 322] on span "[DATE] - [DATE]" at bounding box center [651, 319] width 131 height 16
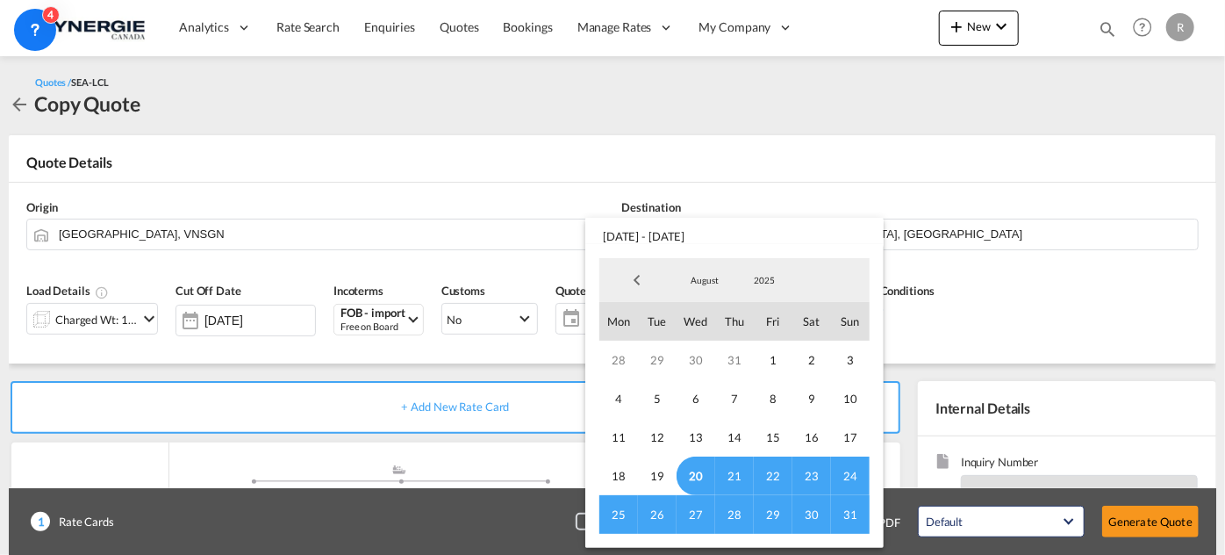
click at [847, 509] on span "31" at bounding box center [850, 514] width 39 height 39
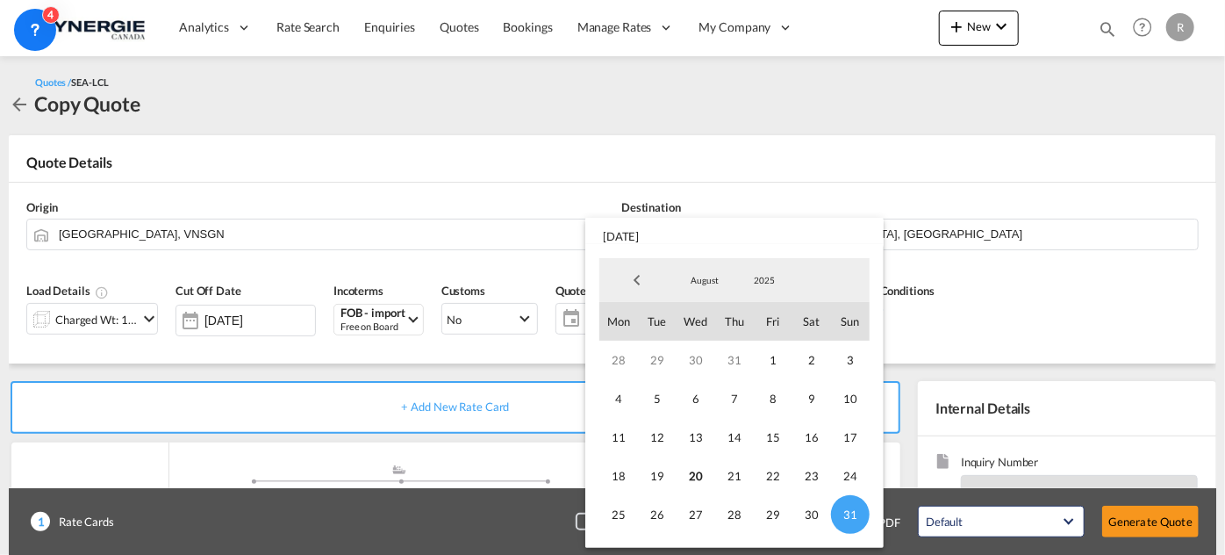
click at [1082, 303] on md-backdrop at bounding box center [612, 277] width 1225 height 555
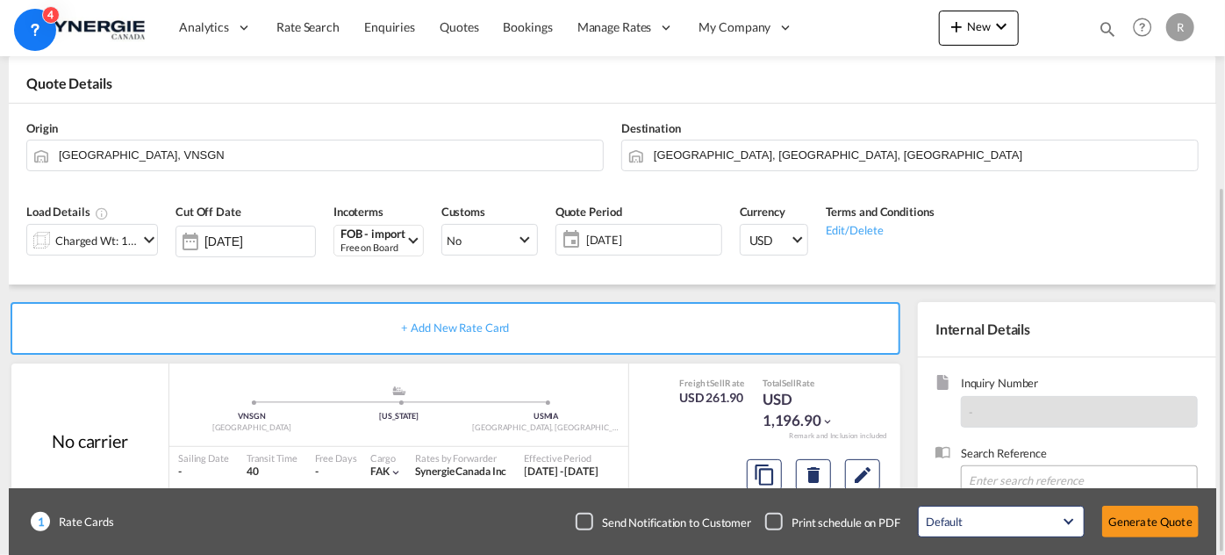
scroll to position [239, 0]
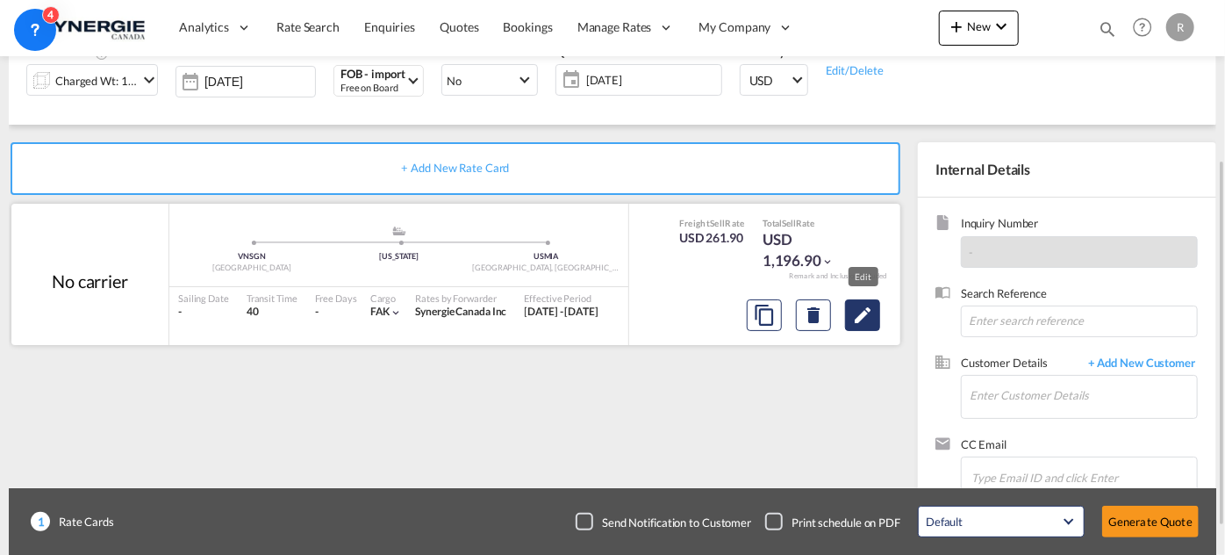
click at [865, 318] on md-icon "Edit" at bounding box center [862, 315] width 21 height 21
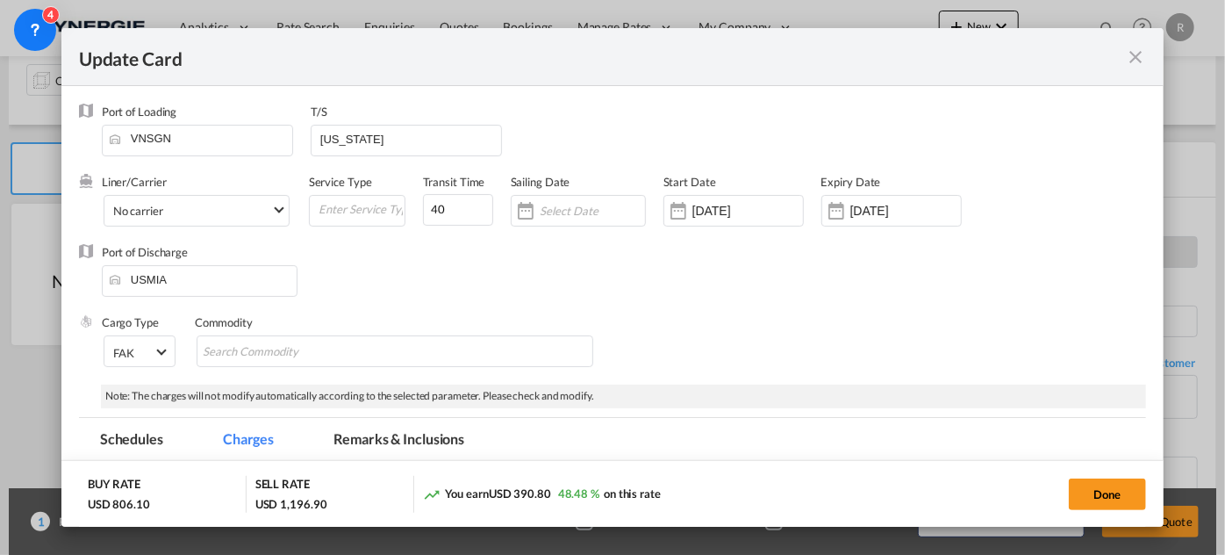
select select "per_w/m"
select select "per_shipment"
select select "per_bl"
select select "per_shipment"
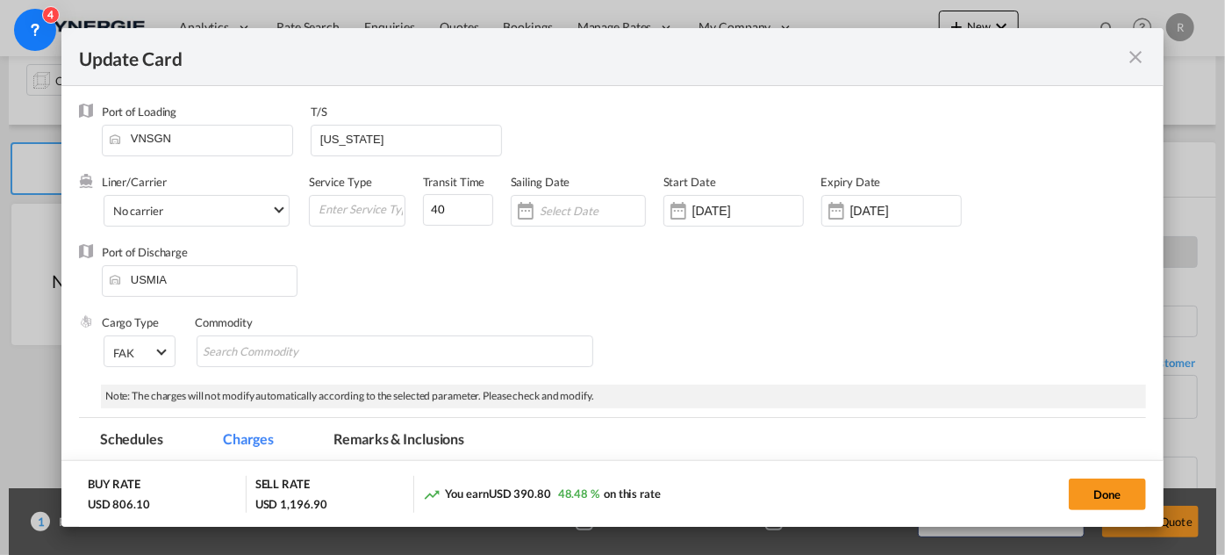
select select "per_shipment"
select select "per_bl"
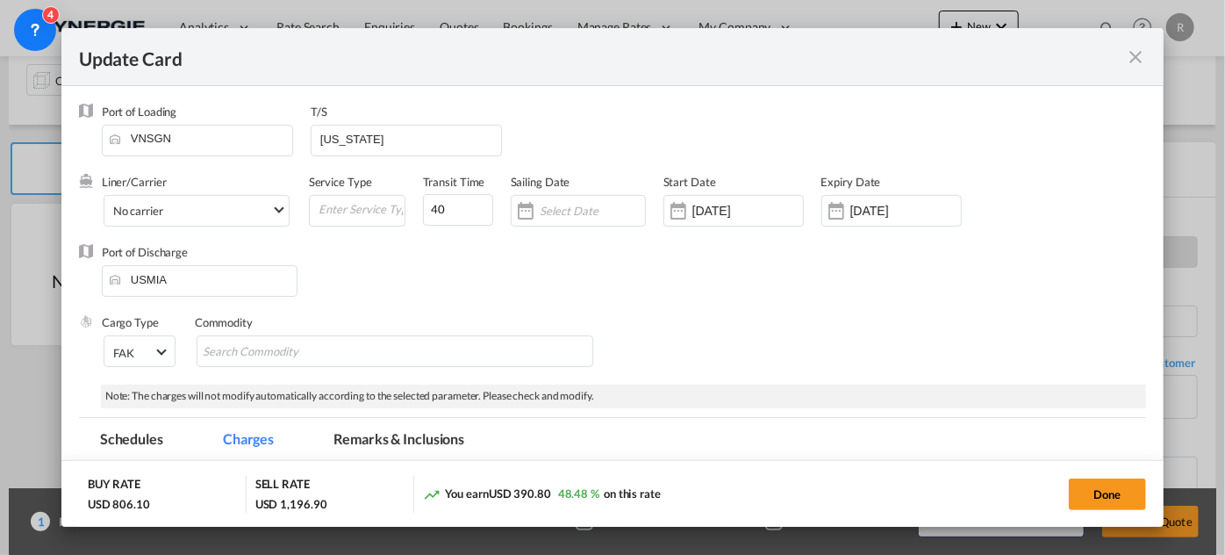
select select "per_shipment"
click at [887, 219] on div "[DATE]" at bounding box center [892, 211] width 140 height 32
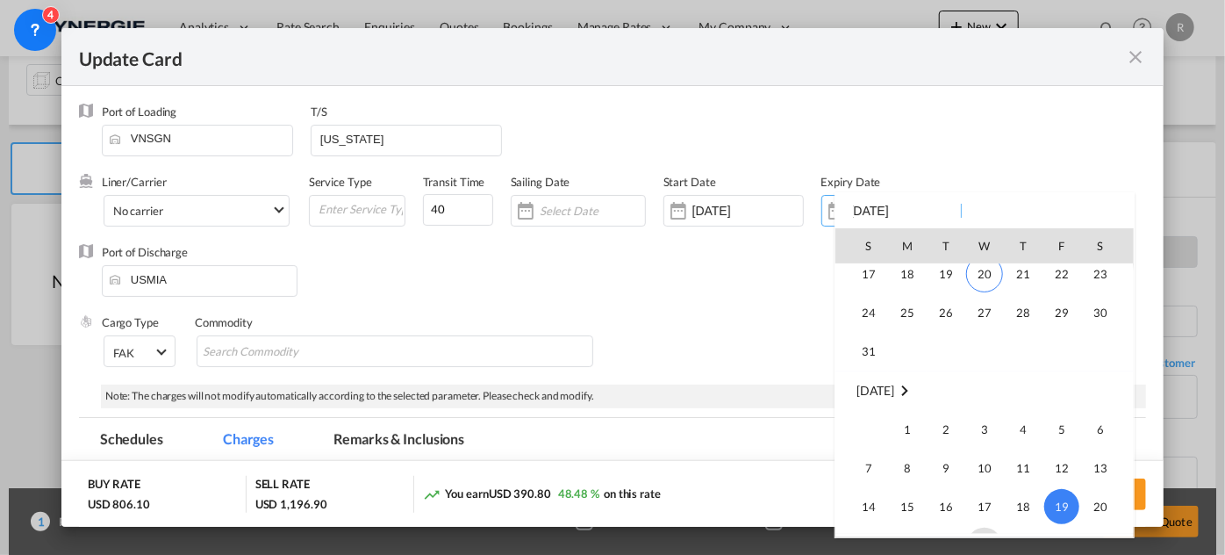
scroll to position [72, 0]
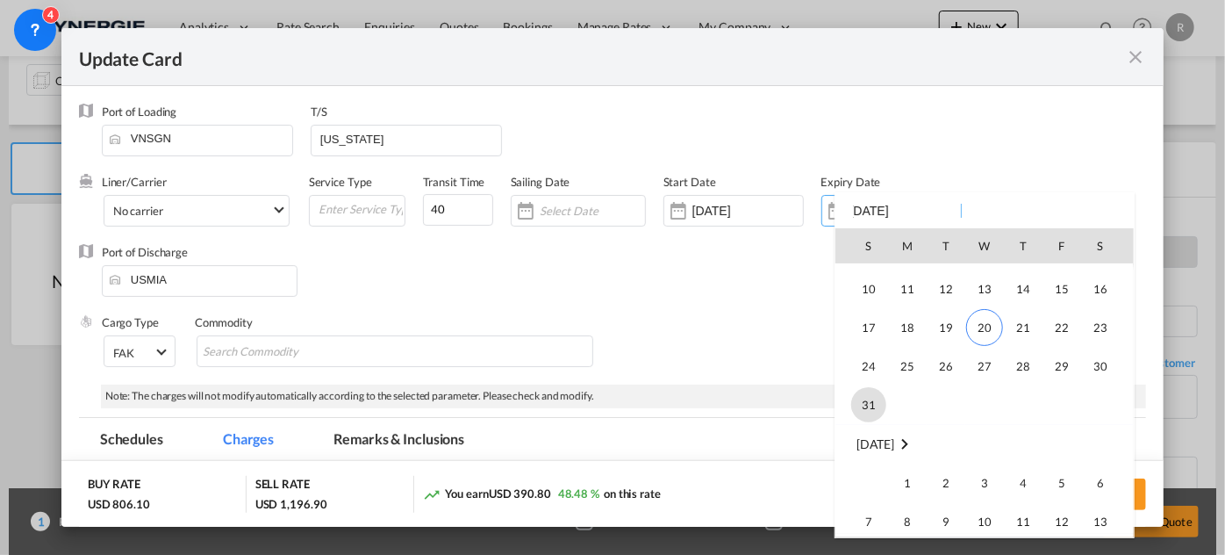
click at [873, 405] on span "31" at bounding box center [868, 404] width 35 height 35
type input "[DATE]"
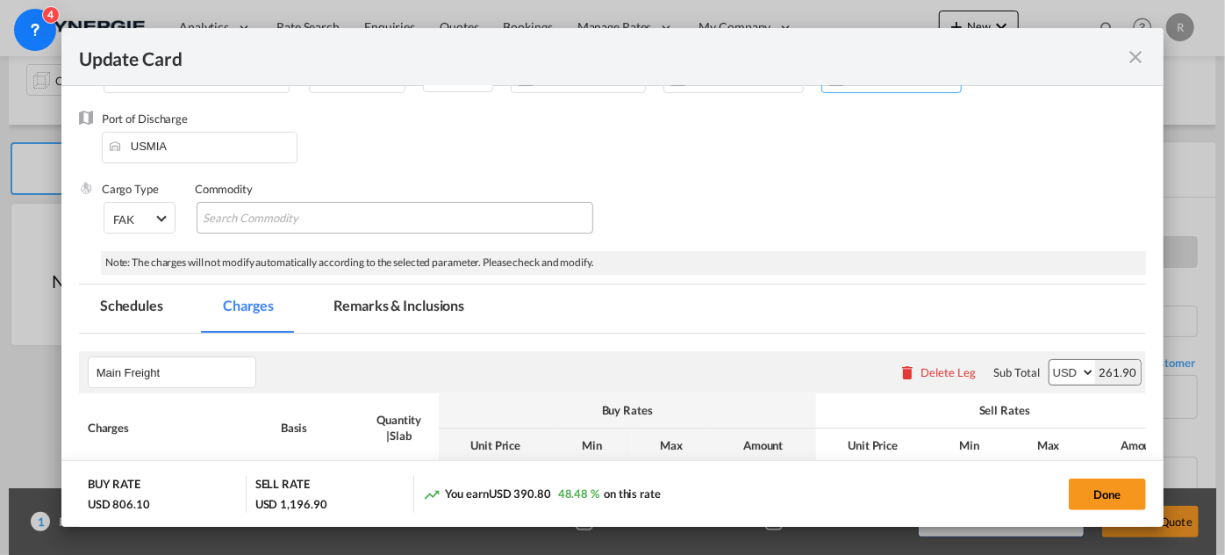
scroll to position [159, 0]
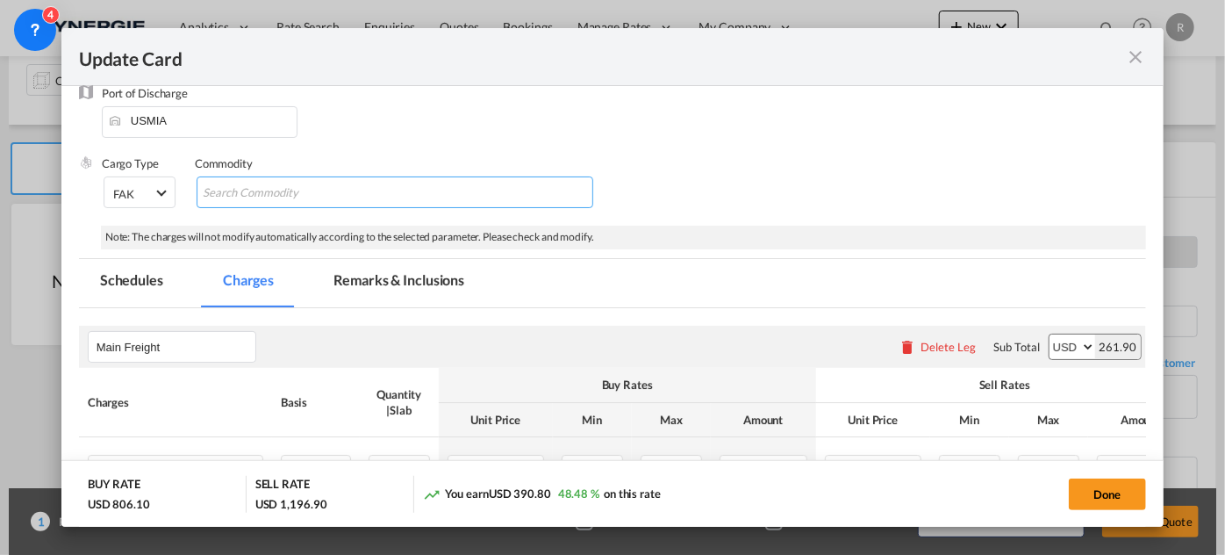
click at [475, 190] on md-chips-wrap "Chips container with autocompletion. Enter the text area, type text to search, …" at bounding box center [395, 192] width 397 height 32
paste input "LCL rate - FOB Hochiminh to [GEOGRAPHIC_DATA] - FW25US-470-MK 5330007269 - EXF …"
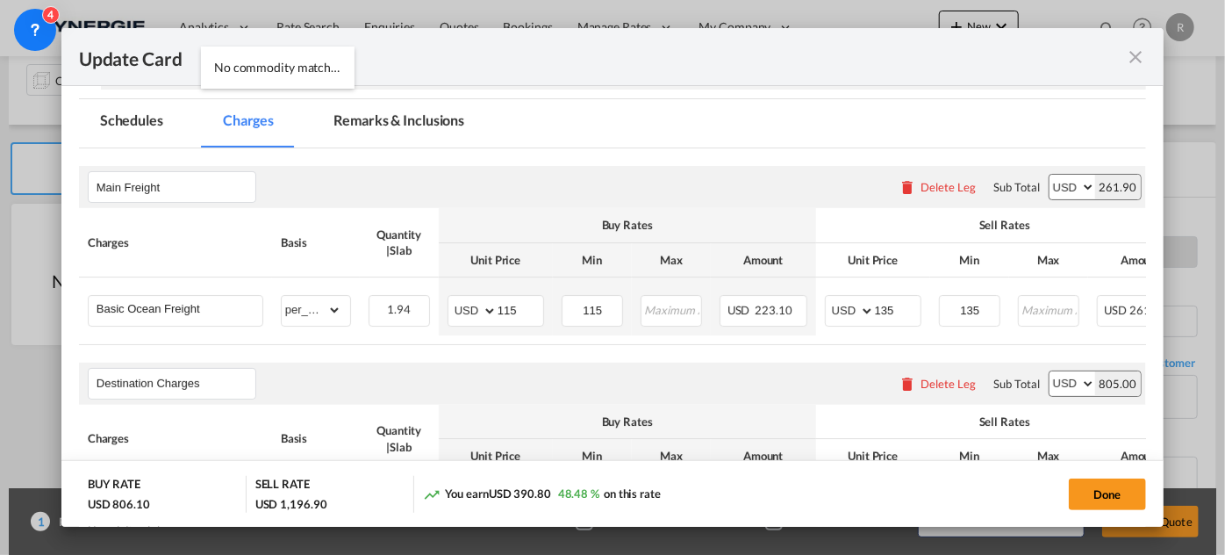
type input "LCL rate - FOB Hochiminh to [GEOGRAPHIC_DATA] - FW25US-470-MK 5330007269 - EXF …"
click at [435, 119] on md-tab-item "Remarks & Inclusions" at bounding box center [398, 123] width 173 height 48
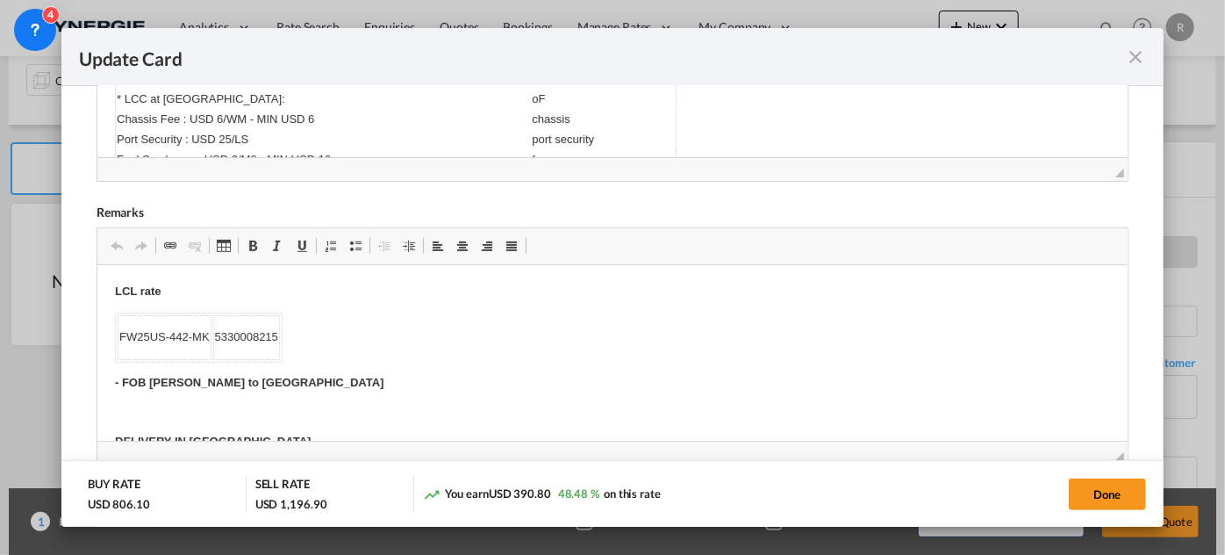
scroll to position [655, 0]
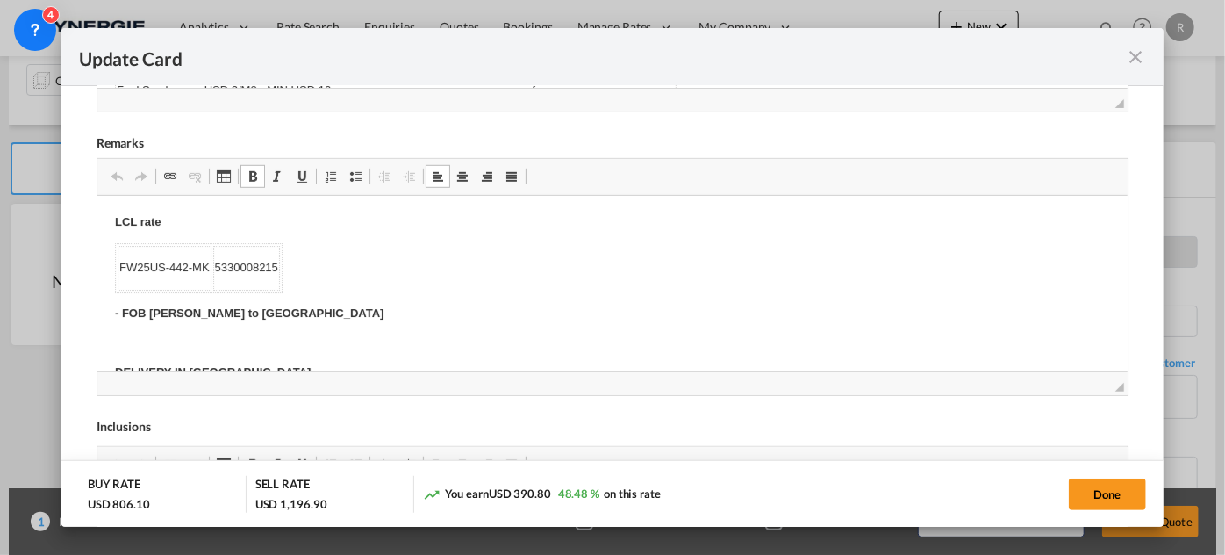
drag, startPoint x: 113, startPoint y: 240, endPoint x: 217, endPoint y: 259, distance: 105.4
click at [227, 226] on p "LCL rate" at bounding box center [611, 222] width 995 height 18
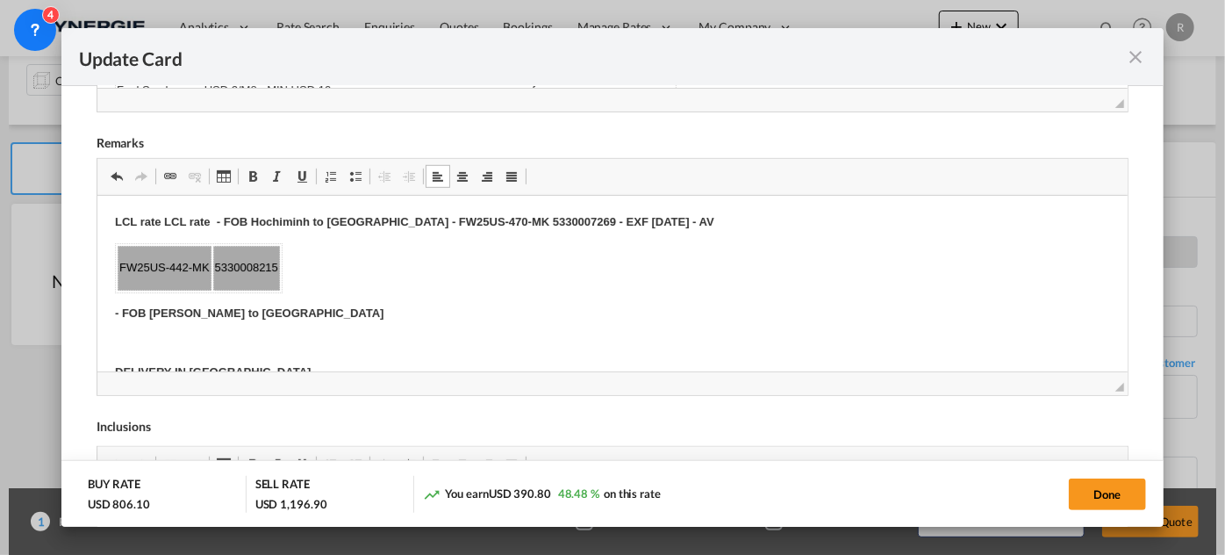
drag, startPoint x: 118, startPoint y: 256, endPoint x: 314, endPoint y: 276, distance: 197.6
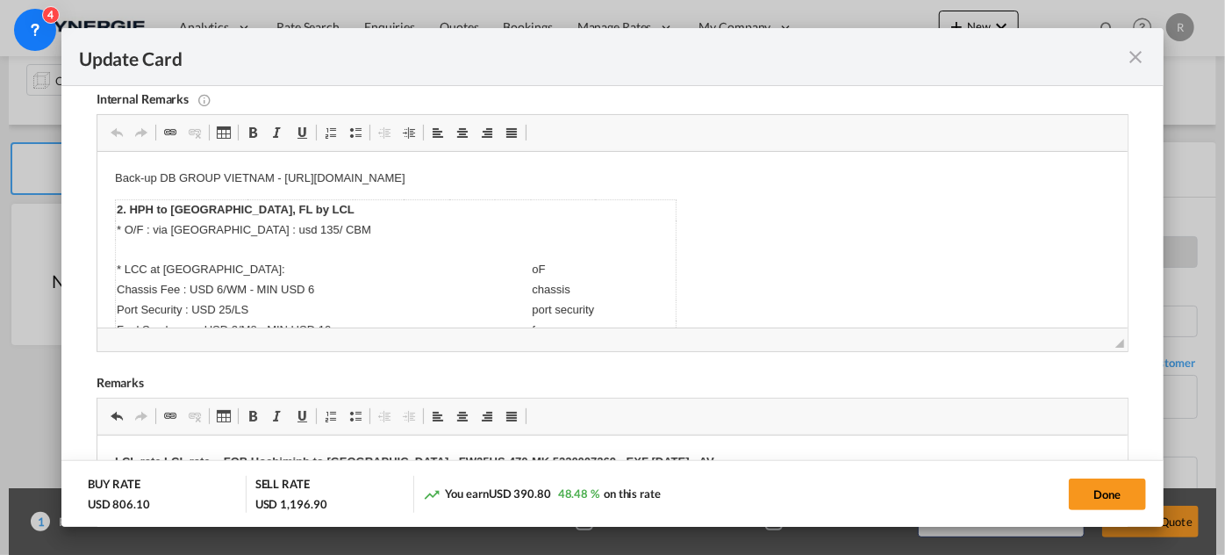
scroll to position [335, 0]
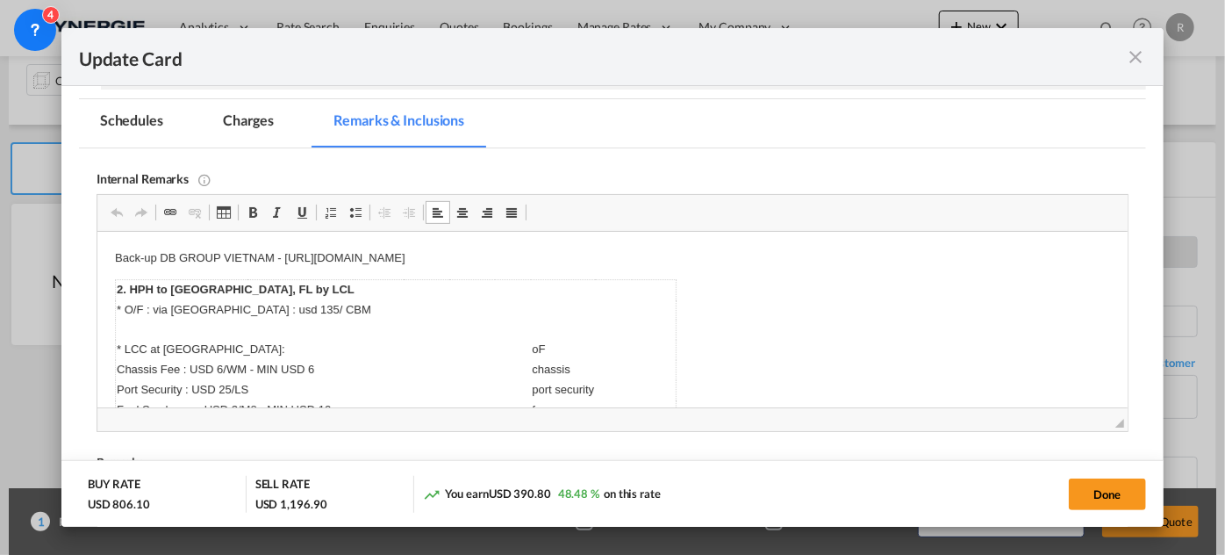
click at [241, 304] on td "* O/F : via [GEOGRAPHIC_DATA] : usd 135/ CBM" at bounding box center [259, 310] width 289 height 20
click at [225, 305] on td "* O/F : via [GEOGRAPHIC_DATA] : usd 20 / CBM" at bounding box center [259, 310] width 288 height 20
click at [429, 258] on p "Back-up DB GROUP VIETNAM - [URL][DOMAIN_NAME]" at bounding box center [611, 258] width 995 height 18
drag, startPoint x: 284, startPoint y: 256, endPoint x: 809, endPoint y: 262, distance: 525.8
click at [809, 262] on p "Back-up DB GROUP VIETNAM - [URL][DOMAIN_NAME]" at bounding box center [611, 258] width 995 height 18
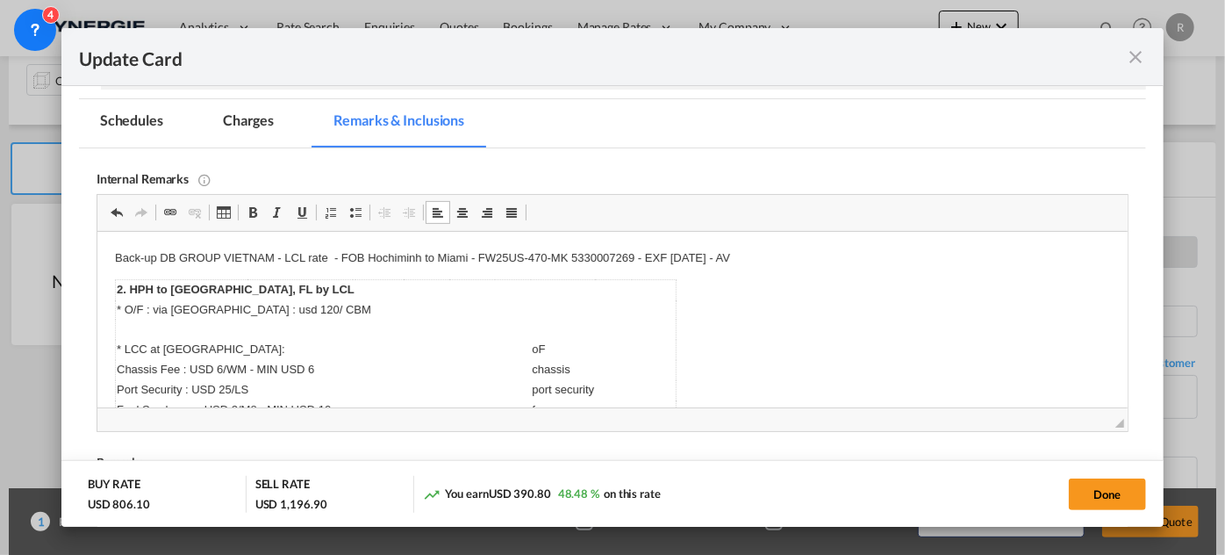
click at [158, 252] on p "Back-up DB GROUP VIETNAM - LCL rate - FOB Hochiminh to Miami - FW25US-470-MK 53…" at bounding box center [611, 258] width 995 height 18
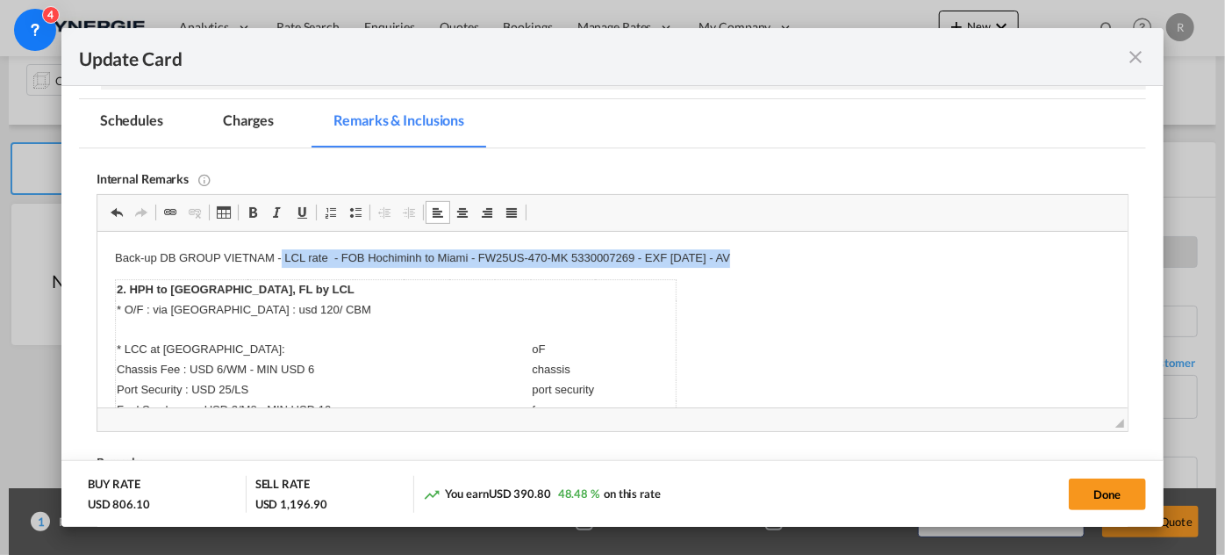
drag, startPoint x: 281, startPoint y: 256, endPoint x: 782, endPoint y: 265, distance: 501.3
click at [782, 265] on p "Back-up DB GROUP VIETNAM - LCL rate - FOB Hochiminh to Miami - FW25US-470-MK 53…" at bounding box center [611, 258] width 995 height 18
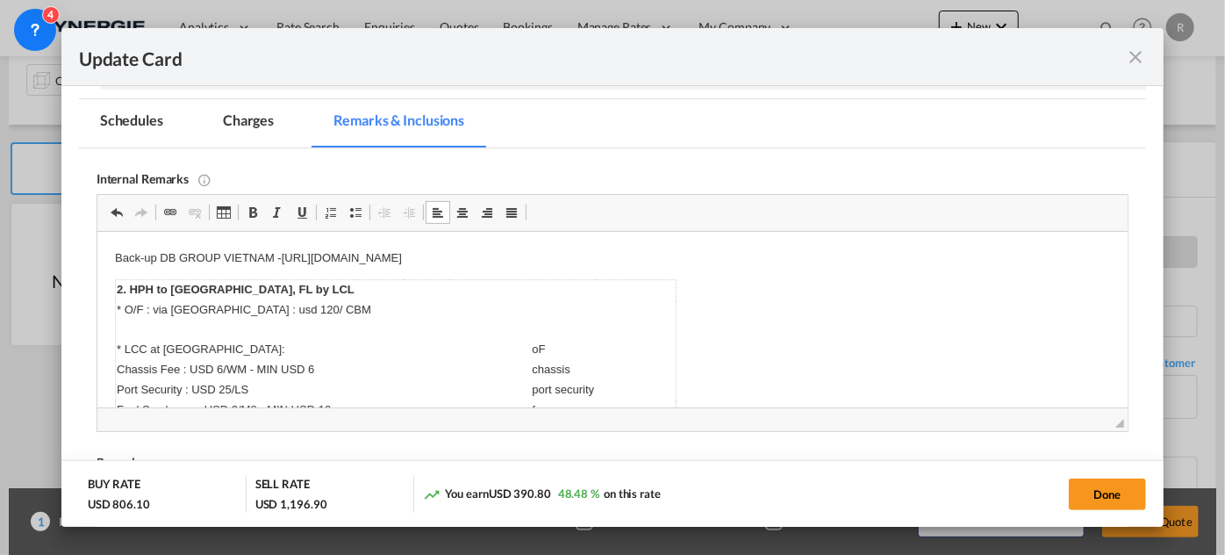
drag, startPoint x: 256, startPoint y: 117, endPoint x: 347, endPoint y: 157, distance: 99.0
click at [256, 118] on md-tab-item "Charges" at bounding box center [248, 123] width 93 height 48
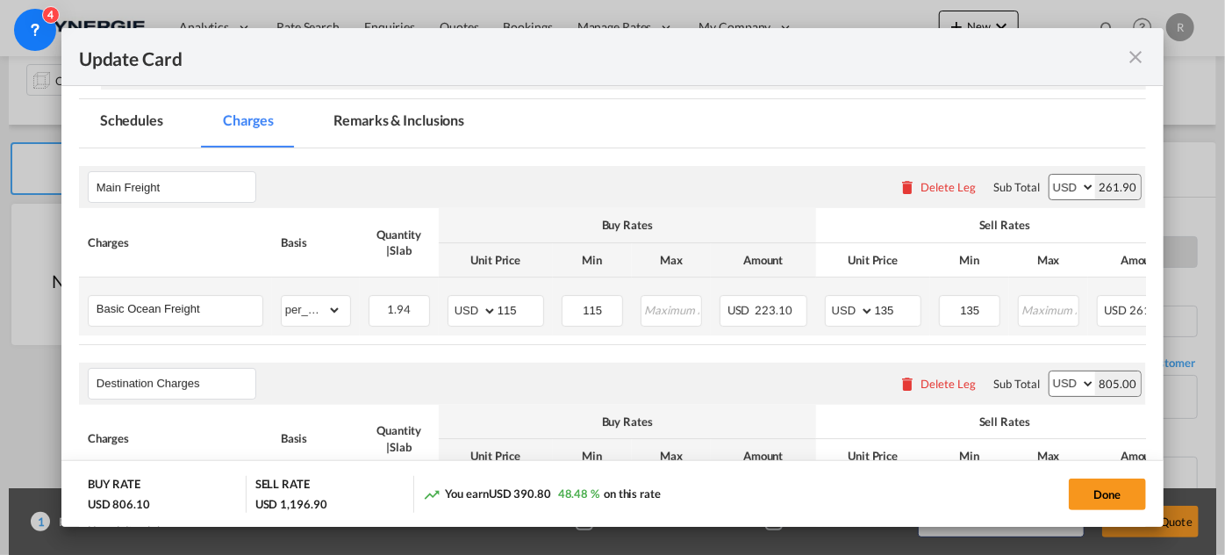
scroll to position [415, 0]
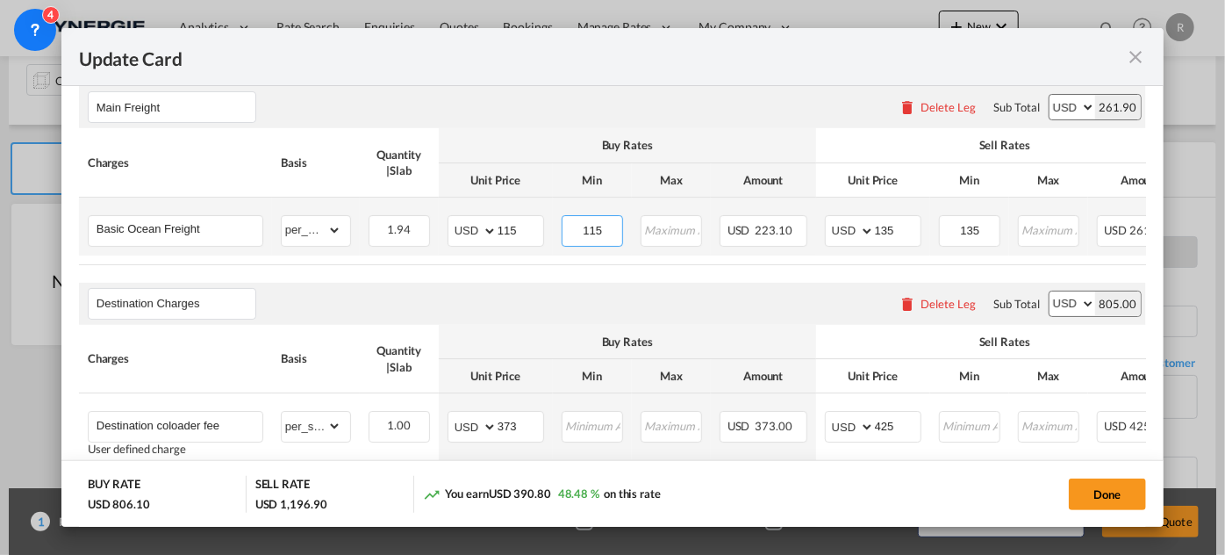
drag, startPoint x: 614, startPoint y: 230, endPoint x: 553, endPoint y: 214, distance: 62.6
click at [553, 214] on td "115 Please Enter Invalid Input" at bounding box center [592, 227] width 79 height 58
type input "120"
drag, startPoint x: 906, startPoint y: 223, endPoint x: 786, endPoint y: 212, distance: 120.8
click at [786, 212] on tr "Basic Ocean Freight Please Enter Already Exists gross_weight volumetric_weight …" at bounding box center [701, 227] width 1244 height 58
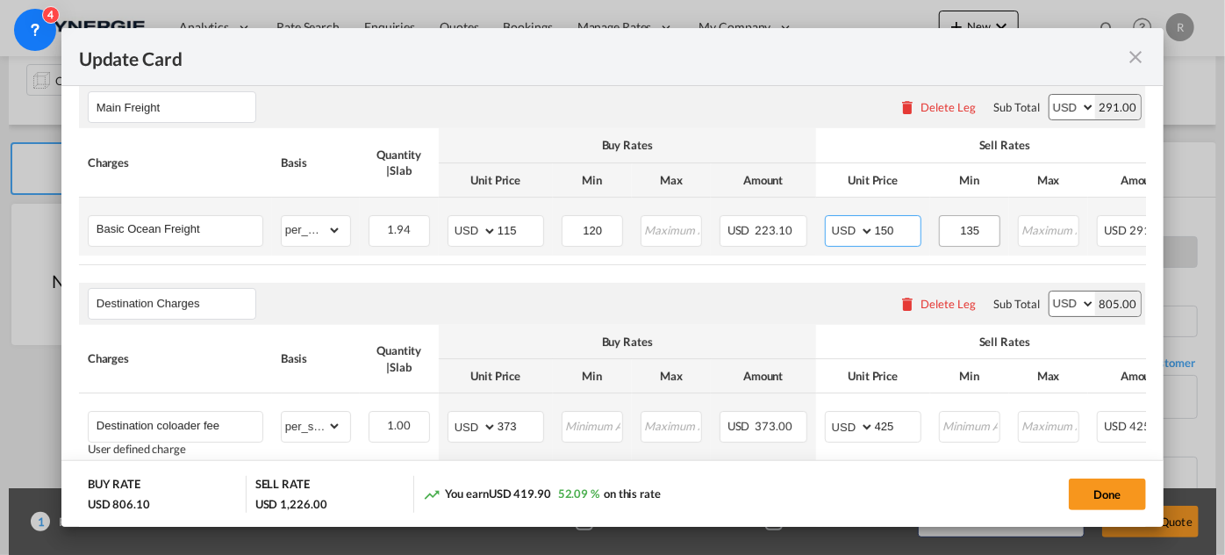
type input "150"
drag, startPoint x: 996, startPoint y: 230, endPoint x: 922, endPoint y: 226, distance: 74.7
click at [922, 226] on tr "Basic Ocean Freight Please Enter Already Exists gross_weight volumetric_weight …" at bounding box center [701, 227] width 1244 height 58
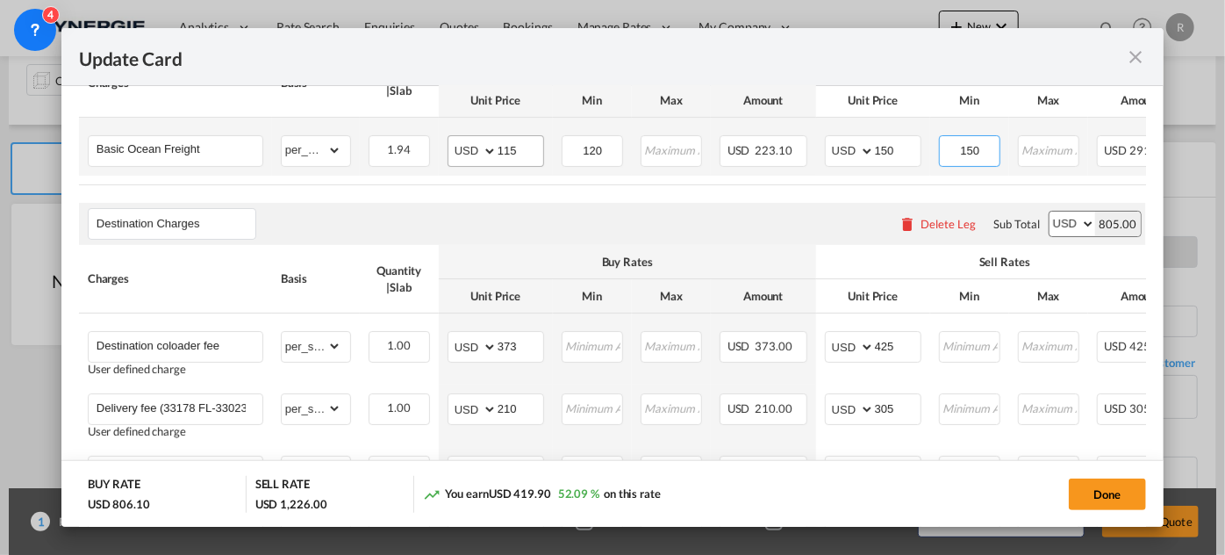
type input "150"
drag, startPoint x: 532, startPoint y: 149, endPoint x: 462, endPoint y: 142, distance: 70.6
click at [462, 142] on md-input-container "AED AFN ALL AMD ANG AOA ARS AUD AWG AZN BAM BBD BDT BGN BHD BIF BMD BND [PERSON…" at bounding box center [496, 151] width 97 height 32
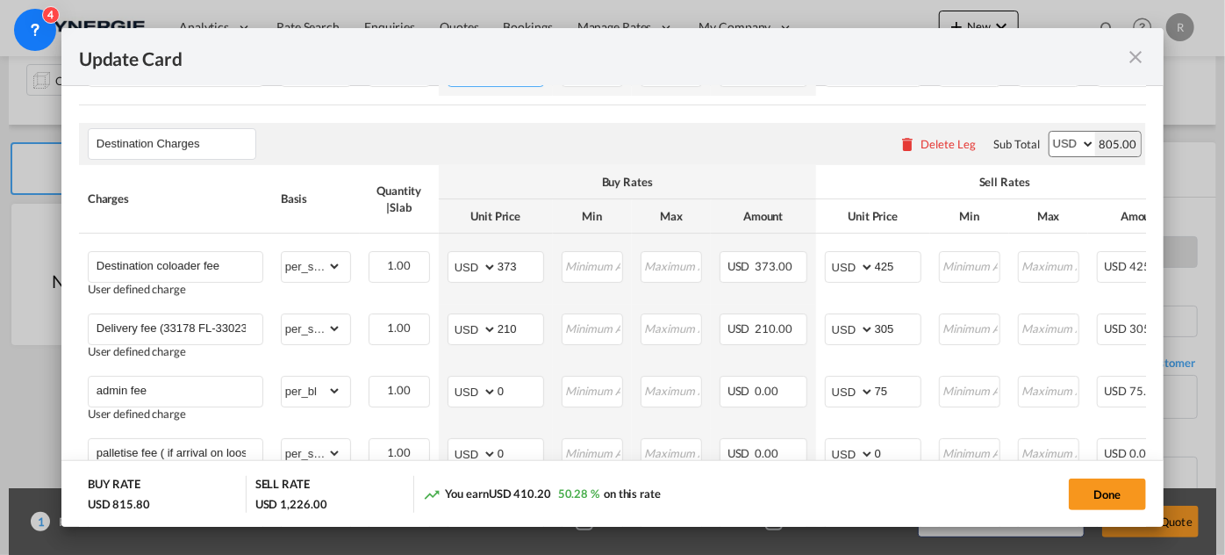
type input "120"
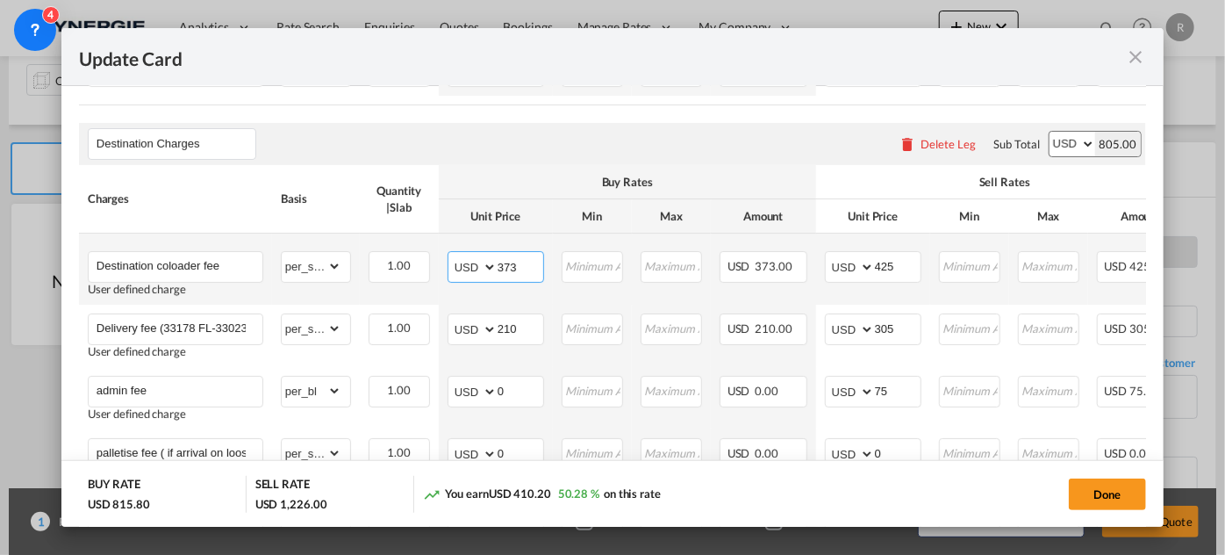
drag, startPoint x: 521, startPoint y: 263, endPoint x: 468, endPoint y: 255, distance: 54.3
click at [468, 255] on md-input-container "AED AFN ALL AMD ANG AOA ARS AUD AWG AZN BAM BBD BDT BGN BHD BIF BMD BND [PERSON…" at bounding box center [496, 267] width 97 height 32
type input "369"
drag, startPoint x: 904, startPoint y: 269, endPoint x: 854, endPoint y: 262, distance: 50.5
click at [854, 262] on md-input-container "AED AFN ALL AMD ANG AOA ARS AUD AWG AZN BAM BBD BDT BGN BHD BIF BMD BND [PERSON…" at bounding box center [873, 267] width 97 height 32
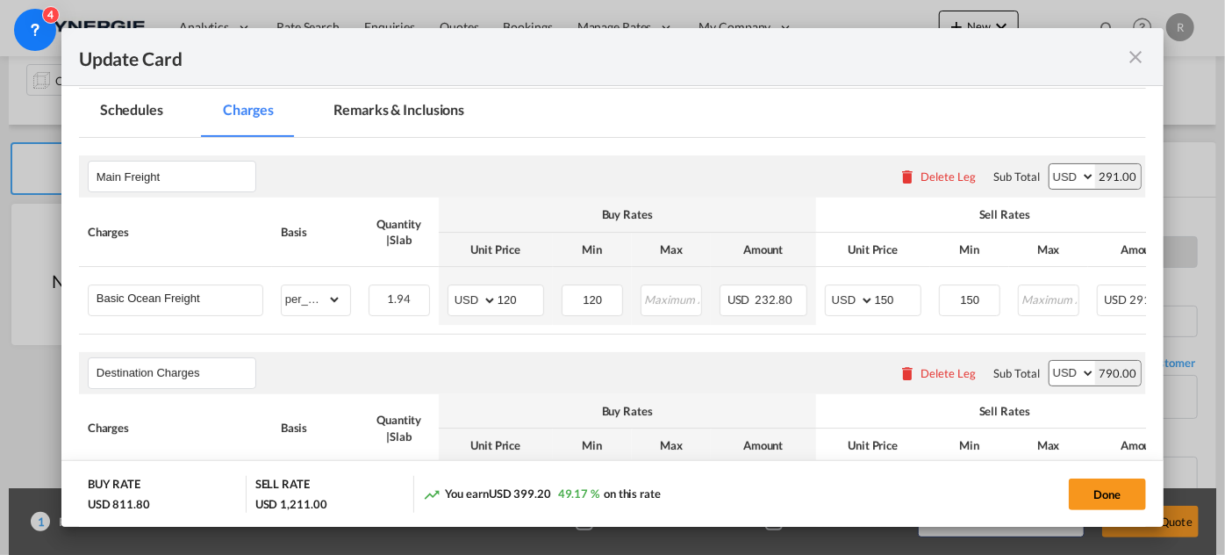
scroll to position [335, 0]
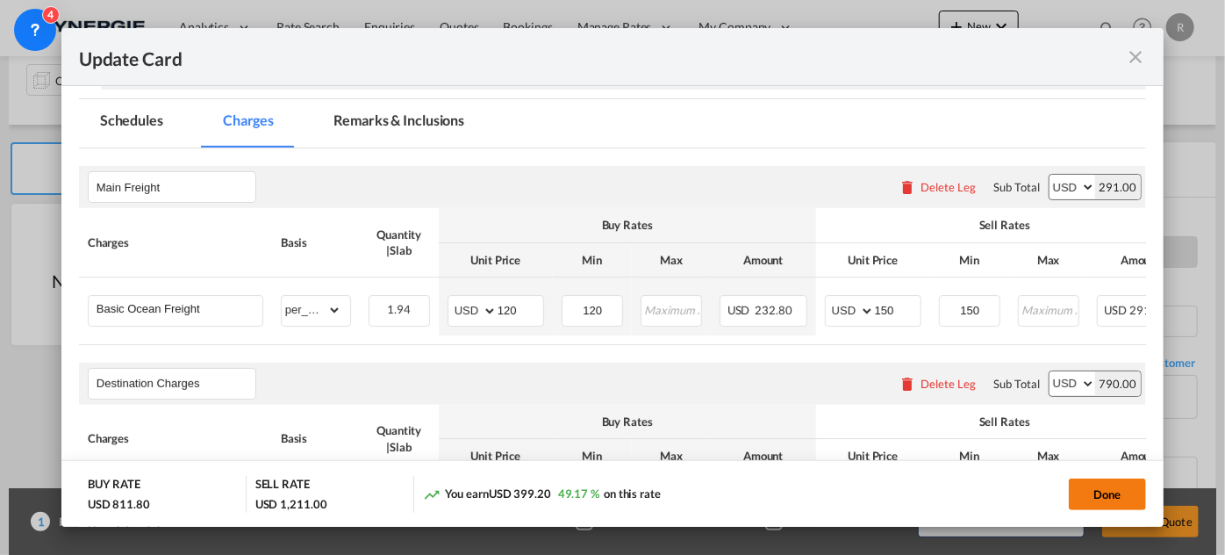
type input "410"
click at [1088, 498] on button "Done" at bounding box center [1107, 494] width 77 height 32
type input "[DATE]"
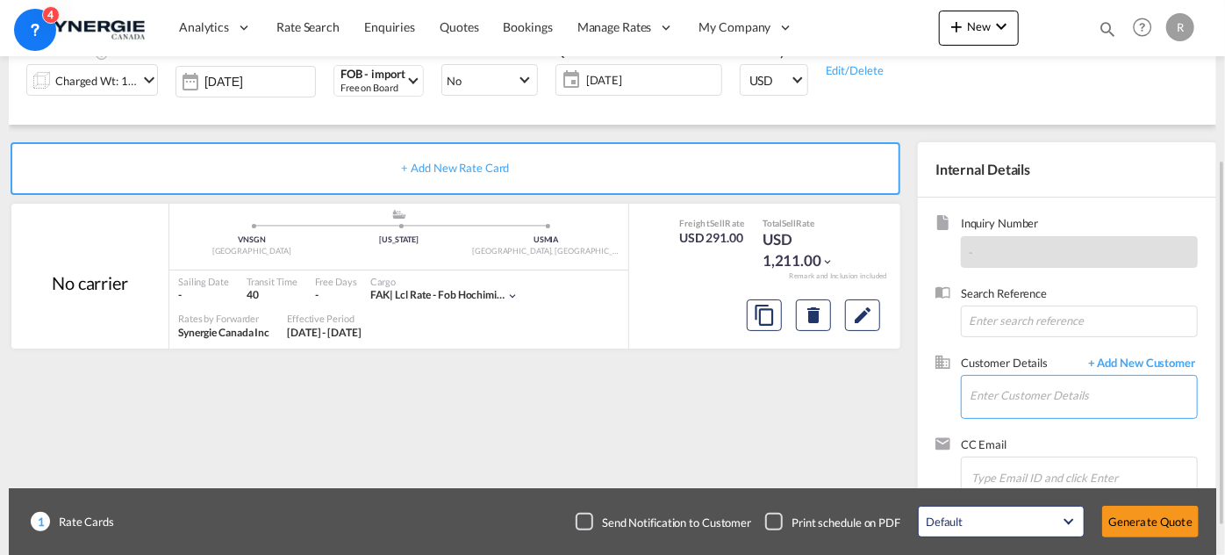
click at [1028, 402] on input "Enter Customer Details" at bounding box center [1083, 396] width 227 height 40
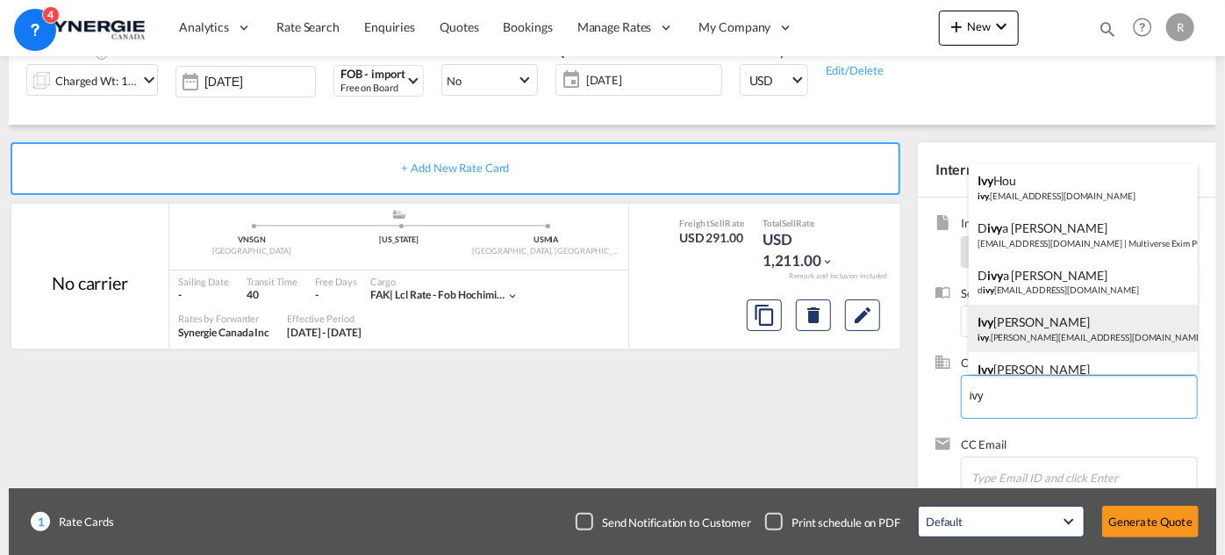
click at [1055, 329] on div "[PERSON_NAME] .[PERSON_NAME][EMAIL_ADDRESS][DOMAIN_NAME] | APP GROUP" at bounding box center [1083, 328] width 229 height 47
type input "APP GROUP, [PERSON_NAME], [EMAIL_ADDRESS][DOMAIN_NAME]"
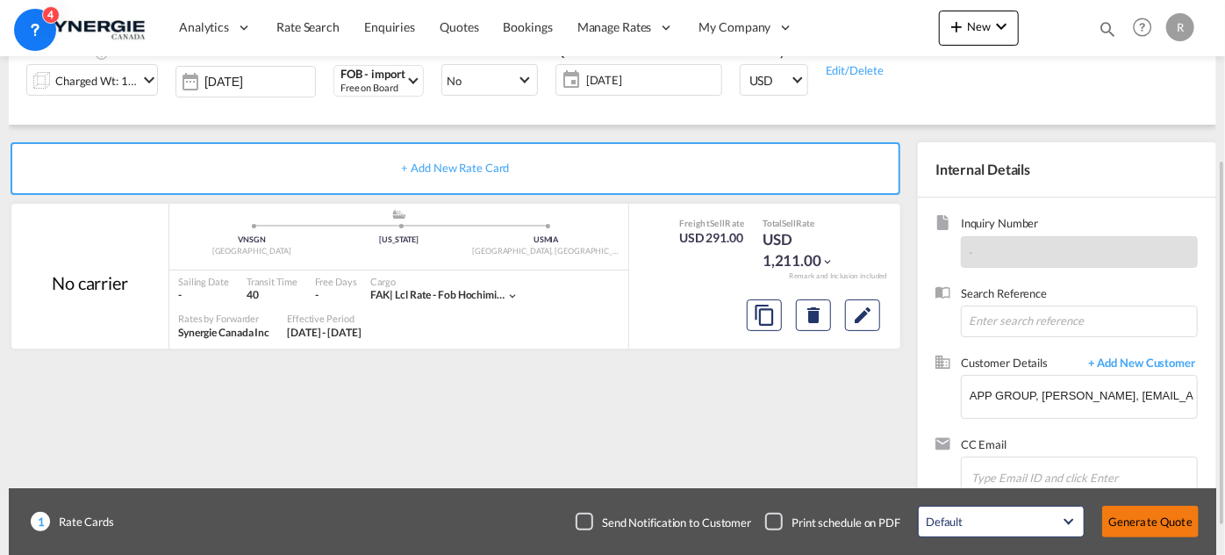
click at [1151, 519] on button "Generate Quote" at bounding box center [1150, 522] width 97 height 32
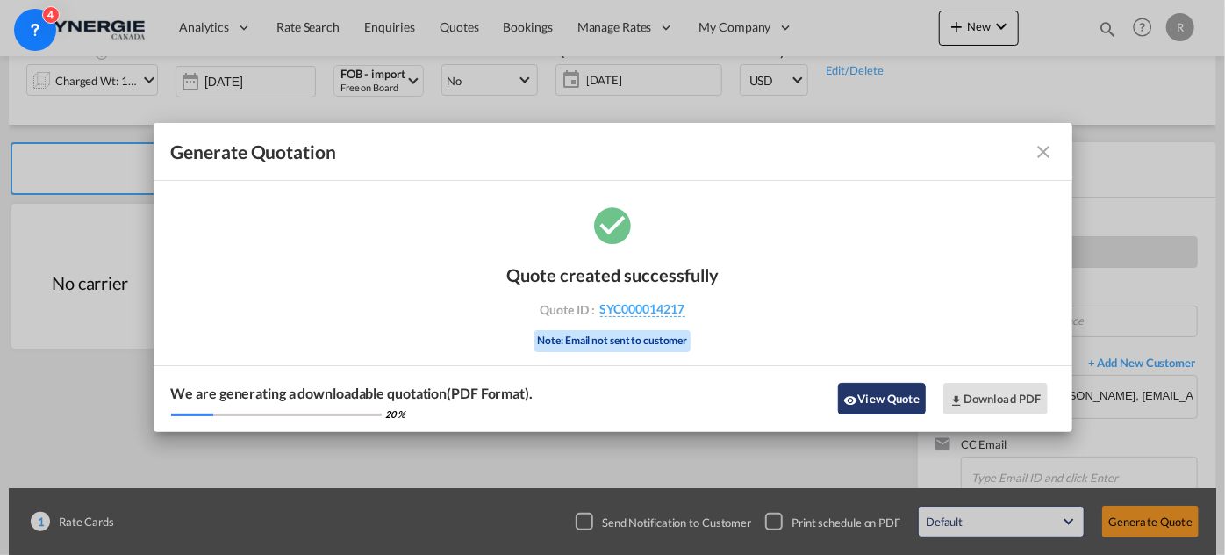
click at [884, 404] on button "View Quote" at bounding box center [882, 399] width 88 height 32
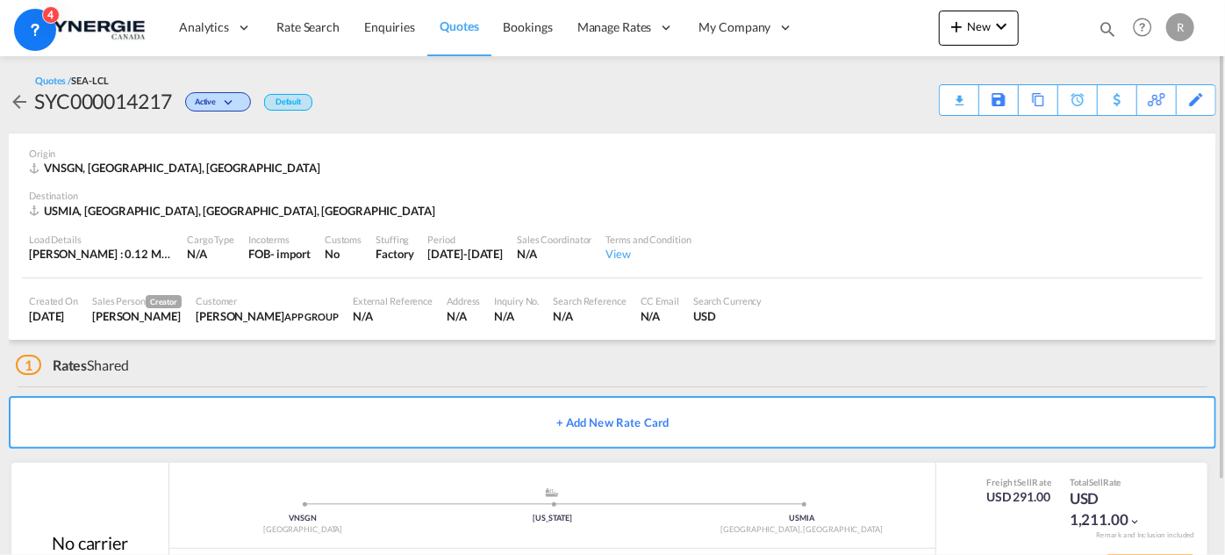
scroll to position [83, 0]
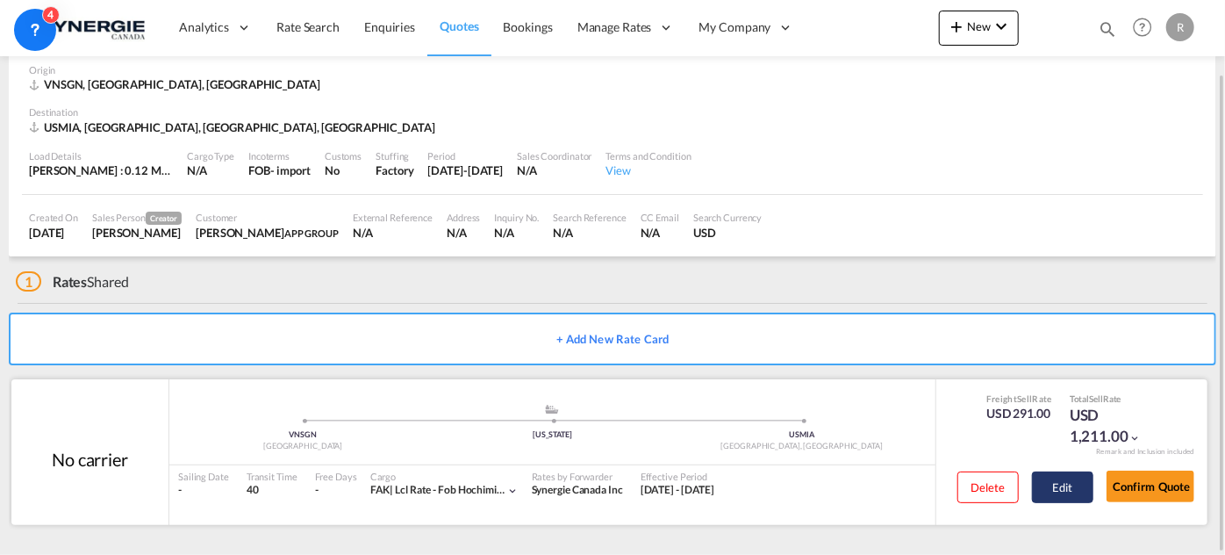
click at [1056, 489] on button "Edit" at bounding box center [1062, 487] width 61 height 32
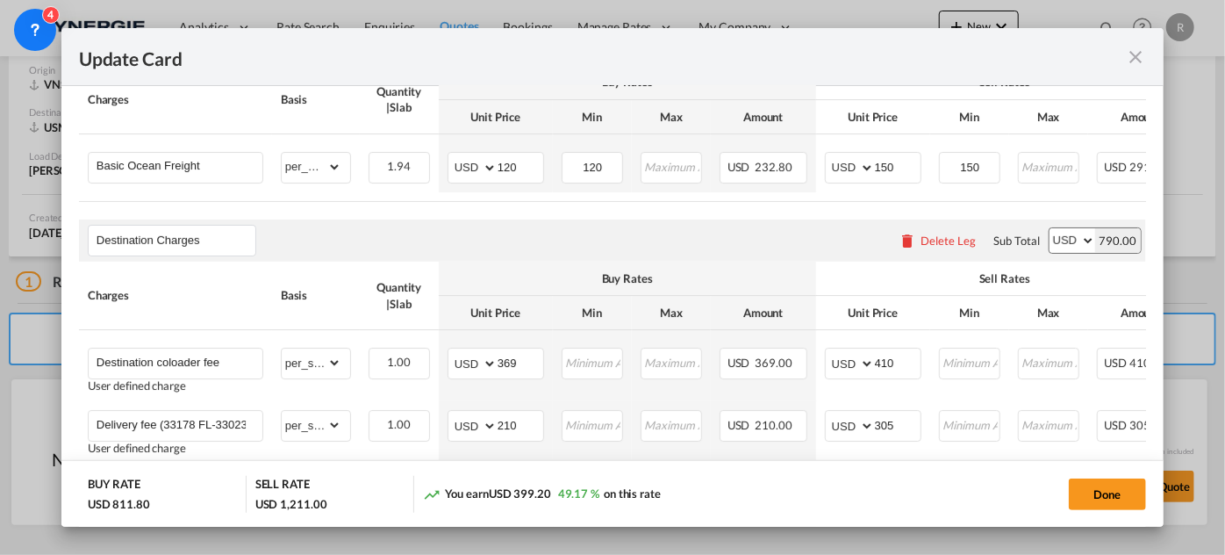
scroll to position [718, 0]
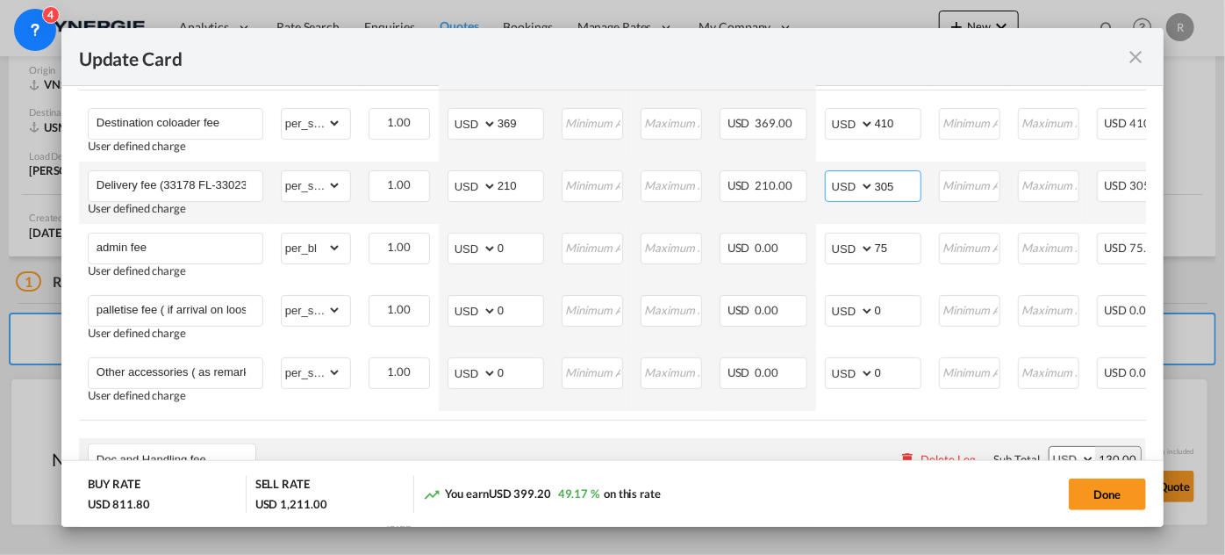
drag, startPoint x: 907, startPoint y: 189, endPoint x: 779, endPoint y: 165, distance: 129.5
click at [779, 165] on tr "Delivery fee (33178 FL-33023FL) User defined charge Please Enter Already Exists…" at bounding box center [701, 193] width 1244 height 62
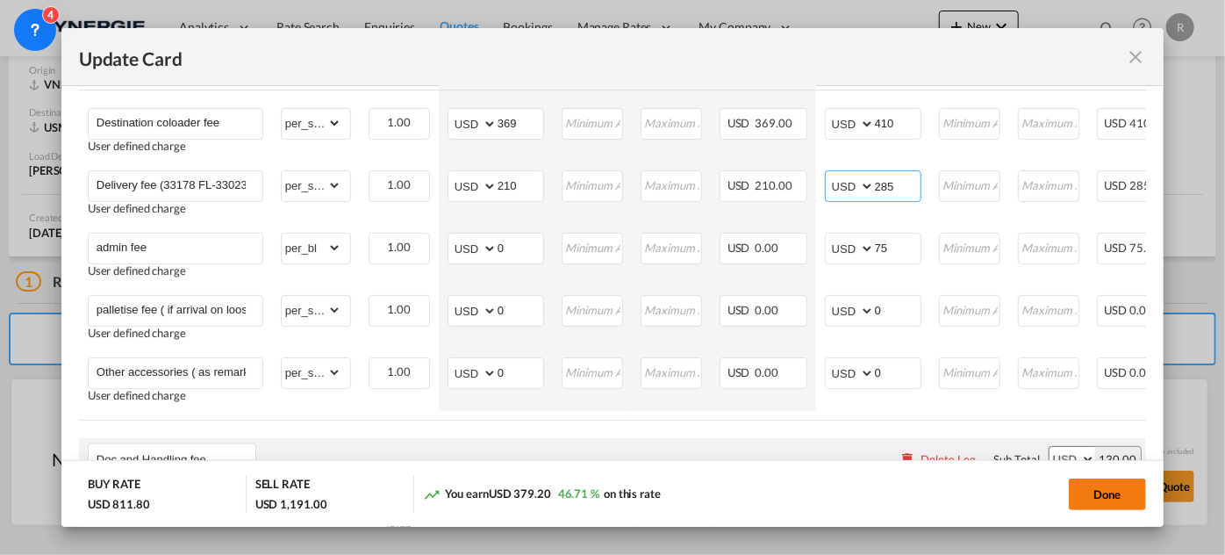
type input "285"
click at [1104, 491] on button "Done" at bounding box center [1107, 494] width 77 height 32
type input "[DATE]"
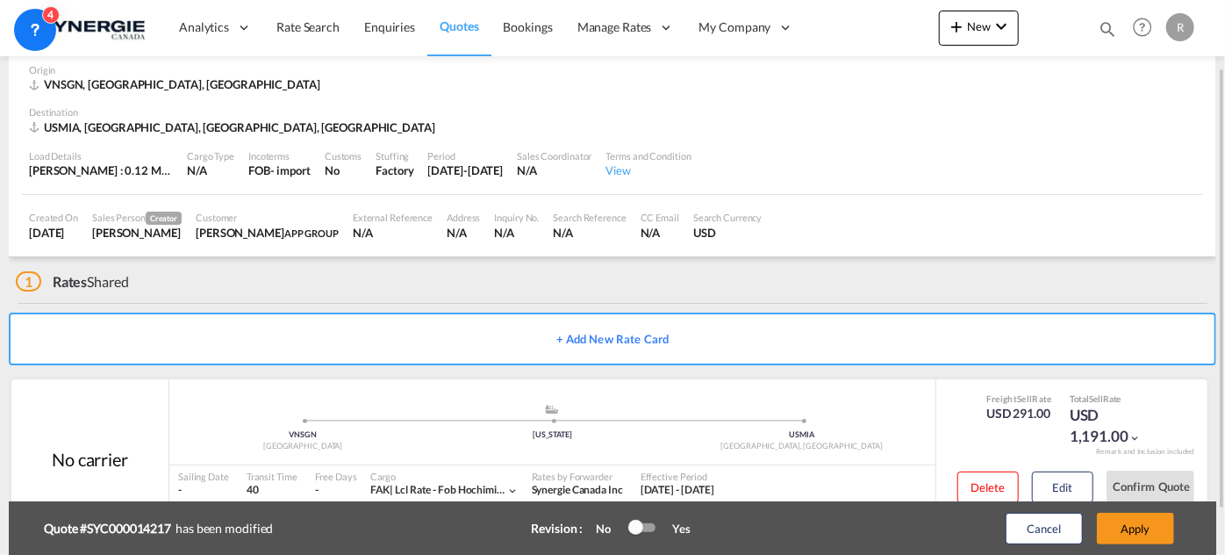
click at [1150, 547] on div "Cancel Apply" at bounding box center [1071, 528] width 219 height 42
click at [1132, 527] on button "Apply" at bounding box center [1135, 529] width 77 height 32
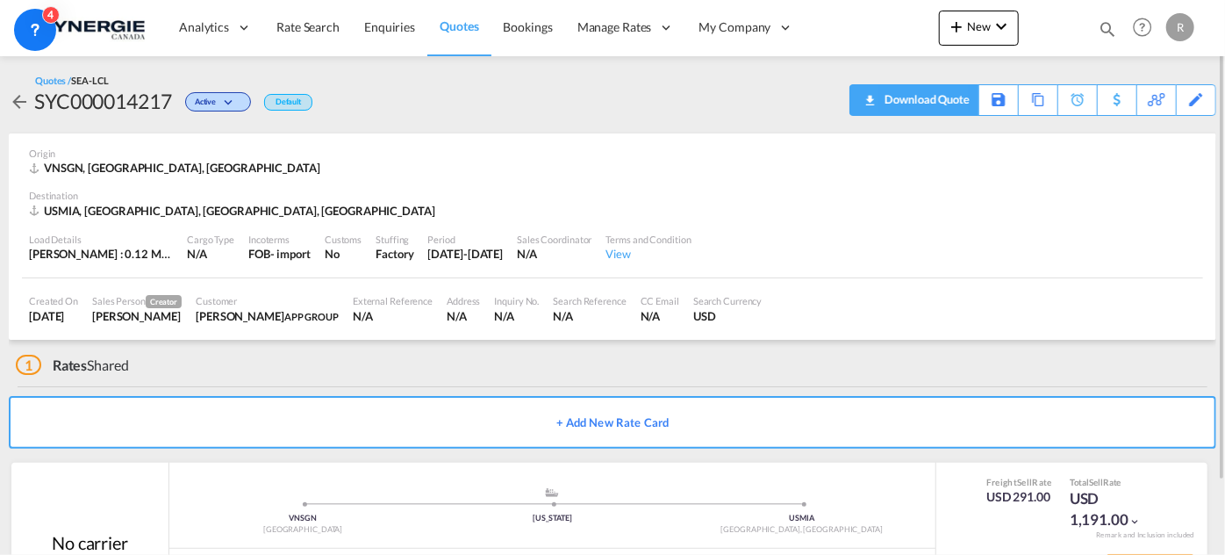
click at [948, 107] on div "Download Quote" at bounding box center [925, 99] width 90 height 28
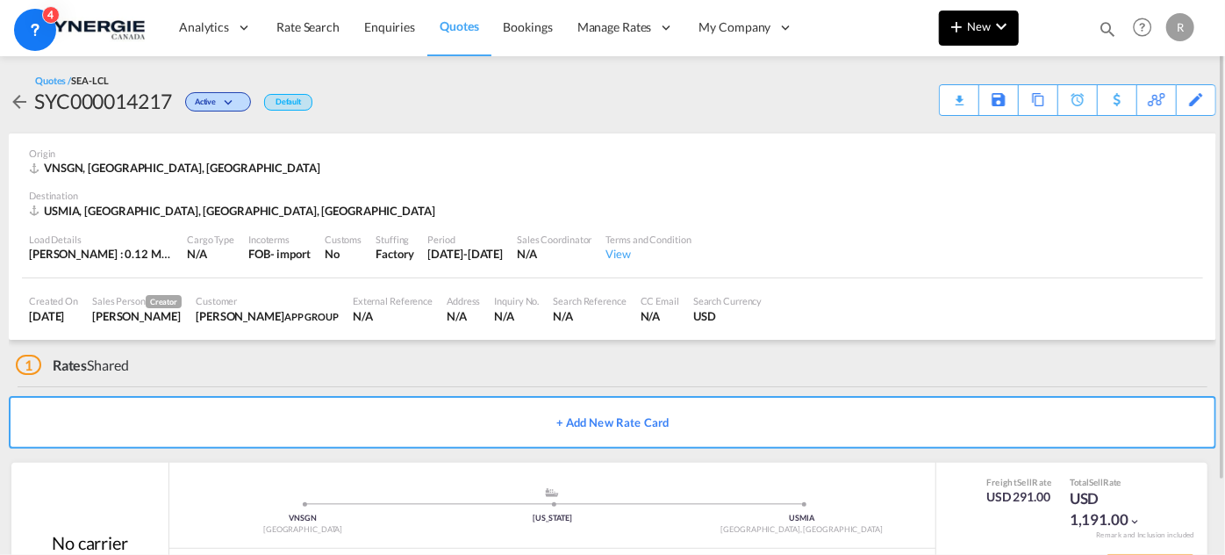
click at [1005, 32] on md-icon "icon-chevron-down" at bounding box center [1001, 26] width 21 height 21
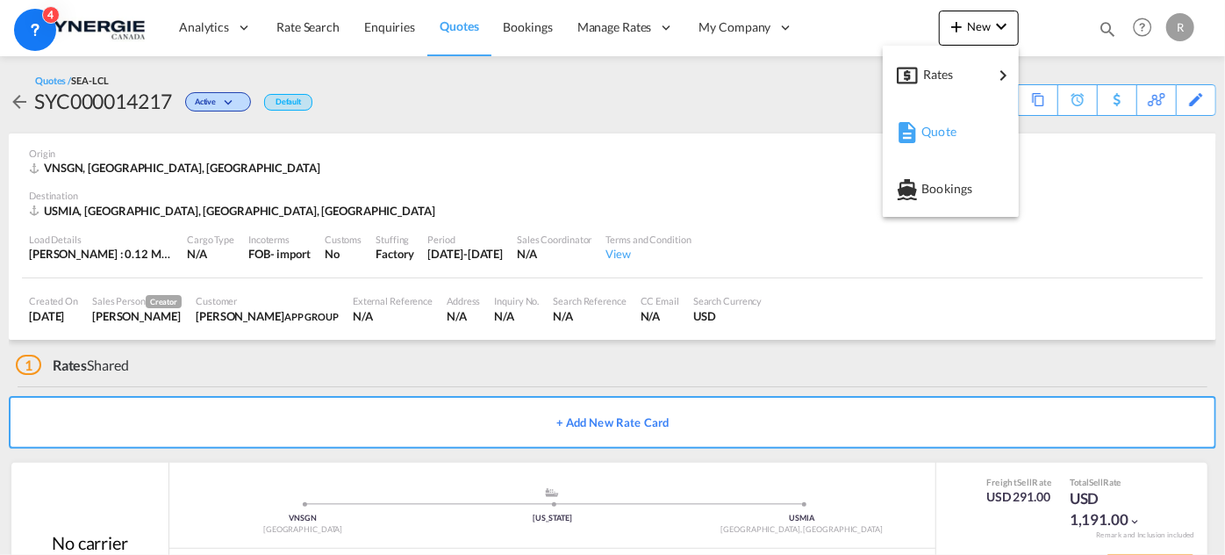
click at [933, 130] on span "Quote" at bounding box center [931, 131] width 19 height 35
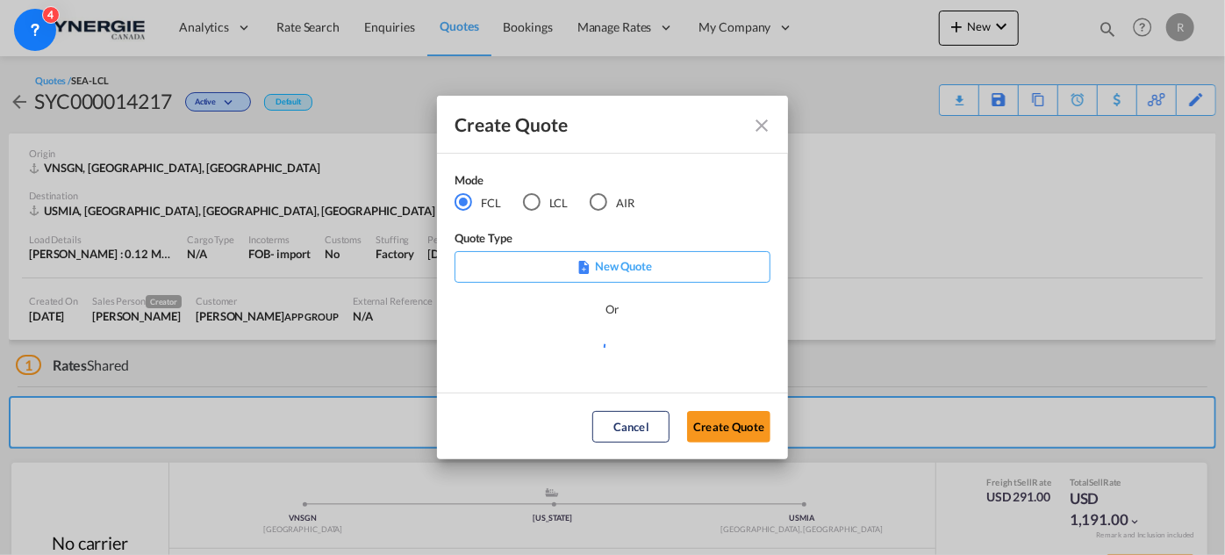
click at [769, 121] on md-icon "Close dialog" at bounding box center [761, 125] width 21 height 21
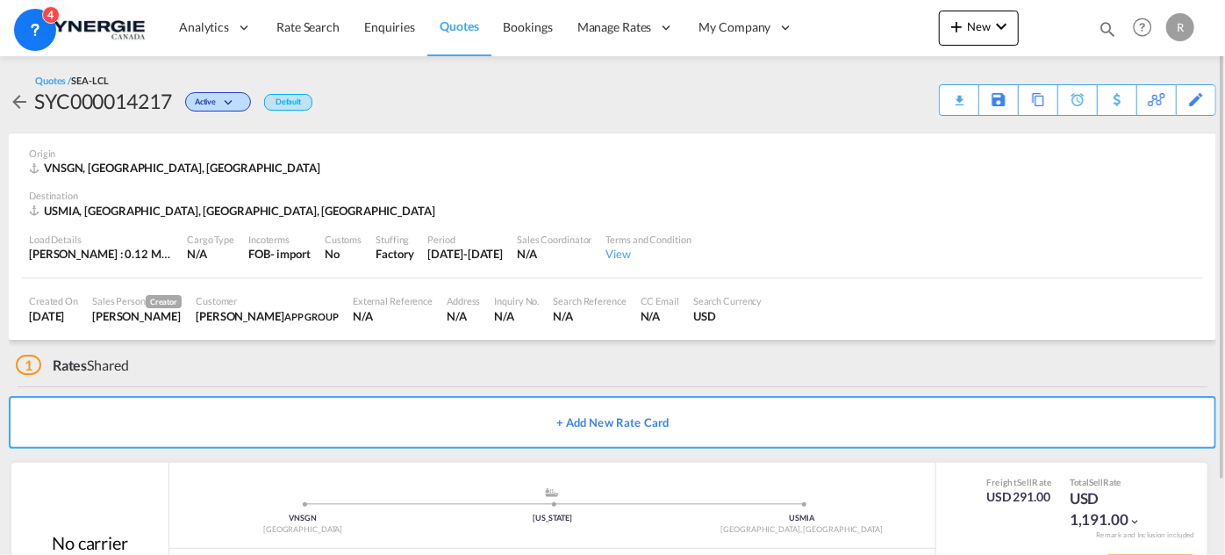
click at [1107, 30] on md-icon "icon-magnify" at bounding box center [1107, 28] width 19 height 19
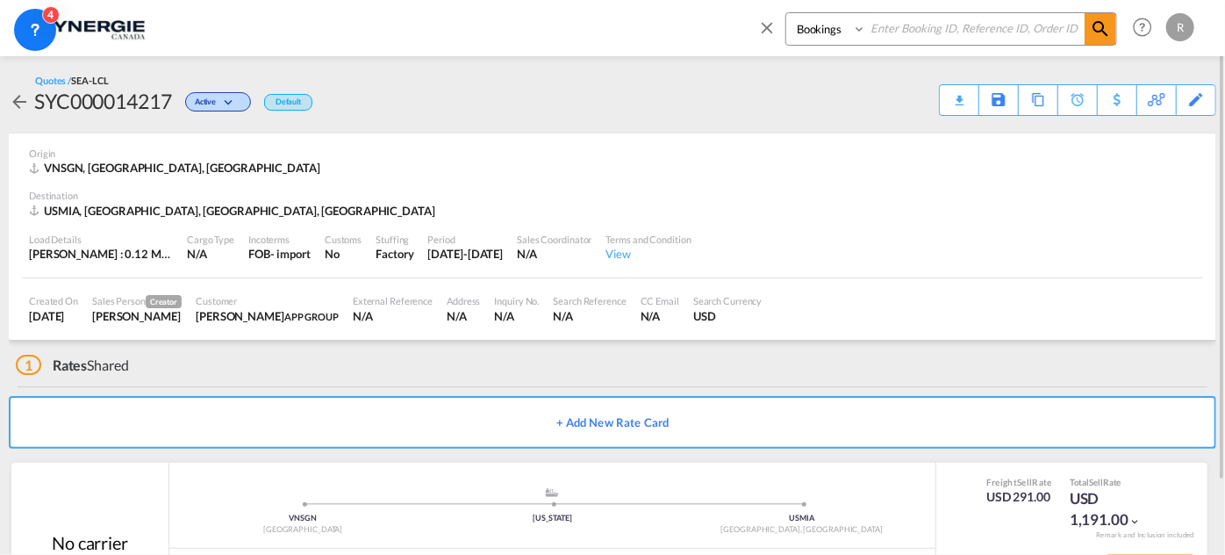
click at [849, 32] on select "Bookings Quotes Enquiries" at bounding box center [827, 29] width 83 height 32
select select "Quotes"
click at [786, 13] on select "Bookings Quotes Enquiries" at bounding box center [827, 29] width 83 height 32
click at [969, 16] on input at bounding box center [975, 28] width 219 height 31
click at [969, 30] on input at bounding box center [975, 28] width 219 height 31
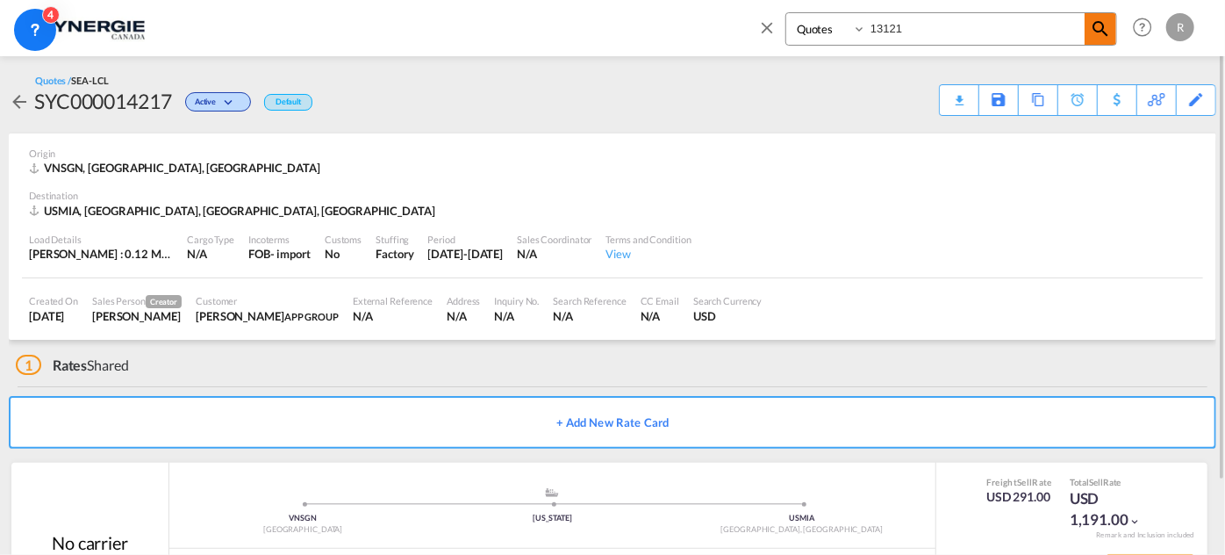
type input "13121"
click at [1107, 28] on md-icon "icon-magnify" at bounding box center [1100, 28] width 21 height 21
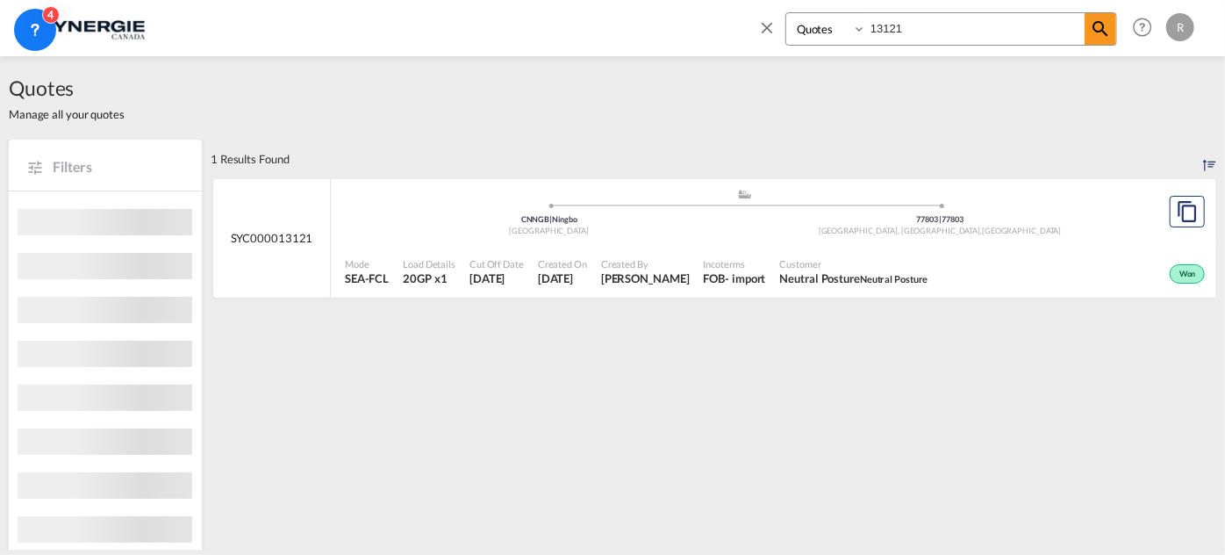
click at [944, 252] on div "Won" at bounding box center [1073, 272] width 274 height 44
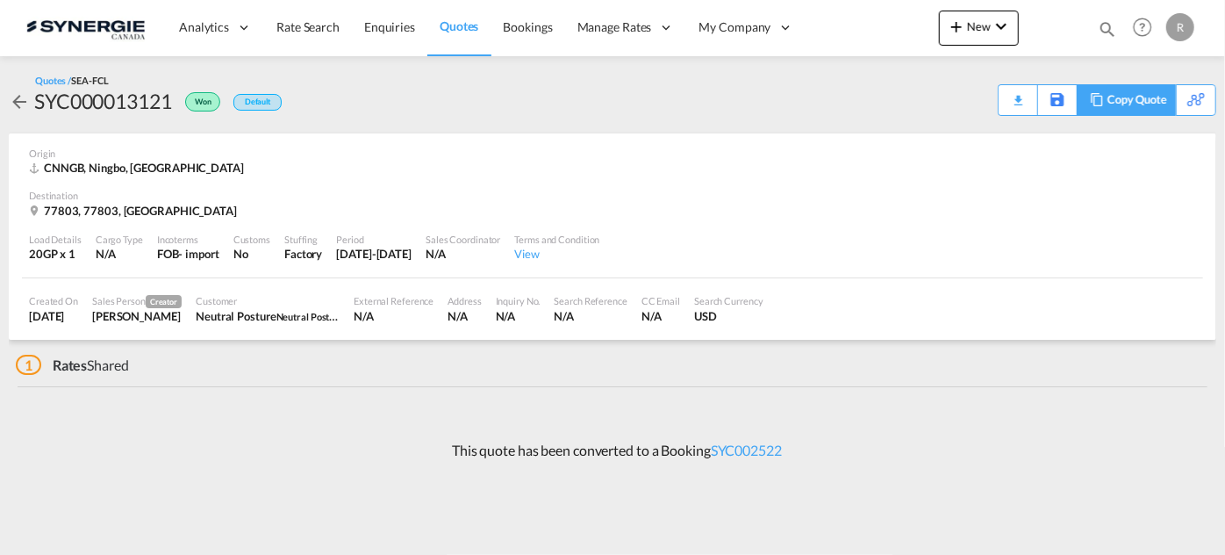
click at [1142, 104] on div "Copy Quote" at bounding box center [1138, 100] width 60 height 30
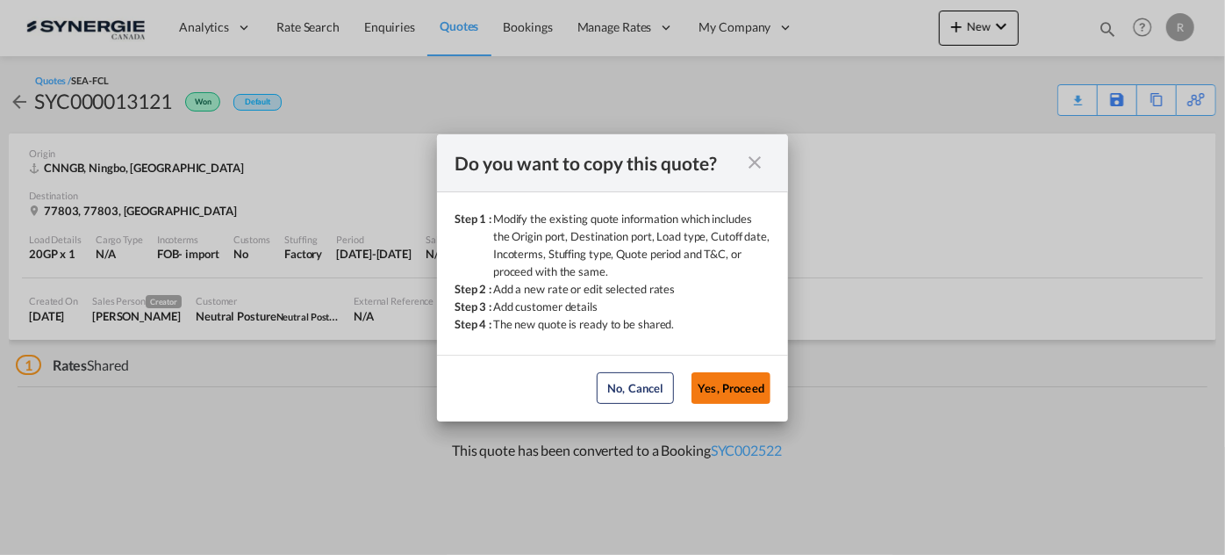
click at [722, 392] on button "Yes, Proceed" at bounding box center [731, 388] width 79 height 32
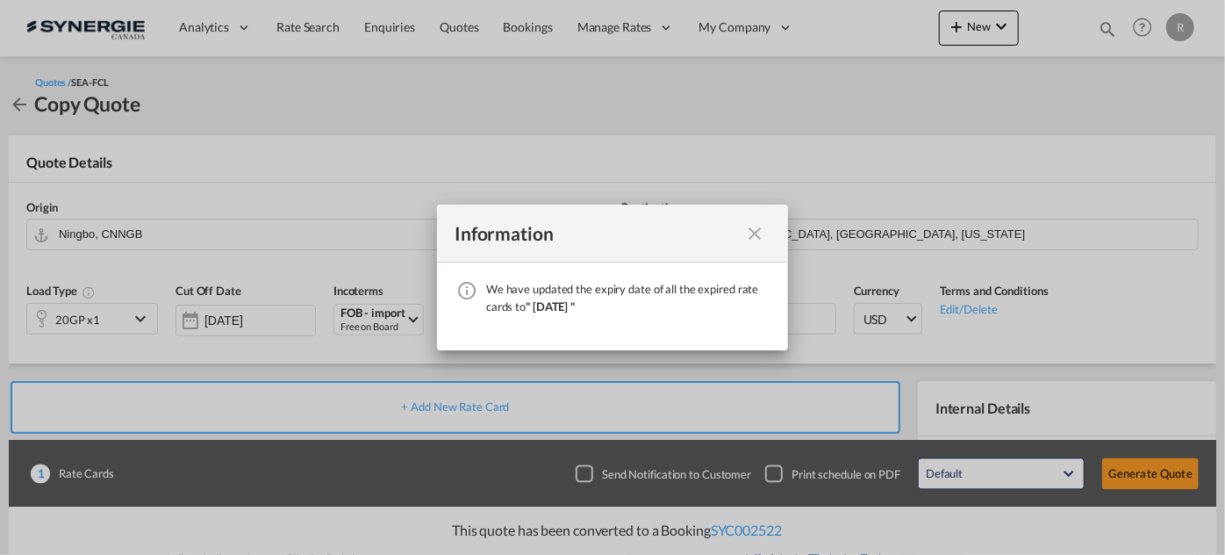
click at [765, 235] on md-icon "icon-close fg-AAA8AD cursor" at bounding box center [754, 233] width 21 height 21
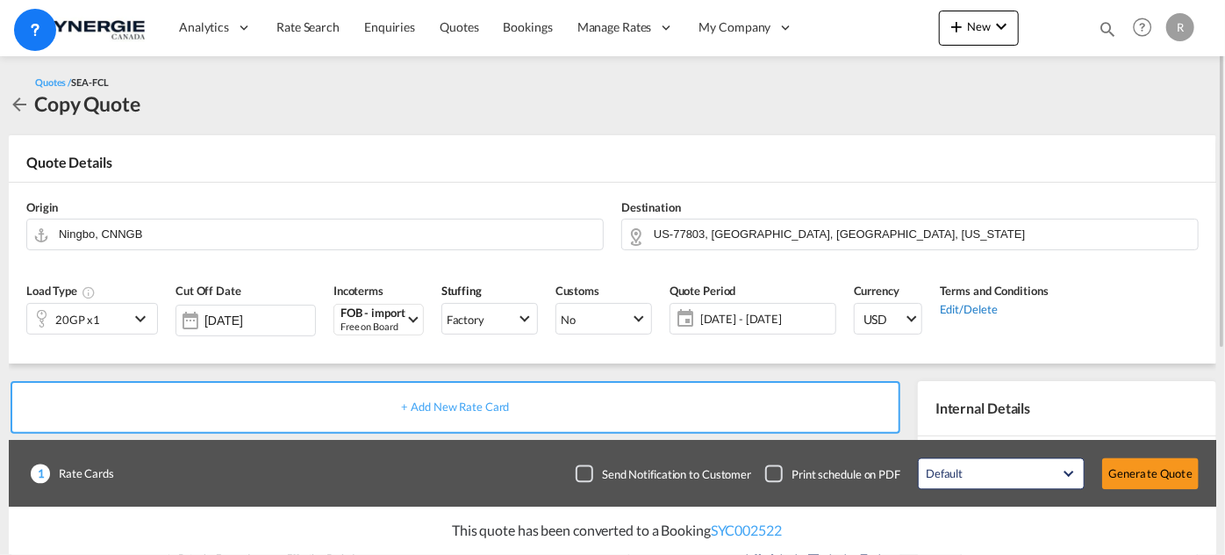
scroll to position [159, 0]
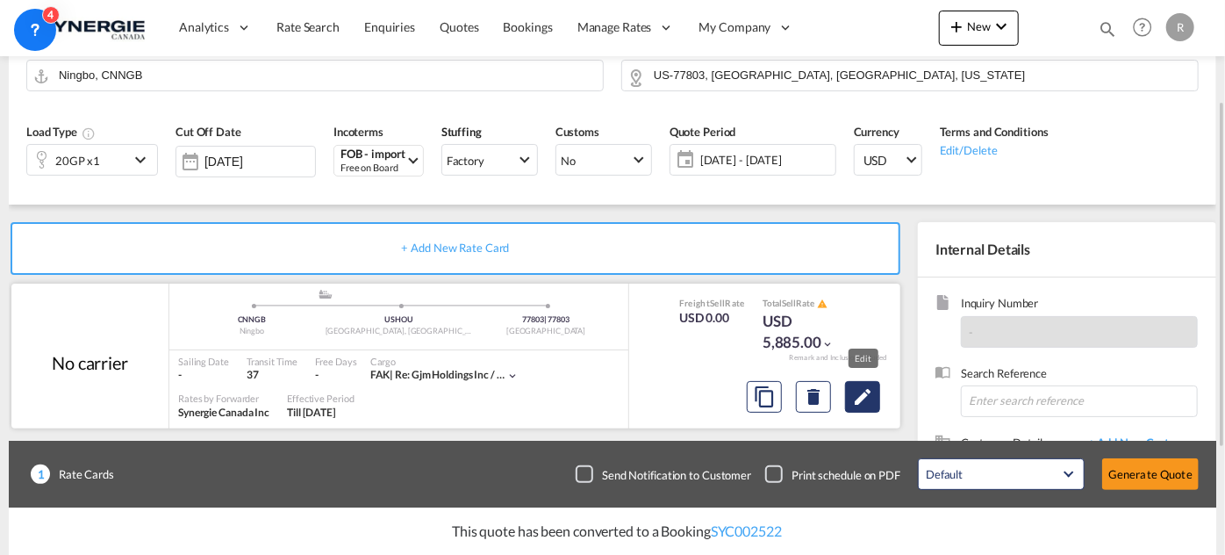
click at [868, 395] on md-icon "Edit" at bounding box center [862, 396] width 21 height 21
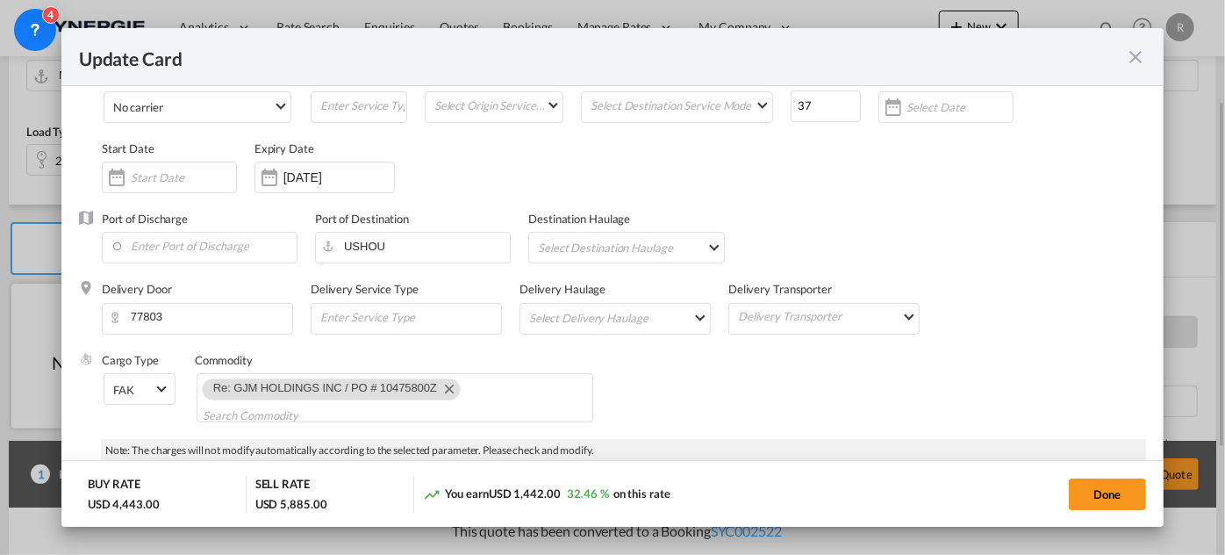
select select "per container"
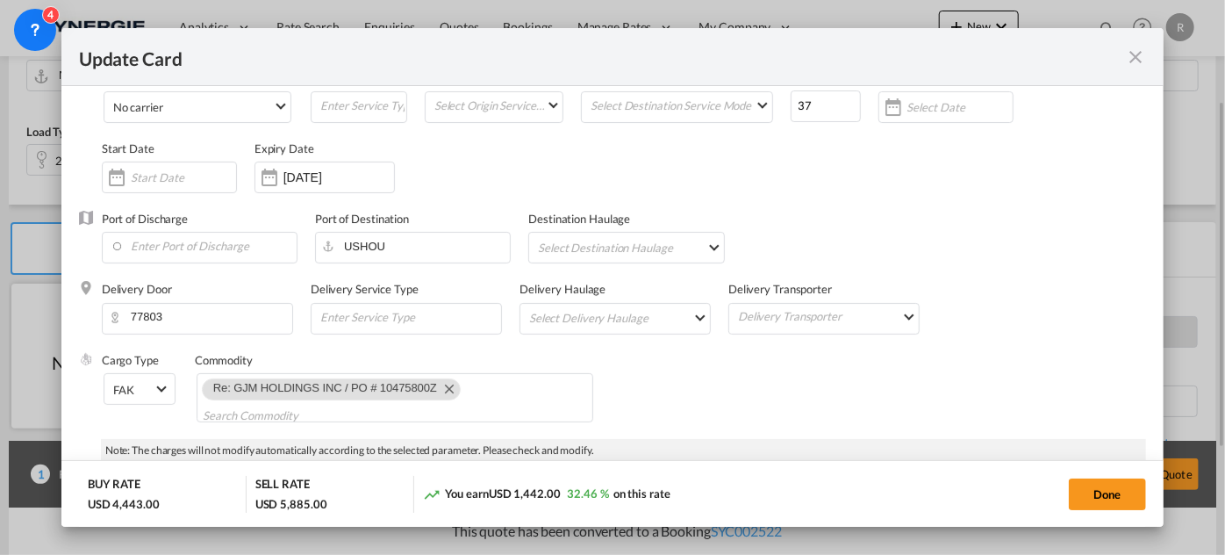
select select "per container"
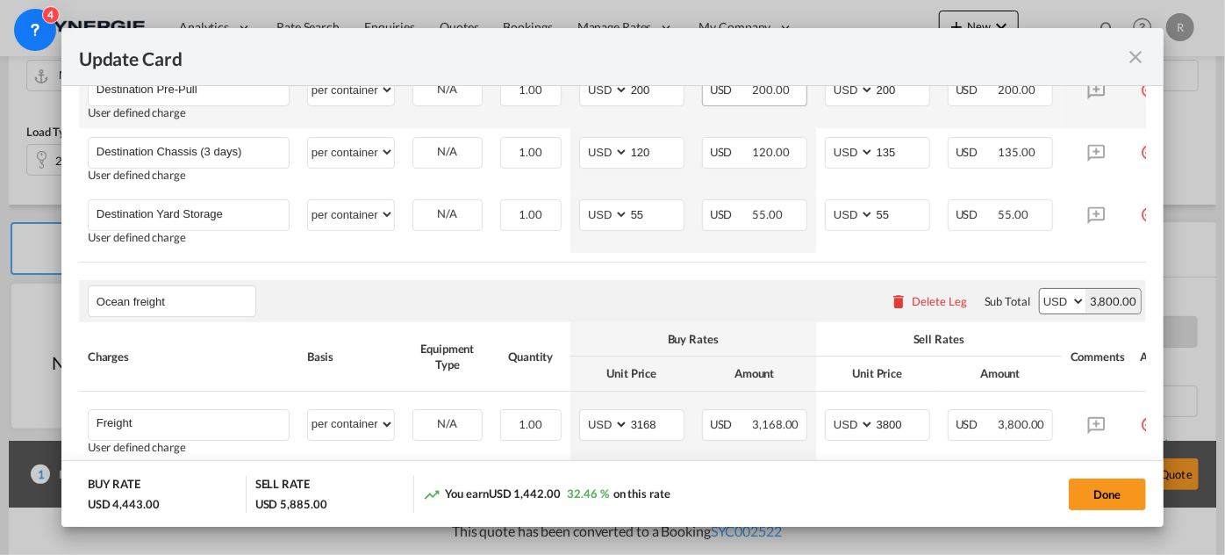
scroll to position [941, 0]
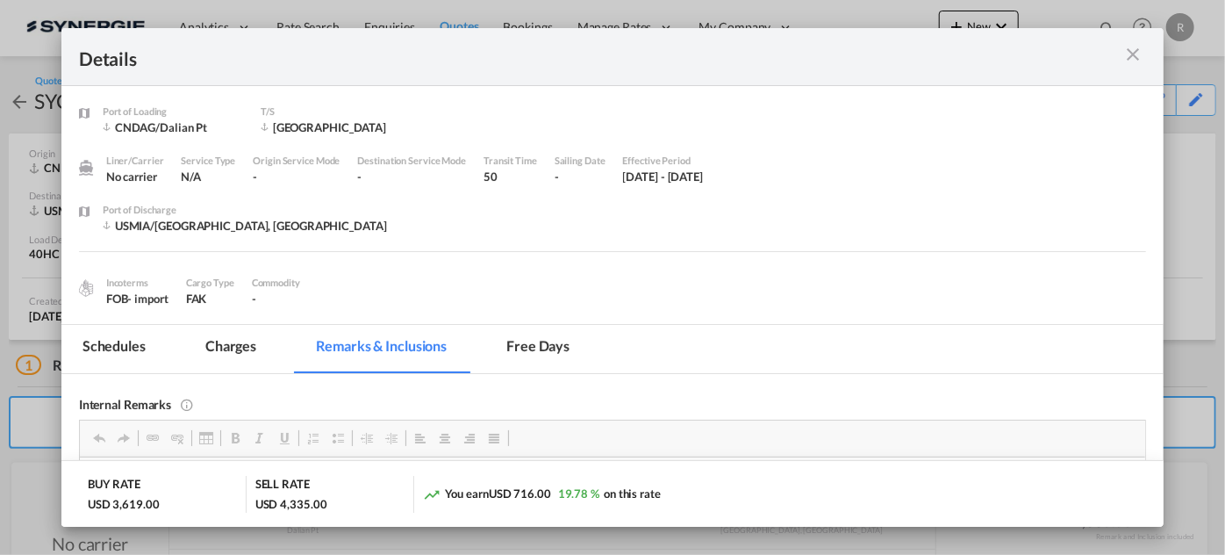
scroll to position [263, 0]
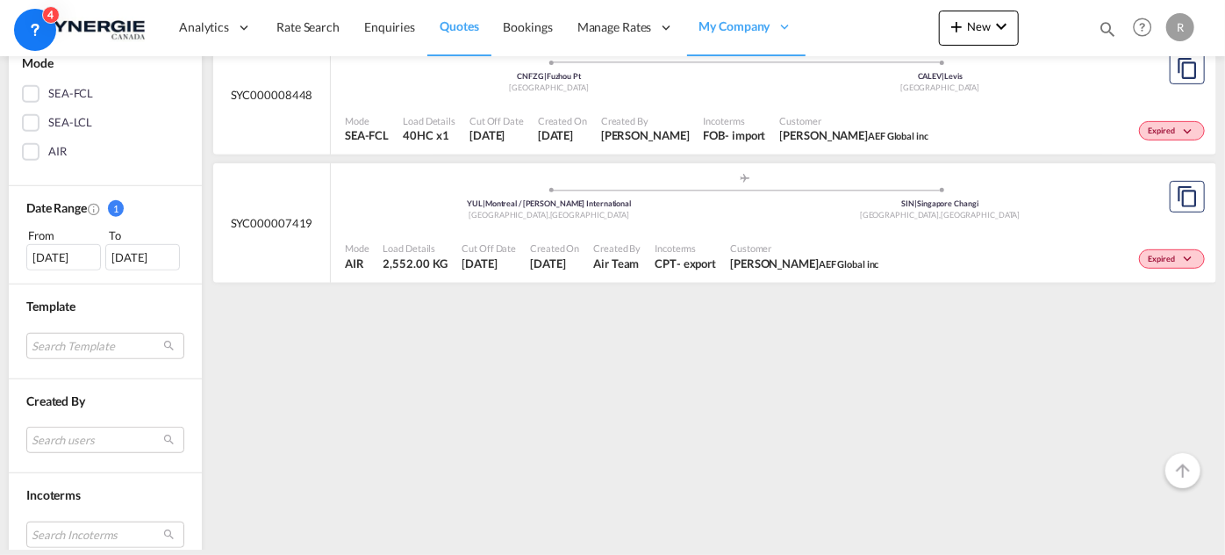
scroll to position [638, 0]
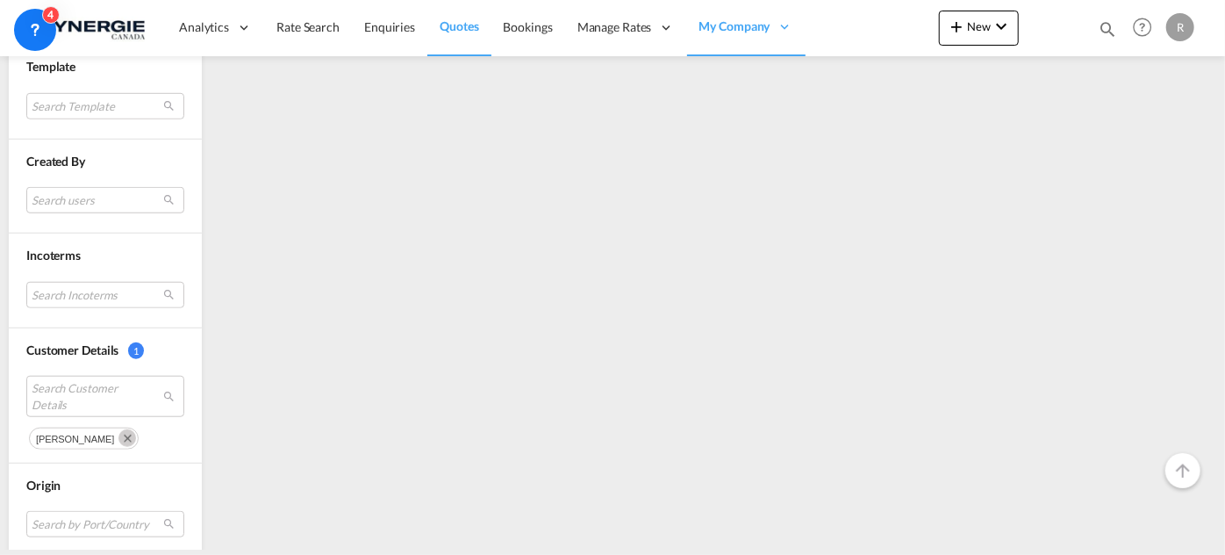
click at [119, 437] on md-icon "Remove" at bounding box center [128, 438] width 18 height 18
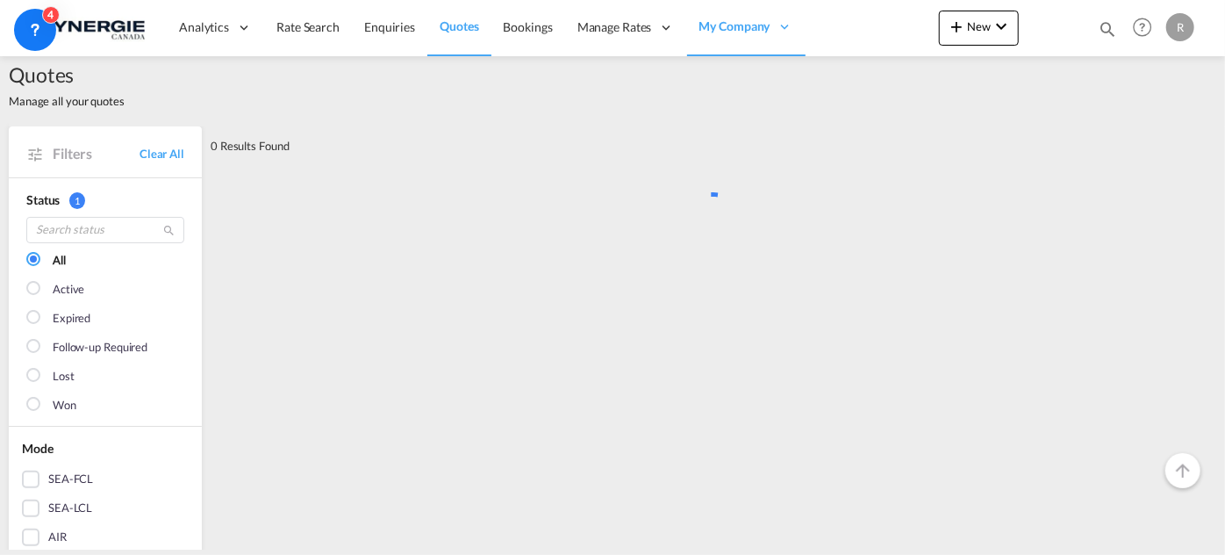
scroll to position [0, 0]
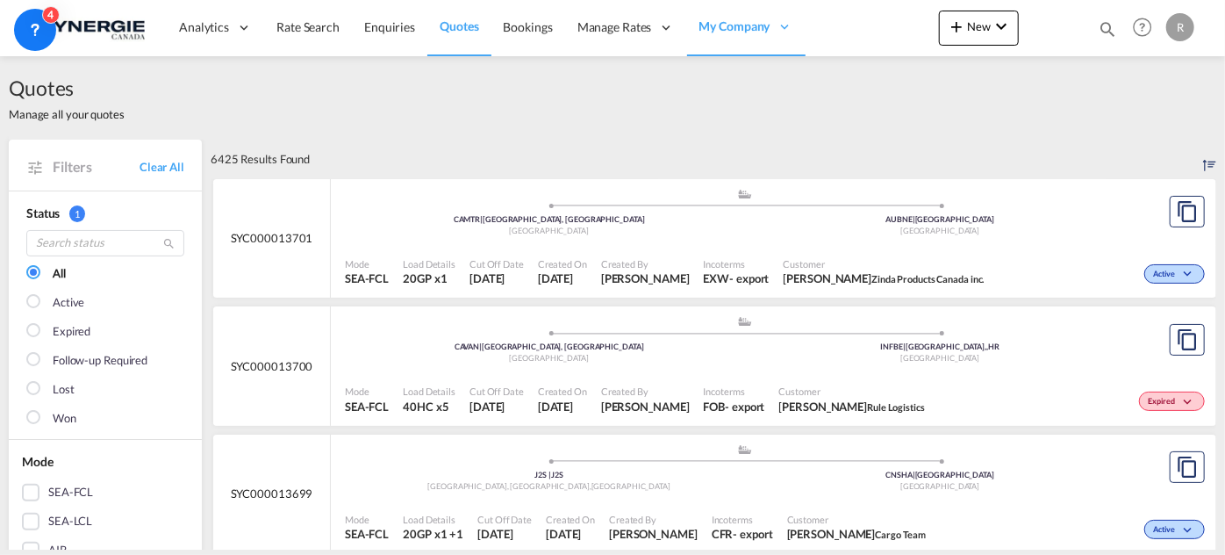
click at [697, 250] on div "Incoterms EXW - export" at bounding box center [737, 272] width 80 height 44
click at [456, 30] on span "Quotes" at bounding box center [459, 25] width 39 height 15
click at [465, 29] on span "Quotes" at bounding box center [459, 25] width 39 height 15
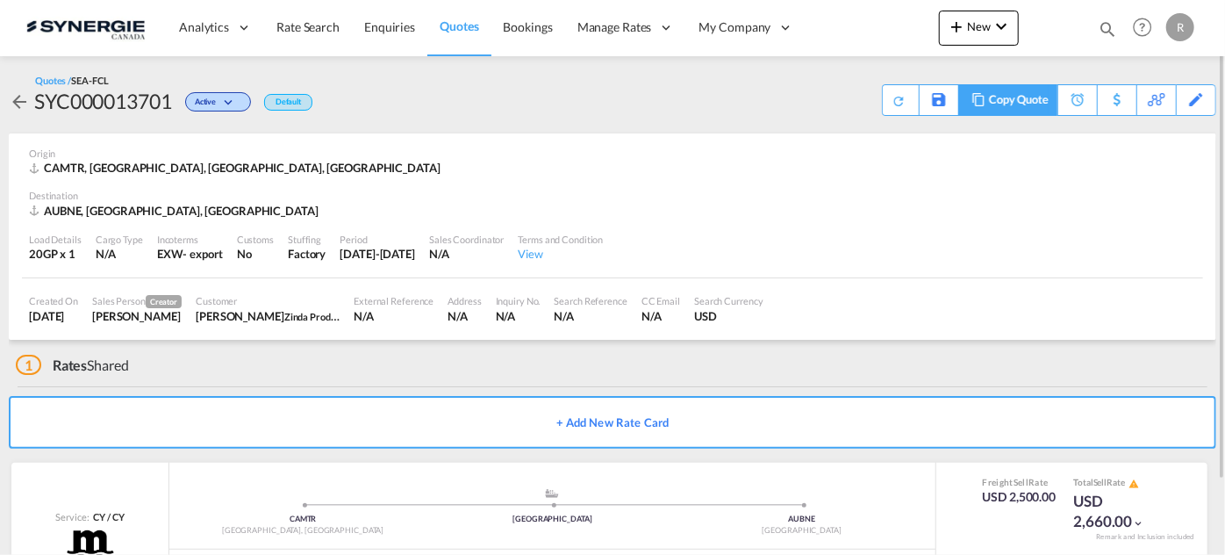
click at [967, 104] on div "Copy Quote" at bounding box center [1008, 100] width 99 height 32
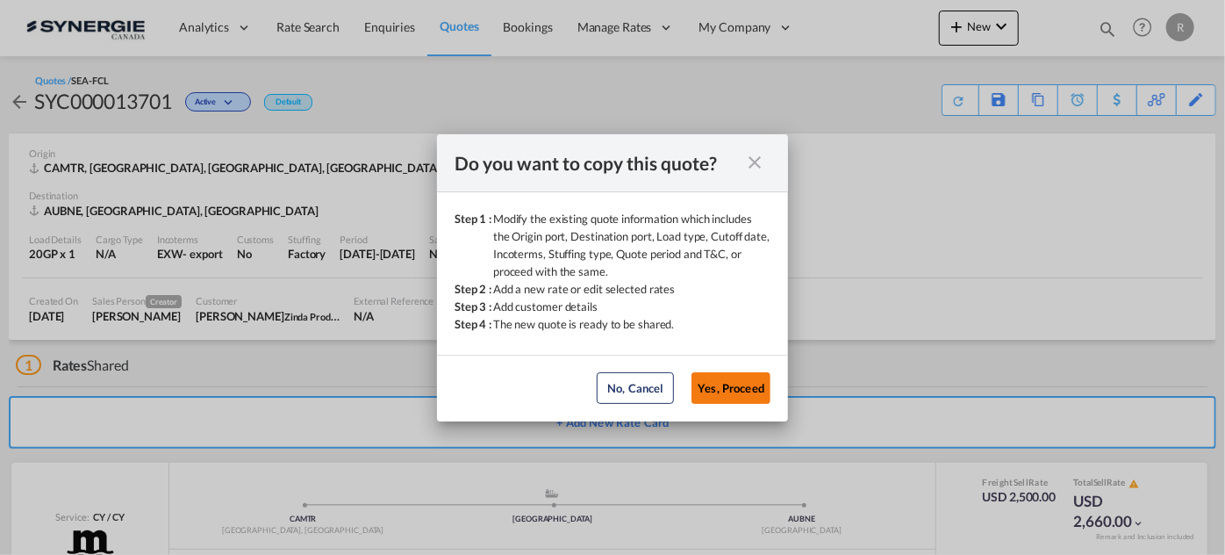
click at [737, 388] on button "Yes, Proceed" at bounding box center [731, 388] width 79 height 32
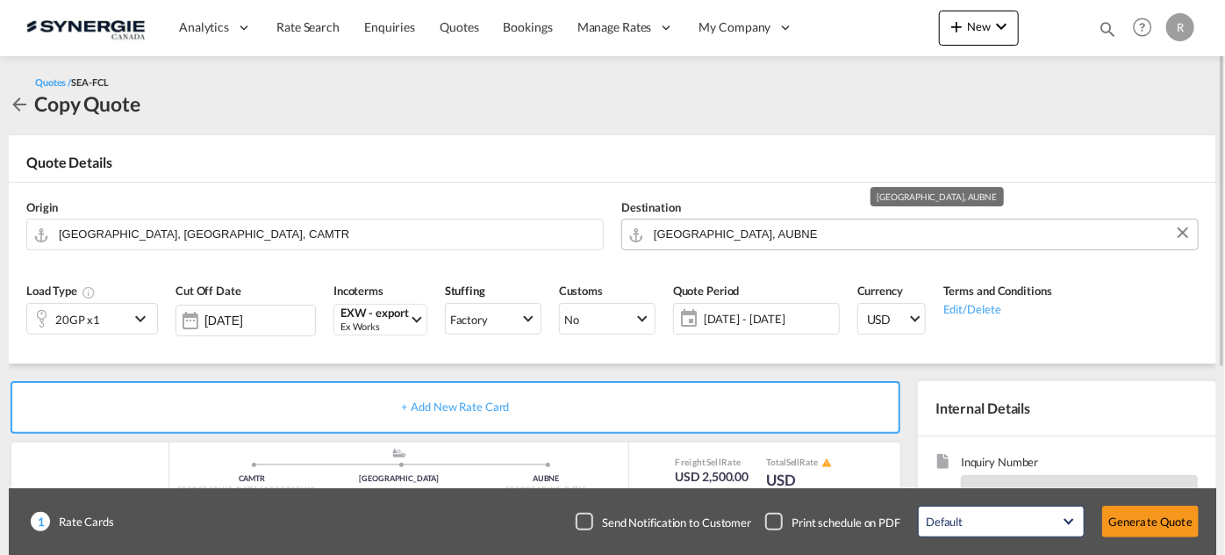
click at [791, 226] on input "[GEOGRAPHIC_DATA], AUBNE" at bounding box center [921, 234] width 535 height 31
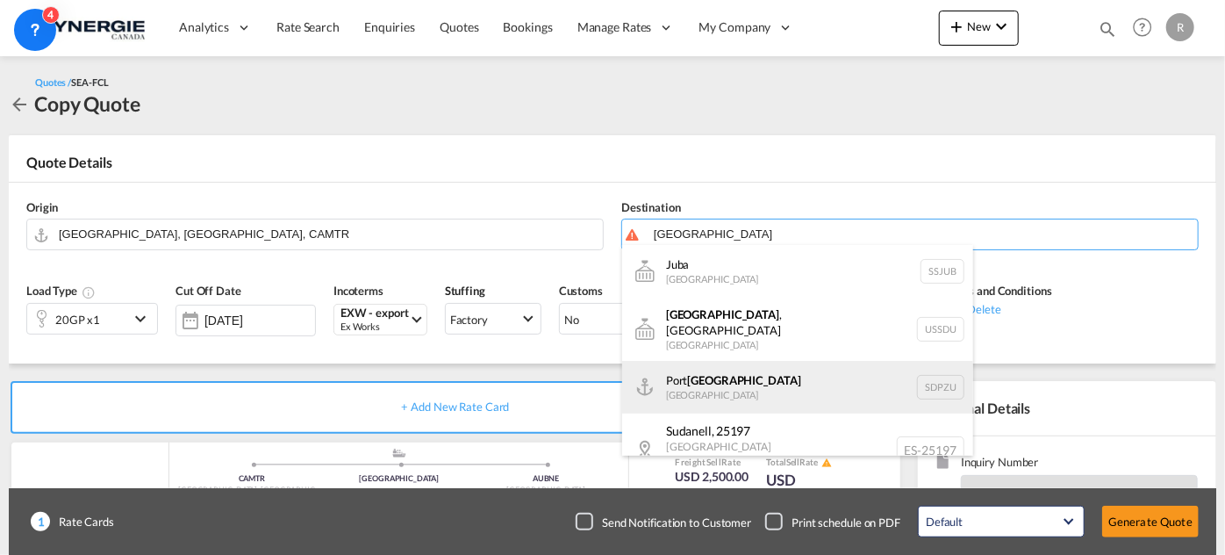
click at [750, 381] on div "[GEOGRAPHIC_DATA] [GEOGRAPHIC_DATA] SDPZU" at bounding box center [797, 387] width 351 height 53
type input "[GEOGRAPHIC_DATA], SDPZU"
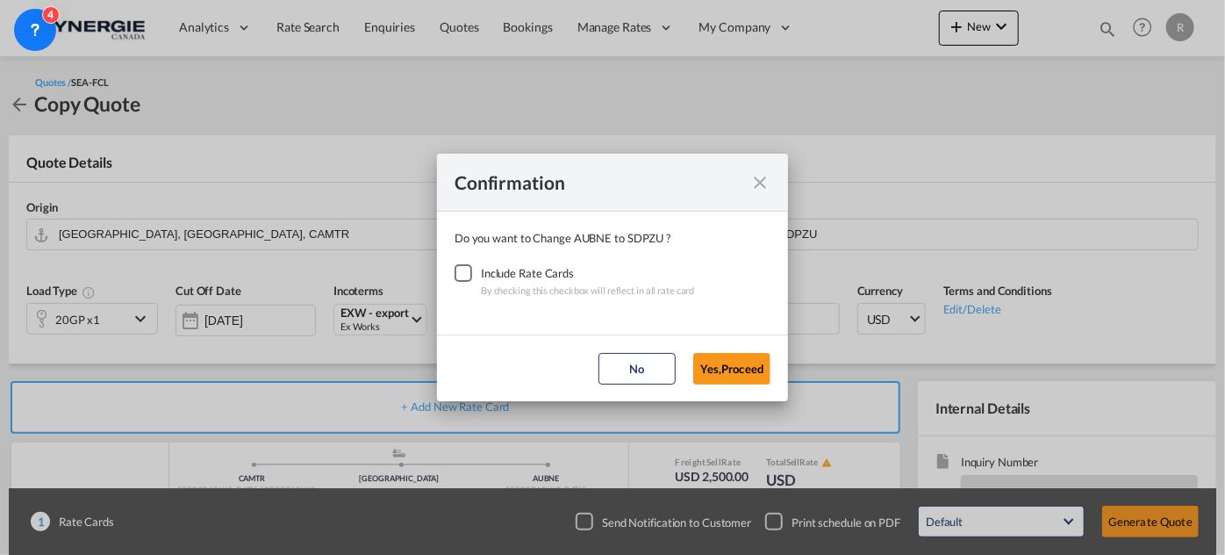
click at [463, 279] on div "Checkbox No Ink" at bounding box center [464, 273] width 18 height 18
click at [718, 360] on button "Yes,Proceed" at bounding box center [731, 369] width 77 height 32
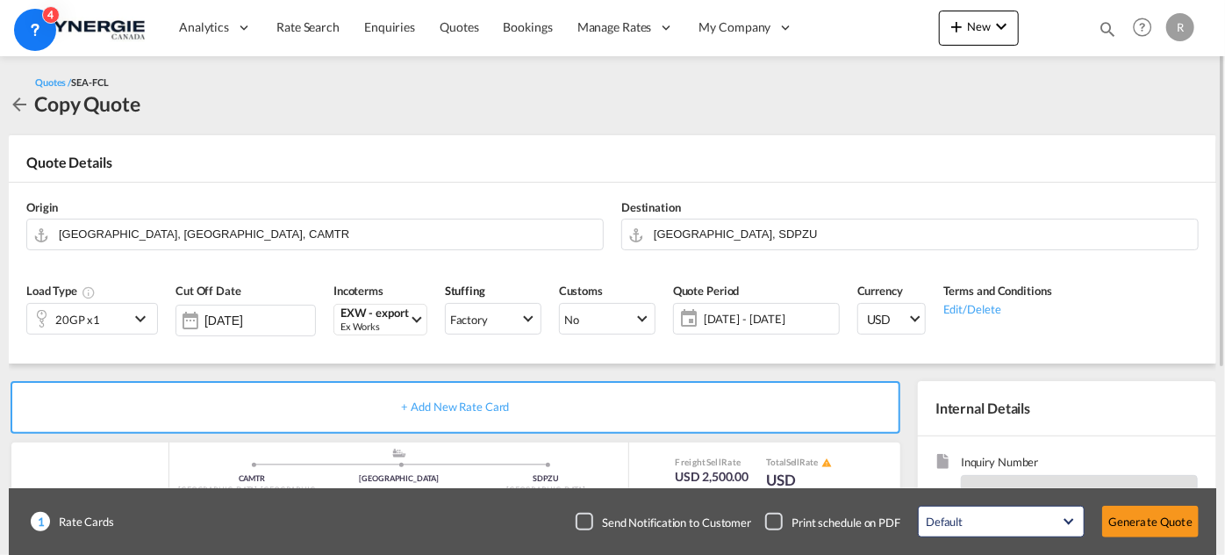
click at [112, 316] on div "20GP x1" at bounding box center [78, 319] width 102 height 30
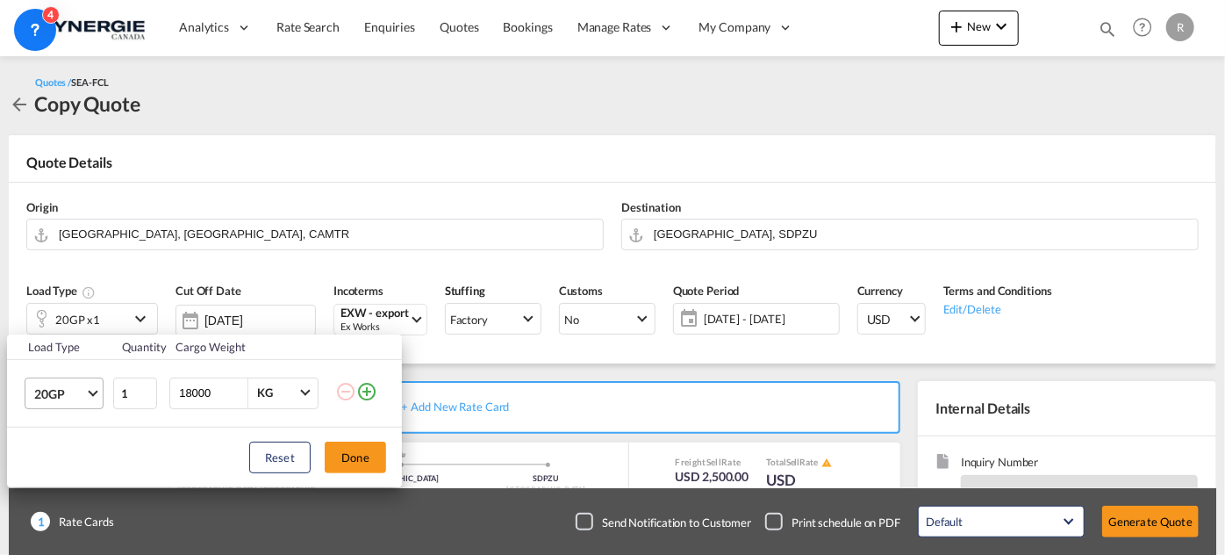
click at [75, 397] on span "20GP" at bounding box center [59, 394] width 51 height 18
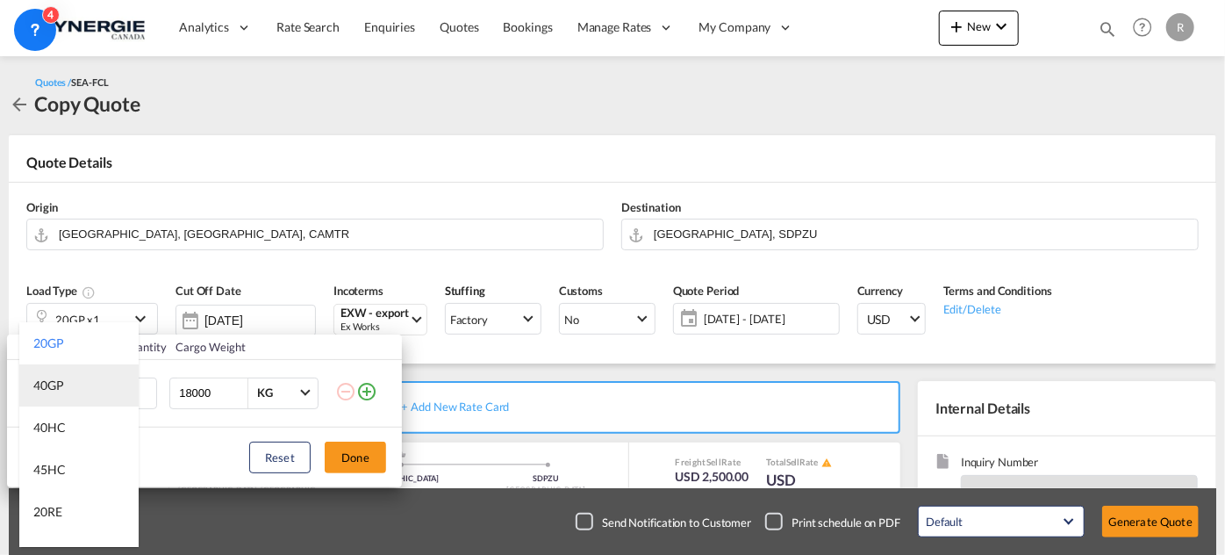
click at [65, 386] on md-option "40GP" at bounding box center [78, 385] width 119 height 42
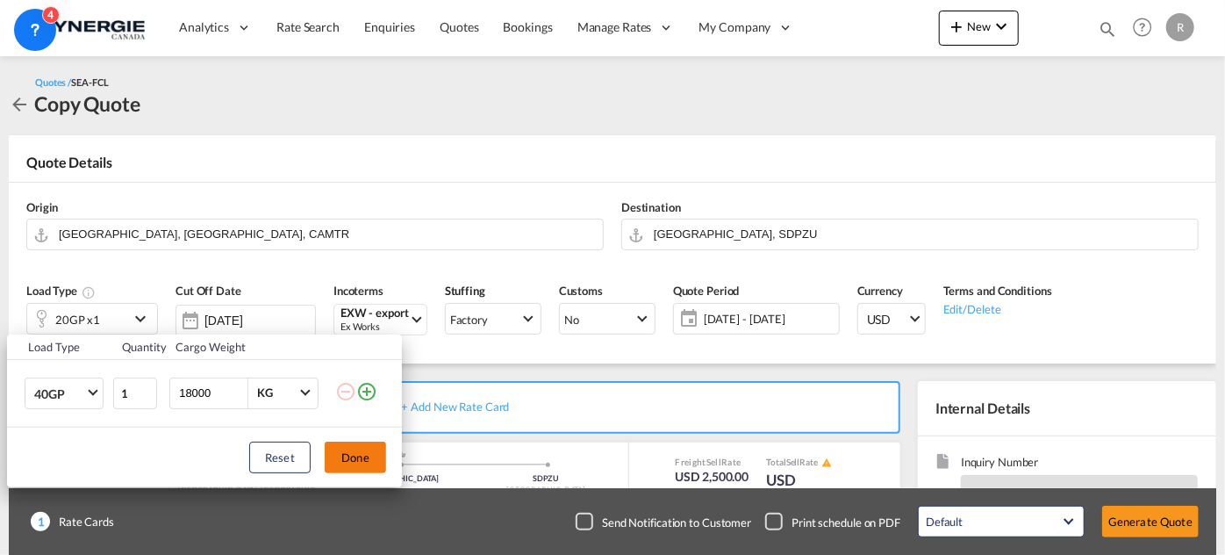
click at [367, 460] on button "Done" at bounding box center [355, 458] width 61 height 32
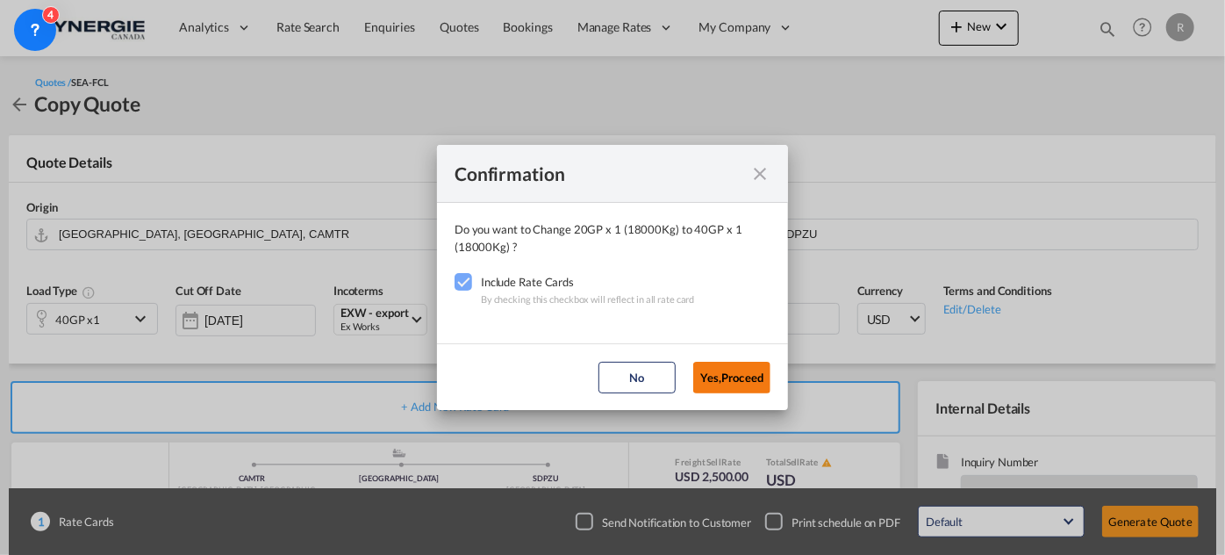
click at [718, 378] on button "Yes,Proceed" at bounding box center [731, 378] width 77 height 32
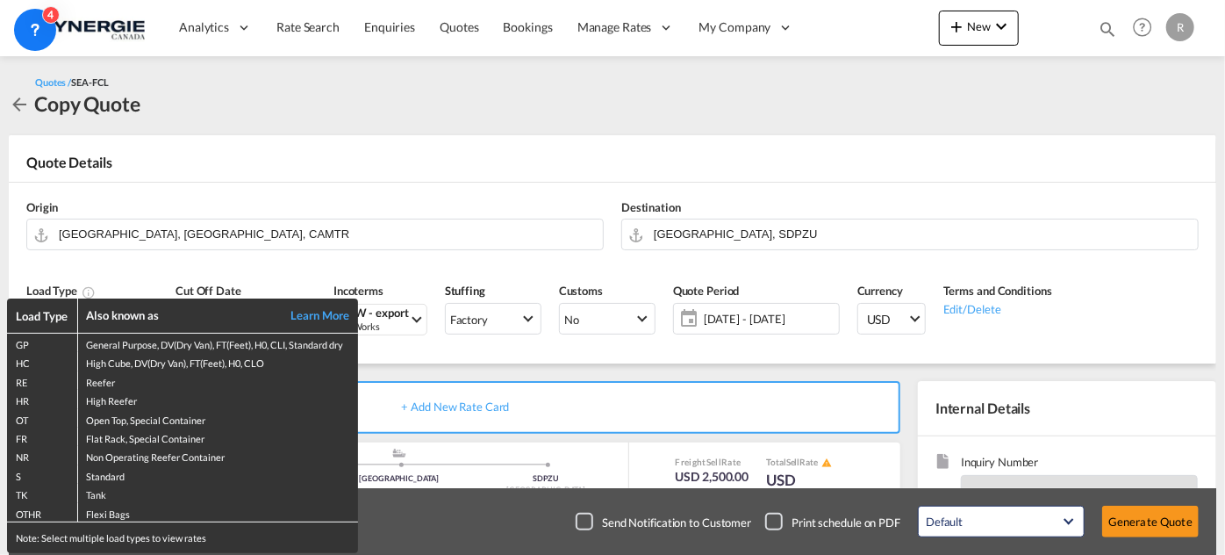
click at [729, 327] on div "Load Type Also known as Learn More GP General Purpose, DV(Dry Van), FT(Feet), H…" at bounding box center [612, 277] width 1225 height 555
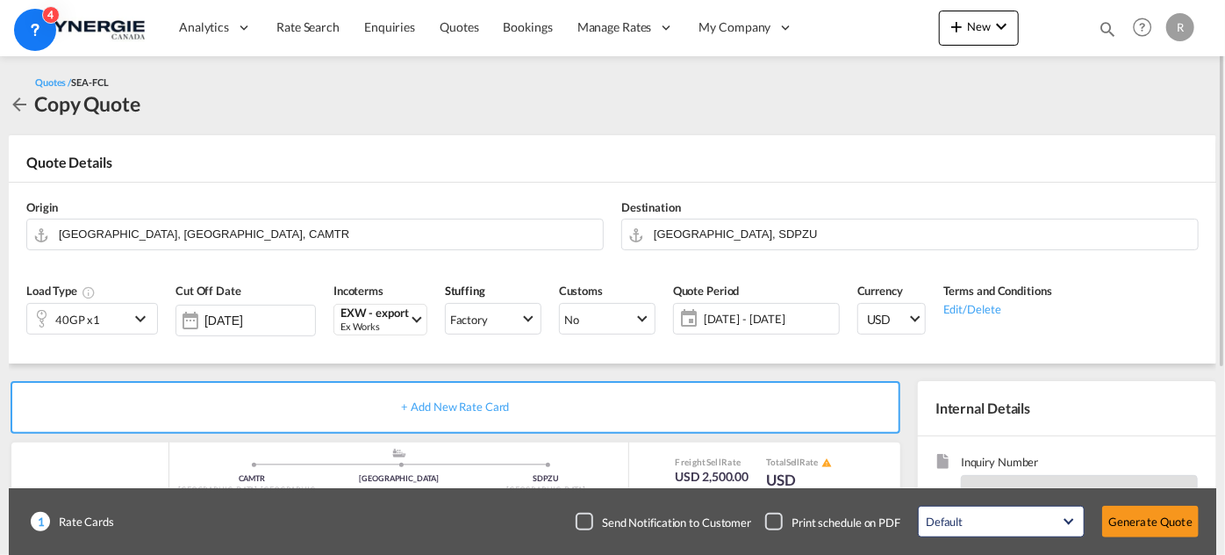
click at [733, 325] on span "[DATE] - [DATE]" at bounding box center [769, 319] width 131 height 16
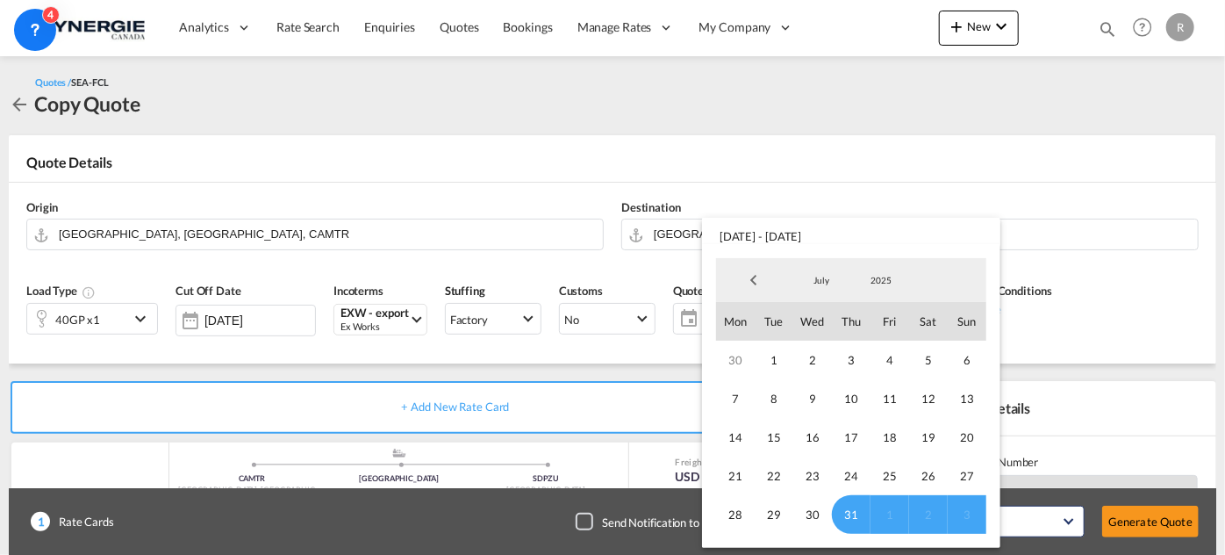
click at [1181, 270] on md-backdrop at bounding box center [612, 277] width 1225 height 555
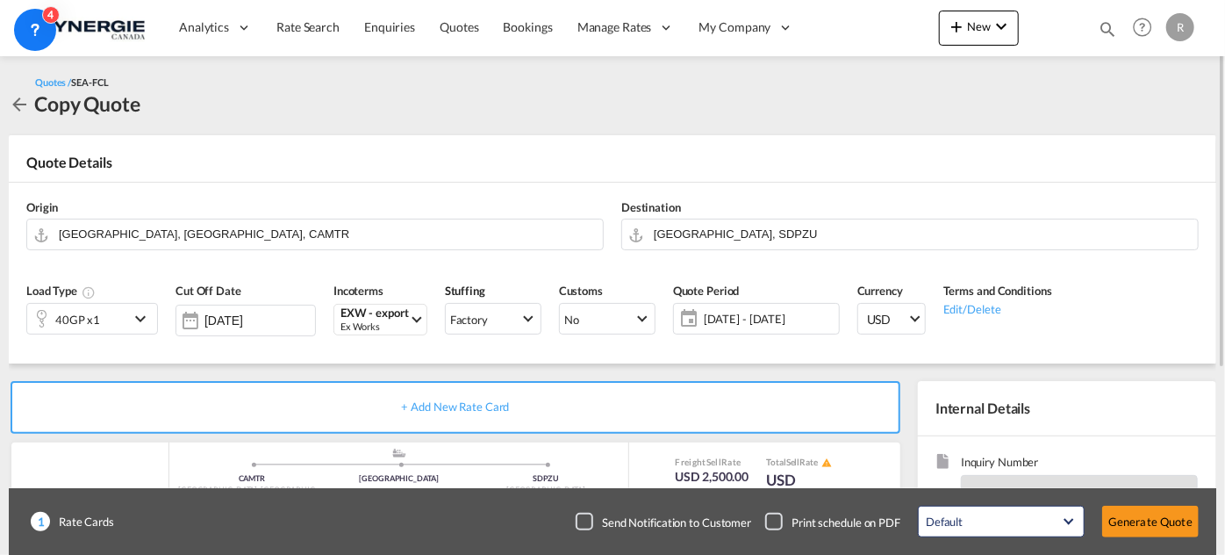
scroll to position [159, 0]
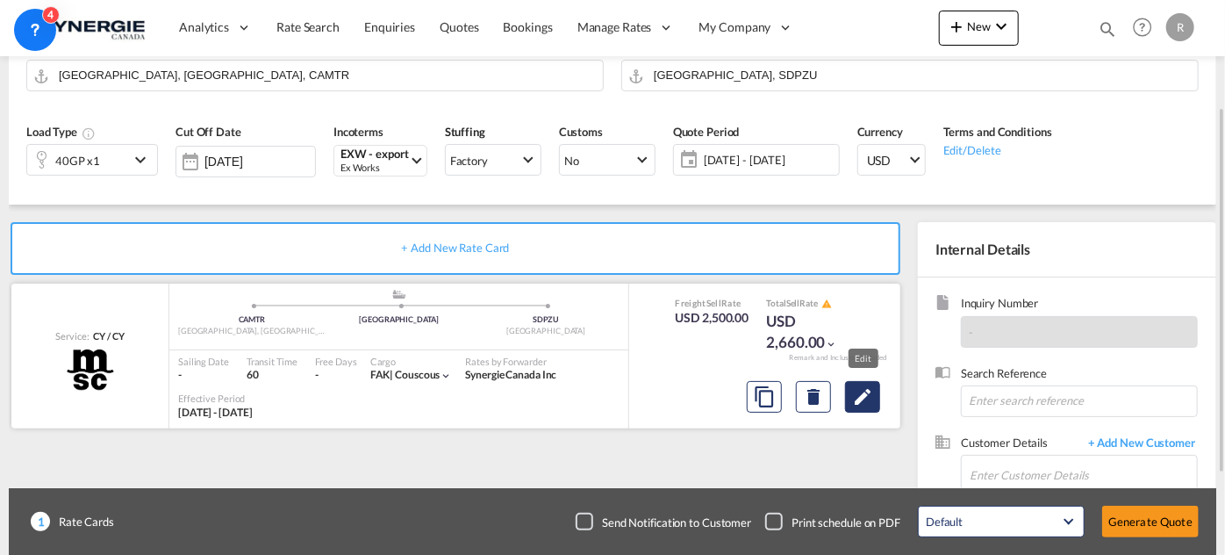
click at [855, 406] on button "Edit" at bounding box center [862, 397] width 35 height 32
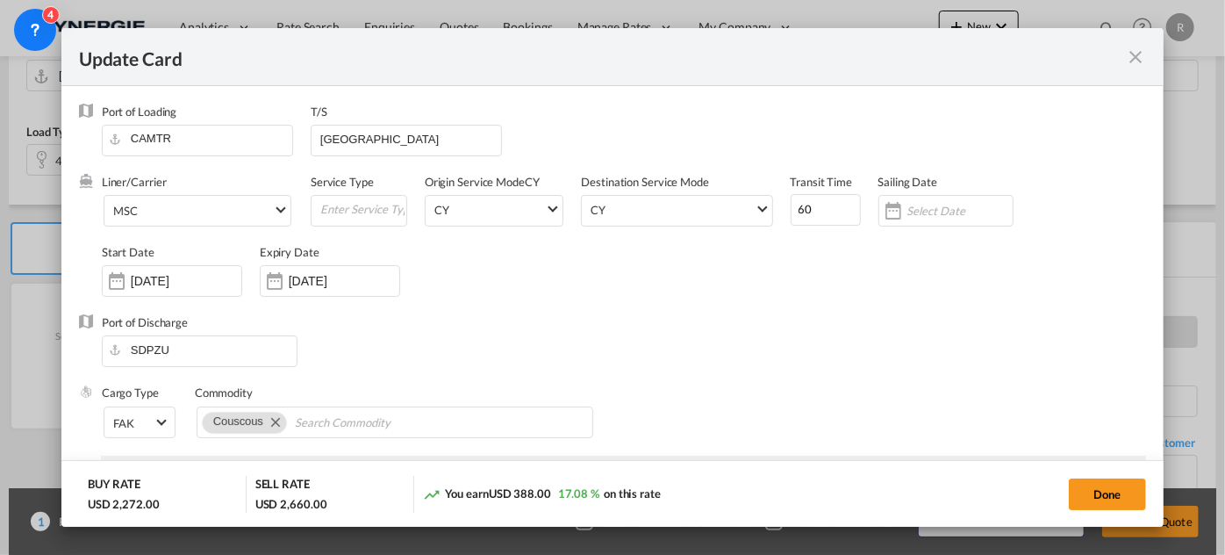
select select "per container"
select select "per B/L"
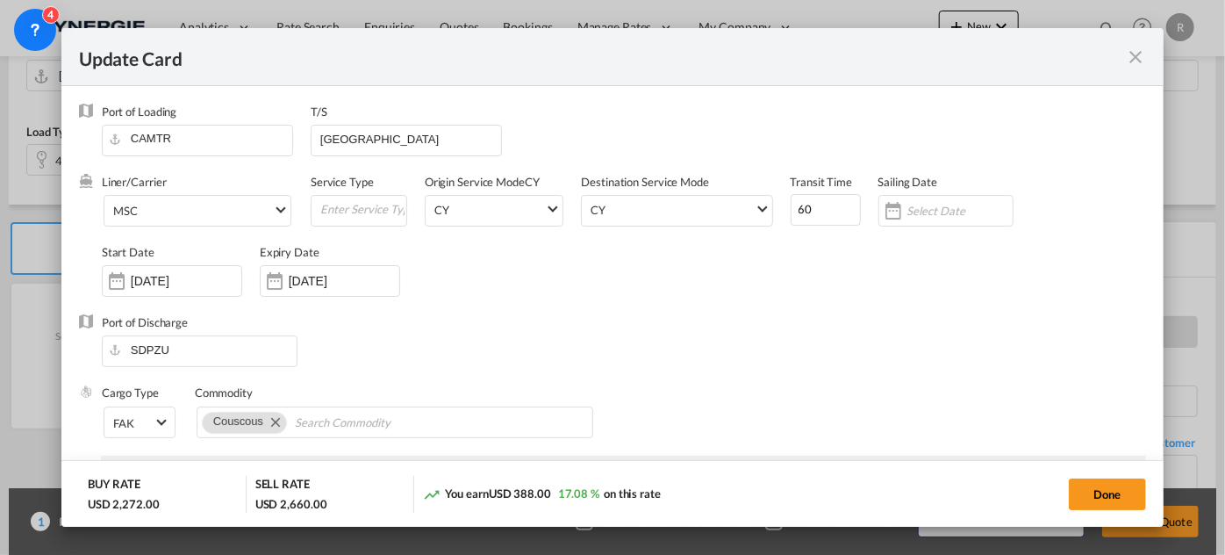
select select "per shipment"
click at [206, 220] on md-select-value "MSC" at bounding box center [200, 210] width 179 height 28
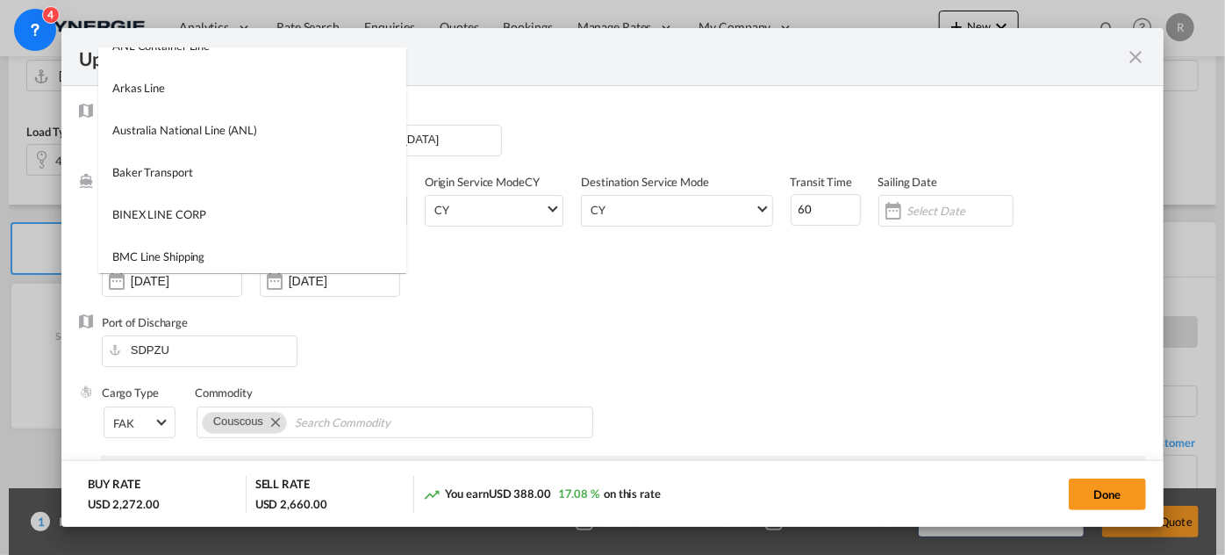
scroll to position [0, 0]
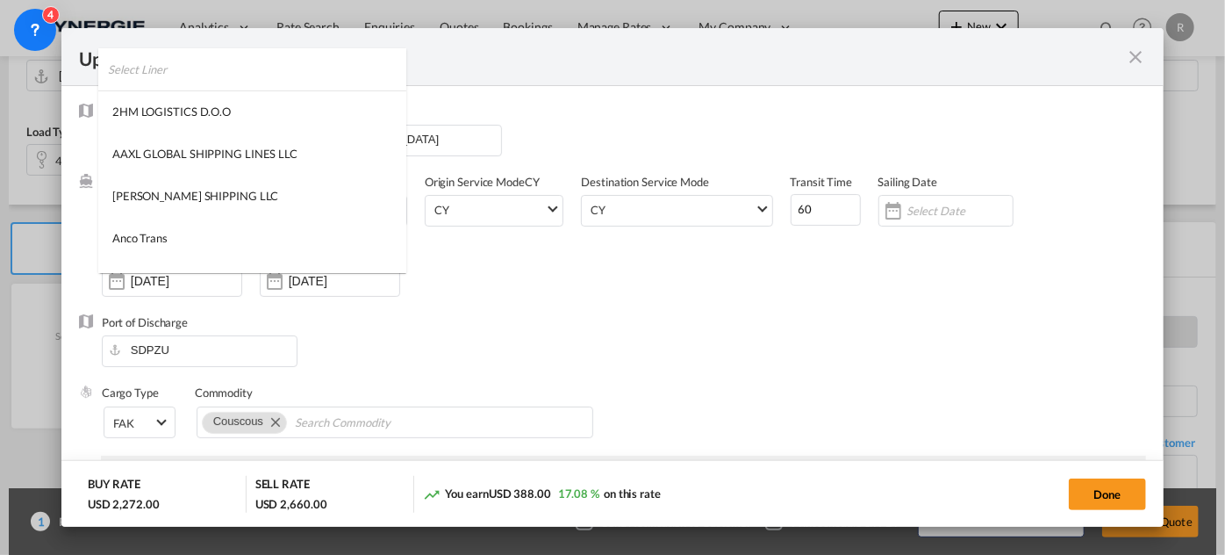
click at [341, 68] on input "search" at bounding box center [257, 69] width 298 height 42
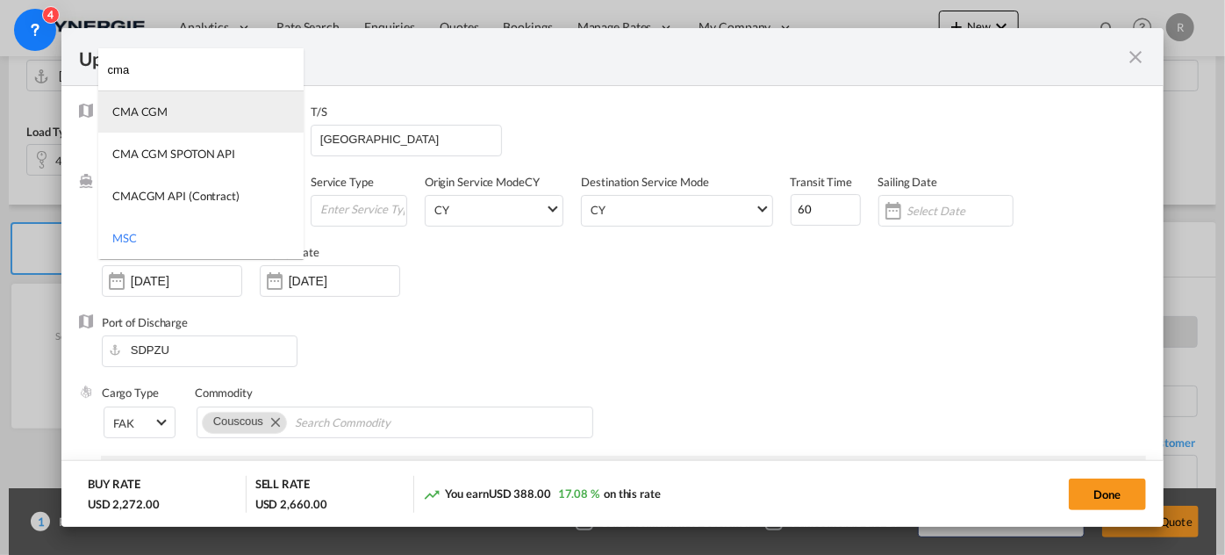
type input "cma"
click at [150, 116] on div "CMA CGM" at bounding box center [139, 112] width 55 height 16
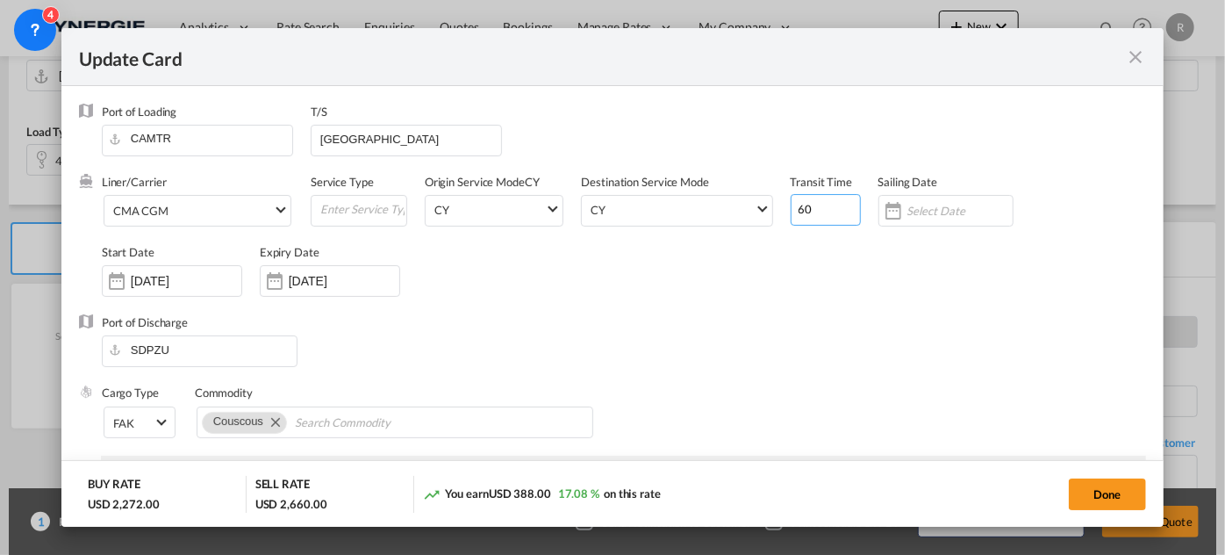
click at [809, 205] on input "60" at bounding box center [826, 210] width 70 height 32
type input "65"
drag, startPoint x: 466, startPoint y: 144, endPoint x: 259, endPoint y: 114, distance: 209.3
click at [259, 114] on div "Port of Loading CAMTR T/S [GEOGRAPHIC_DATA]" at bounding box center [624, 139] width 1045 height 70
click at [258, 114] on div "Port of Loading CAMTR" at bounding box center [206, 139] width 209 height 70
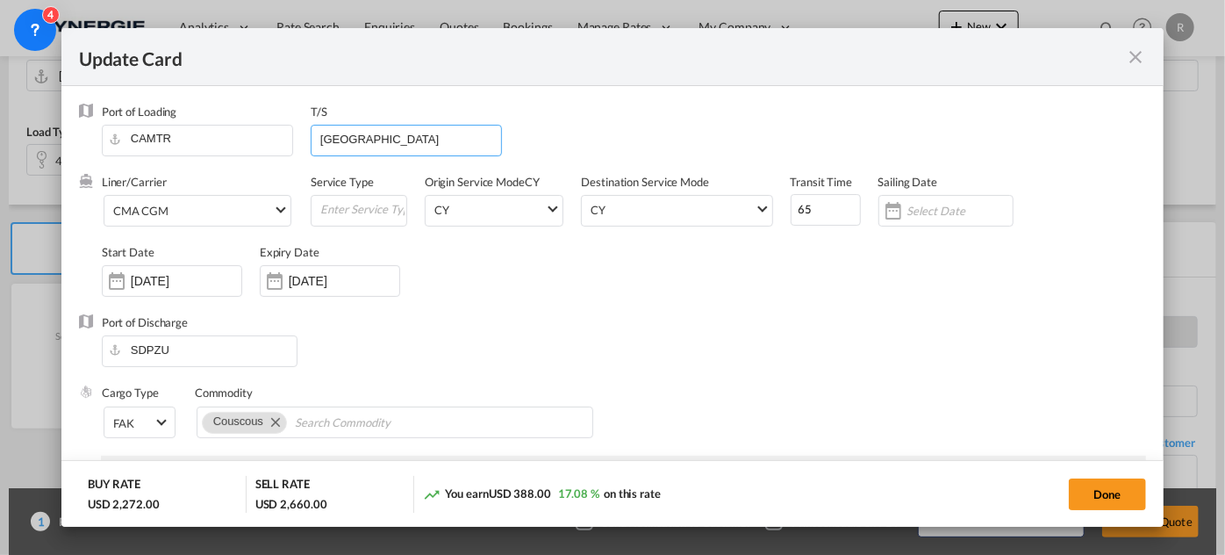
click at [454, 133] on input "[GEOGRAPHIC_DATA]" at bounding box center [410, 139] width 183 height 26
type input "M"
paste input "via [GEOGRAPHIC_DATA] , [GEOGRAPHIC_DATA] • [GEOGRAPHIC_DATA] , [GEOGRAPHIC_DAT…"
type input "via [GEOGRAPHIC_DATA] , [GEOGRAPHIC_DATA] • [GEOGRAPHIC_DATA] , [GEOGRAPHIC_DAT…"
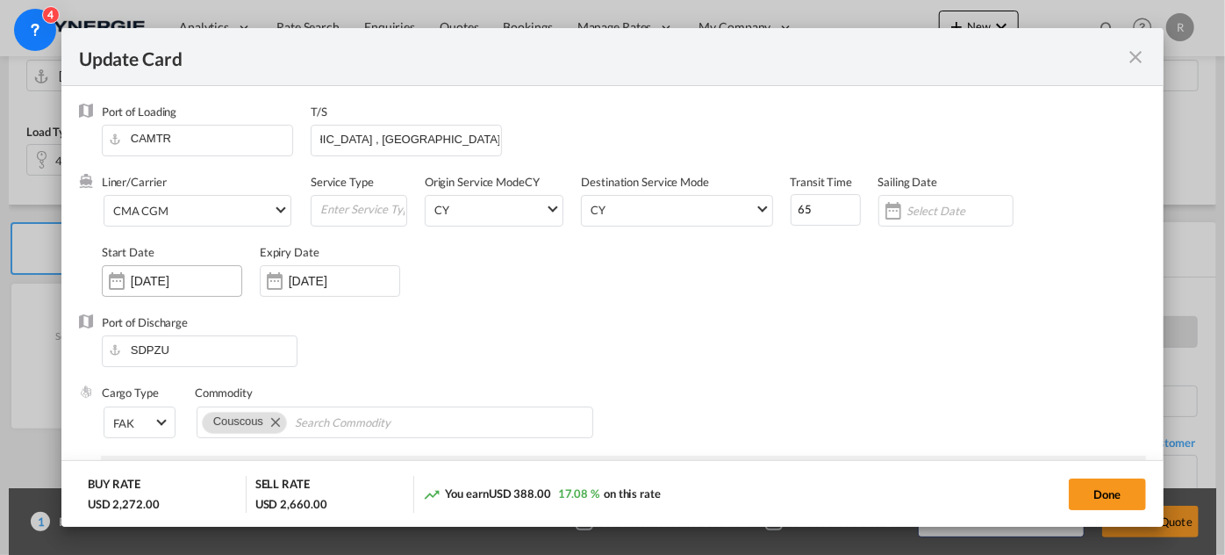
click at [211, 280] on input "[DATE]" at bounding box center [186, 281] width 111 height 14
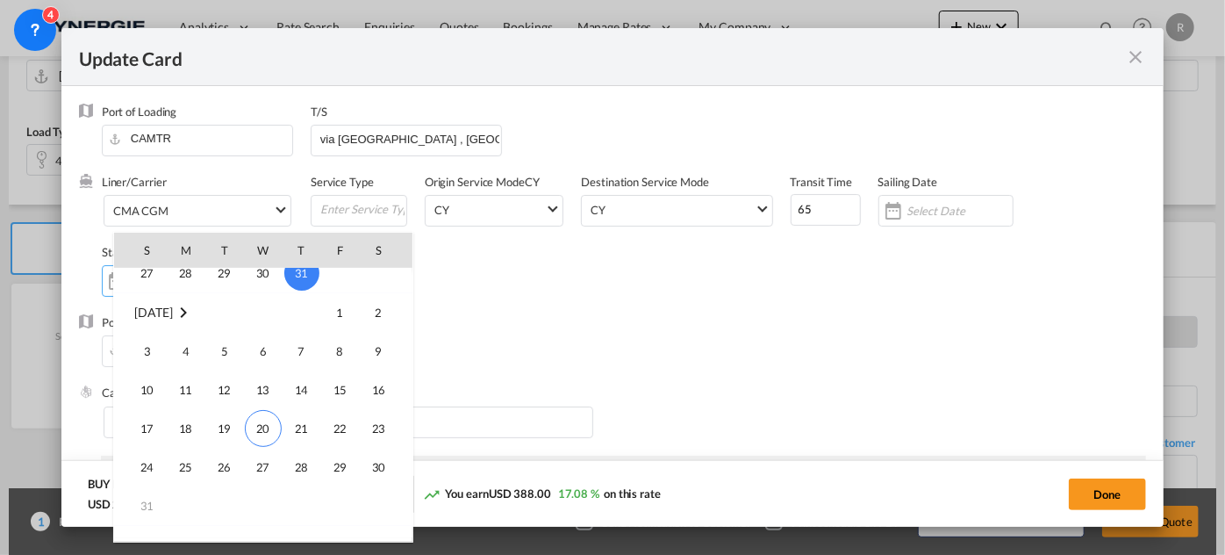
scroll to position [406375, 0]
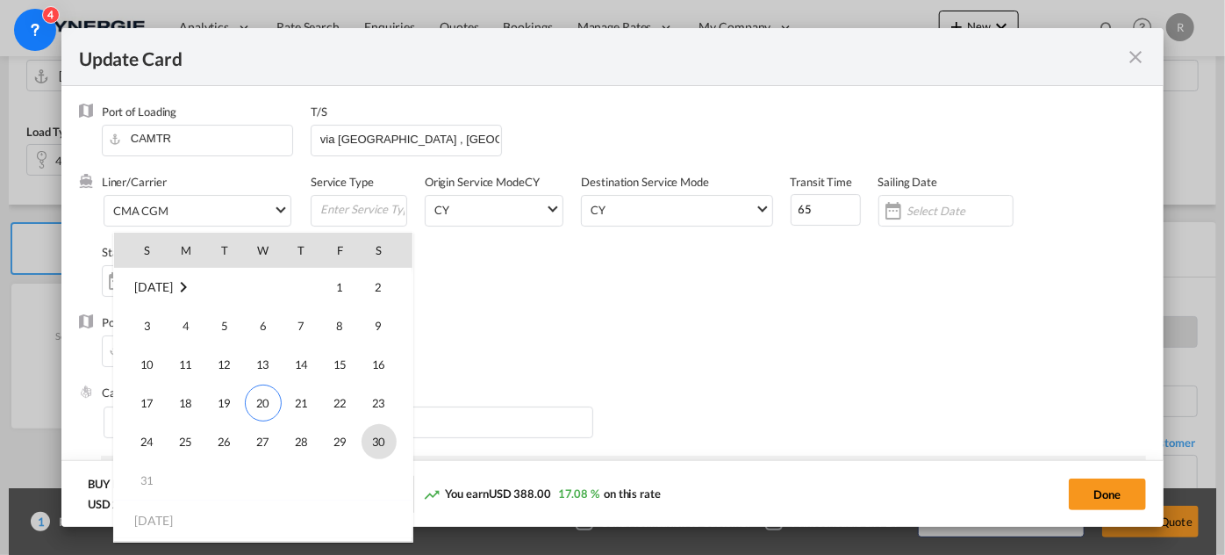
click at [377, 443] on span "30" at bounding box center [379, 441] width 35 height 35
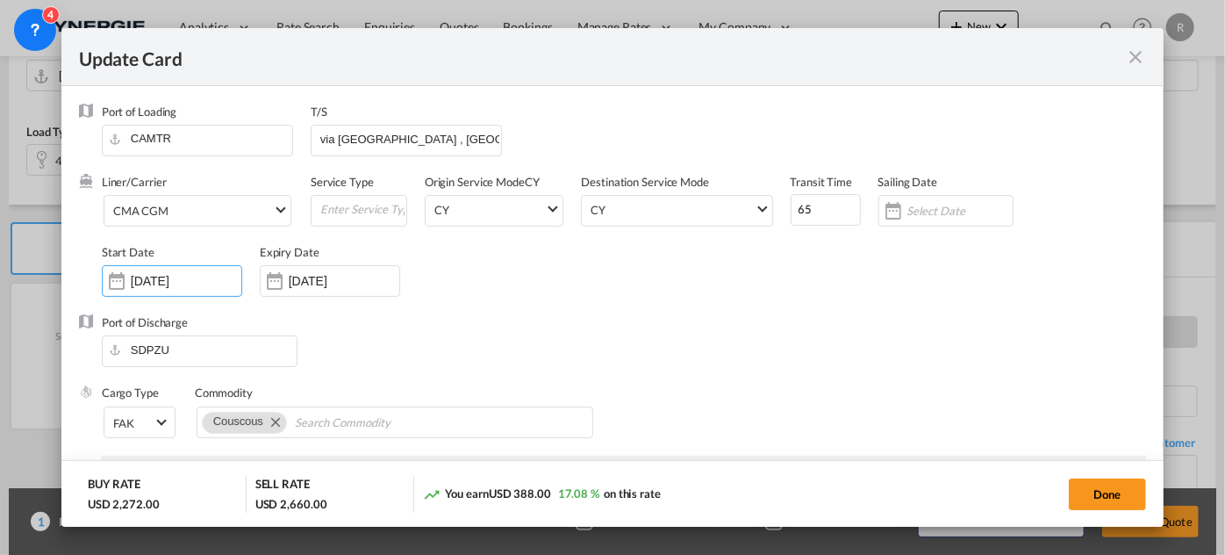
click at [580, 363] on div "Port of Discharge SDPZU" at bounding box center [612, 349] width 1067 height 70
click at [214, 276] on input "[DATE]" at bounding box center [186, 281] width 111 height 14
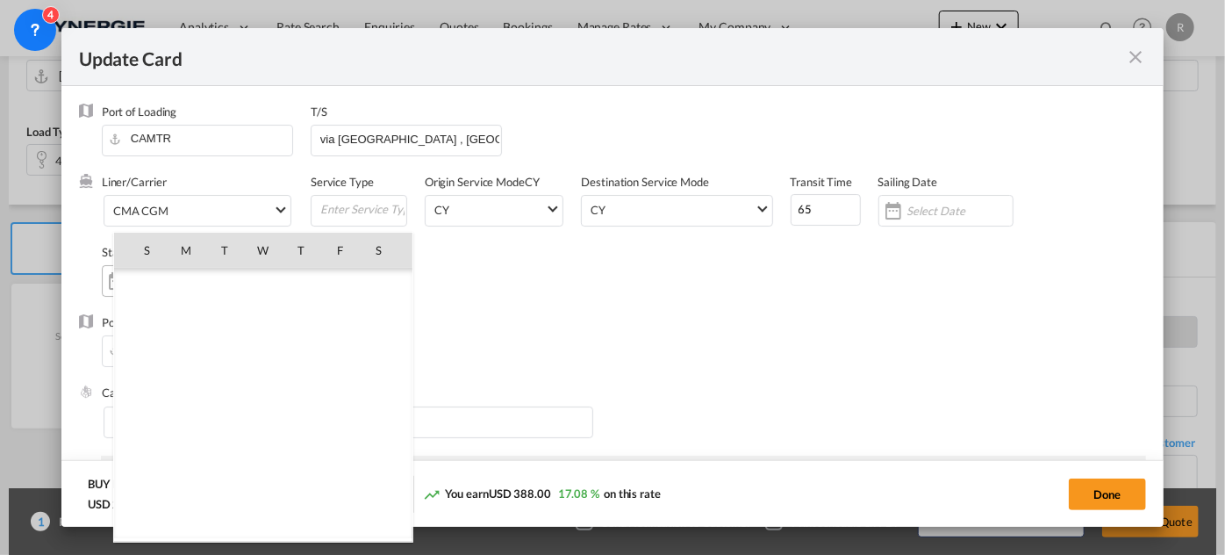
scroll to position [406374, 0]
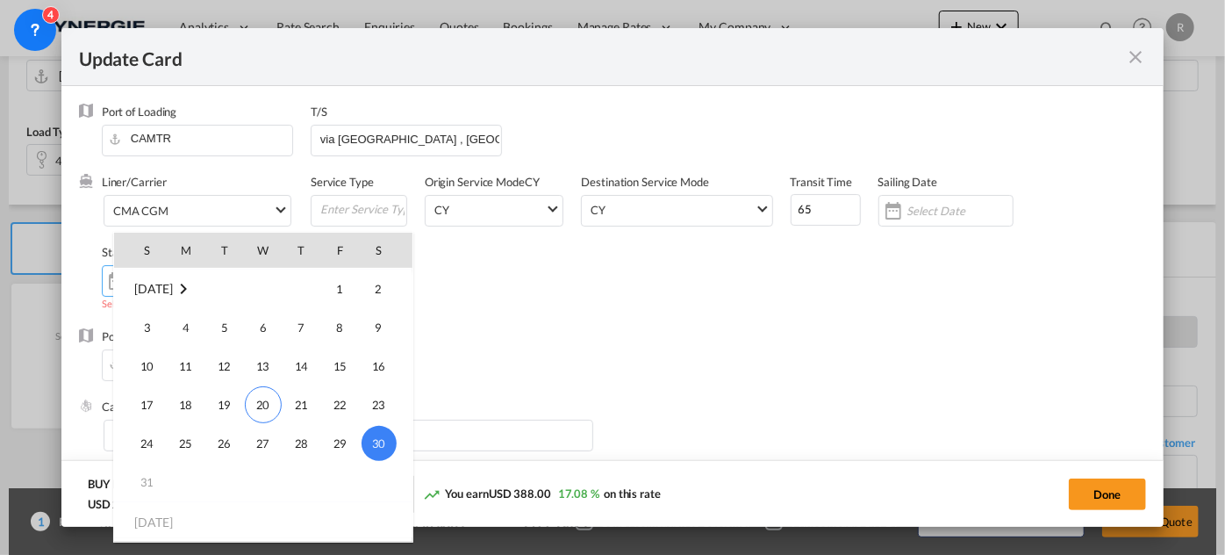
type input "30 Au"
click at [686, 321] on div at bounding box center [612, 277] width 1225 height 555
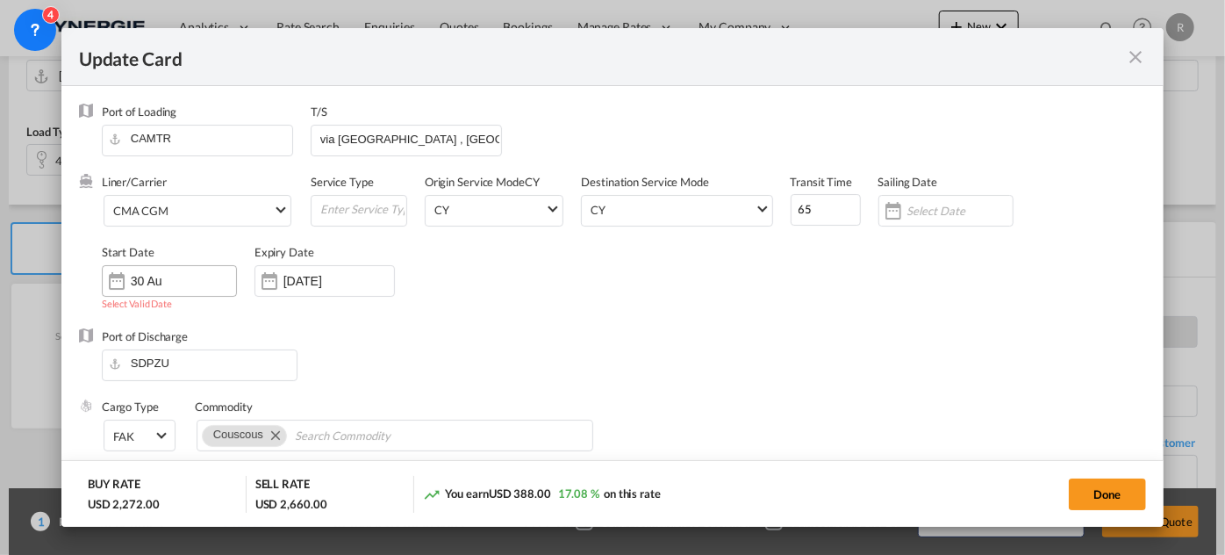
drag, startPoint x: 201, startPoint y: 277, endPoint x: 110, endPoint y: 275, distance: 91.3
click at [110, 275] on div "30 Au" at bounding box center [169, 281] width 135 height 32
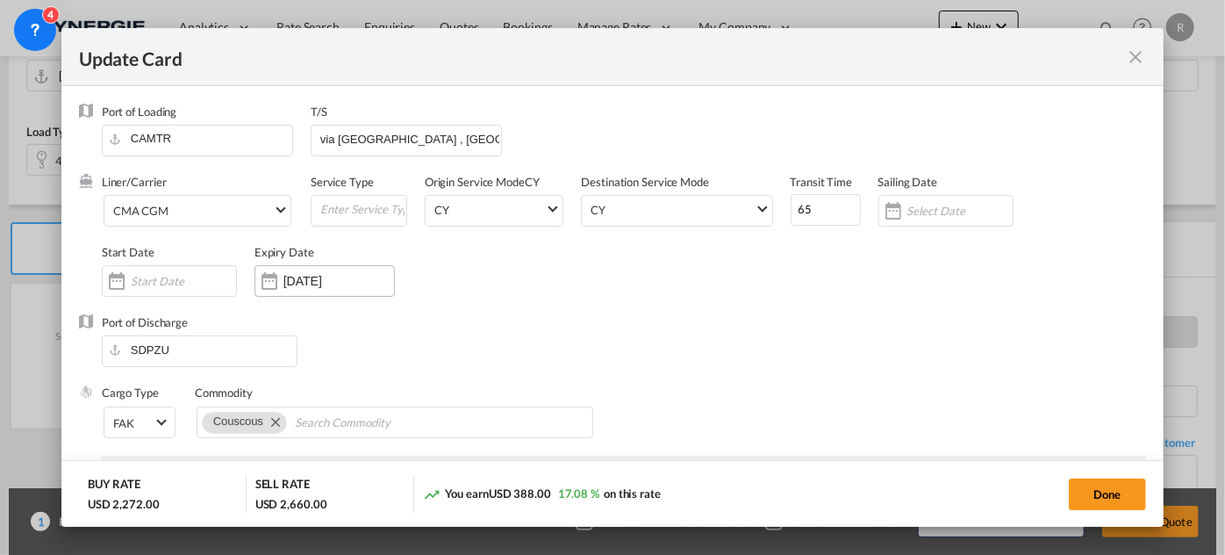
click at [305, 277] on input "[DATE]" at bounding box center [339, 281] width 111 height 14
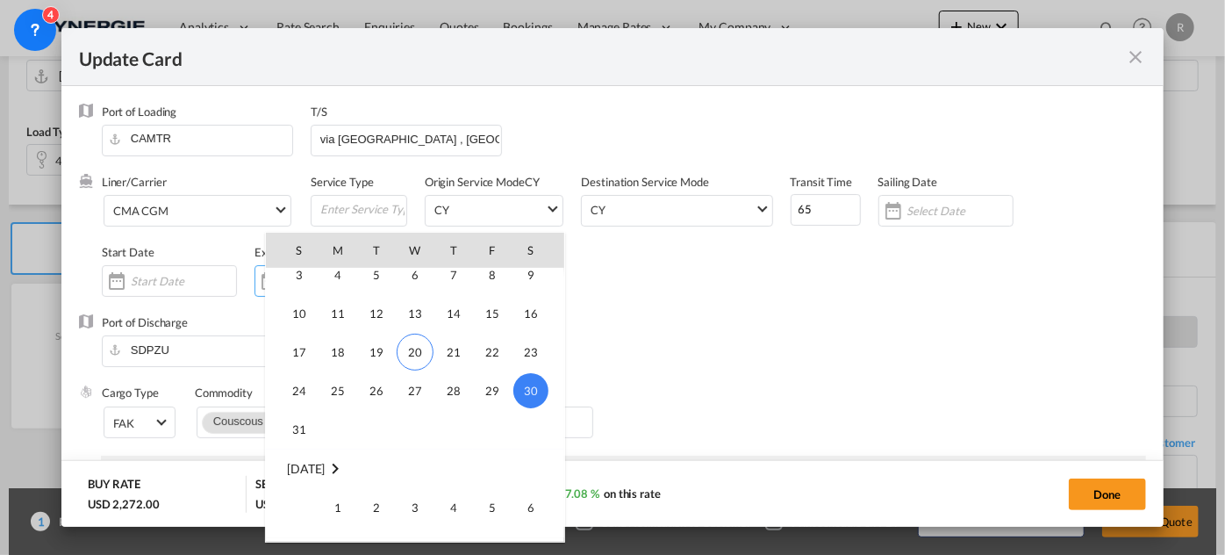
scroll to position [406533, 0]
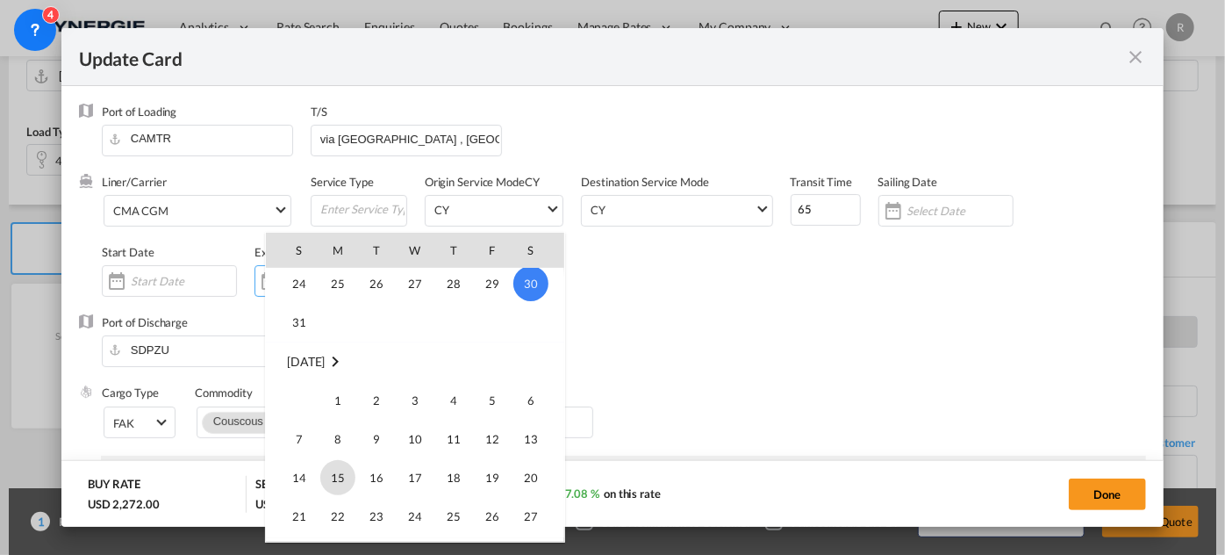
click at [339, 476] on span "15" at bounding box center [337, 477] width 35 height 35
type input "[DATE]"
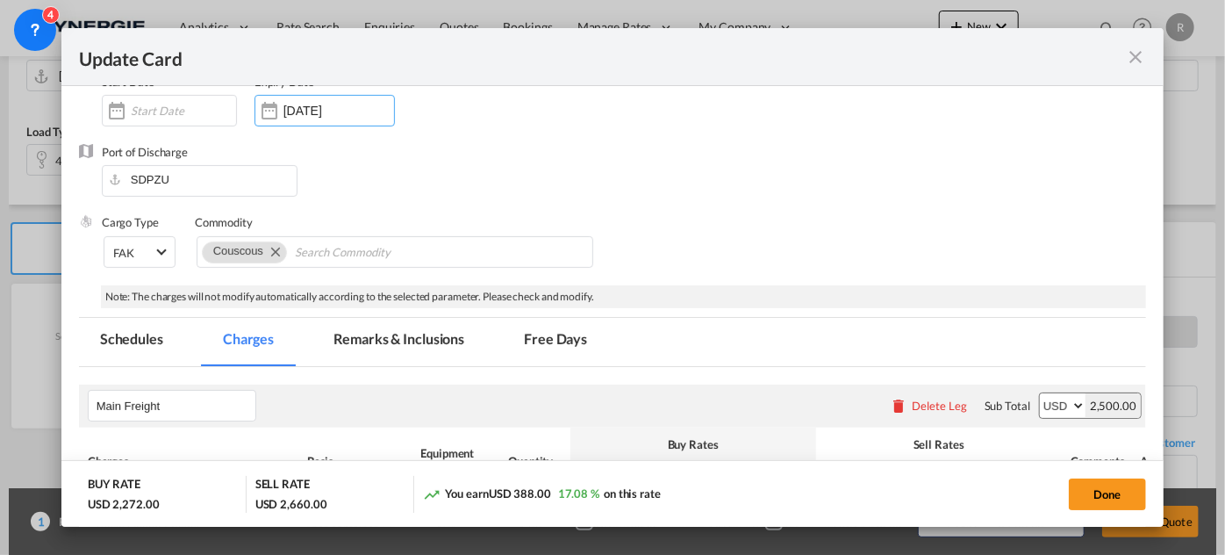
scroll to position [239, 0]
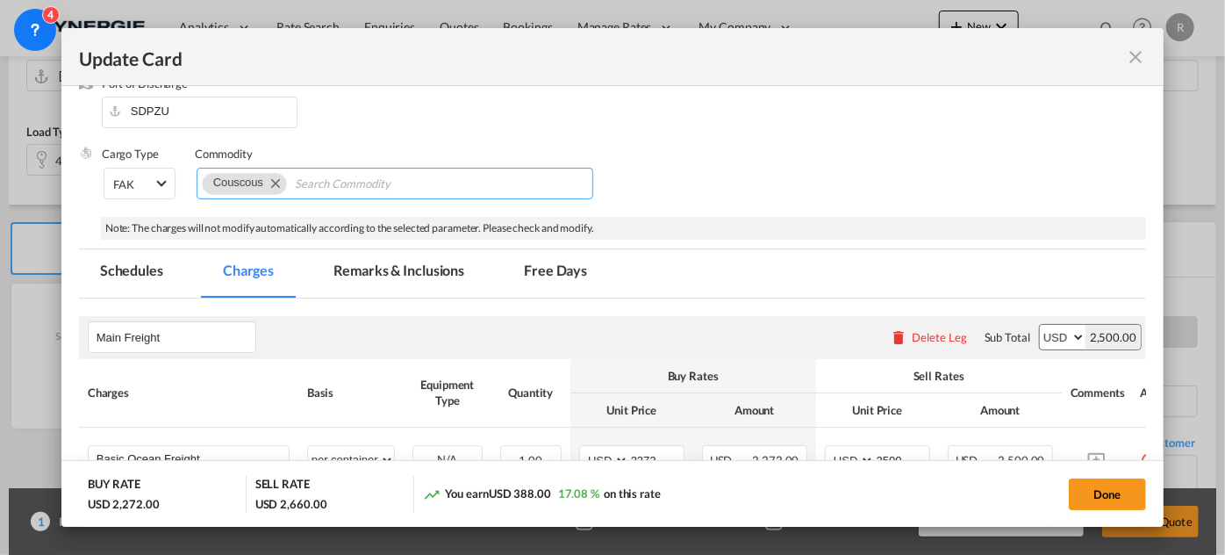
click at [280, 179] on md-icon "Remove Couscous" at bounding box center [274, 182] width 21 height 21
click at [298, 178] on input "Chips input." at bounding box center [283, 184] width 161 height 28
type input "general cargo"
click at [902, 161] on div "Cargo Type FAK FAK GCR GDSM General Cargo Hazardous Cargo Ambient Foodstuff Chi…" at bounding box center [624, 181] width 1045 height 70
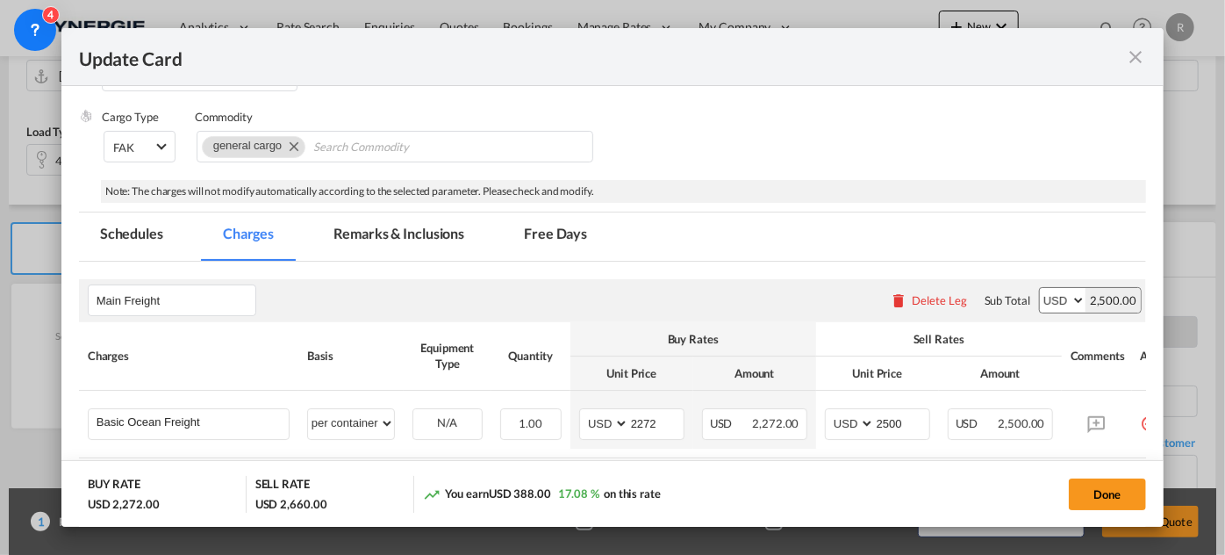
scroll to position [399, 0]
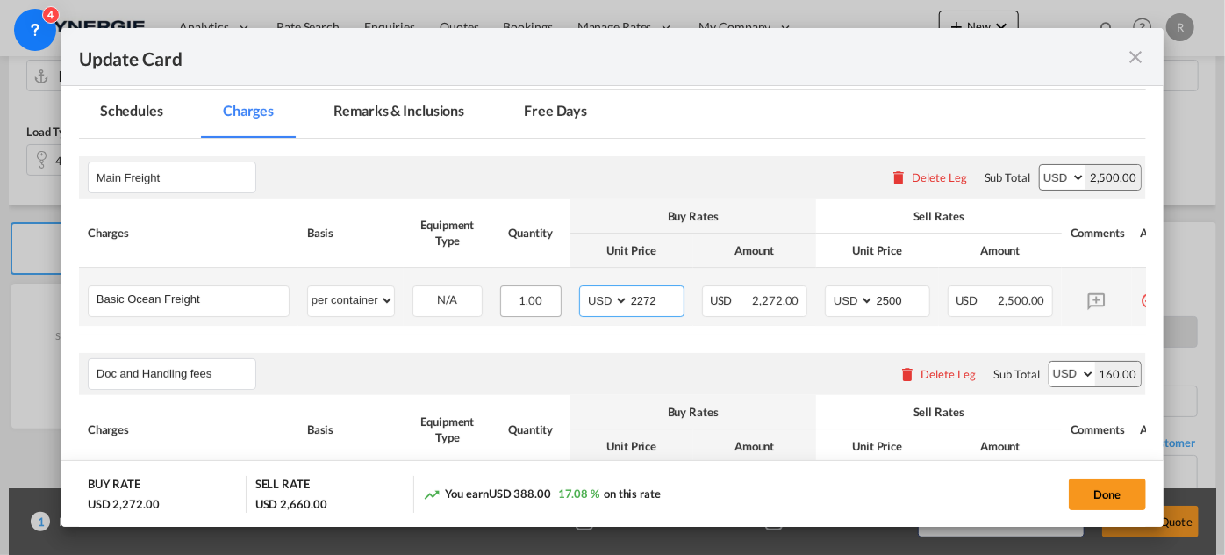
drag, startPoint x: 664, startPoint y: 298, endPoint x: 545, endPoint y: 284, distance: 119.3
click at [545, 284] on tr "Basic Ocean Freight Please Enter User Defined Charges Cannot Be Published per e…" at bounding box center [635, 297] width 1112 height 58
type input "7045"
drag, startPoint x: 912, startPoint y: 300, endPoint x: 850, endPoint y: 294, distance: 62.6
click at [850, 294] on md-input-container "AED AFN ALL AMD ANG AOA ARS AUD AWG AZN BAM BBD BDT BGN BHD BIF BMD BND [PERSON…" at bounding box center [877, 301] width 105 height 32
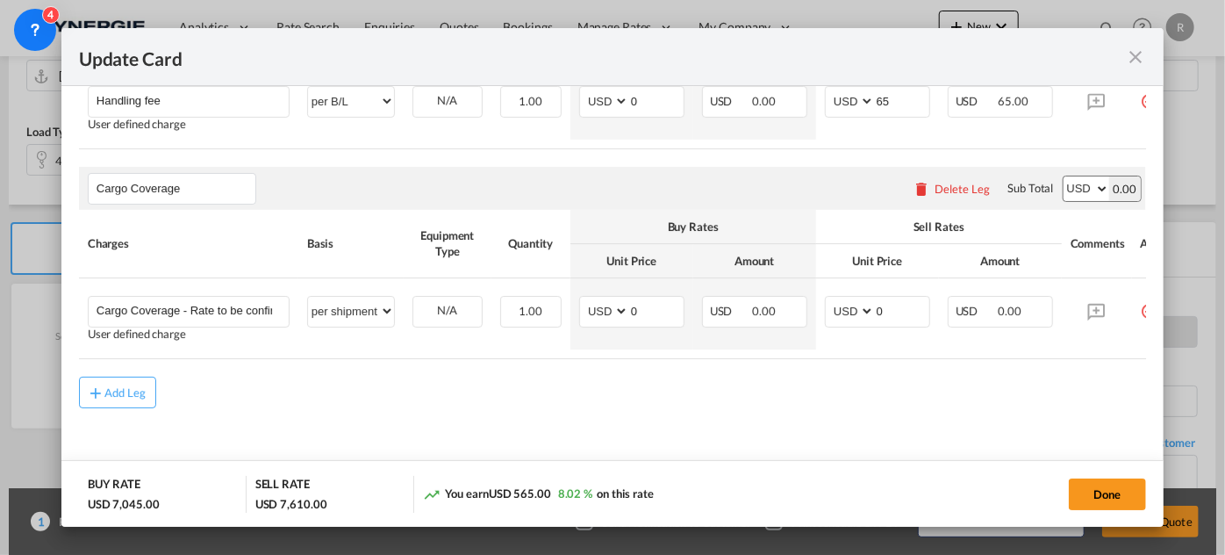
scroll to position [992, 0]
type input "7450"
click at [138, 398] on div "Add Leg" at bounding box center [125, 392] width 42 height 11
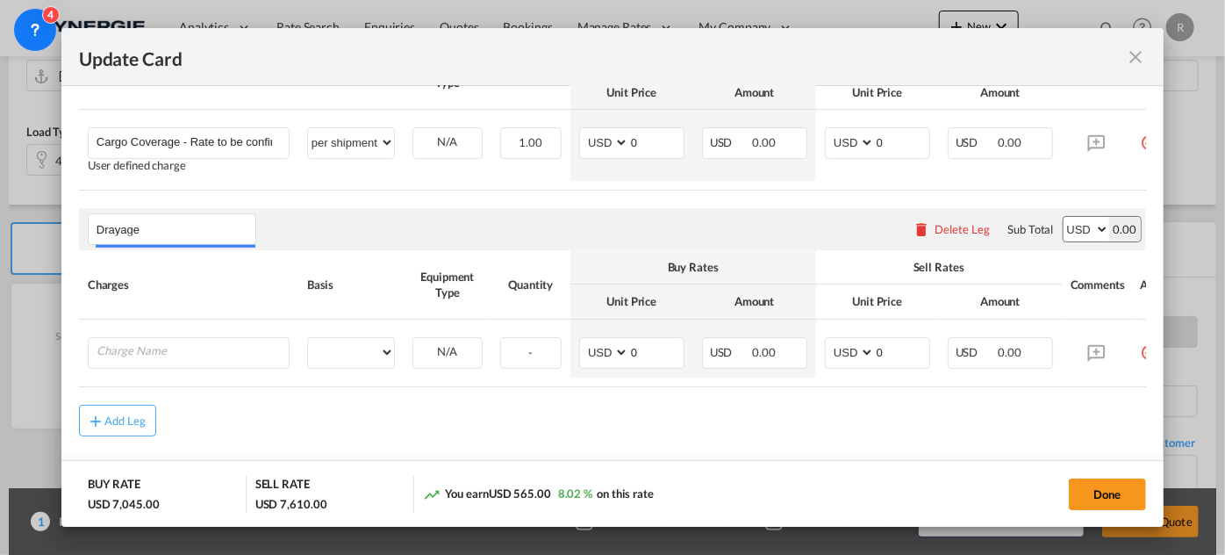
scroll to position [1192, 0]
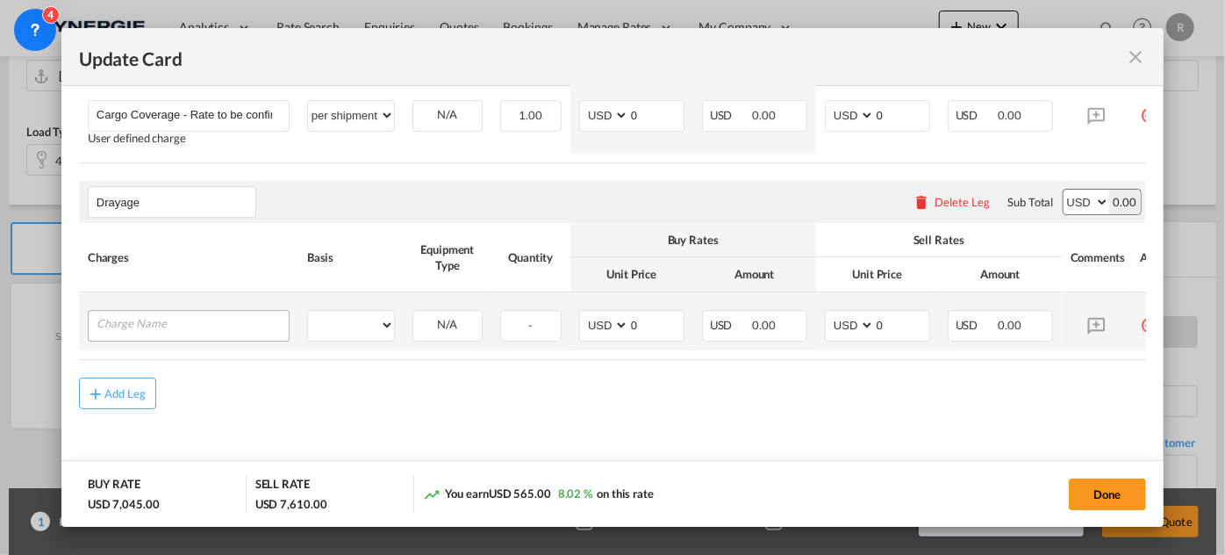
type input "Drayage"
click at [198, 329] on input "Charge Name" at bounding box center [193, 324] width 192 height 26
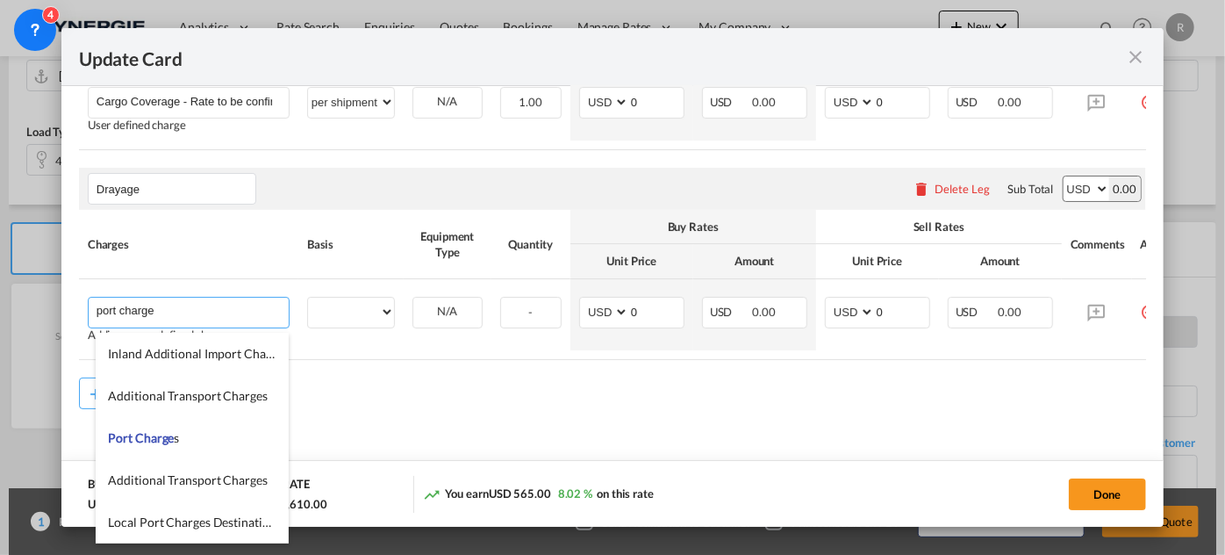
type input "port charge"
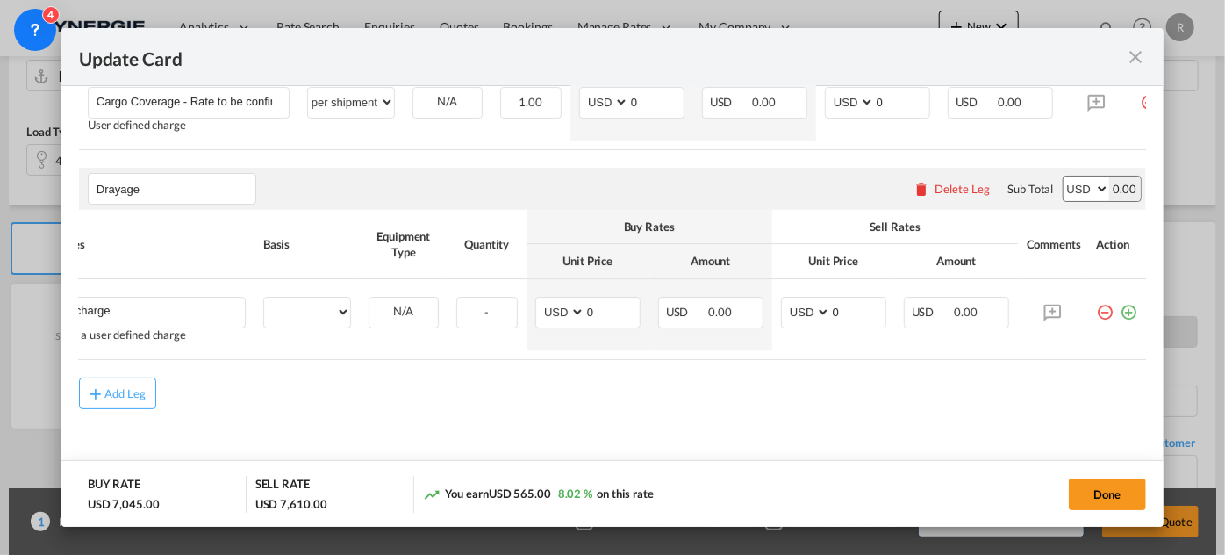
scroll to position [0, 56]
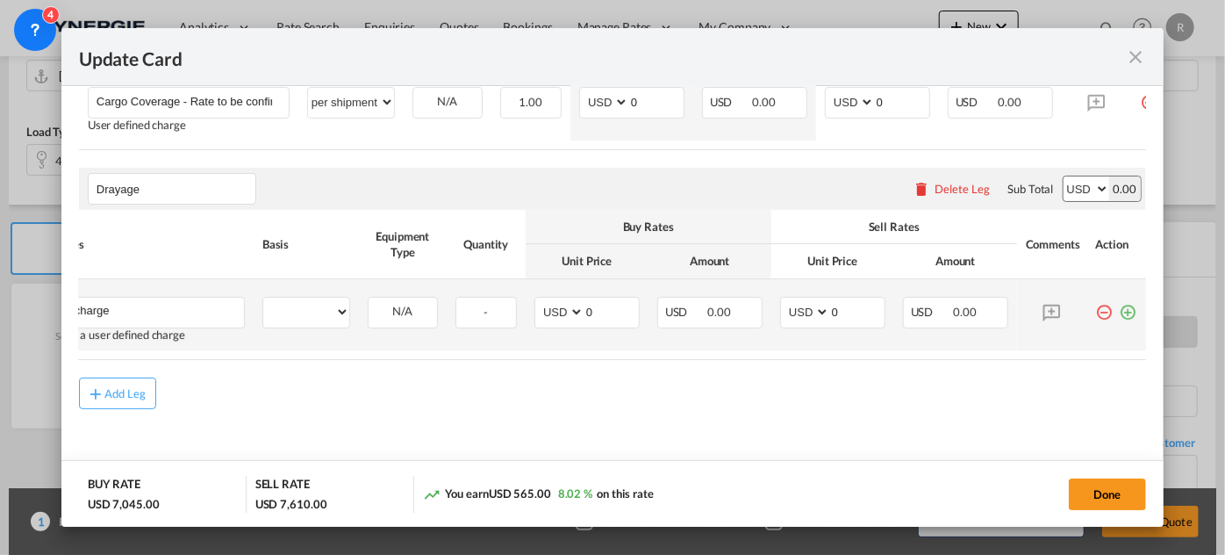
click at [1121, 314] on md-icon "icon-plus-circle-outline green-400-fg" at bounding box center [1129, 306] width 18 height 18
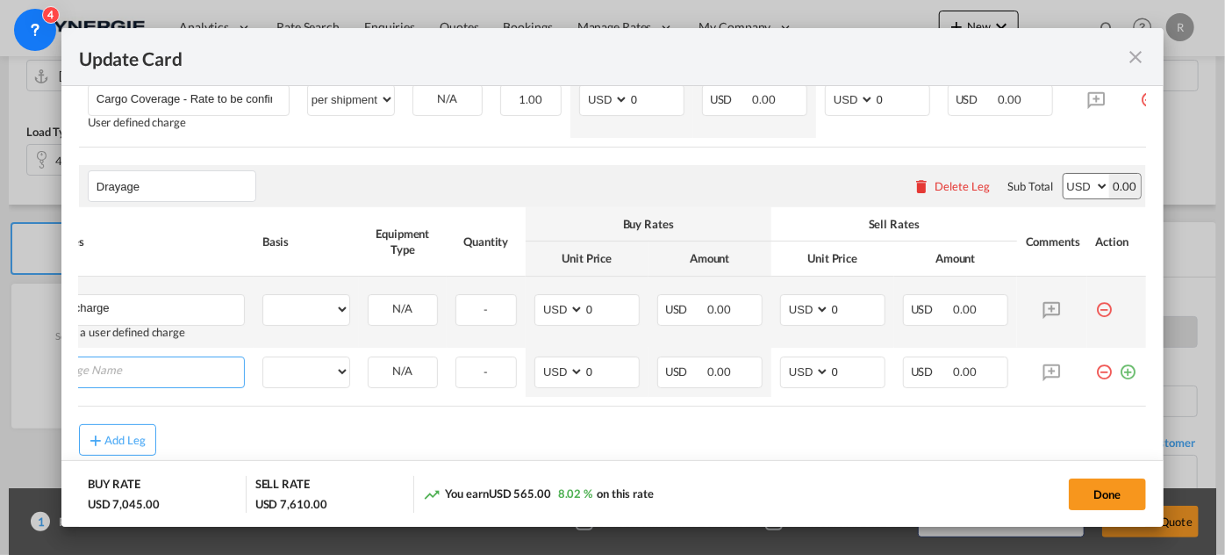
scroll to position [0, 17]
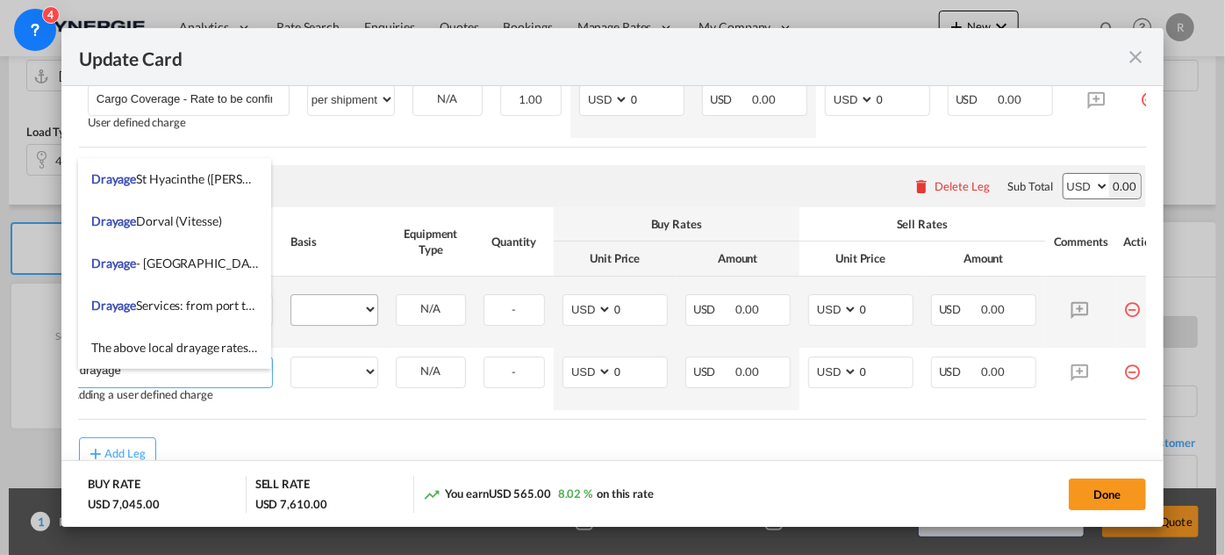
type input "drayage"
click at [338, 323] on select "per equipment per container per B/L per shipping bill per shipment per pallet p…" at bounding box center [334, 309] width 86 height 28
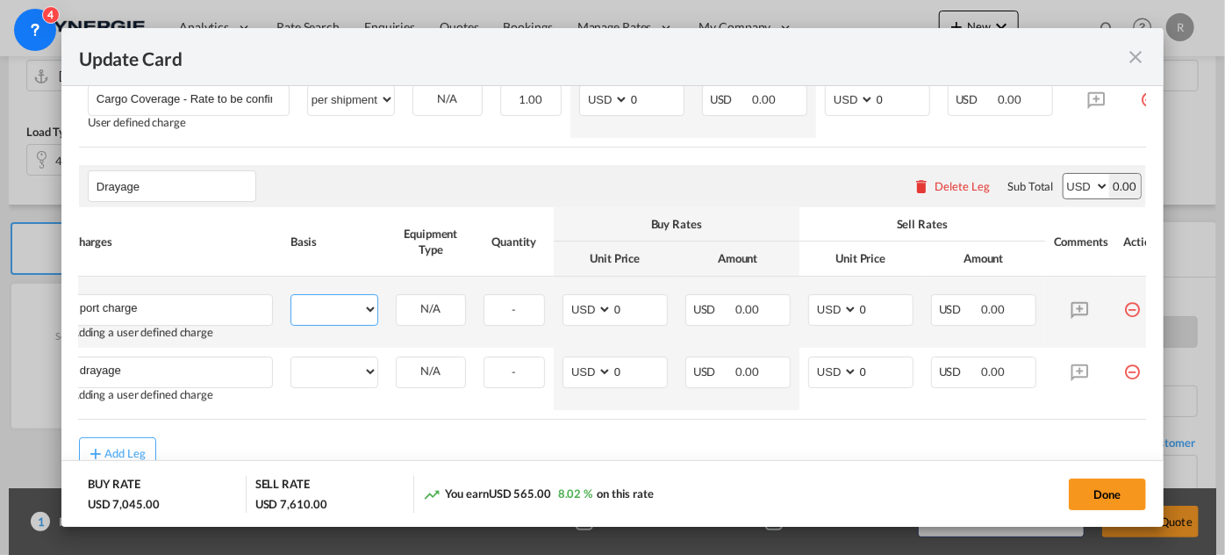
select select "per container"
click at [291, 305] on select "per equipment per container per B/L per shipping bill per shipment per pallet p…" at bounding box center [334, 309] width 86 height 28
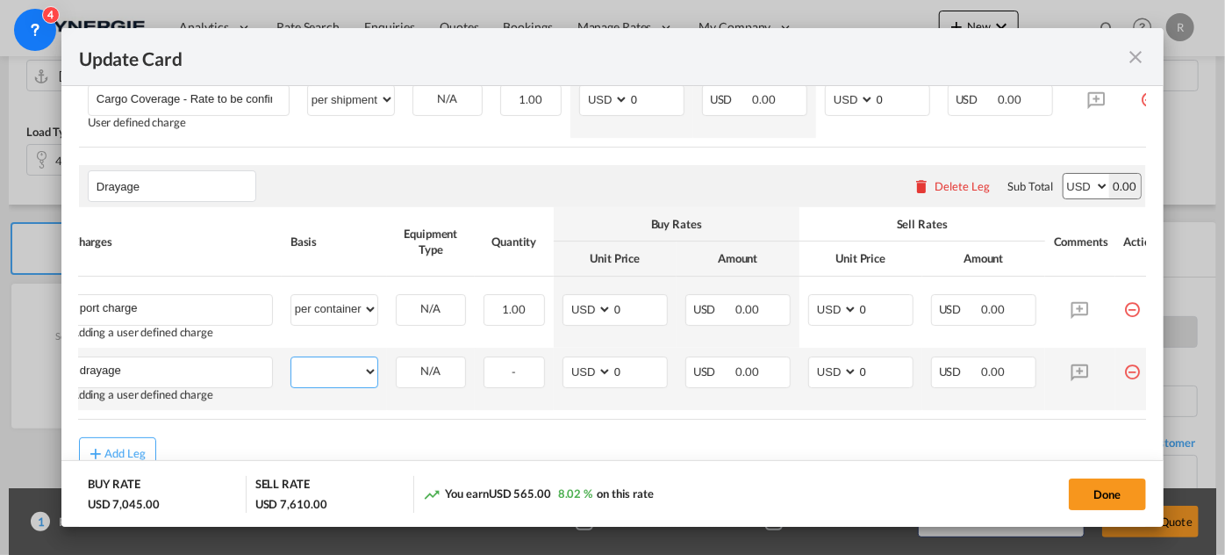
click at [351, 377] on select "per equipment per container per B/L per shipping bill per shipment per pallet p…" at bounding box center [334, 371] width 86 height 28
select select "per container"
click at [291, 368] on select "per equipment per container per B/L per shipping bill per shipment per pallet p…" at bounding box center [334, 371] width 86 height 28
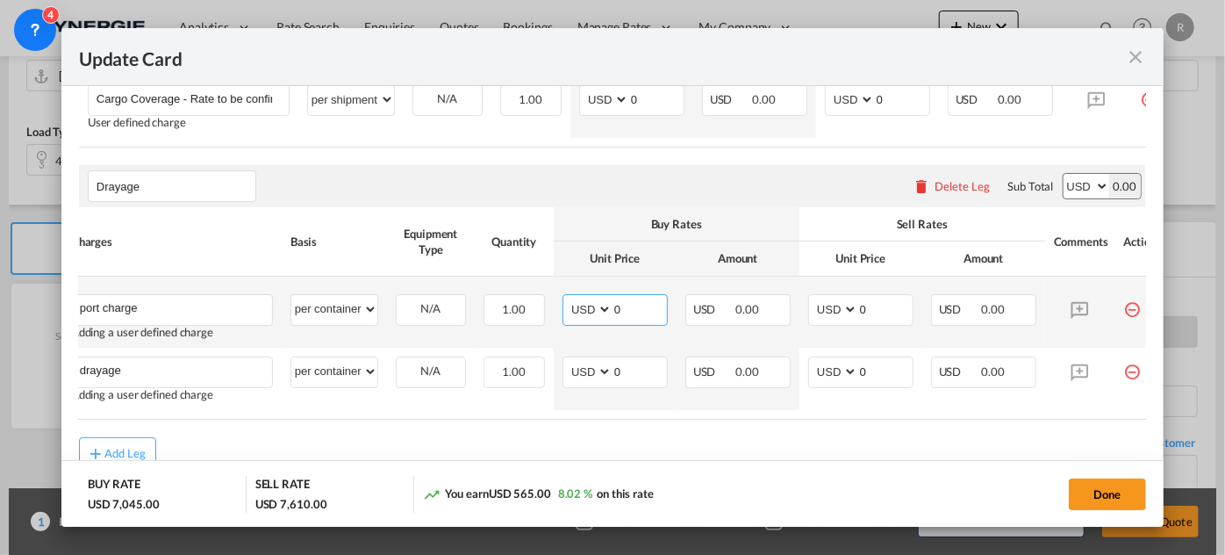
drag, startPoint x: 629, startPoint y: 317, endPoint x: 564, endPoint y: 306, distance: 66.7
click at [564, 306] on md-input-container "AED AFN ALL AMD ANG AOA ARS AUD AWG AZN BAM BBD BDT BGN BHD BIF BMD BND [PERSON…" at bounding box center [615, 310] width 105 height 32
type input "50"
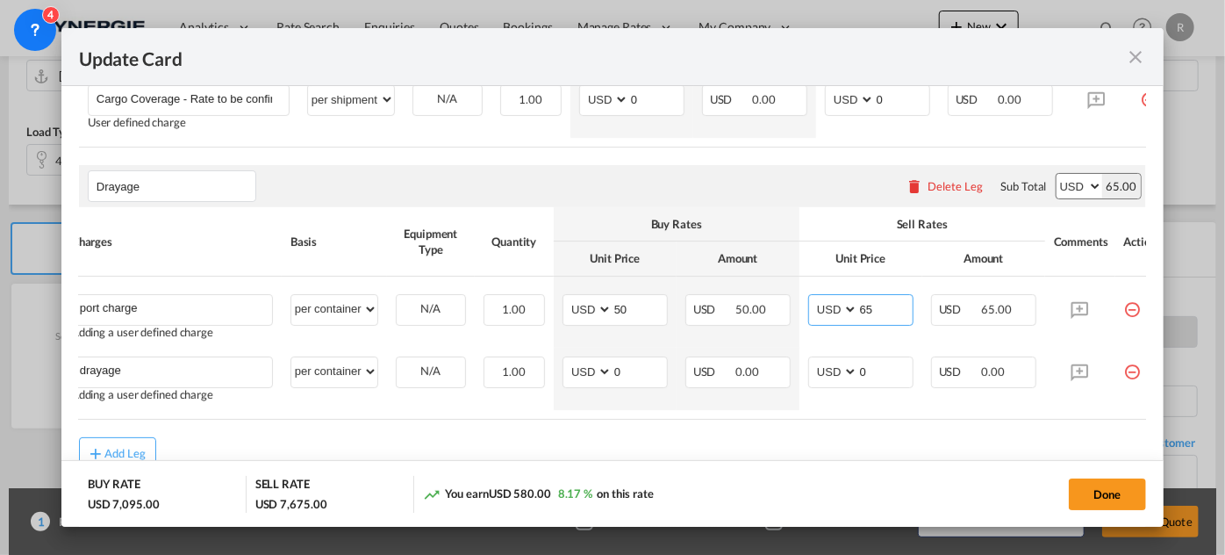
type input "65"
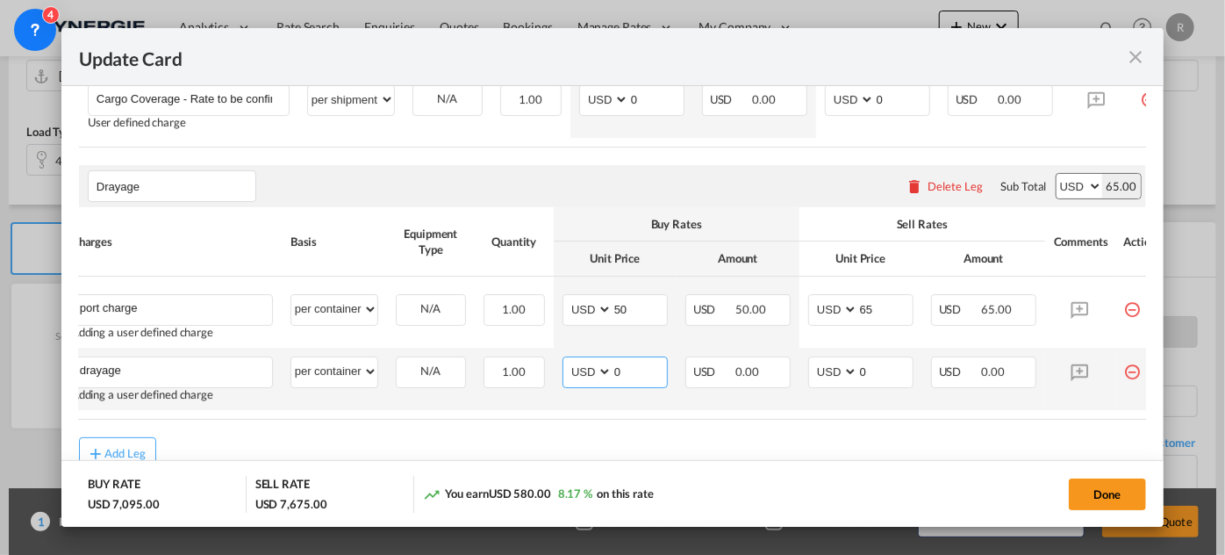
drag, startPoint x: 633, startPoint y: 389, endPoint x: 567, endPoint y: 380, distance: 66.4
click at [566, 381] on md-input-container "AED AFN ALL AMD ANG AOA ARS AUD AWG AZN BAM BBD BDT BGN BHD BIF BMD BND [PERSON…" at bounding box center [615, 372] width 105 height 32
type input "875"
drag, startPoint x: 880, startPoint y: 389, endPoint x: 838, endPoint y: 383, distance: 41.7
click at [843, 385] on md-input-container "AED AFN ALL AMD ANG AOA ARS AUD AWG AZN BAM BBD BDT BGN BHD BIF BMD BND [PERSON…" at bounding box center [860, 372] width 105 height 32
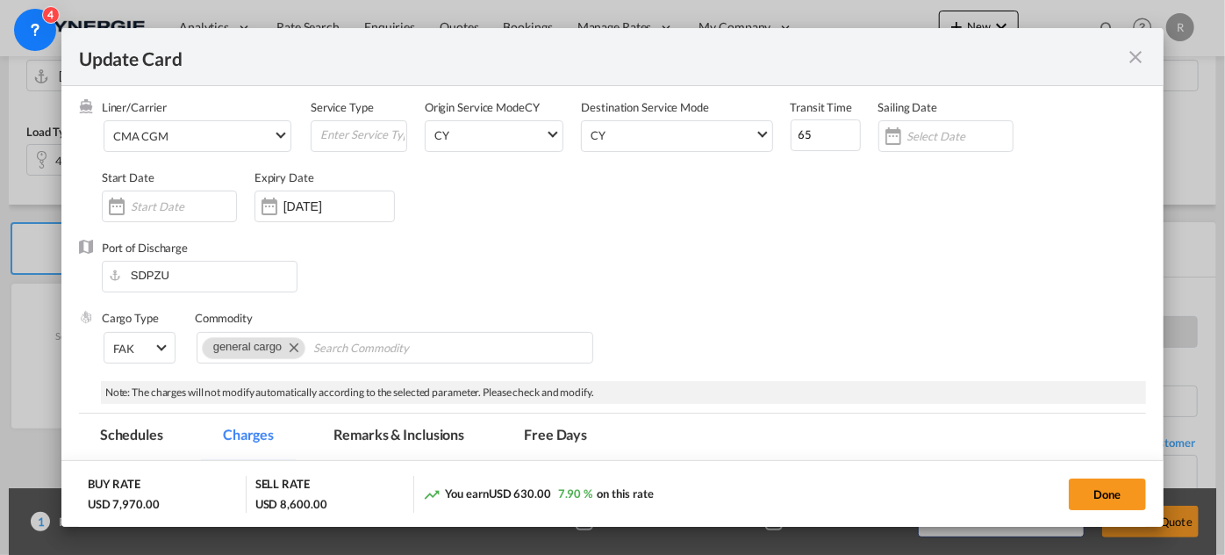
scroll to position [234, 0]
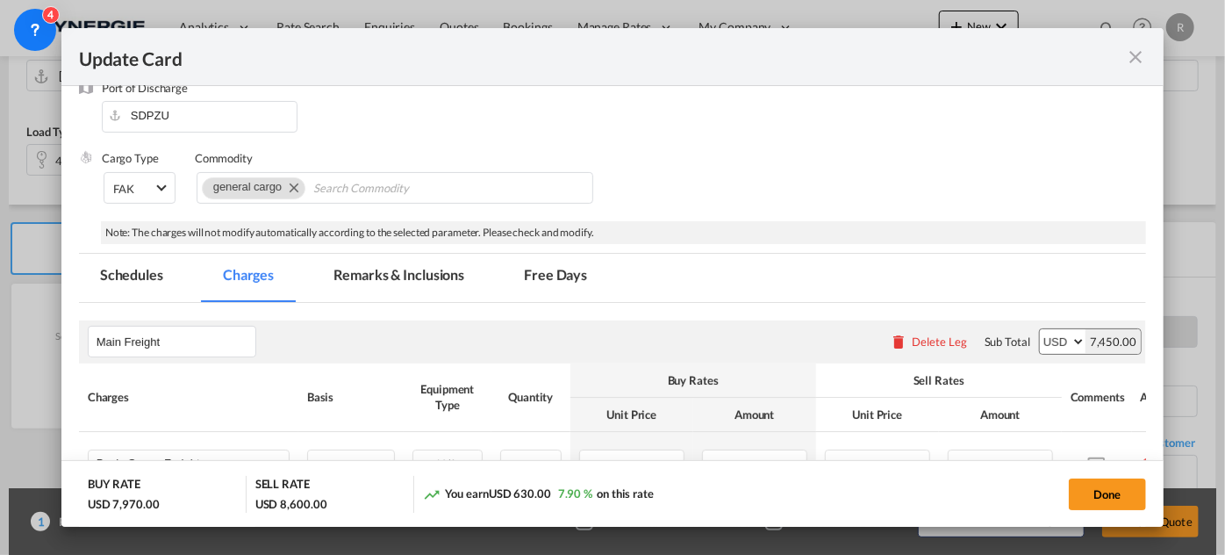
type input "925"
click at [402, 273] on md-tab-item "Remarks & Inclusions" at bounding box center [398, 278] width 173 height 48
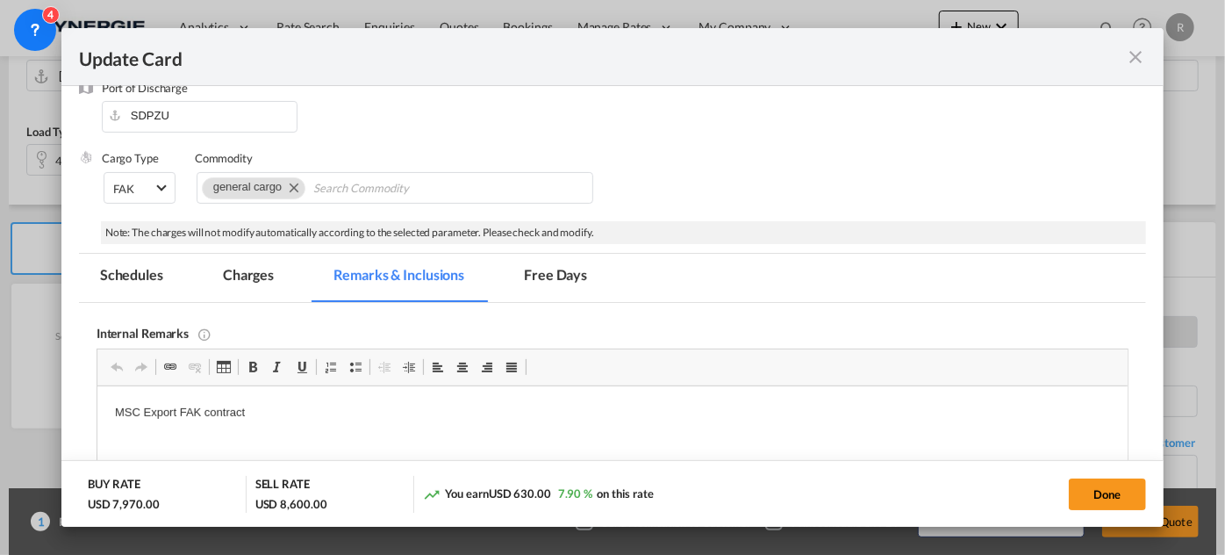
scroll to position [394, 0]
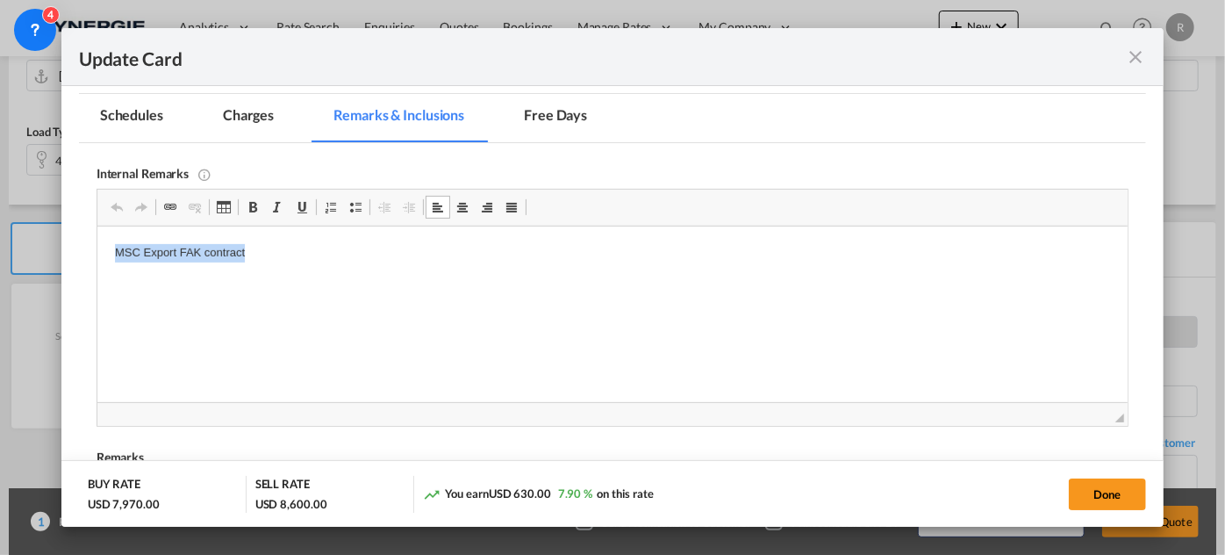
drag, startPoint x: 104, startPoint y: 248, endPoint x: 357, endPoint y: 271, distance: 254.7
click at [248, 271] on body "CMA quote QSYNS0000008 [PERSON_NAME] 1160cad" at bounding box center [611, 268] width 995 height 48
click at [274, 251] on p "CMA quote QSYNS0000008" at bounding box center [611, 253] width 995 height 18
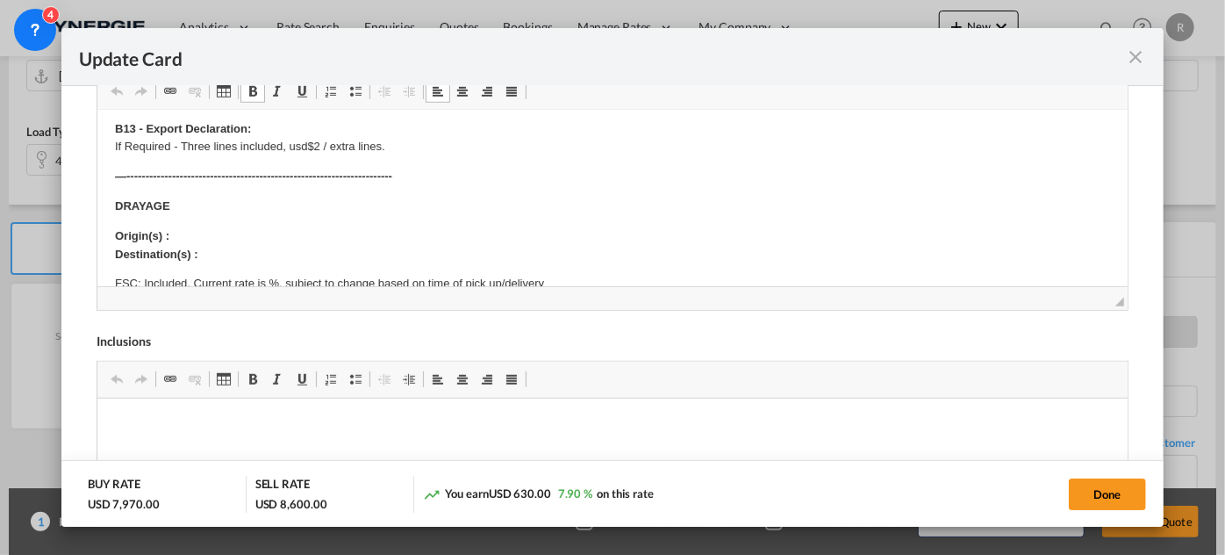
scroll to position [79, 0]
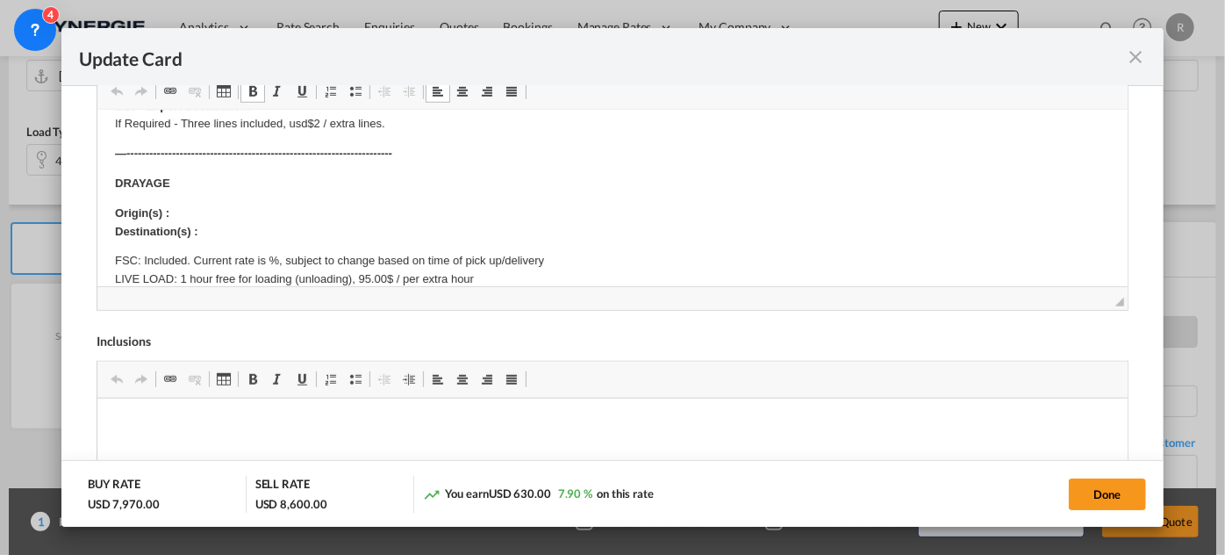
click at [204, 208] on p "Origin(s) : Destination(s) :" at bounding box center [611, 223] width 995 height 37
click at [224, 226] on p "Origin(s) : [GEOGRAPHIC_DATA] ON Destination(s) :" at bounding box center [611, 223] width 995 height 37
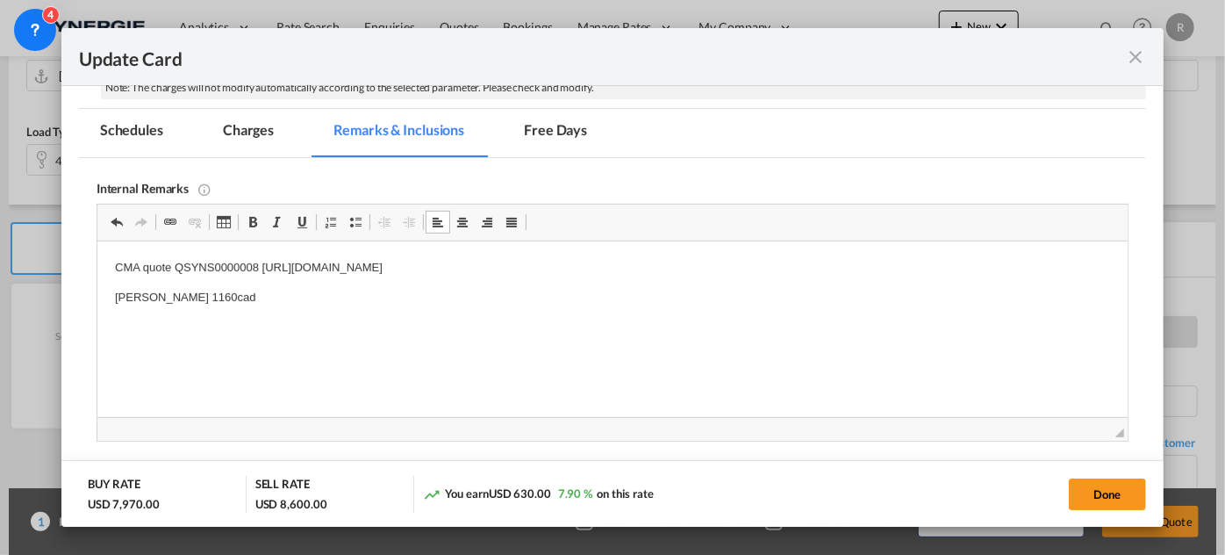
scroll to position [314, 0]
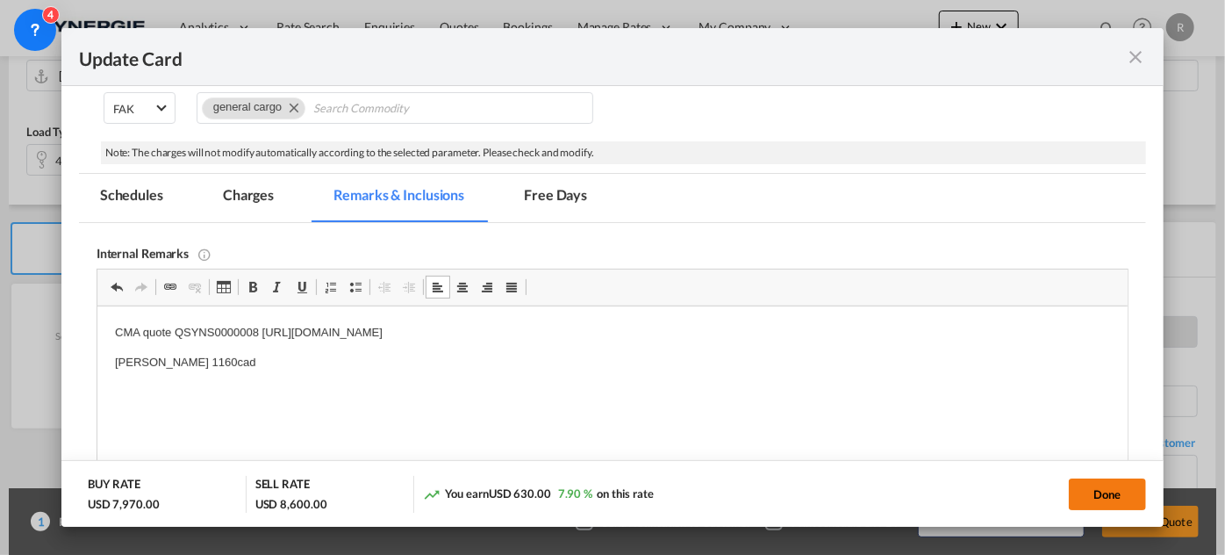
click at [1096, 496] on button "Done" at bounding box center [1107, 494] width 77 height 32
type input "[DATE]"
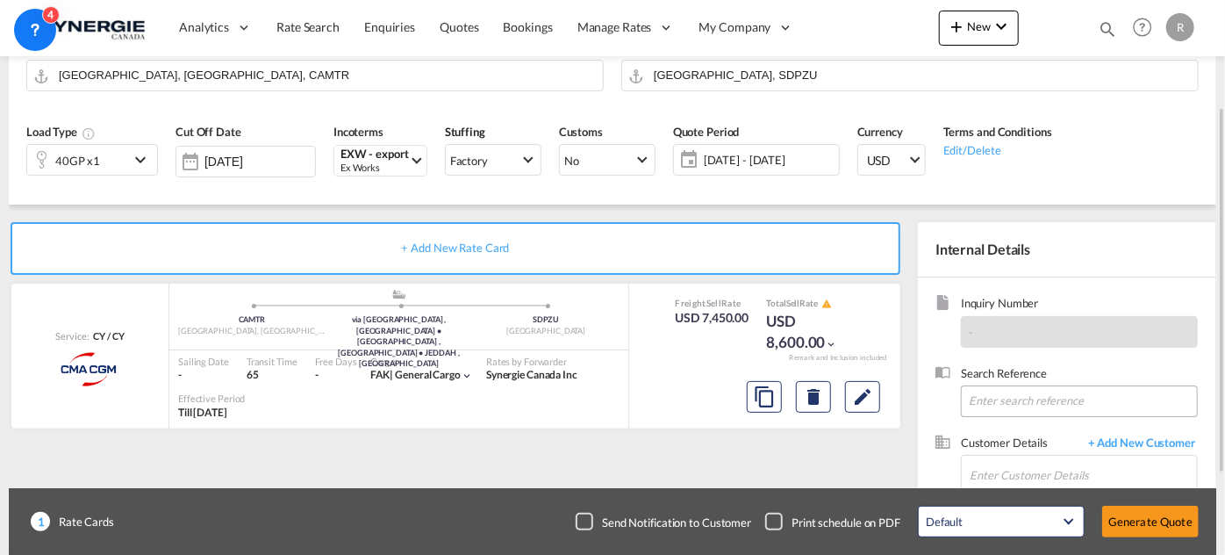
scroll to position [281, 0]
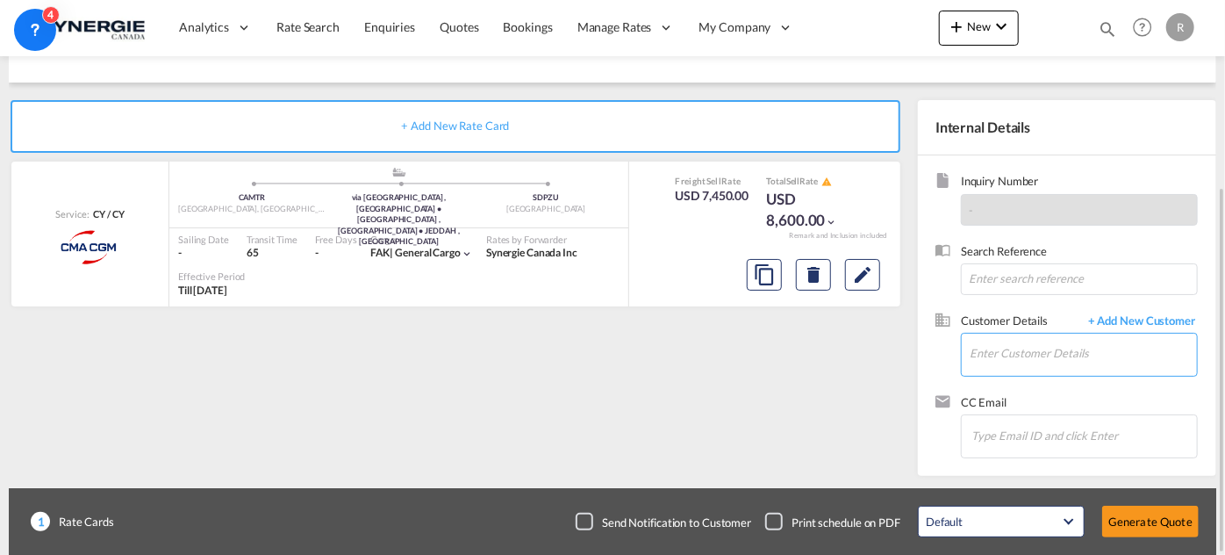
click at [1003, 343] on input "Enter Customer Details" at bounding box center [1083, 354] width 227 height 40
paste input "[EMAIL_ADDRESS][DOMAIN_NAME]"
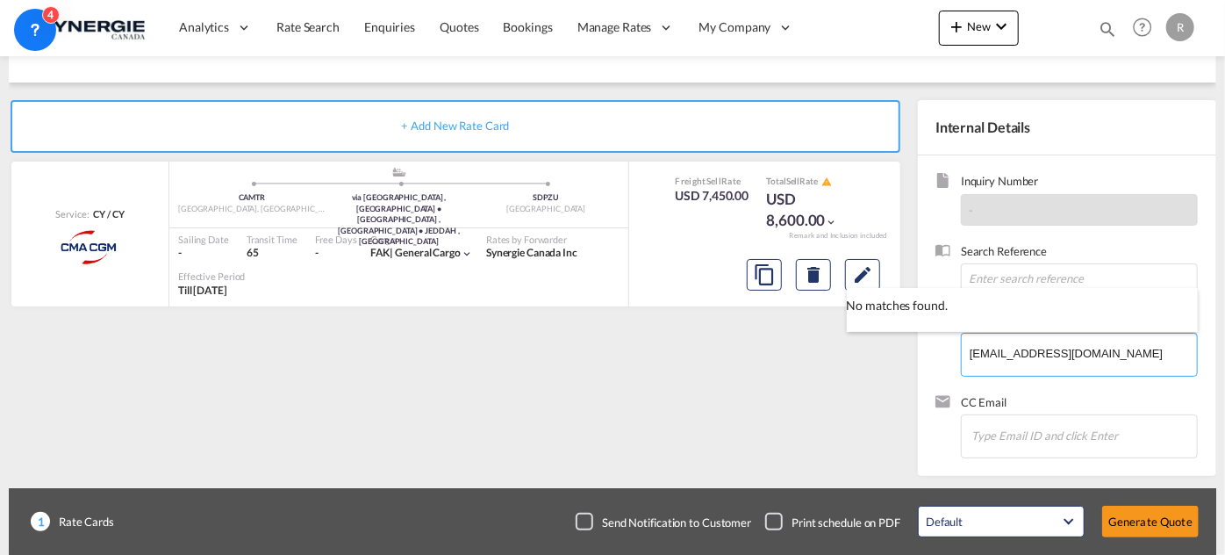
type input "[EMAIL_ADDRESS][DOMAIN_NAME]"
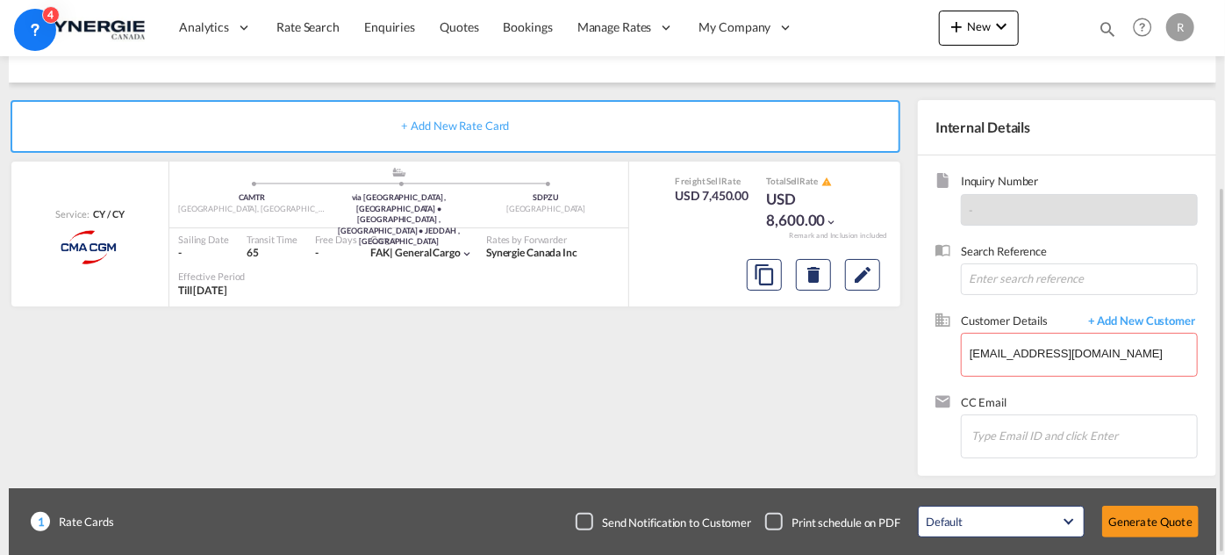
drag, startPoint x: 1110, startPoint y: 411, endPoint x: 1120, endPoint y: 388, distance: 25.1
click at [1145, 315] on span "+ Add New Customer" at bounding box center [1139, 322] width 119 height 20
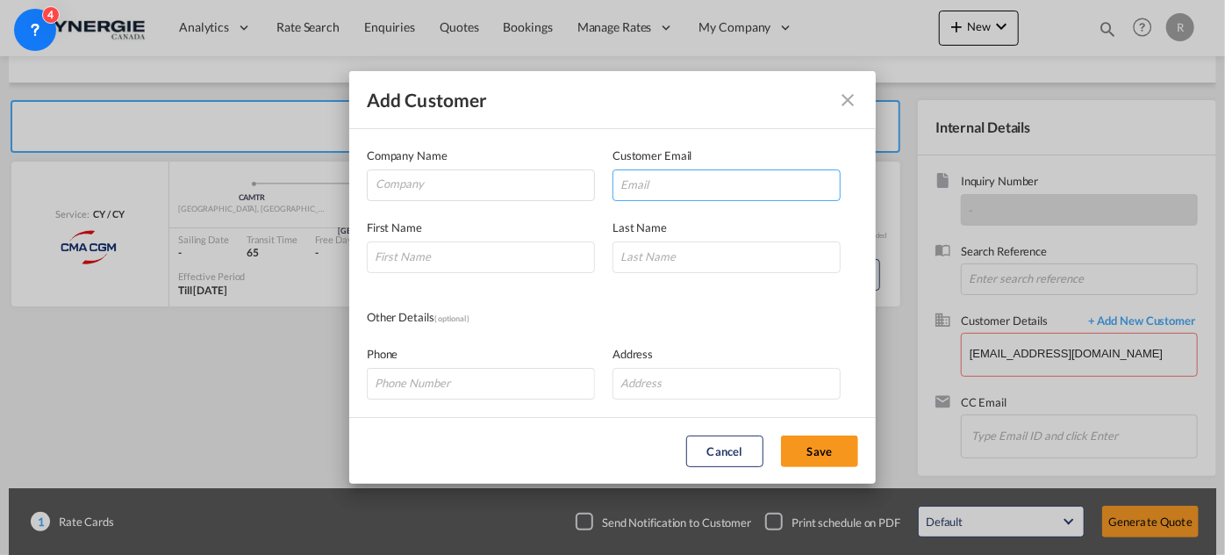
click at [715, 175] on input "Add Customer Company ..." at bounding box center [727, 185] width 228 height 32
paste input "[EMAIL_ADDRESS][DOMAIN_NAME]"
type input "[EMAIL_ADDRESS][DOMAIN_NAME]"
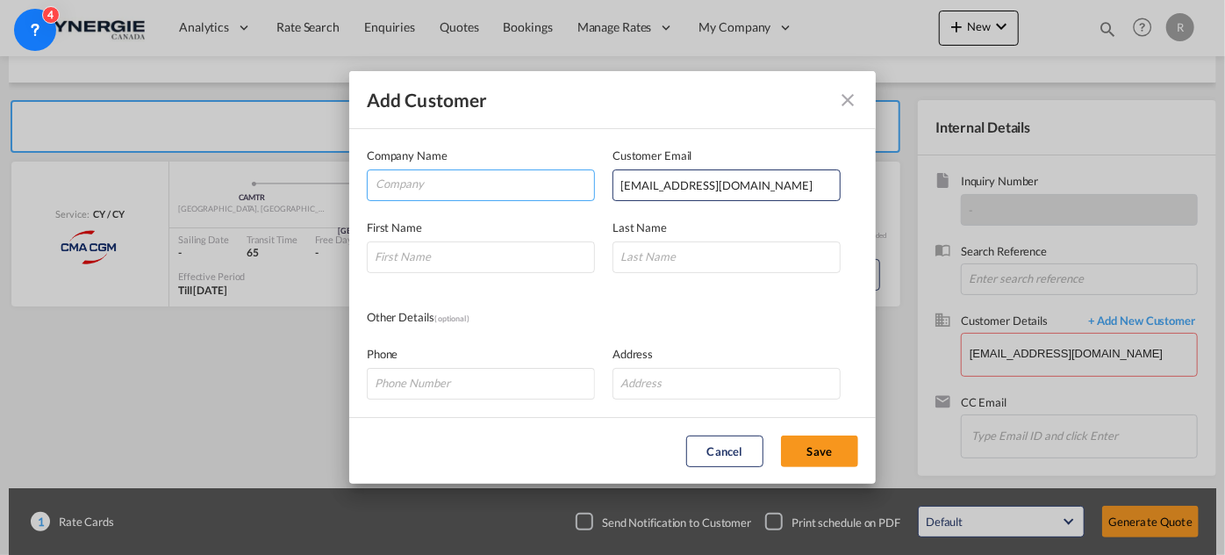
click at [506, 185] on input "Company" at bounding box center [485, 183] width 219 height 26
type input "ANC"
click at [443, 248] on input "Add Customer Company ..." at bounding box center [481, 257] width 228 height 32
type input "Ammar"
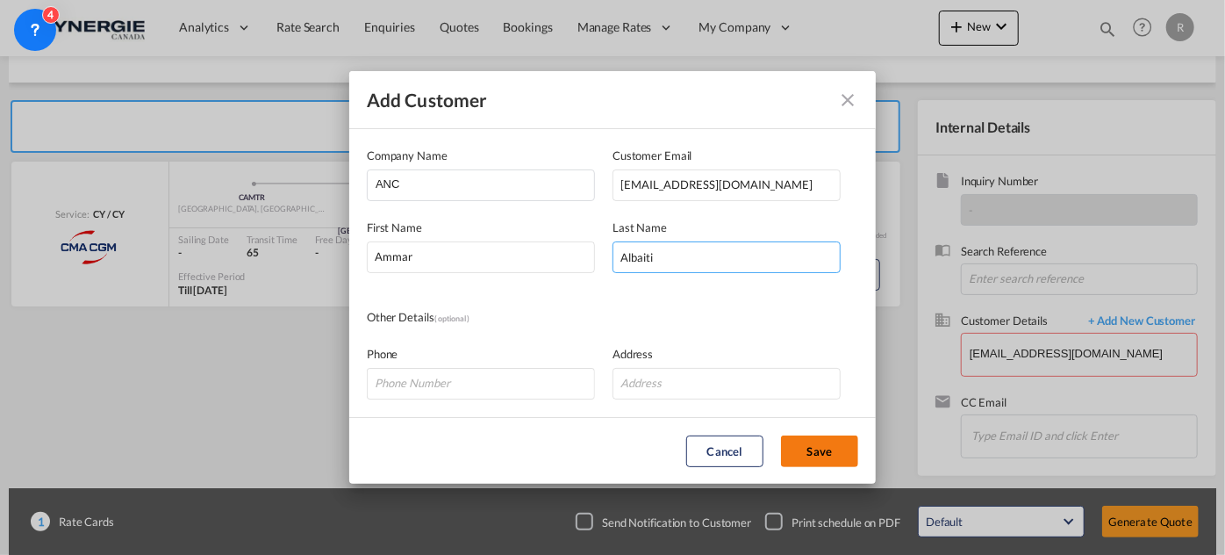
type input "Albaiti"
click at [823, 455] on button "Save" at bounding box center [819, 451] width 77 height 32
type input "ANC, [PERSON_NAME], [EMAIL_ADDRESS][DOMAIN_NAME]"
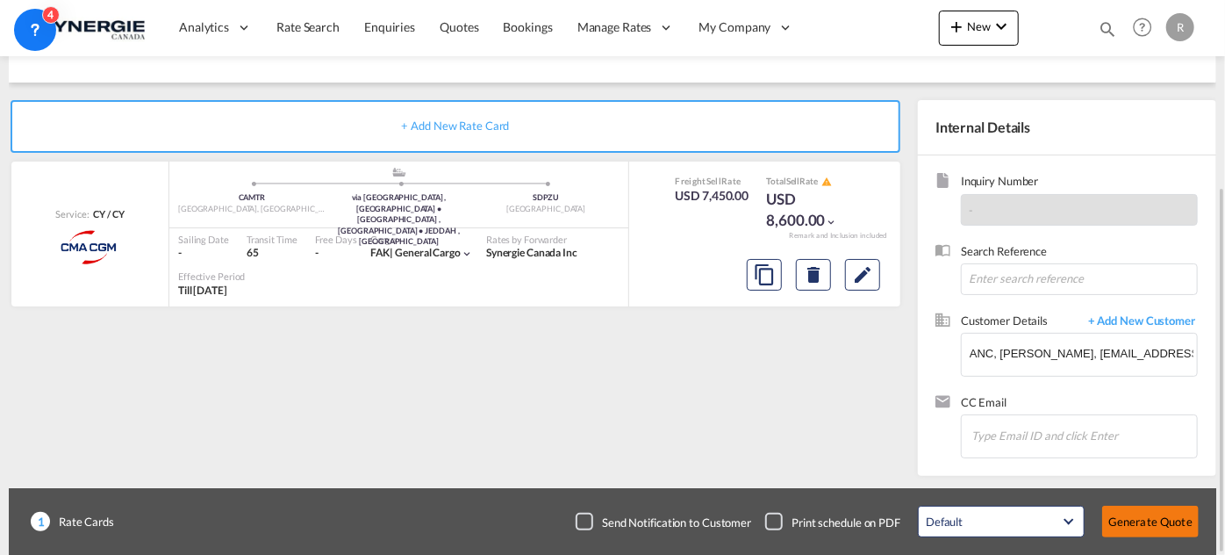
click at [1173, 532] on button "Generate Quote" at bounding box center [1150, 522] width 97 height 32
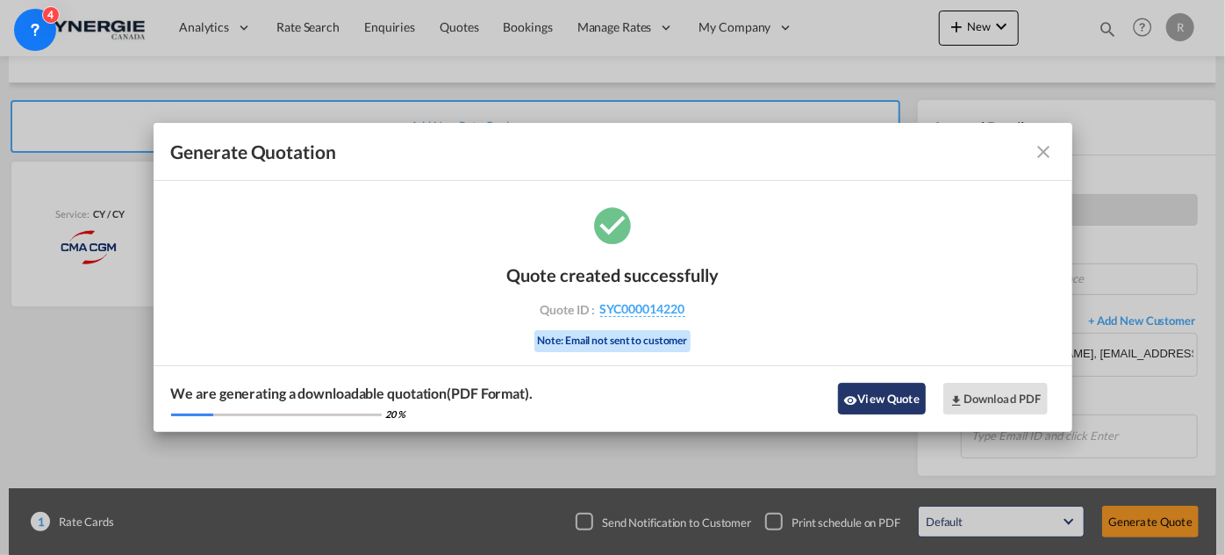
click at [913, 406] on button "View Quote" at bounding box center [882, 399] width 88 height 32
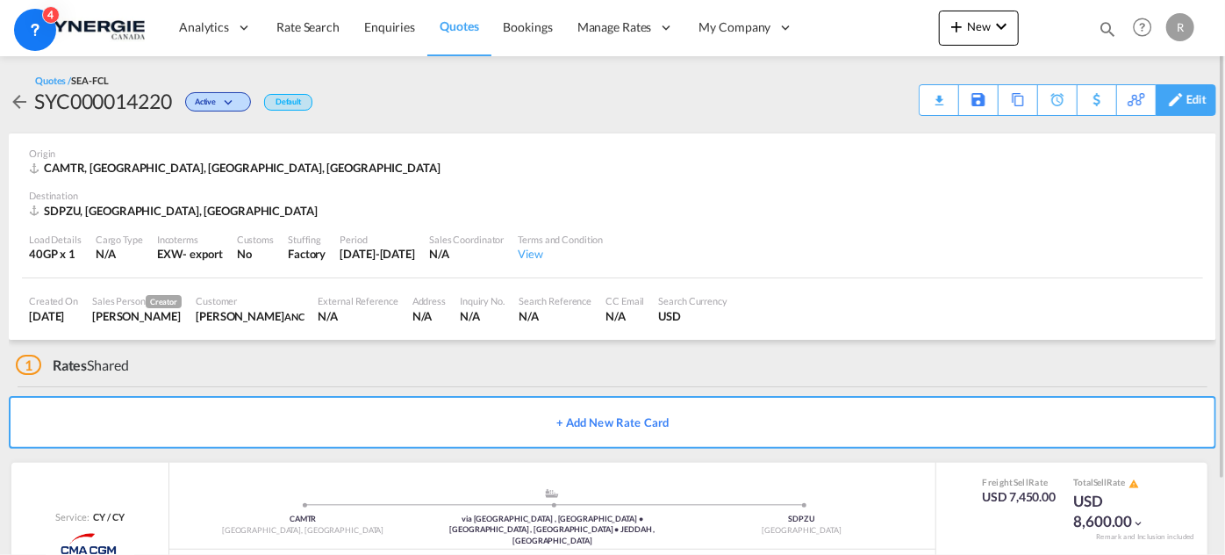
click at [1196, 102] on div "Edit" at bounding box center [1197, 100] width 20 height 30
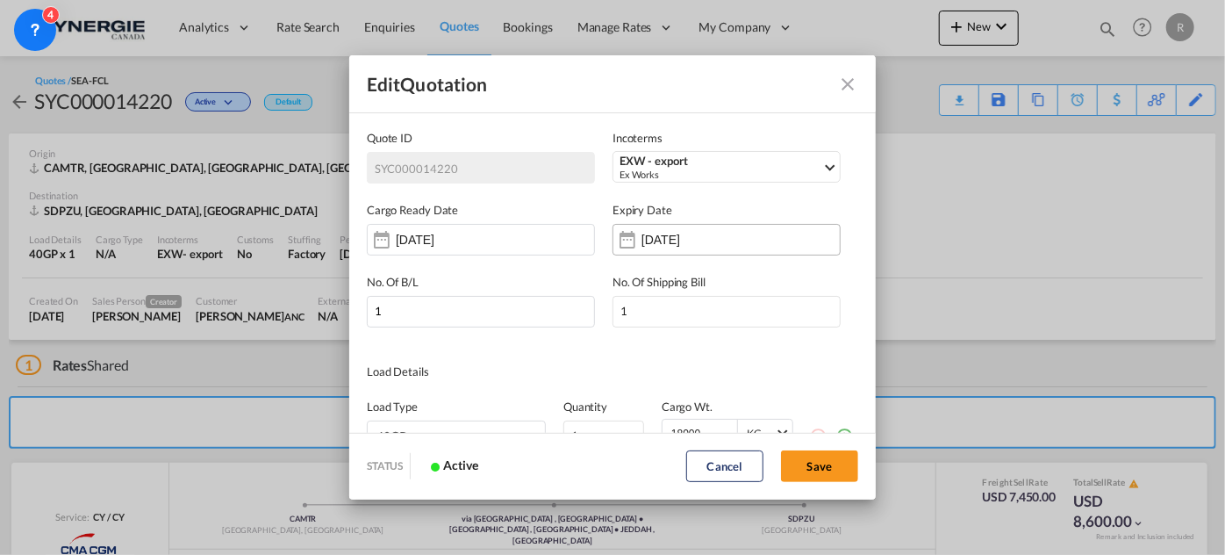
click at [662, 233] on input "[DATE]" at bounding box center [697, 240] width 111 height 14
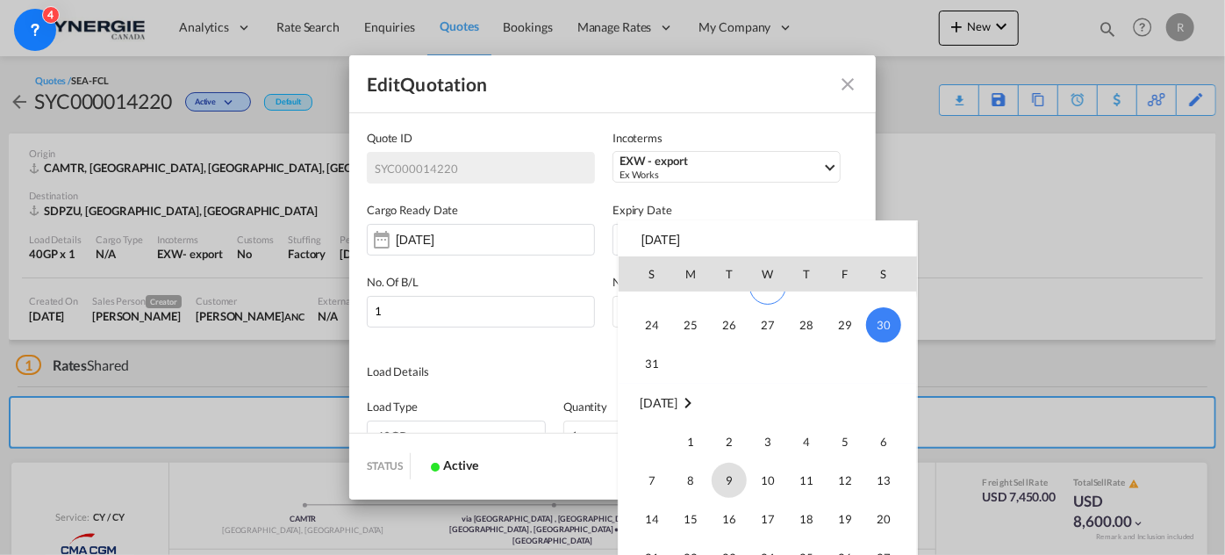
scroll to position [159, 0]
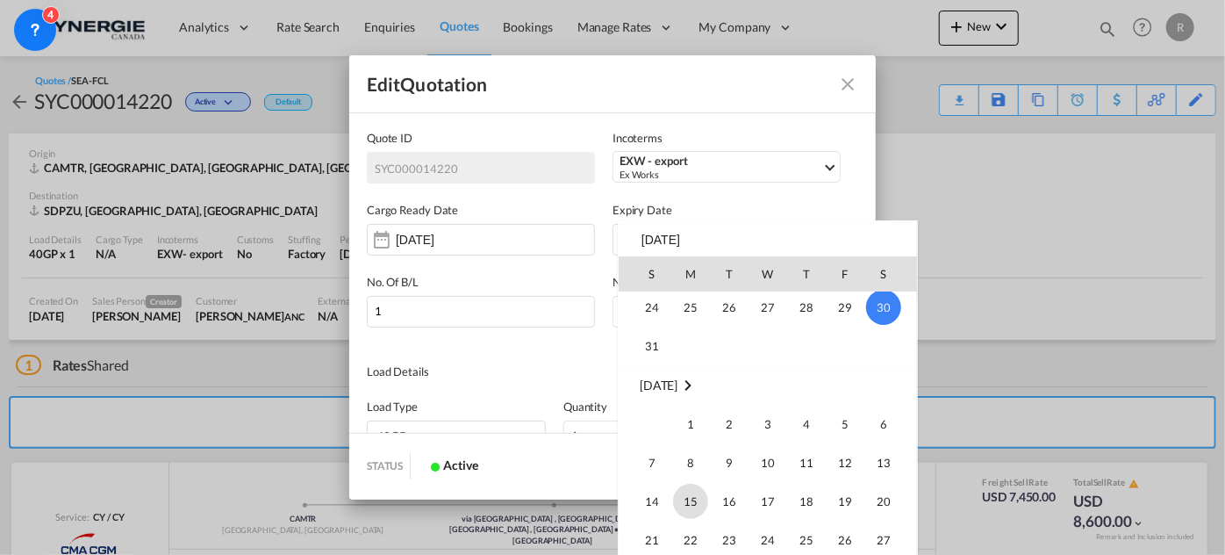
click at [682, 498] on span "15" at bounding box center [690, 501] width 35 height 35
type input "[DATE]"
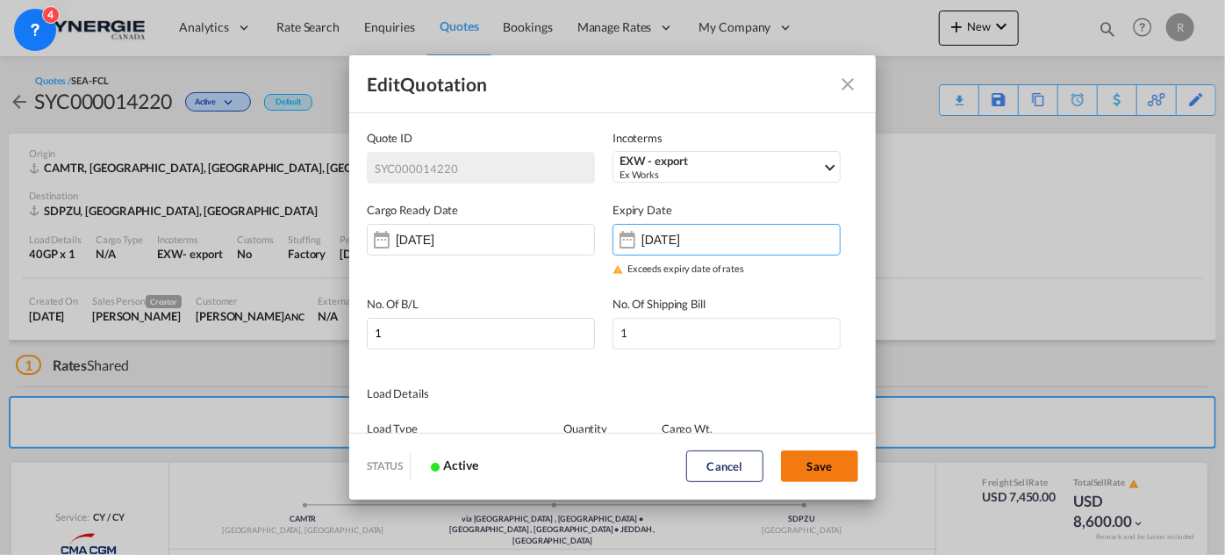
click at [818, 467] on button "Save" at bounding box center [819, 466] width 77 height 32
type input "[DATE]"
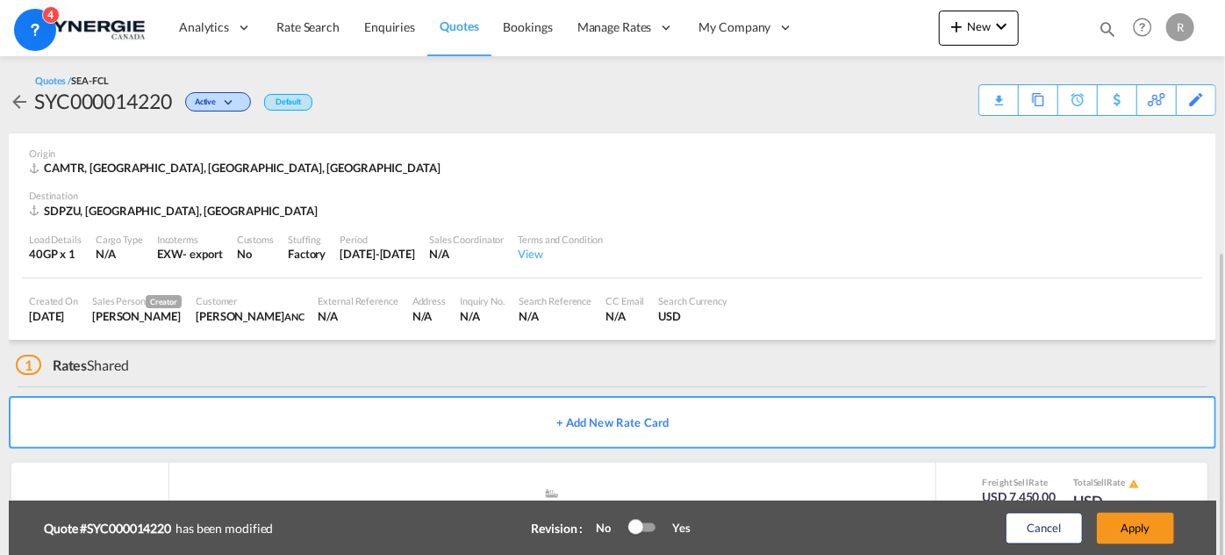
scroll to position [140, 0]
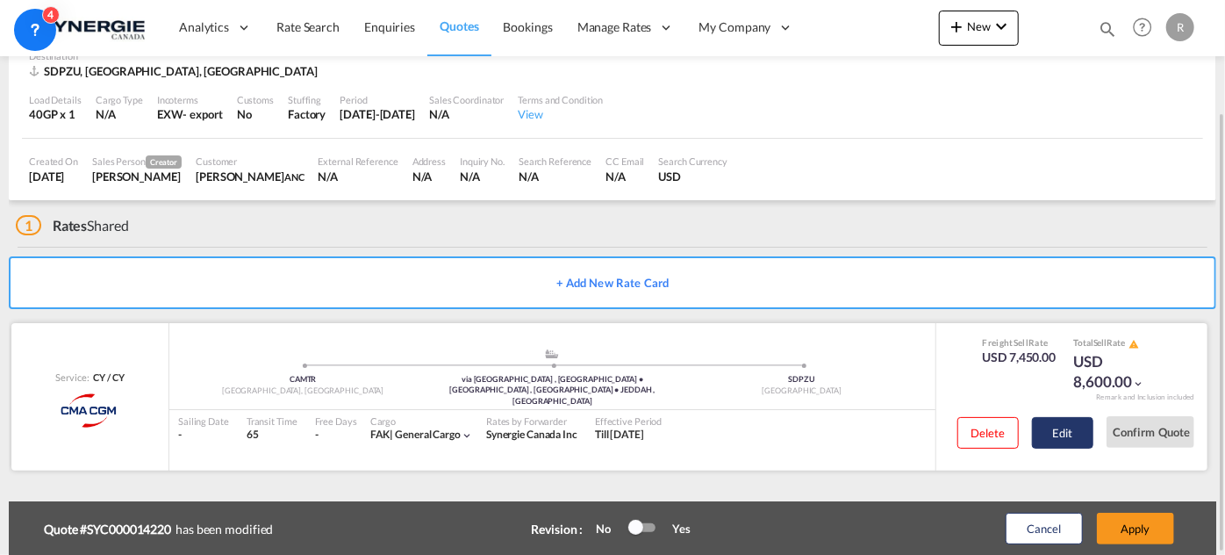
click at [1063, 432] on button "Edit" at bounding box center [1062, 433] width 61 height 32
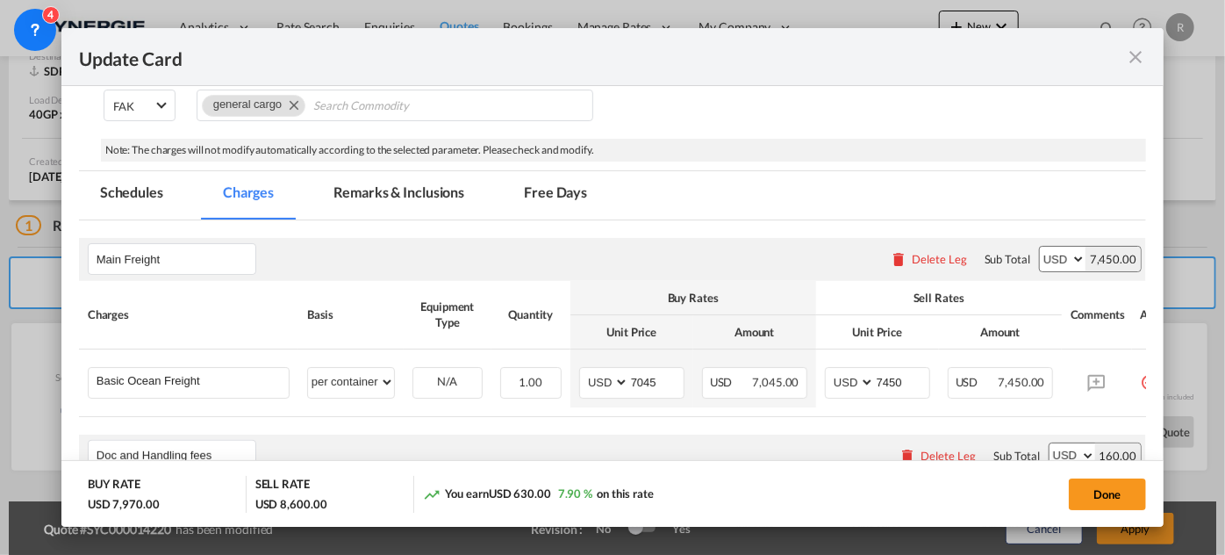
scroll to position [399, 0]
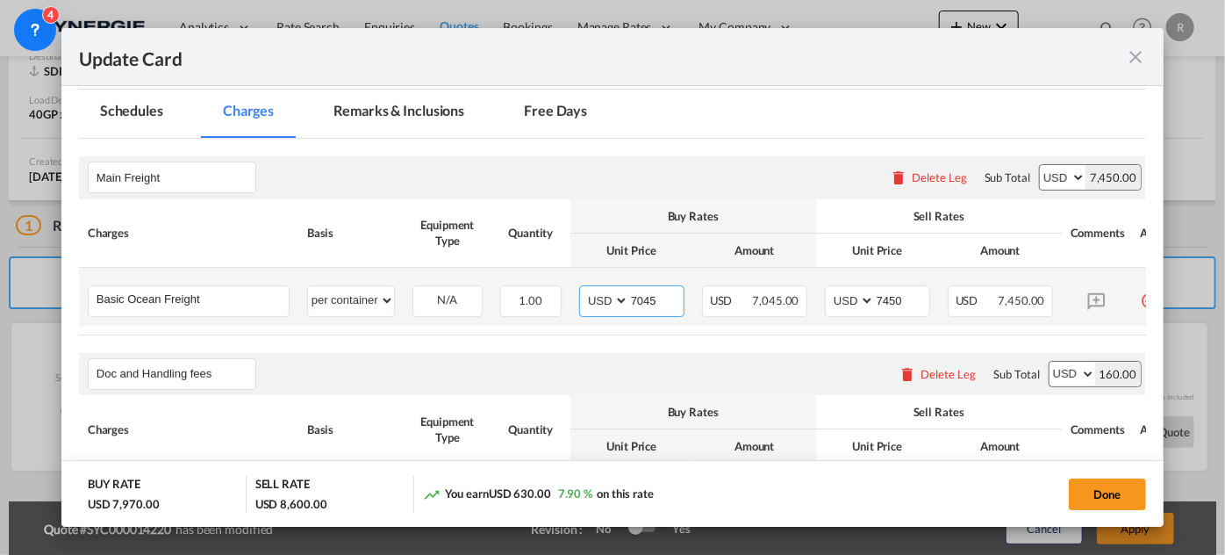
drag, startPoint x: 662, startPoint y: 303, endPoint x: 578, endPoint y: 286, distance: 85.9
click at [578, 286] on td "AED AFN ALL AMD ANG AOA ARS AUD AWG AZN BAM BBD BDT BGN BHD BIF BMD BND BOB BRL…" at bounding box center [632, 297] width 123 height 58
type input "7241"
click at [881, 294] on input "7450" at bounding box center [902, 299] width 54 height 26
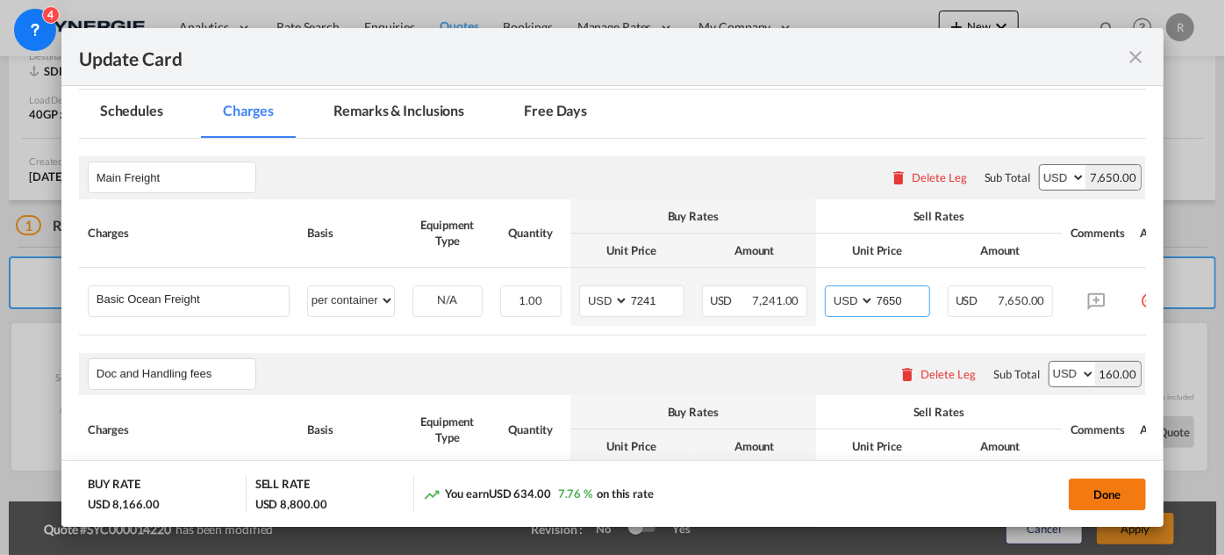
type input "7650"
click at [1104, 486] on button "Done" at bounding box center [1107, 494] width 77 height 32
type input "[DATE]"
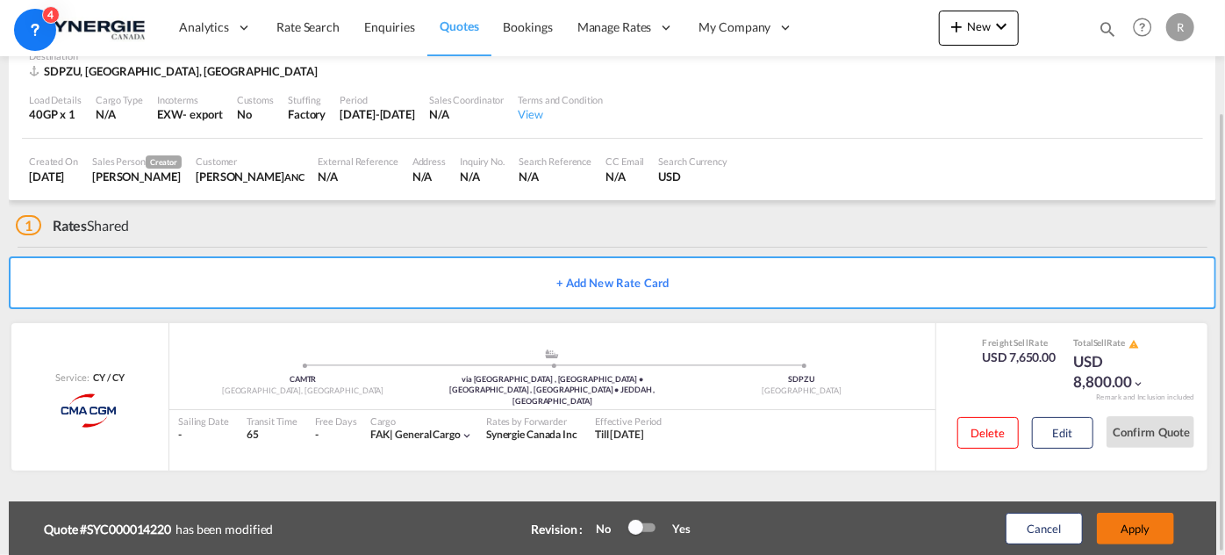
click at [1147, 531] on button "Apply" at bounding box center [1135, 529] width 77 height 32
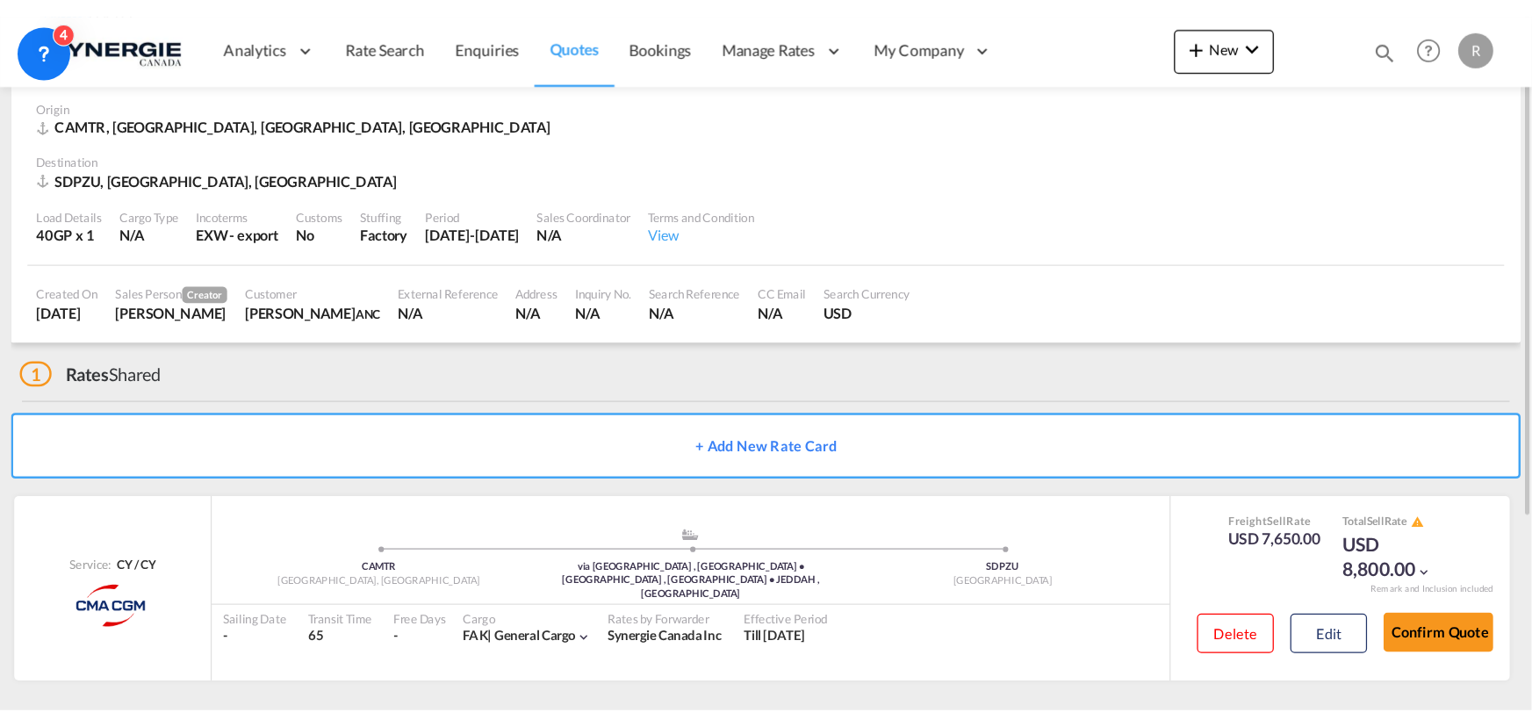
scroll to position [0, 0]
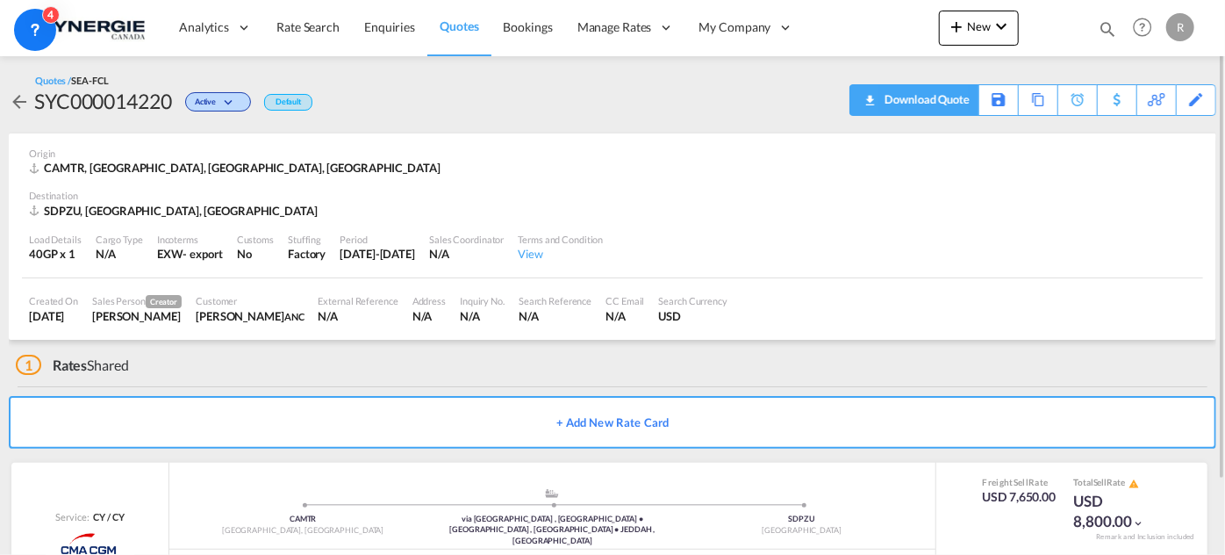
click at [953, 92] on div "Download Quote" at bounding box center [925, 99] width 90 height 28
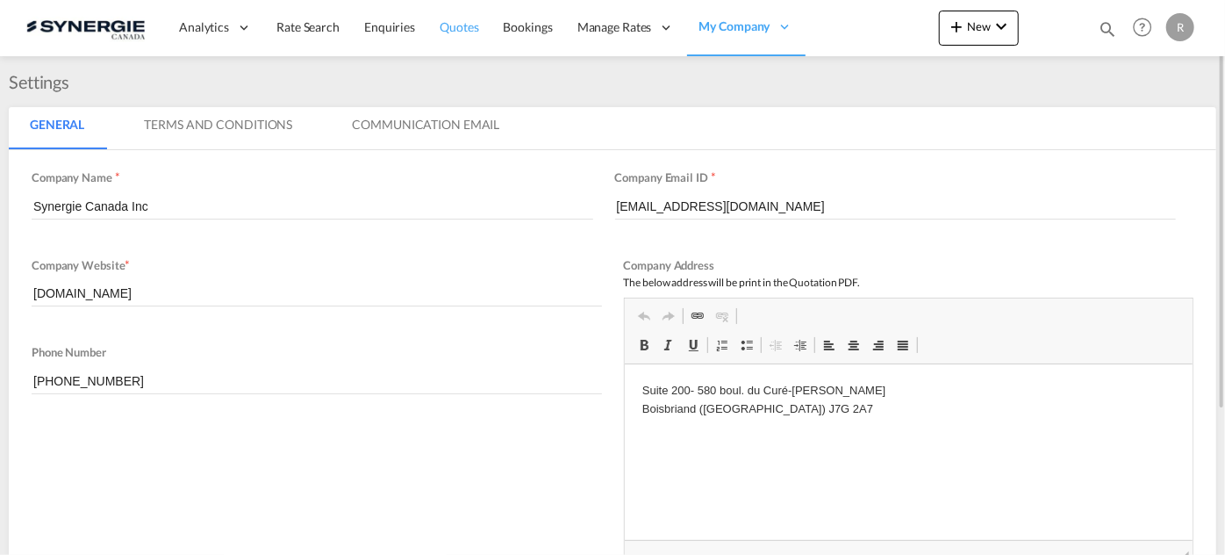
click at [458, 27] on span "Quotes" at bounding box center [459, 26] width 39 height 15
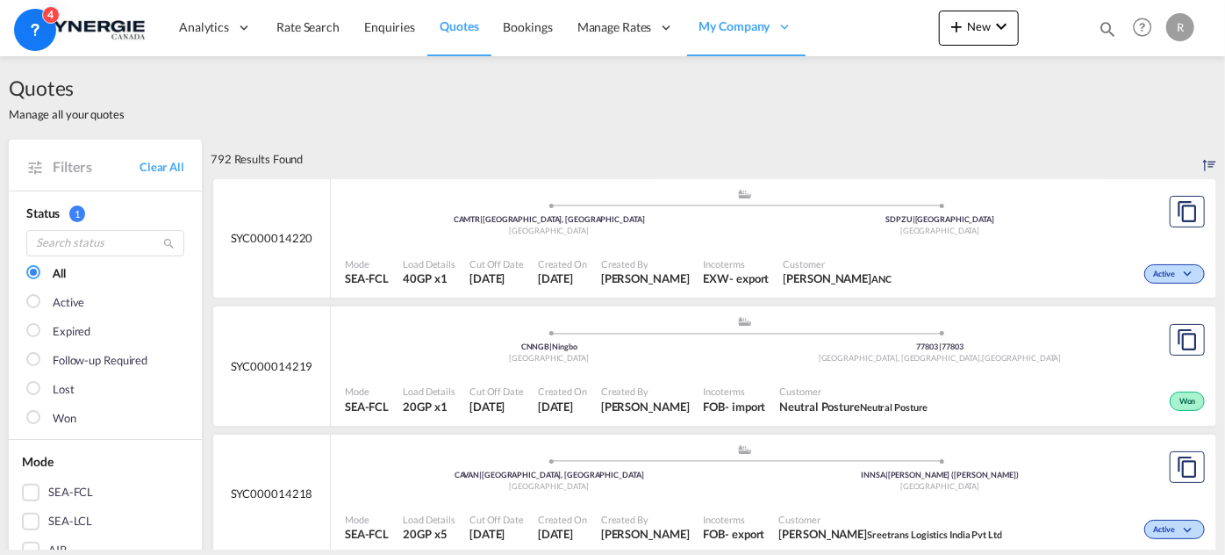
click at [920, 251] on div "Active" at bounding box center [1054, 272] width 311 height 44
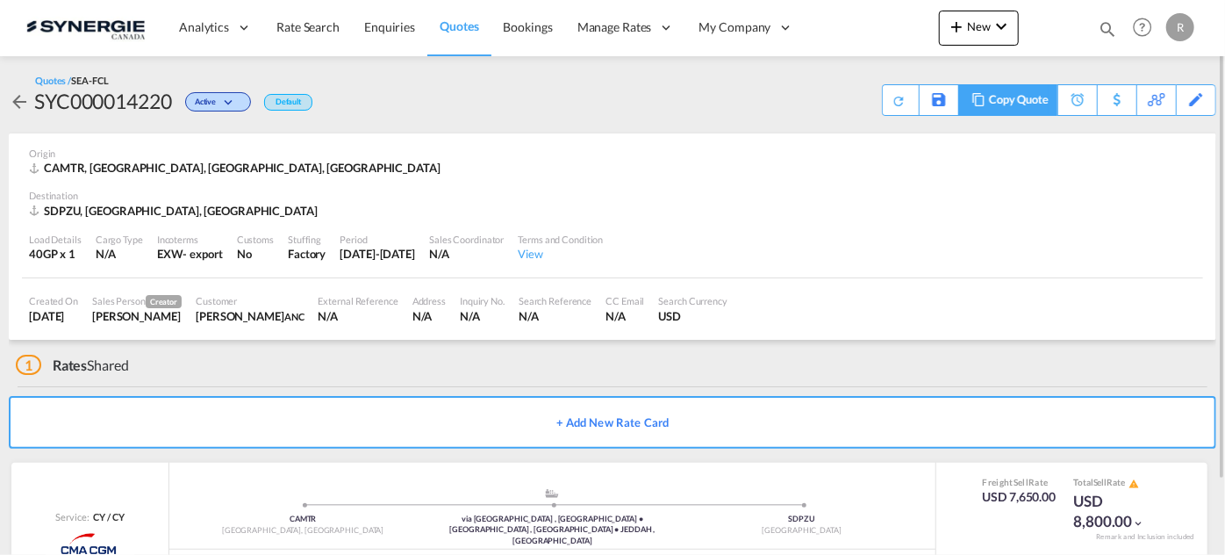
click at [1041, 103] on div "Copy Quote" at bounding box center [1019, 100] width 60 height 30
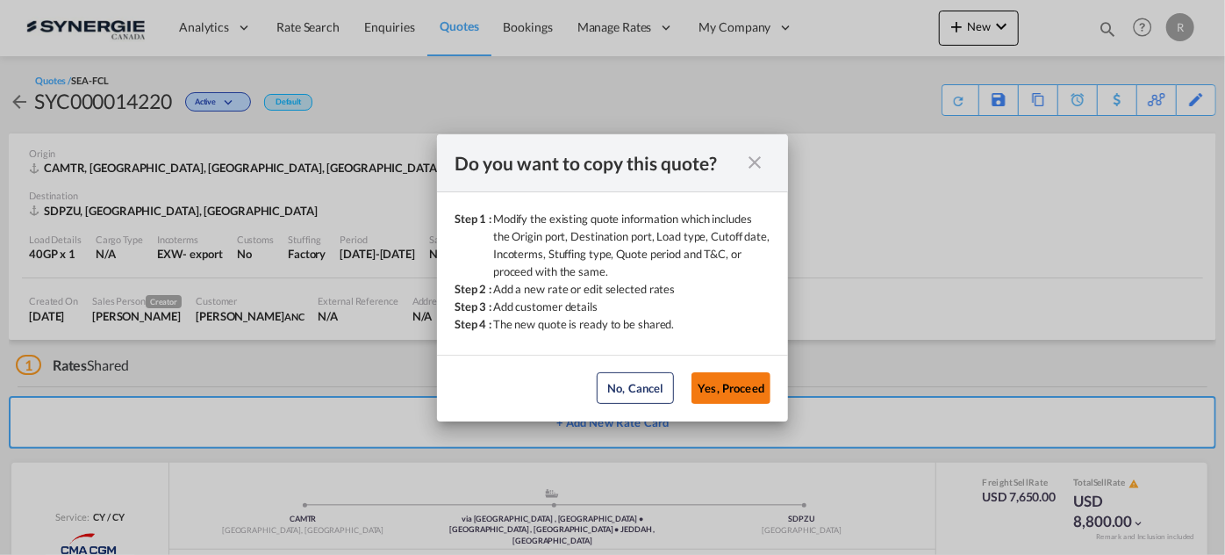
click at [730, 385] on button "Yes, Proceed" at bounding box center [731, 388] width 79 height 32
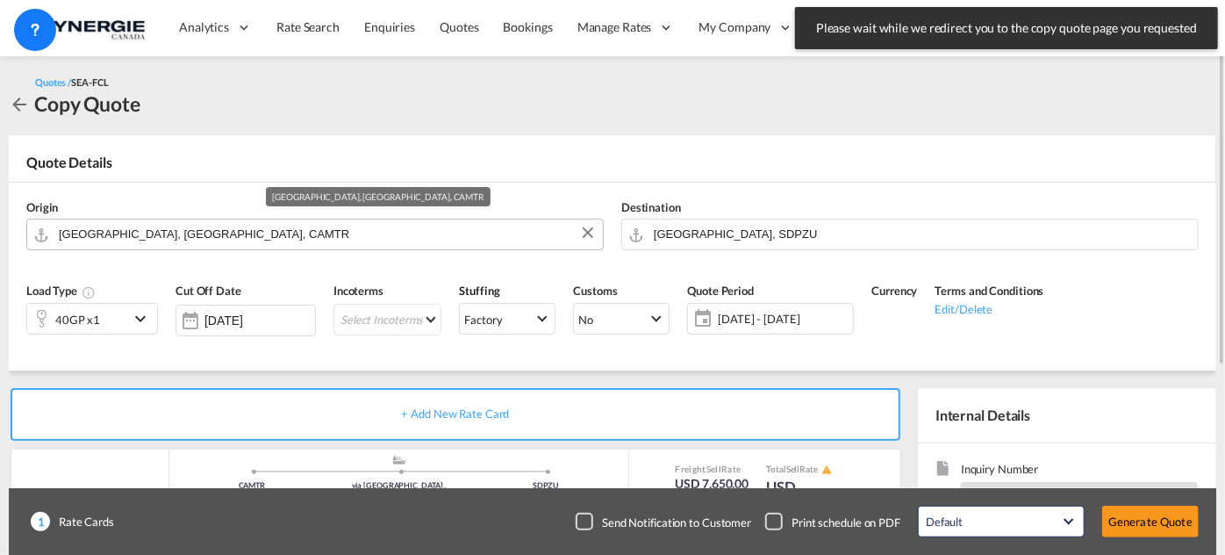
click at [455, 233] on input "[GEOGRAPHIC_DATA], [GEOGRAPHIC_DATA], CAMTR" at bounding box center [326, 234] width 535 height 31
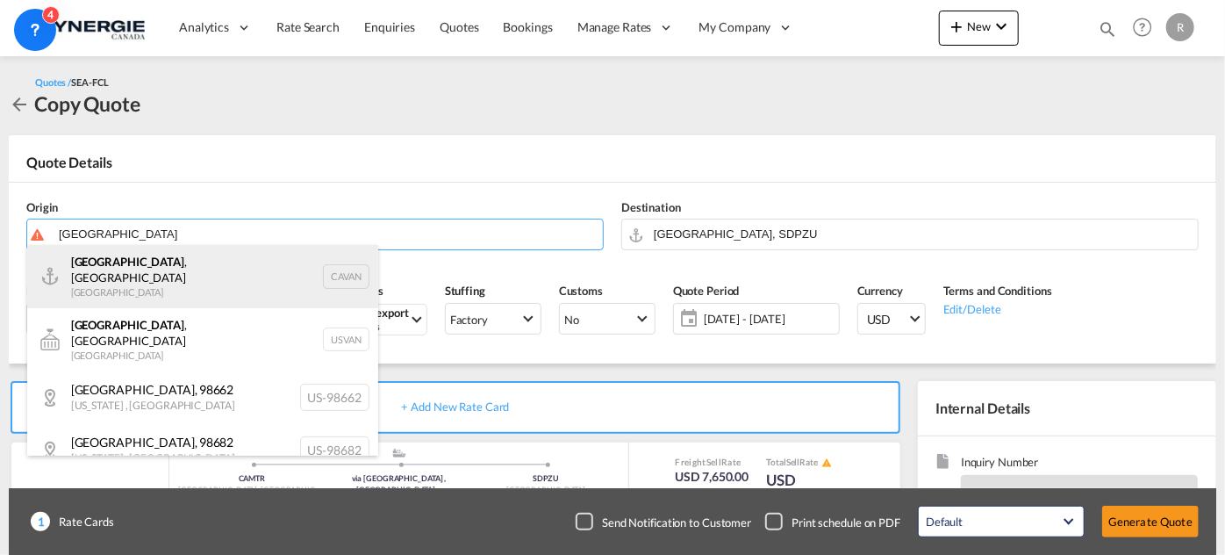
click at [116, 273] on div "[GEOGRAPHIC_DATA] , [GEOGRAPHIC_DATA] [GEOGRAPHIC_DATA] CAVAN" at bounding box center [202, 276] width 351 height 63
type input "[GEOGRAPHIC_DATA], [GEOGRAPHIC_DATA], CAVAN"
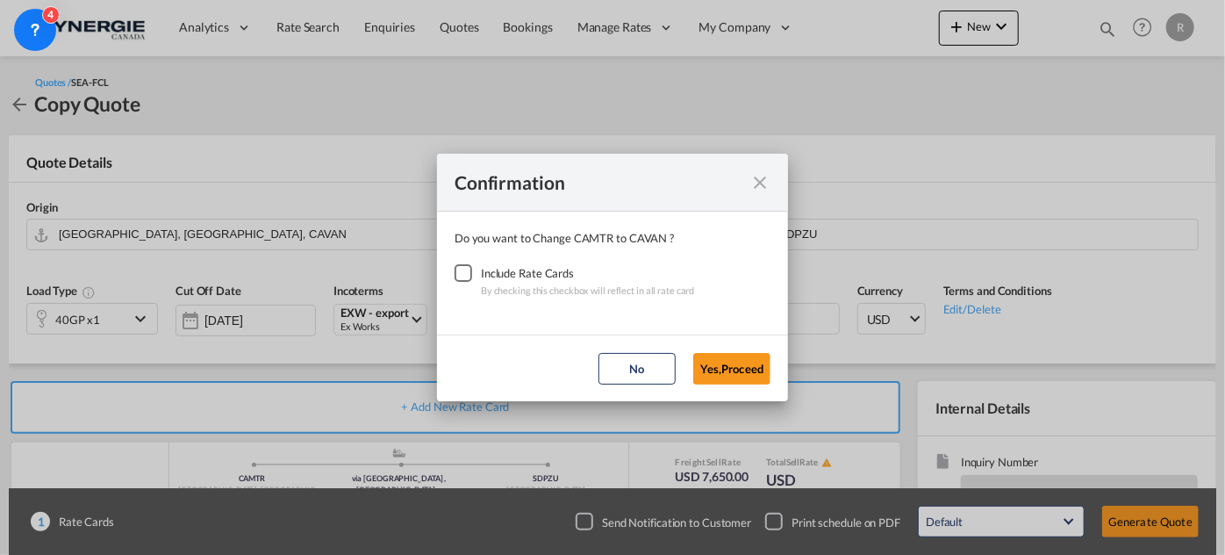
click at [455, 273] on div "Checkbox No Ink" at bounding box center [464, 273] width 18 height 18
click at [725, 368] on button "Yes,Proceed" at bounding box center [731, 369] width 77 height 32
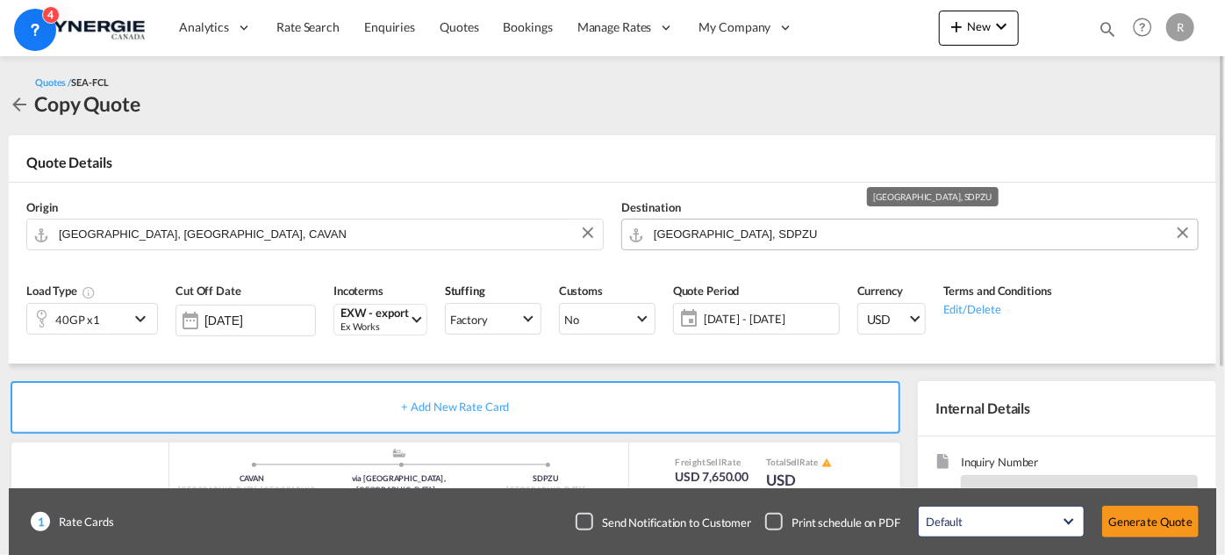
click at [794, 229] on input "[GEOGRAPHIC_DATA], SDPZU" at bounding box center [921, 234] width 535 height 31
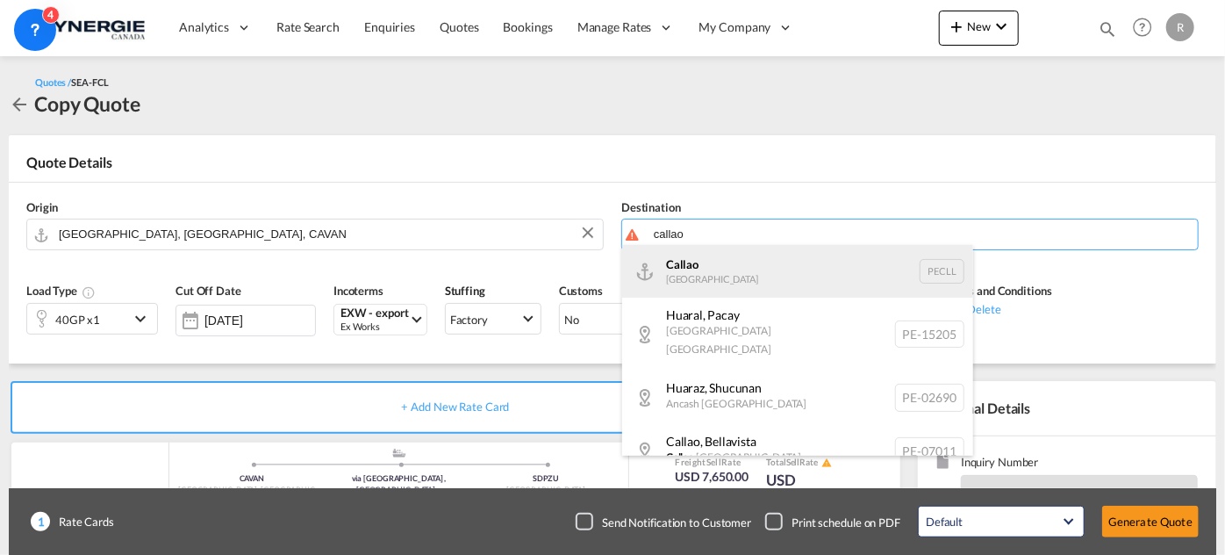
click at [717, 277] on div "Callao [GEOGRAPHIC_DATA] PECLL" at bounding box center [797, 271] width 351 height 53
type input "Callao, PECLL"
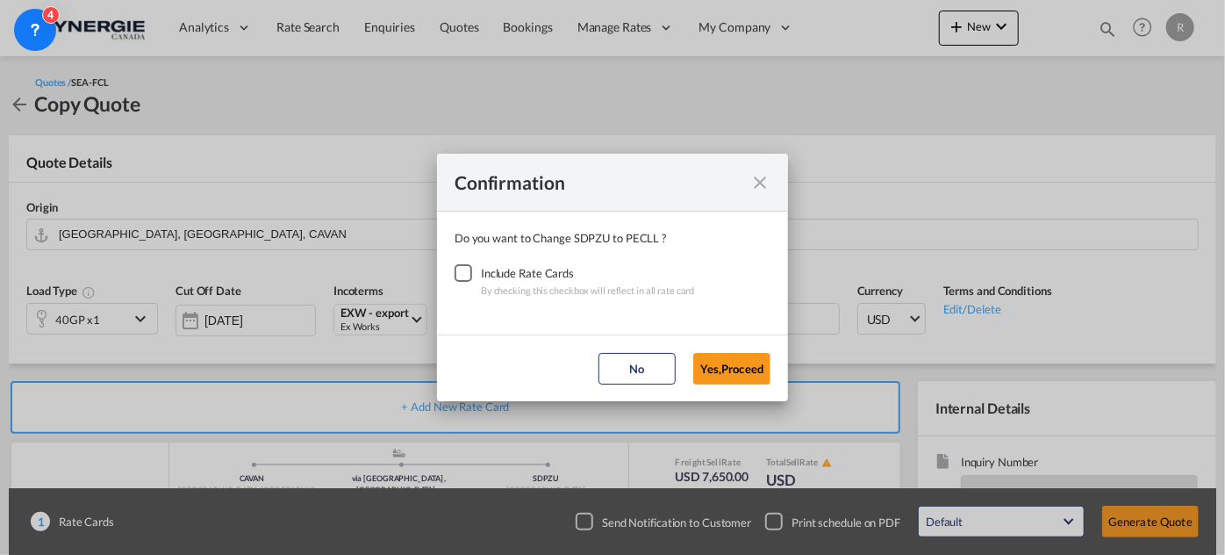
click at [465, 272] on div "Checkbox No Ink" at bounding box center [464, 273] width 18 height 18
click at [714, 362] on button "Yes,Proceed" at bounding box center [731, 369] width 77 height 32
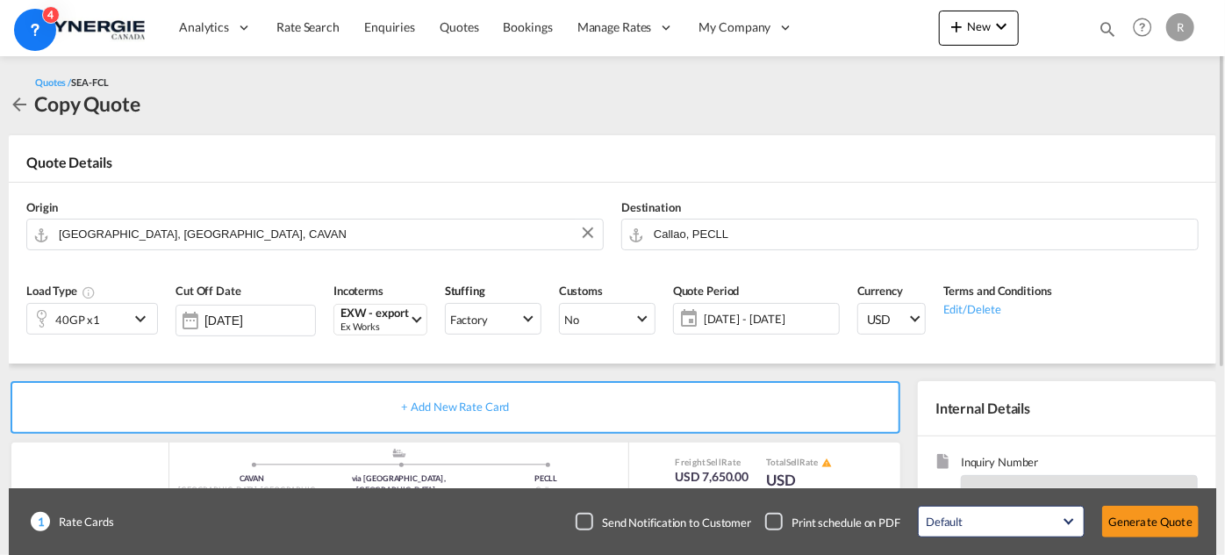
click at [99, 317] on div "40GP x1" at bounding box center [78, 319] width 102 height 30
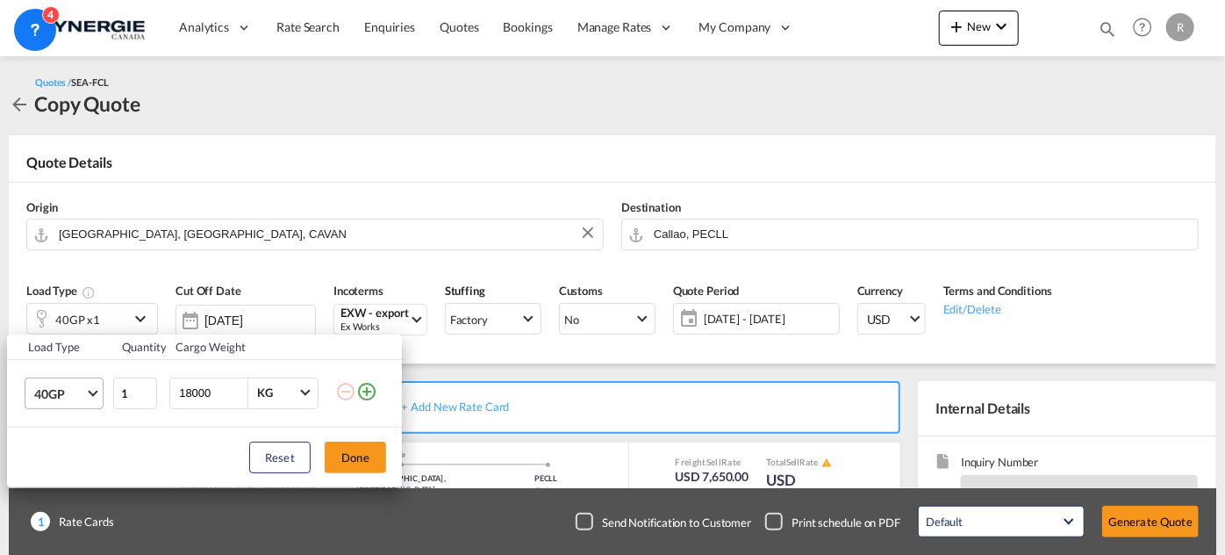
click at [68, 390] on span "40GP" at bounding box center [59, 394] width 51 height 18
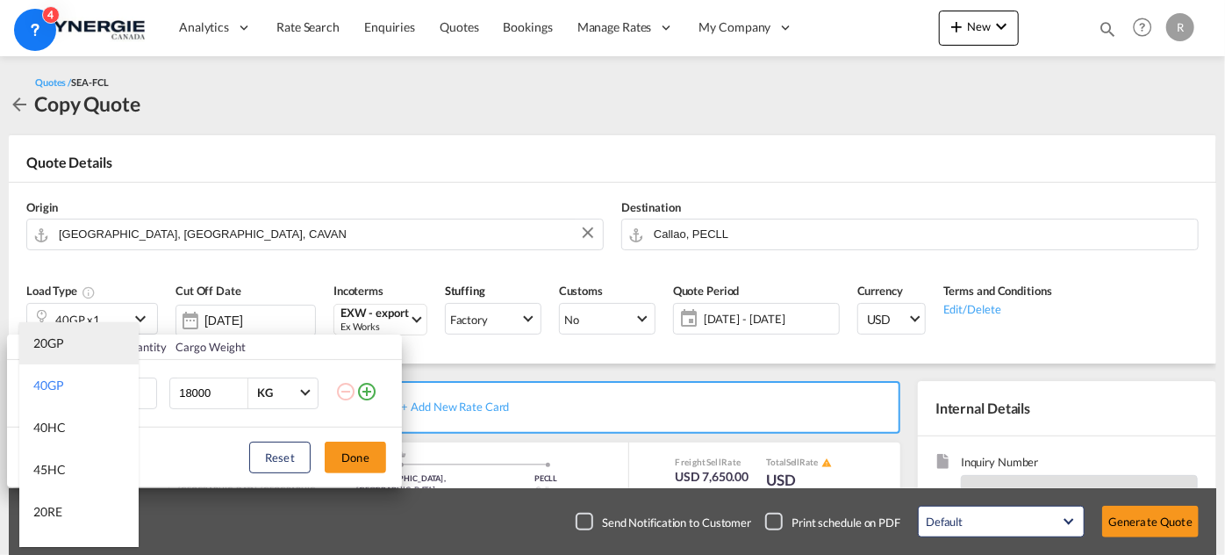
click at [50, 334] on div "20GP" at bounding box center [48, 343] width 31 height 18
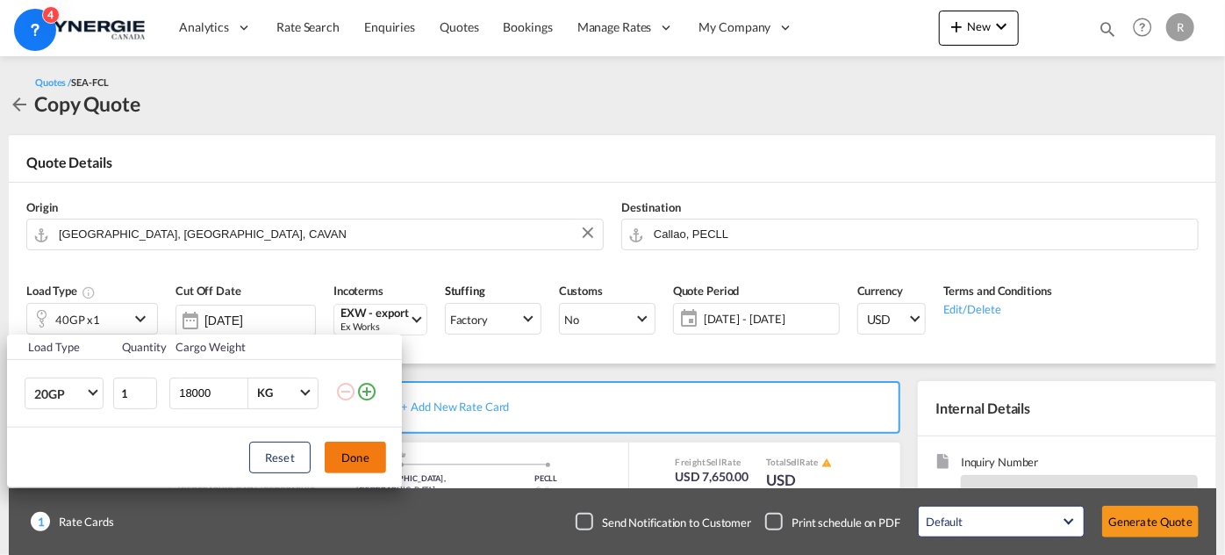
click at [363, 455] on button "Done" at bounding box center [355, 458] width 61 height 32
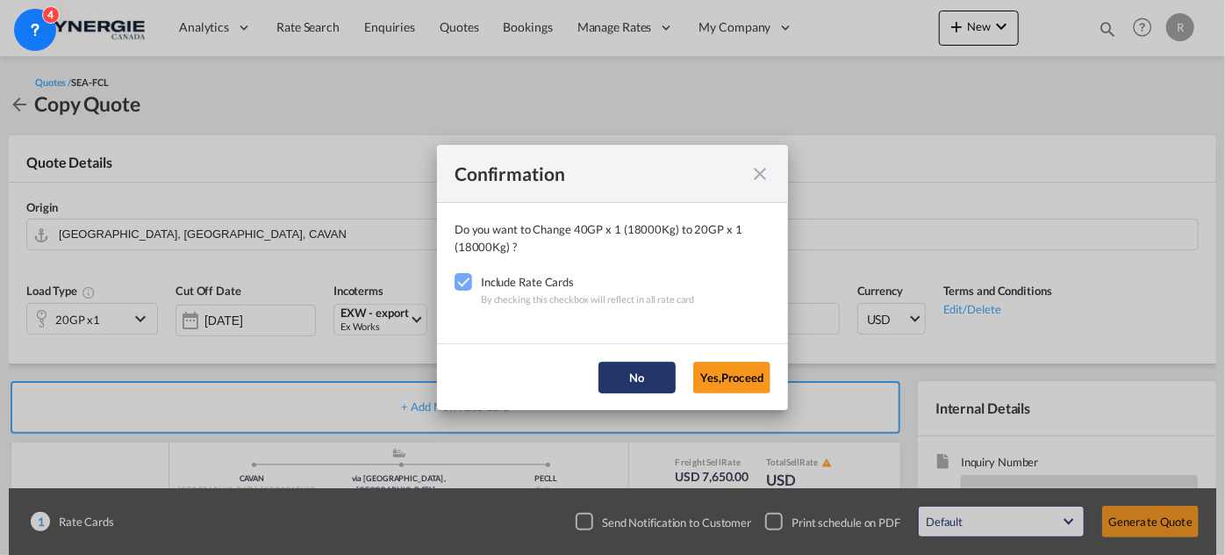
drag, startPoint x: 729, startPoint y: 378, endPoint x: 661, endPoint y: 377, distance: 67.6
click at [729, 377] on button "Yes,Proceed" at bounding box center [731, 378] width 77 height 32
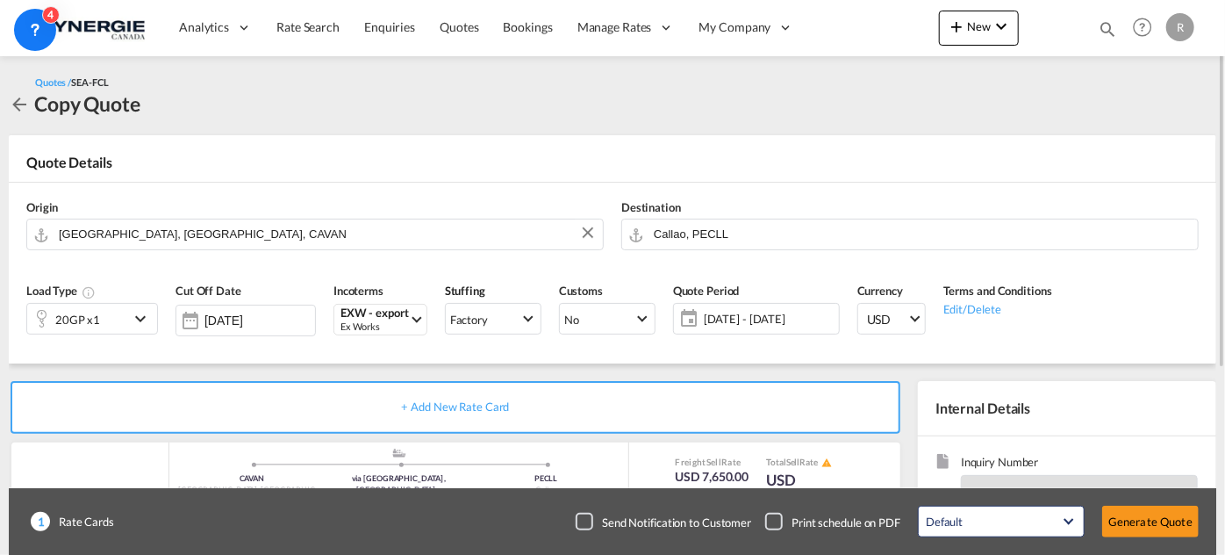
click at [124, 327] on div "20GP x1" at bounding box center [78, 319] width 102 height 30
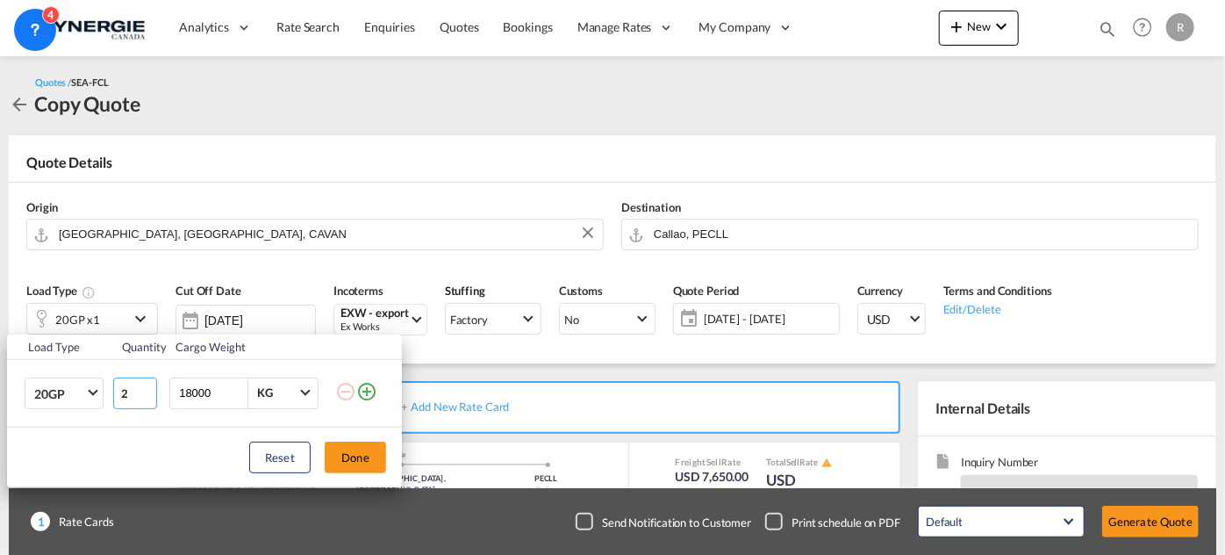
type input "2"
click at [145, 388] on input "2" at bounding box center [135, 393] width 44 height 32
click at [349, 456] on button "Done" at bounding box center [355, 458] width 61 height 32
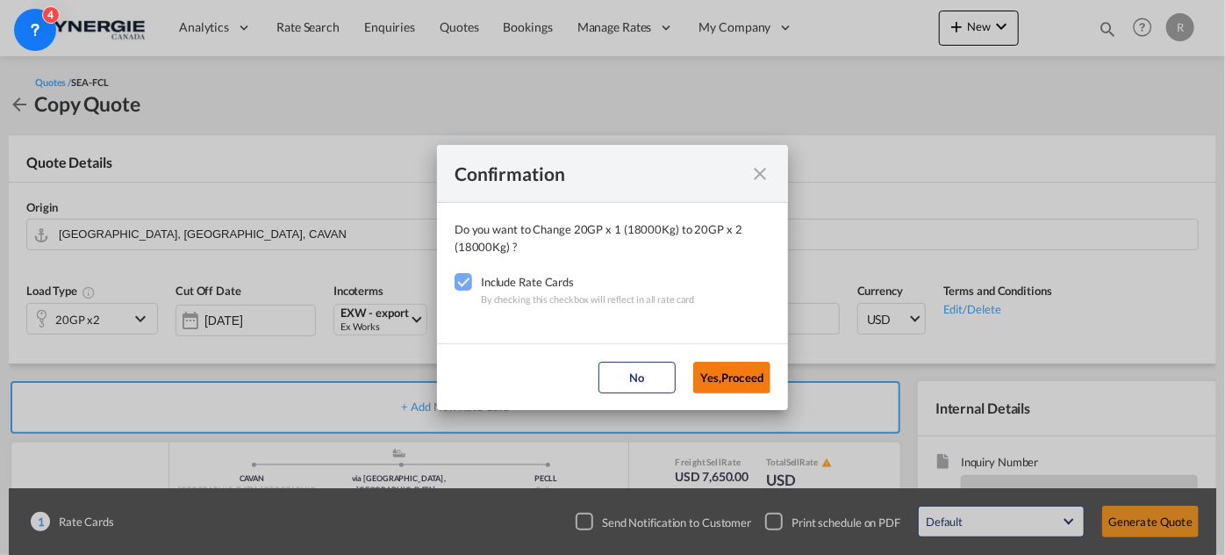
click at [718, 377] on button "Yes,Proceed" at bounding box center [731, 378] width 77 height 32
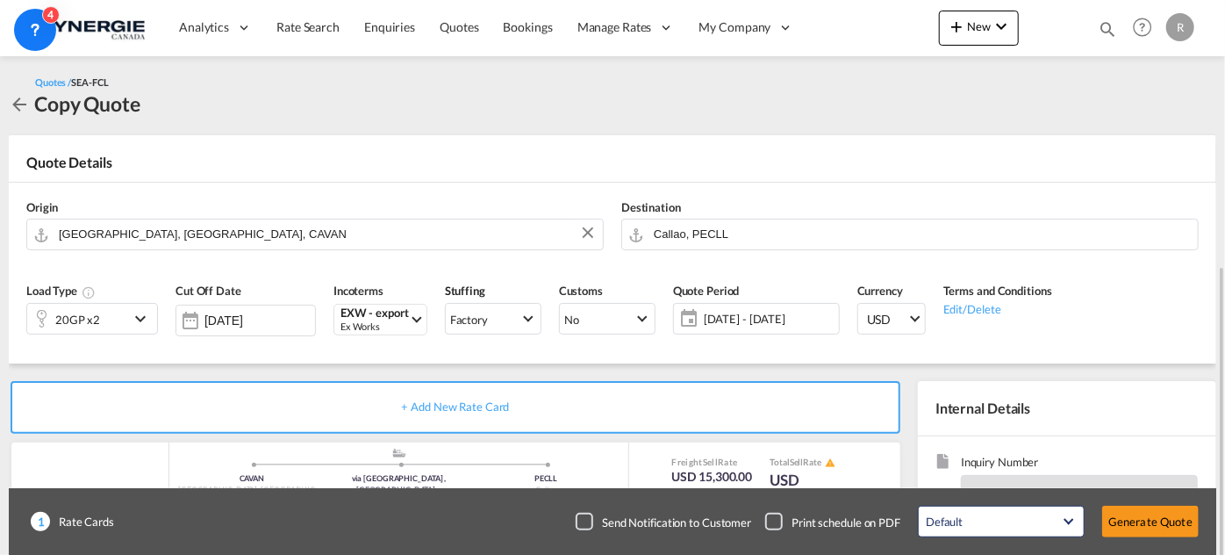
scroll to position [159, 0]
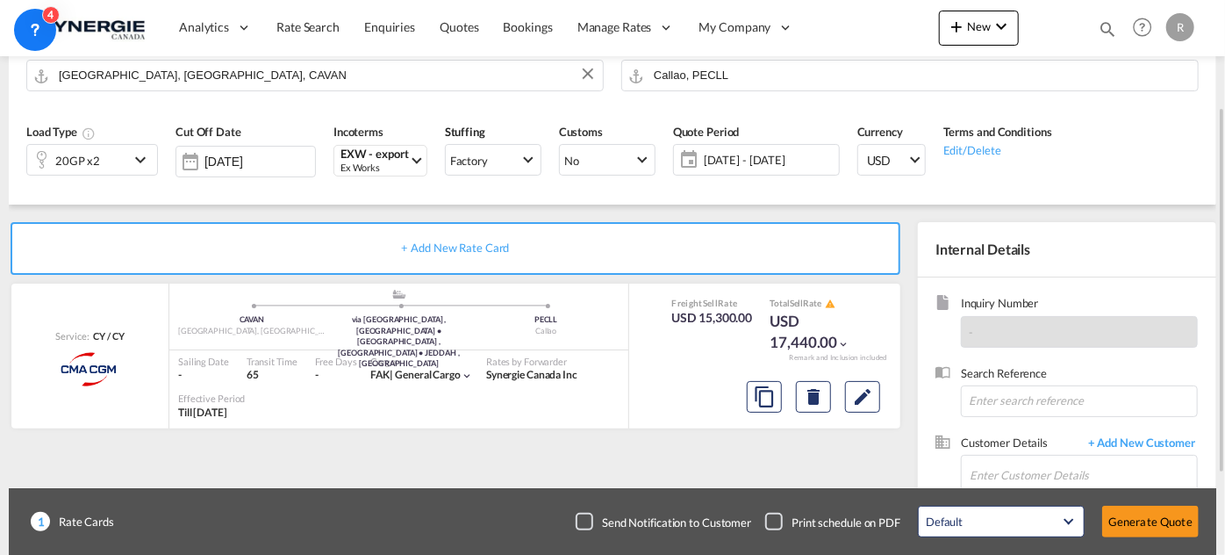
click at [749, 162] on span "31 Jul - 15 Sep 2025" at bounding box center [769, 160] width 131 height 16
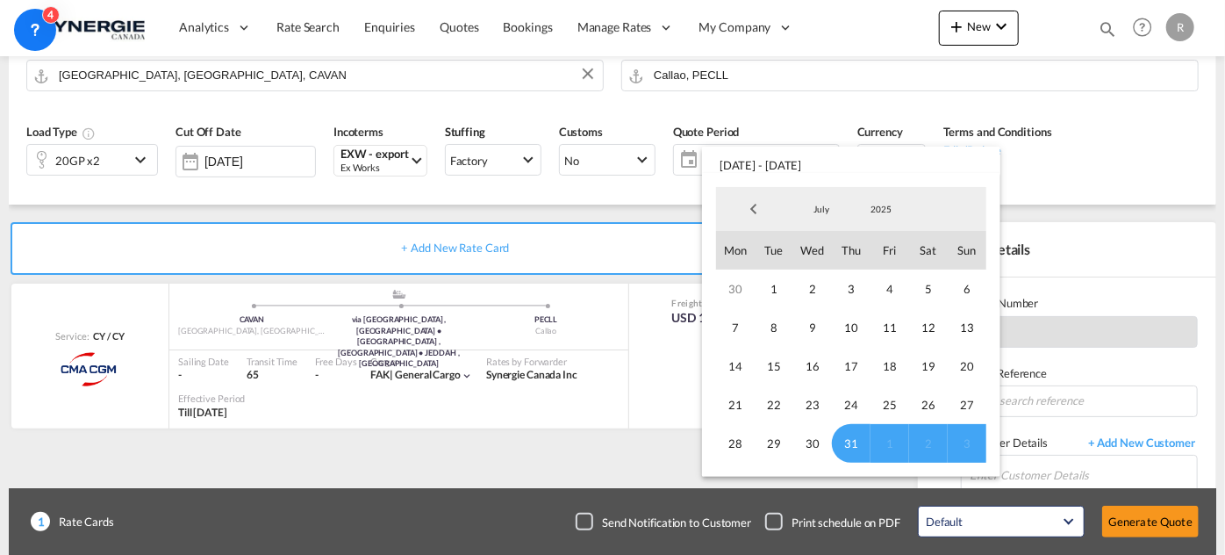
click at [1165, 162] on md-backdrop at bounding box center [612, 277] width 1225 height 555
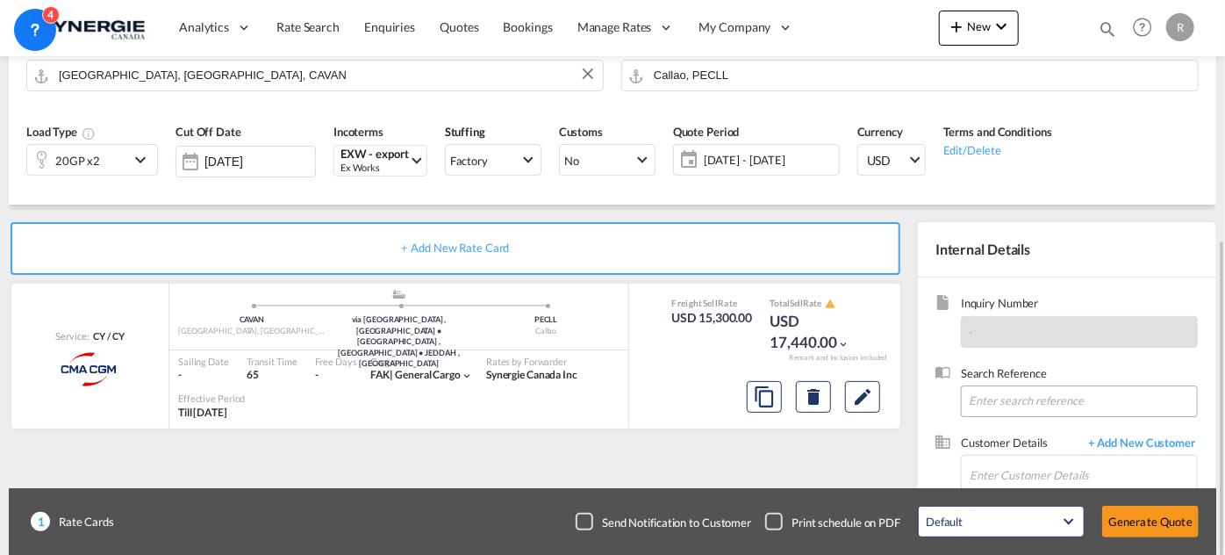
scroll to position [239, 0]
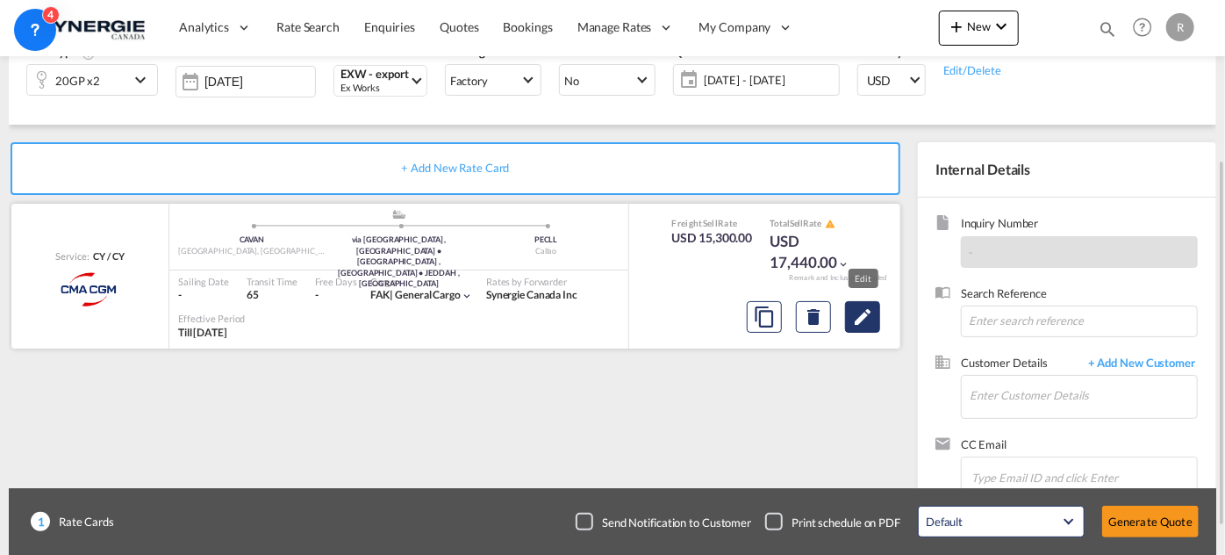
click at [865, 321] on md-icon "Edit" at bounding box center [862, 316] width 21 height 21
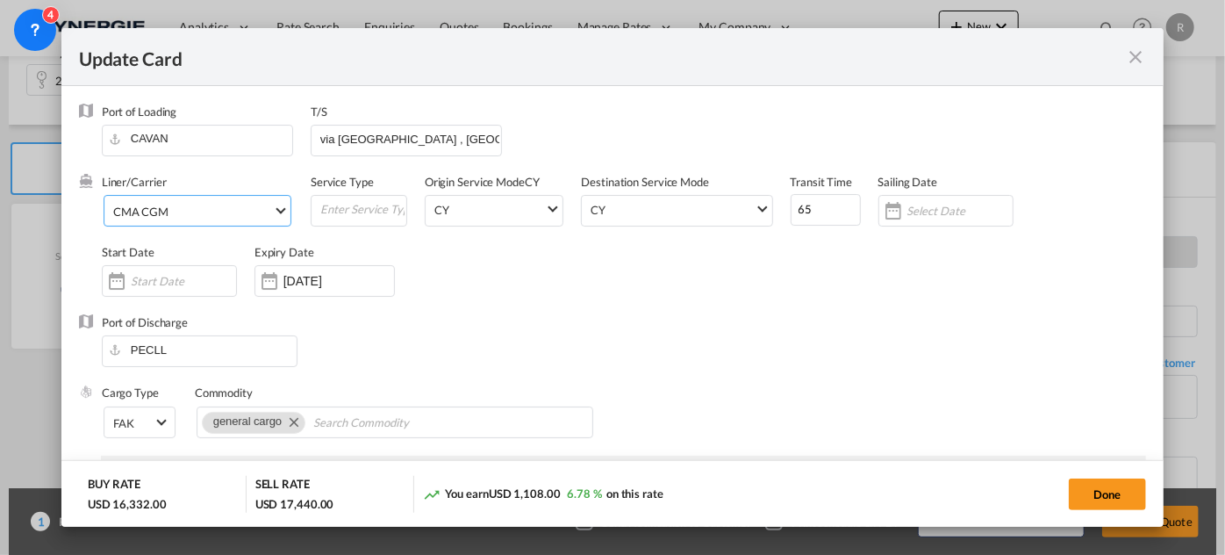
select select "per container"
select select "per B/L"
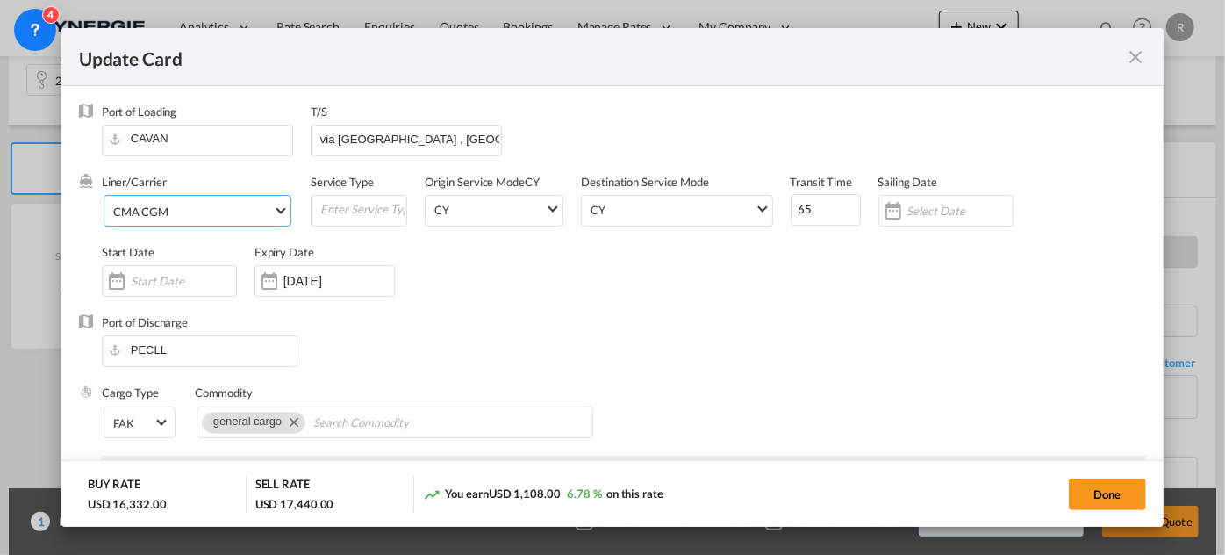
select select "per shipment"
select select "per container"
click at [173, 219] on md-select-value "CMA CGM" at bounding box center [200, 210] width 179 height 28
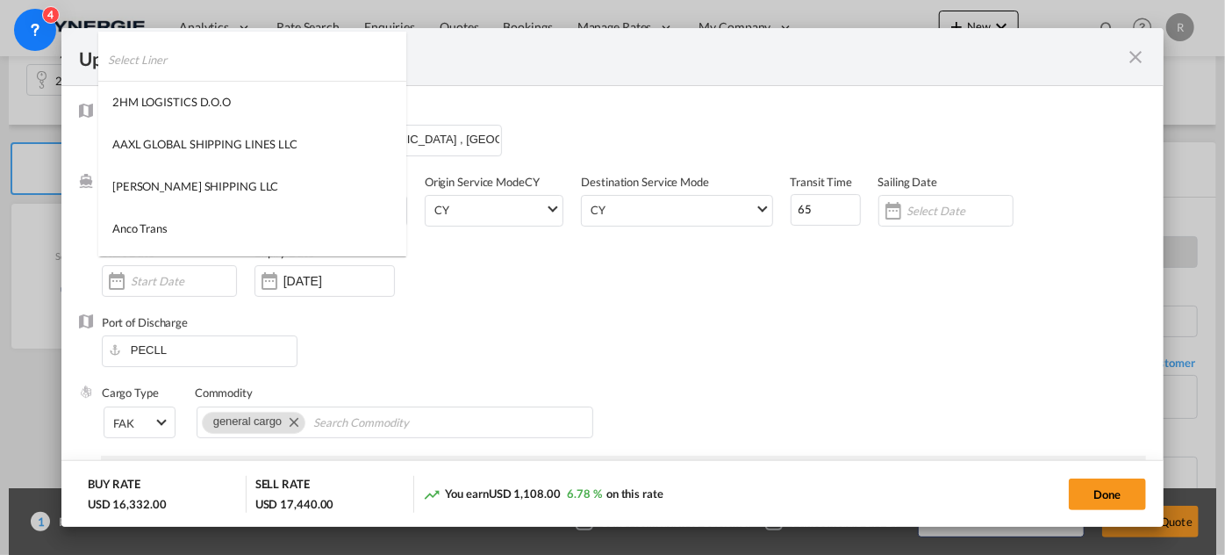
click at [243, 57] on input "search" at bounding box center [257, 60] width 298 height 42
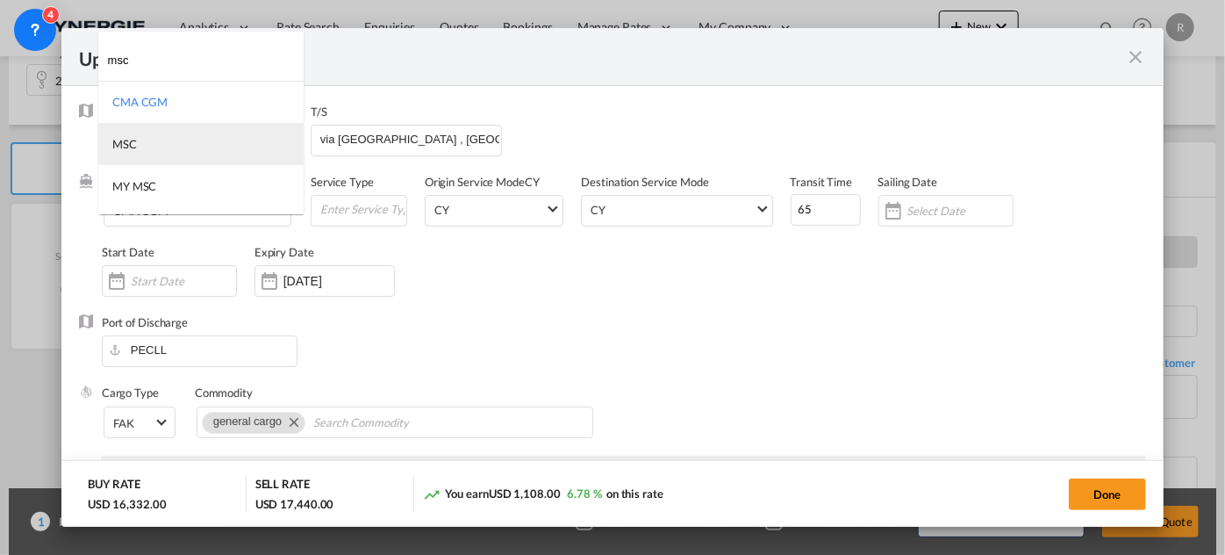
type input "msc"
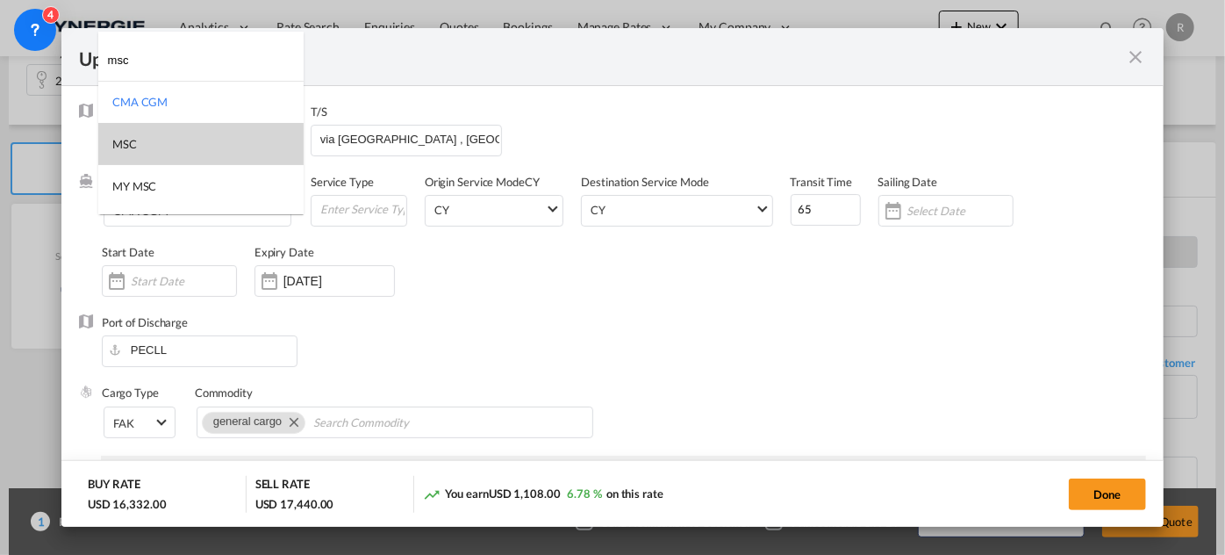
click at [140, 141] on md-option "MSC" at bounding box center [200, 144] width 205 height 42
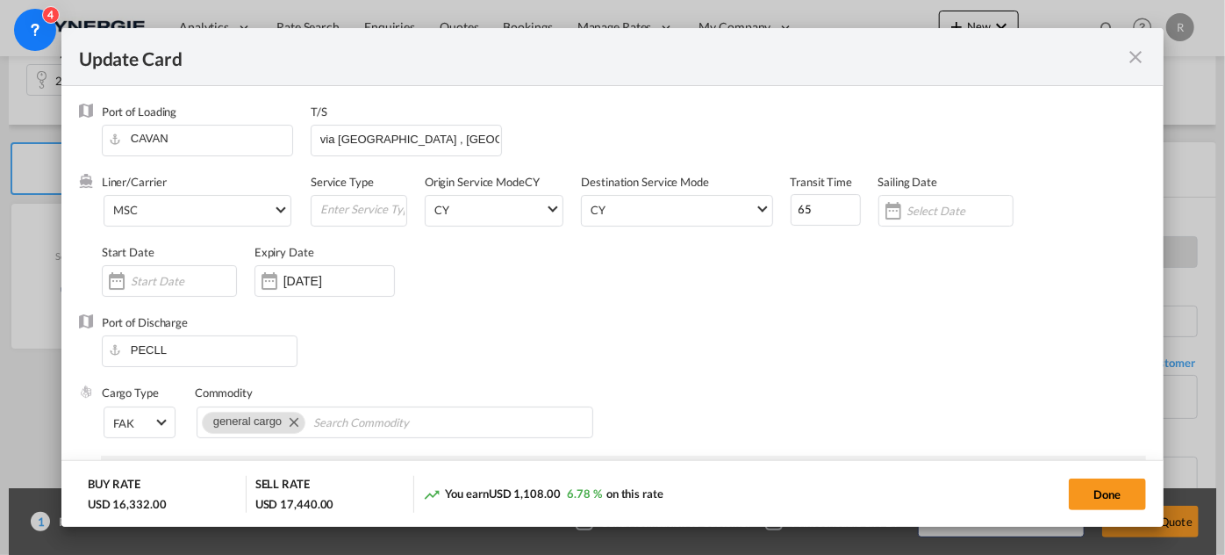
click at [549, 308] on div "Liner/Carrier MSC Service Type Origin Service Mode CY CY SD CY Destination Serv…" at bounding box center [624, 244] width 1045 height 140
click at [427, 140] on input "via SALERNO , IT • VALENCIA , ES • JEDDAH , SA" at bounding box center [410, 139] width 183 height 26
paste input "(PACTB"
type input "(PACTB"
drag, startPoint x: 808, startPoint y: 205, endPoint x: 763, endPoint y: 198, distance: 45.5
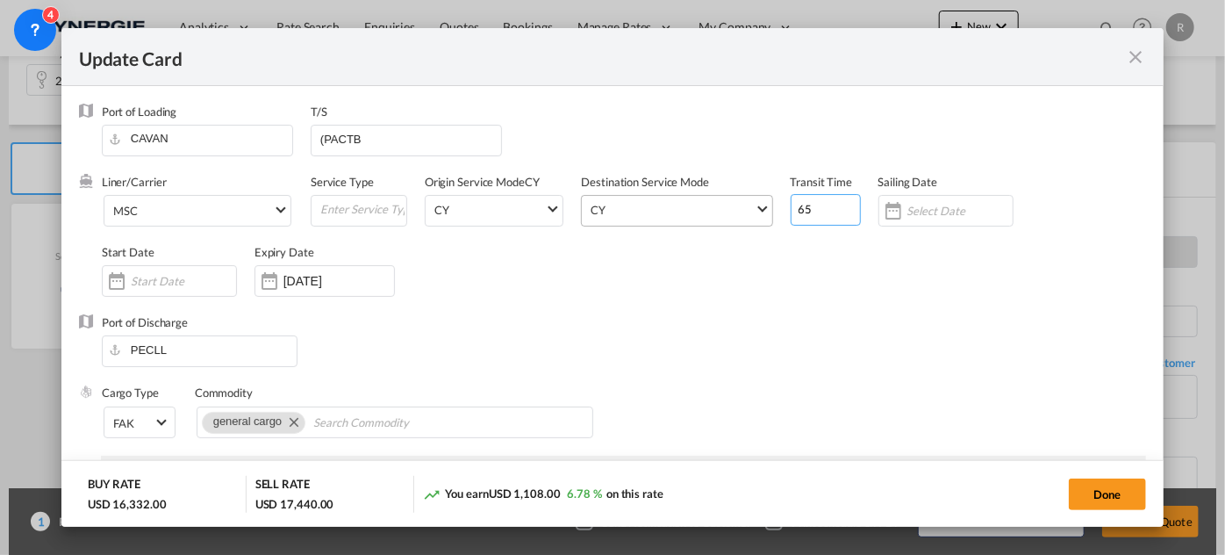
click at [763, 198] on div "Liner/Carrier MSC Service Type Origin Service Mode CY CY SD CY Destination Serv…" at bounding box center [624, 244] width 1045 height 140
type input "40"
click at [321, 279] on input "15 Sep 2025" at bounding box center [339, 281] width 111 height 14
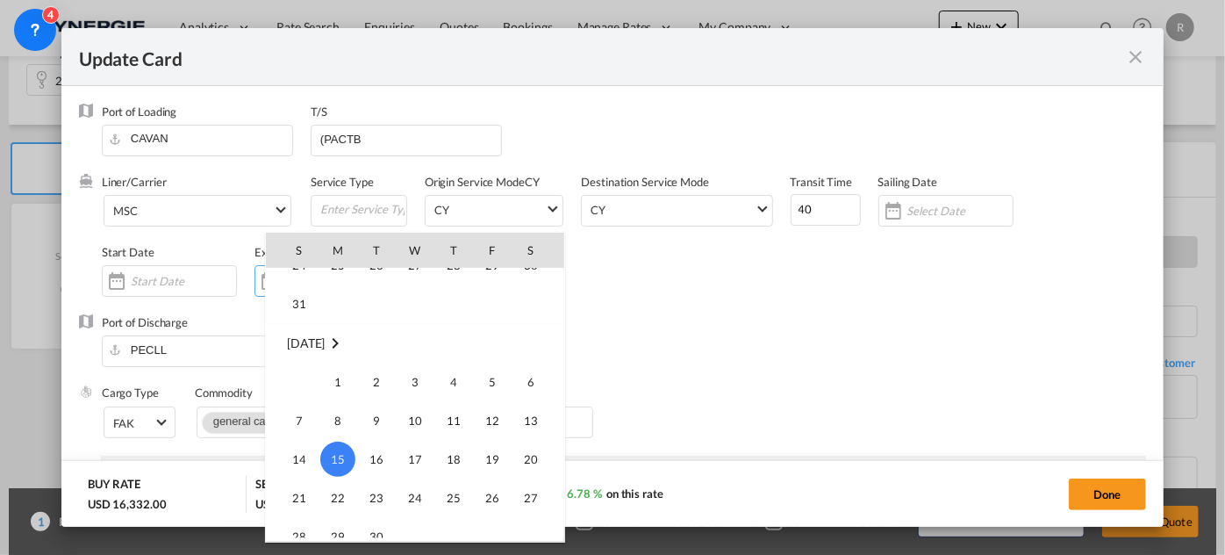
scroll to position [406527, 0]
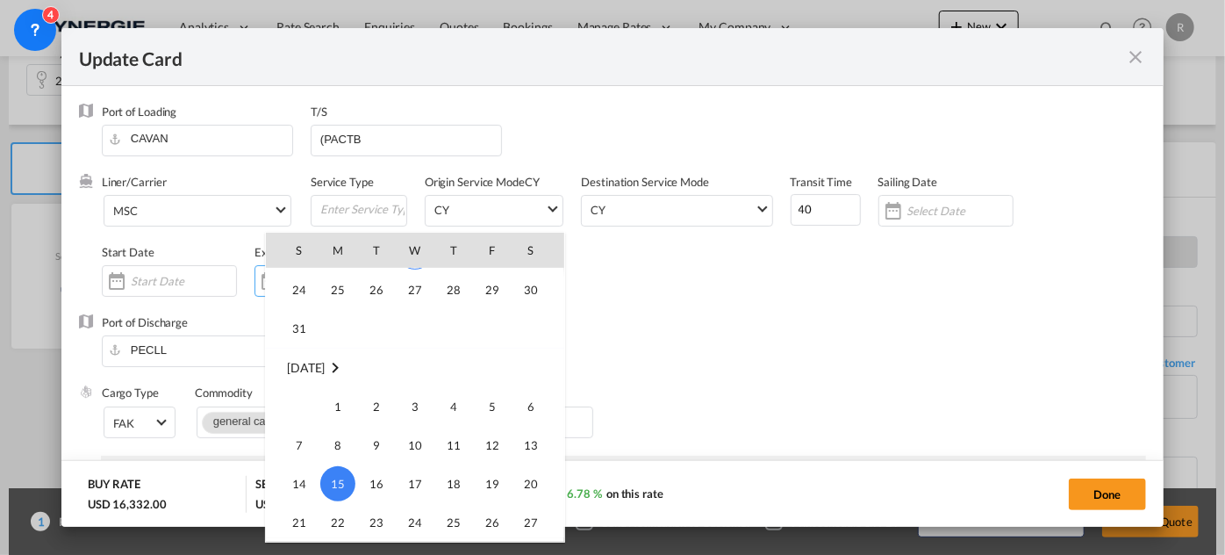
click at [725, 308] on div at bounding box center [612, 277] width 1225 height 555
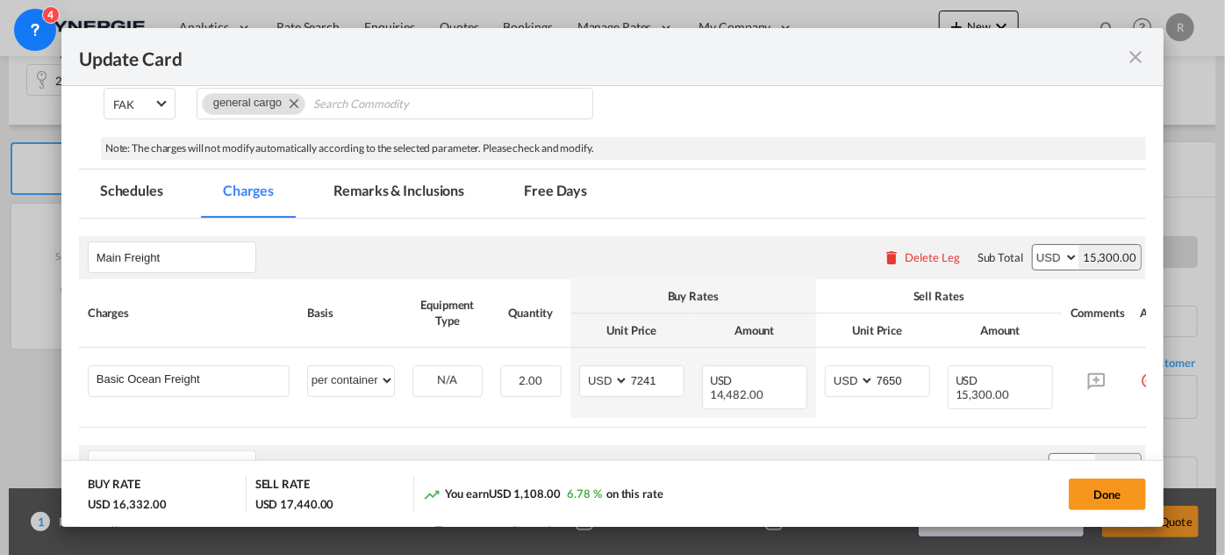
scroll to position [399, 0]
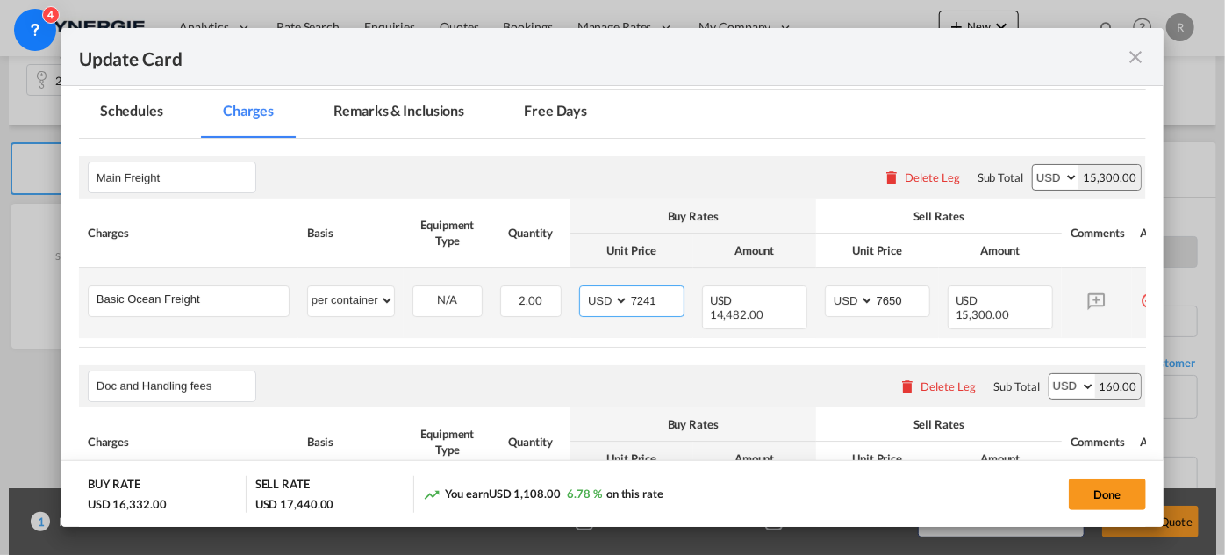
drag, startPoint x: 660, startPoint y: 298, endPoint x: 573, endPoint y: 296, distance: 86.9
click at [573, 296] on td "AED AFN ALL AMD ANG AOA ARS AUD AWG AZN BAM BBD BDT BGN BHD BIF BMD BND BOB BRL…" at bounding box center [632, 303] width 123 height 70
type input "2772"
drag, startPoint x: 906, startPoint y: 294, endPoint x: 863, endPoint y: 290, distance: 43.2
click at [863, 290] on md-input-container "AED AFN ALL AMD ANG AOA ARS AUD AWG AZN BAM BBD BDT BGN BHD BIF BMD BND BOB BRL…" at bounding box center [877, 301] width 105 height 32
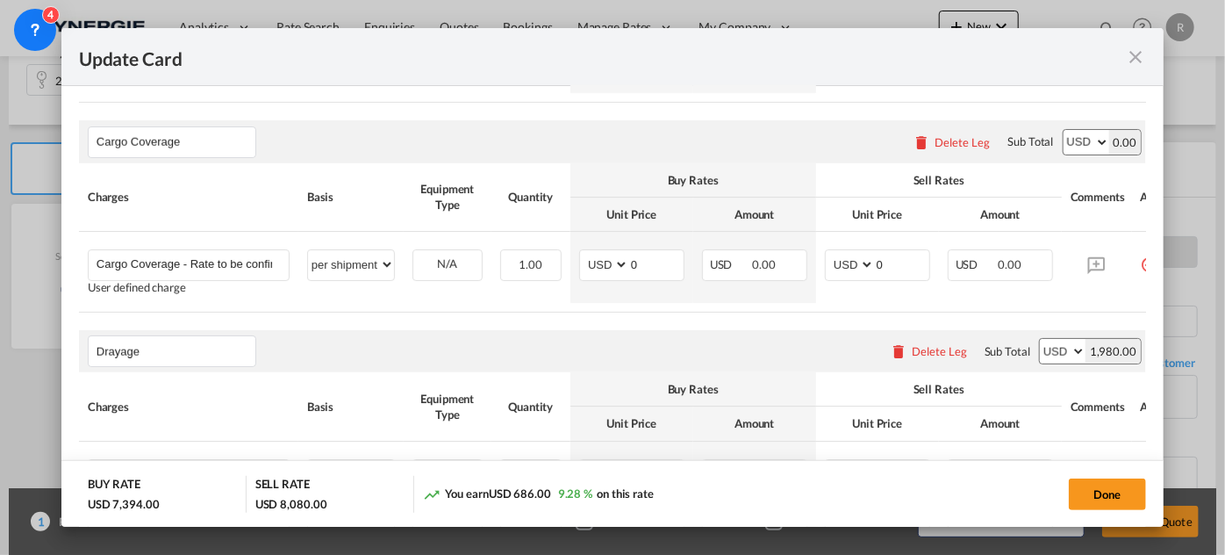
scroll to position [957, 0]
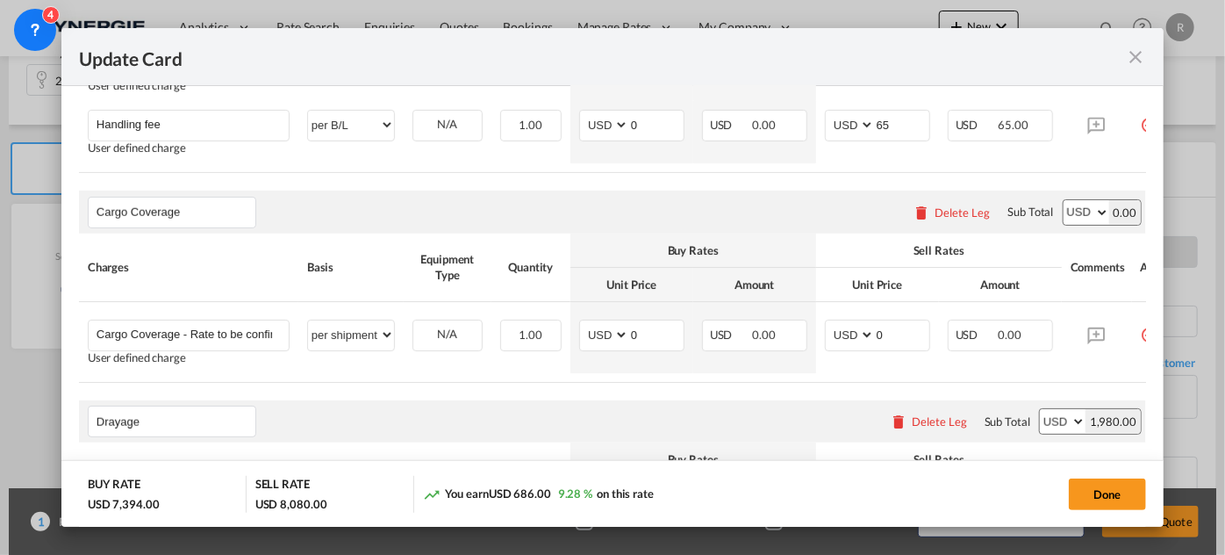
type input "2970"
drag, startPoint x: 1020, startPoint y: 181, endPoint x: 1102, endPoint y: 177, distance: 81.7
click at [1103, 177] on rate-modification "Main Freight Please enter leg name Leg Name Already Exists Delete Leg Sub Total…" at bounding box center [612, 141] width 1067 height 1123
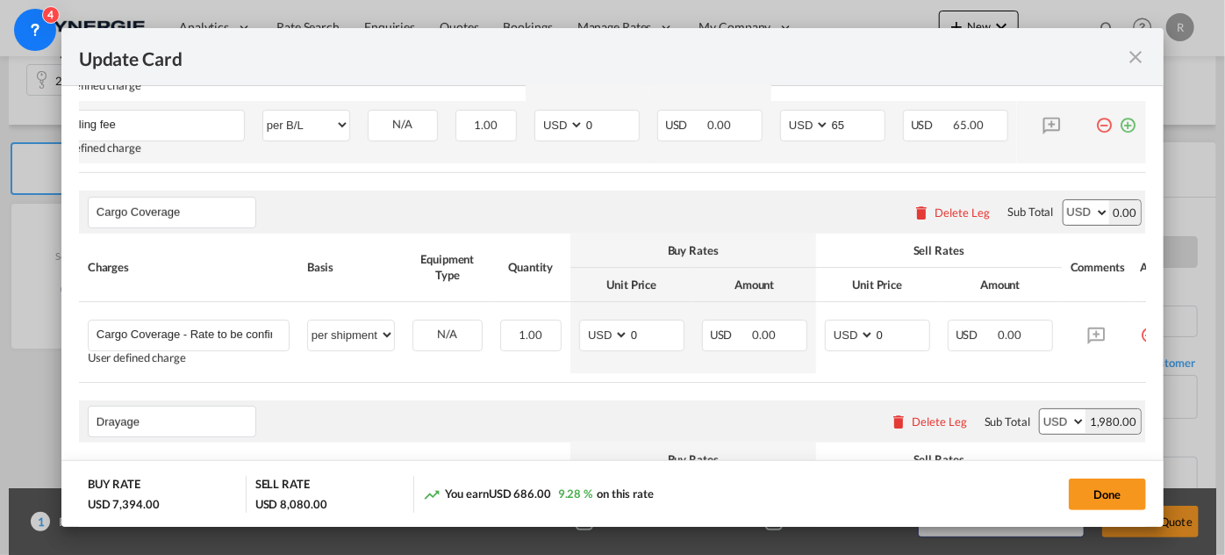
click at [1124, 127] on md-icon "icon-plus-circle-outline green-400-fg" at bounding box center [1129, 119] width 18 height 18
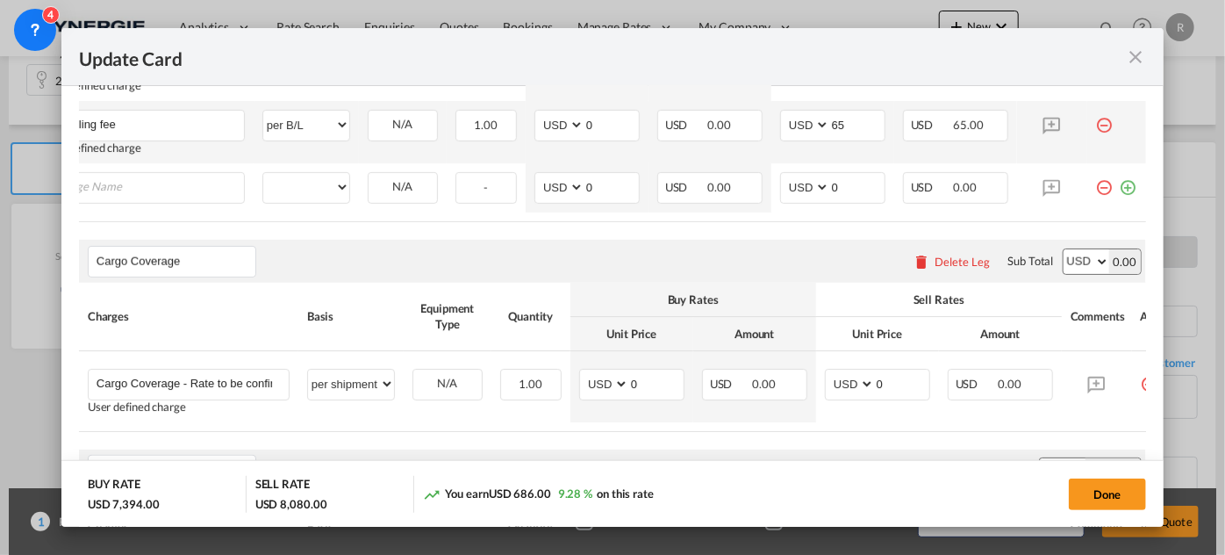
scroll to position [0, 17]
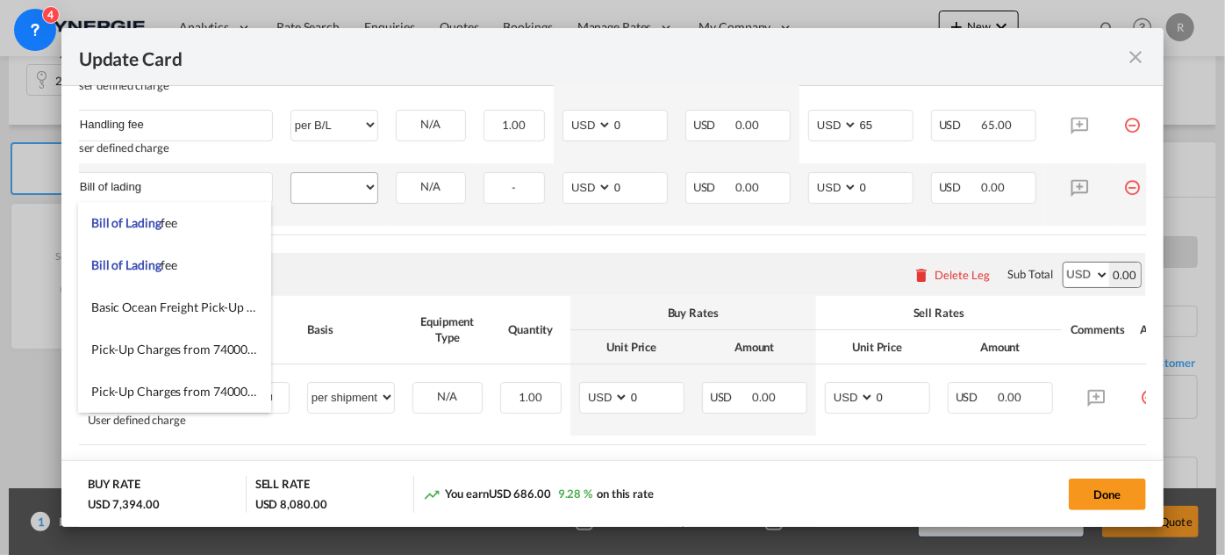
type input "Bill of lading"
click at [332, 193] on select "per equipment per container per B/L per shipping bill per shipment per pallet p…" at bounding box center [334, 187] width 86 height 28
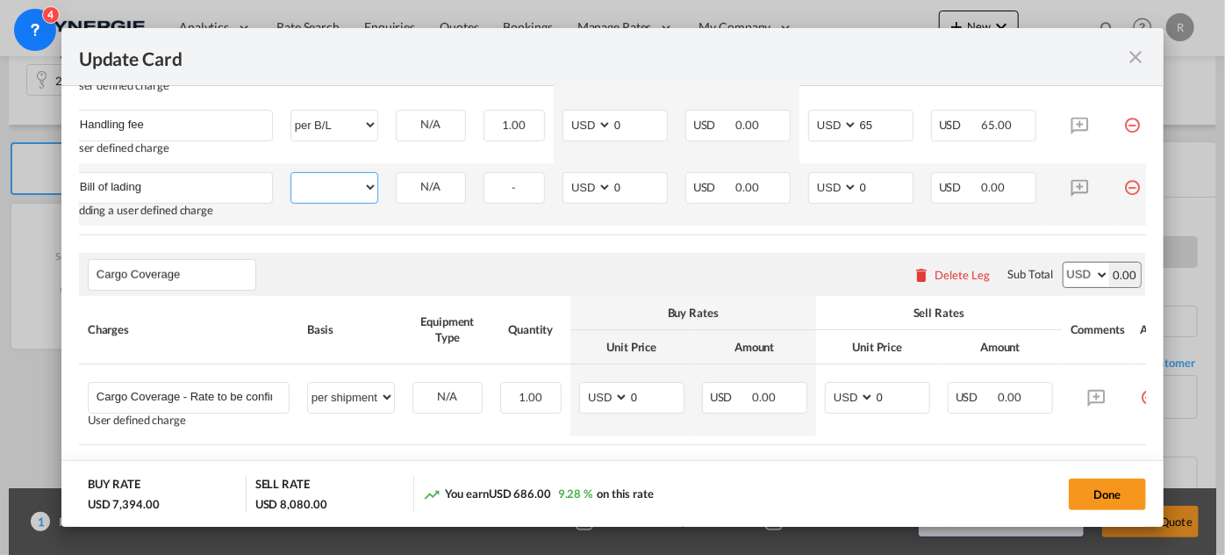
select select "per B/L"
click at [291, 176] on select "per equipment per container per B/L per shipping bill per shipment per pallet p…" at bounding box center [334, 187] width 86 height 28
drag, startPoint x: 610, startPoint y: 190, endPoint x: 571, endPoint y: 179, distance: 40.0
click at [578, 186] on md-input-container "AED AFN ALL AMD ANG AOA ARS AUD AWG AZN BAM BBD BDT BGN BHD BIF BMD BND BOB BRL…" at bounding box center [615, 188] width 105 height 32
type input "50"
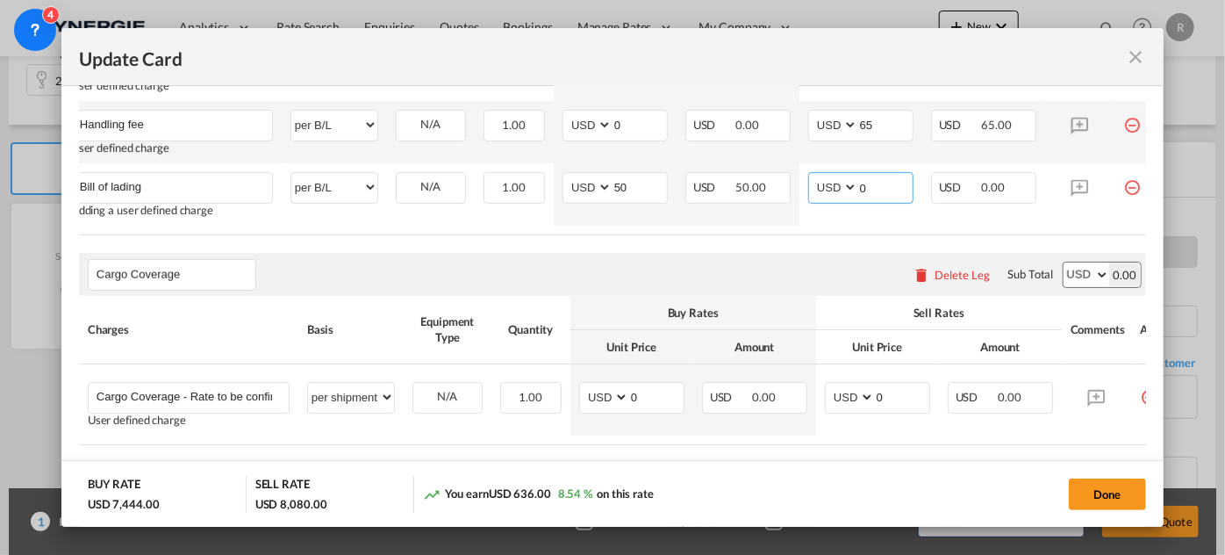
drag, startPoint x: 891, startPoint y: 193, endPoint x: 707, endPoint y: 158, distance: 187.6
click at [724, 169] on tr "Bill of lading Please Enter User Defined Charges Cannot Be Published Adding a u…" at bounding box center [618, 194] width 1112 height 62
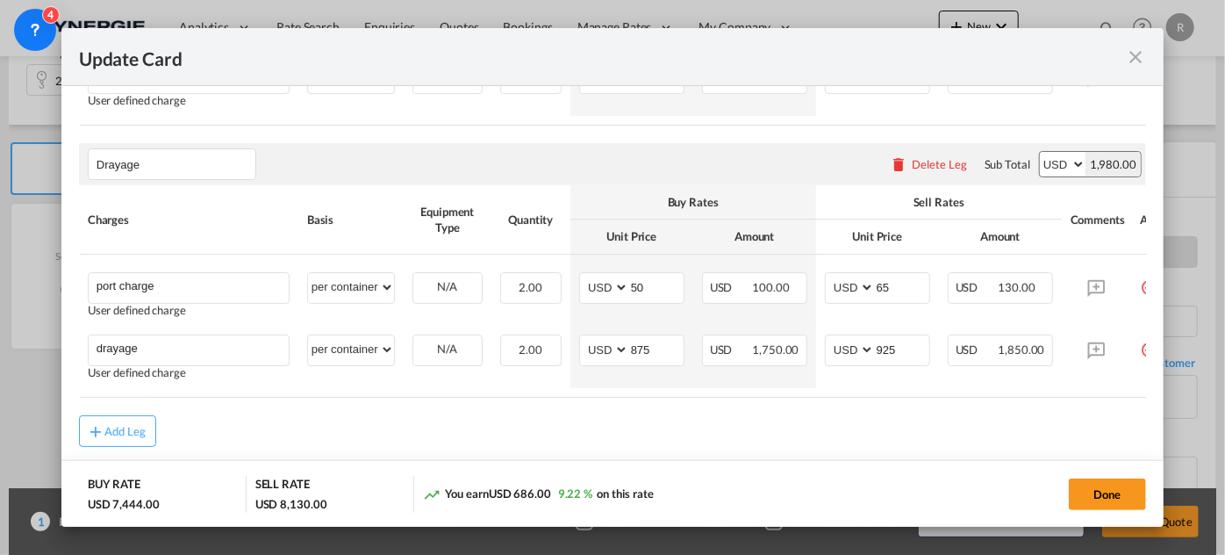
scroll to position [1330, 0]
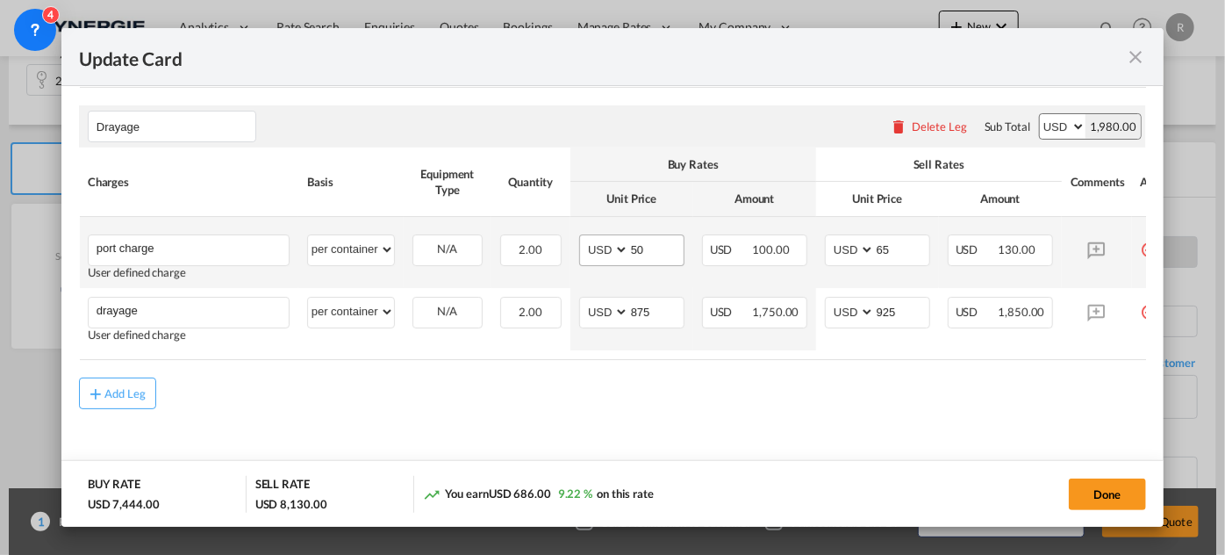
type input "50"
drag, startPoint x: 637, startPoint y: 241, endPoint x: 537, endPoint y: 217, distance: 103.0
click at [545, 233] on tr "port charge Please Enter User Defined Charges Cannot Be Published User defined …" at bounding box center [635, 252] width 1112 height 71
type input "65"
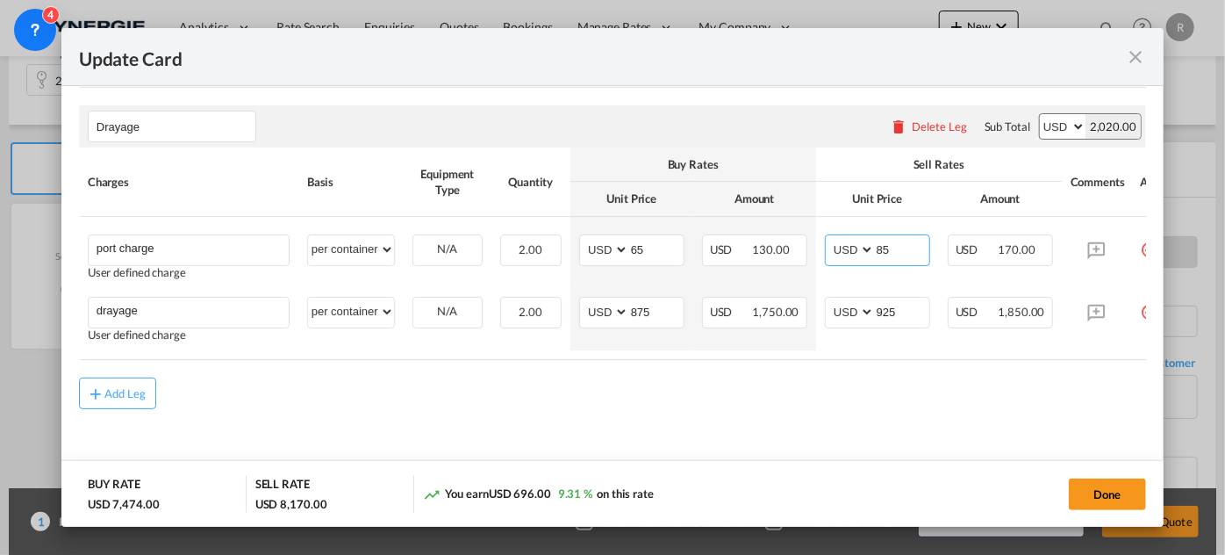
type input "85"
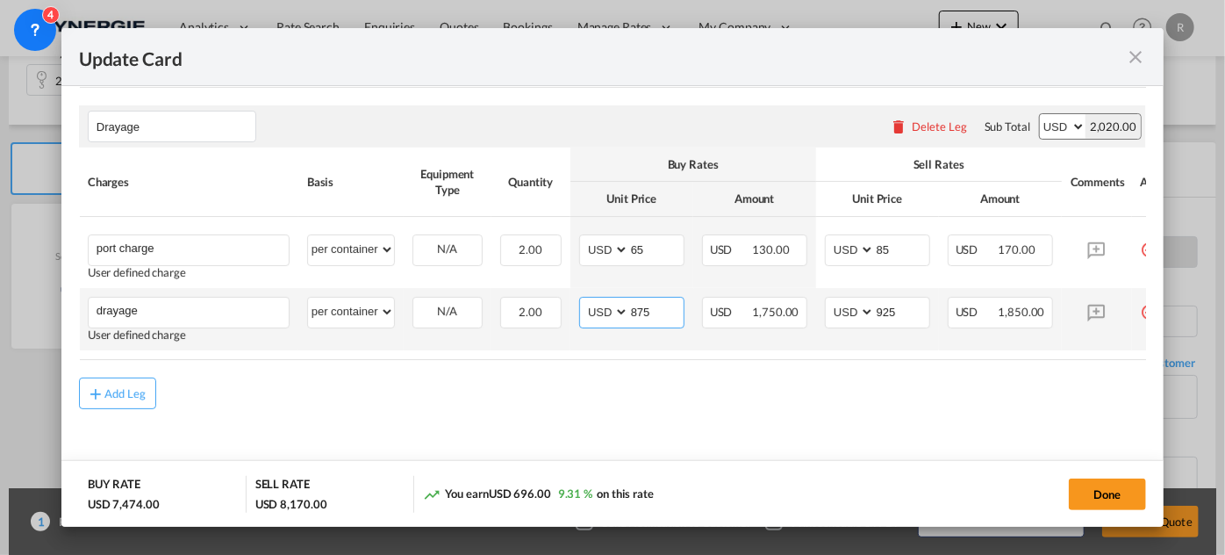
drag, startPoint x: 657, startPoint y: 299, endPoint x: 541, endPoint y: 290, distance: 116.3
click at [541, 290] on tr "drayage Please Enter User Defined Charges Cannot Be Published User defined char…" at bounding box center [635, 319] width 1112 height 62
type input "1665"
drag, startPoint x: 906, startPoint y: 311, endPoint x: 819, endPoint y: 287, distance: 90.1
click at [823, 291] on td "AED AFN ALL AMD ANG AOA ARS AUD AWG AZN BAM BBD BDT BGN BHD BIF BMD BND BOB BRL…" at bounding box center [877, 319] width 123 height 62
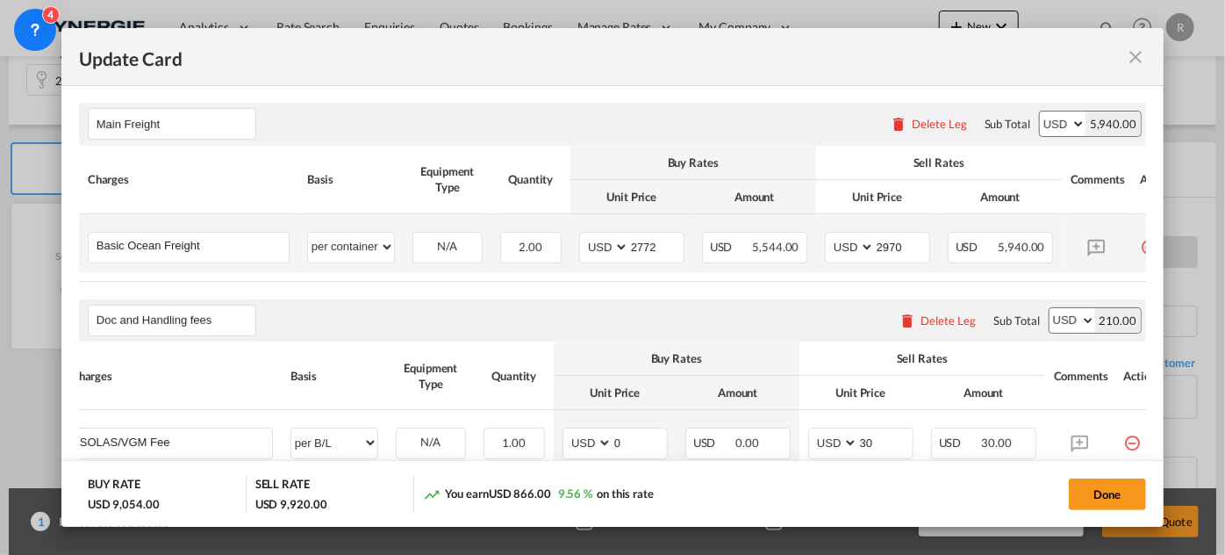
scroll to position [292, 0]
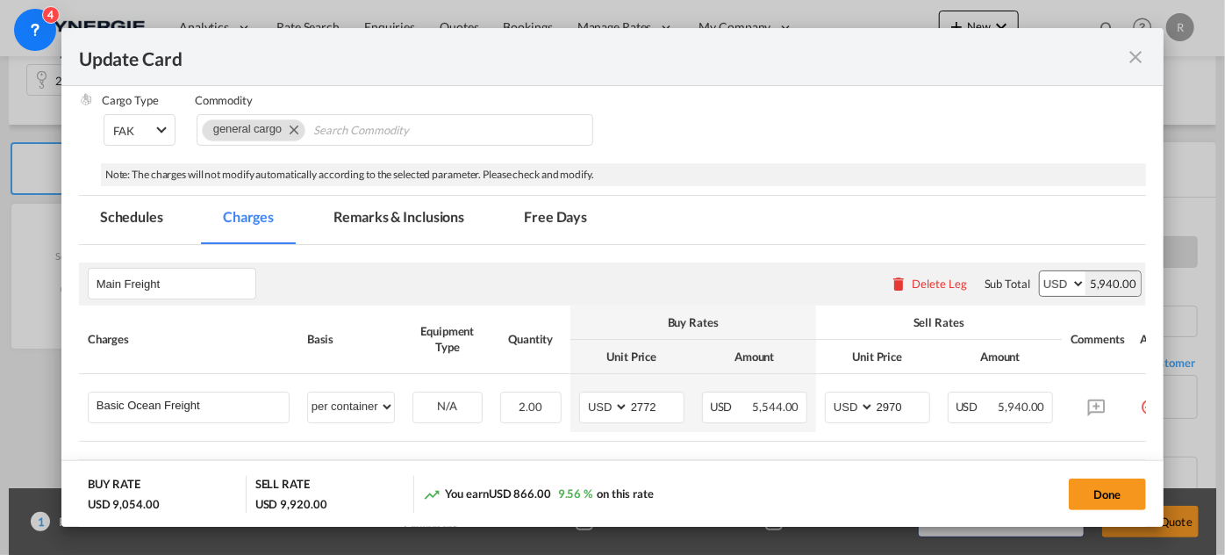
type input "1800"
click at [423, 213] on md-tab-item "Remarks & Inclusions" at bounding box center [398, 220] width 173 height 48
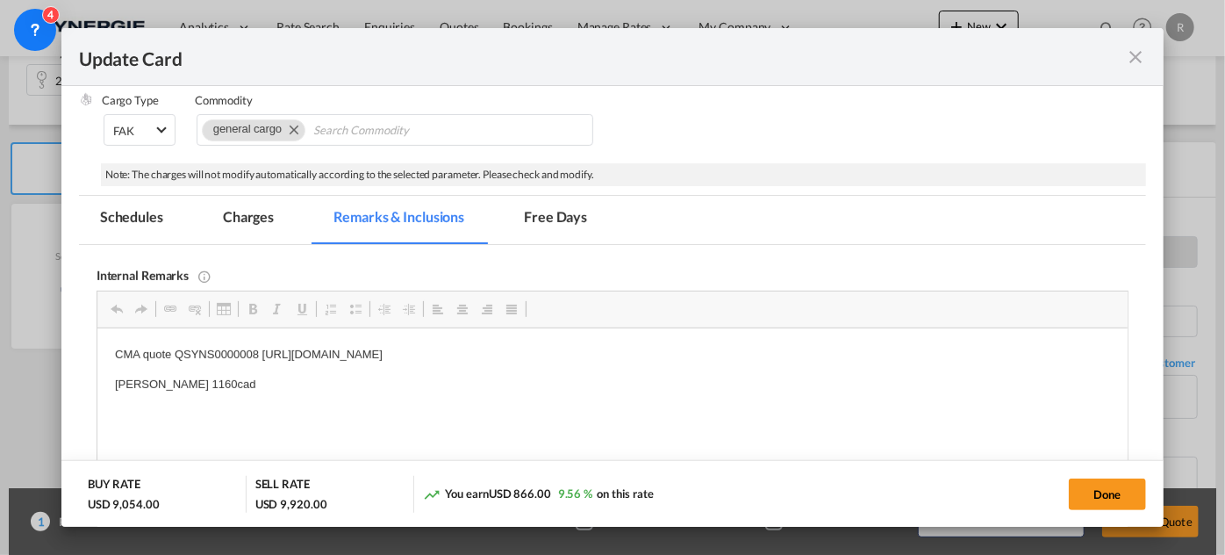
scroll to position [0, 0]
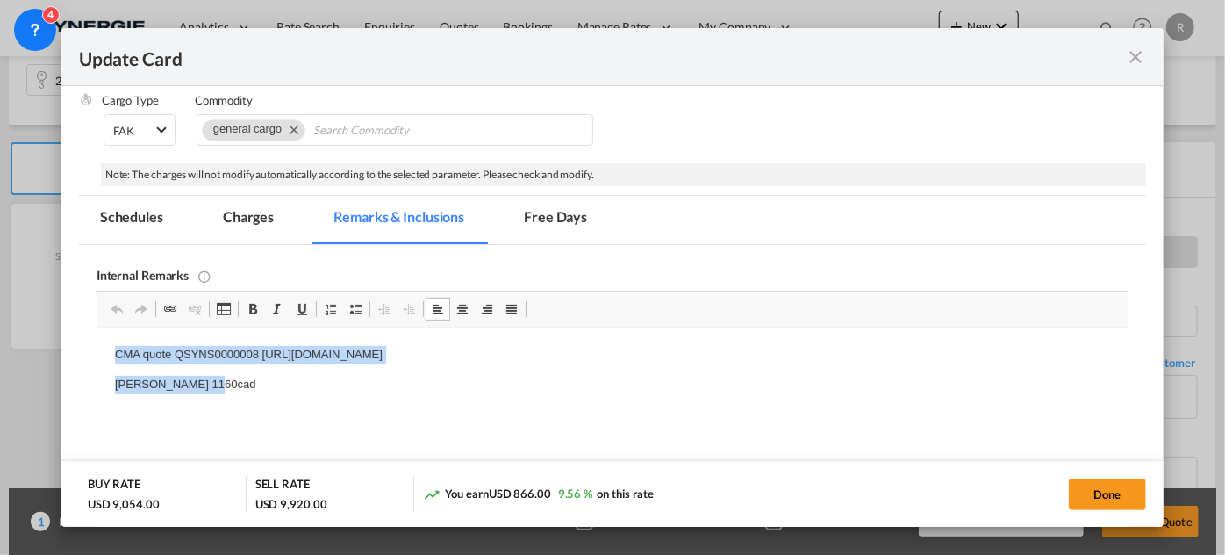
drag, startPoint x: 109, startPoint y: 348, endPoint x: 248, endPoint y: 390, distance: 145.8
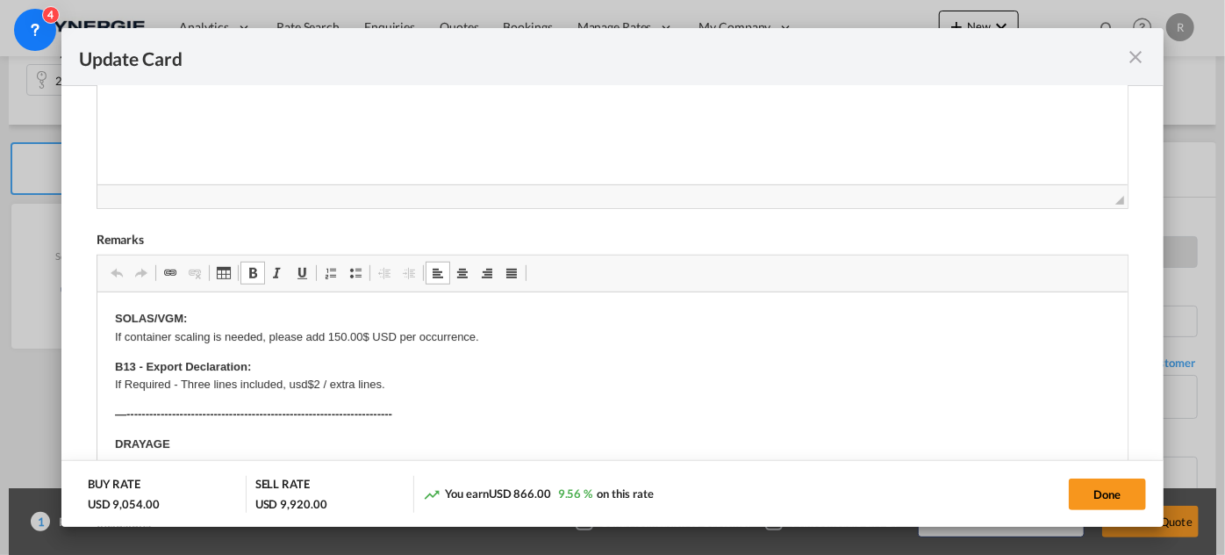
drag, startPoint x: 170, startPoint y: 312, endPoint x: 190, endPoint y: 312, distance: 19.3
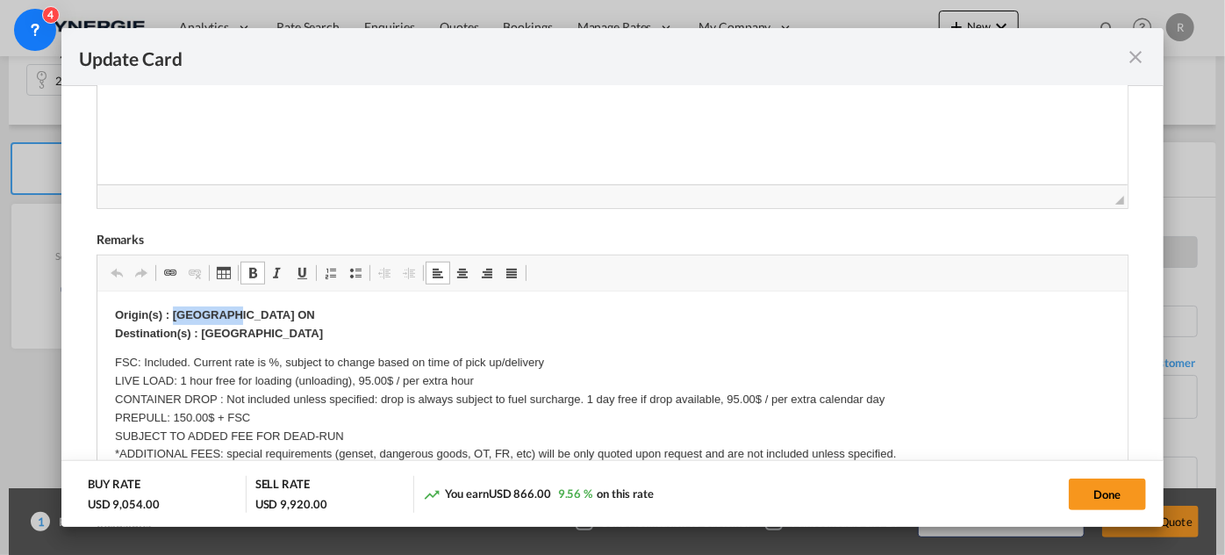
drag, startPoint x: 171, startPoint y: 312, endPoint x: 259, endPoint y: 312, distance: 87.8
click at [259, 312] on p "Origin(s) : Ottawa ON Destination(s) : Montreal" at bounding box center [611, 324] width 995 height 37
drag, startPoint x: 200, startPoint y: 331, endPoint x: 269, endPoint y: 330, distance: 69.4
click at [269, 330] on p "Origin(s) : Kelowna BC Destination(s) : Montreal" at bounding box center [611, 324] width 995 height 37
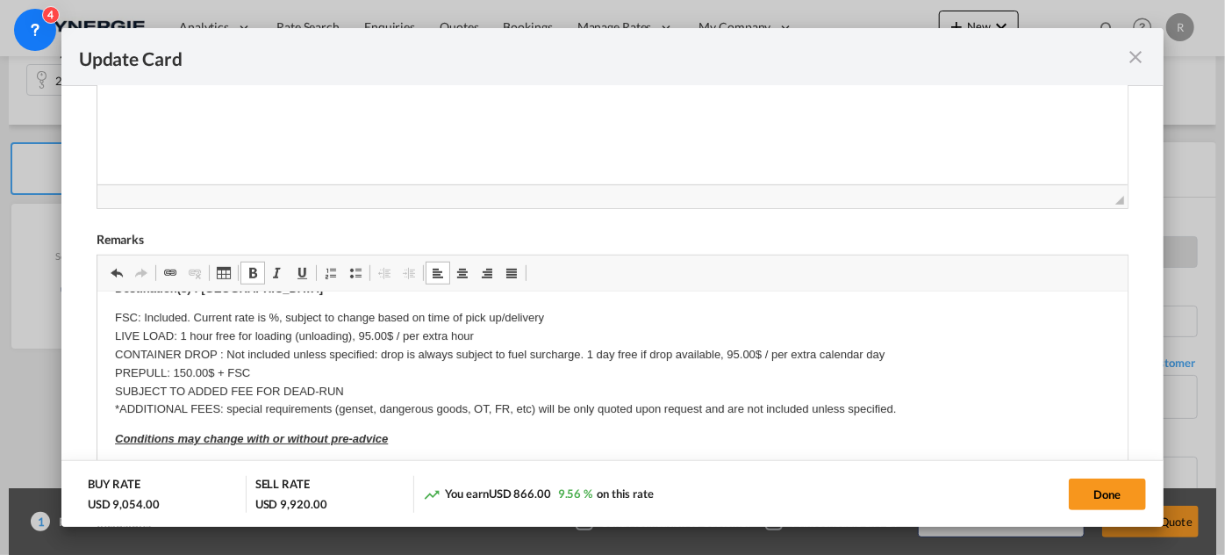
scroll to position [319, 0]
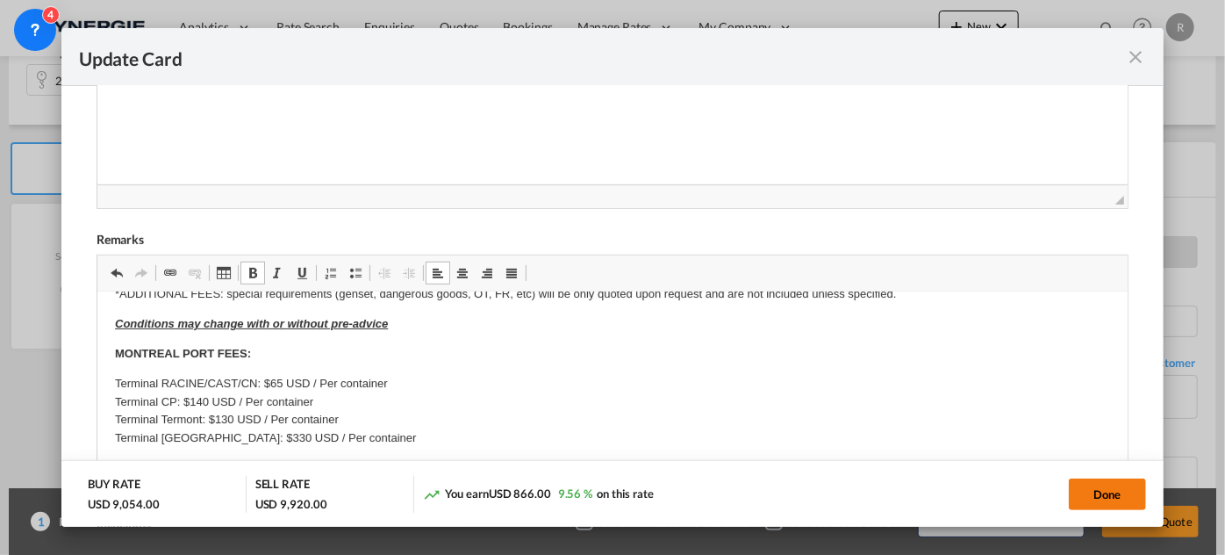
click at [1100, 491] on button "Done" at bounding box center [1107, 494] width 77 height 32
type input "14 Sep 2025"
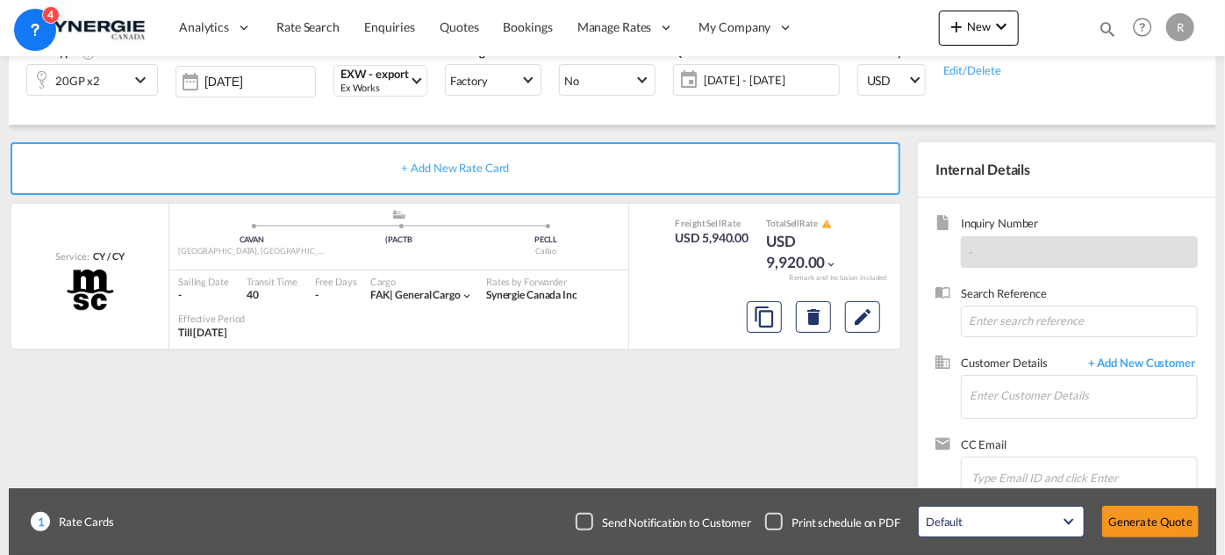
scroll to position [419, 0]
click at [1132, 406] on input "Enter Customer Details" at bounding box center [1083, 396] width 227 height 40
paste input "alessandra.lie@windlog.com.br"
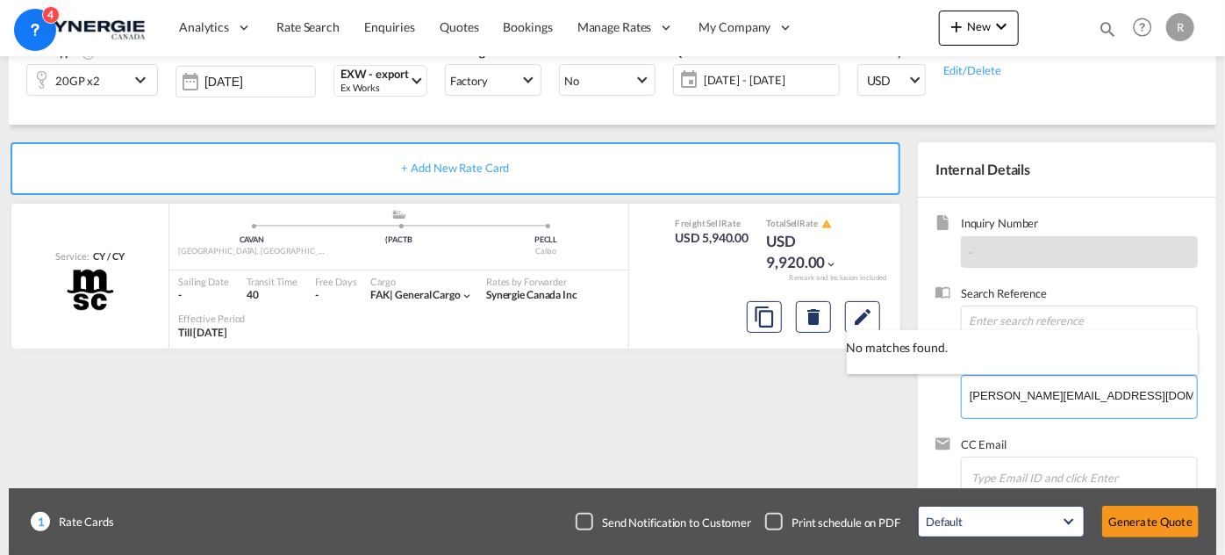
type input "alessandra.lie@windlog.com.br"
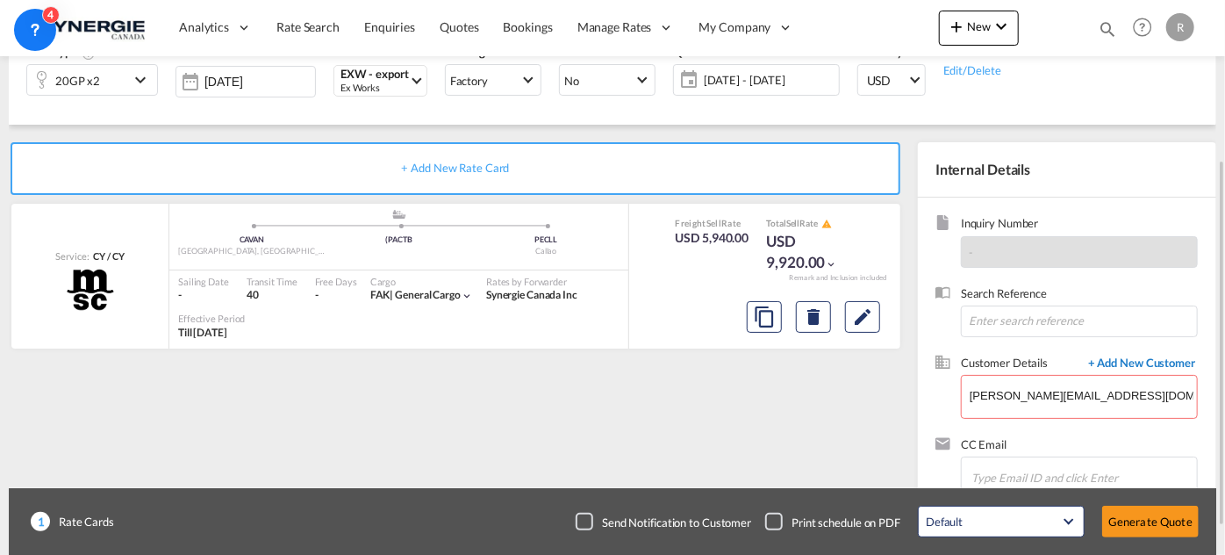
click at [1125, 362] on span "+ Add New Customer" at bounding box center [1139, 365] width 119 height 20
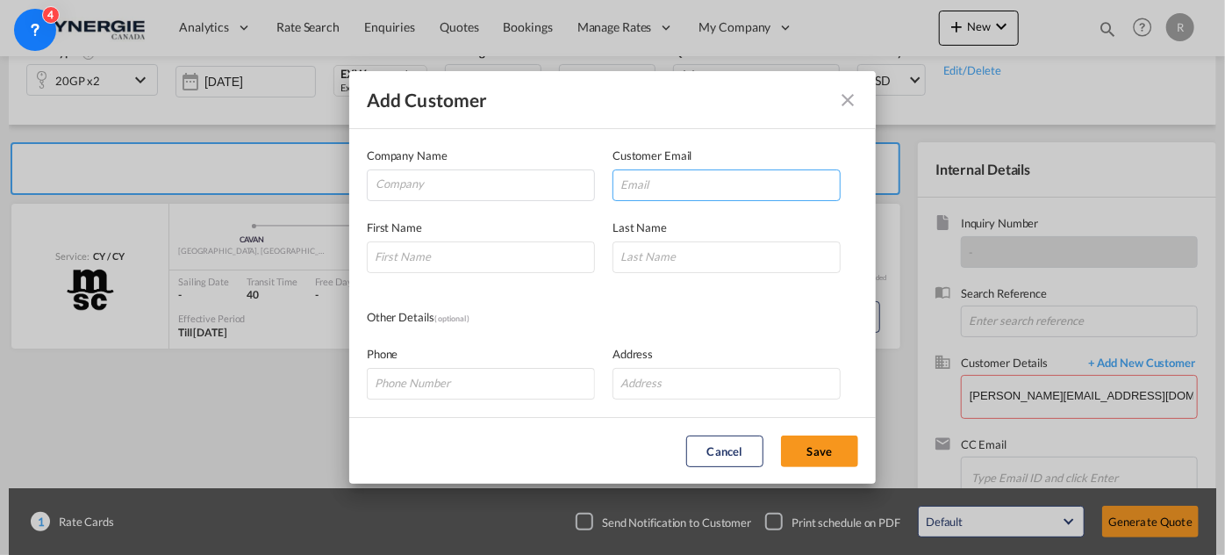
click at [683, 175] on input "Add Customer Company ..." at bounding box center [727, 185] width 228 height 32
paste input "alessandra.lie@windlog.com.br"
type input "alessandra.lie@windlog.com.br"
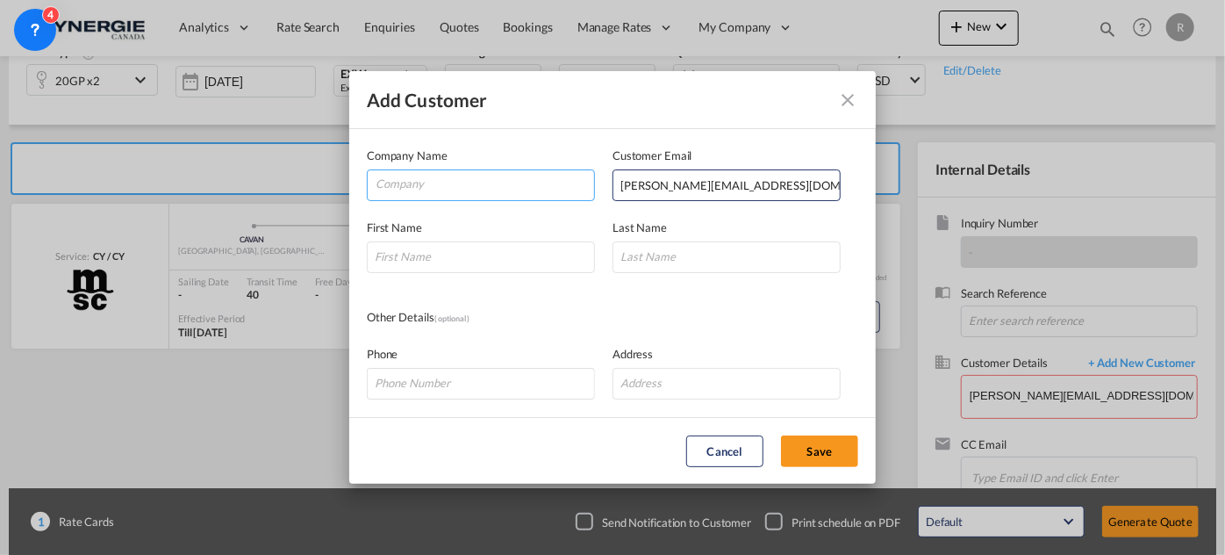
click at [521, 191] on input "Company" at bounding box center [485, 183] width 219 height 26
click at [527, 197] on md-autocomplete-wrap "Windlof" at bounding box center [484, 187] width 219 height 35
click at [528, 191] on input "Windlof" at bounding box center [485, 183] width 219 height 26
type input "Windlog"
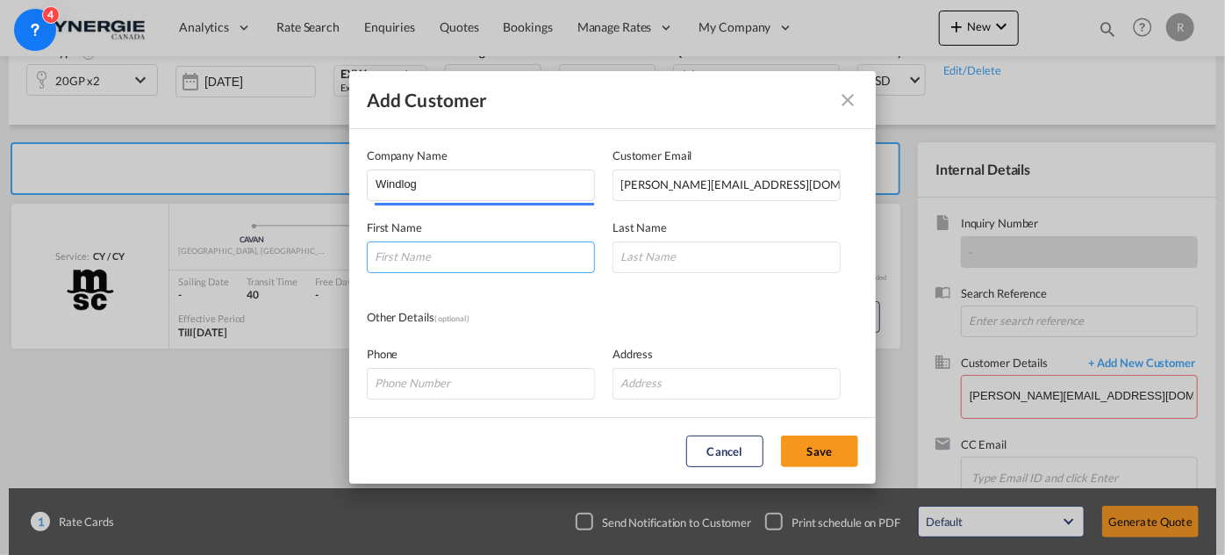
click at [504, 259] on input "Add Customer Company ..." at bounding box center [481, 257] width 228 height 32
type input "Alessandra"
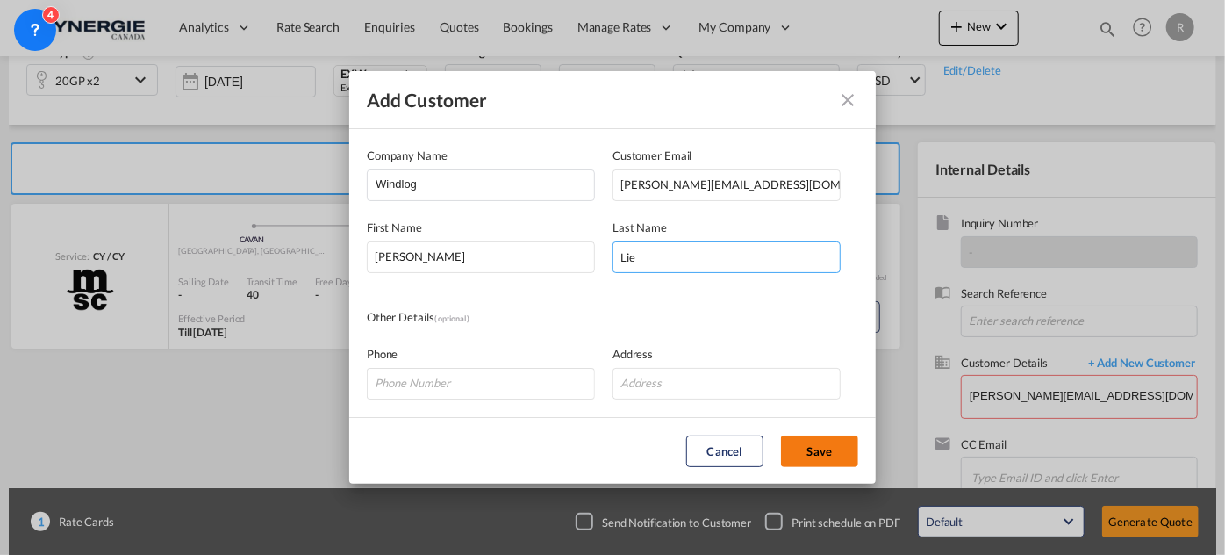
type input "Lie"
click at [826, 449] on button "Save" at bounding box center [819, 451] width 77 height 32
type input "Windlog, Alessandra Lie, alessandra.lie@windlog.com.br"
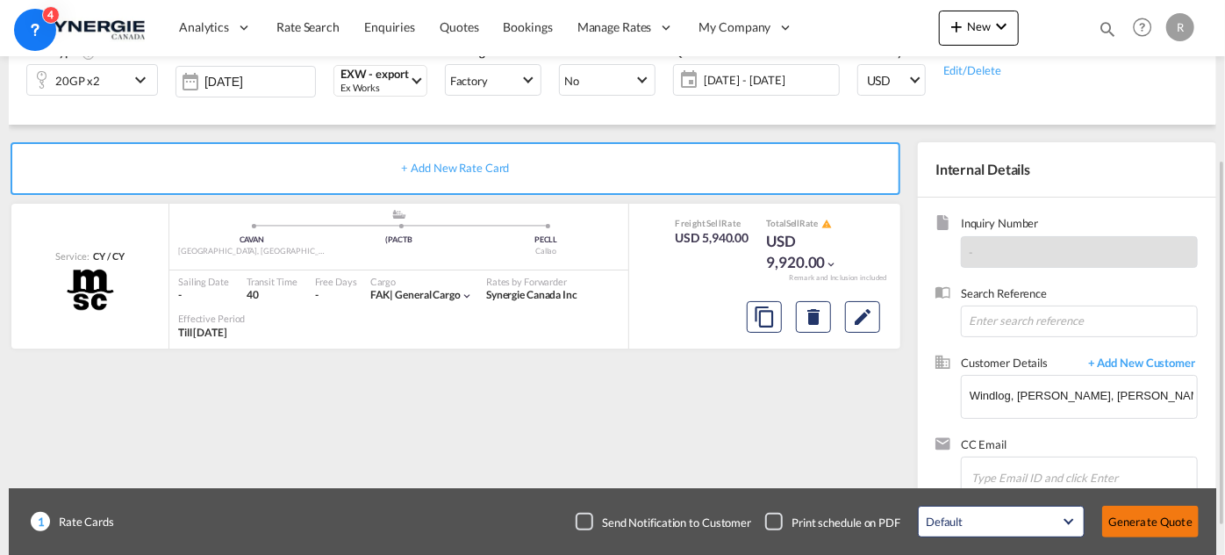
click at [1150, 528] on button "Generate Quote" at bounding box center [1150, 522] width 97 height 32
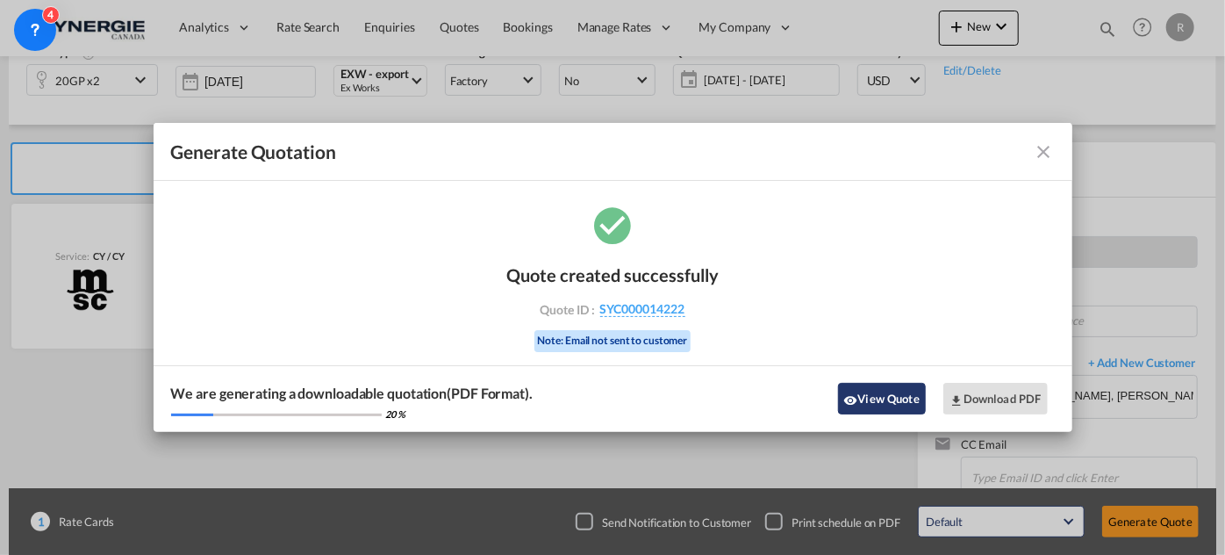
click at [871, 402] on button "View Quote" at bounding box center [882, 399] width 88 height 32
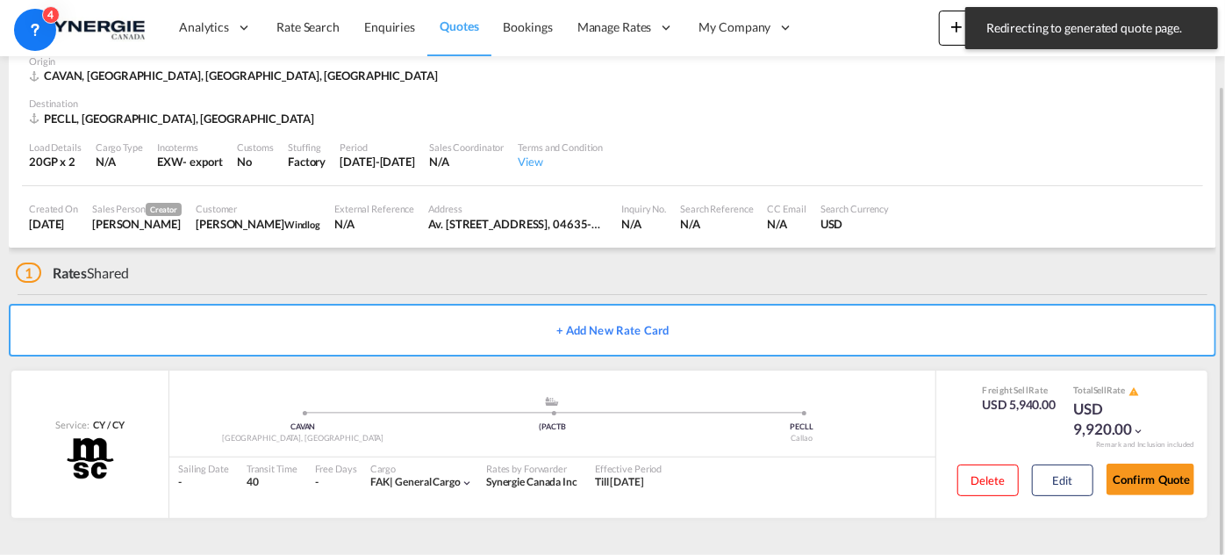
scroll to position [85, 0]
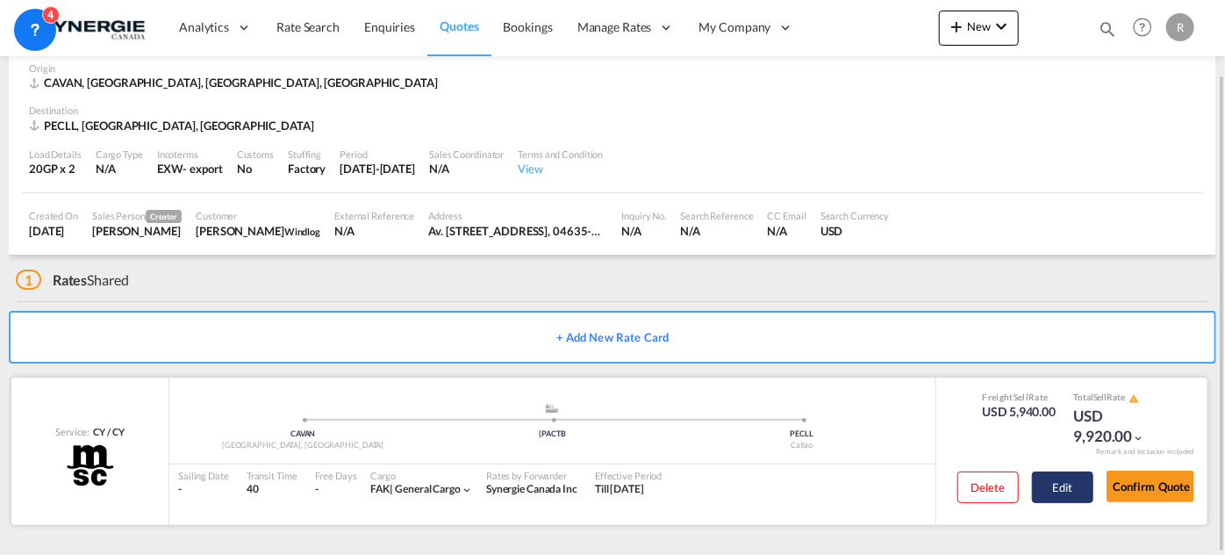
click at [1072, 483] on button "Edit" at bounding box center [1062, 487] width 61 height 32
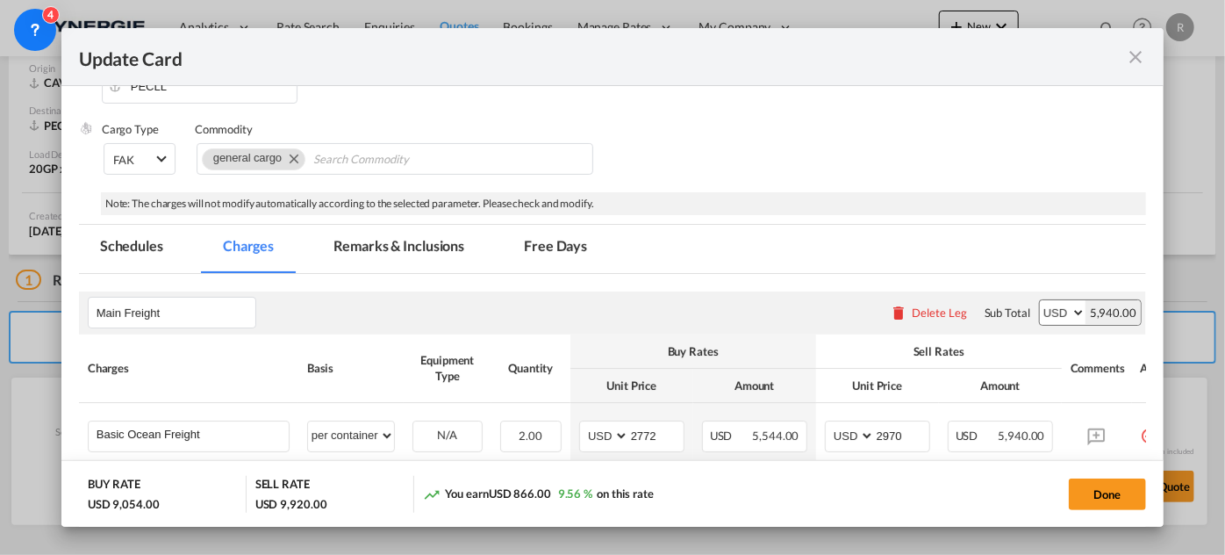
scroll to position [319, 0]
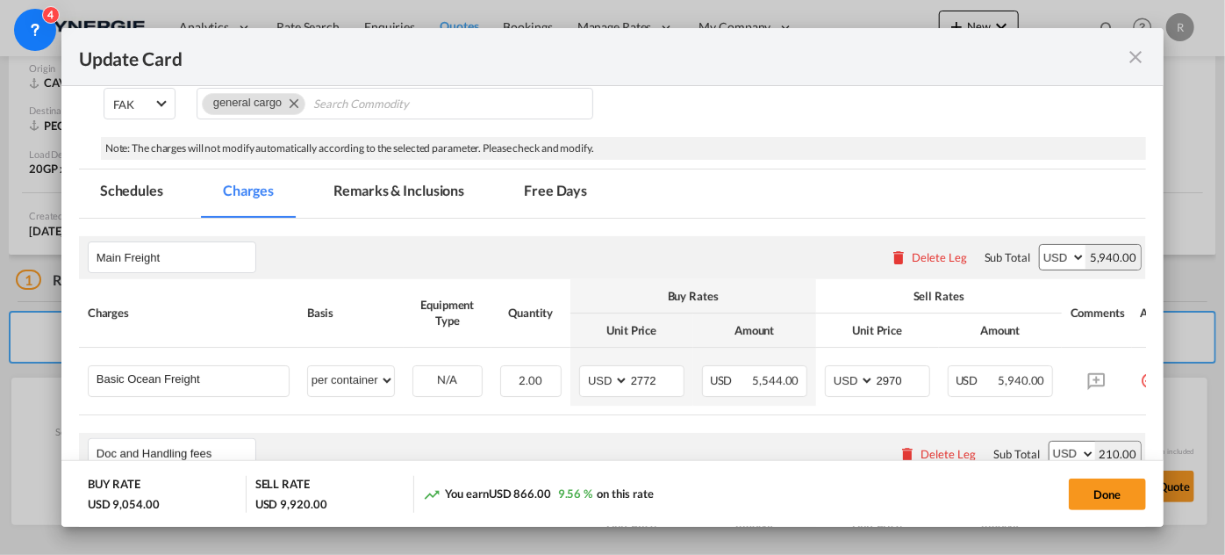
click at [386, 187] on md-tab-item "Remarks & Inclusions" at bounding box center [398, 193] width 173 height 48
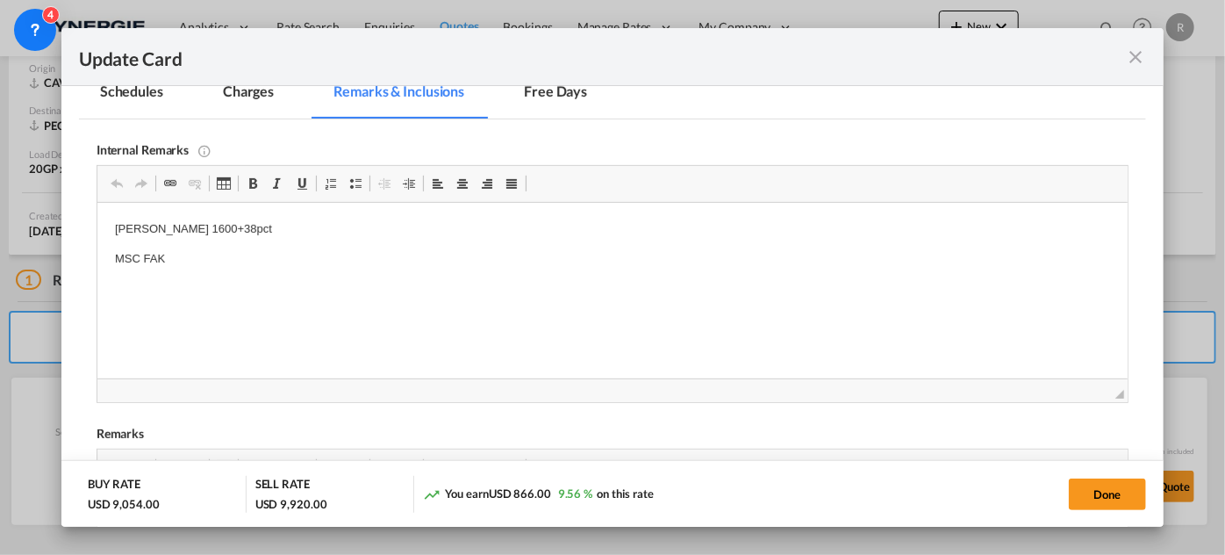
scroll to position [578, 0]
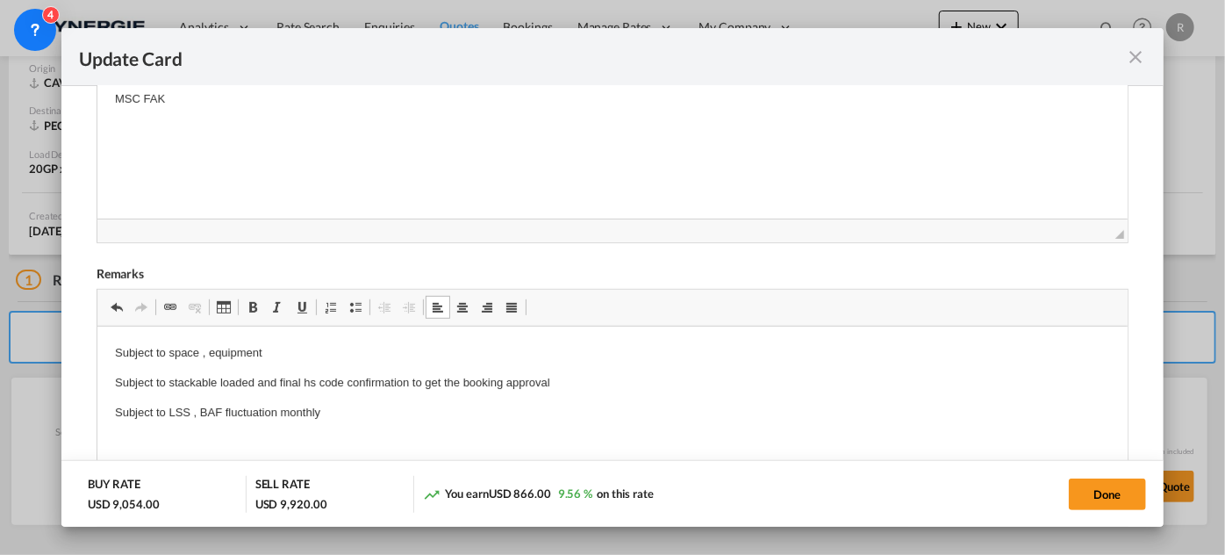
drag, startPoint x: 1110, startPoint y: 496, endPoint x: 1102, endPoint y: 476, distance: 21.7
click at [1110, 495] on button "Done" at bounding box center [1107, 494] width 77 height 32
type input "14 Sep 2025"
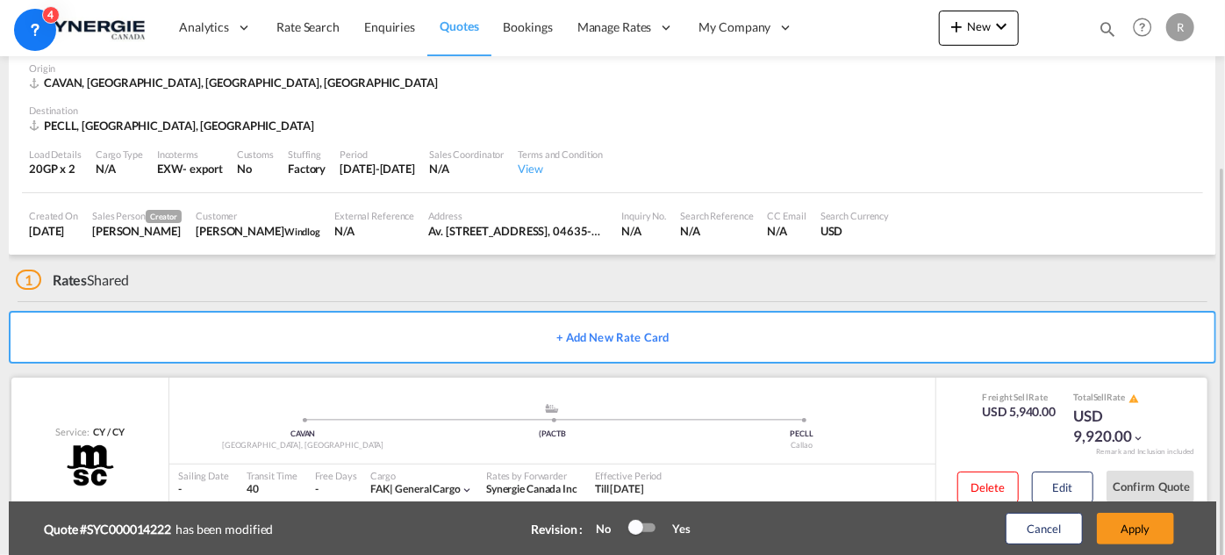
scroll to position [140, 0]
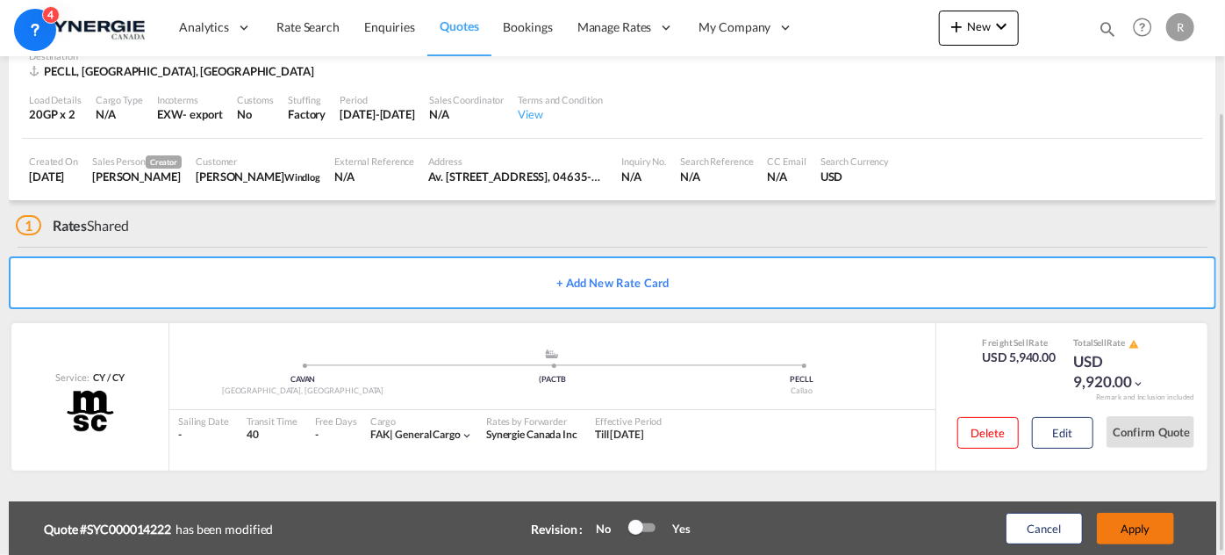
click at [1139, 526] on button "Apply" at bounding box center [1135, 529] width 77 height 32
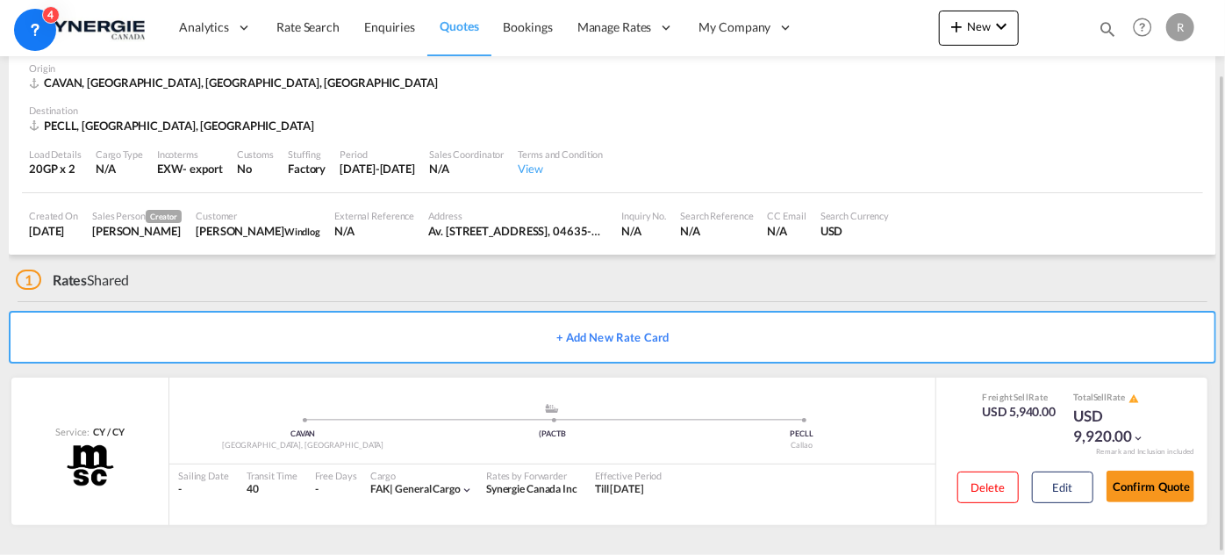
scroll to position [0, 0]
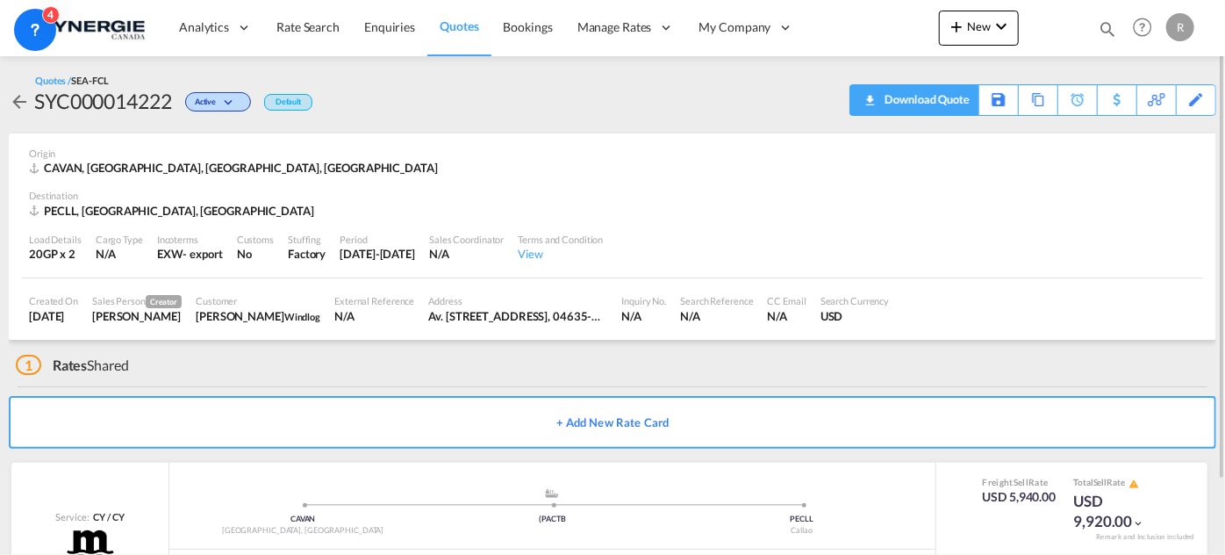
click at [924, 102] on div "Download Quote" at bounding box center [925, 99] width 90 height 28
click at [456, 30] on span "Quotes" at bounding box center [459, 25] width 39 height 15
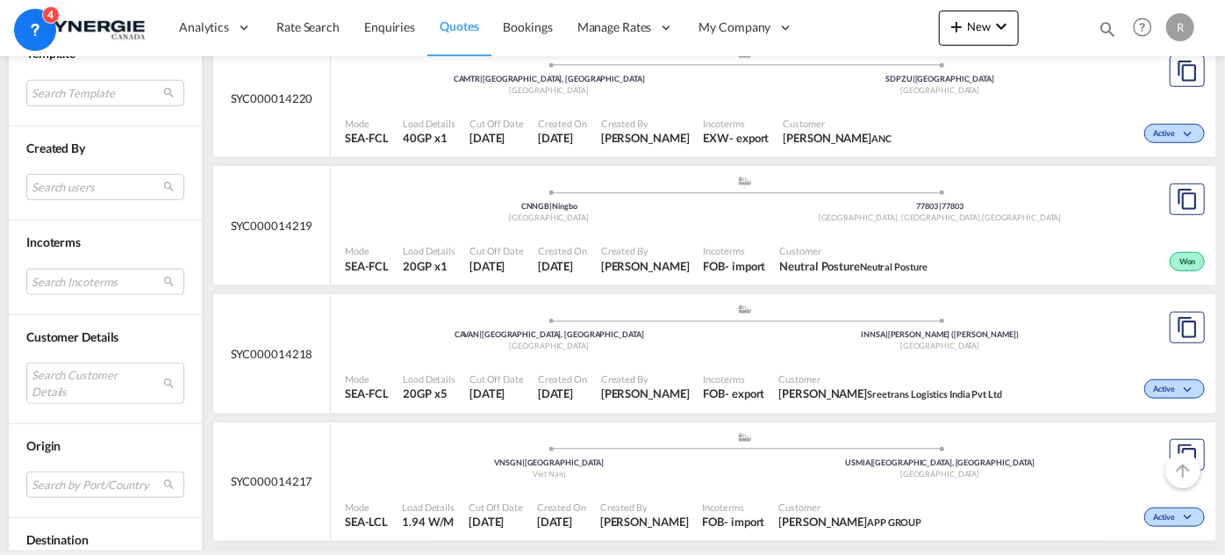
scroll to position [718, 0]
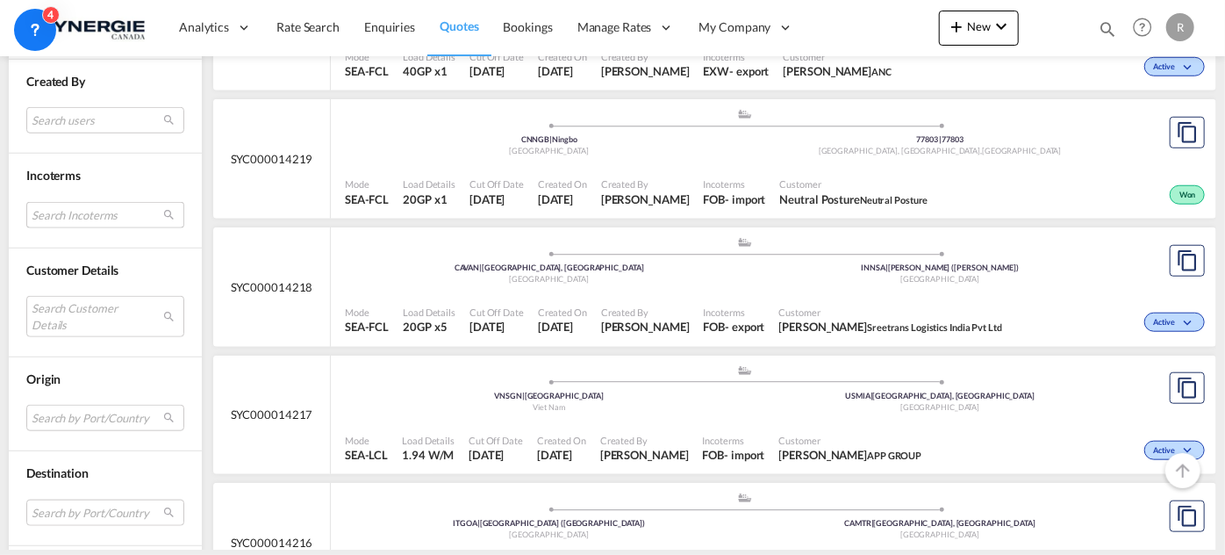
click at [96, 215] on md-select "Search Incoterms CIP-EXPORT carriage and insurance paid to FOB-IMPORT free on b…" at bounding box center [105, 215] width 158 height 26
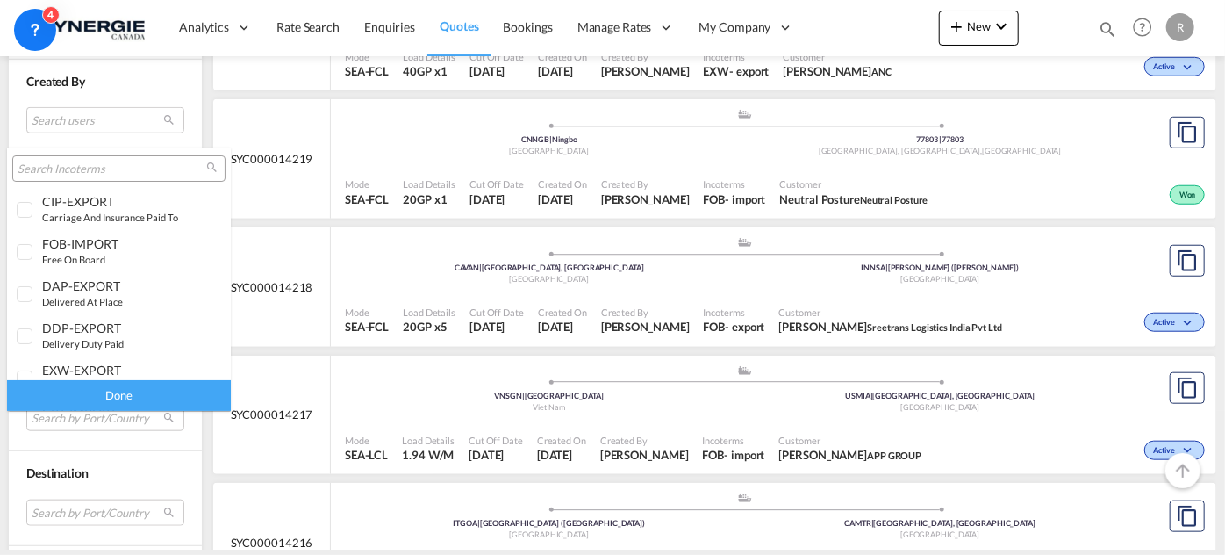
click at [121, 166] on input "search" at bounding box center [112, 170] width 189 height 16
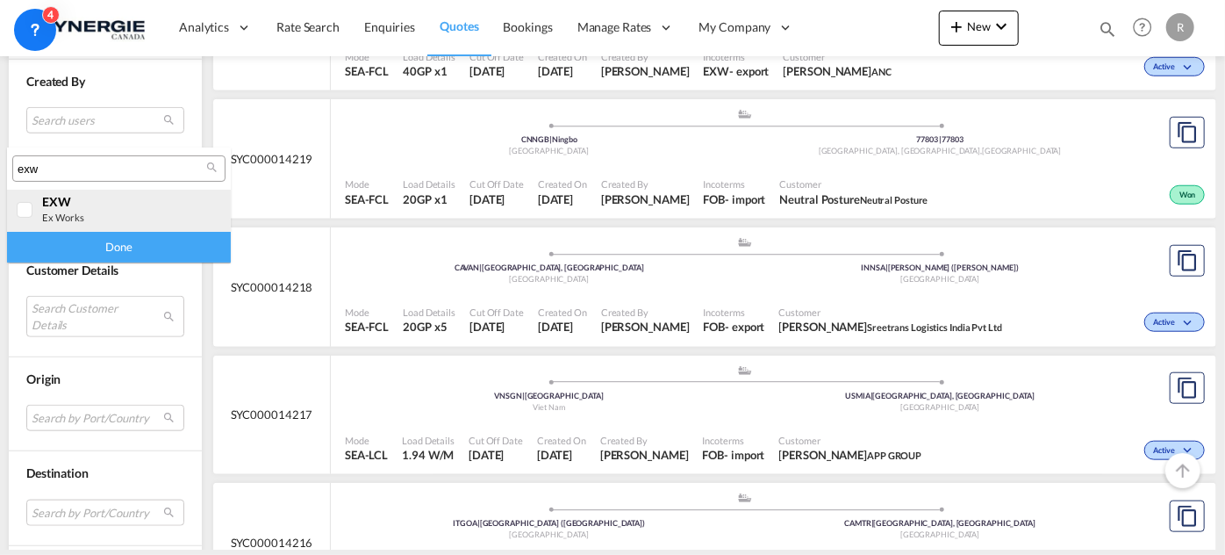
type input "exw"
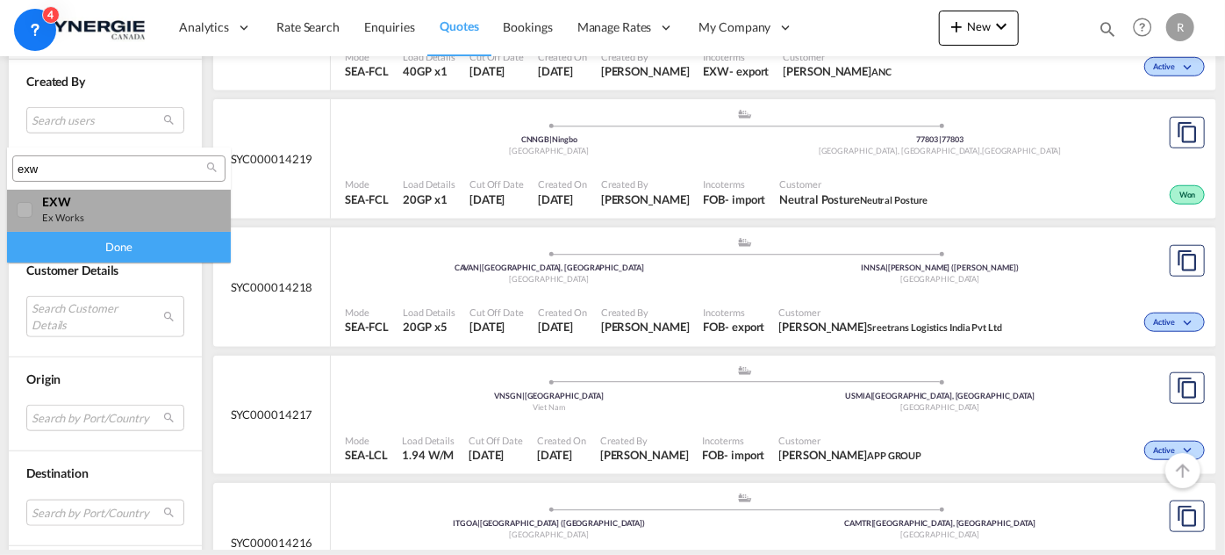
click at [89, 219] on div "EXW ex works" at bounding box center [111, 209] width 138 height 30
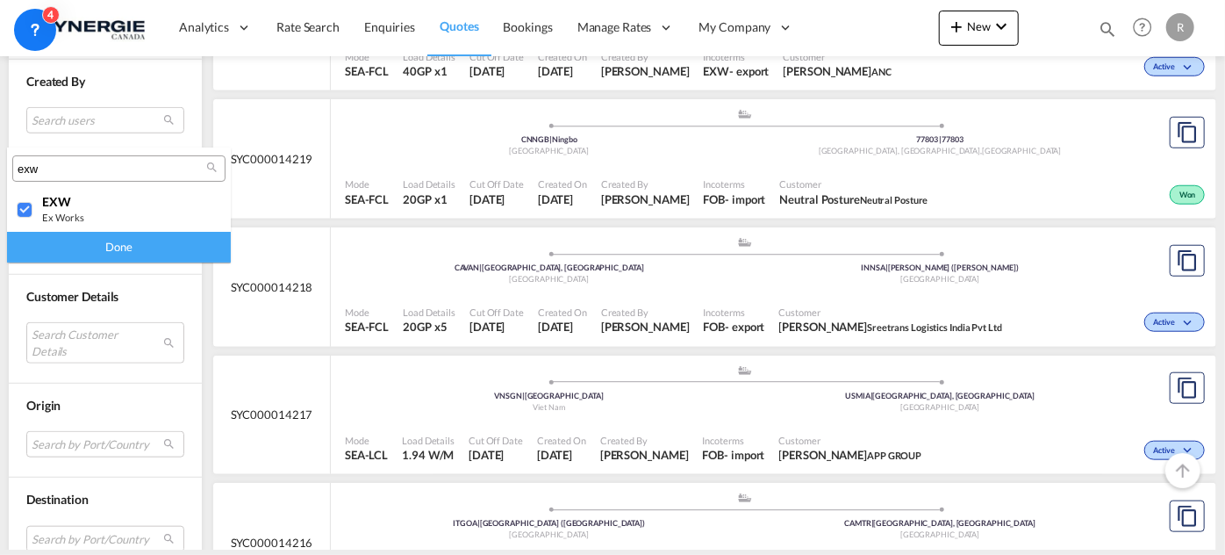
click at [114, 255] on div "Done" at bounding box center [119, 247] width 224 height 31
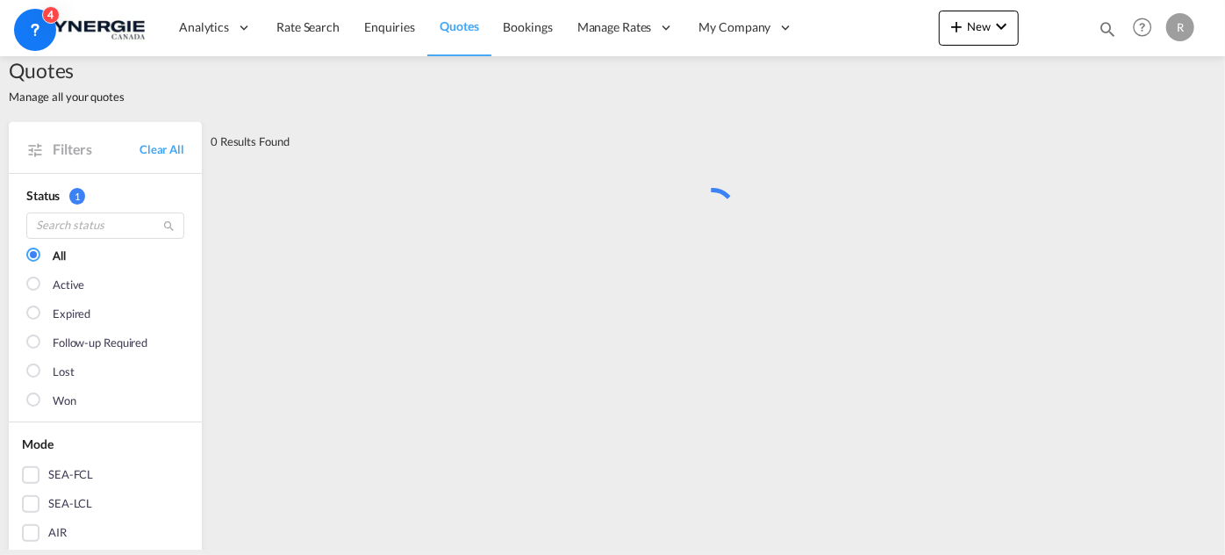
scroll to position [0, 0]
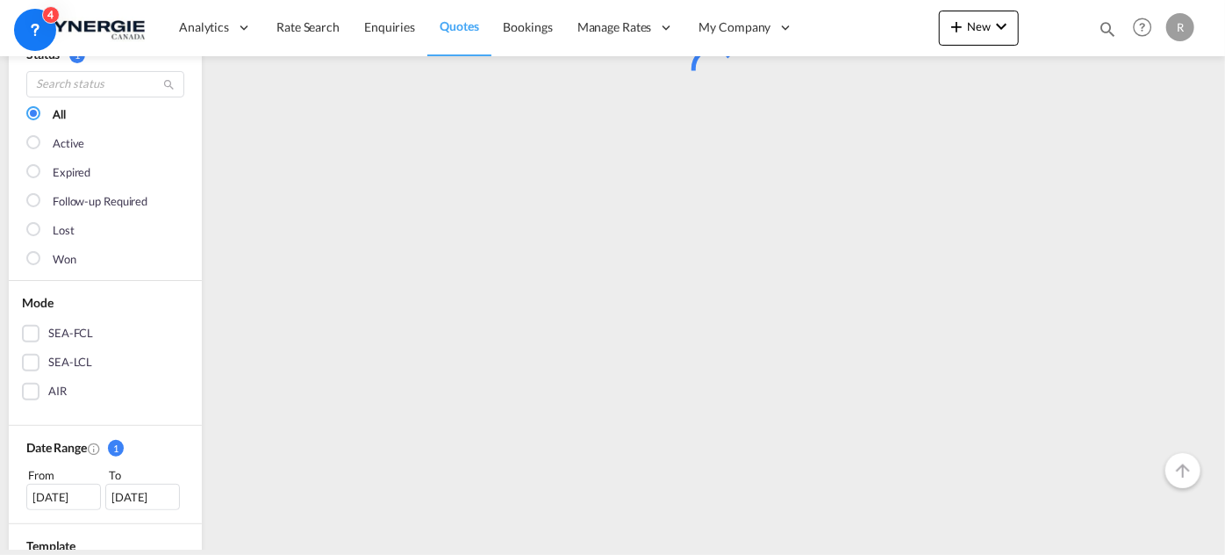
click at [62, 358] on div "SEA-LCL" at bounding box center [70, 363] width 44 height 18
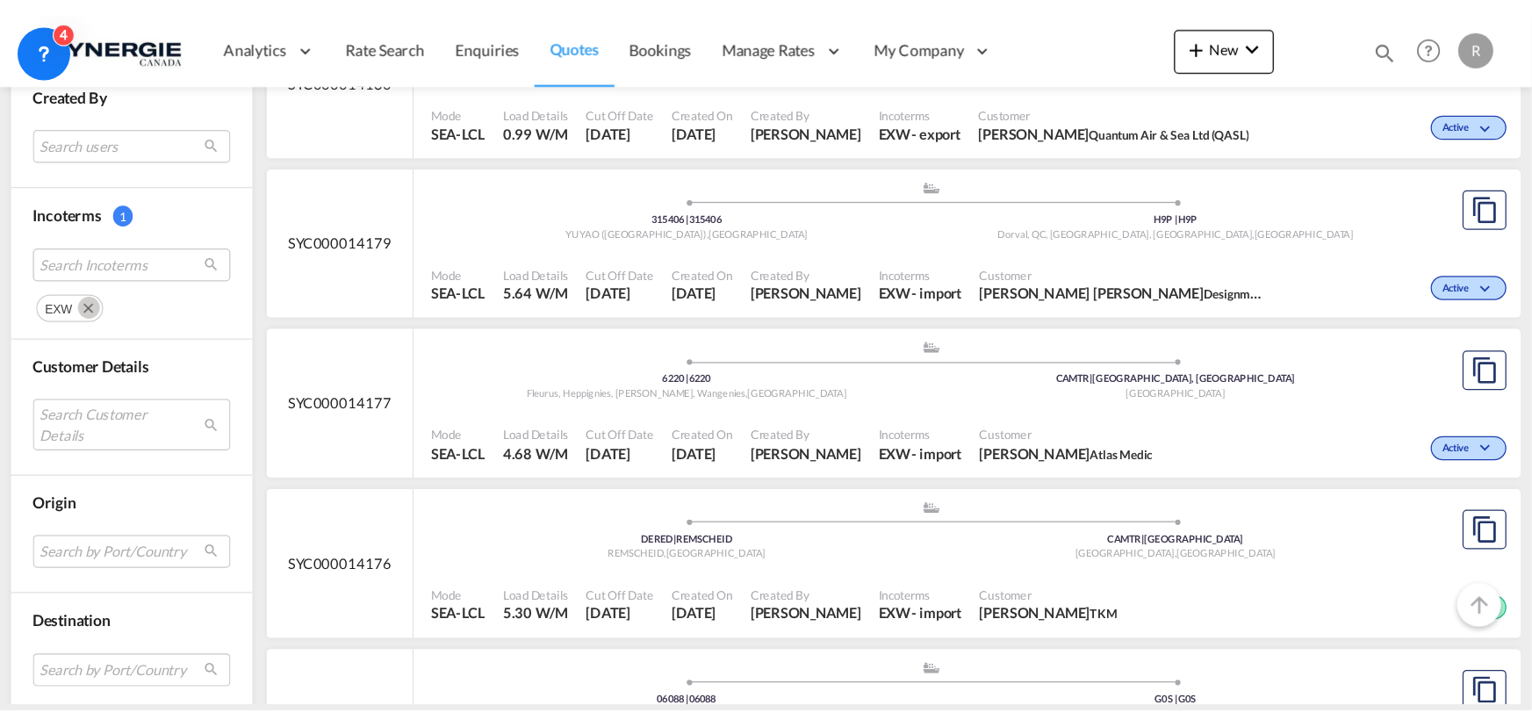
scroll to position [1196, 0]
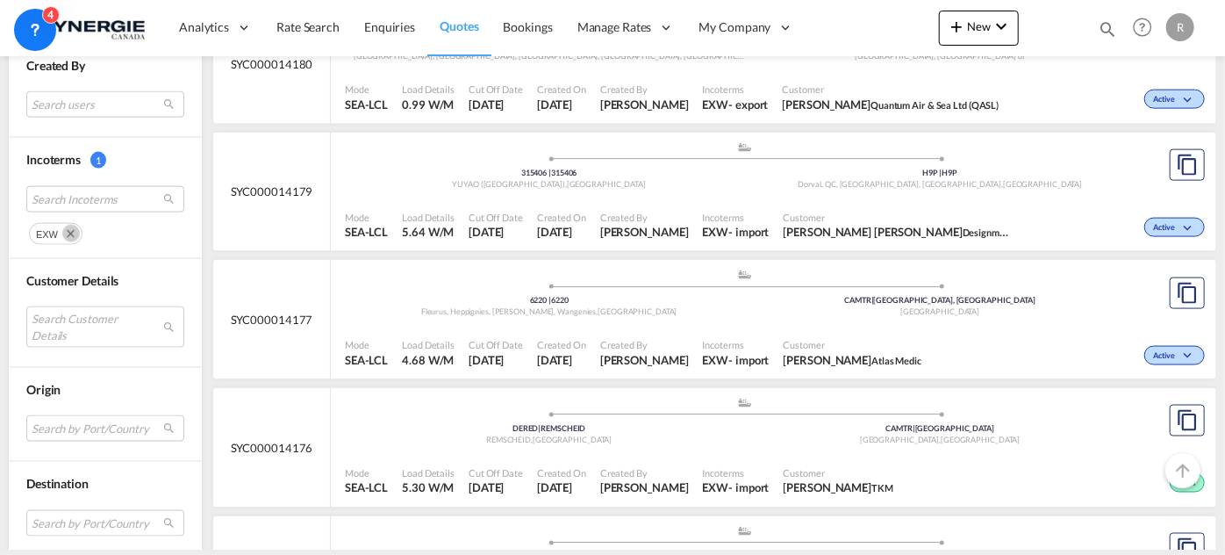
click at [703, 99] on div "EXW" at bounding box center [716, 105] width 26 height 16
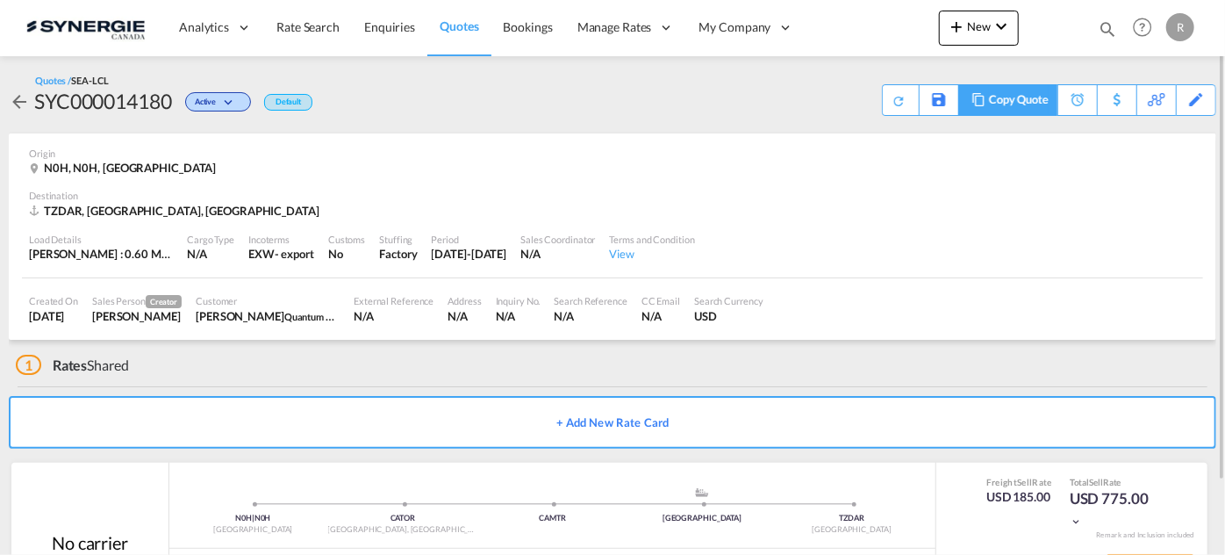
click at [998, 107] on div "Copy Quote" at bounding box center [1019, 100] width 60 height 30
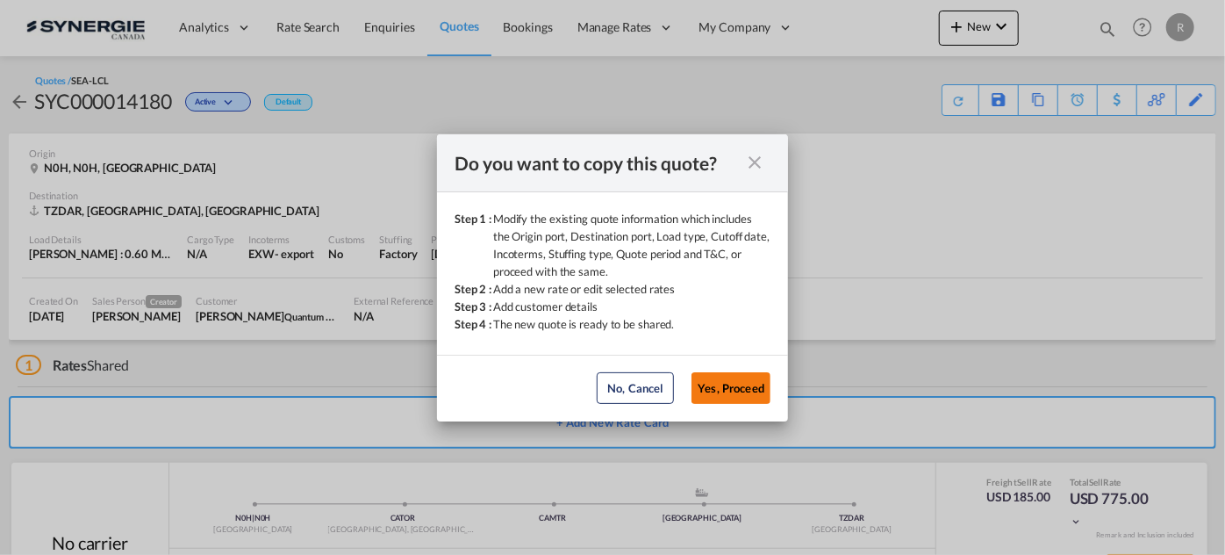
click at [733, 388] on button "Yes, Proceed" at bounding box center [731, 388] width 79 height 32
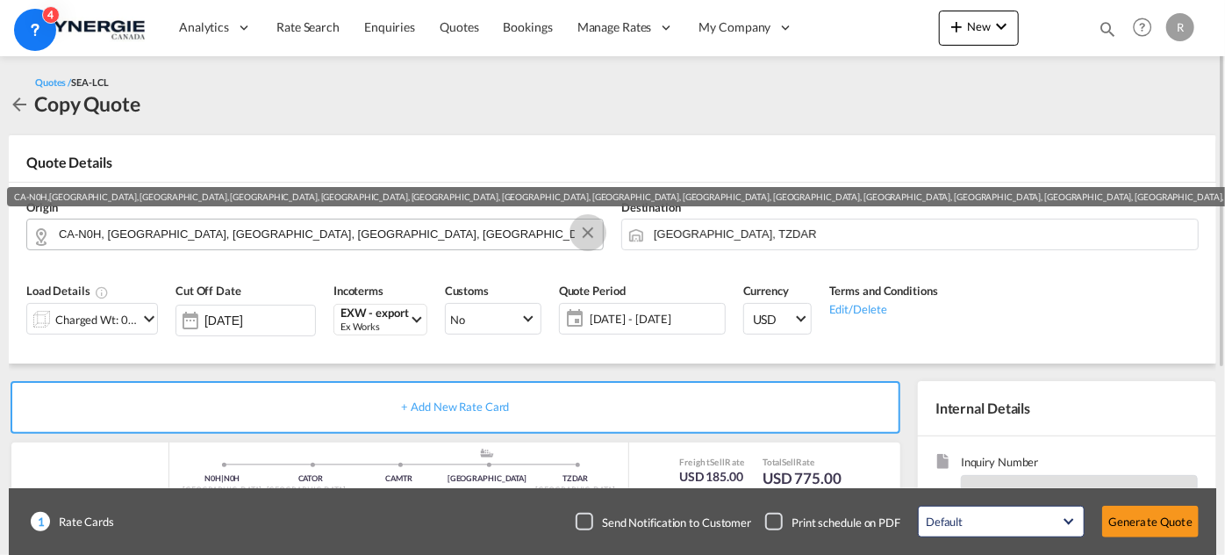
click at [589, 228] on button "Clear Input" at bounding box center [588, 232] width 26 height 26
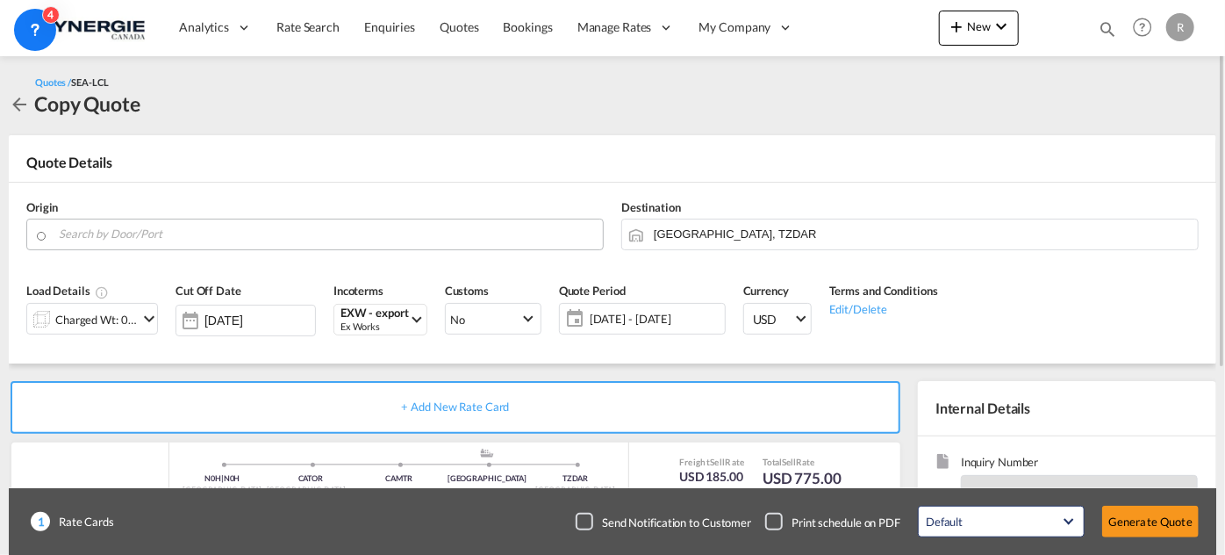
click at [468, 241] on input "Search by Door/Port" at bounding box center [326, 234] width 535 height 31
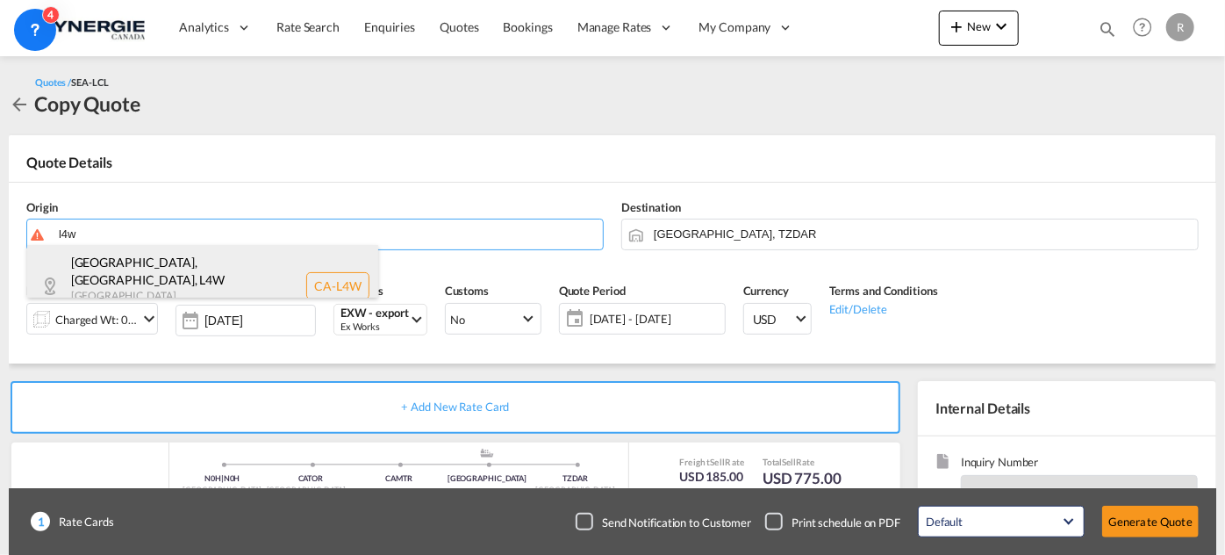
click at [107, 280] on div "[GEOGRAPHIC_DATA], [GEOGRAPHIC_DATA] , L4W [GEOGRAPHIC_DATA] , [GEOGRAPHIC_DATA…" at bounding box center [202, 286] width 351 height 82
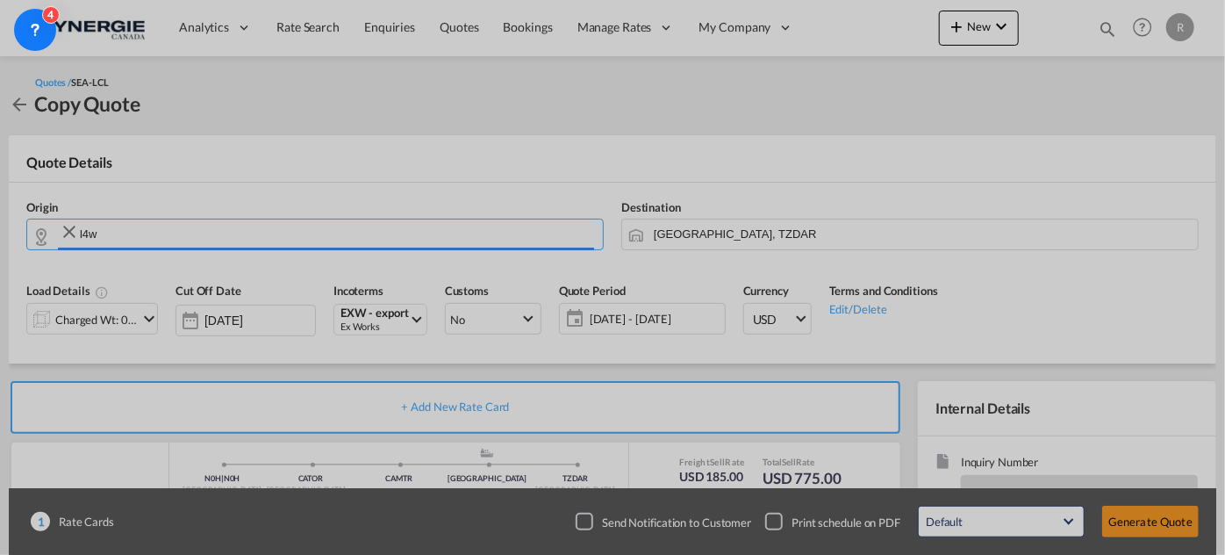
type input "CA-L4W, [GEOGRAPHIC_DATA], [GEOGRAPHIC_DATA], [GEOGRAPHIC_DATA]"
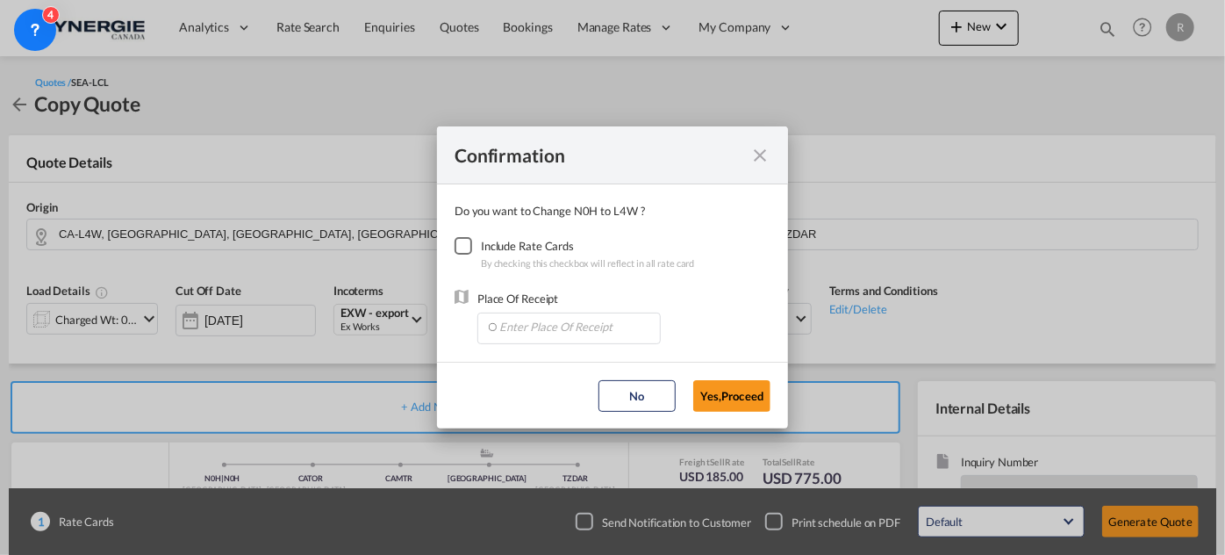
click at [457, 238] on div "Checkbox No Ink" at bounding box center [464, 246] width 18 height 18
click at [551, 332] on input "Enter Place Of Receipt" at bounding box center [573, 326] width 174 height 26
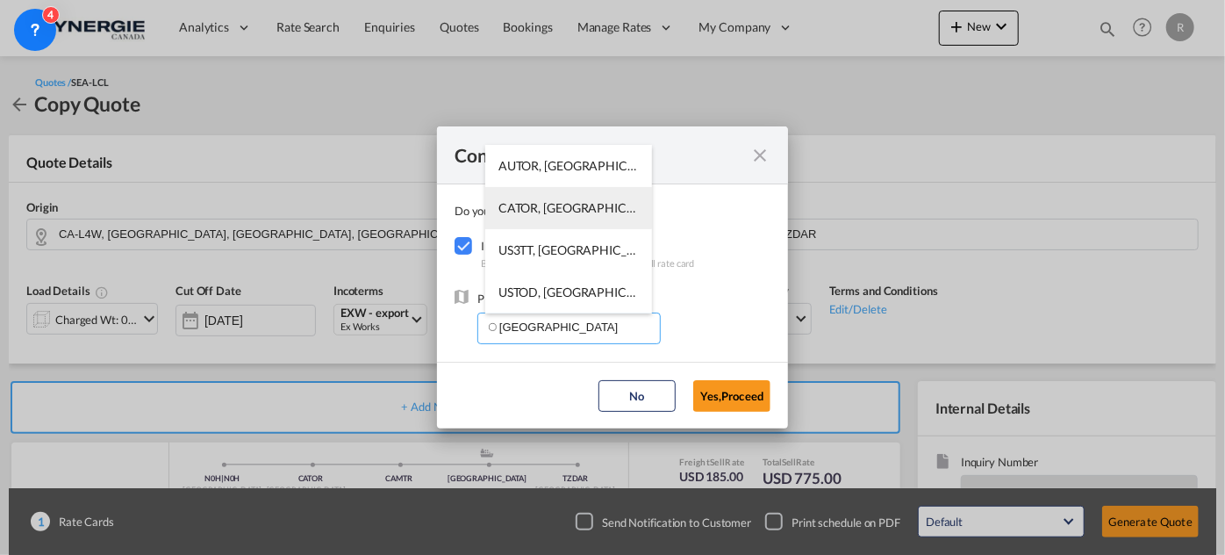
click at [515, 212] on span "CATOR, [GEOGRAPHIC_DATA], [GEOGRAPHIC_DATA], [GEOGRAPHIC_DATA], [GEOGRAPHIC_DAT…" at bounding box center [842, 207] width 686 height 15
type input "CATOR, [GEOGRAPHIC_DATA], [GEOGRAPHIC_DATA], [GEOGRAPHIC_DATA], [GEOGRAPHIC_DAT…"
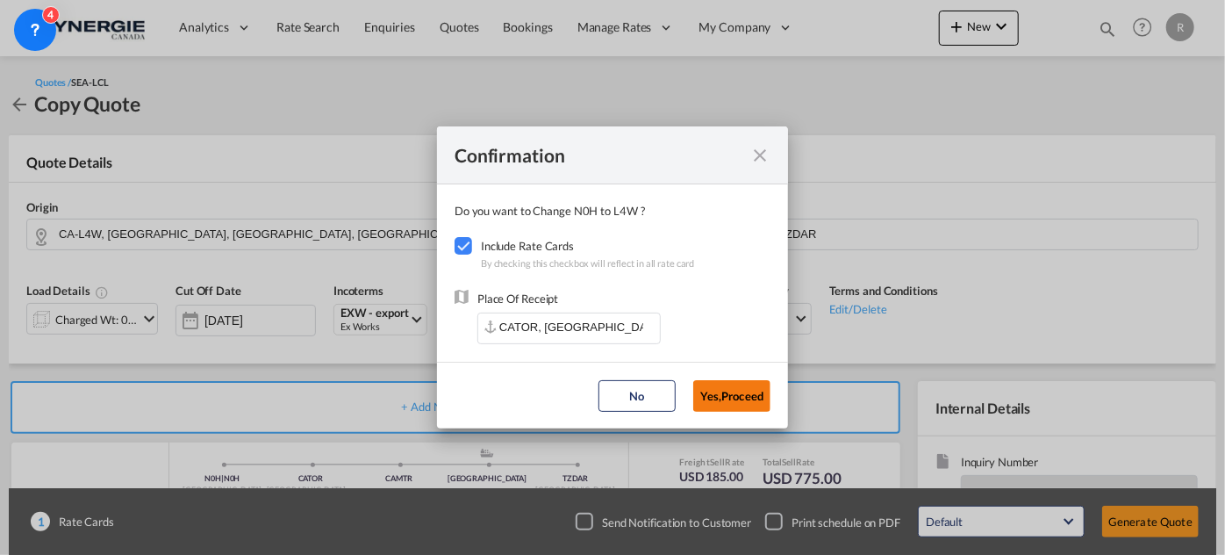
click at [721, 399] on button "Yes,Proceed" at bounding box center [731, 396] width 77 height 32
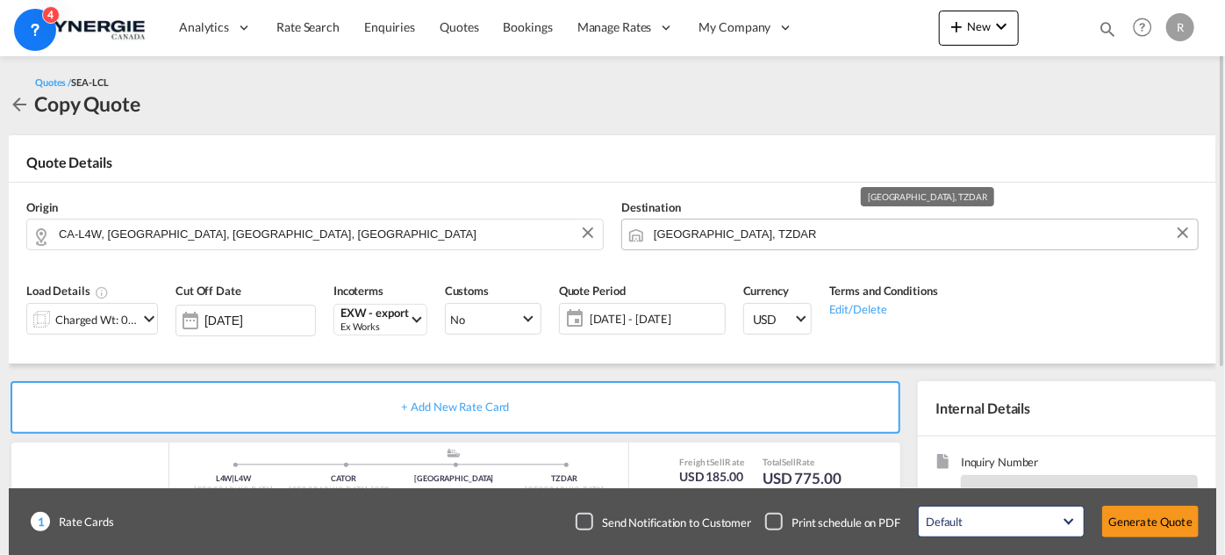
click at [820, 229] on input "[GEOGRAPHIC_DATA], TZDAR" at bounding box center [921, 234] width 535 height 31
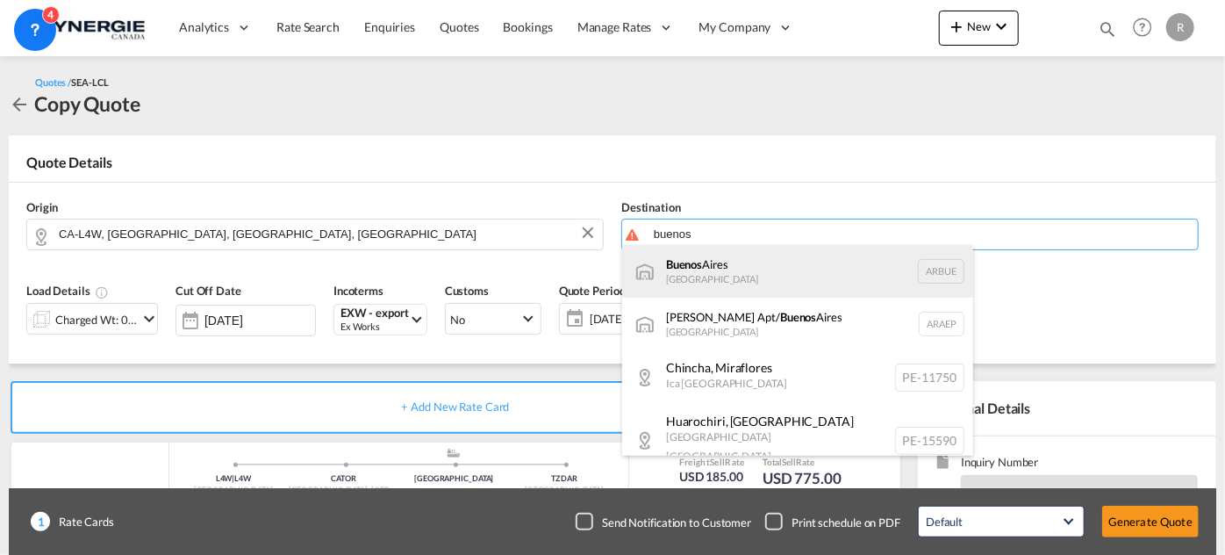
click at [768, 277] on div "[GEOGRAPHIC_DATA] [GEOGRAPHIC_DATA] [GEOGRAPHIC_DATA]" at bounding box center [797, 271] width 351 height 53
type input "[GEOGRAPHIC_DATA], [GEOGRAPHIC_DATA]"
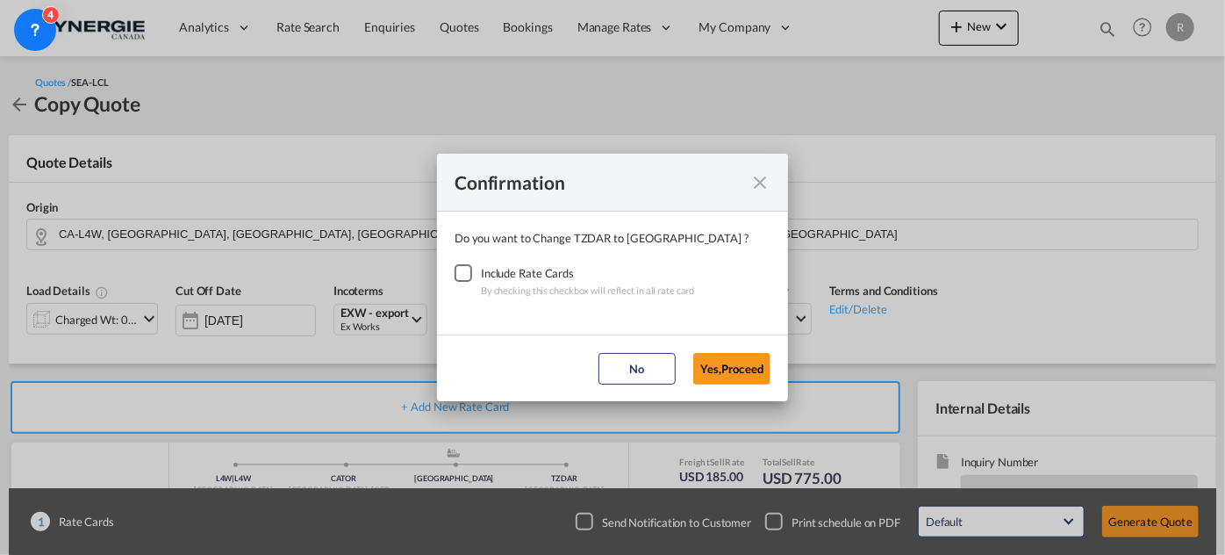
click at [456, 271] on div "Checkbox No Ink" at bounding box center [464, 273] width 18 height 18
click at [720, 369] on button "Yes,Proceed" at bounding box center [731, 369] width 77 height 32
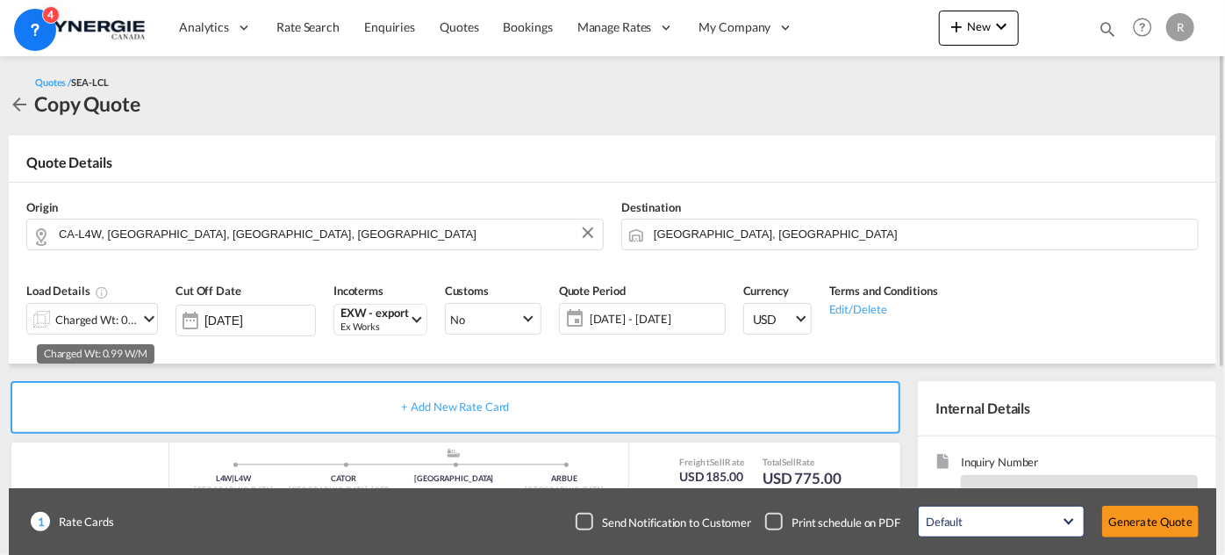
click at [114, 320] on div "Charged Wt: 0.99 W/M" at bounding box center [96, 319] width 83 height 25
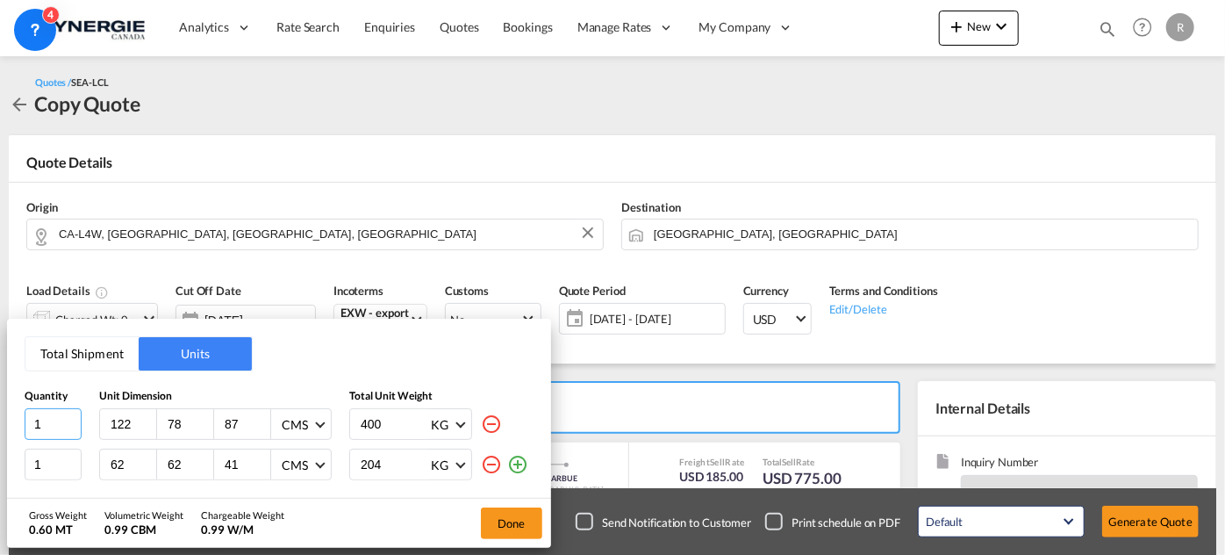
drag, startPoint x: 56, startPoint y: 421, endPoint x: 0, endPoint y: 399, distance: 60.3
click at [0, 399] on div "Total Shipment Units Quantity Unit Dimension Total Unit Weight 1 122 78 87 CMS …" at bounding box center [612, 277] width 1225 height 555
type input "2"
type input "130"
type input "114"
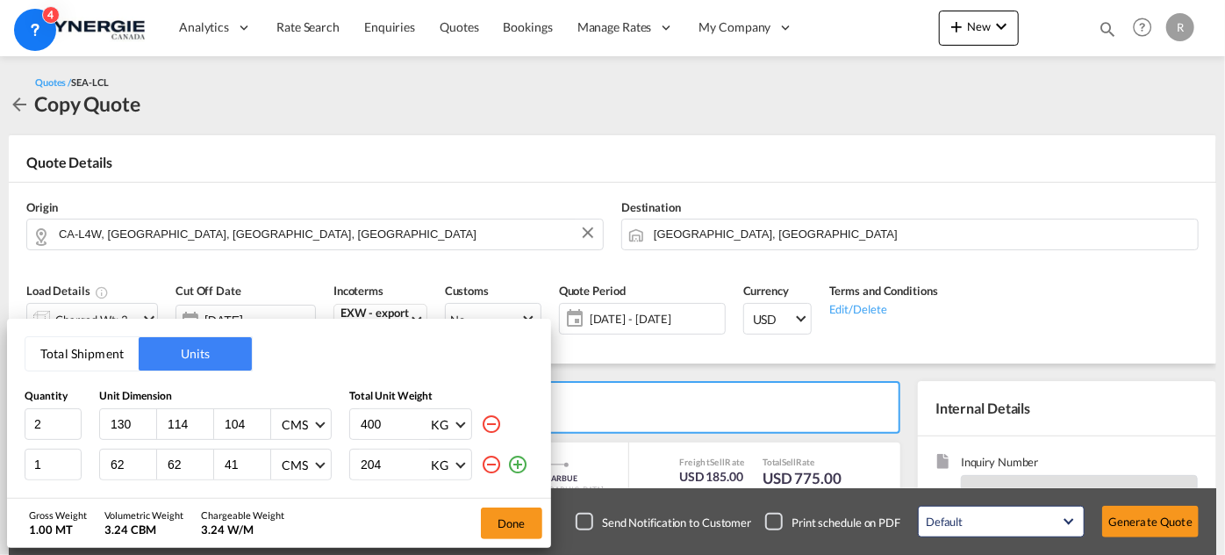
type input "104"
type input "150"
drag, startPoint x: 126, startPoint y: 460, endPoint x: 63, endPoint y: 449, distance: 63.4
click at [63, 449] on div "1 62 62 41 CMS CMS Inches 204 KG KG LB" at bounding box center [279, 465] width 509 height 32
type input "130"
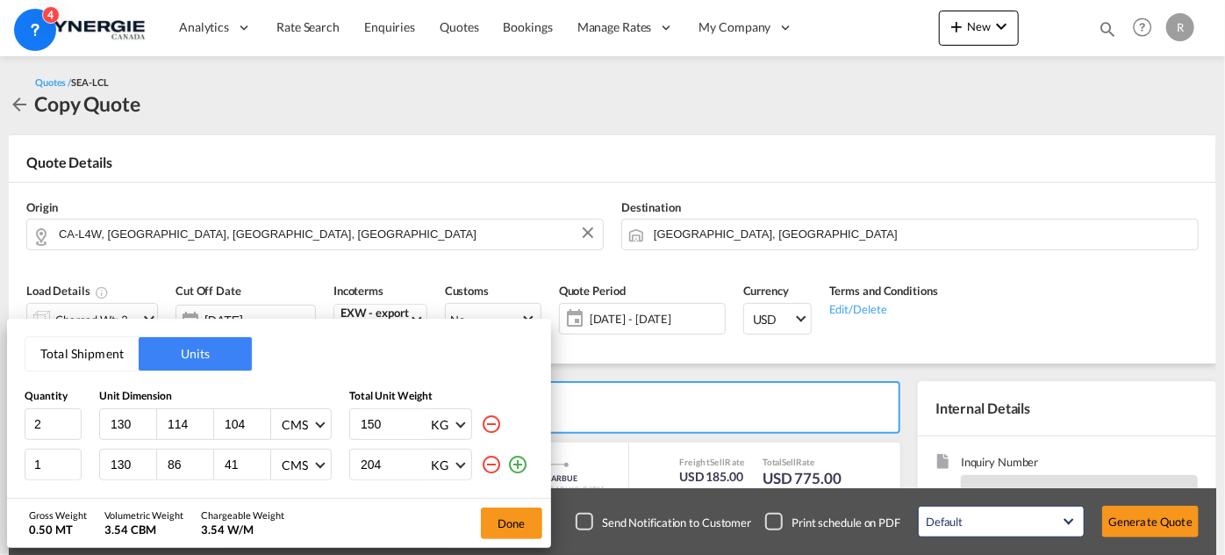
type input "86"
type input "104"
type input "150"
click at [509, 465] on md-icon "icon-plus-circle-outline" at bounding box center [517, 464] width 21 height 21
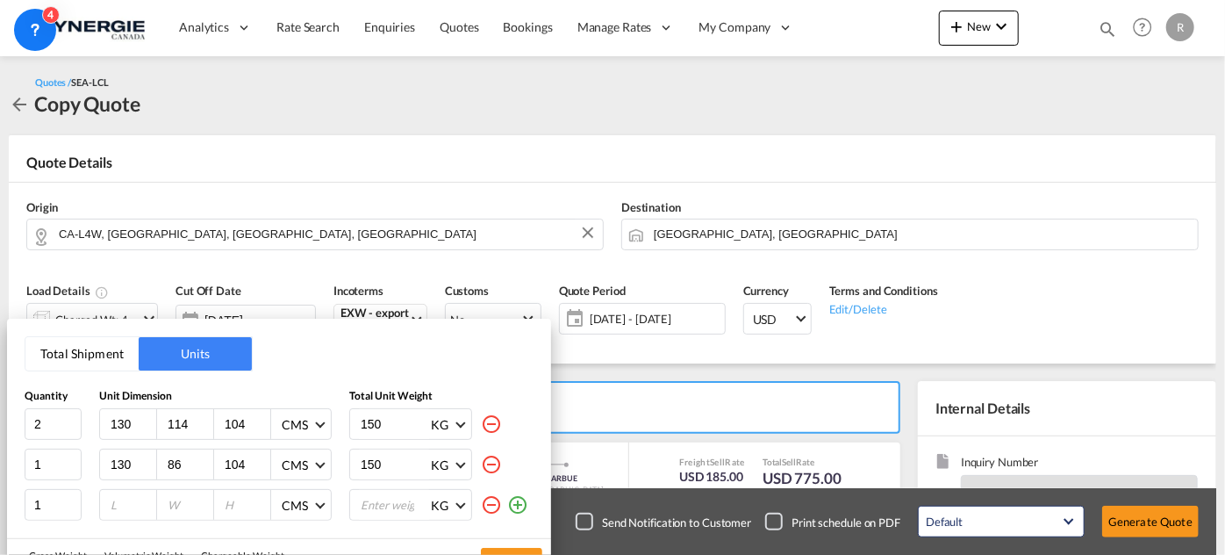
drag, startPoint x: 384, startPoint y: 355, endPoint x: 427, endPoint y: 315, distance: 58.4
click at [427, 315] on div "Total Shipment Units Quantity Unit Dimension Total Unit Weight 2 130 114 104 CM…" at bounding box center [612, 277] width 1225 height 555
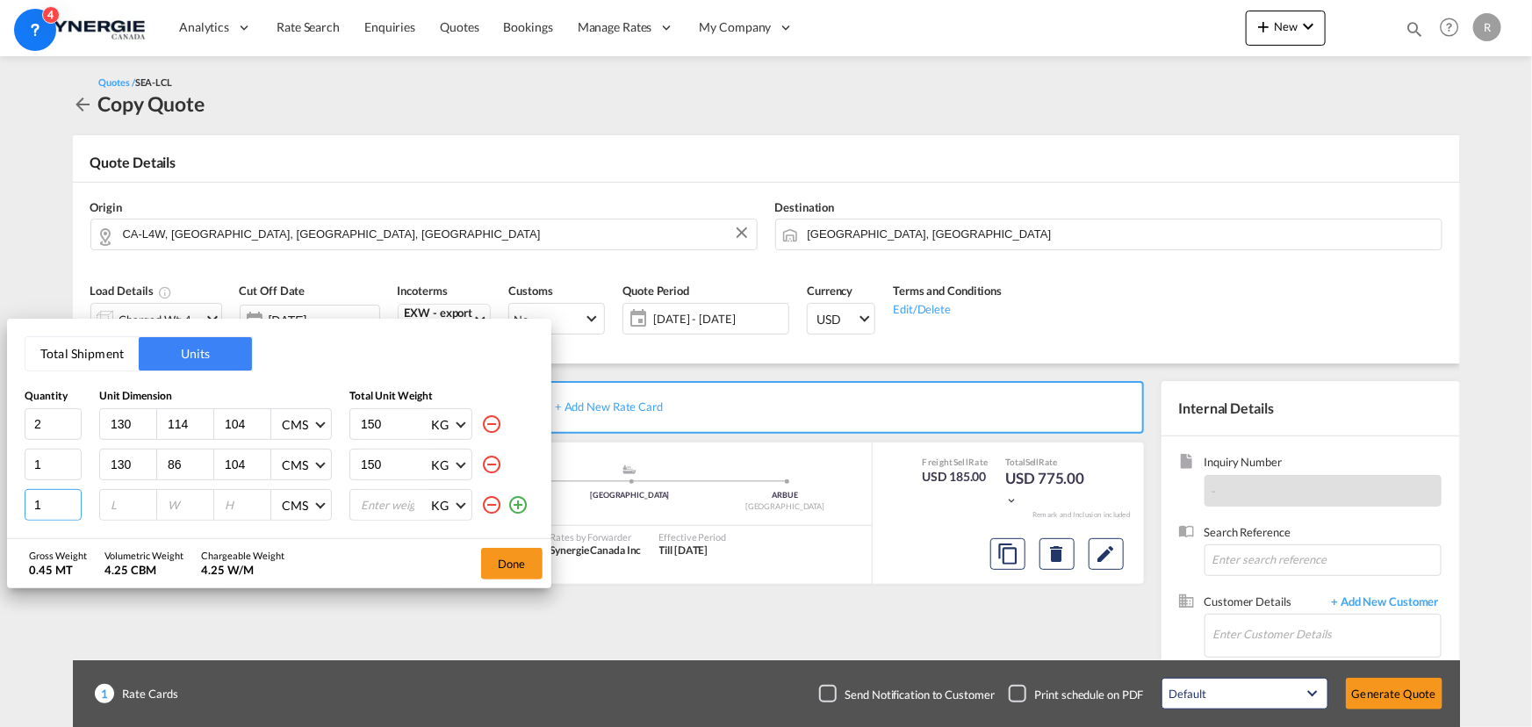
drag, startPoint x: 52, startPoint y: 498, endPoint x: -84, endPoint y: 493, distance: 136.1
click at [0, 493] on html "Analytics Reports Dashboard Rate Search Enquiries Quotes" at bounding box center [766, 363] width 1532 height 727
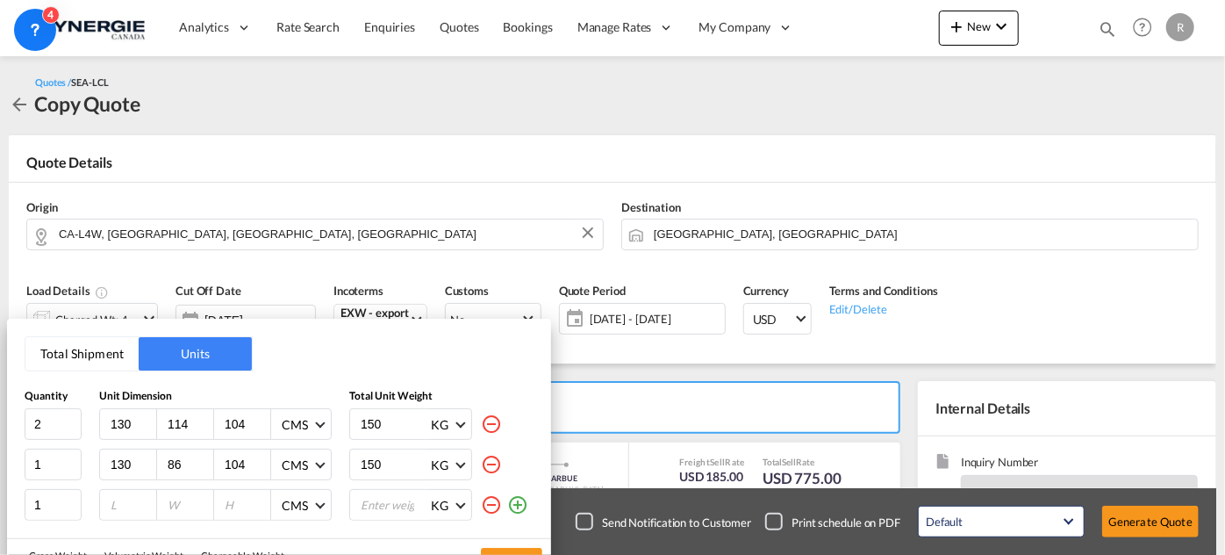
drag, startPoint x: 316, startPoint y: 355, endPoint x: 442, endPoint y: 334, distance: 128.0
click at [442, 334] on div "Total Shipment Units Quantity Unit Dimension Total Unit Weight 2 130 114 104 CM…" at bounding box center [279, 428] width 544 height 219
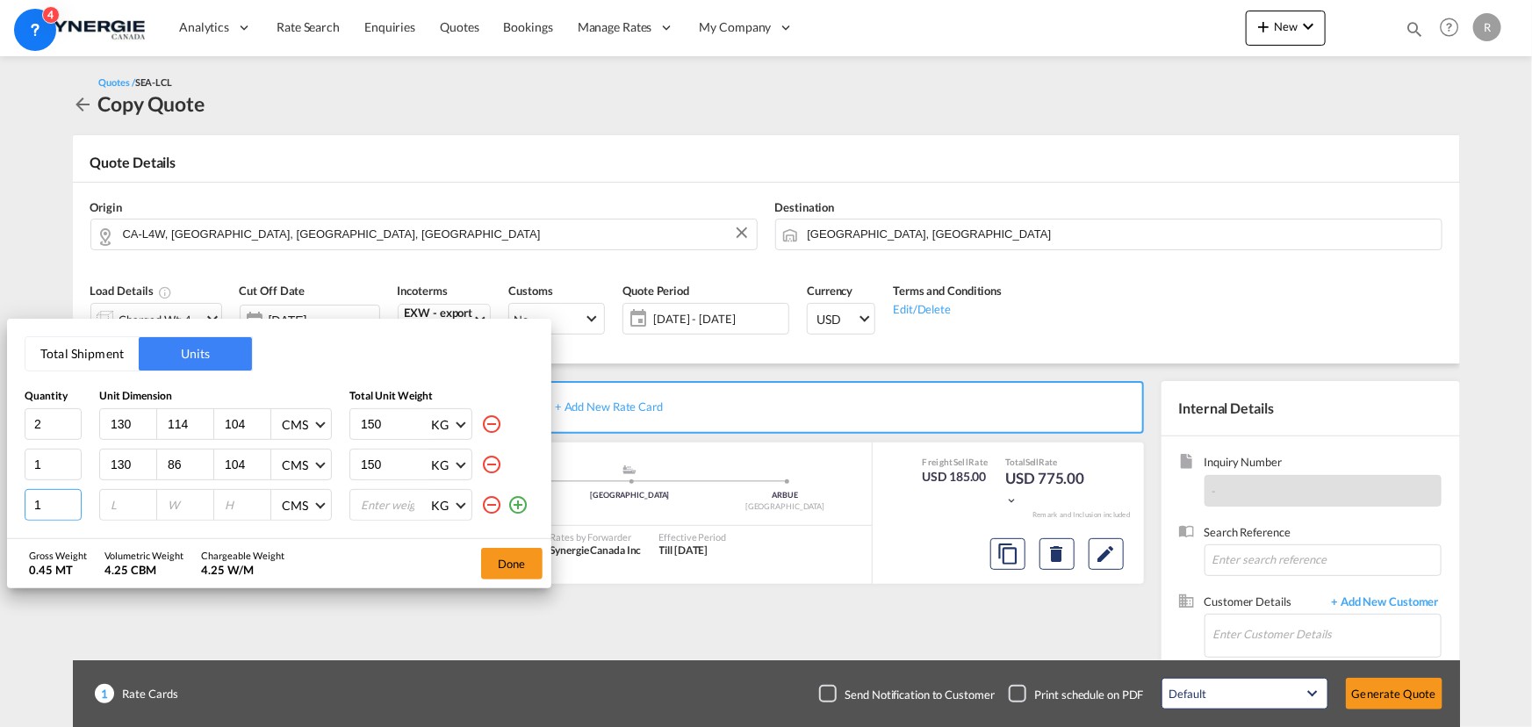
drag, startPoint x: 58, startPoint y: 499, endPoint x: -36, endPoint y: 491, distance: 94.3
click at [0, 491] on html "Analytics Reports Dashboard Rate Search Enquiries Quotes" at bounding box center [766, 363] width 1532 height 727
type input "4"
click at [132, 507] on input "number" at bounding box center [132, 505] width 47 height 16
type input "130"
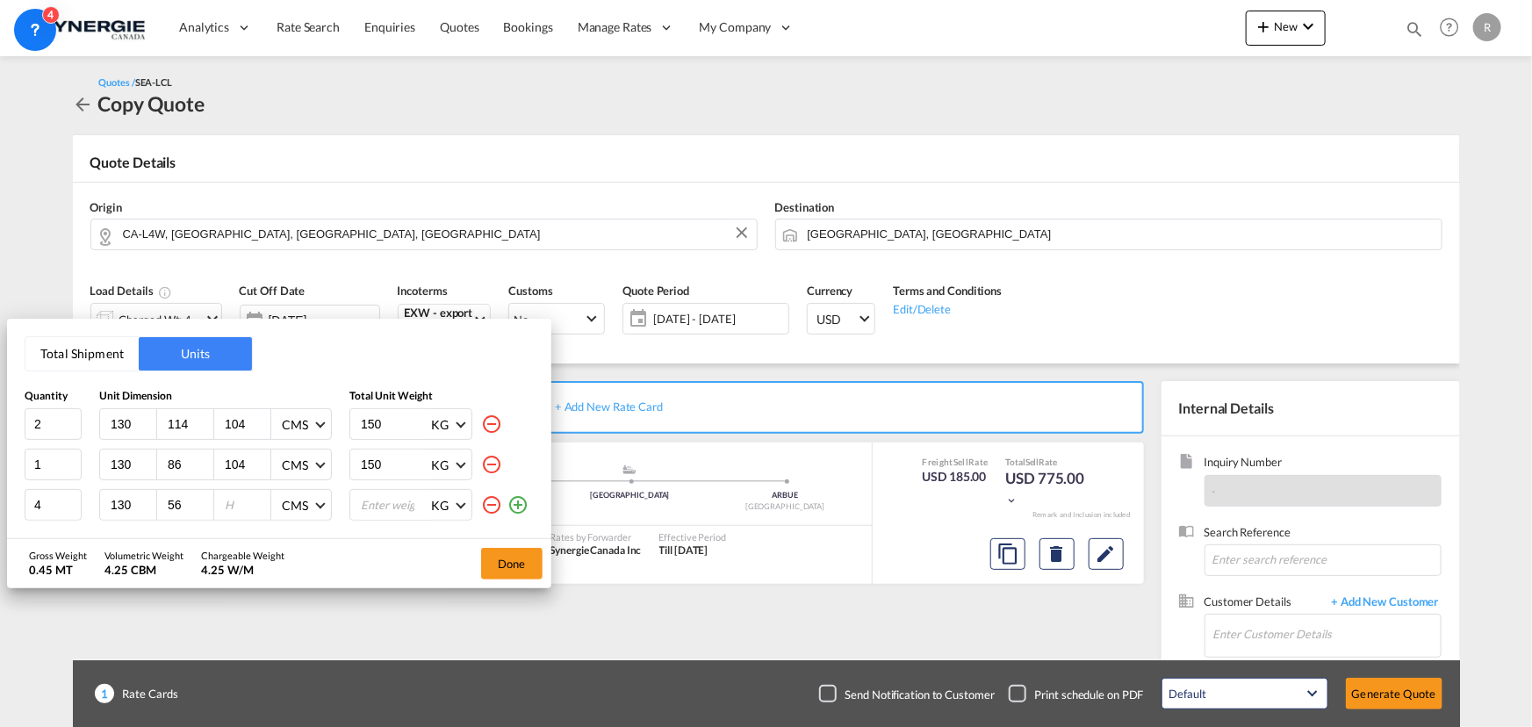
type input "56"
type input "104"
type input "150"
click at [518, 554] on button "Done" at bounding box center [511, 564] width 61 height 32
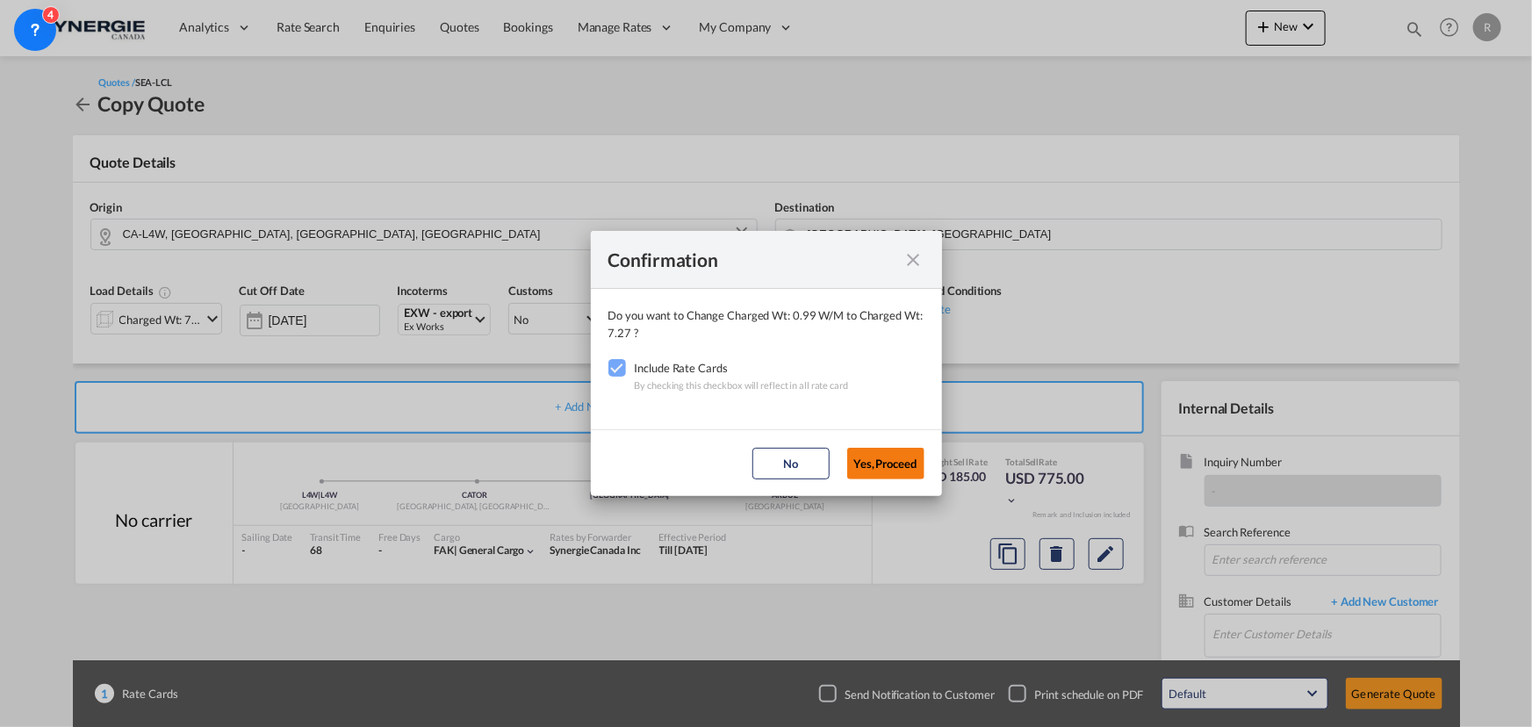
click at [891, 463] on button "Yes,Proceed" at bounding box center [885, 464] width 77 height 32
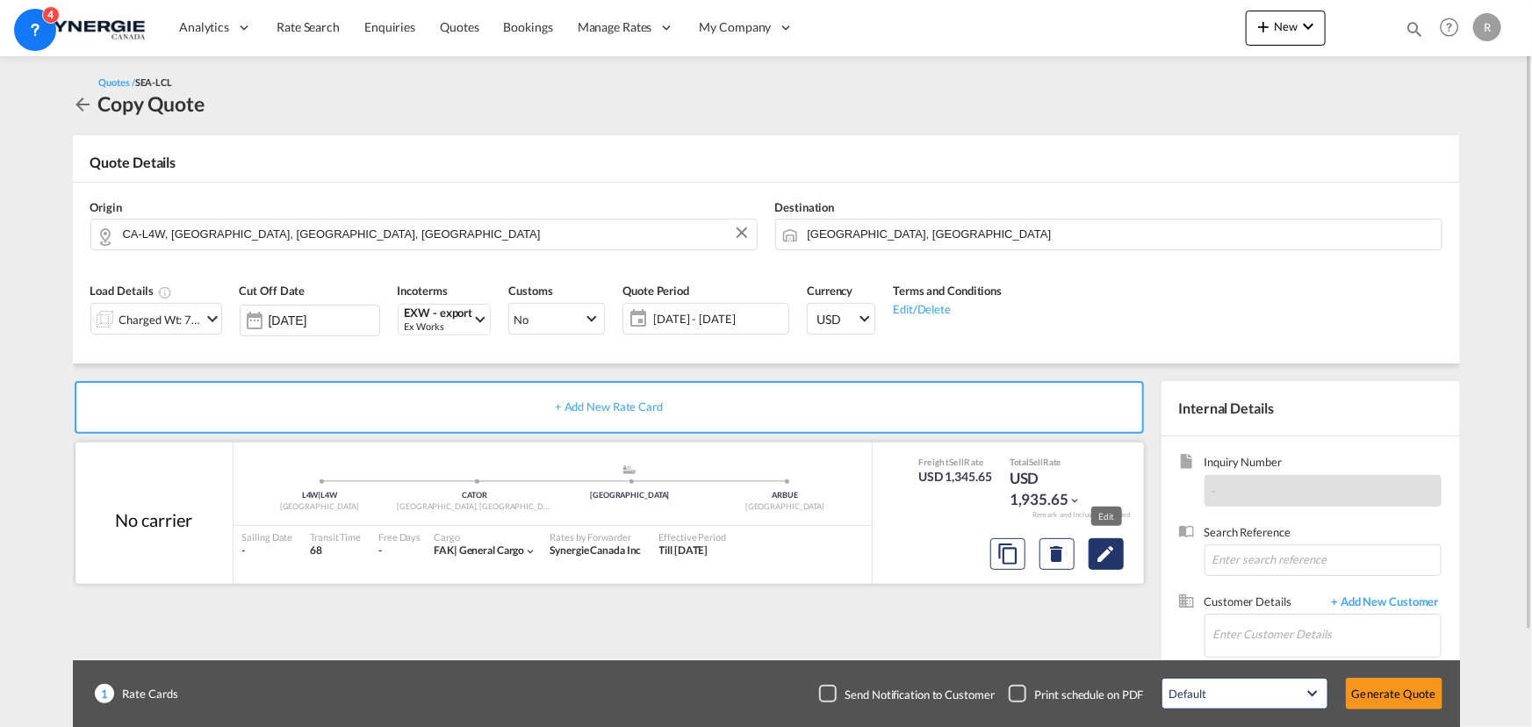
click at [1102, 551] on md-icon "Edit" at bounding box center [1105, 553] width 21 height 21
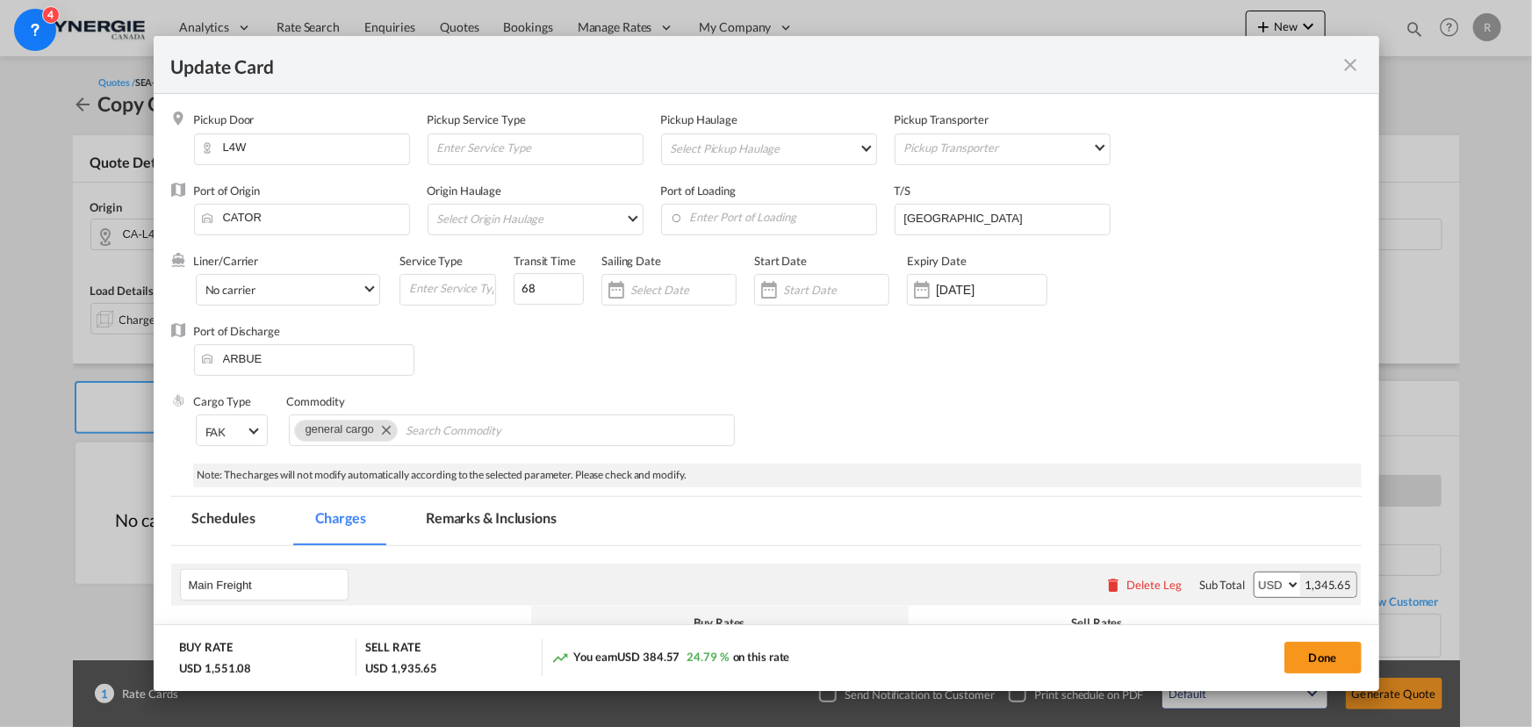
select select "per_w/m"
select select "per_shipment"
select select "per_bl"
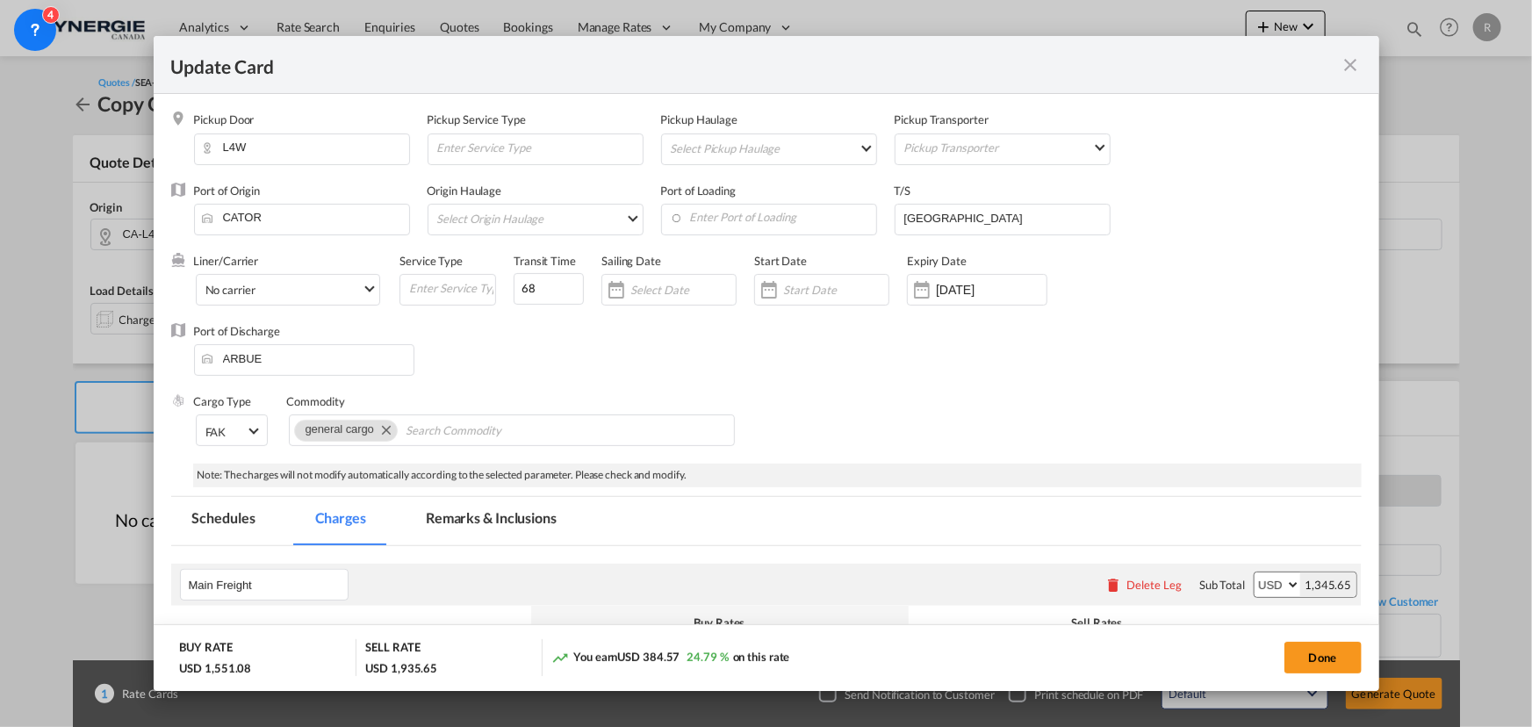
select select "per_bl"
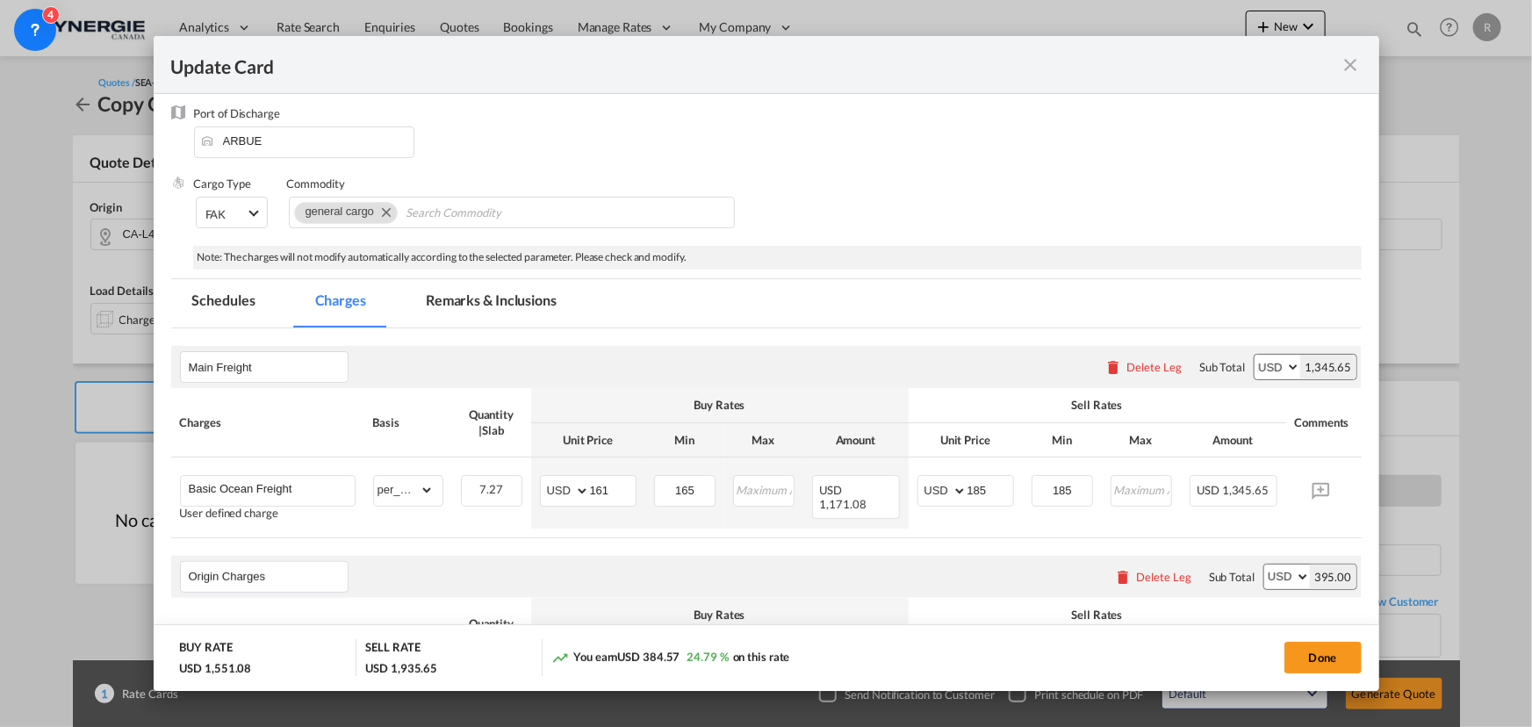
scroll to position [239, 0]
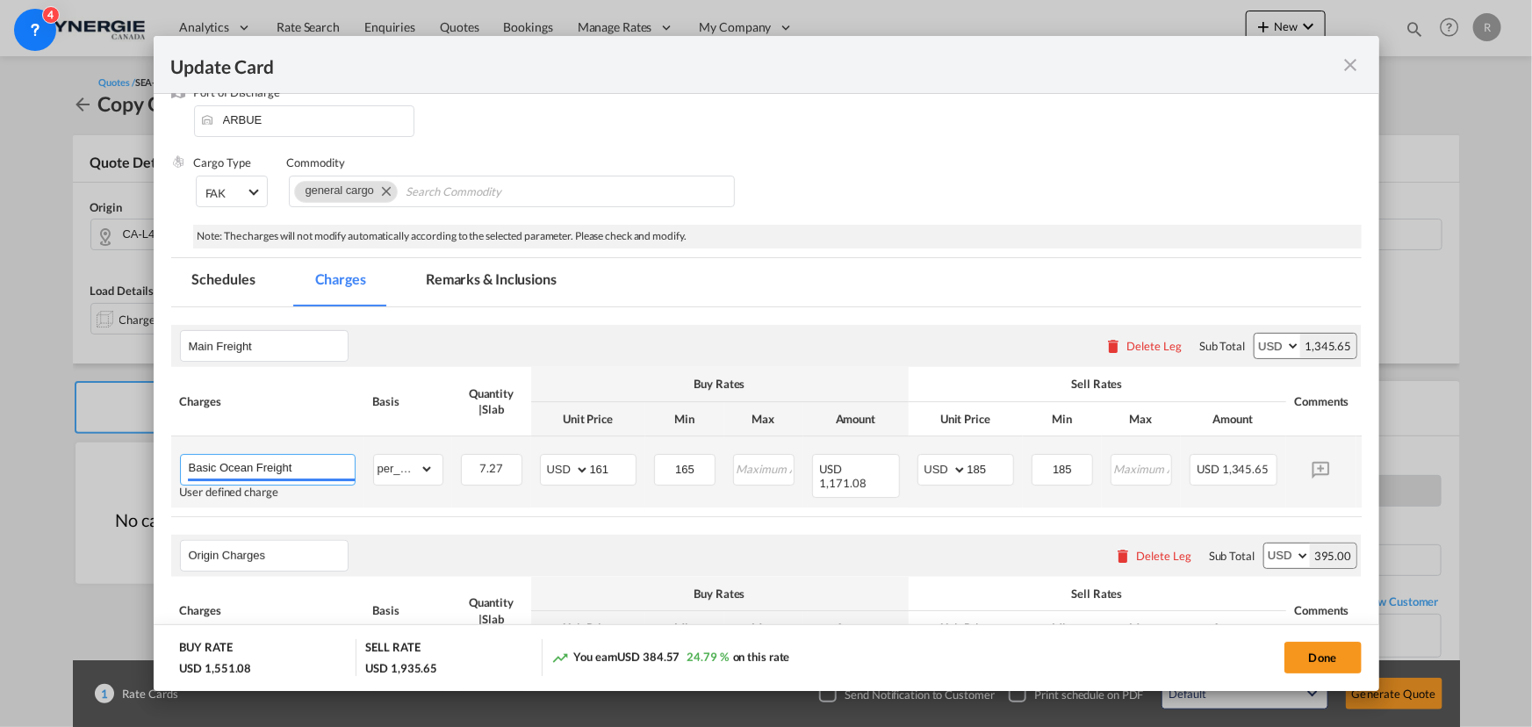
click at [316, 463] on input "Basic Ocean Freight" at bounding box center [272, 468] width 166 height 26
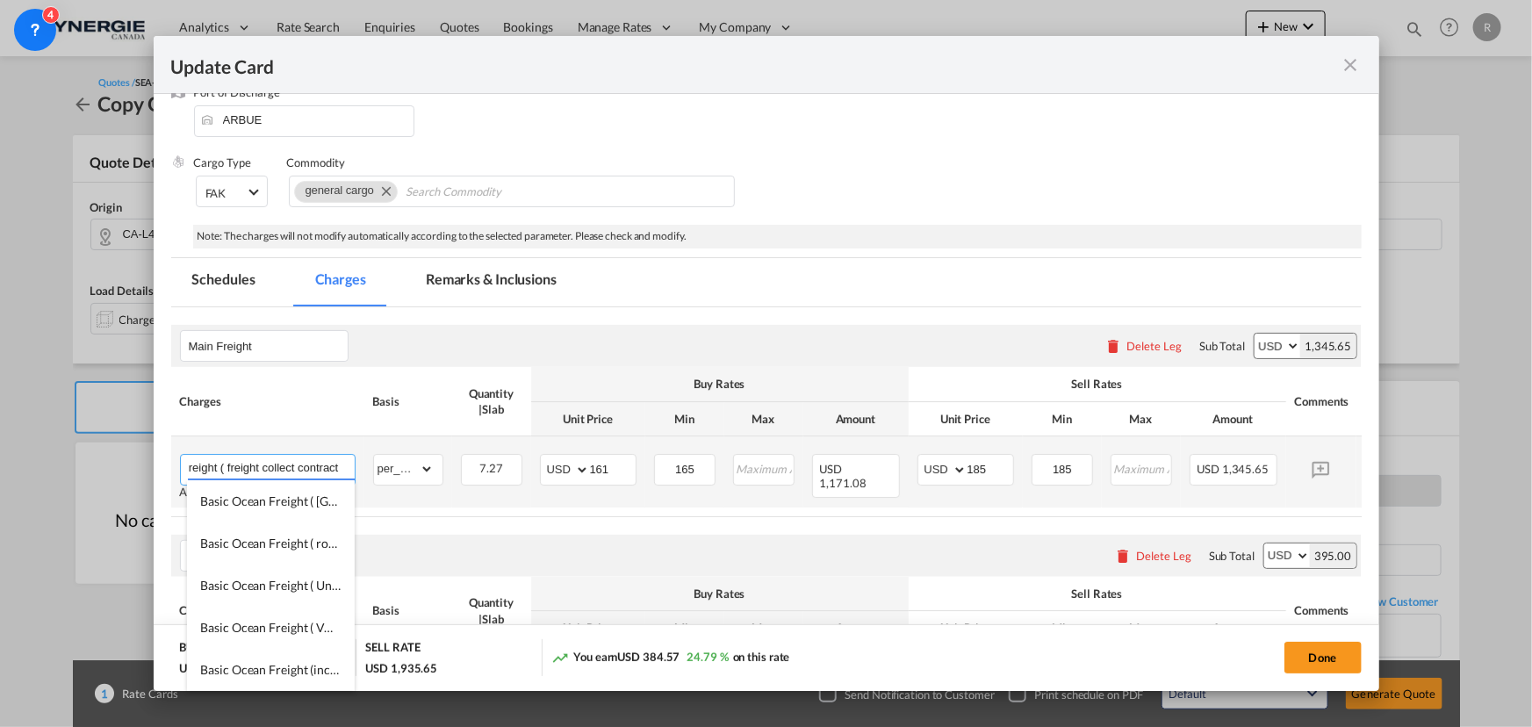
scroll to position [0, 79]
type input "Basic Ocean Freight ( freight collect contract)"
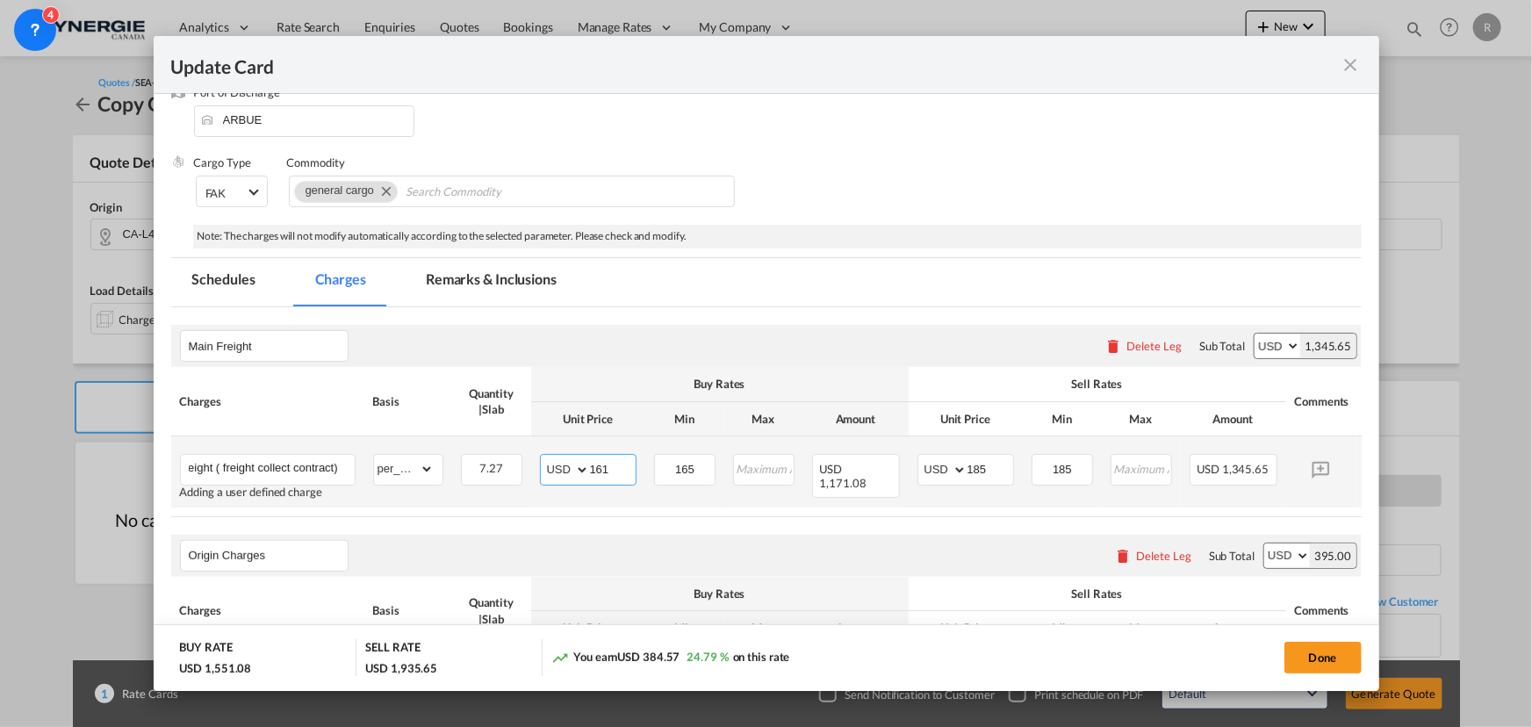
scroll to position [0, 0]
drag, startPoint x: 574, startPoint y: 461, endPoint x: 527, endPoint y: 453, distance: 48.1
click at [527, 453] on tr "Basic Ocean Freight ( freight collect contract) Adding a user defined charge Pl…" at bounding box center [793, 471] width 1244 height 71
type input "0"
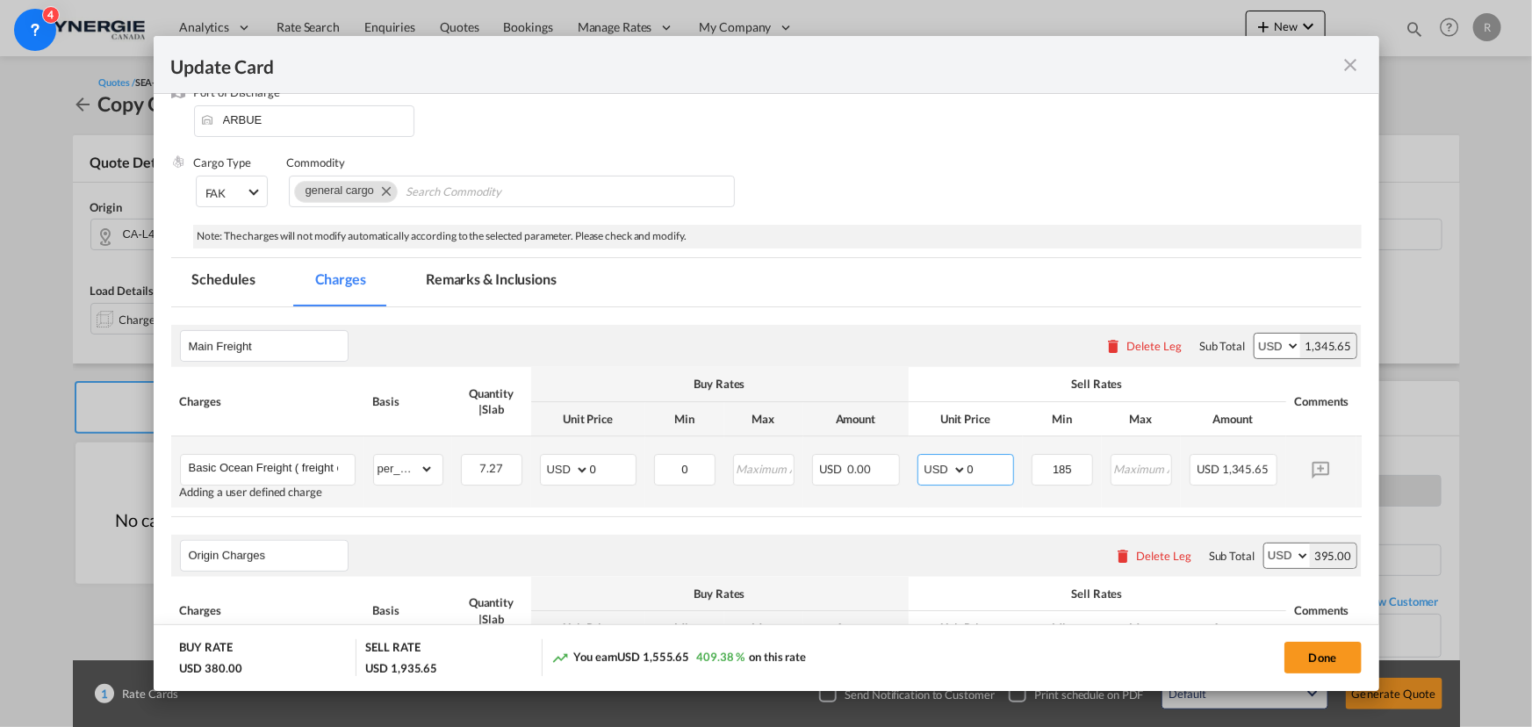
type input "0"
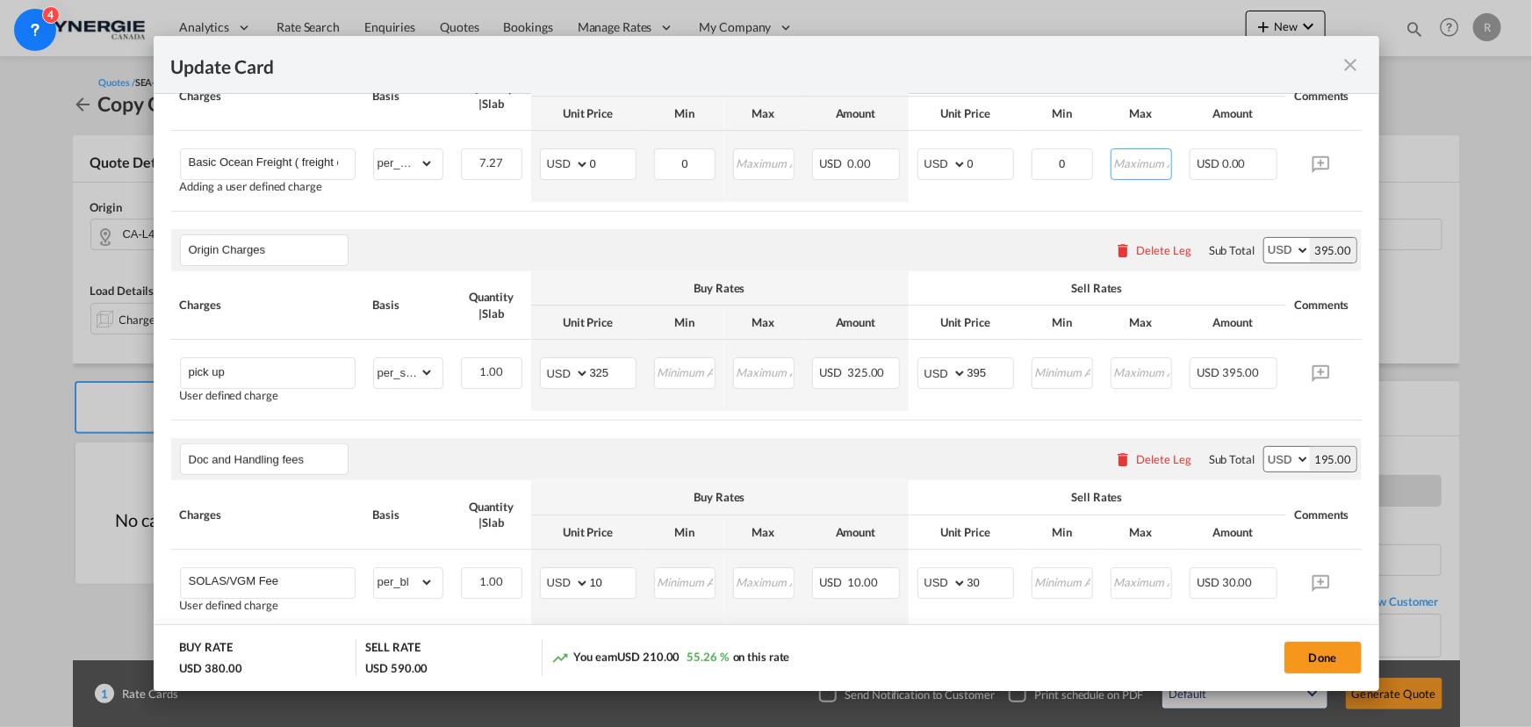
scroll to position [558, 0]
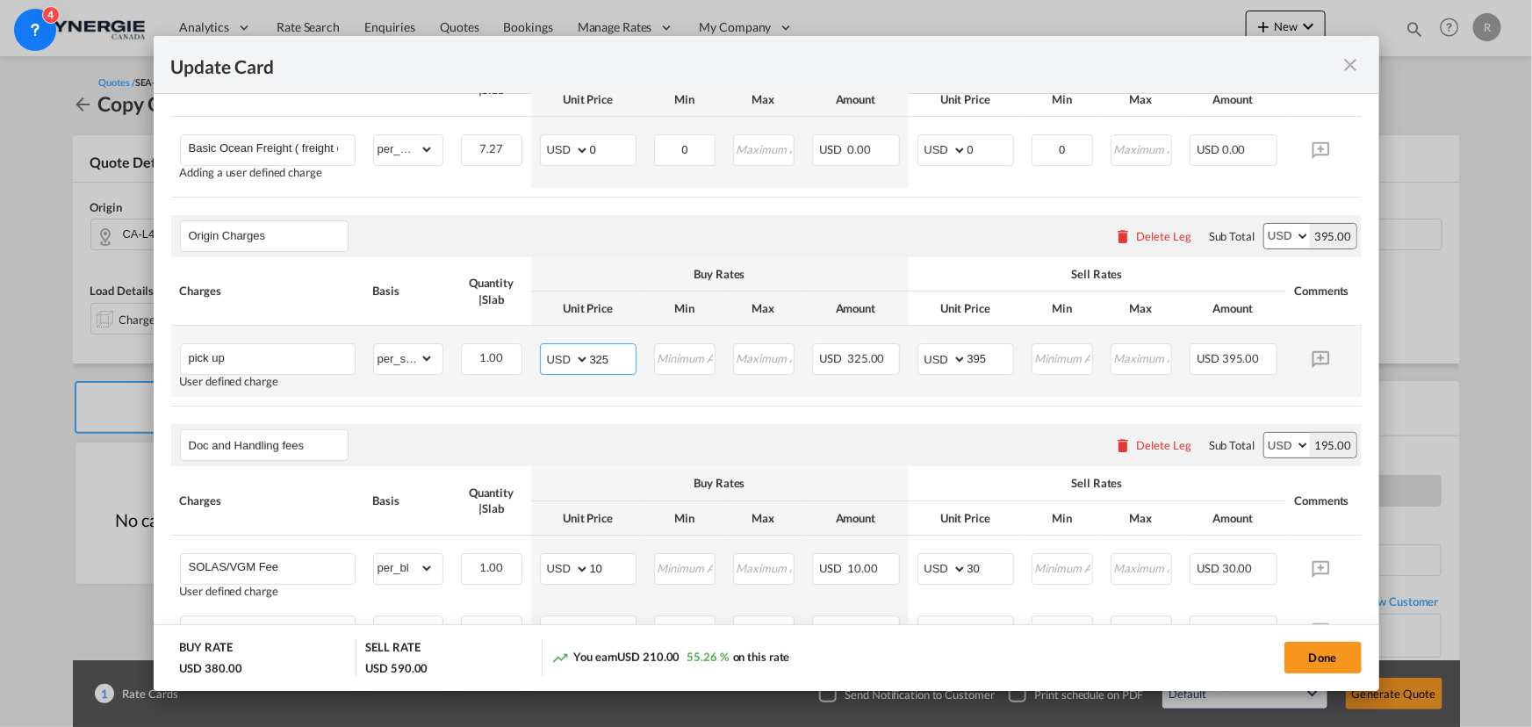
drag, startPoint x: 629, startPoint y: 362, endPoint x: 527, endPoint y: 351, distance: 103.2
click at [527, 351] on tr "pick up User defined charge Please Enter Already Exists gross_weight volumetric…" at bounding box center [793, 361] width 1244 height 71
type input "156"
drag, startPoint x: 996, startPoint y: 364, endPoint x: 922, endPoint y: 360, distance: 74.7
click at [922, 361] on md-input-container "AED AFN ALL AMD ANG AOA ARS AUD AWG AZN BAM BBD BDT BGN BHD BIF BMD BND [PERSON…" at bounding box center [965, 359] width 97 height 32
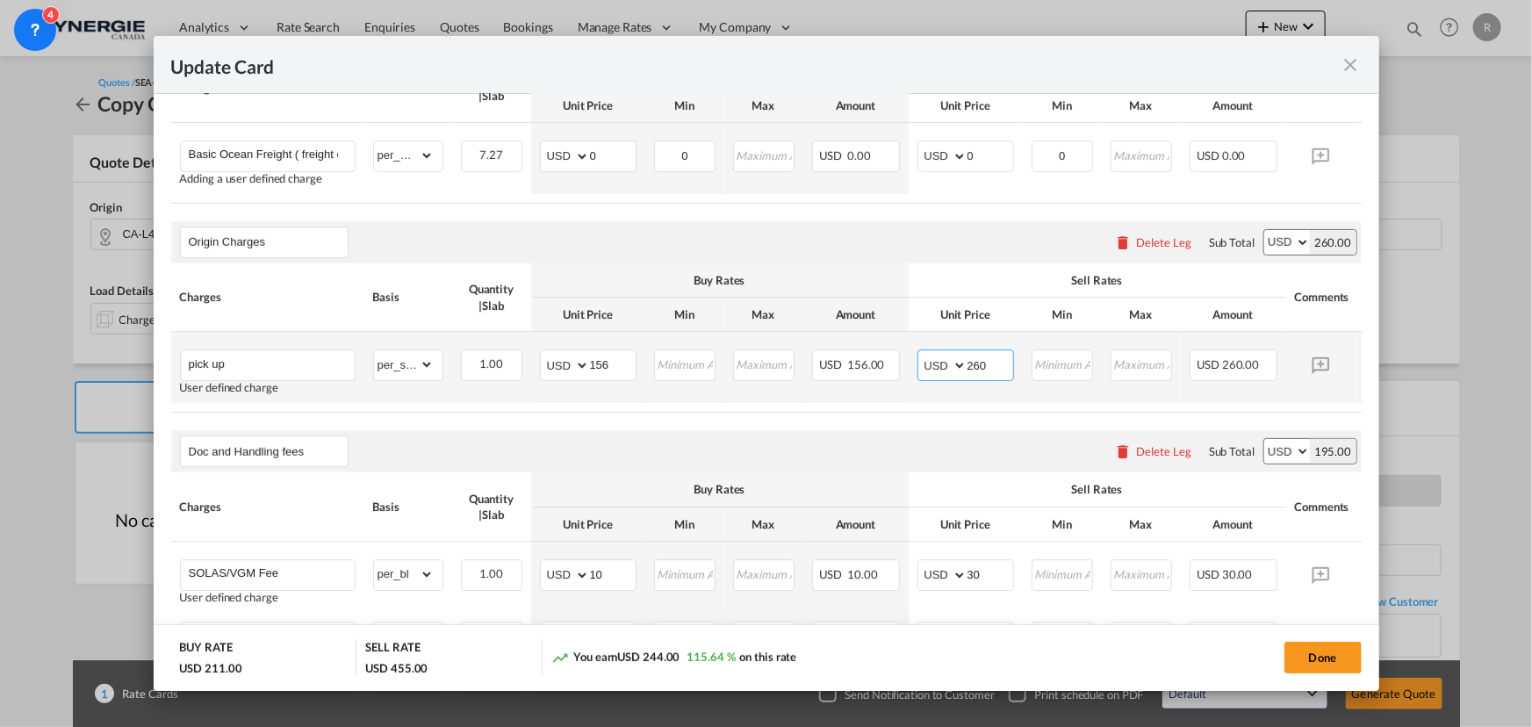
scroll to position [478, 0]
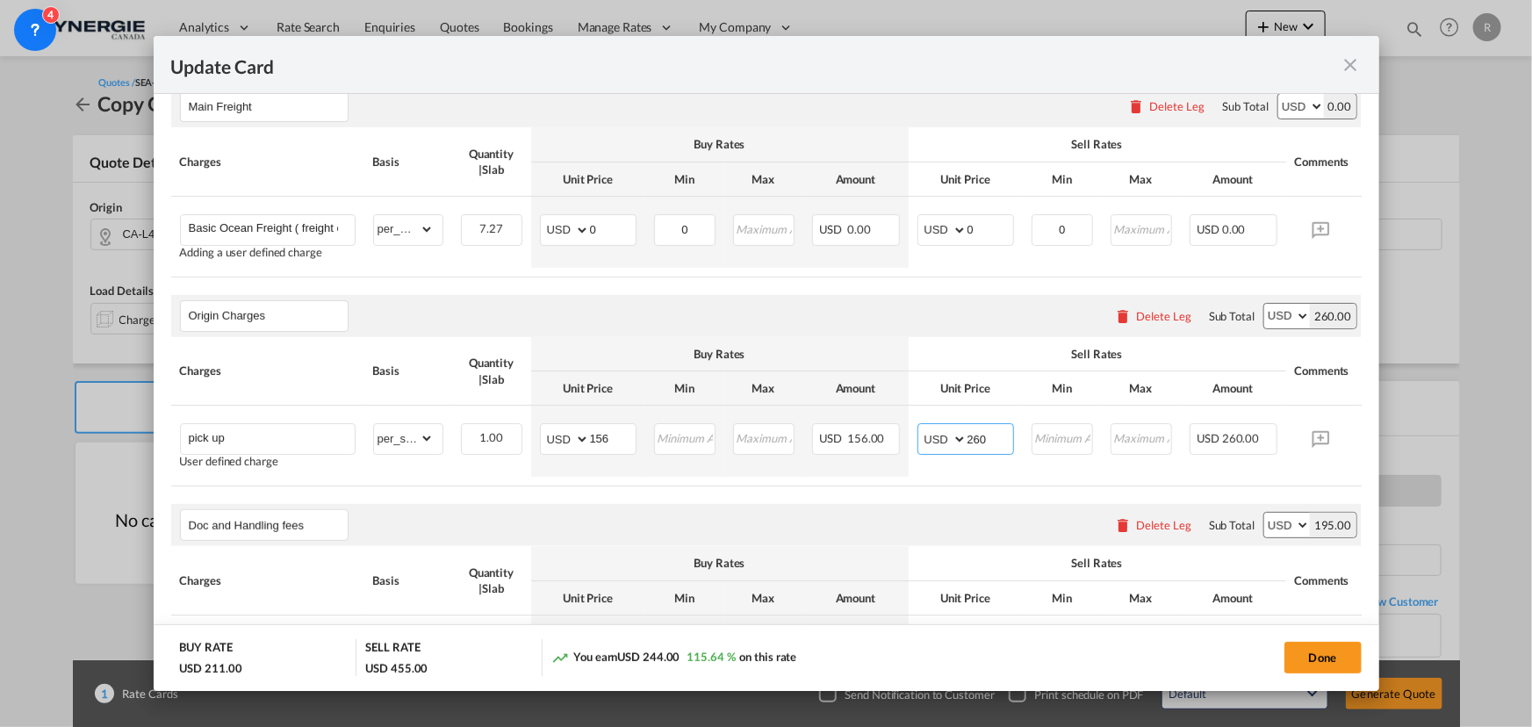
type input "260"
drag, startPoint x: 1210, startPoint y: 281, endPoint x: 1275, endPoint y: 279, distance: 65.0
click at [1225, 277] on div "Charges Basis Quantity | Slab Buy Rates Sell Rates Comments Action Unit Price M…" at bounding box center [766, 201] width 1190 height 149
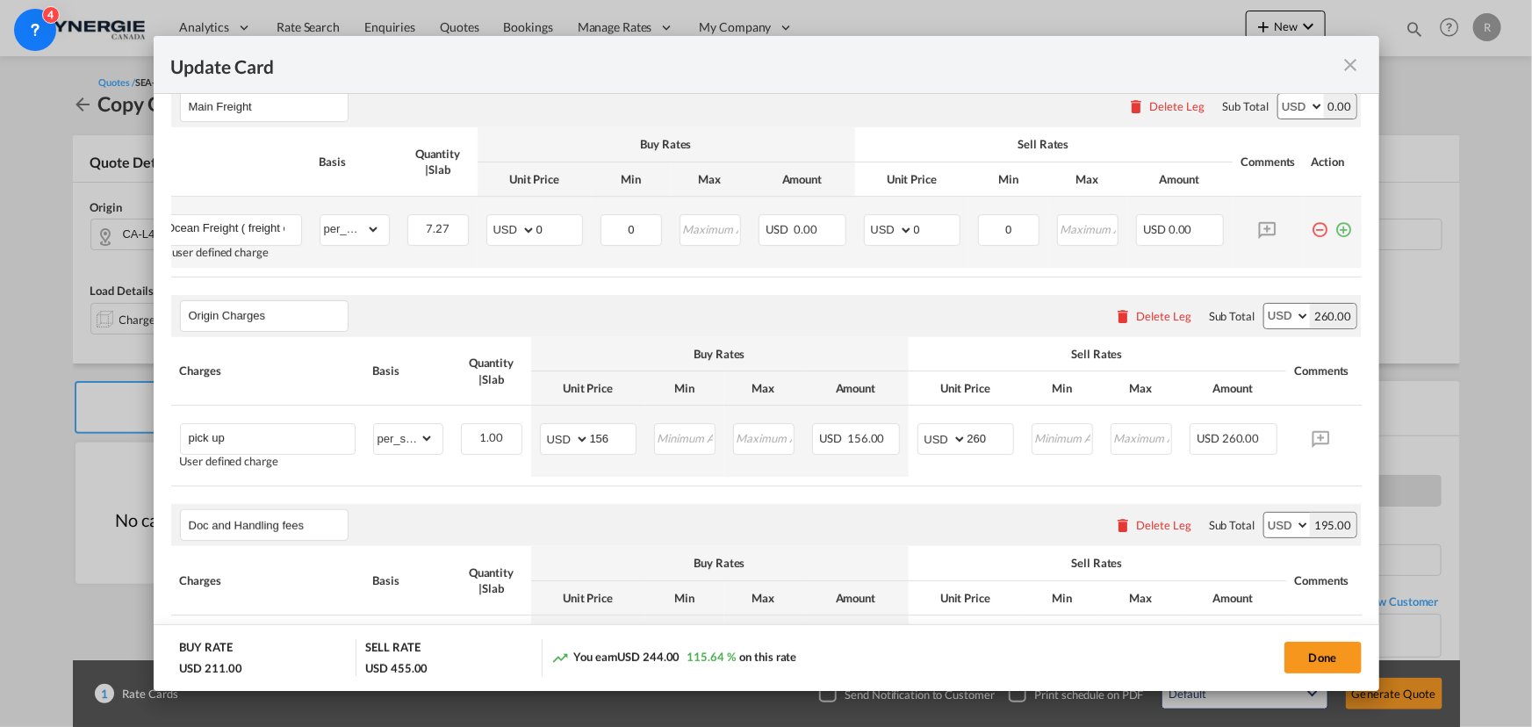
click at [1225, 230] on md-icon "icon-plus-circle-outline green-400-fg" at bounding box center [1344, 223] width 18 height 18
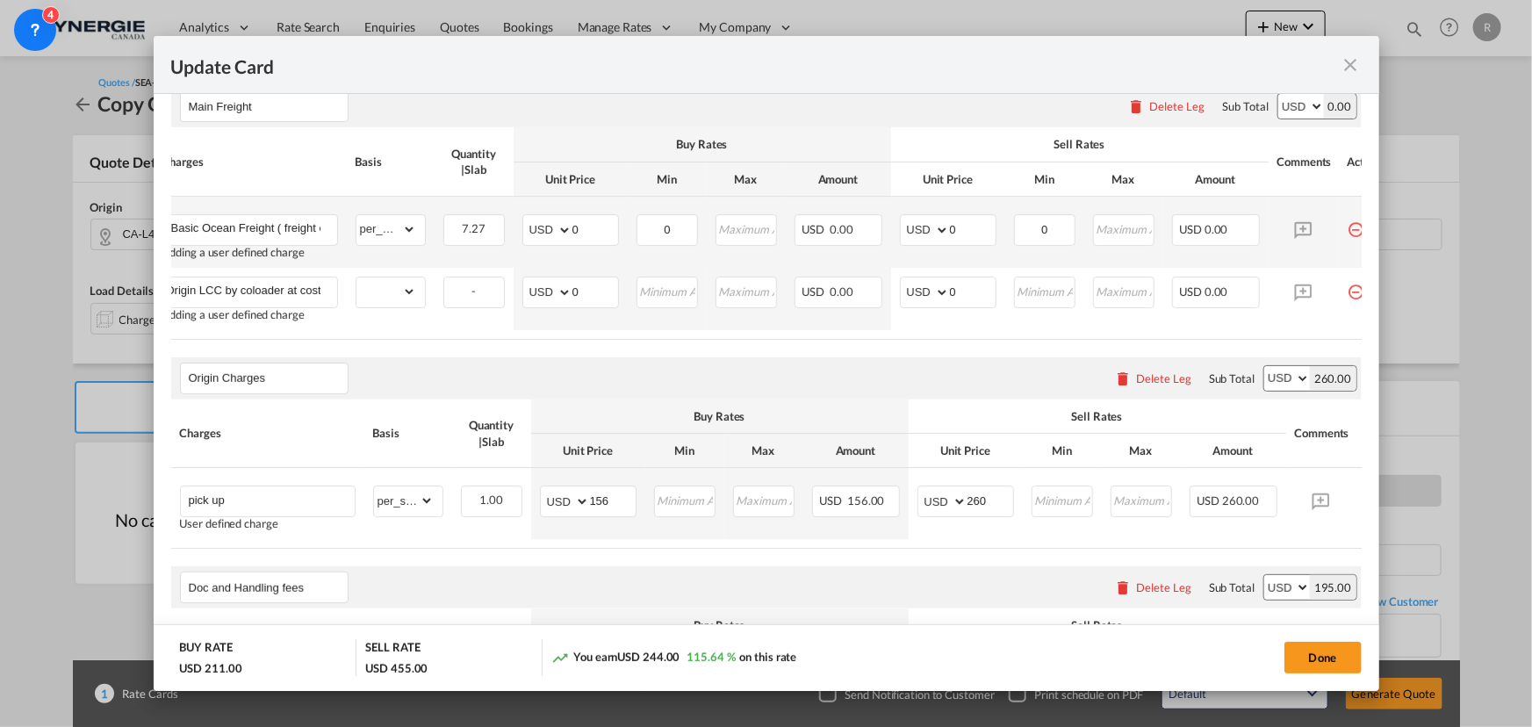
scroll to position [0, 32]
type input "Any Origin LCC by coloader at cost"
click at [394, 298] on select "gross_weight volumetric_weight per_shipment per_bl per_km per_hawb per_kg flat …" at bounding box center [386, 291] width 60 height 28
select select "per_shipment"
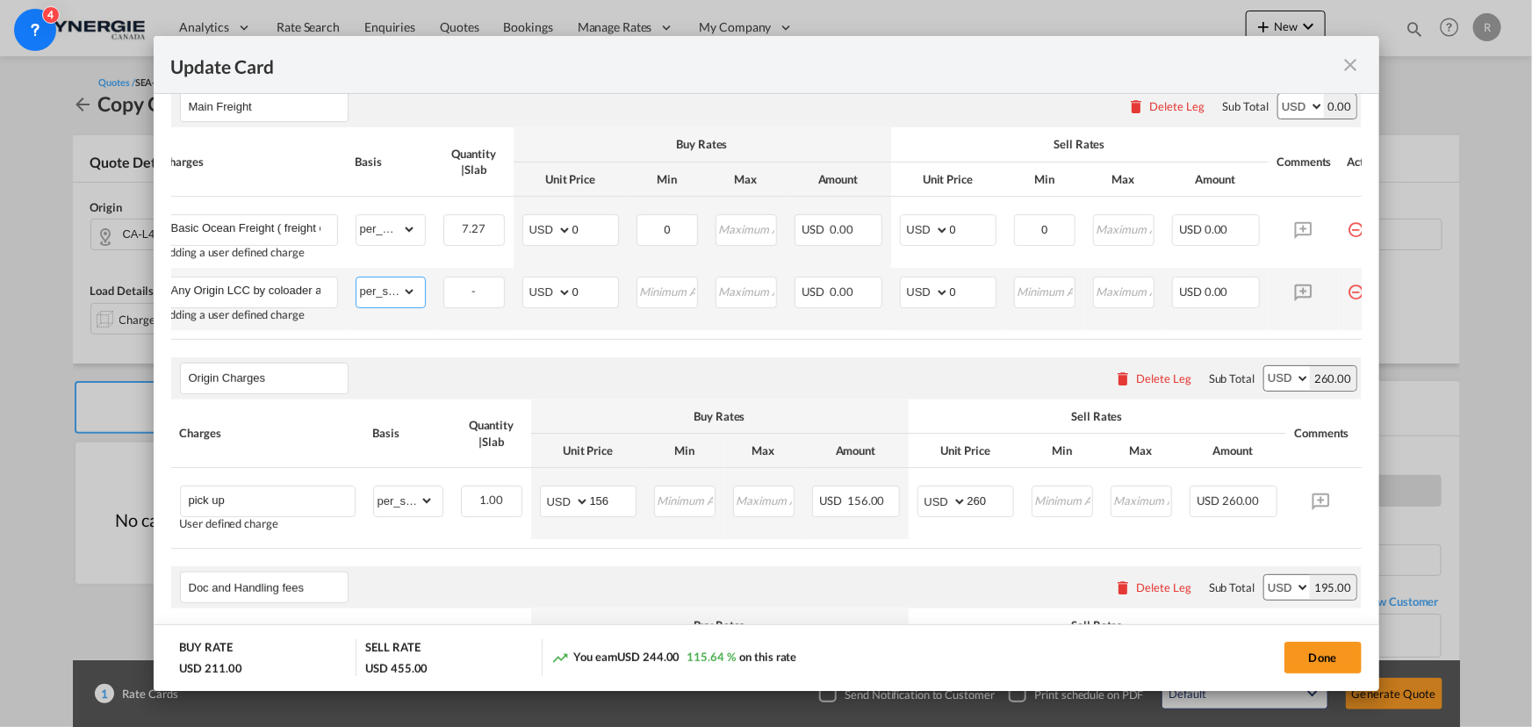
click at [356, 277] on select "gross_weight volumetric_weight per_shipment per_bl per_km per_hawb per_kg flat …" at bounding box center [386, 291] width 60 height 28
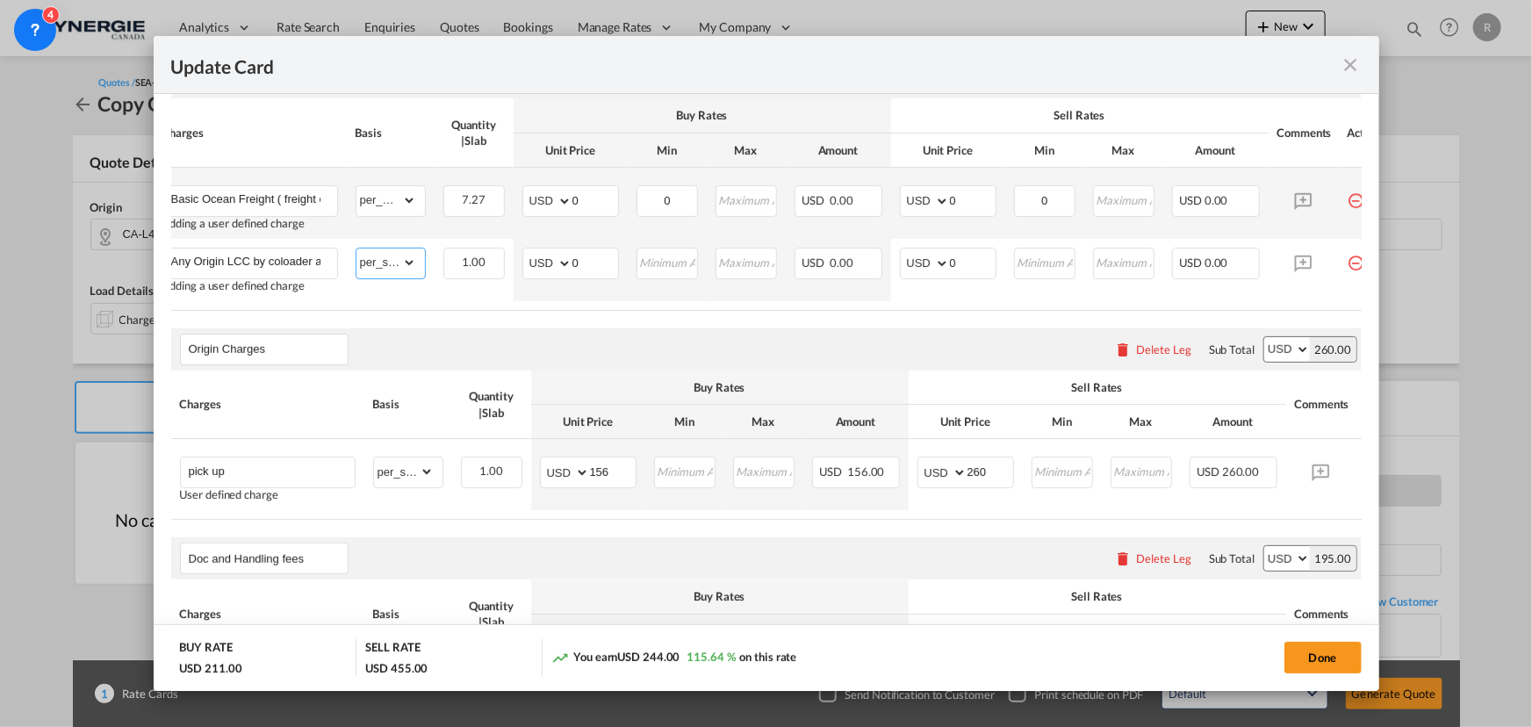
scroll to position [399, 0]
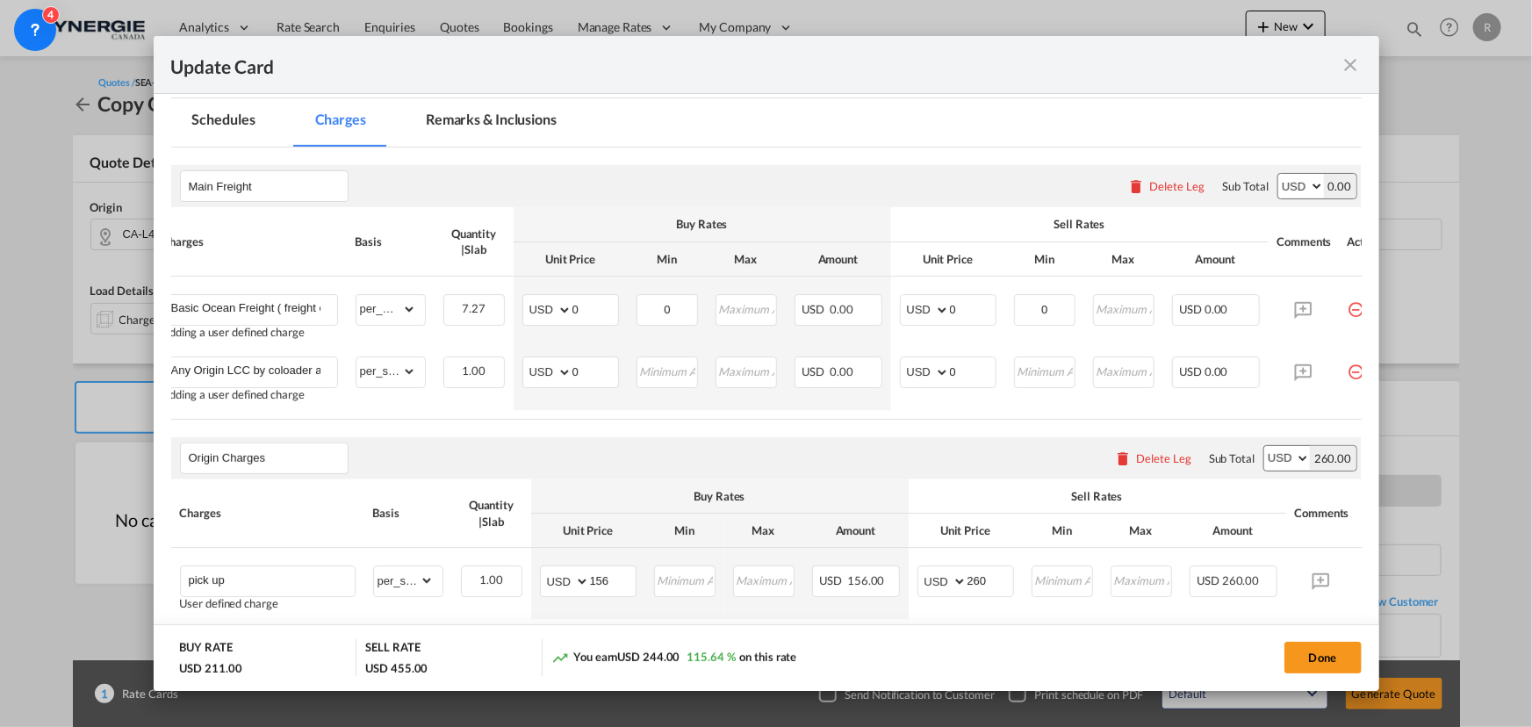
click at [503, 119] on md-tab-item "Remarks & Inclusions" at bounding box center [491, 122] width 173 height 48
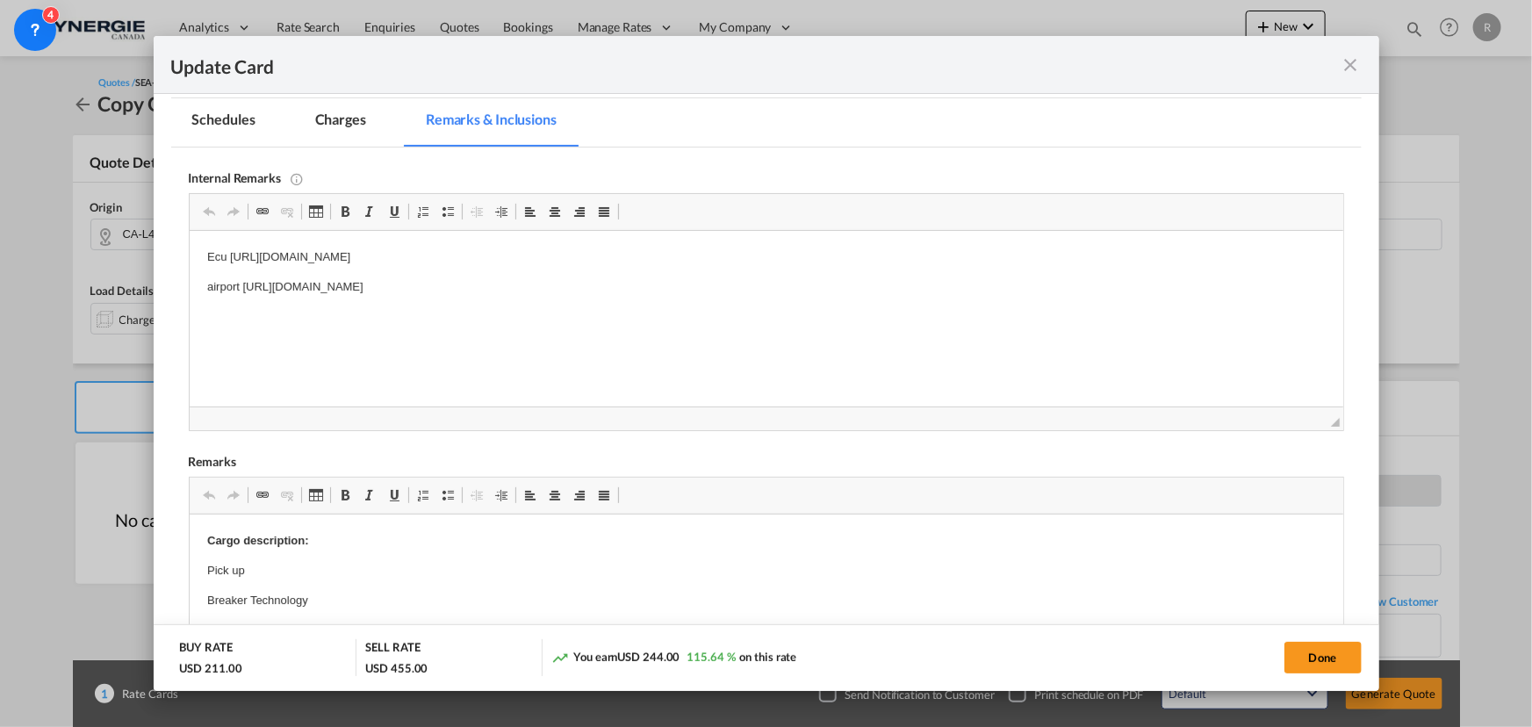
scroll to position [0, 0]
drag, startPoint x: 201, startPoint y: 257, endPoint x: 786, endPoint y: 274, distance: 585.7
click at [306, 256] on p "airport :" at bounding box center [765, 257] width 1118 height 18
click at [303, 256] on p "airport : [URL][DOMAIN_NAME]" at bounding box center [765, 257] width 1118 height 18
drag, startPoint x: 203, startPoint y: 568, endPoint x: 320, endPoint y: 637, distance: 136.5
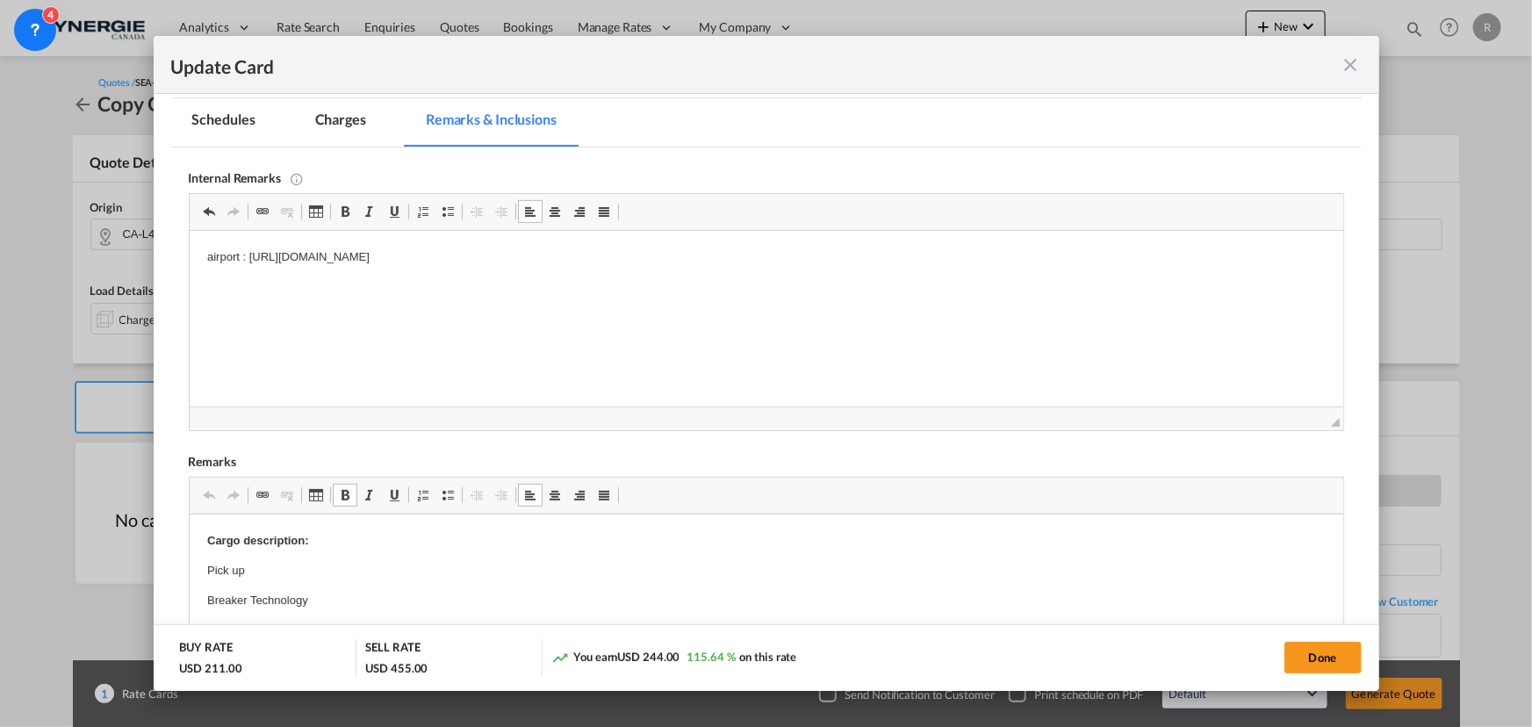
click at [348, 554] on p "Pick up" at bounding box center [765, 570] width 1118 height 18
drag, startPoint x: 205, startPoint y: 539, endPoint x: 303, endPoint y: 627, distance: 131.1
click at [256, 542] on p "Origin(s): [GEOGRAPHIC_DATA] ON NOH 2PO" at bounding box center [765, 548] width 1118 height 18
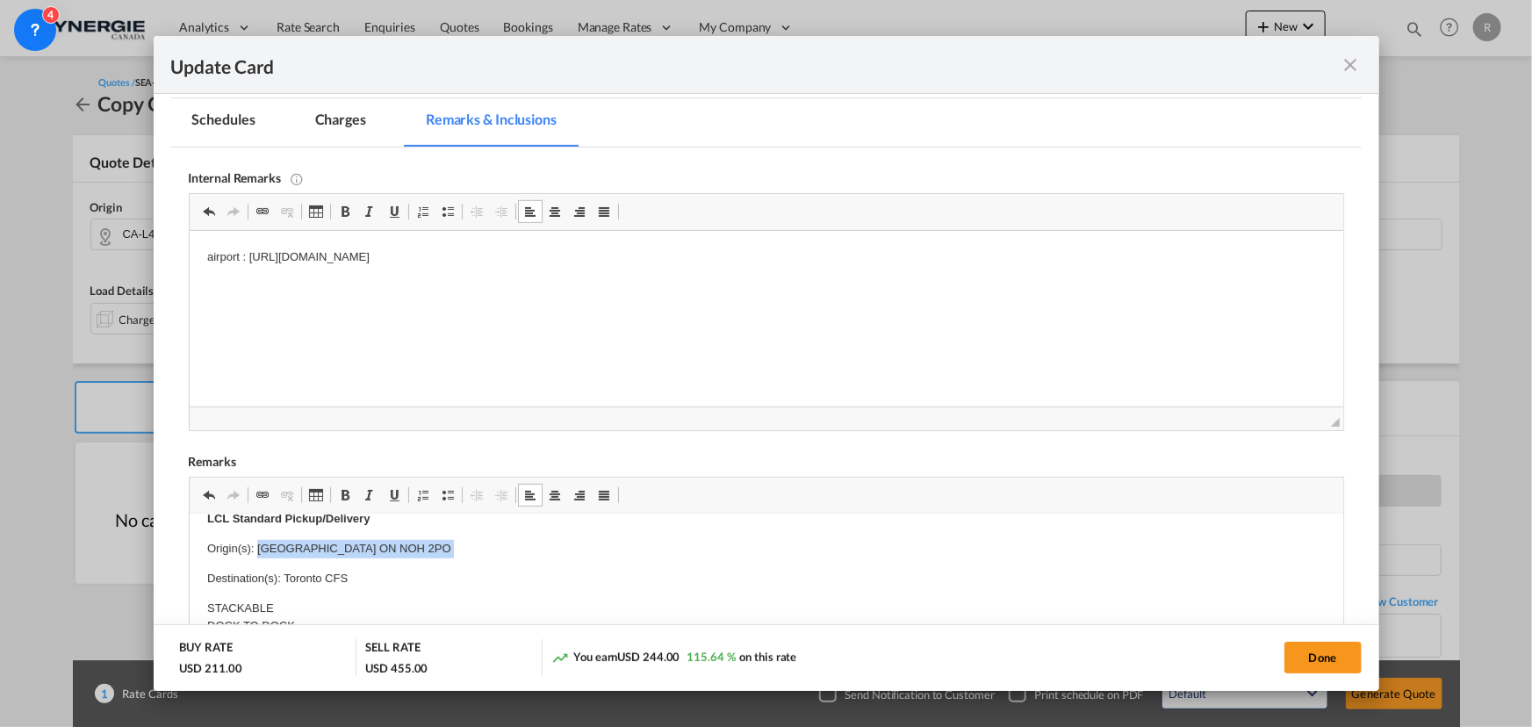
drag, startPoint x: 256, startPoint y: 542, endPoint x: 399, endPoint y: 543, distance: 142.2
click at [399, 543] on p "Origin(s): [GEOGRAPHIC_DATA] ON NOH 2PO" at bounding box center [765, 548] width 1118 height 18
click at [1225, 554] on button "Done" at bounding box center [1322, 658] width 77 height 32
type input "[DATE]"
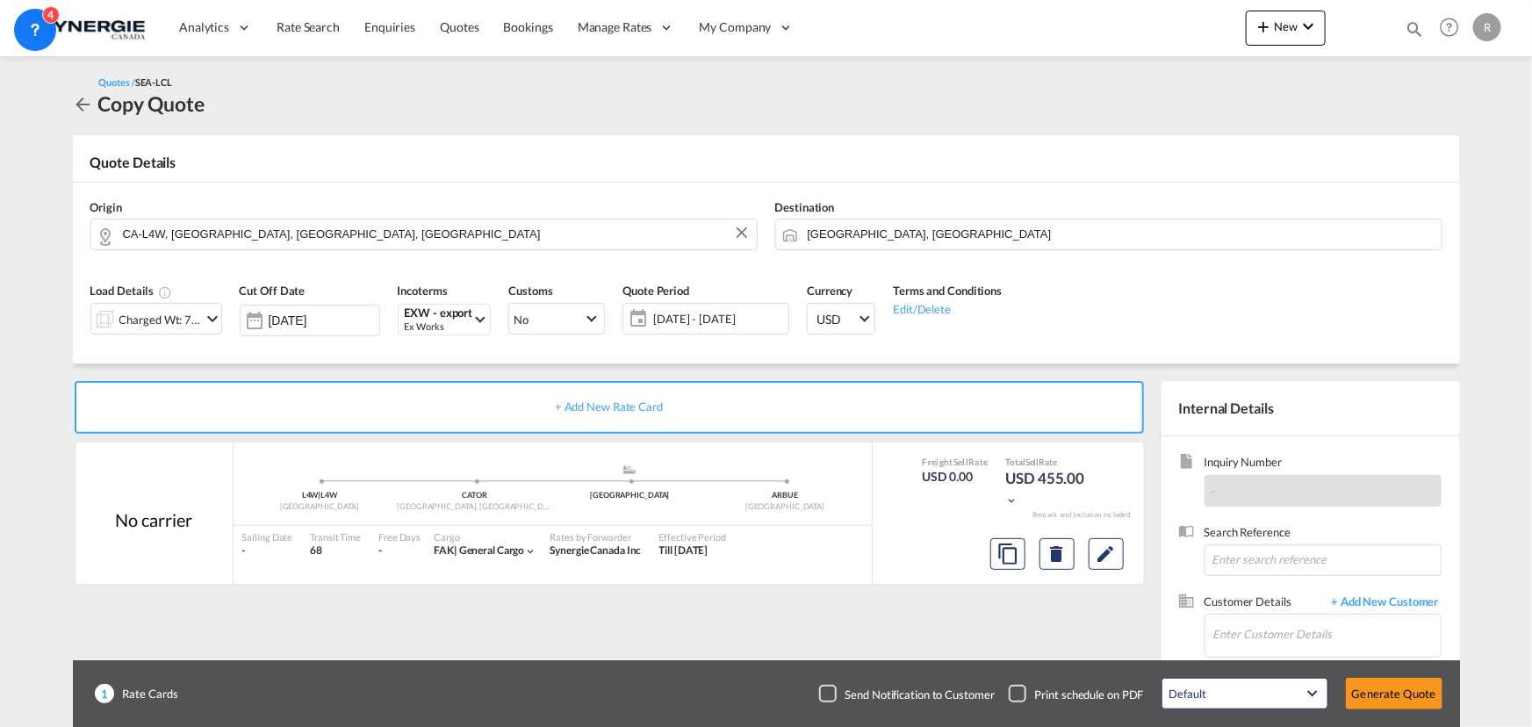
scroll to position [263, 0]
click at [1225, 554] on input "Enter Customer Details" at bounding box center [1326, 634] width 227 height 40
paste input "[EMAIL_ADDRESS][DOMAIN_NAME]"
type input "[EMAIL_ADDRESS][DOMAIN_NAME]"
click at [1225, 554] on span "+ Add New Customer" at bounding box center [1382, 603] width 119 height 20
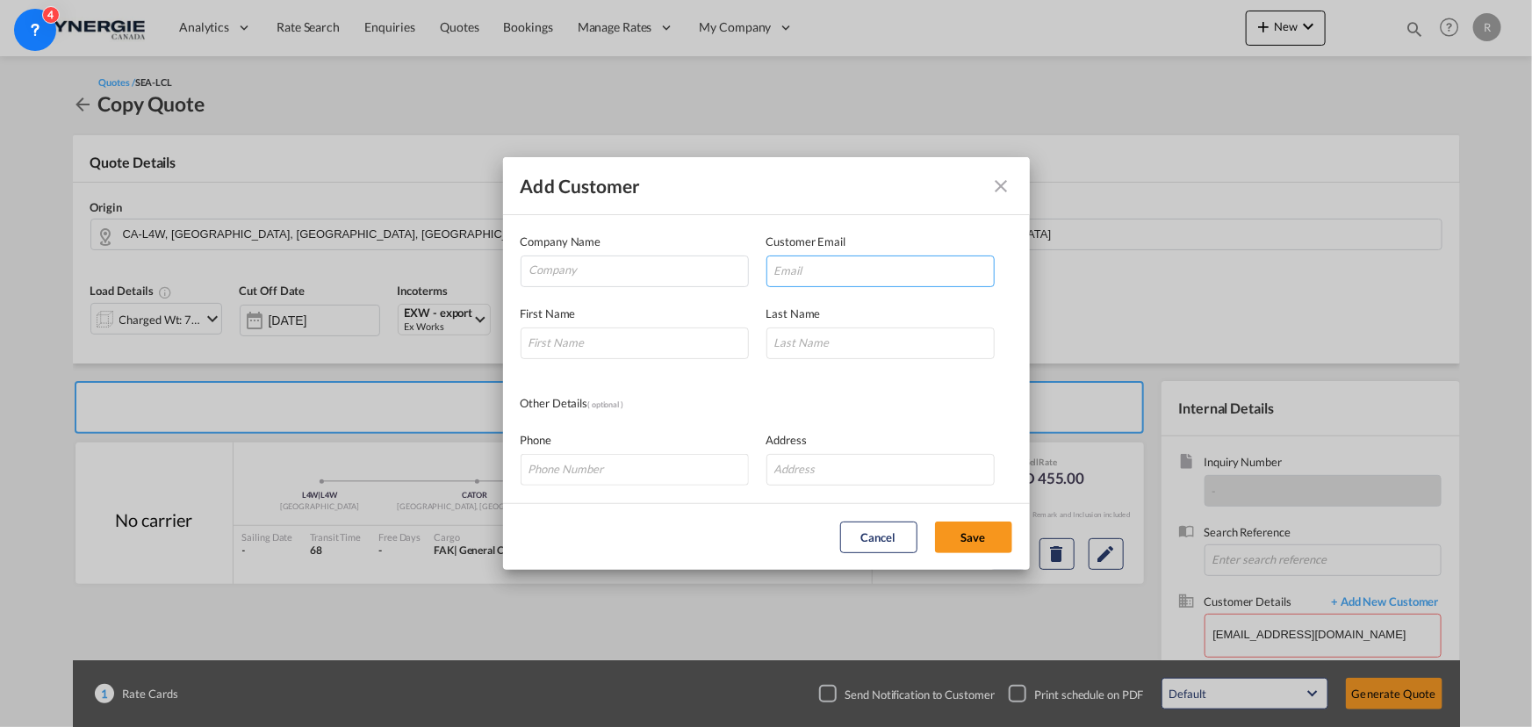
click at [837, 274] on input "Add Customer Company ..." at bounding box center [880, 271] width 228 height 32
paste input "[EMAIL_ADDRESS][DOMAIN_NAME]"
type input "[EMAIL_ADDRESS][DOMAIN_NAME]"
drag, startPoint x: 834, startPoint y: 274, endPoint x: 606, endPoint y: 270, distance: 228.3
click at [606, 270] on input "Company" at bounding box center [638, 269] width 219 height 26
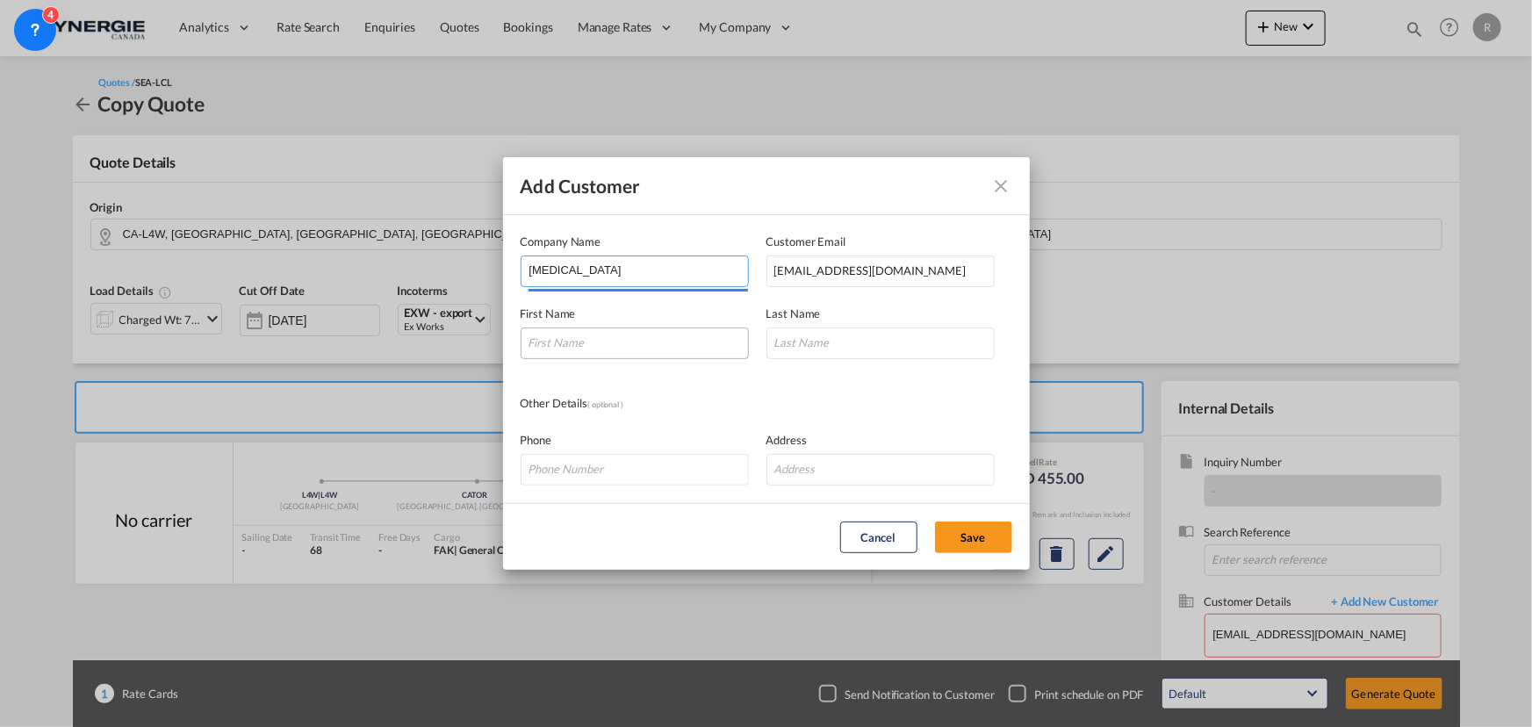
type input "[MEDICAL_DATA]"
click at [686, 339] on input "Add Customer Company ..." at bounding box center [635, 343] width 228 height 32
type input "Eduanny"
click at [823, 350] on input "Add Customer Company ..." at bounding box center [880, 343] width 228 height 32
type input "."
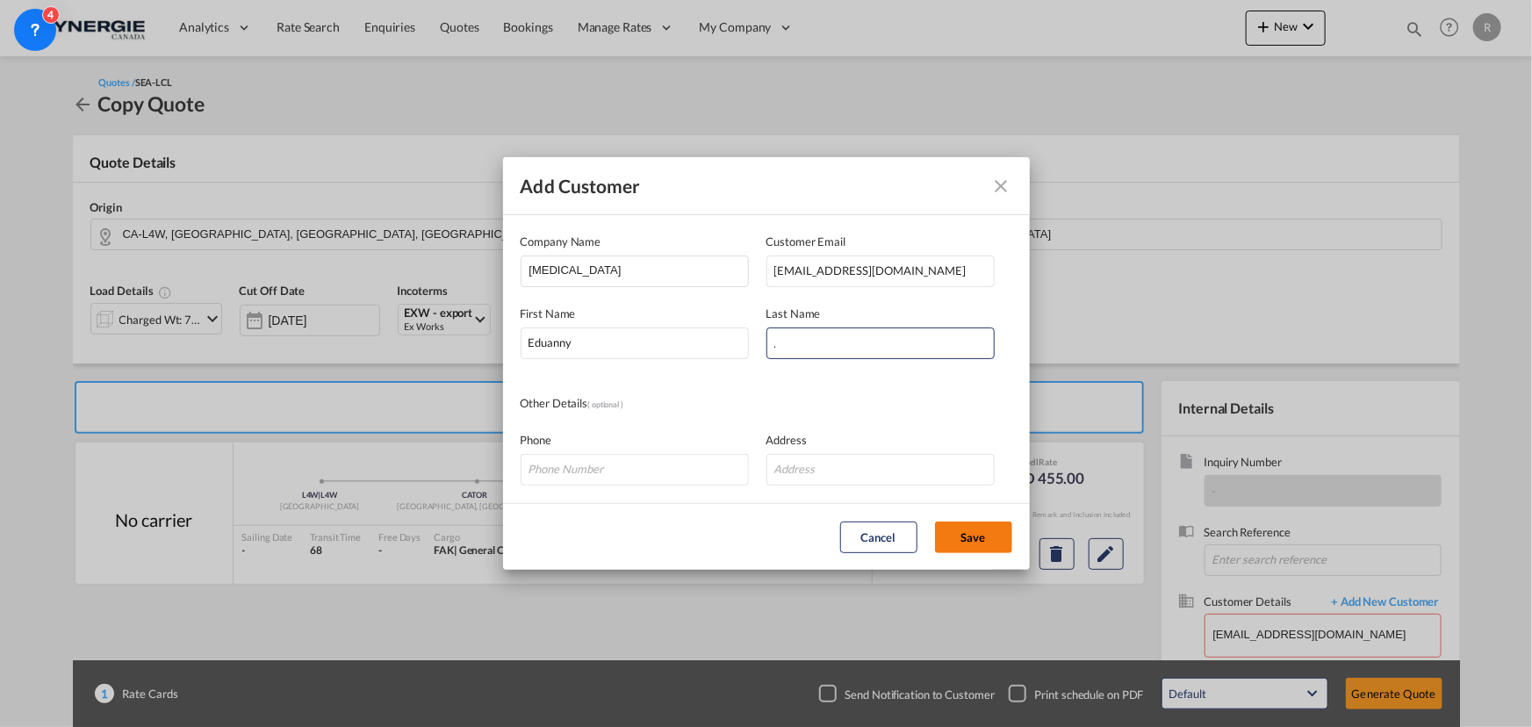
click at [991, 529] on button "Save" at bounding box center [973, 537] width 77 height 32
type input "[MEDICAL_DATA], Eduanny ., [EMAIL_ADDRESS][DOMAIN_NAME]"
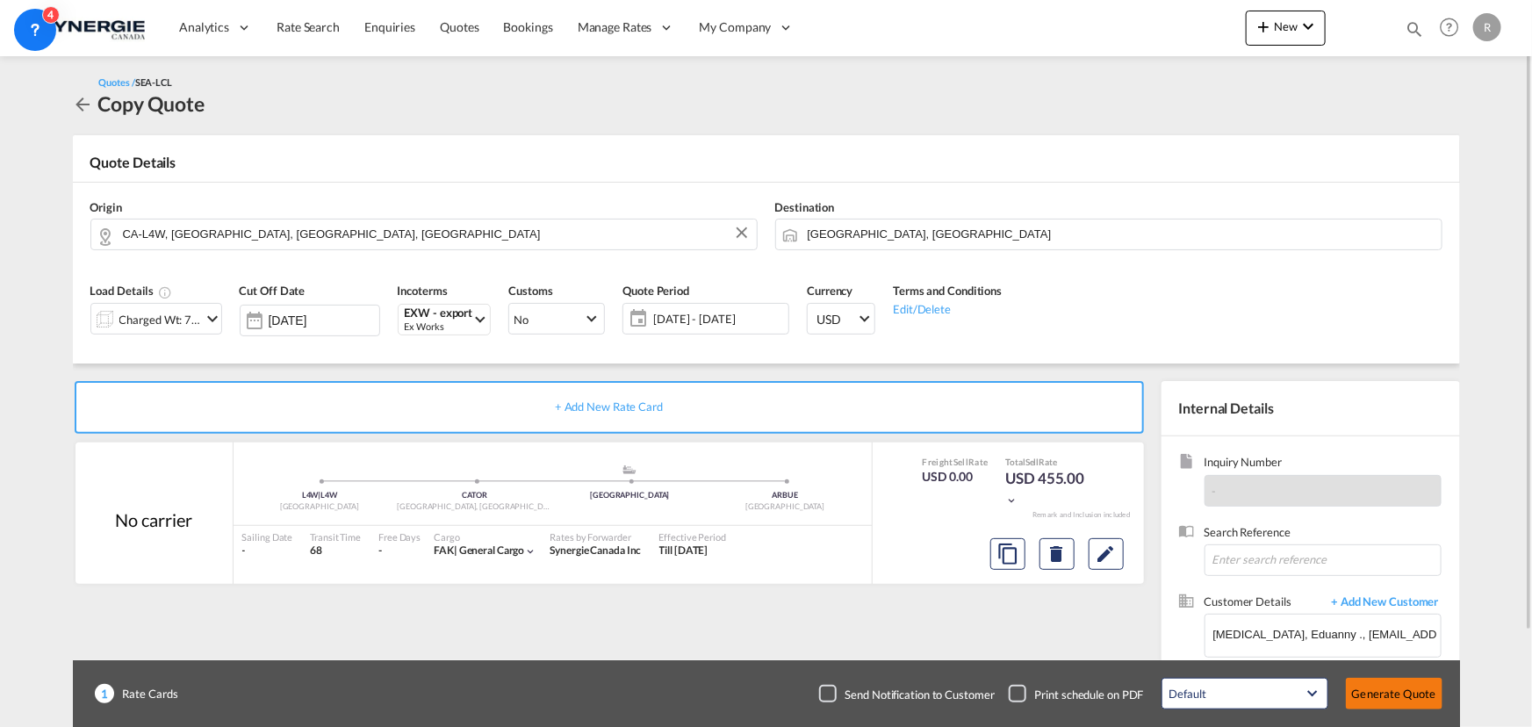
click at [1225, 554] on button "Generate Quote" at bounding box center [1394, 694] width 97 height 32
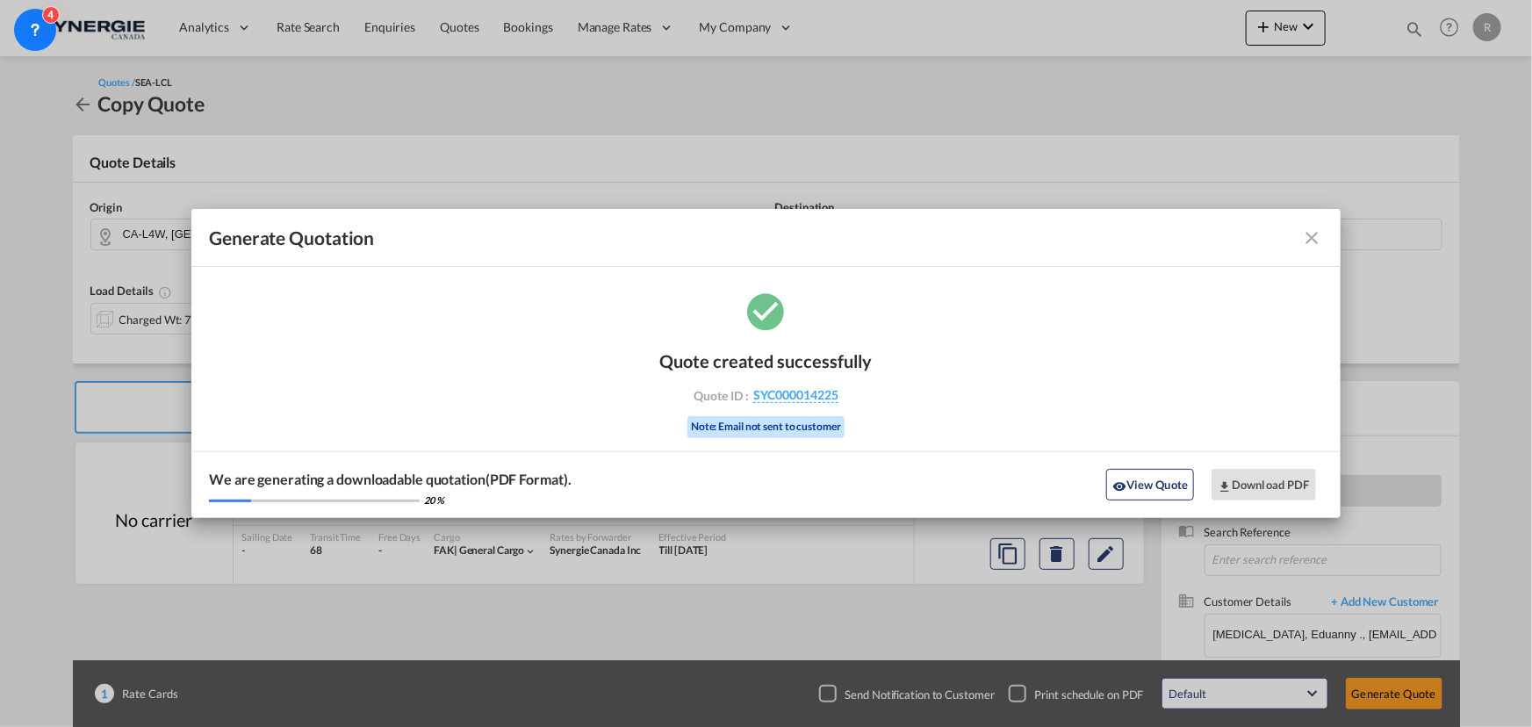
click at [1130, 500] on div "We are generating a downloadable quotation(PDF Format). 20 % View Quote Downloa…" at bounding box center [765, 484] width 1149 height 67
click at [1160, 486] on button "View Quote" at bounding box center [1150, 485] width 88 height 32
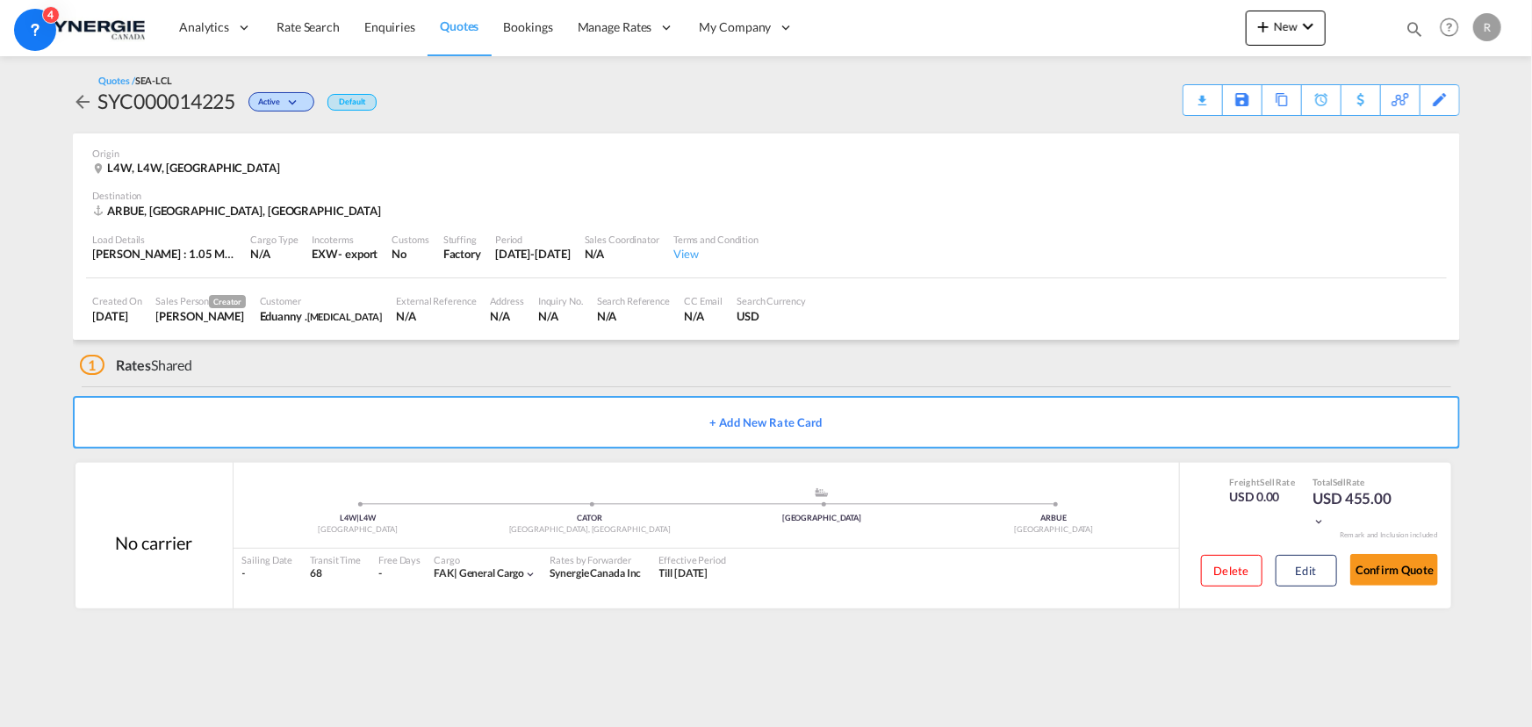
click at [0, 0] on div "Download Quote" at bounding box center [0, 0] width 0 height 0
